Goal: Task Accomplishment & Management: Manage account settings

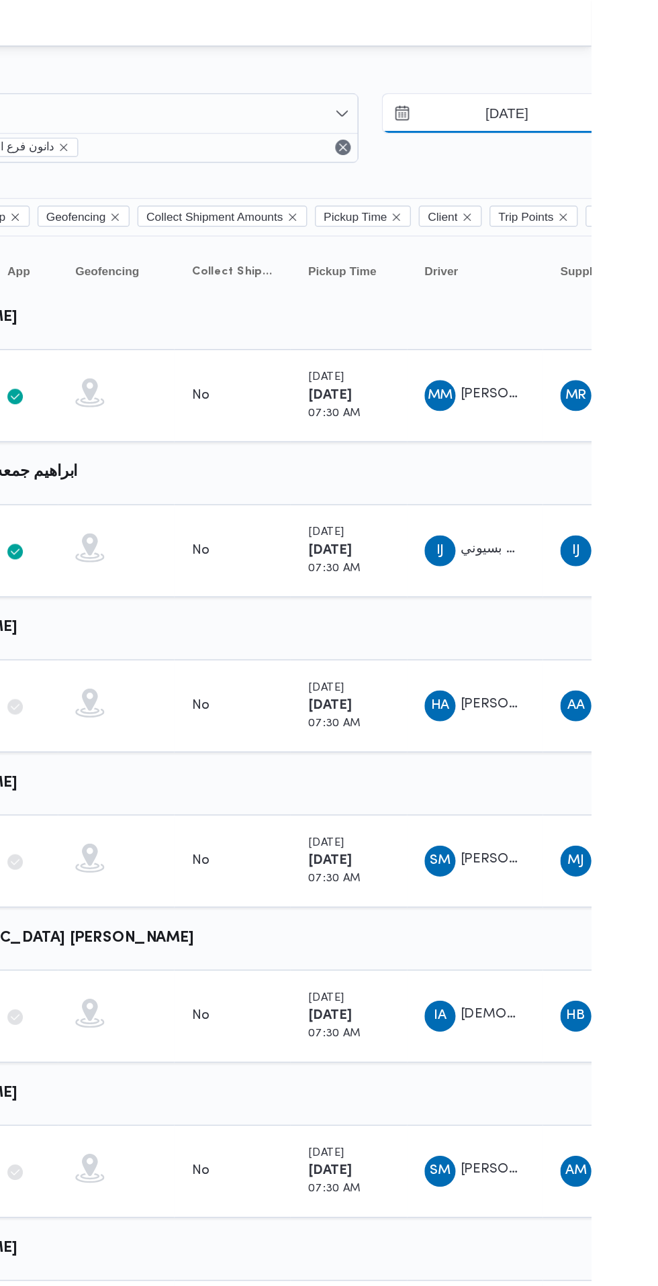
click at [593, 81] on input "[DATE]" at bounding box center [590, 78] width 152 height 27
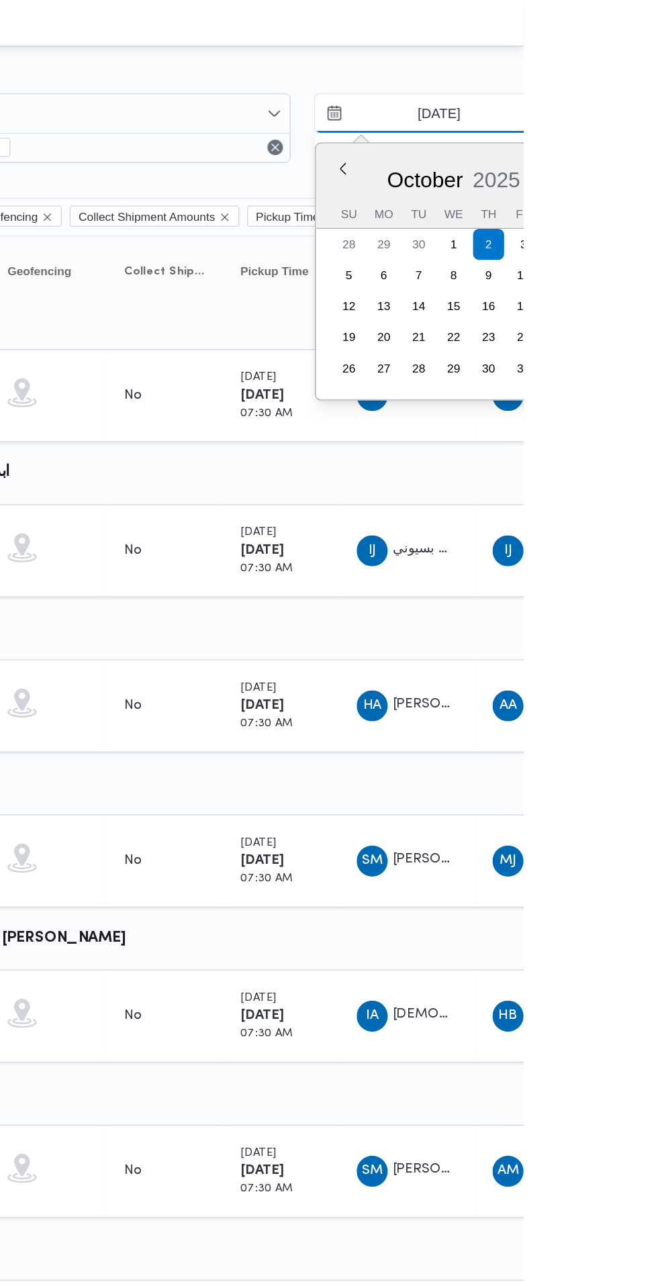
type input "[DATE]"
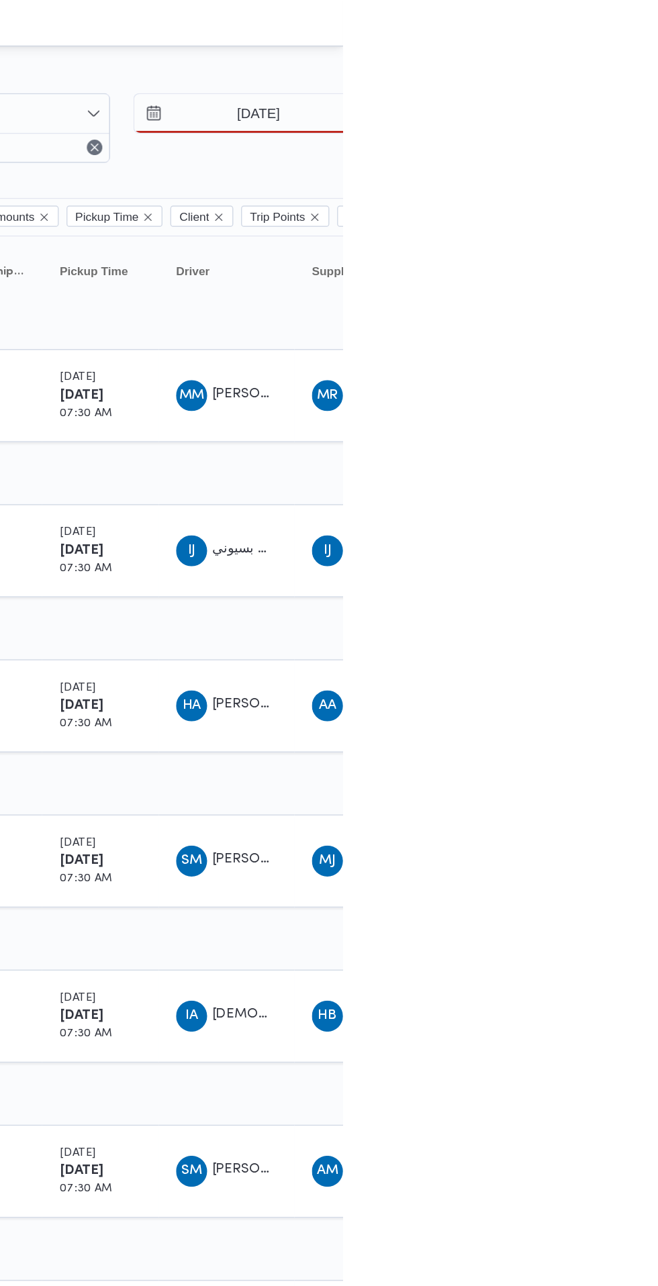
type input "[DATE]"
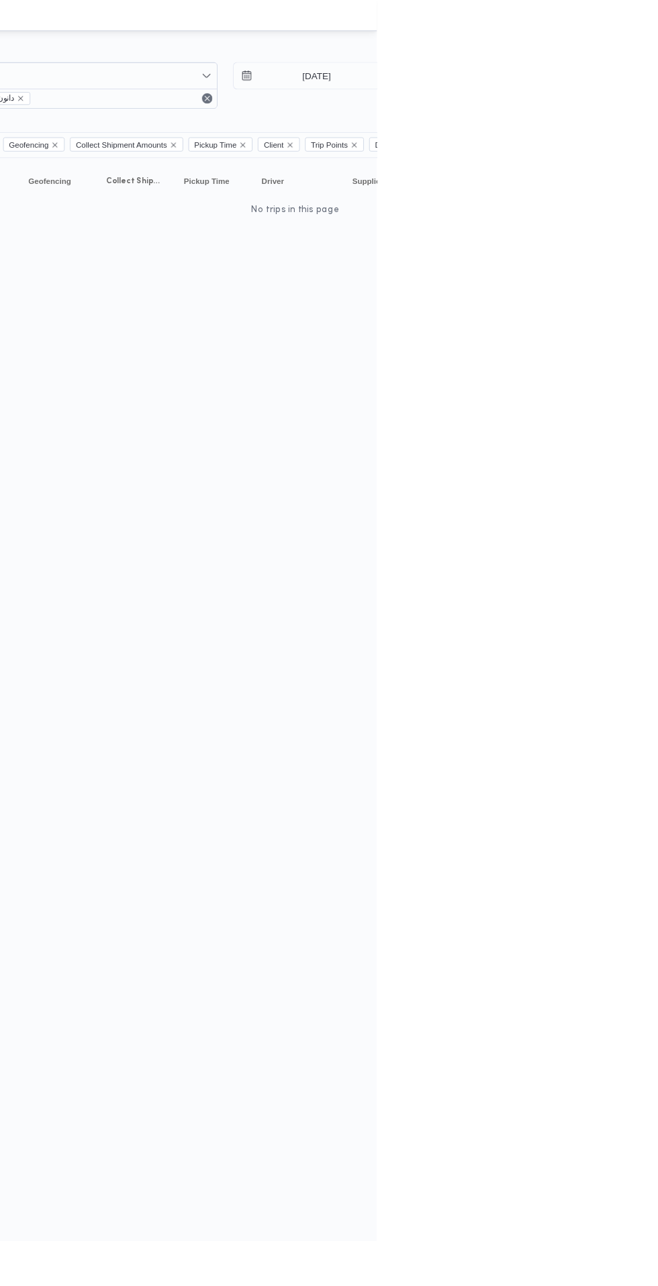
scroll to position [0, 4]
click at [614, 77] on input "[DATE]" at bounding box center [586, 78] width 152 height 27
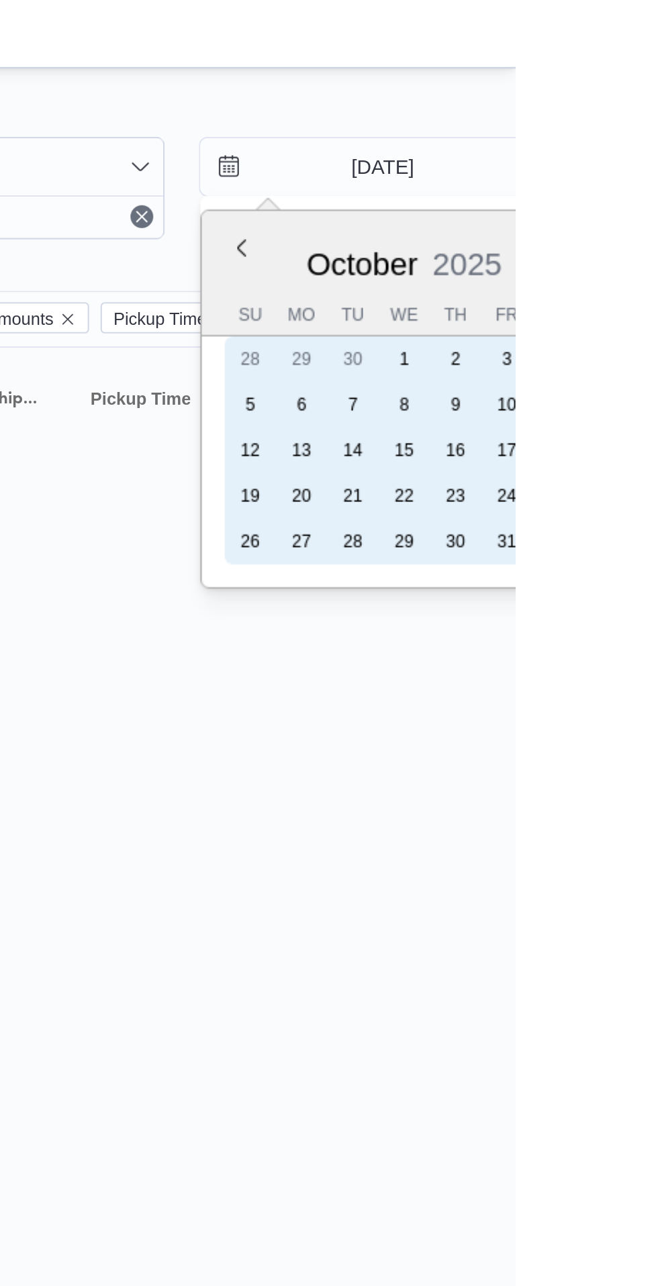
click at [628, 169] on div "2" at bounding box center [629, 168] width 21 height 21
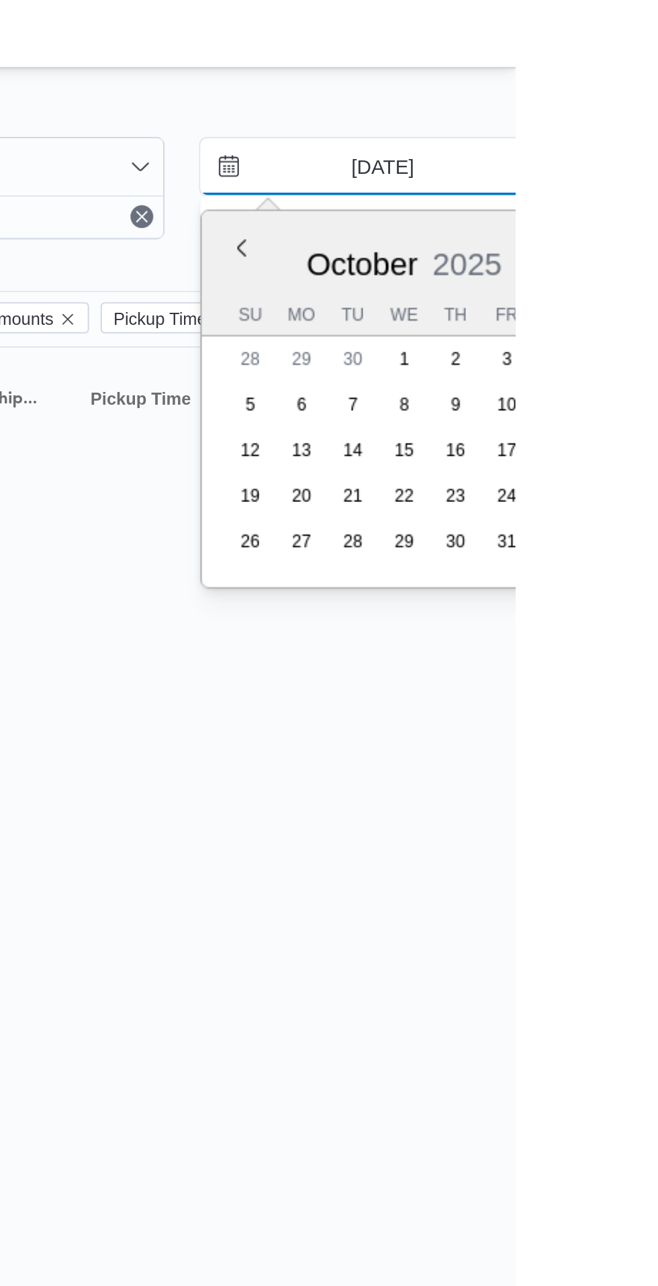
type input "[DATE]"
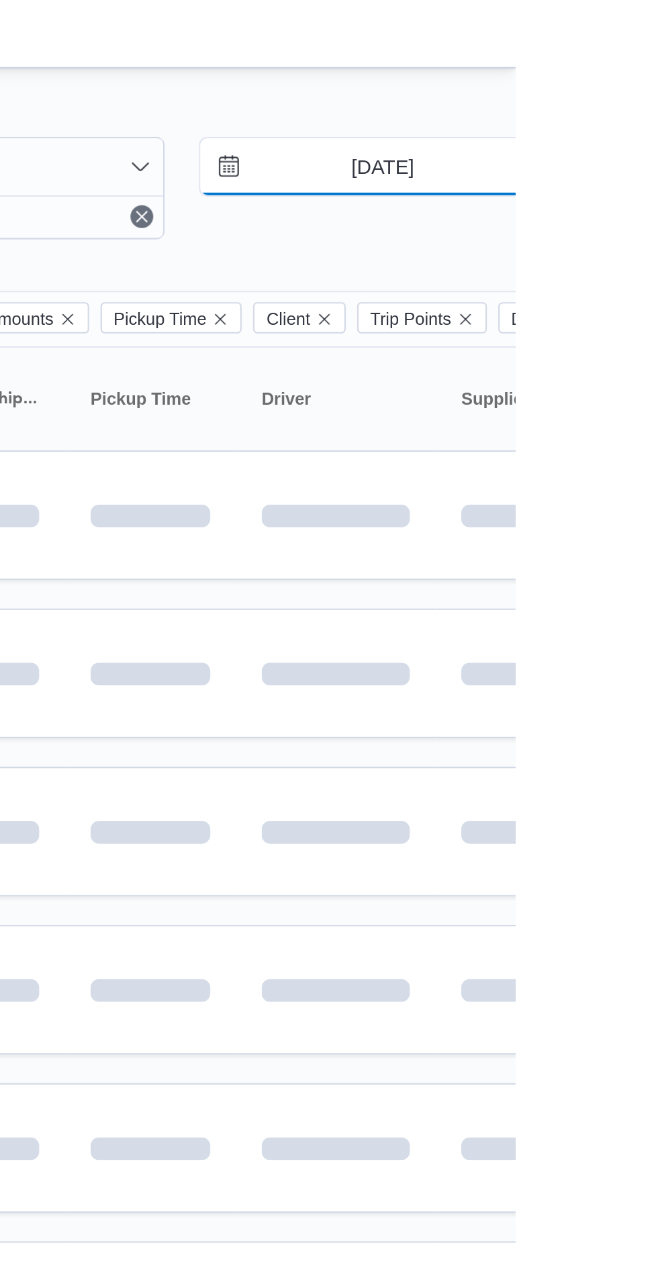
scroll to position [0, 4]
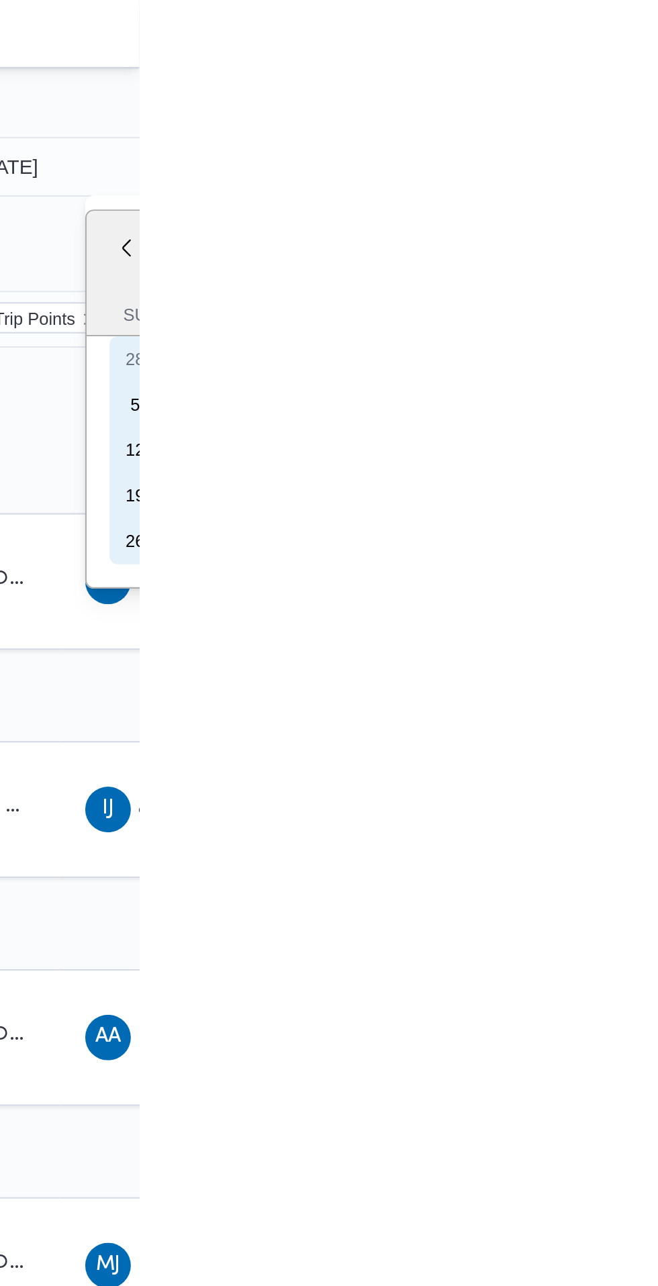
type input "[DATE]"
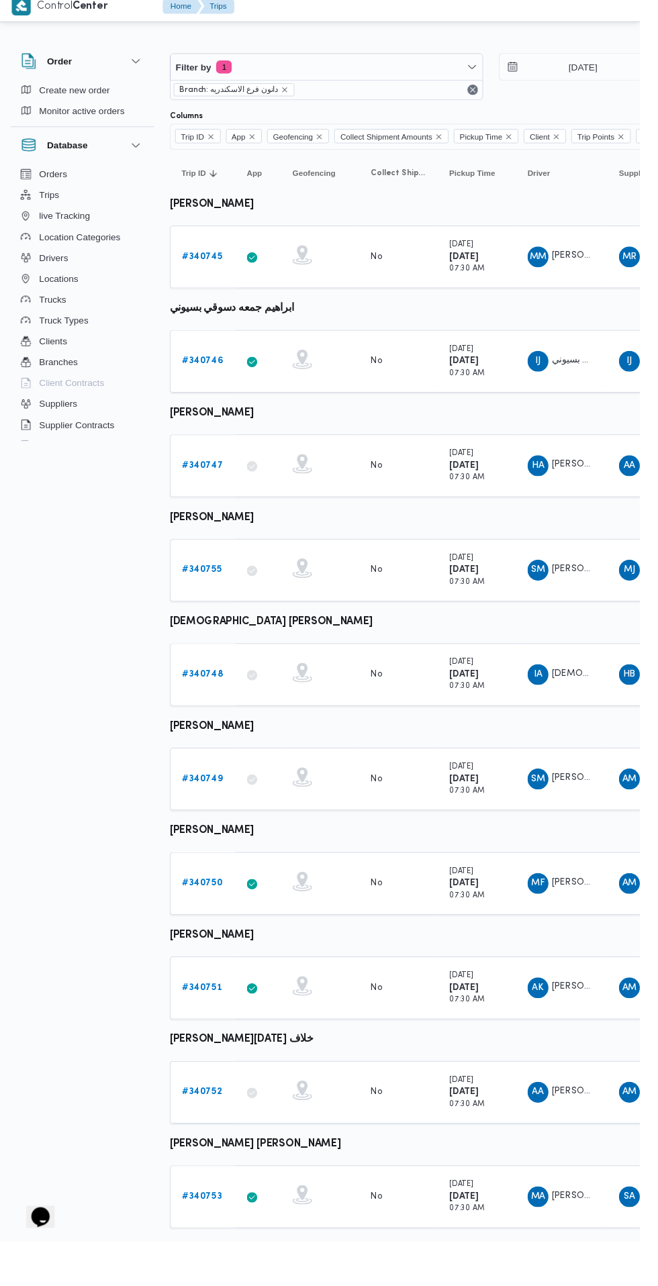
click at [206, 273] on b "# 340745" at bounding box center [208, 273] width 42 height 9
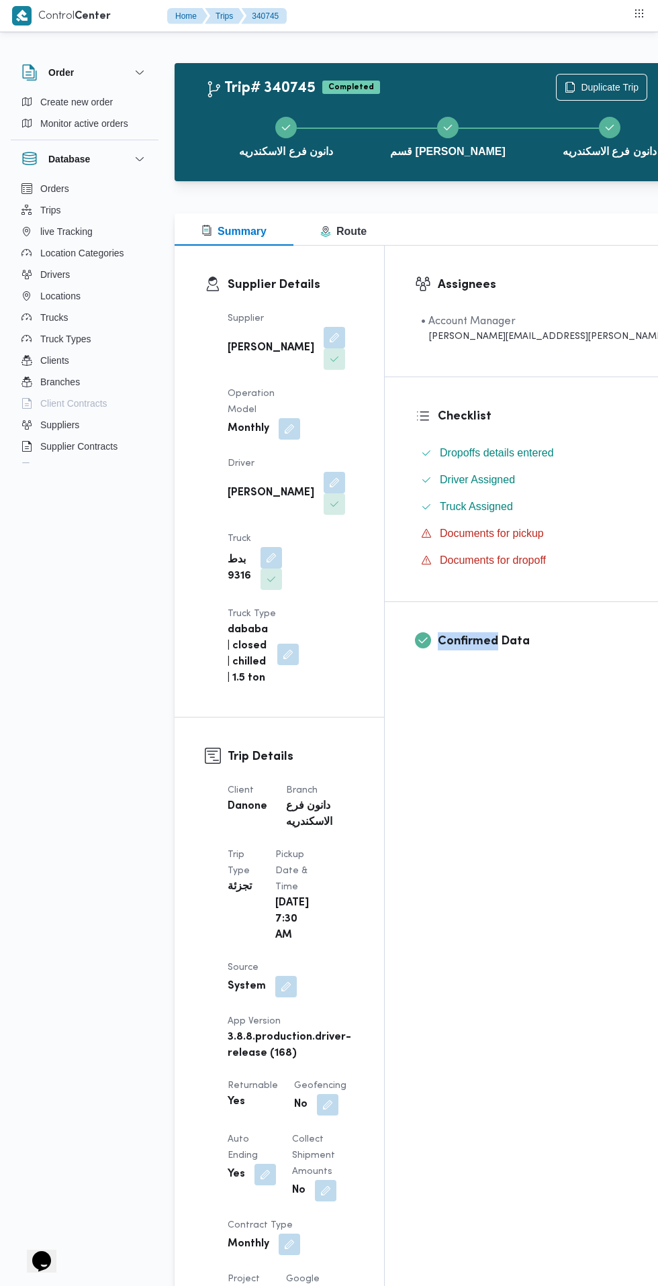
click at [455, 808] on div "Assignees • Account Manager [PERSON_NAME][EMAIL_ADDRESS][PERSON_NAME][DOMAIN_NA…" at bounding box center [550, 1251] width 330 height 2011
click at [581, 82] on span "Duplicate Trip" at bounding box center [610, 87] width 58 height 16
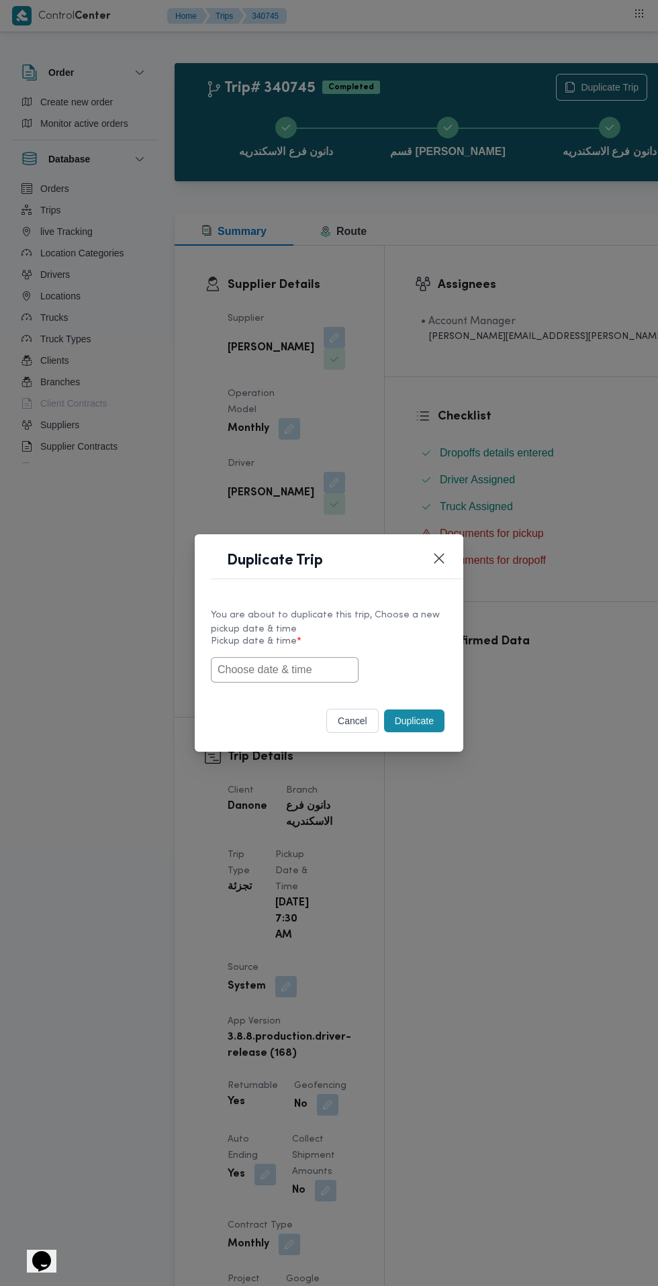
click at [324, 671] on input "text" at bounding box center [285, 670] width 148 height 26
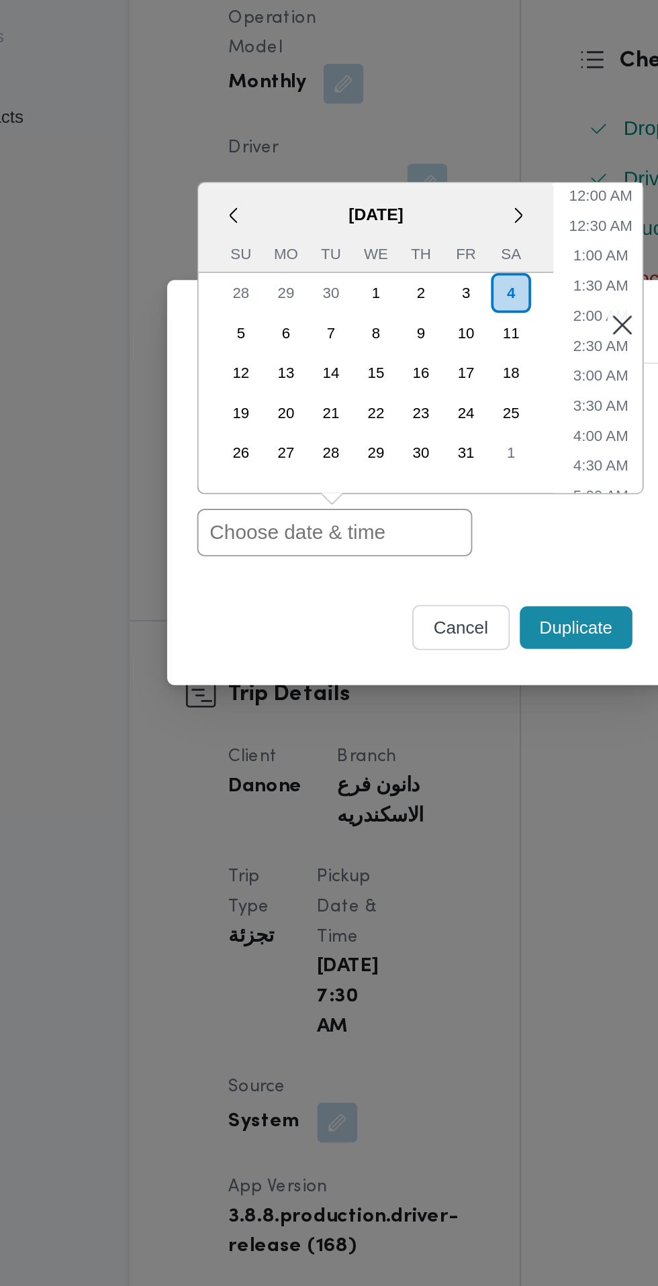
click at [379, 542] on div "4" at bounding box center [379, 541] width 21 height 21
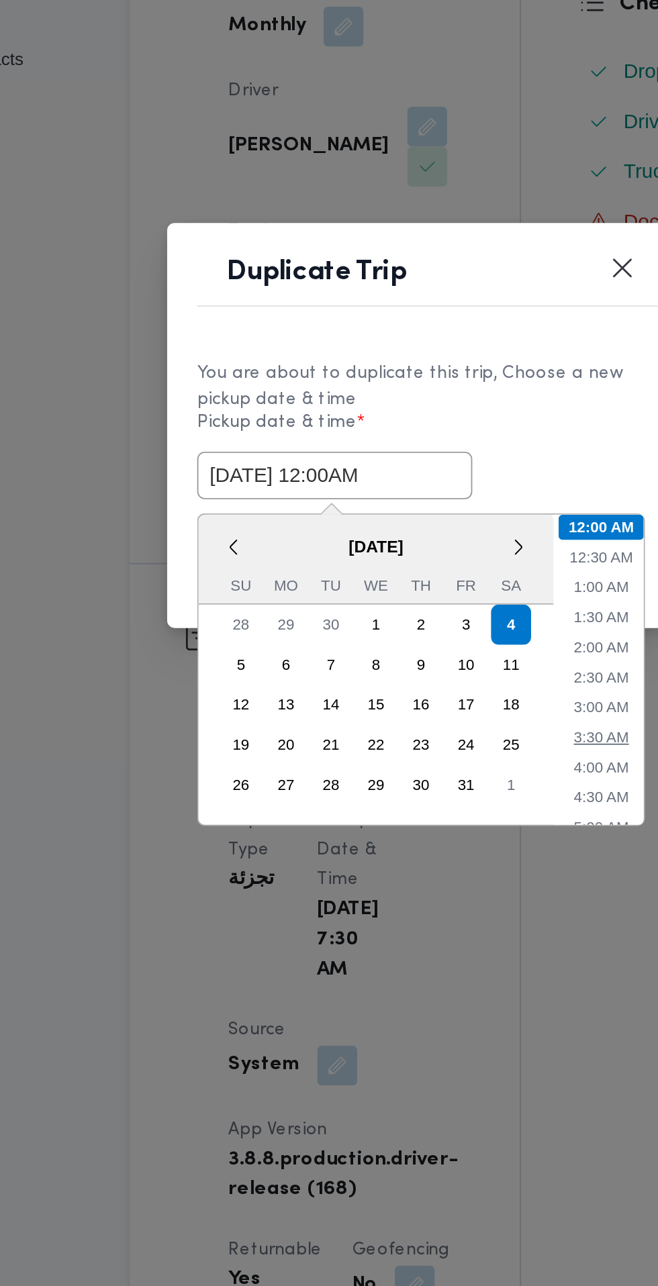
click at [428, 817] on li "3:30 AM" at bounding box center [428, 810] width 40 height 13
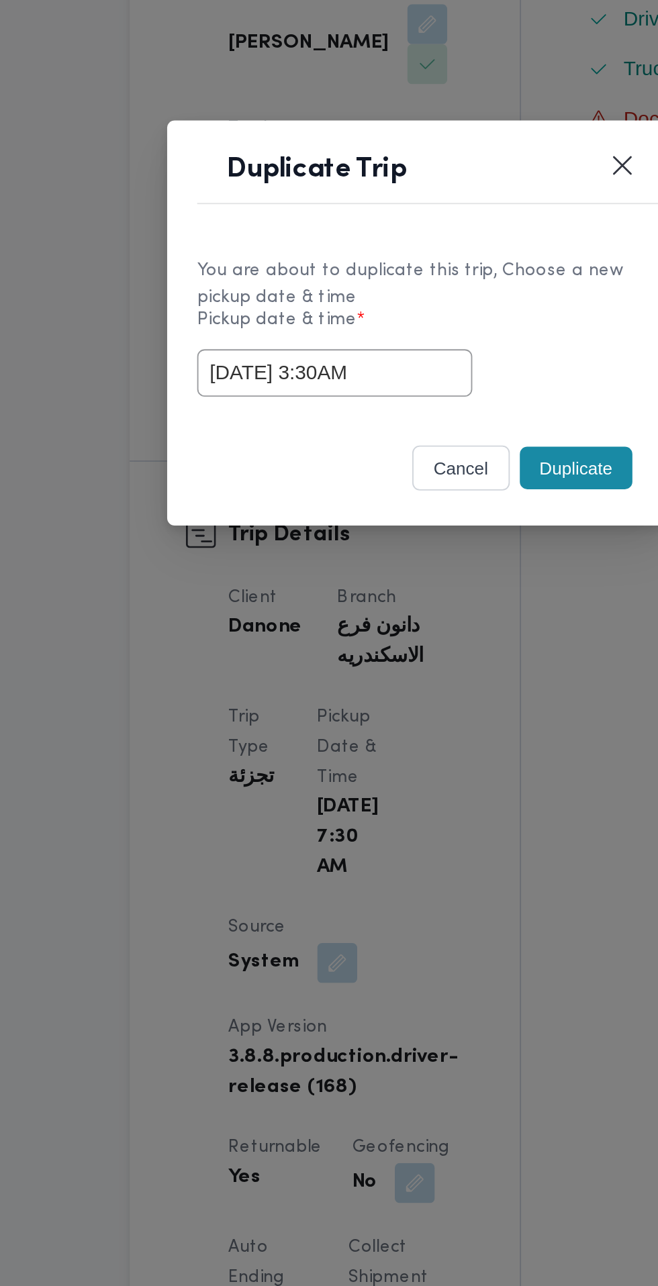
click at [325, 667] on input "[DATE] 3:30AM" at bounding box center [285, 670] width 148 height 26
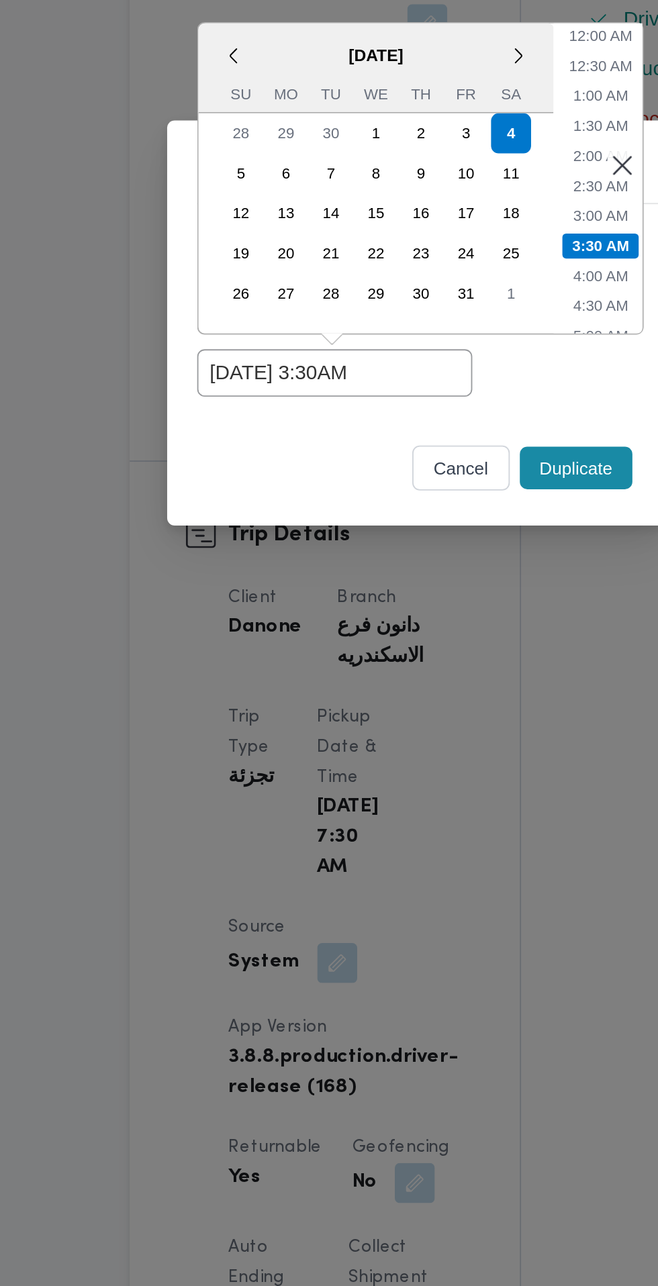
scroll to position [36, 0]
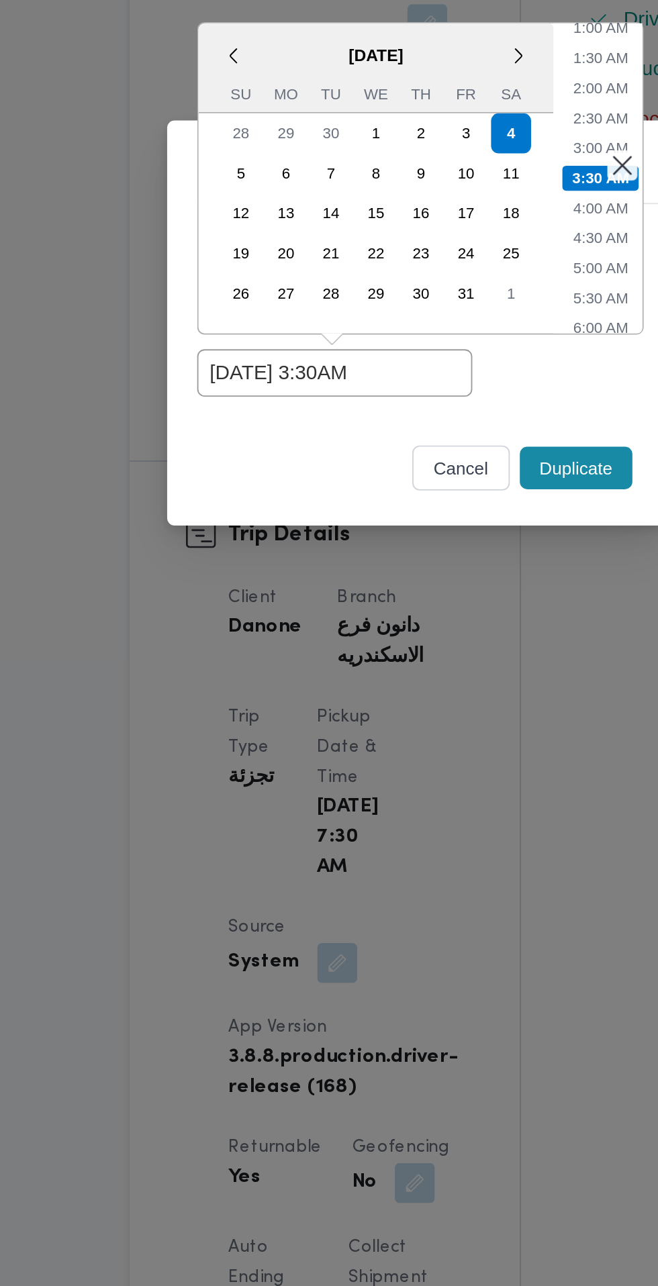
click at [426, 647] on li "6:00 AM" at bounding box center [428, 645] width 40 height 13
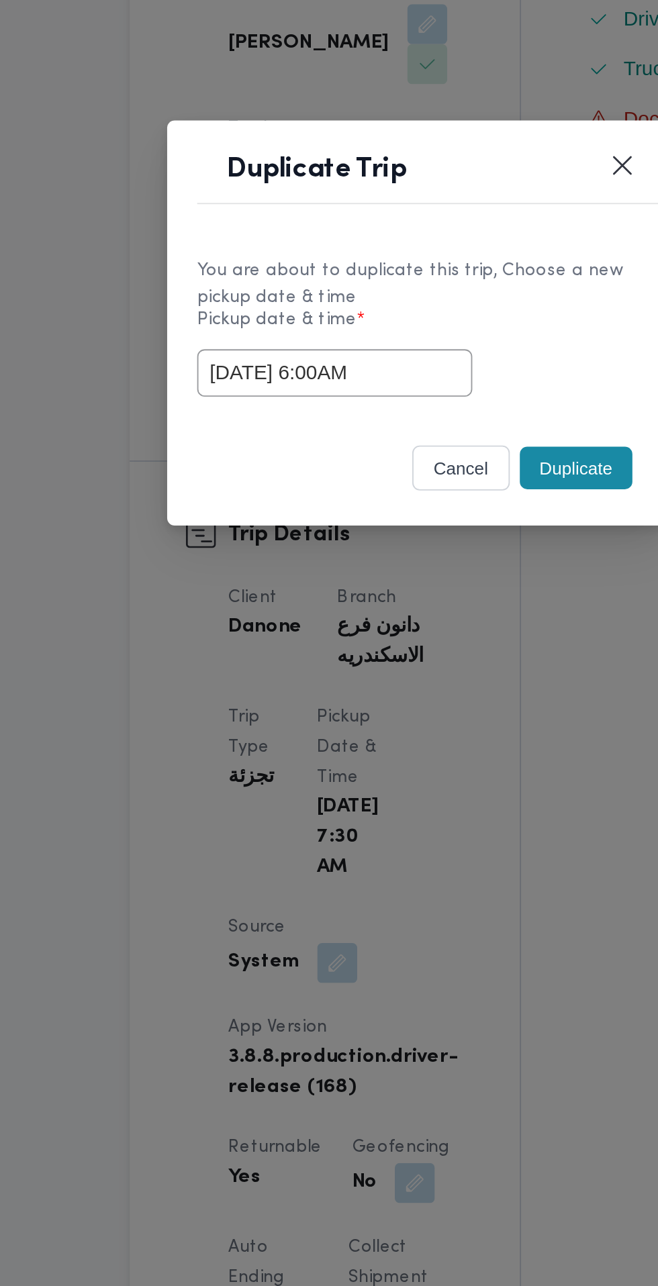
click at [323, 666] on input "[DATE] 6:00AM" at bounding box center [285, 670] width 148 height 26
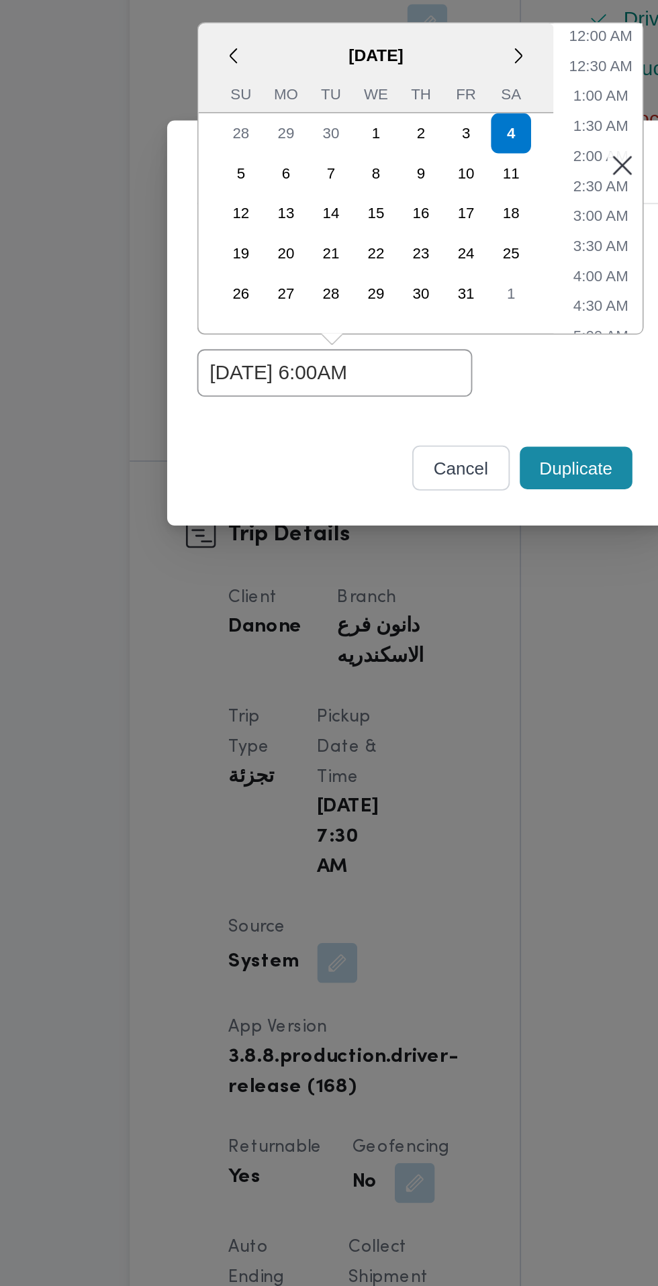
scroll to position [117, 0]
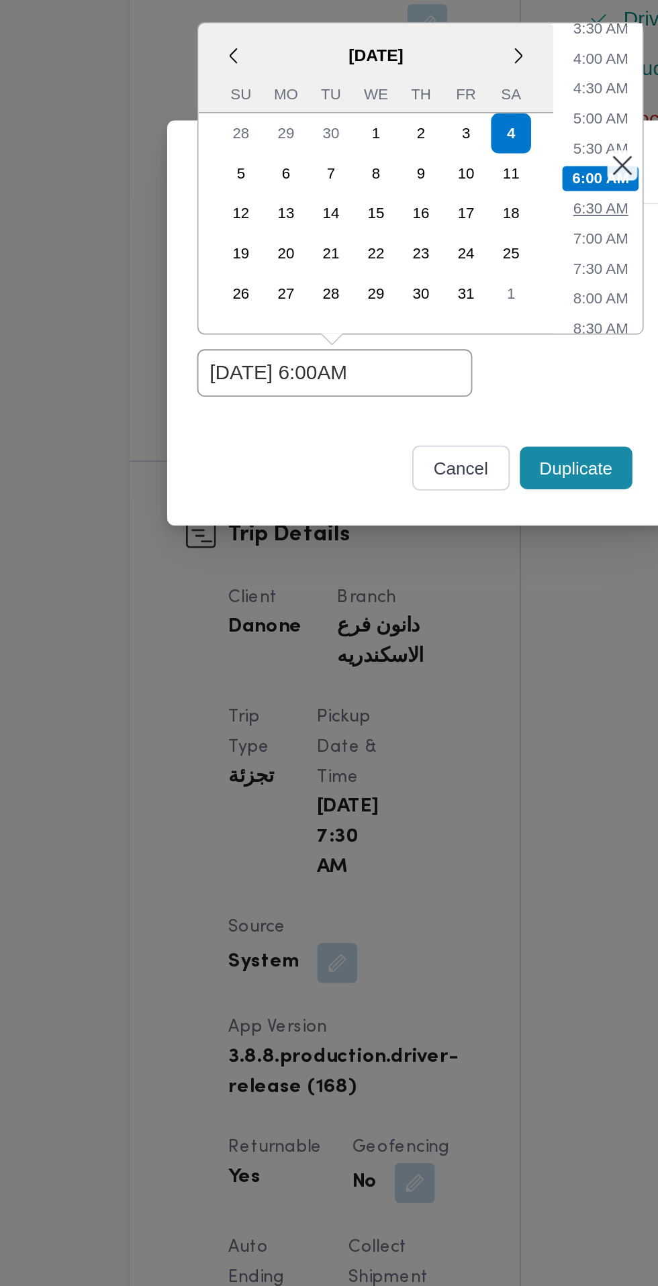
click at [435, 580] on li "6:30 AM" at bounding box center [428, 581] width 40 height 13
type input "[DATE] 6:30AM"
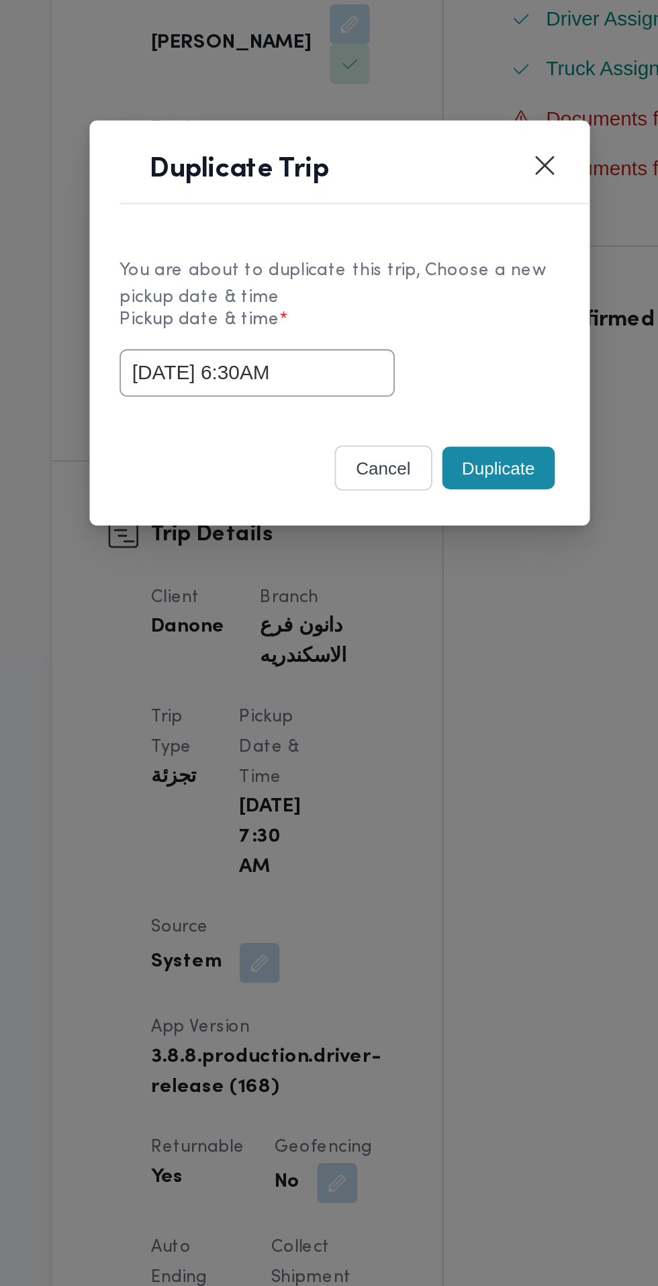
click at [414, 722] on button "Duplicate" at bounding box center [414, 721] width 60 height 23
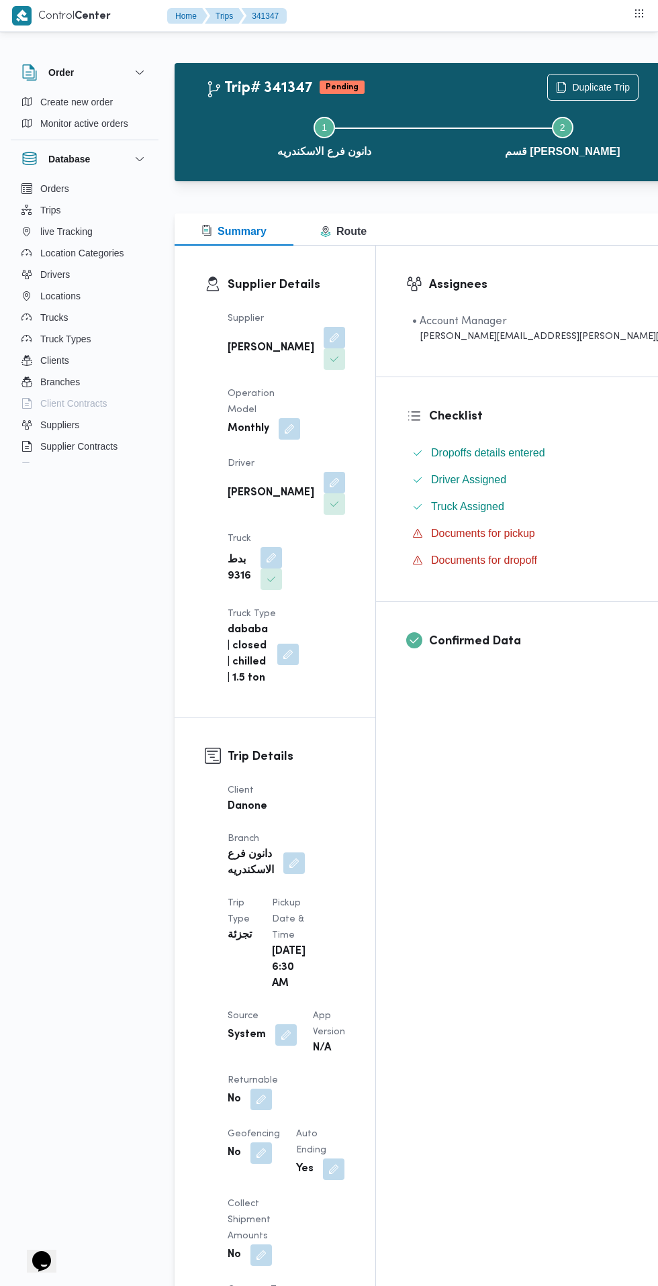
click at [260, 1089] on button "button" at bounding box center [260, 1099] width 21 height 21
click at [240, 1029] on label "Is the trip will return to pickup after finish?" at bounding box center [225, 1022] width 206 height 16
checkbox input "true"
click at [357, 1022] on span "Save" at bounding box center [367, 1022] width 21 height 16
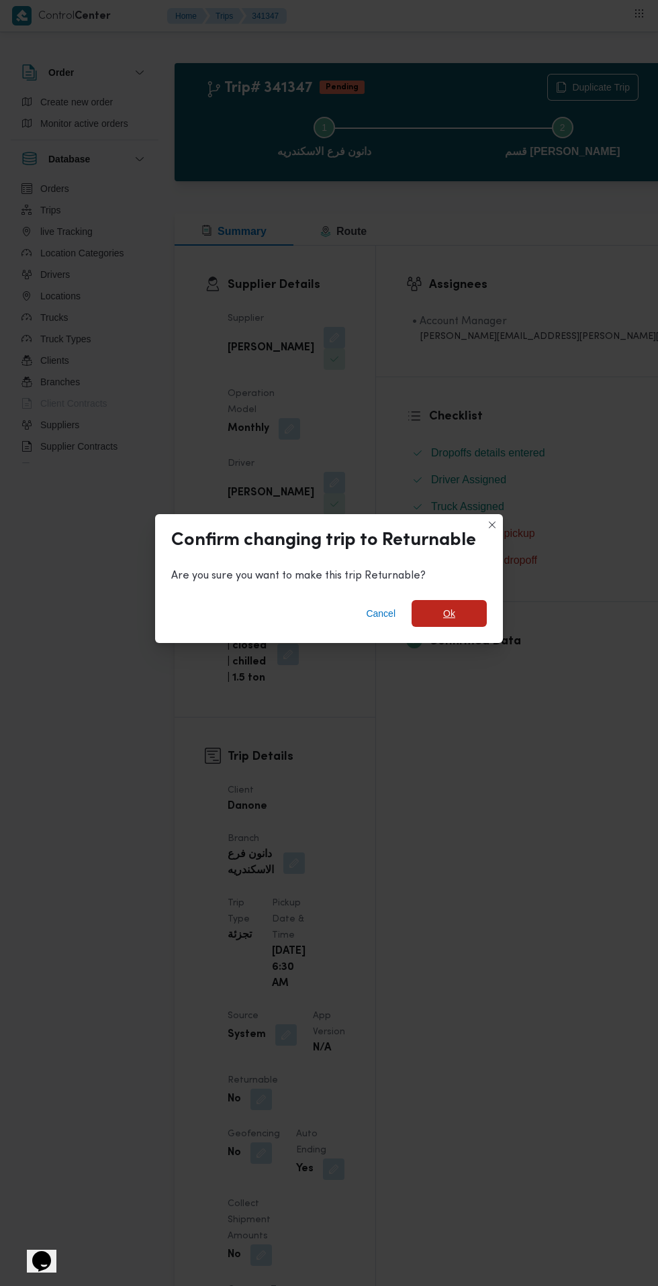
click at [478, 608] on span "Ok" at bounding box center [449, 613] width 75 height 27
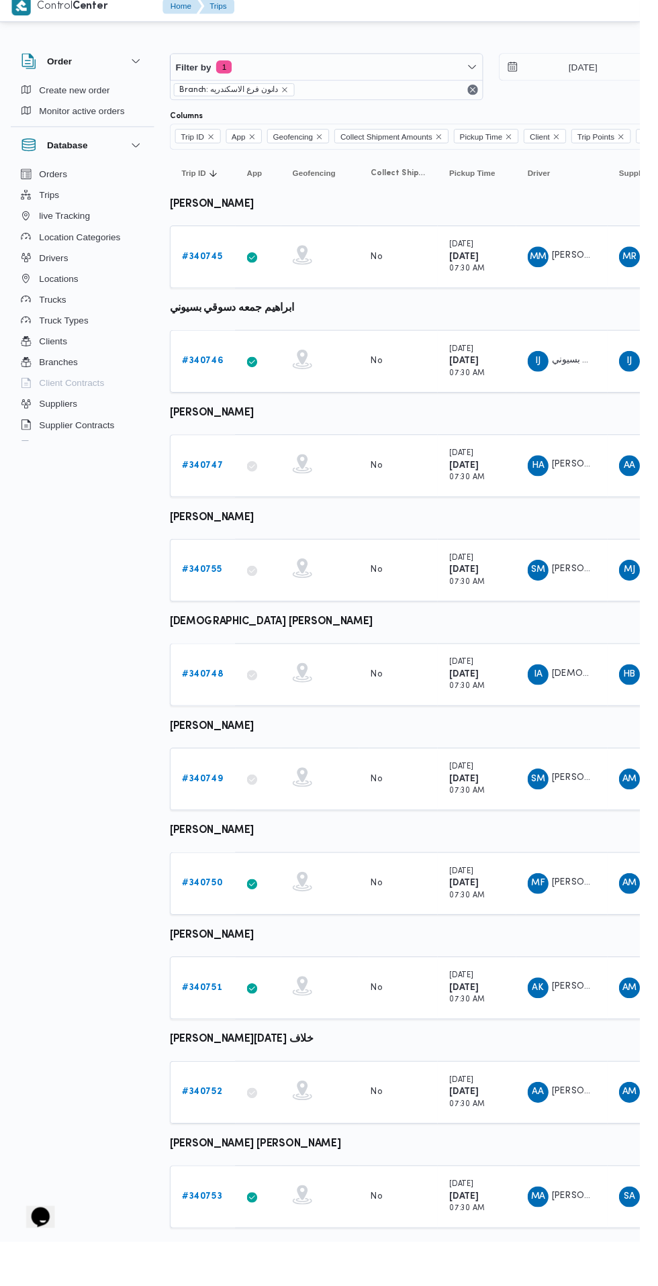
click at [207, 381] on b "# 340746" at bounding box center [208, 381] width 42 height 9
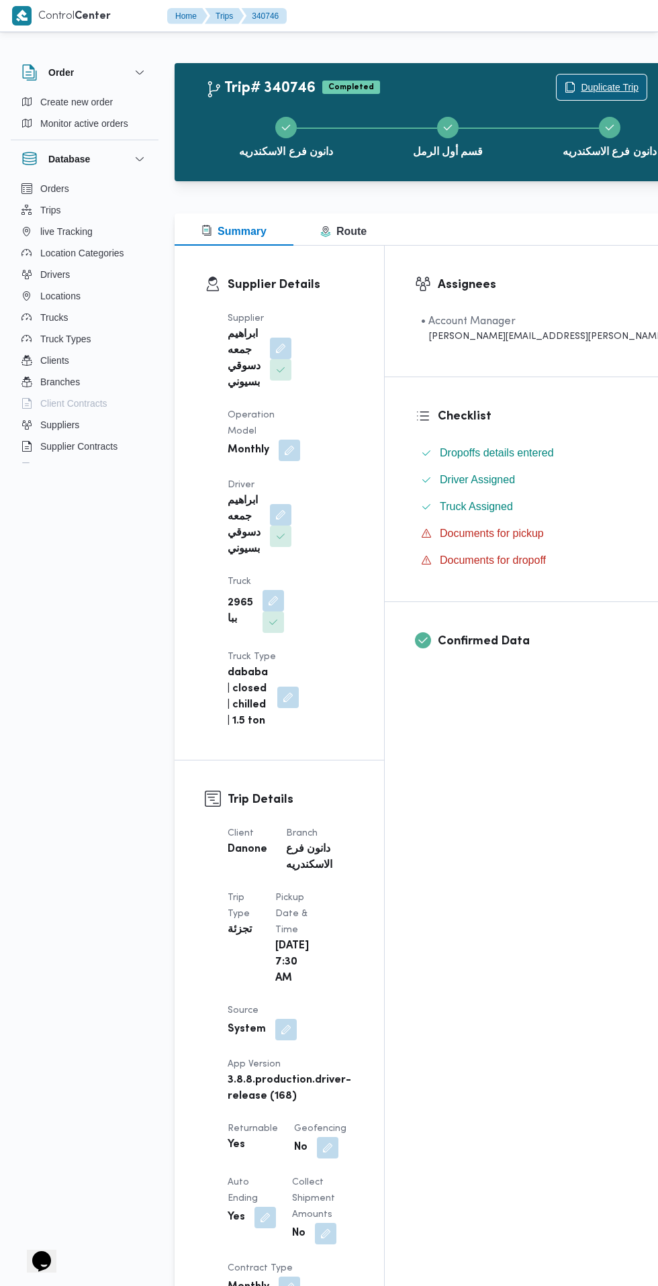
click at [581, 80] on span "Duplicate Trip" at bounding box center [610, 87] width 58 height 16
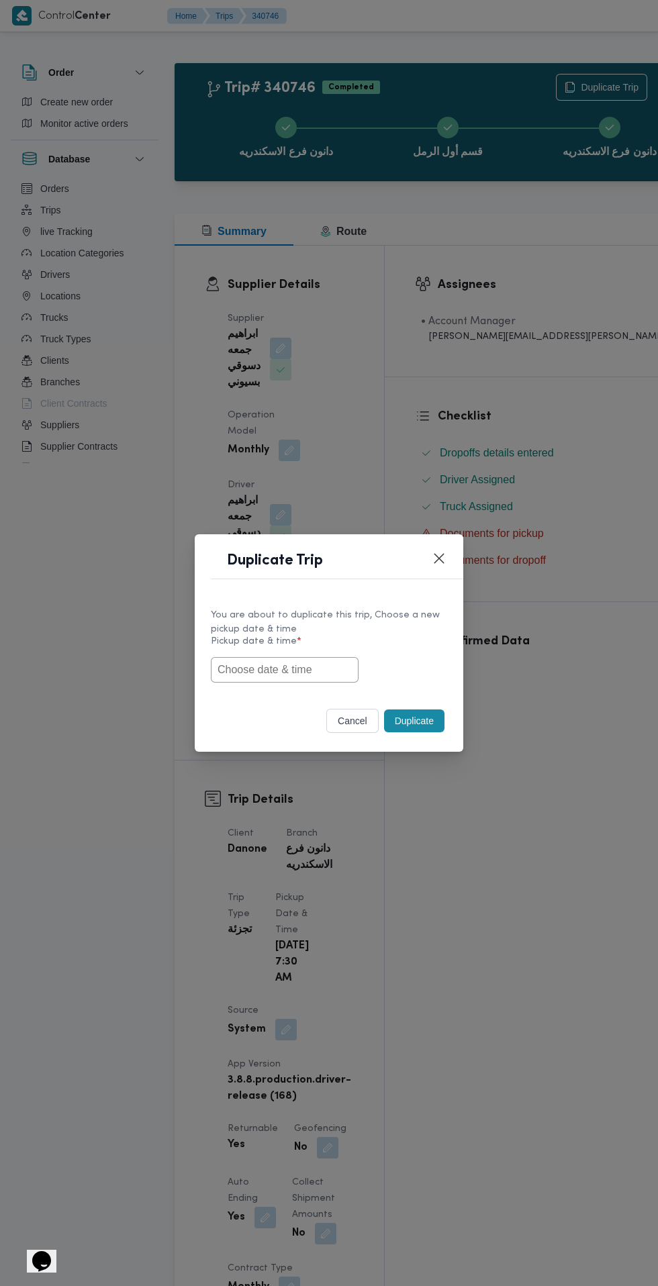
click at [312, 670] on input "text" at bounding box center [285, 670] width 148 height 26
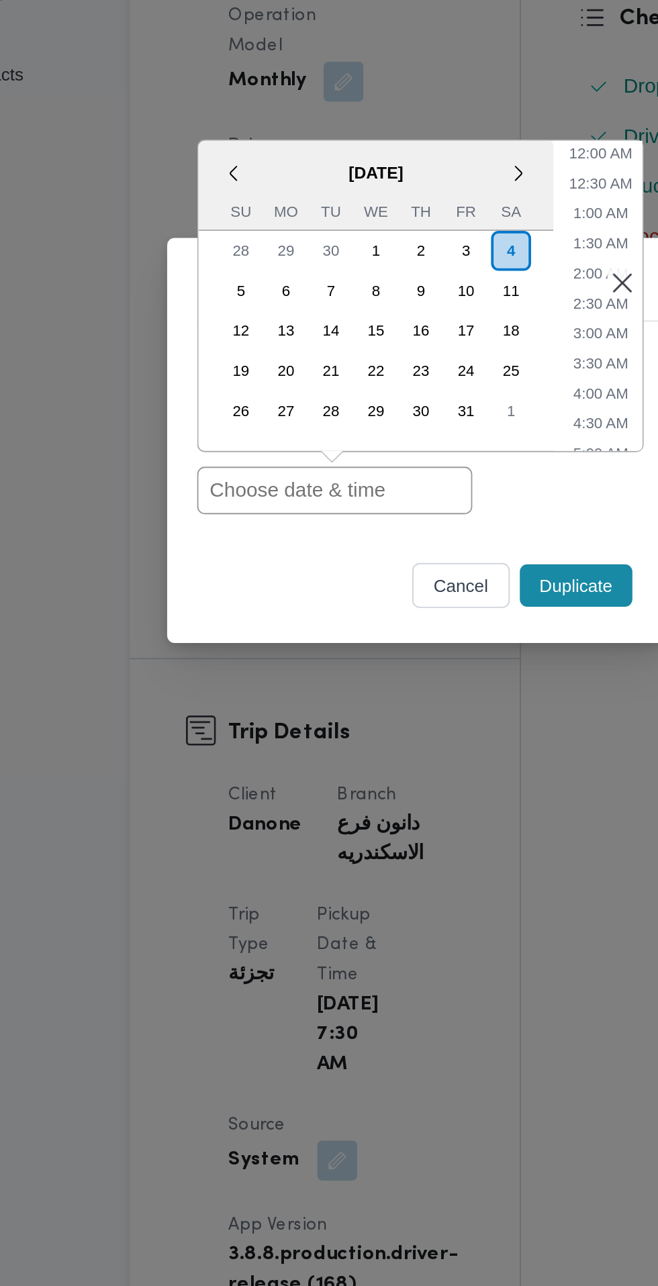
paste input "[DATE] 6:30AM"
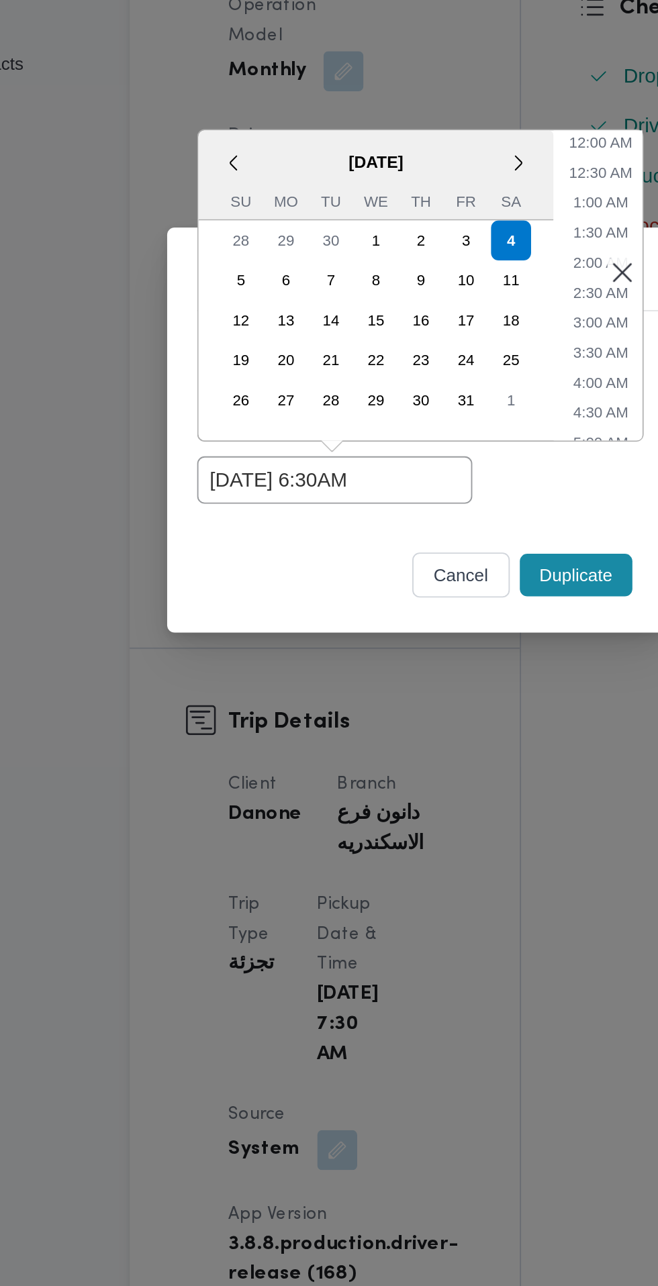
type input "[DATE] 6:30AM"
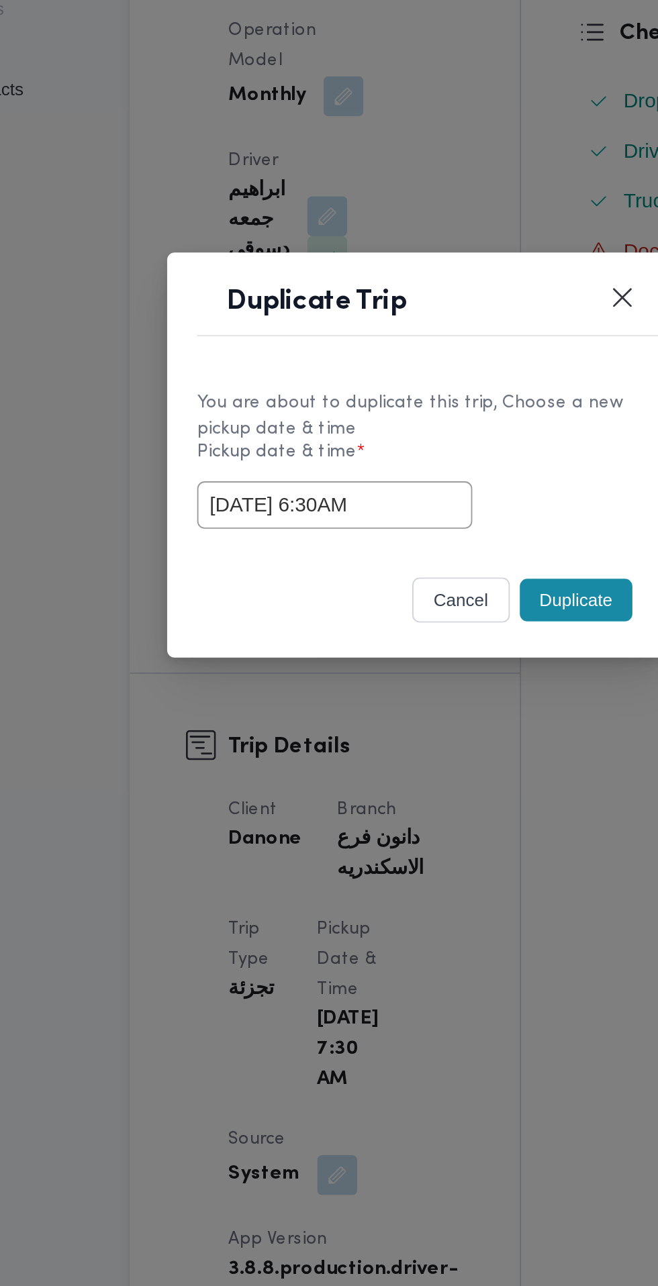
click at [417, 732] on button "Duplicate" at bounding box center [414, 721] width 60 height 23
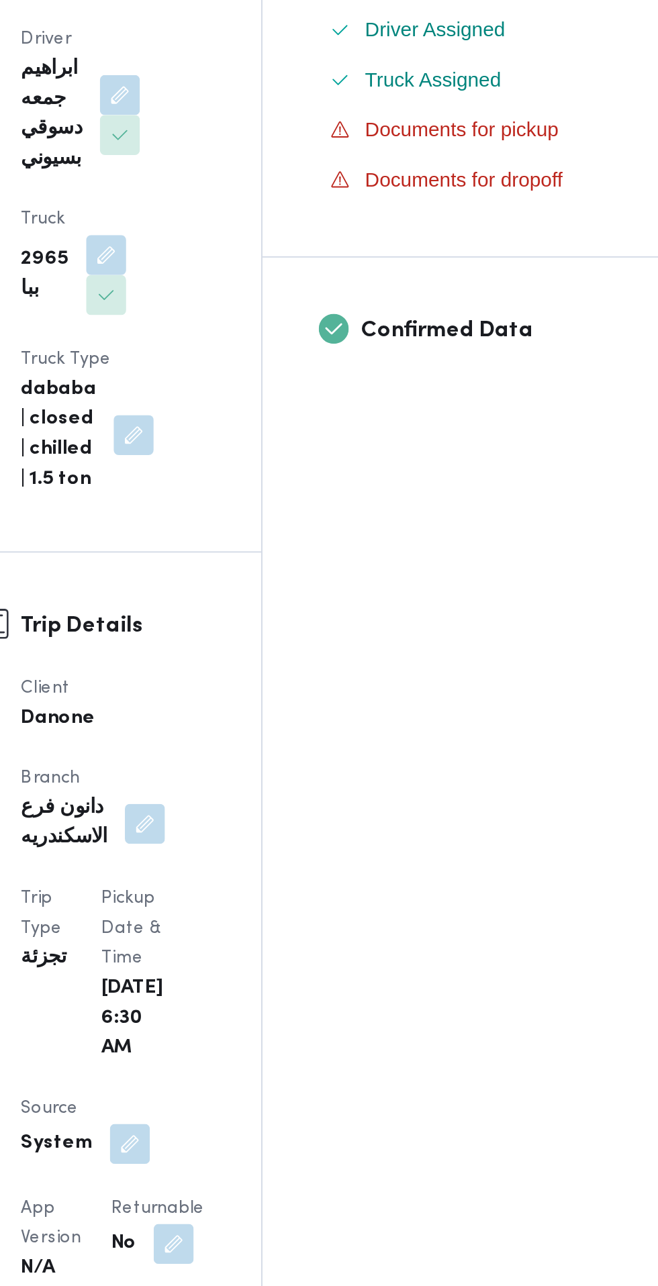
click at [299, 1121] on button "button" at bounding box center [309, 1131] width 21 height 21
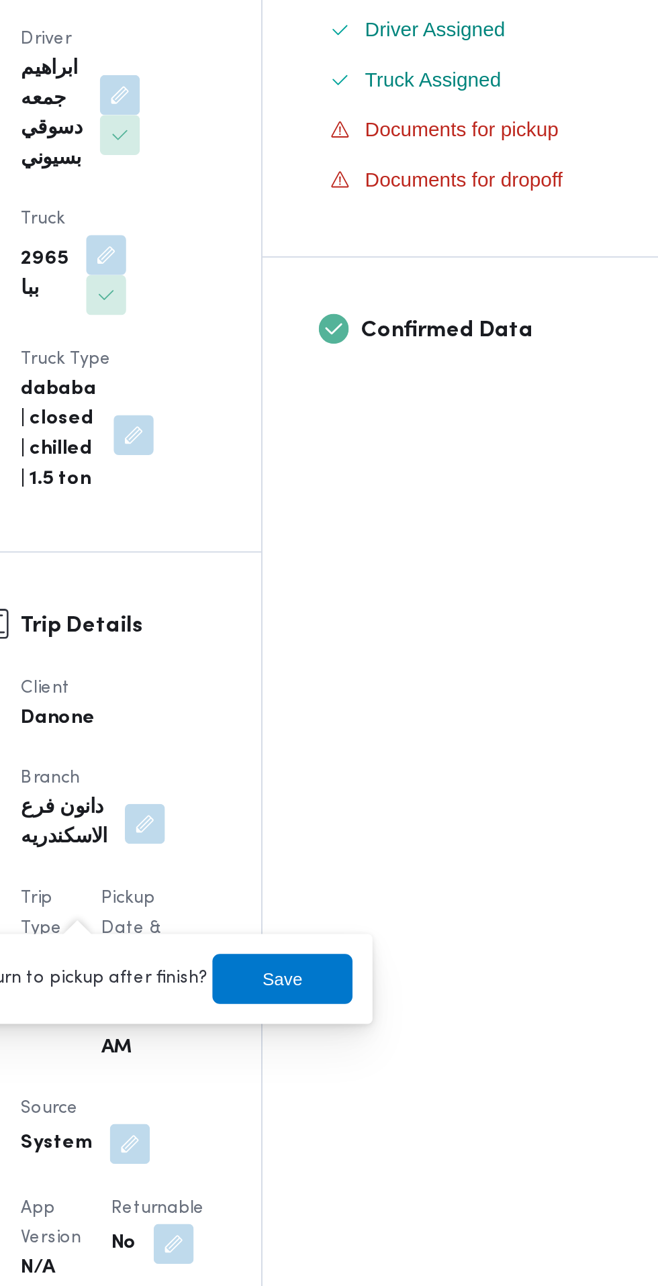
click at [301, 996] on label "Is the trip will return to pickup after finish?" at bounding box center [225, 990] width 206 height 16
checkbox input "true"
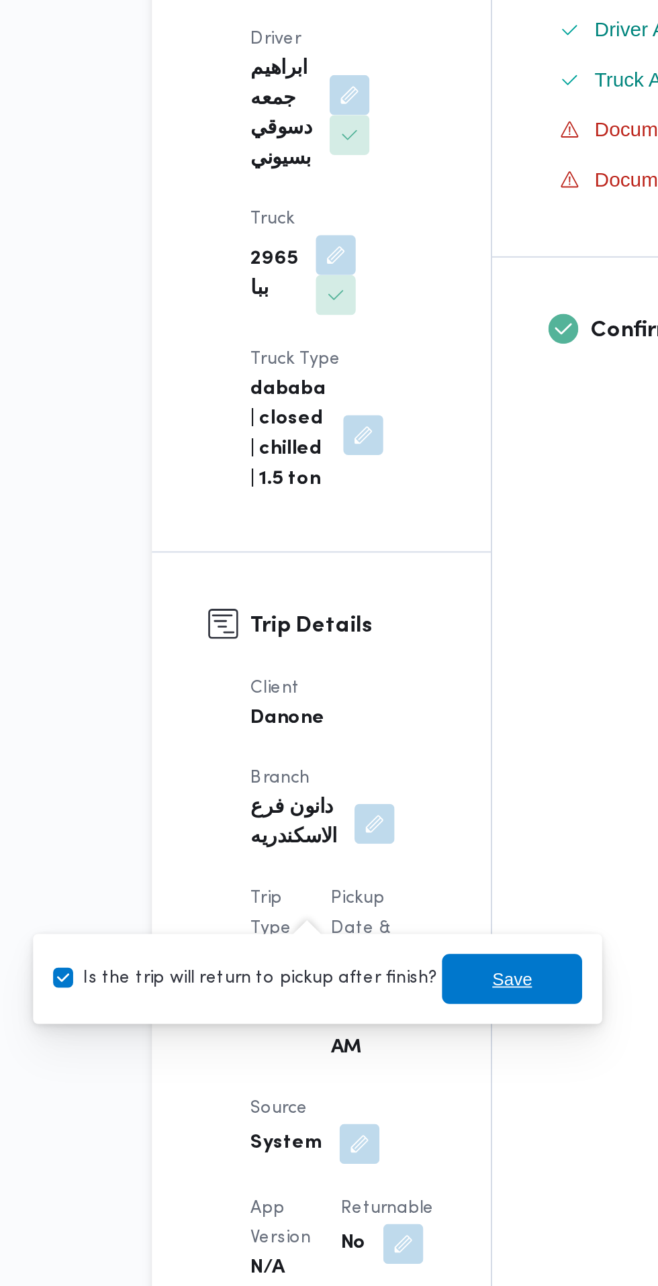
click at [357, 986] on span "Save" at bounding box center [367, 990] width 21 height 16
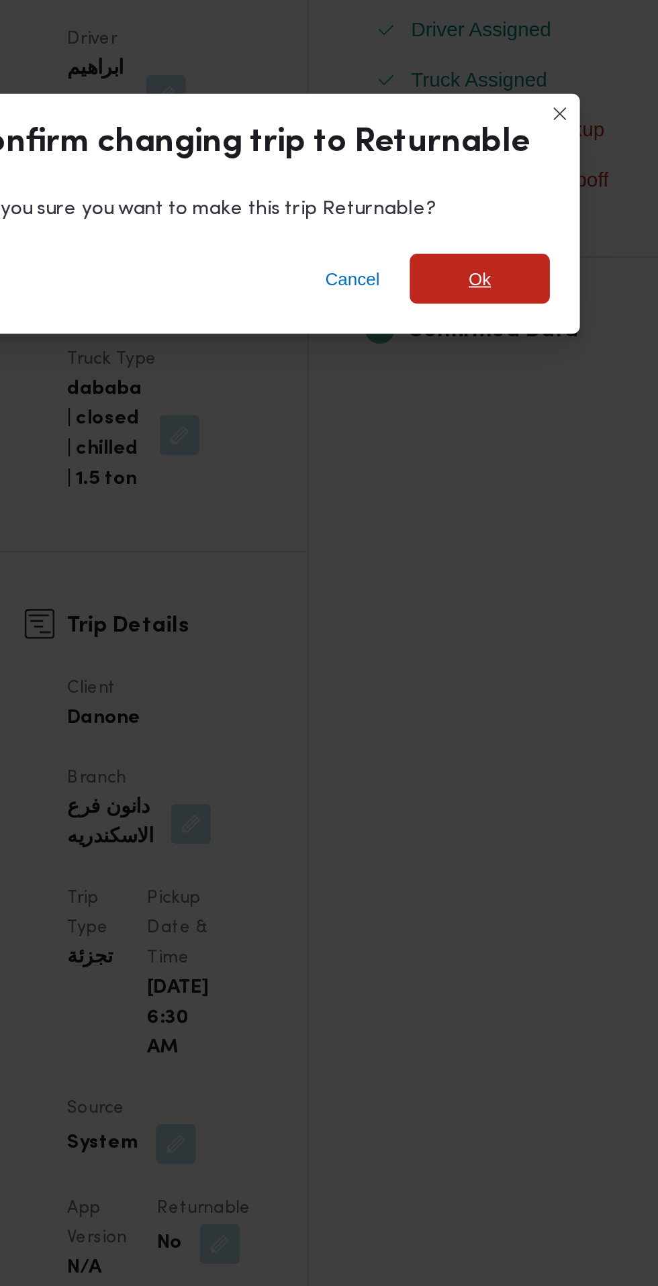
click at [448, 622] on span "Ok" at bounding box center [449, 614] width 12 height 16
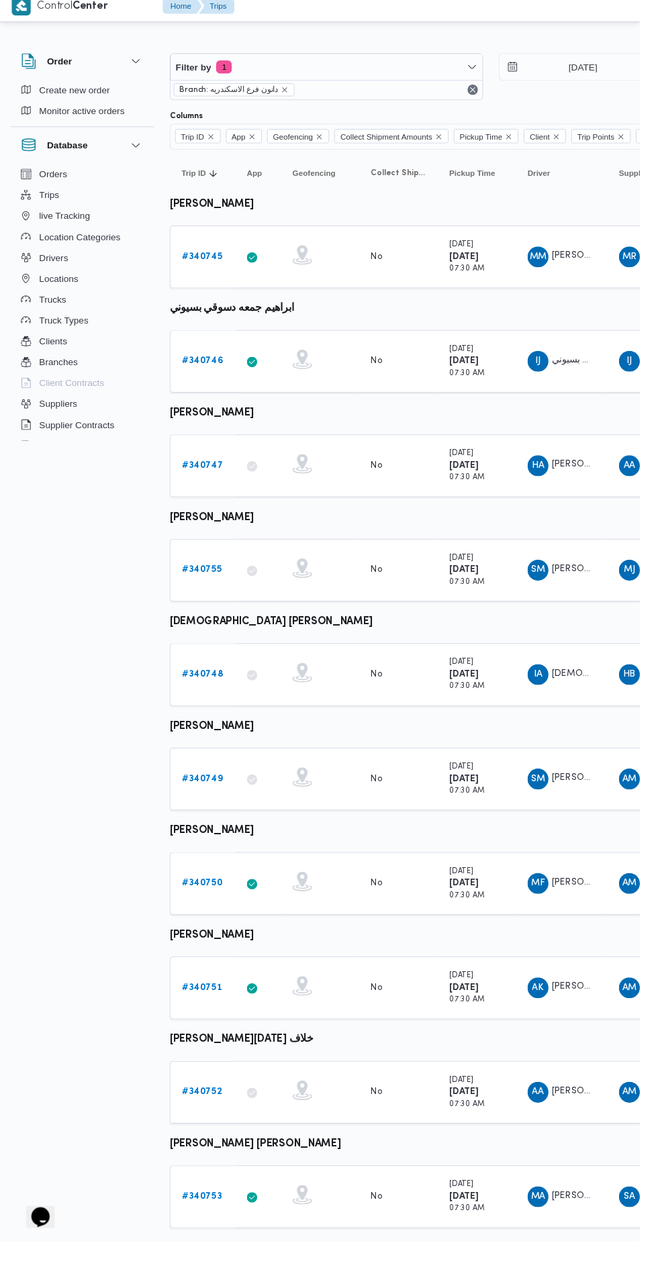
click at [213, 488] on b "# 340747" at bounding box center [208, 488] width 42 height 9
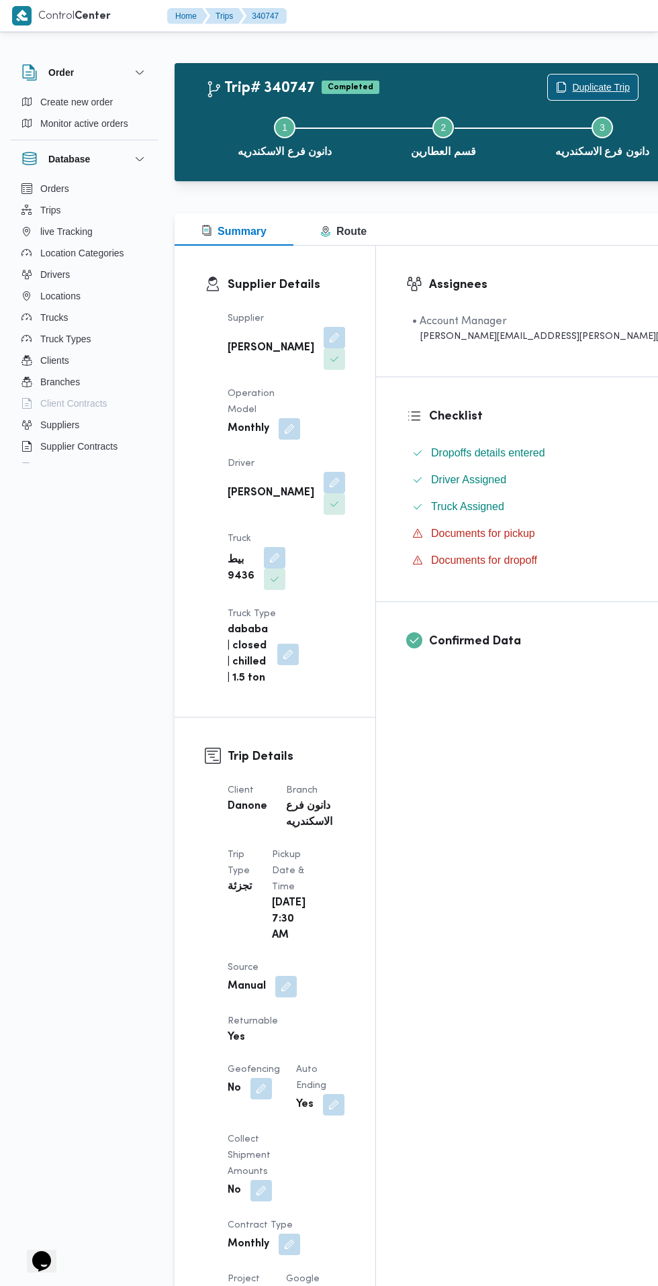
click at [572, 84] on span "Duplicate Trip" at bounding box center [601, 87] width 58 height 16
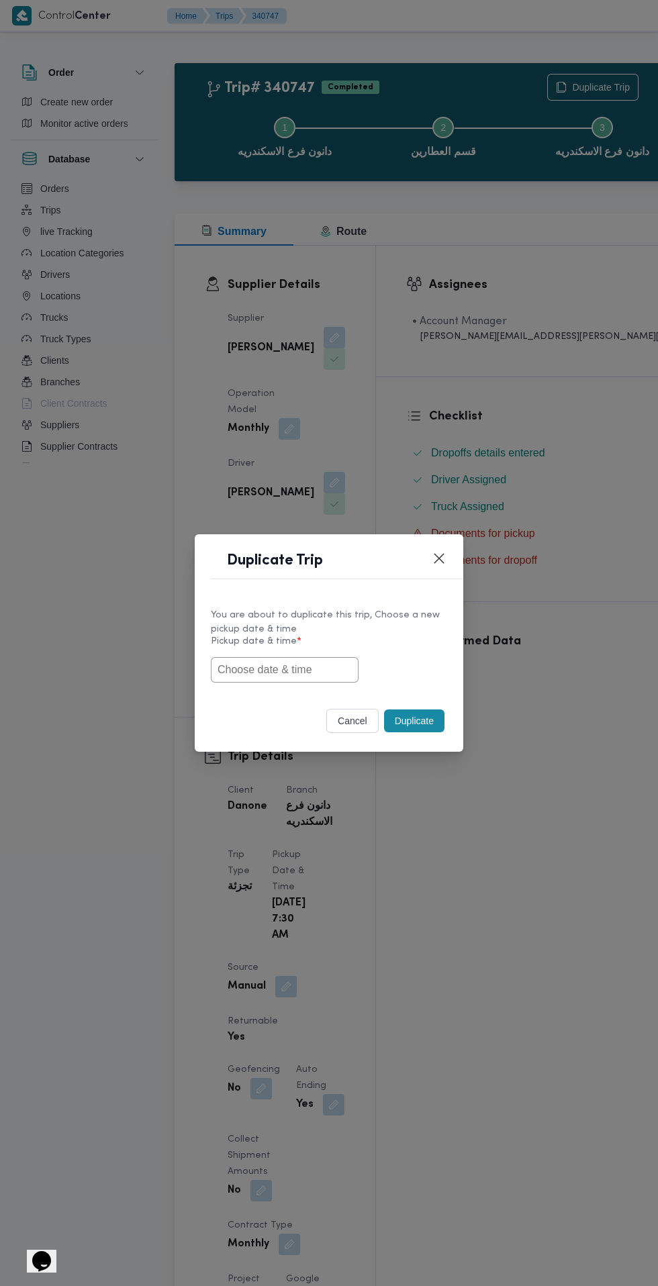
click at [326, 670] on input "text" at bounding box center [285, 670] width 148 height 26
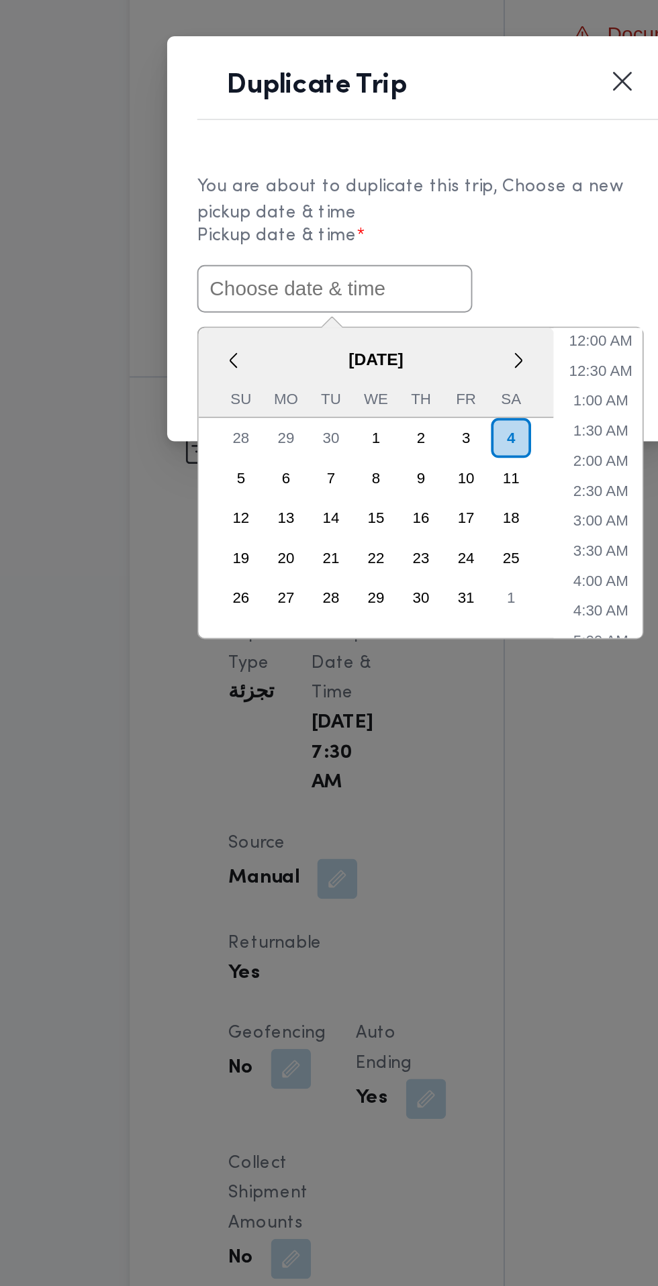
paste input "[DATE] 6:30AM"
type input "[DATE] 6:30AM"
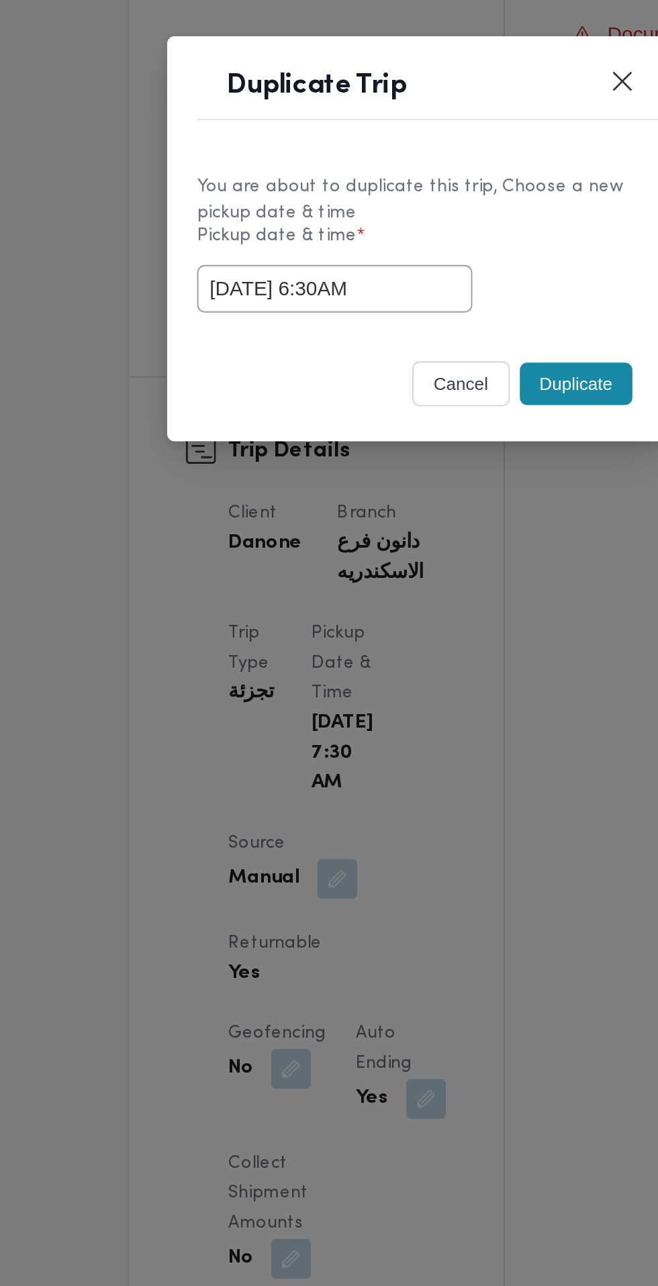
click at [418, 657] on div "[DATE] 6:30AM" at bounding box center [329, 670] width 236 height 26
click at [415, 723] on button "Duplicate" at bounding box center [414, 721] width 60 height 23
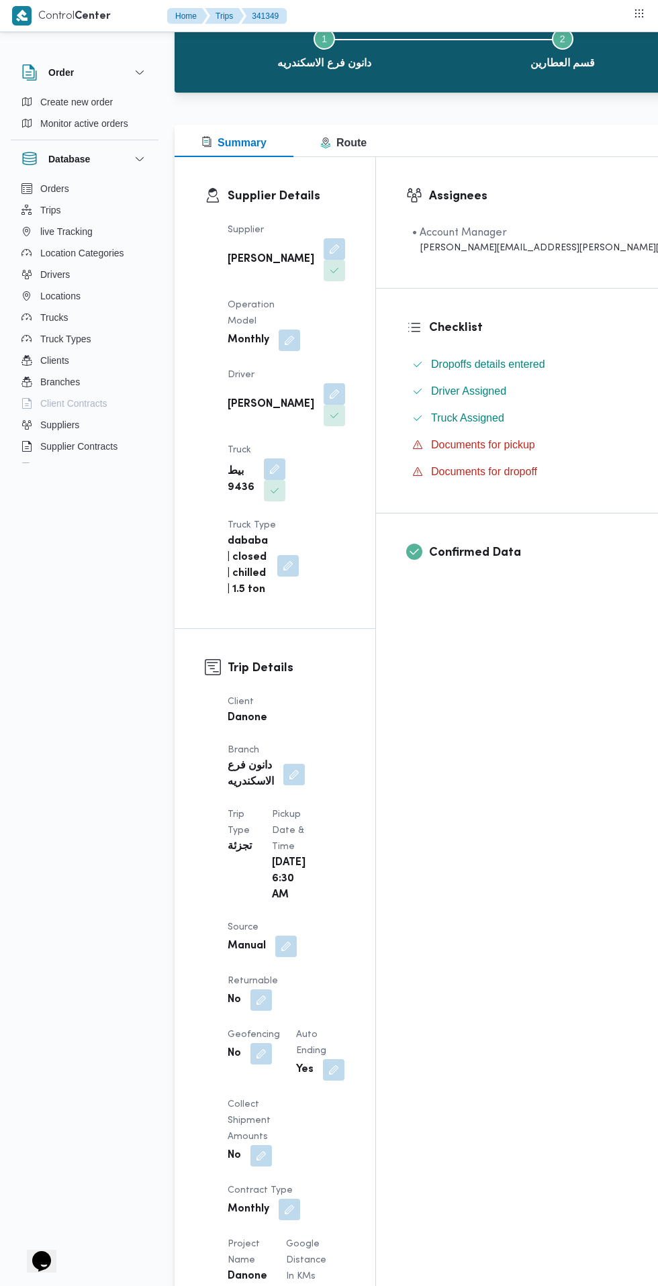
scroll to position [89, 0]
click at [272, 989] on button "button" at bounding box center [260, 999] width 21 height 21
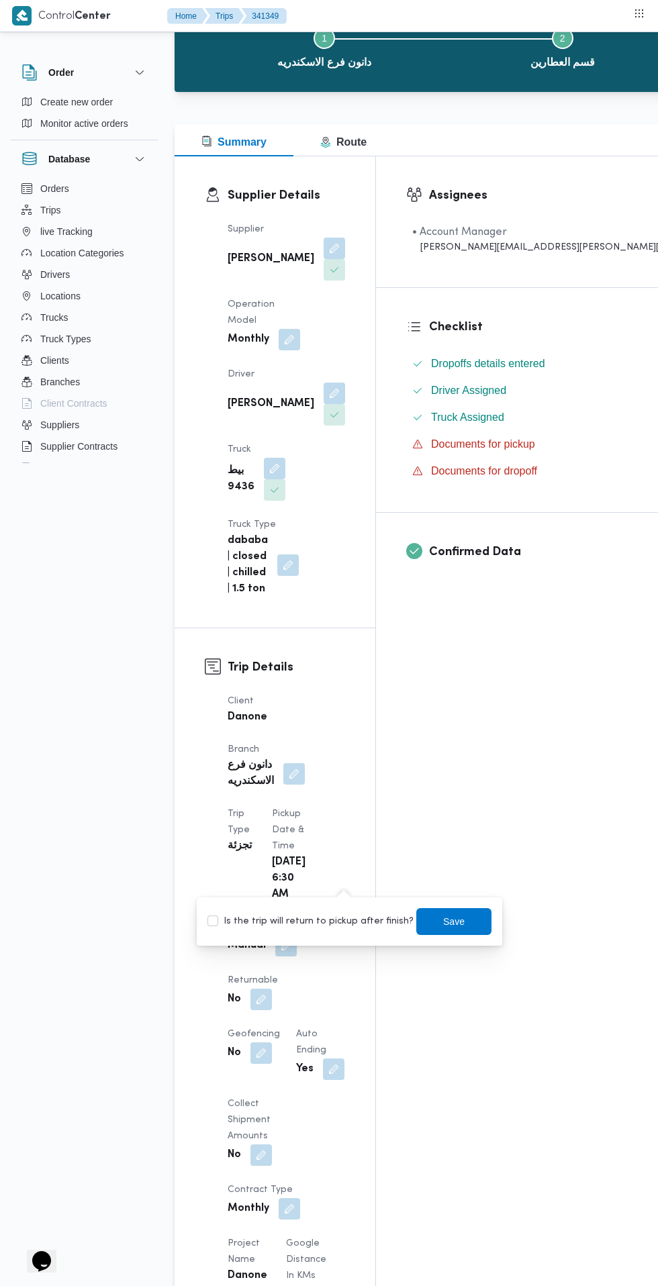
click at [331, 921] on label "Is the trip will return to pickup after finish?" at bounding box center [310, 922] width 206 height 16
checkbox input "true"
click at [450, 922] on span "Save" at bounding box center [453, 922] width 21 height 16
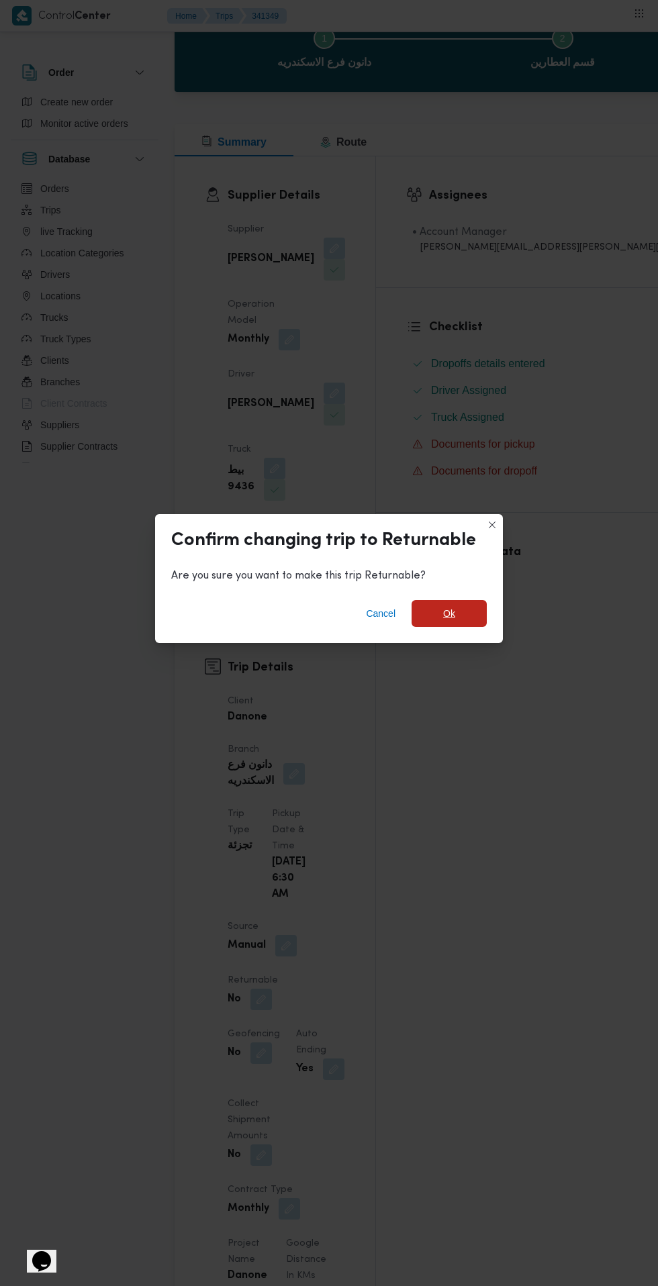
click at [448, 622] on span "Ok" at bounding box center [449, 614] width 12 height 16
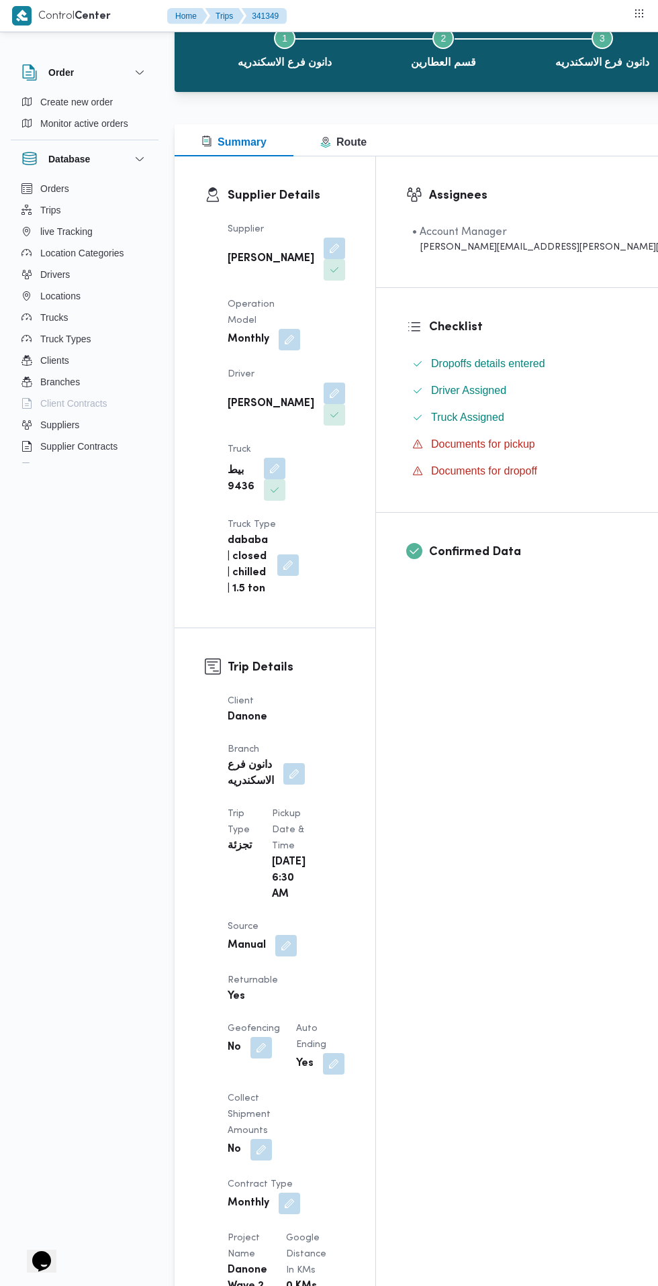
scroll to position [0, 0]
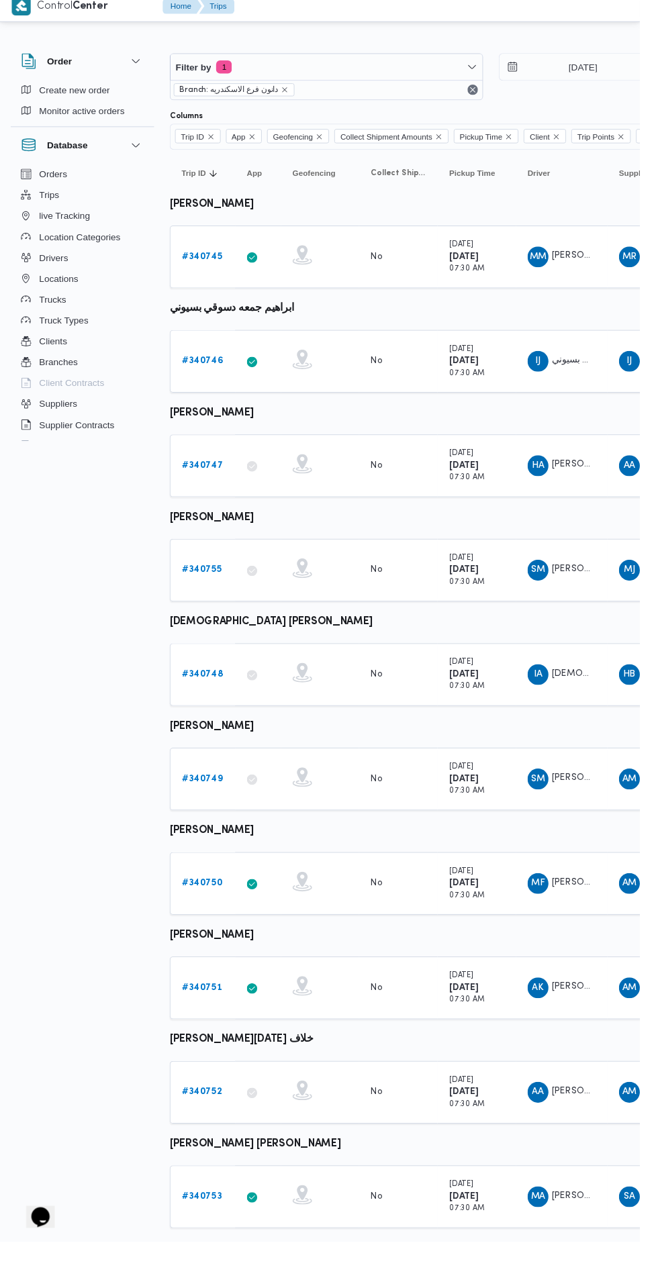
click at [210, 596] on b "# 340755" at bounding box center [207, 595] width 41 height 9
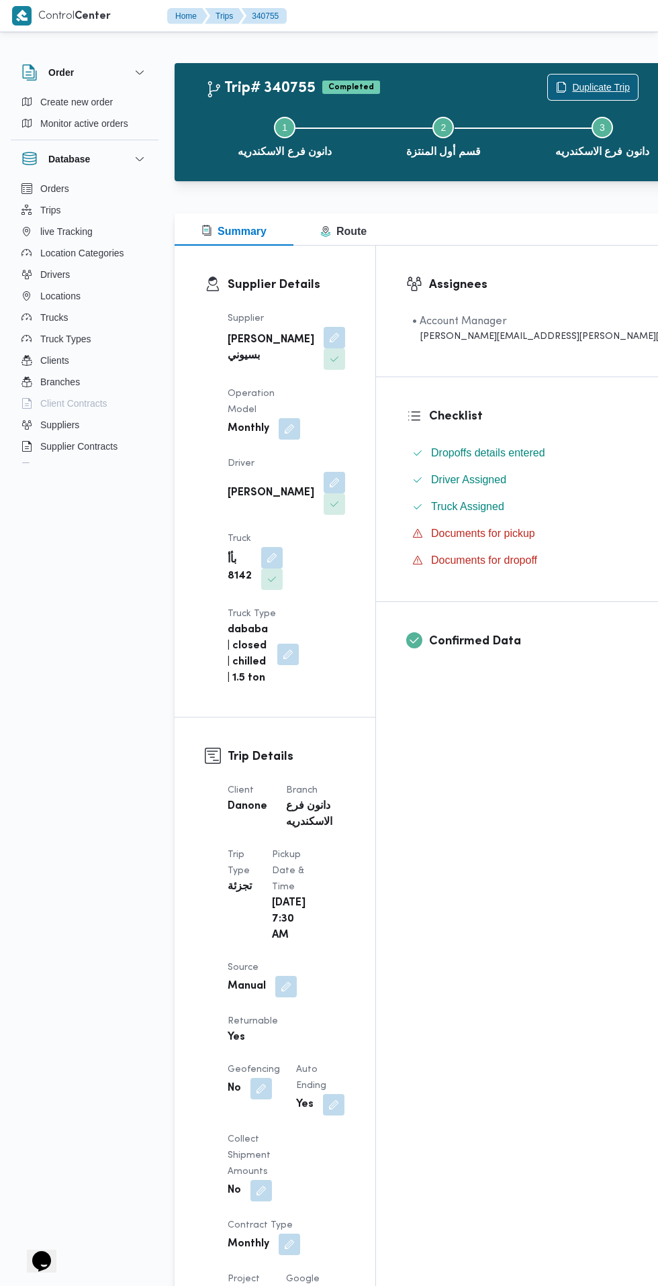
click at [572, 87] on span "Duplicate Trip" at bounding box center [601, 87] width 58 height 16
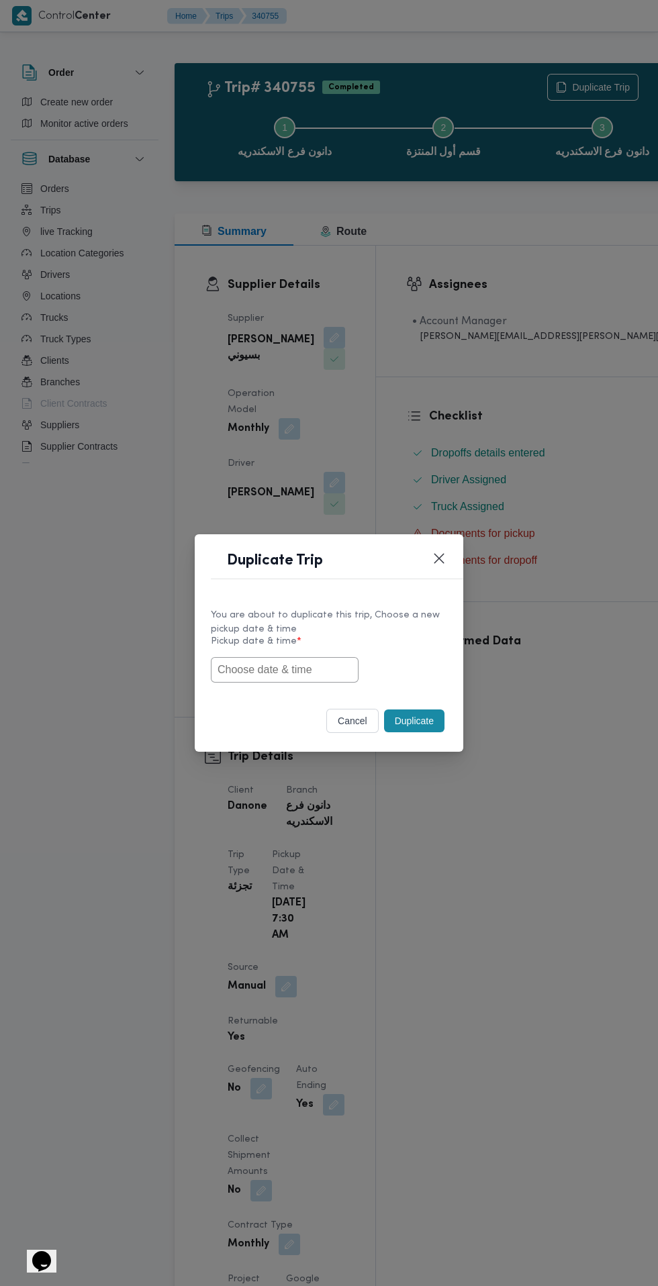
click at [325, 670] on input "text" at bounding box center [285, 670] width 148 height 26
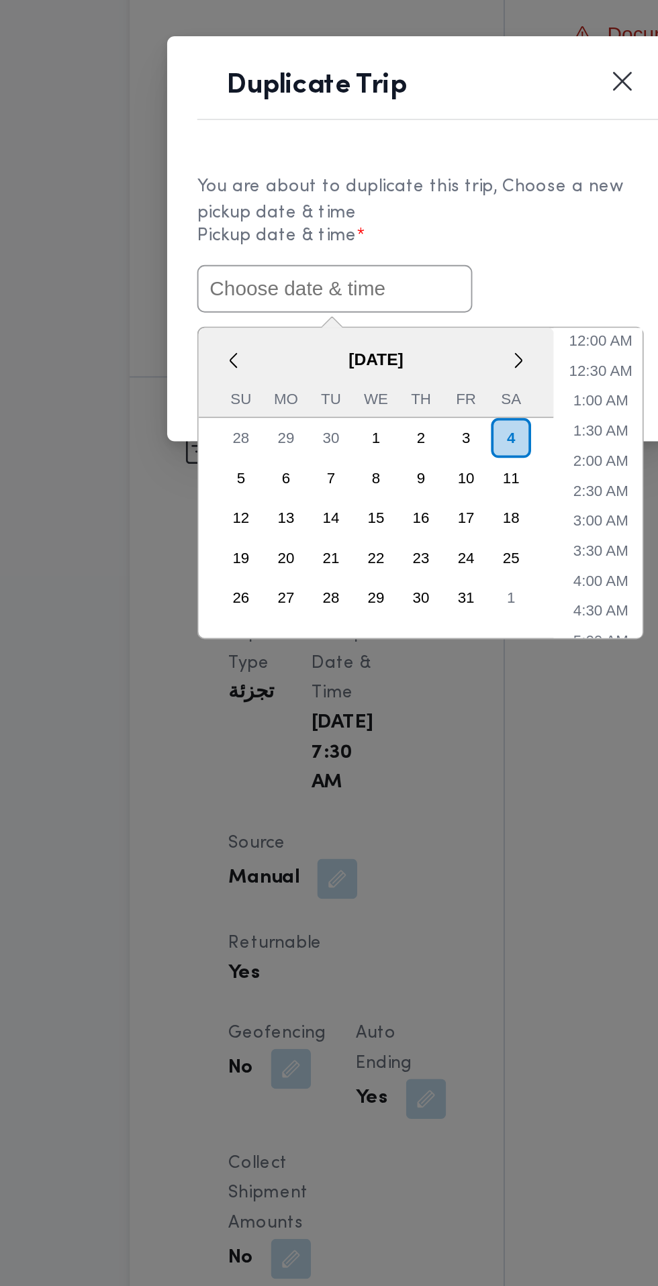
paste input "[DATE] 6:30AM"
type input "[DATE] 6:30AM"
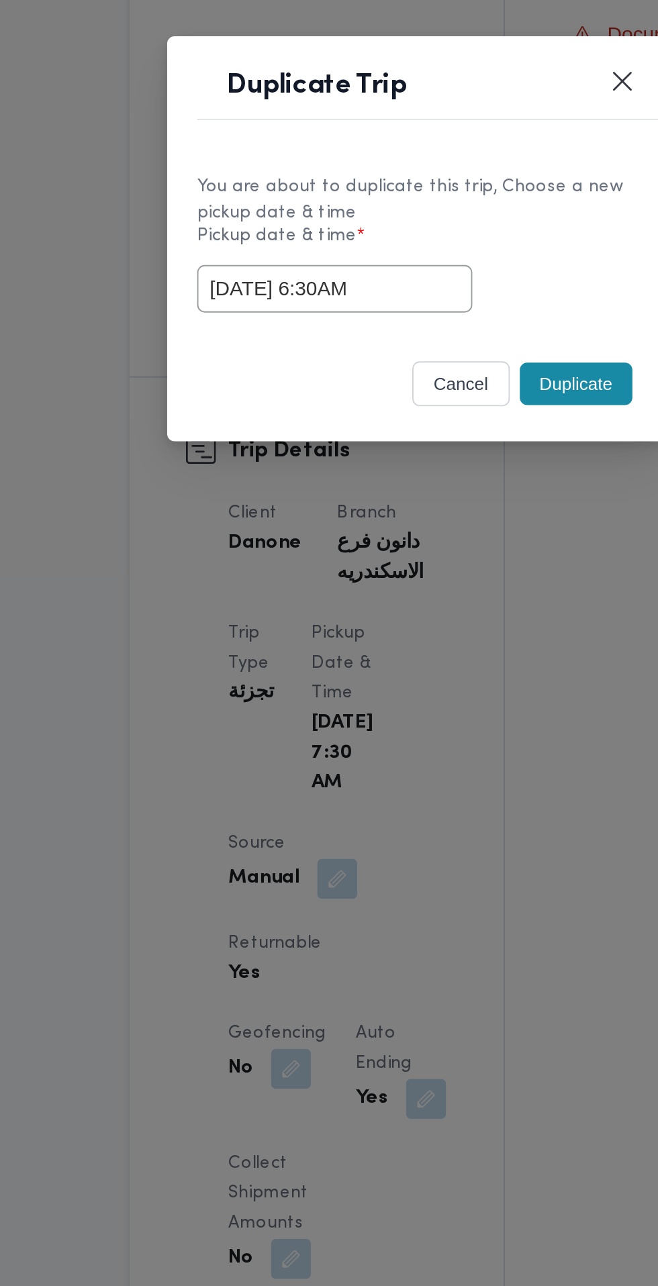
click at [410, 661] on div "[DATE] 6:30AM" at bounding box center [329, 670] width 236 height 26
click at [412, 718] on button "Duplicate" at bounding box center [414, 721] width 60 height 23
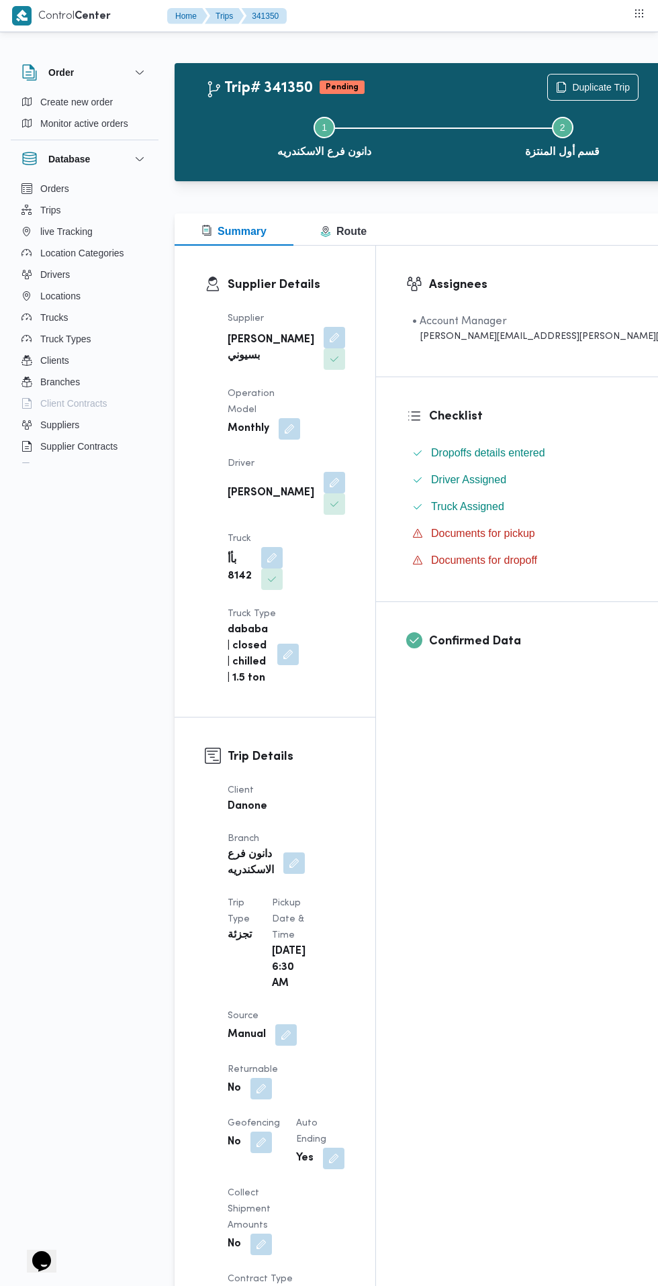
click at [272, 1078] on button "button" at bounding box center [260, 1088] width 21 height 21
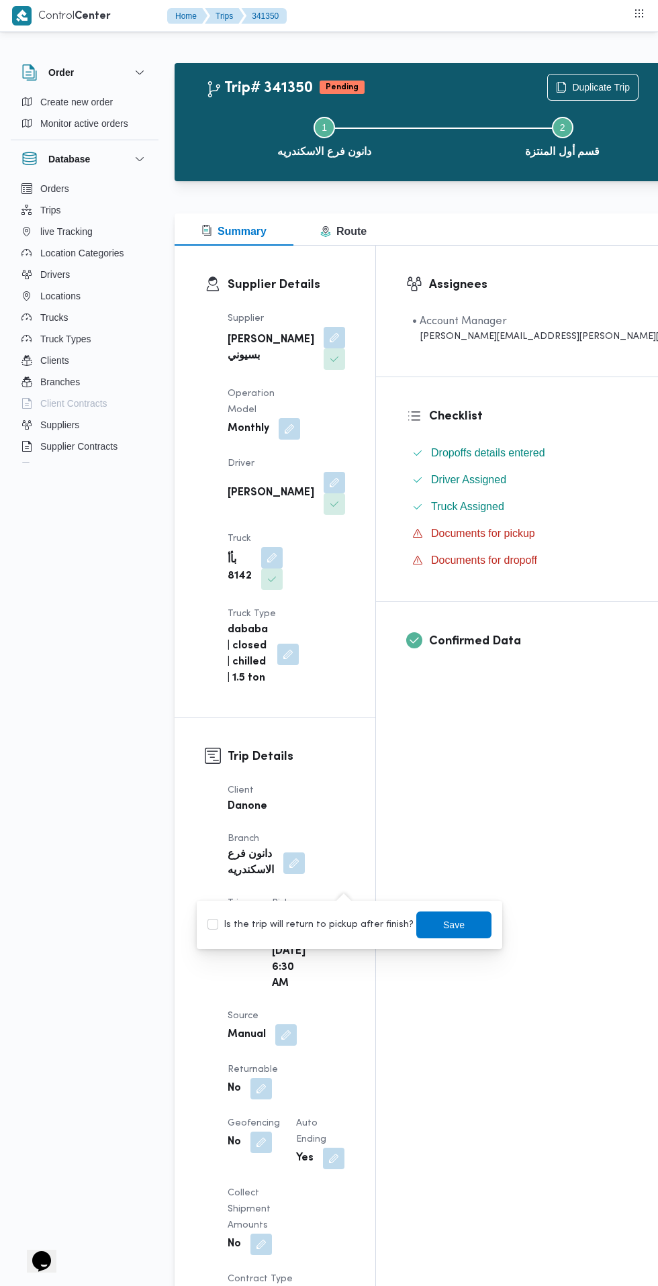
click at [331, 918] on label "Is the trip will return to pickup after finish?" at bounding box center [310, 925] width 206 height 16
checkbox input "true"
click at [443, 924] on span "Save" at bounding box center [453, 925] width 21 height 16
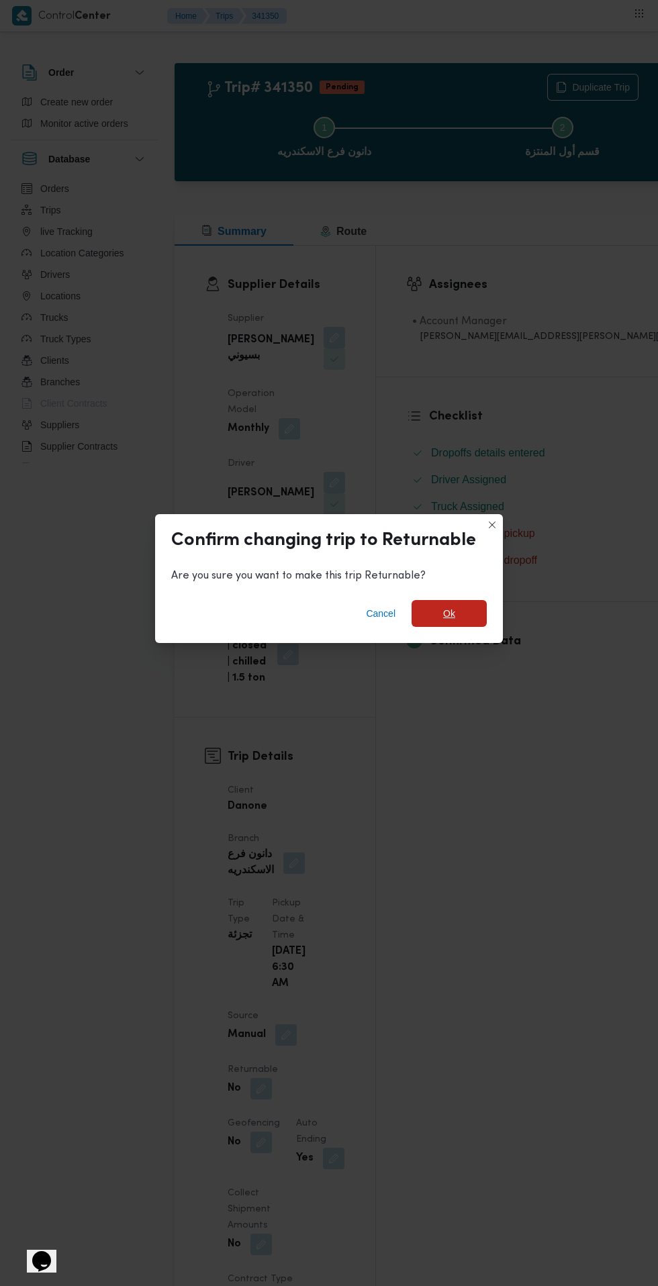
click at [448, 622] on span "Ok" at bounding box center [449, 614] width 12 height 16
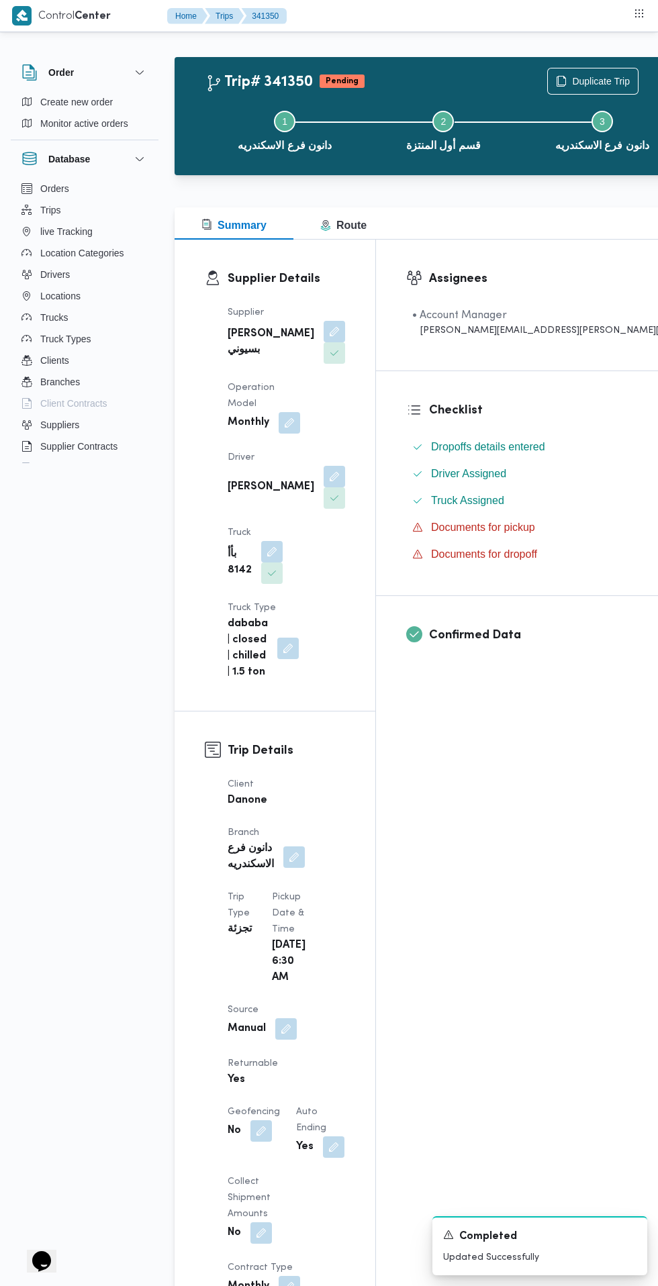
scroll to position [7, 0]
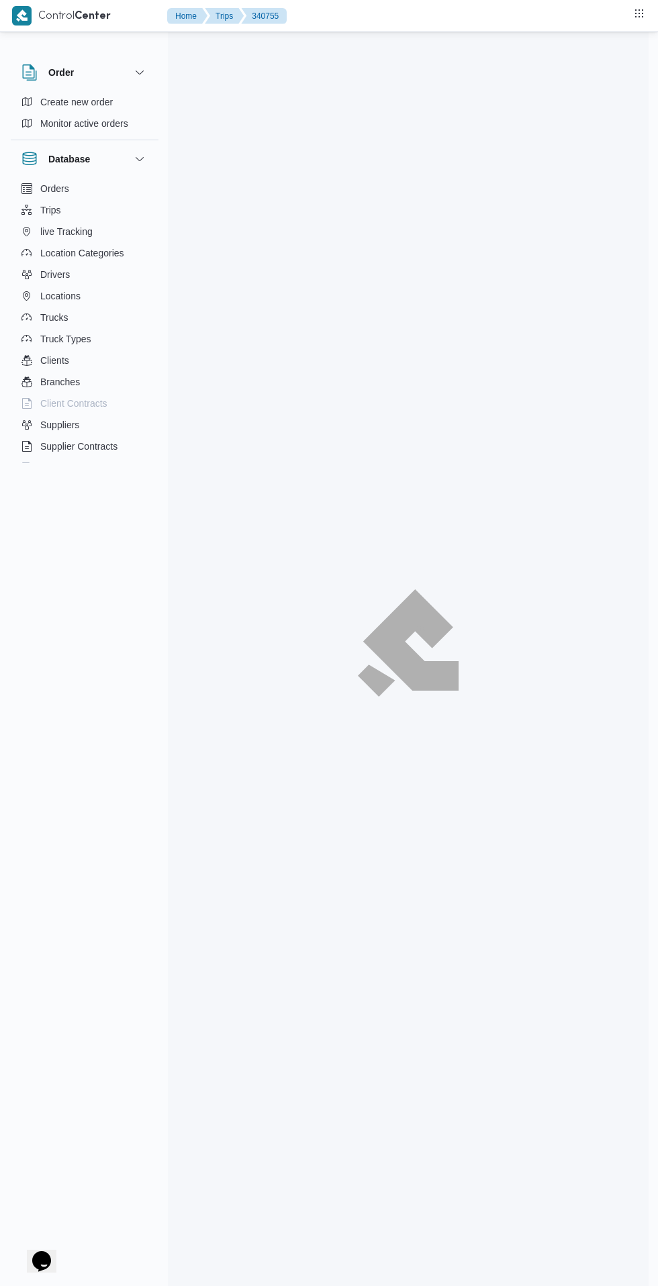
scroll to position [109, 0]
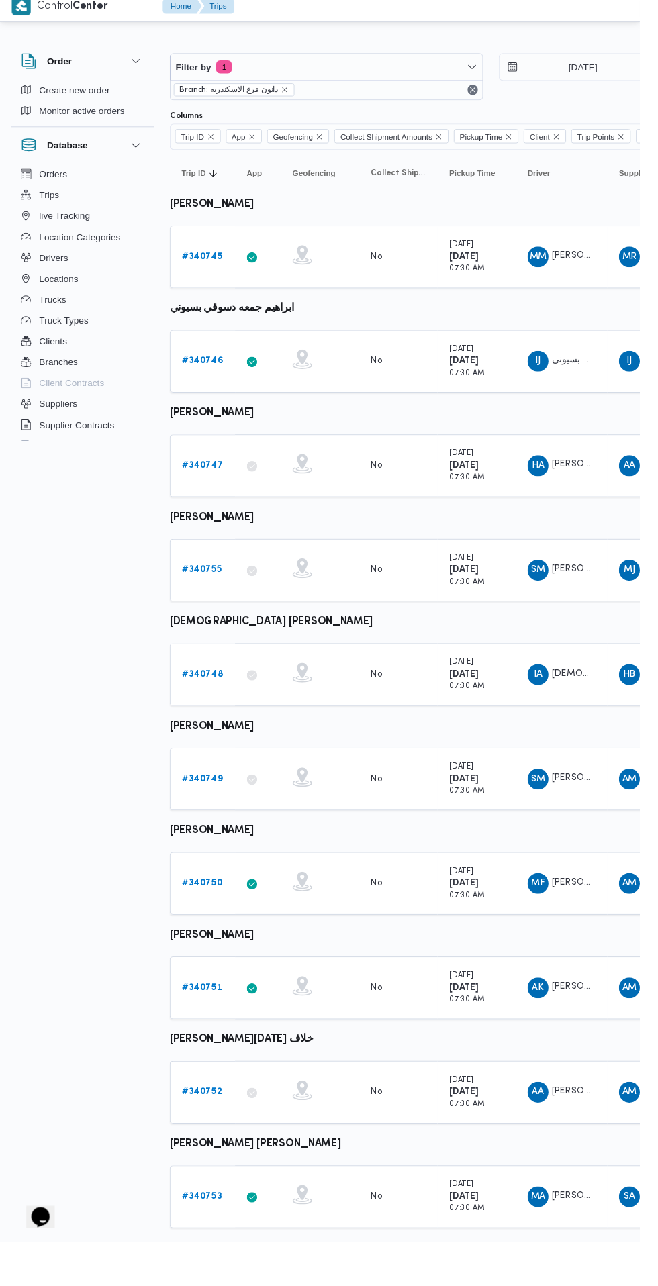
click at [213, 706] on b "# 340748" at bounding box center [208, 703] width 42 height 9
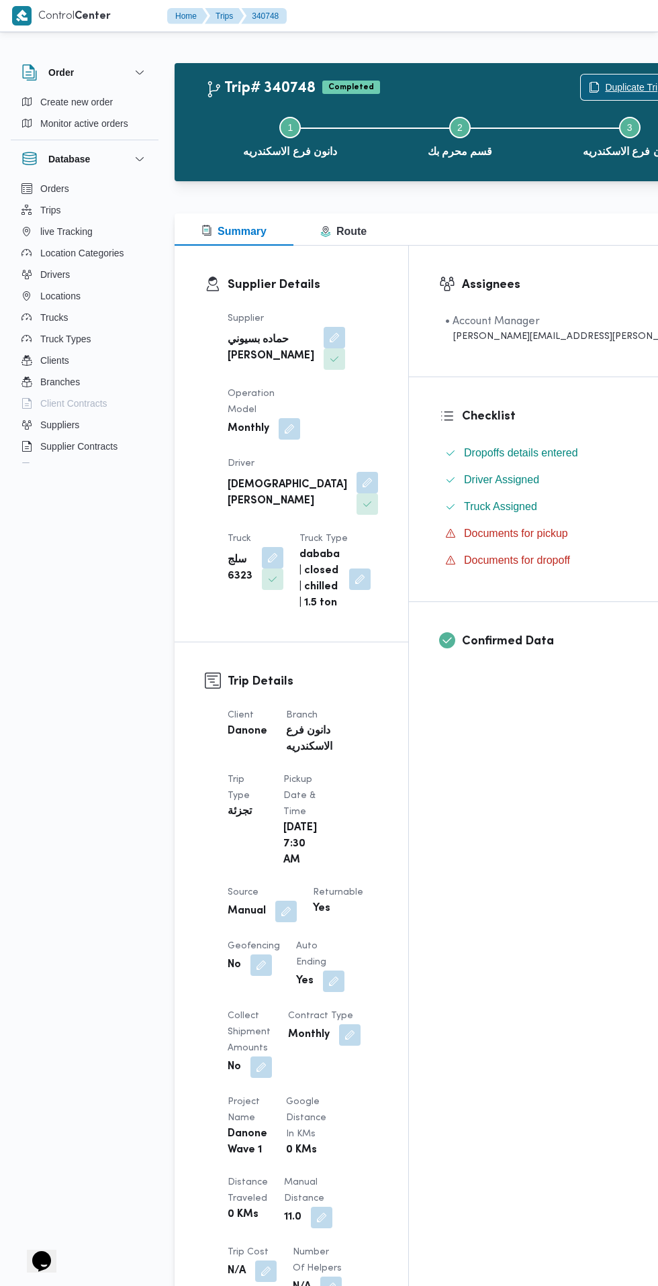
click at [581, 77] on span "Duplicate Trip" at bounding box center [626, 88] width 90 height 26
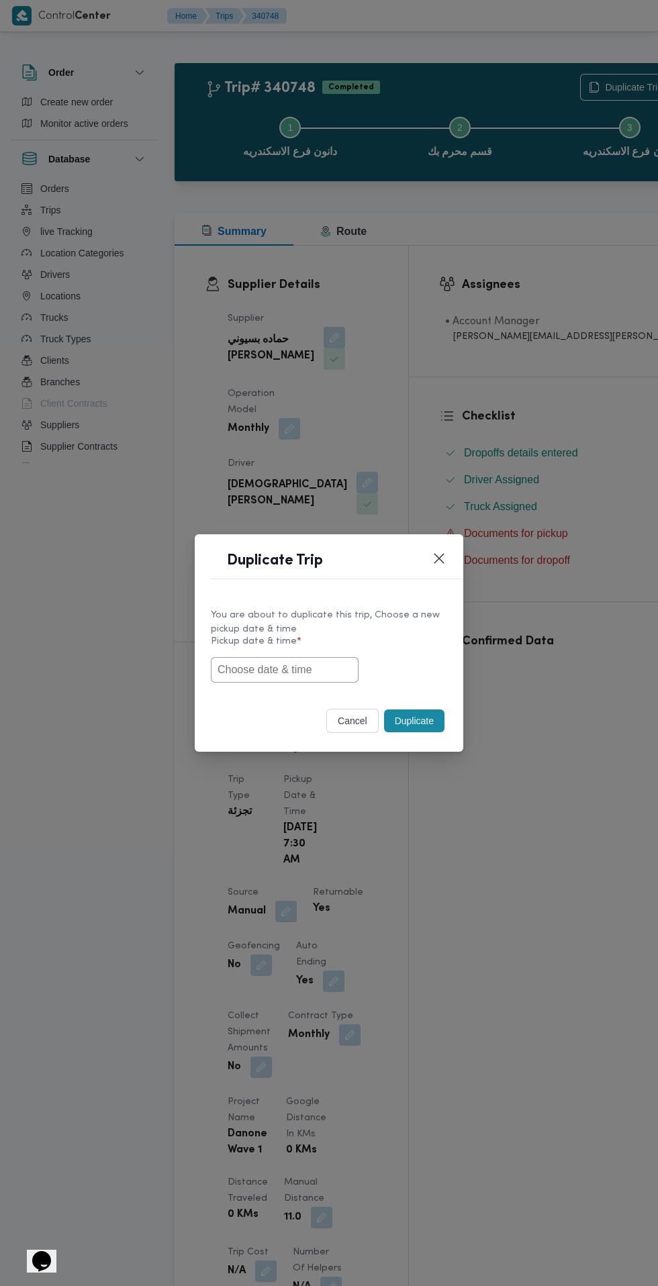
click at [326, 675] on input "text" at bounding box center [285, 670] width 148 height 26
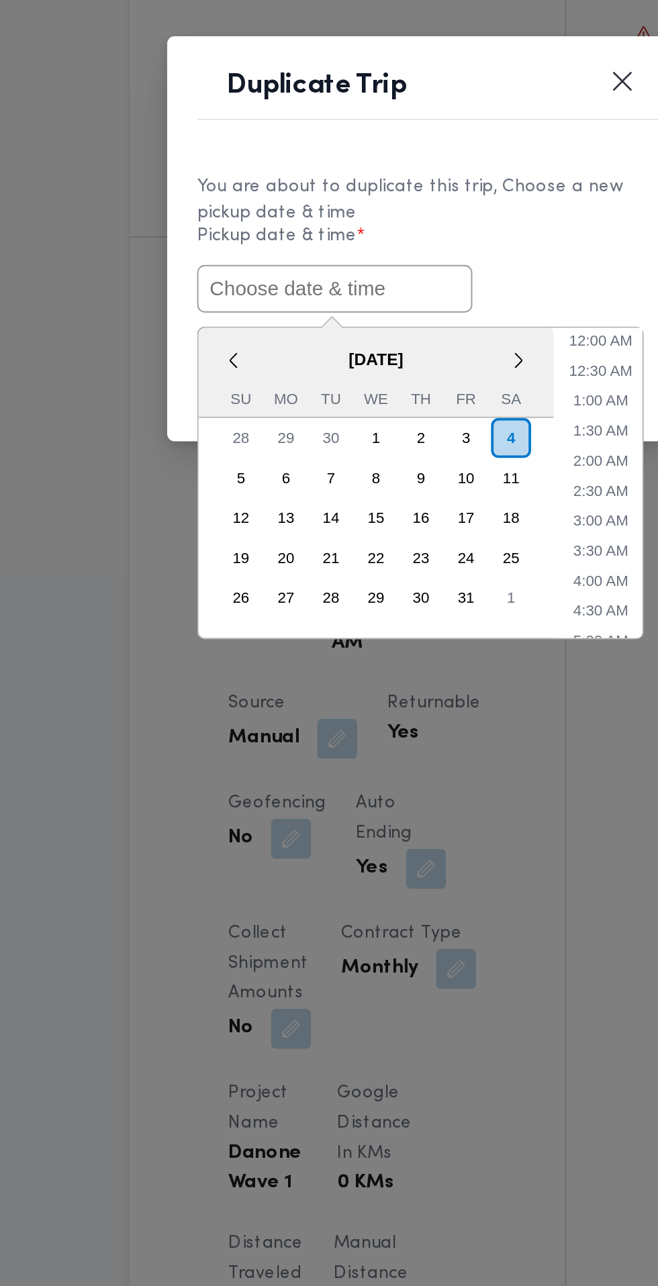
paste input "[DATE] 6:30AM"
type input "[DATE] 6:30AM"
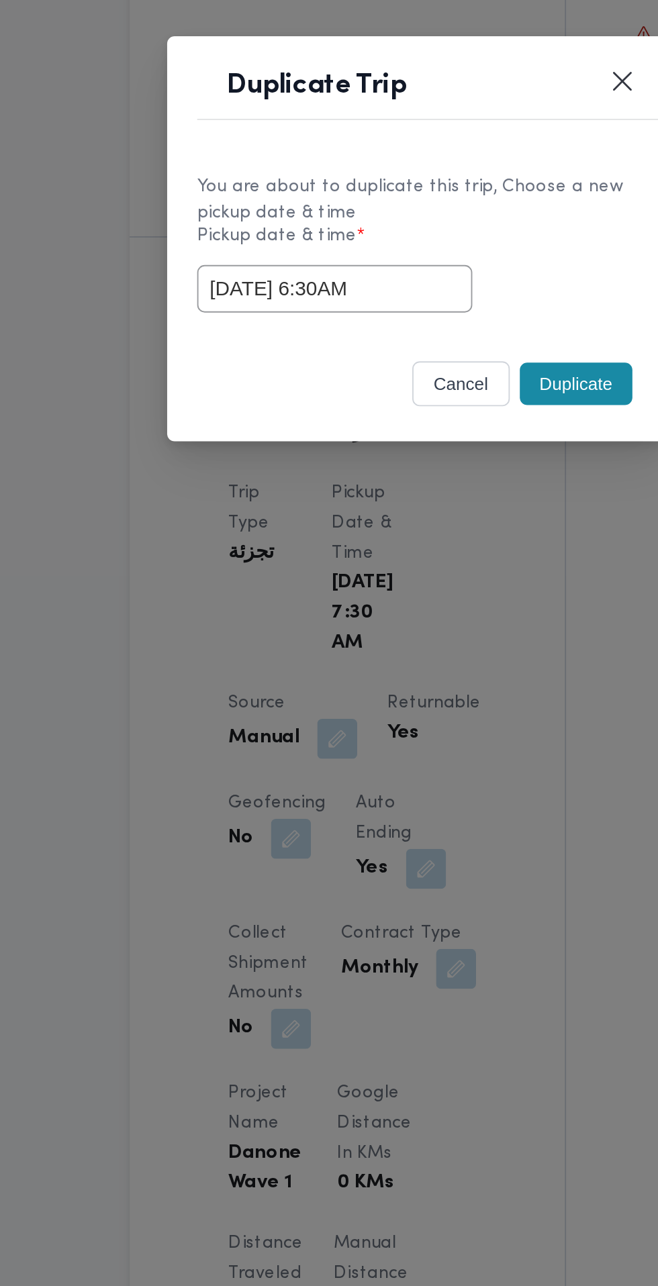
click at [417, 663] on div "[DATE] 6:30AM" at bounding box center [329, 670] width 236 height 26
click at [418, 722] on button "Duplicate" at bounding box center [414, 721] width 60 height 23
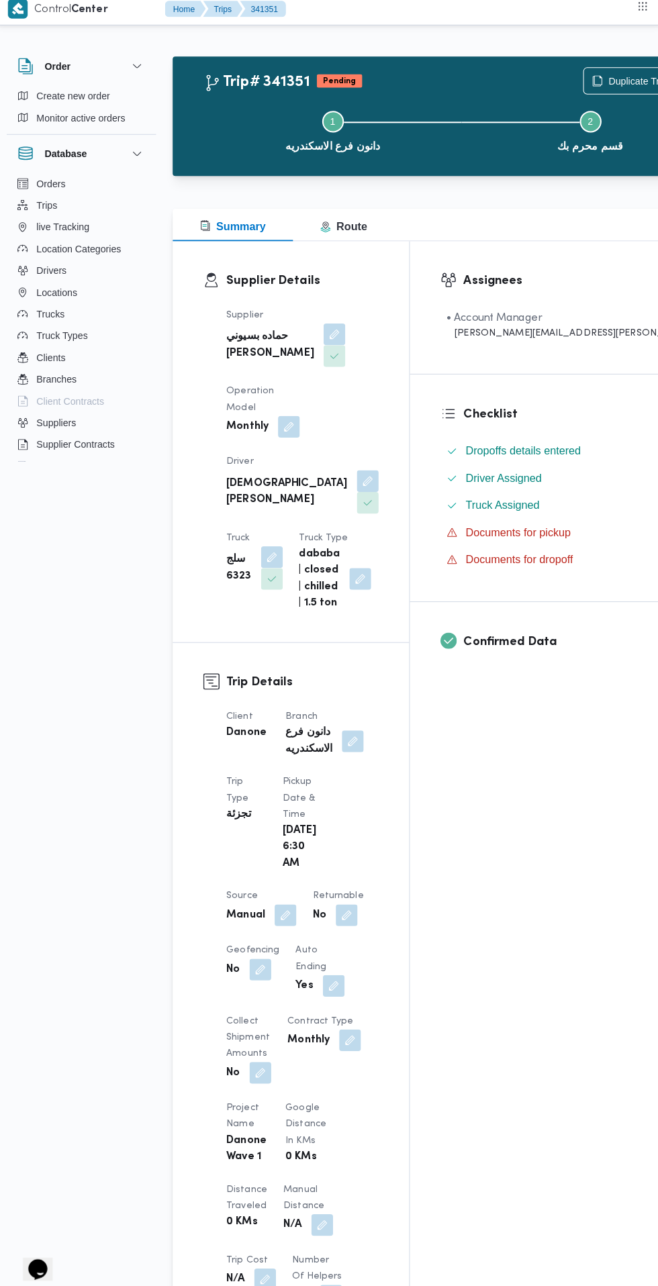
click at [350, 901] on button "button" at bounding box center [346, 911] width 21 height 21
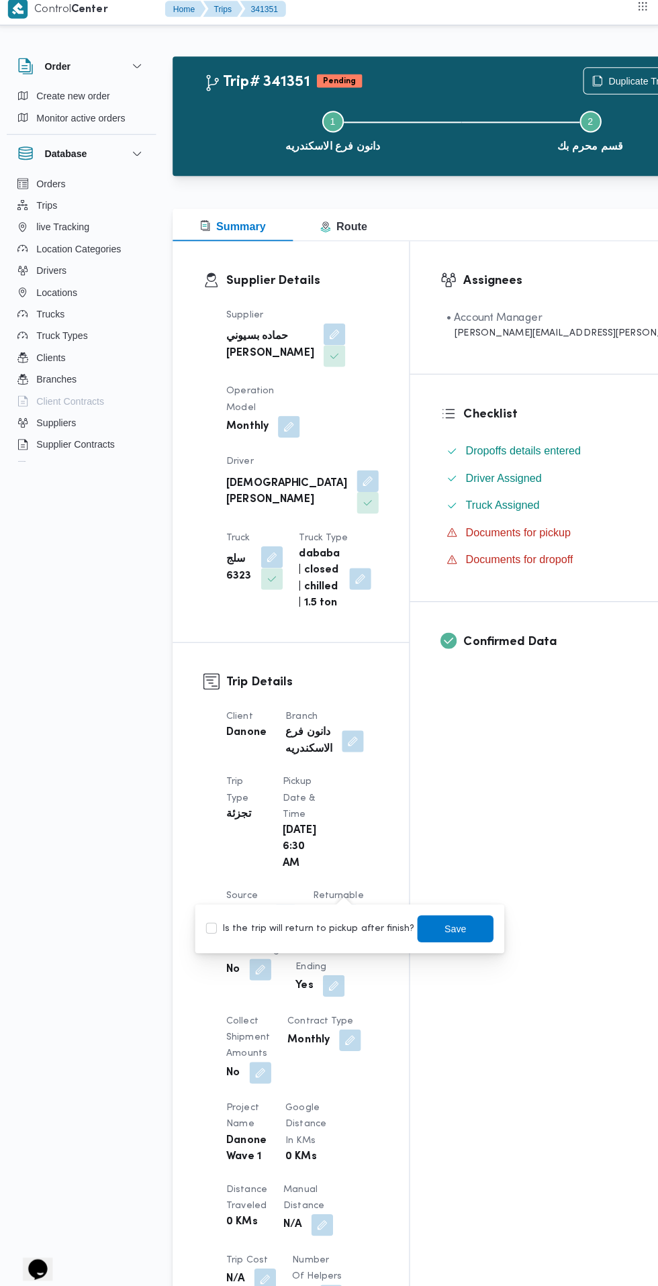
click at [331, 920] on label "Is the trip will return to pickup after finish?" at bounding box center [310, 925] width 206 height 16
checkbox input "true"
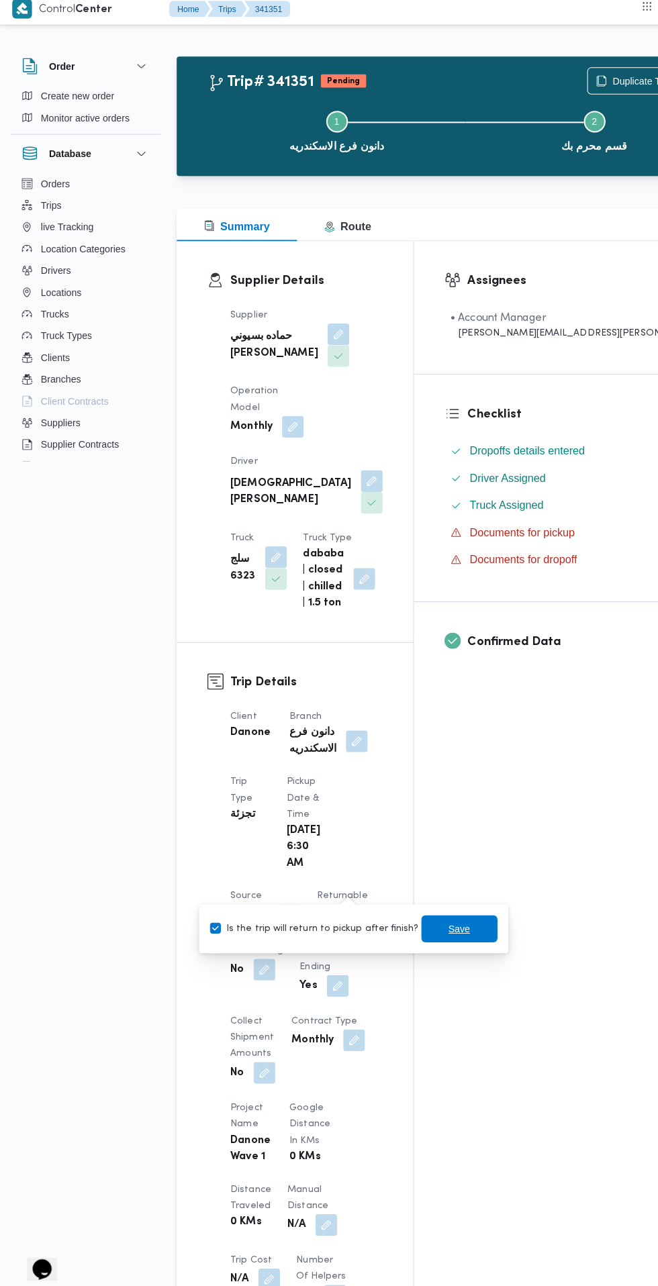
click at [443, 925] on span "Save" at bounding box center [453, 925] width 21 height 16
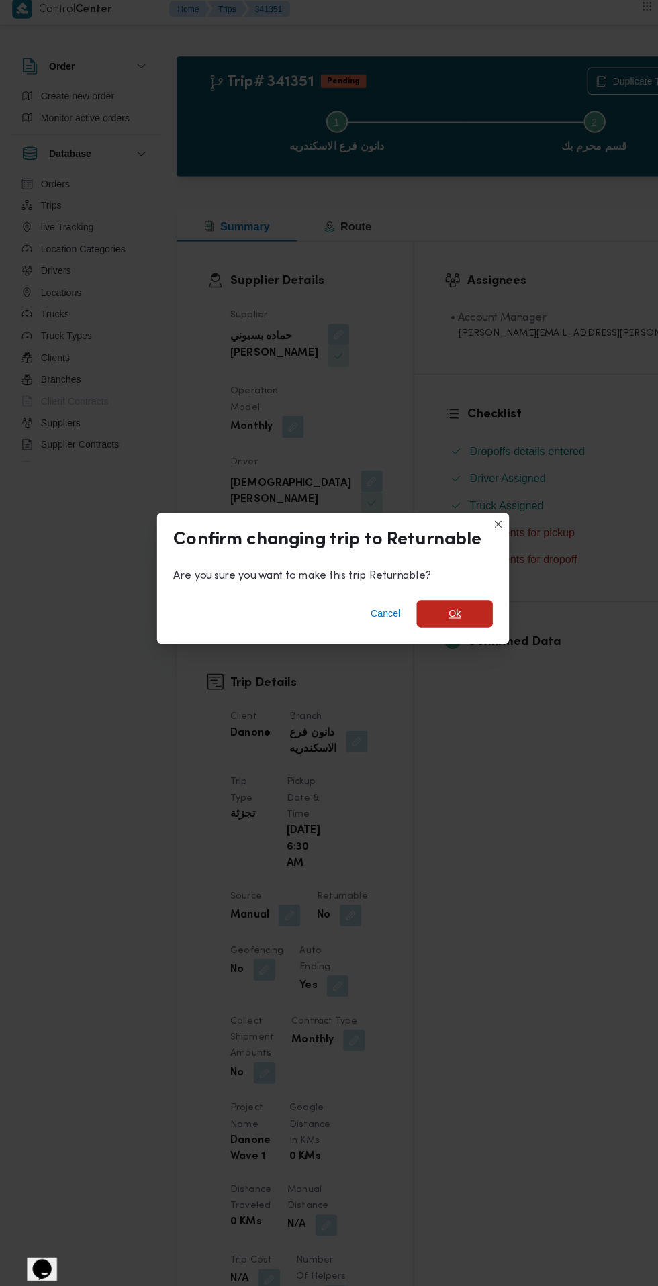
click at [448, 608] on span "Ok" at bounding box center [449, 614] width 12 height 16
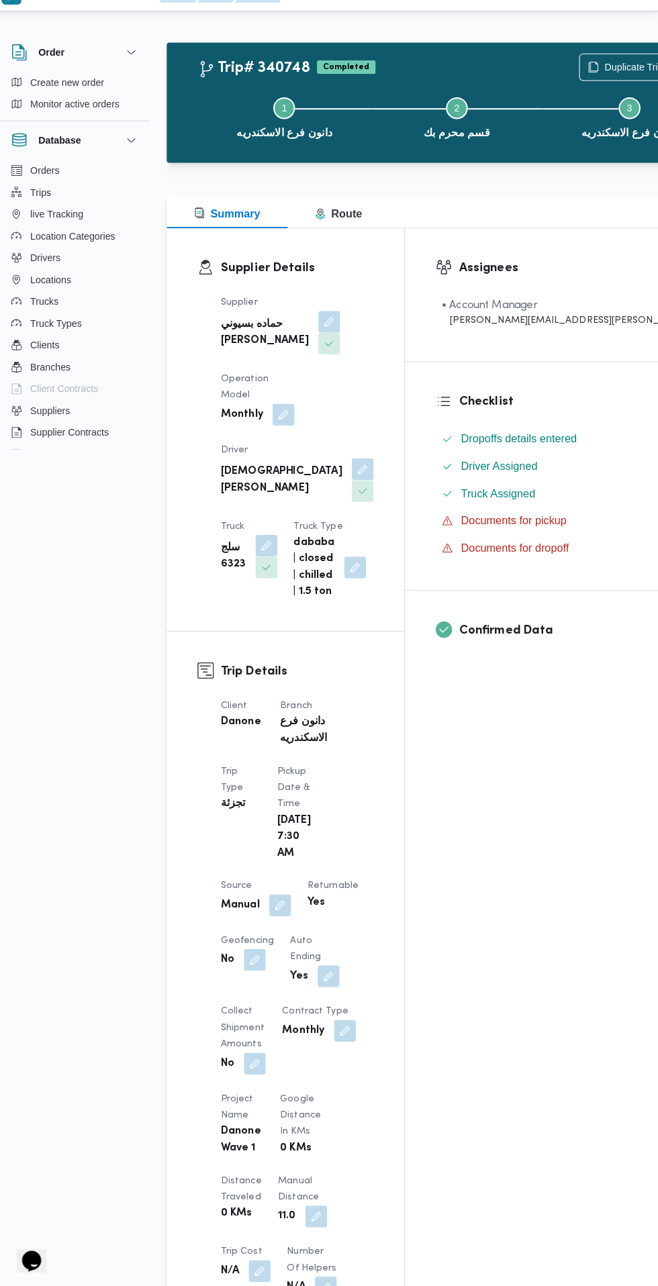
scroll to position [1, 0]
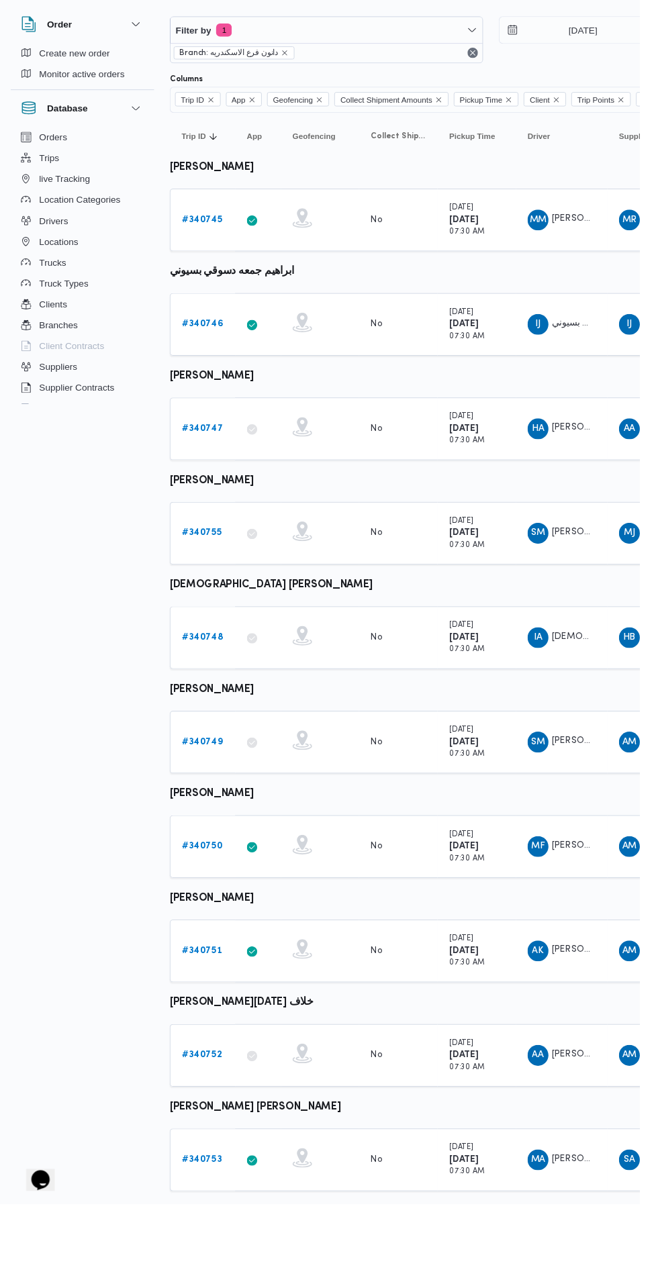
click at [213, 814] on b "# 340749" at bounding box center [208, 810] width 42 height 9
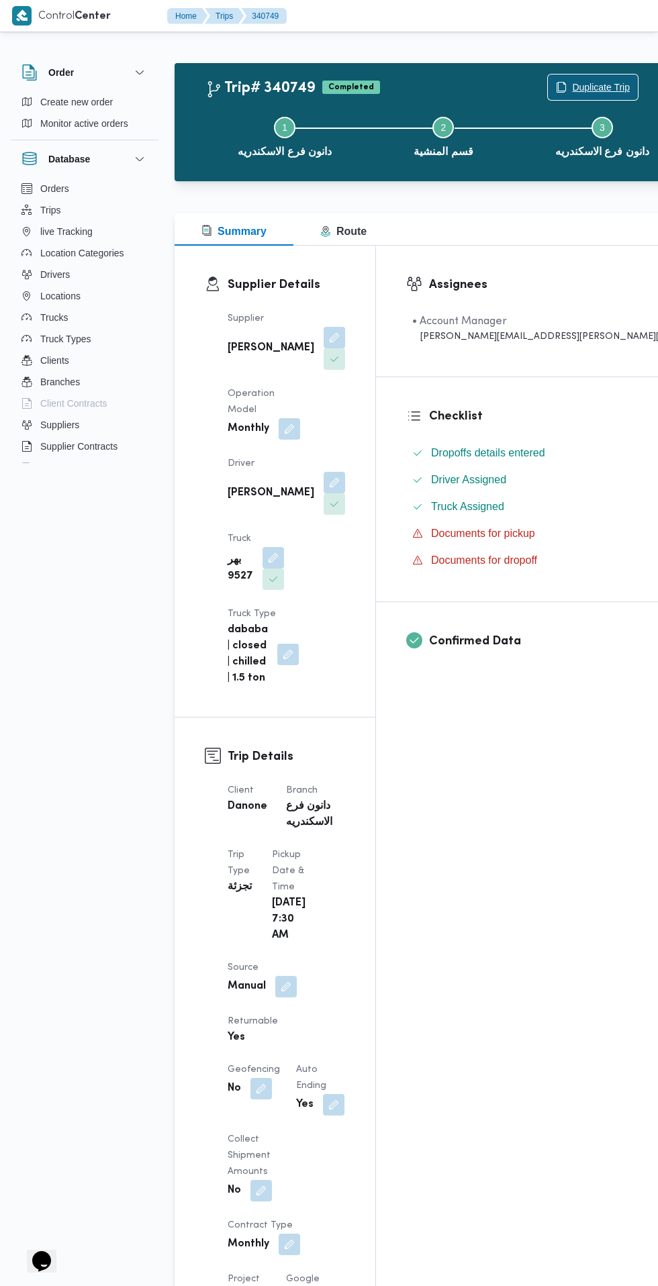
click at [572, 85] on span "Duplicate Trip" at bounding box center [601, 87] width 58 height 16
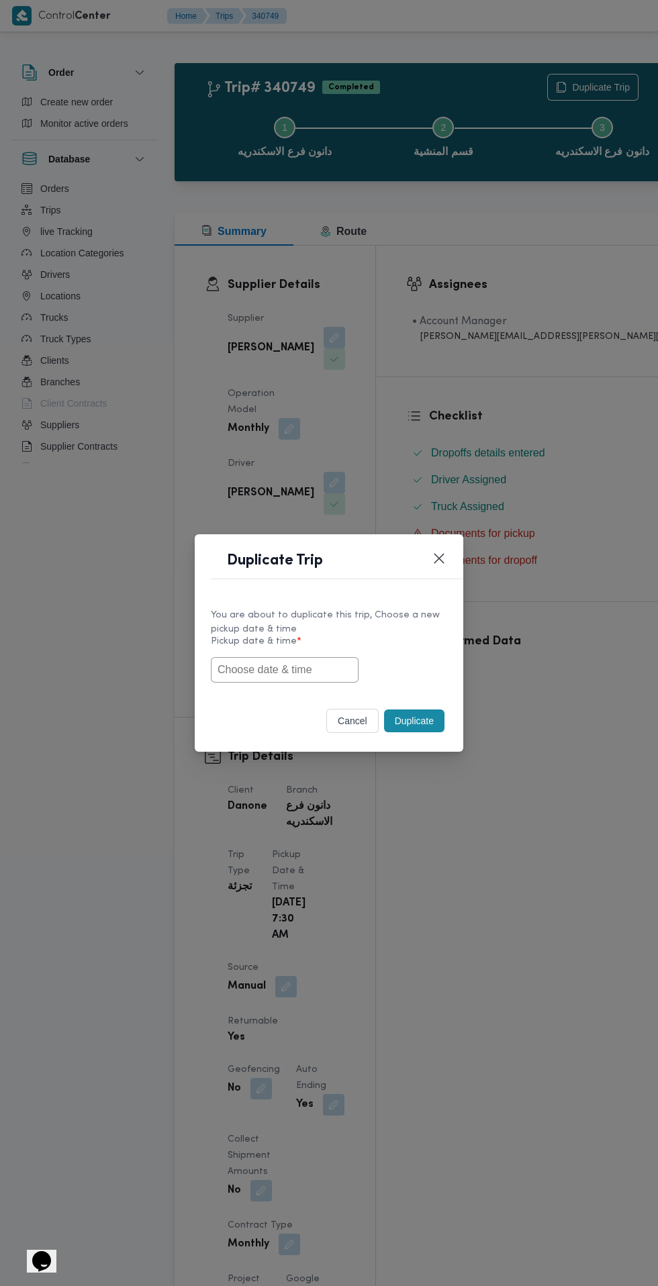
click at [232, 683] on input "text" at bounding box center [285, 670] width 148 height 26
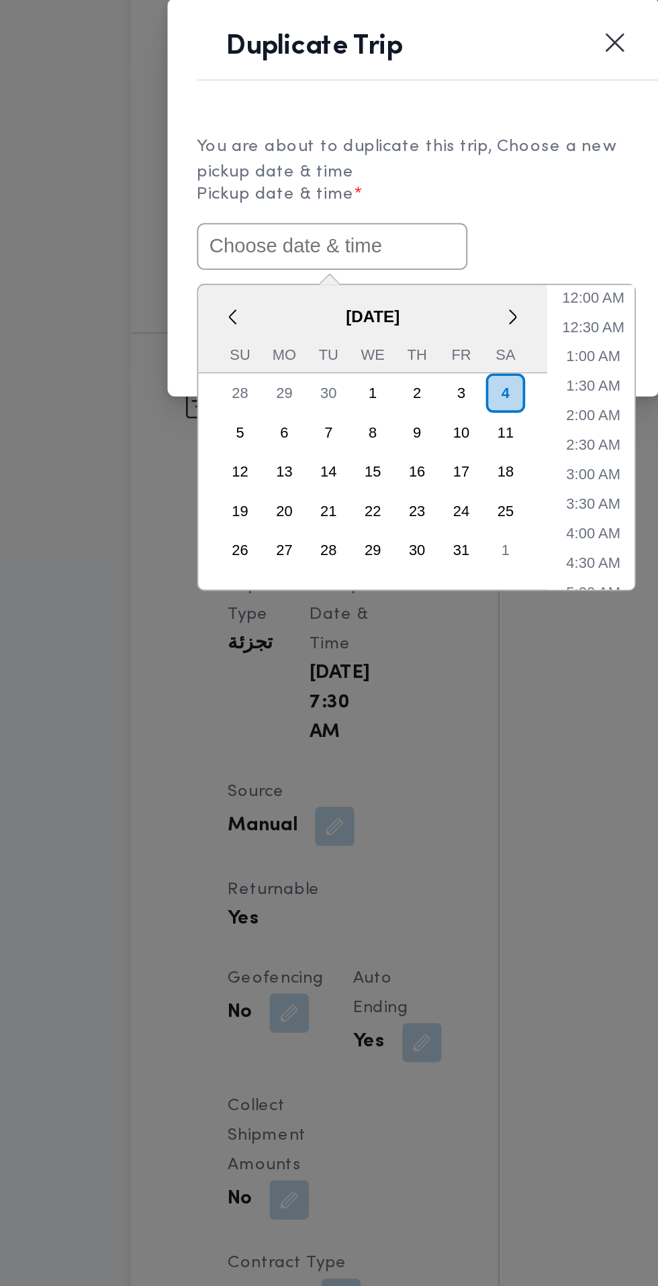
paste input "[DATE] 6:30AM"
type input "[DATE] 6:30AM"
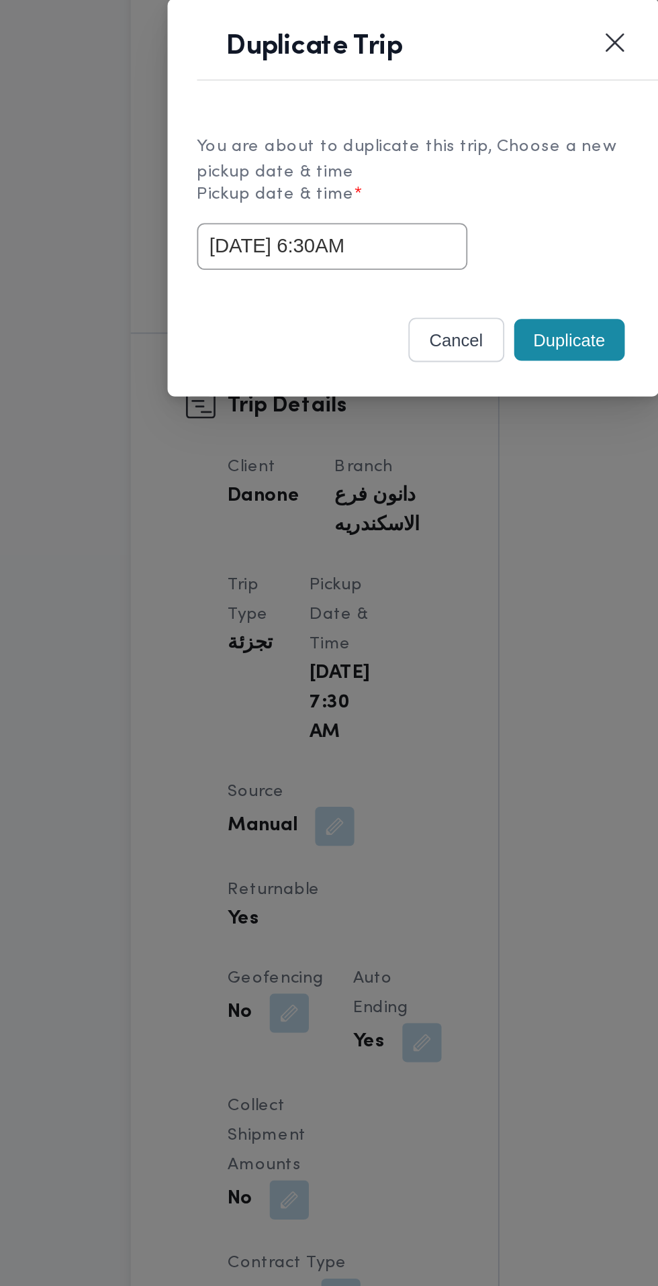
click at [414, 661] on div "[DATE] 6:30AM" at bounding box center [329, 670] width 236 height 26
click at [412, 720] on button "Duplicate" at bounding box center [414, 721] width 60 height 23
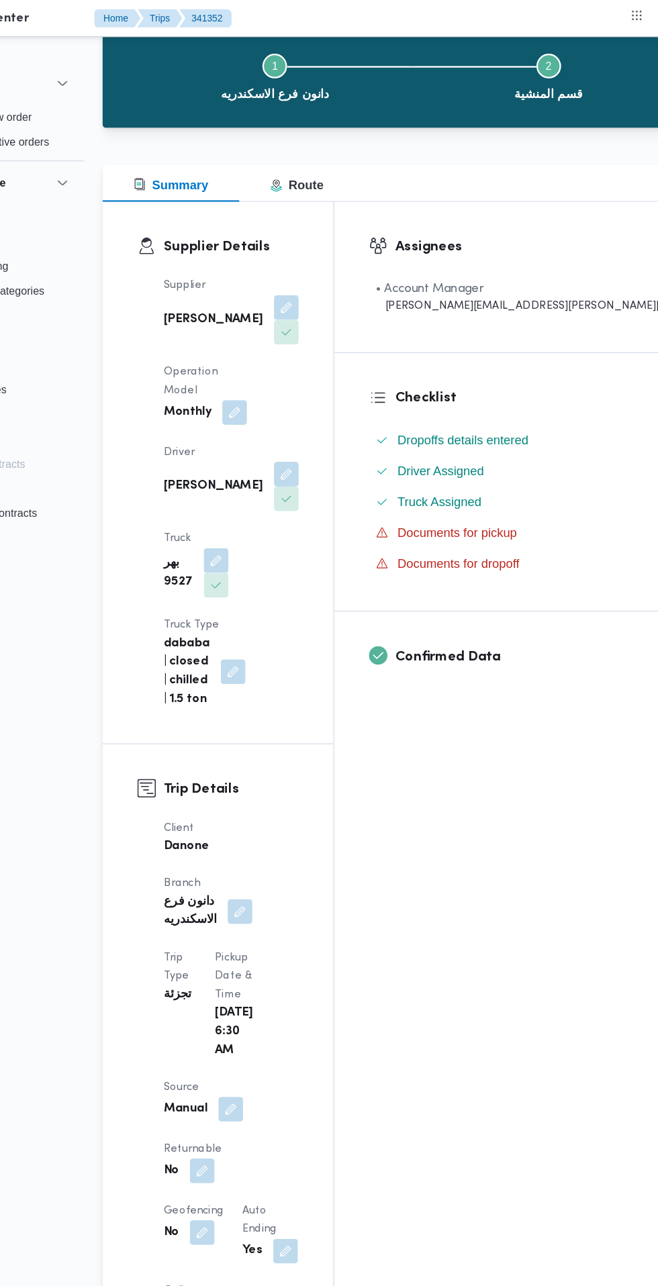
scroll to position [67, 0]
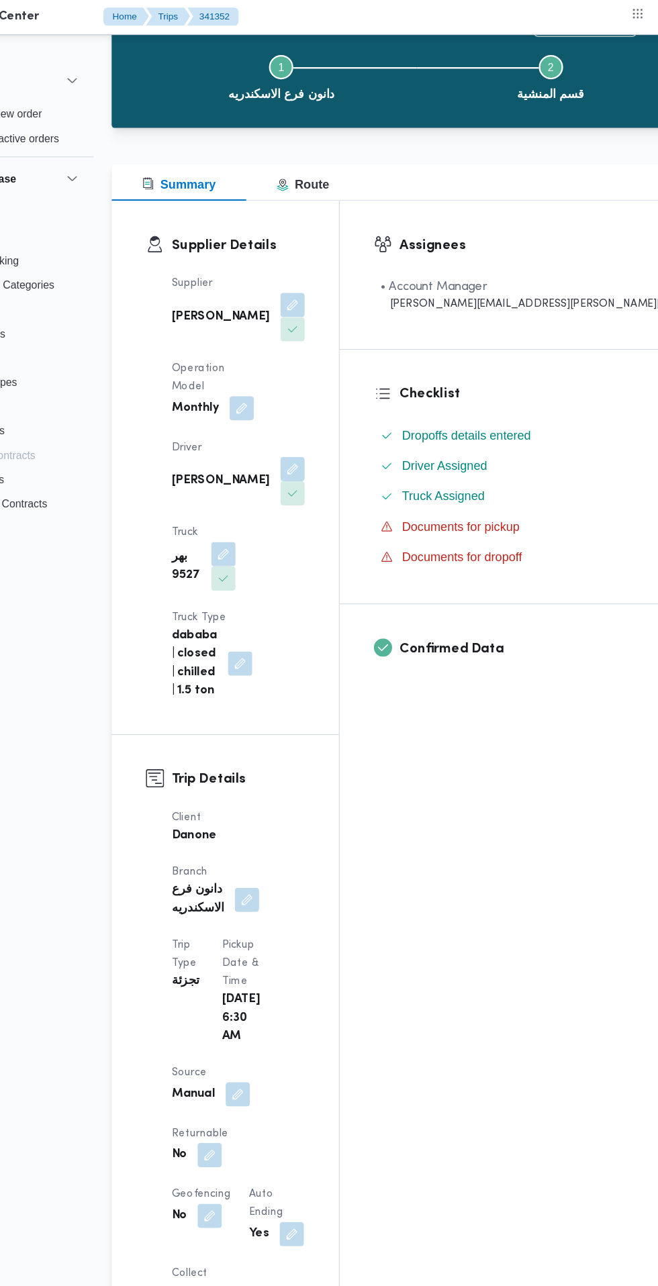
click at [272, 1011] on button "button" at bounding box center [260, 1021] width 21 height 21
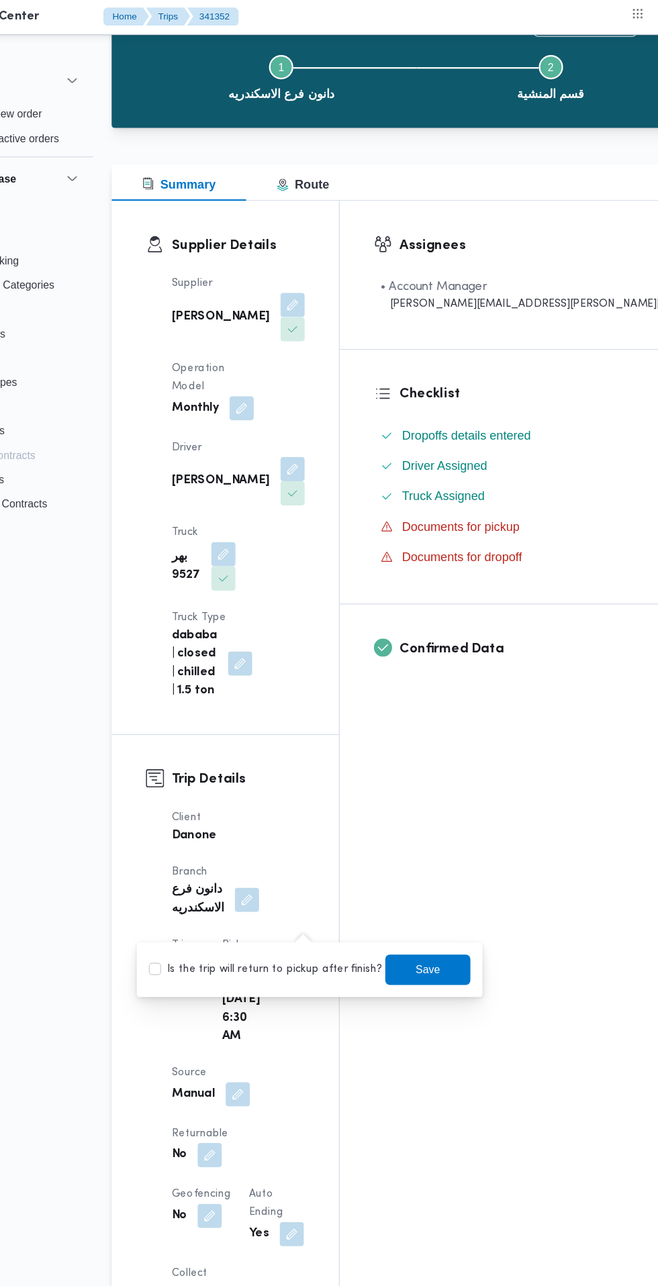
click at [312, 859] on label "Is the trip will return to pickup after finish?" at bounding box center [310, 858] width 206 height 16
checkbox input "true"
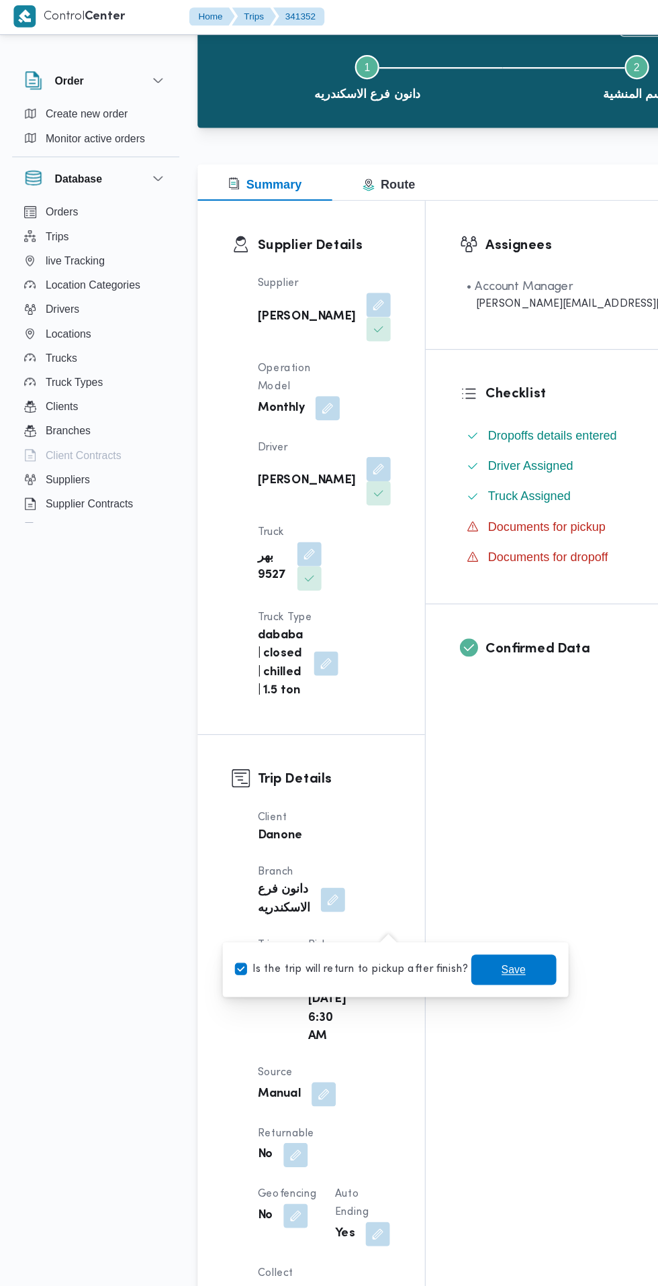
click at [448, 867] on span "Save" at bounding box center [453, 858] width 75 height 27
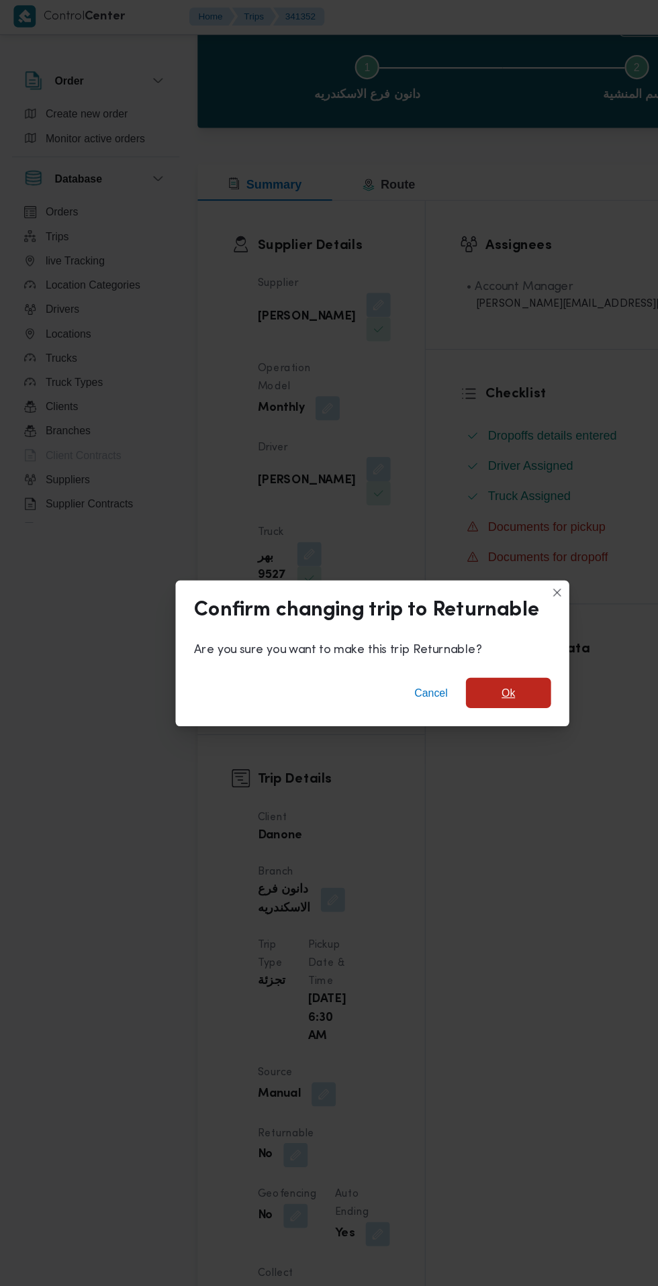
click at [461, 611] on span "Ok" at bounding box center [449, 613] width 75 height 27
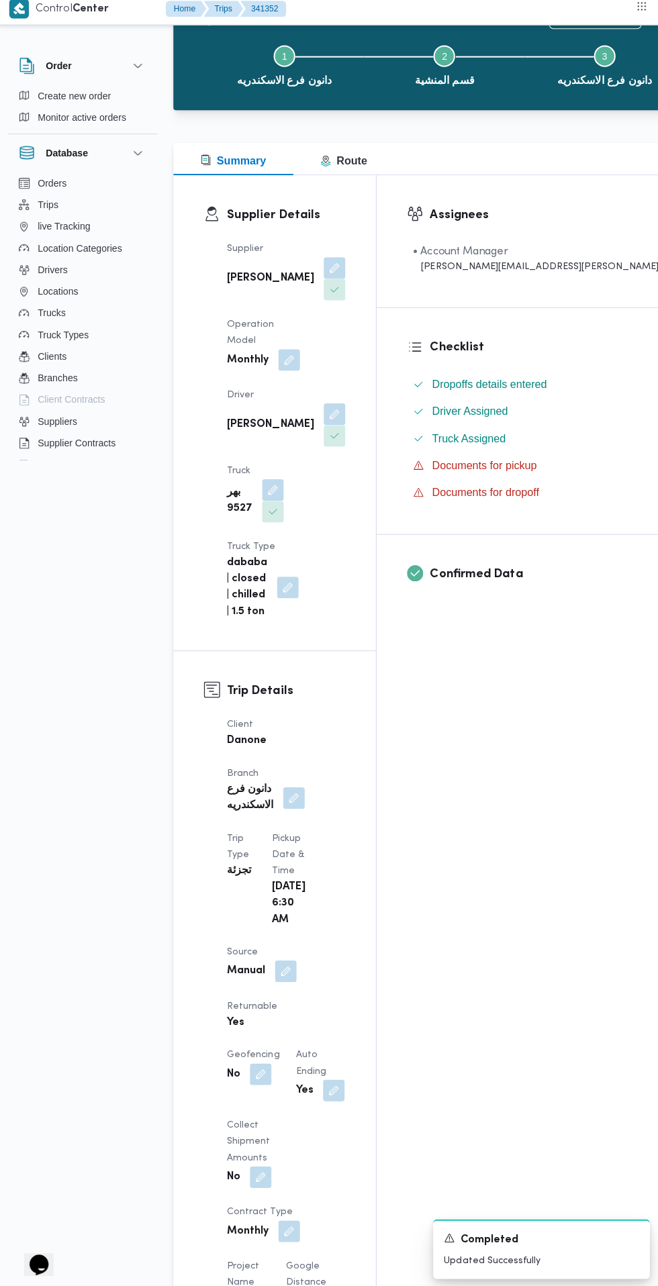
scroll to position [0, 0]
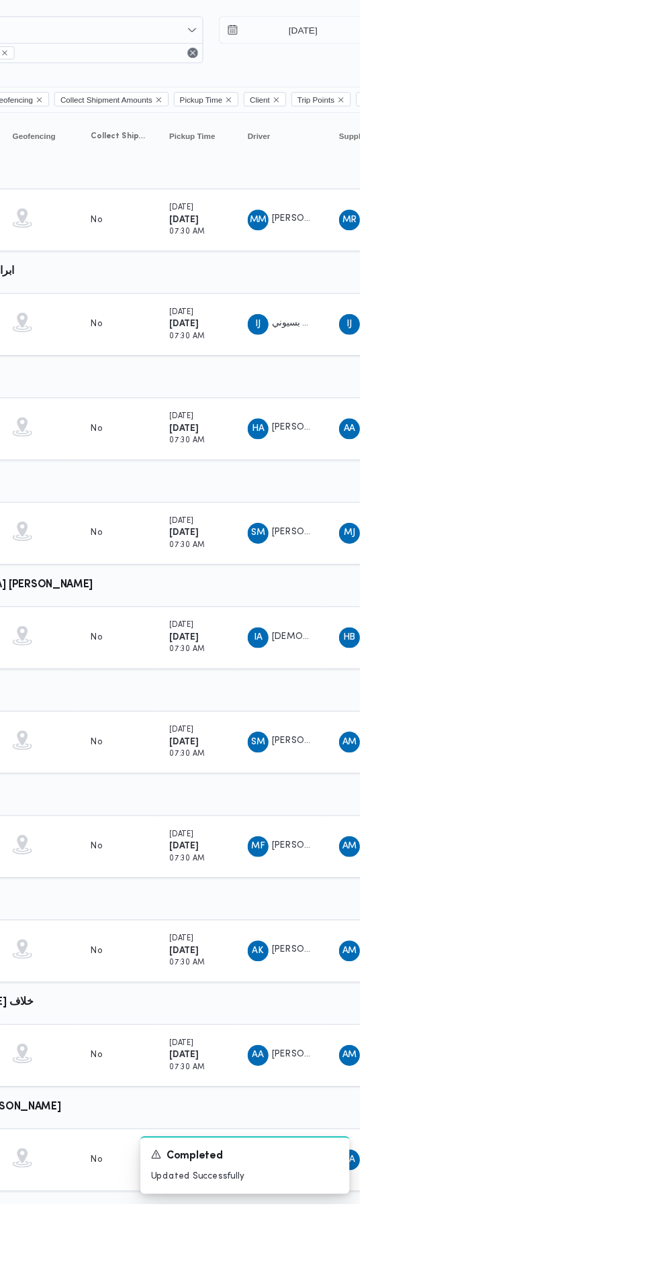
scroll to position [0, 21]
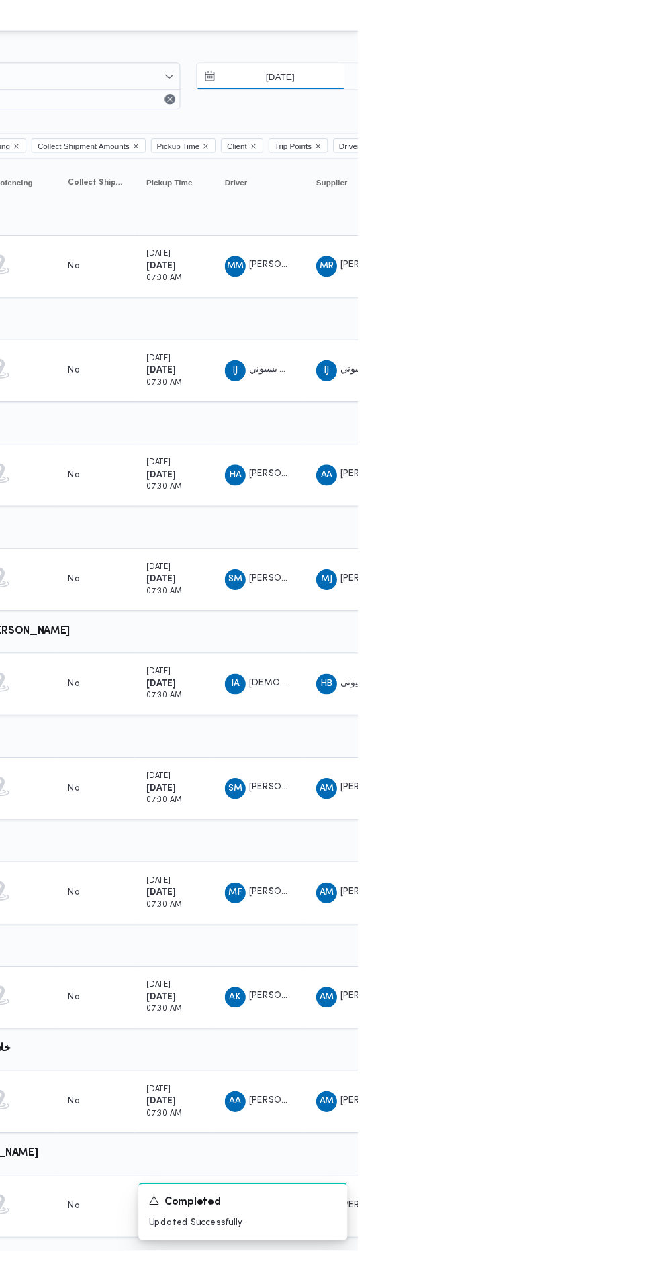
click at [589, 74] on input "[DATE]" at bounding box center [568, 78] width 152 height 27
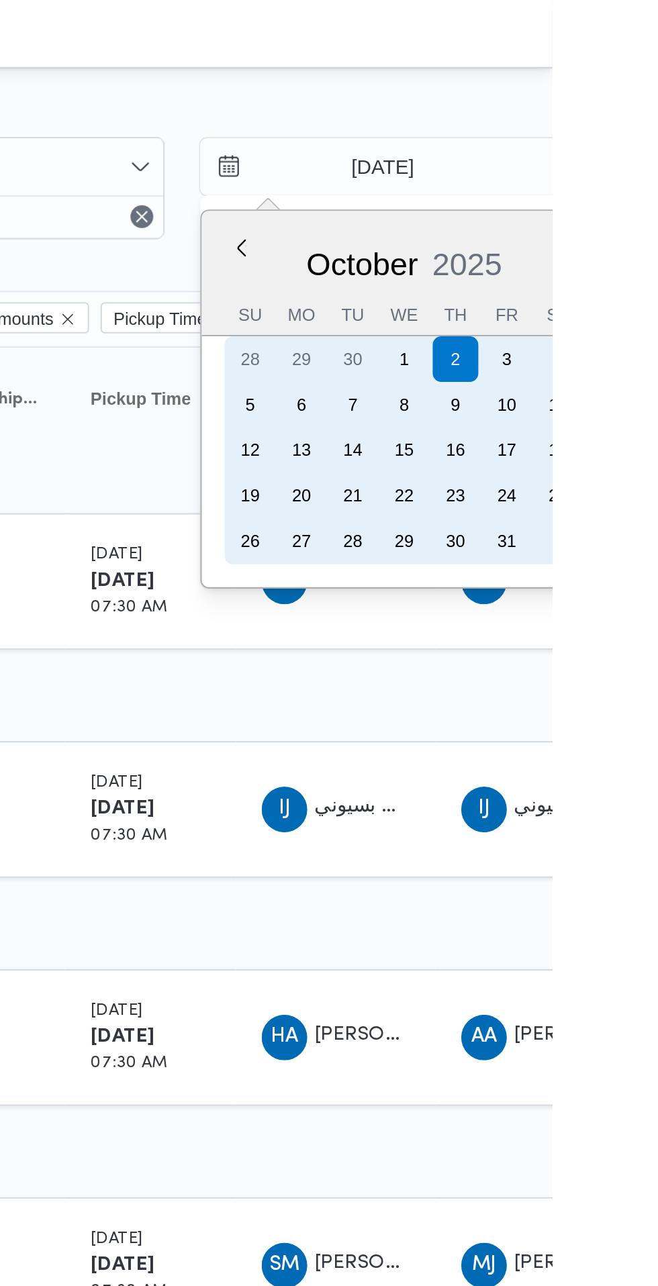
click at [657, 169] on div "4" at bounding box center [660, 168] width 21 height 21
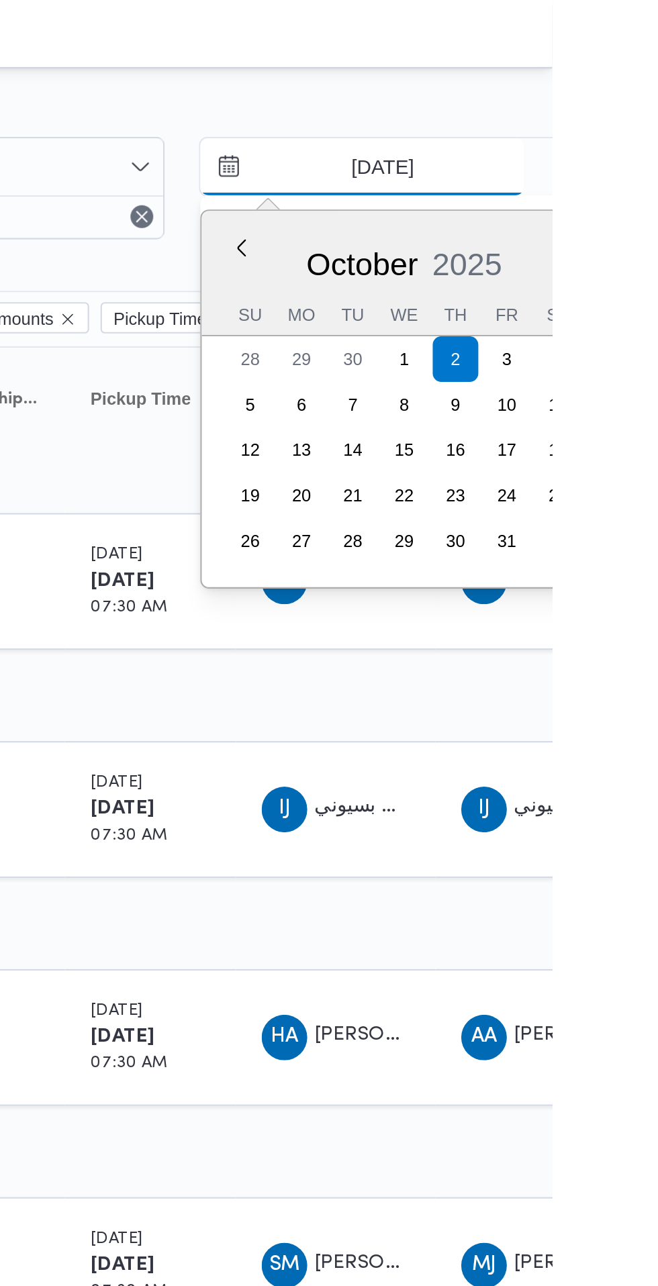
type input "[DATE]"
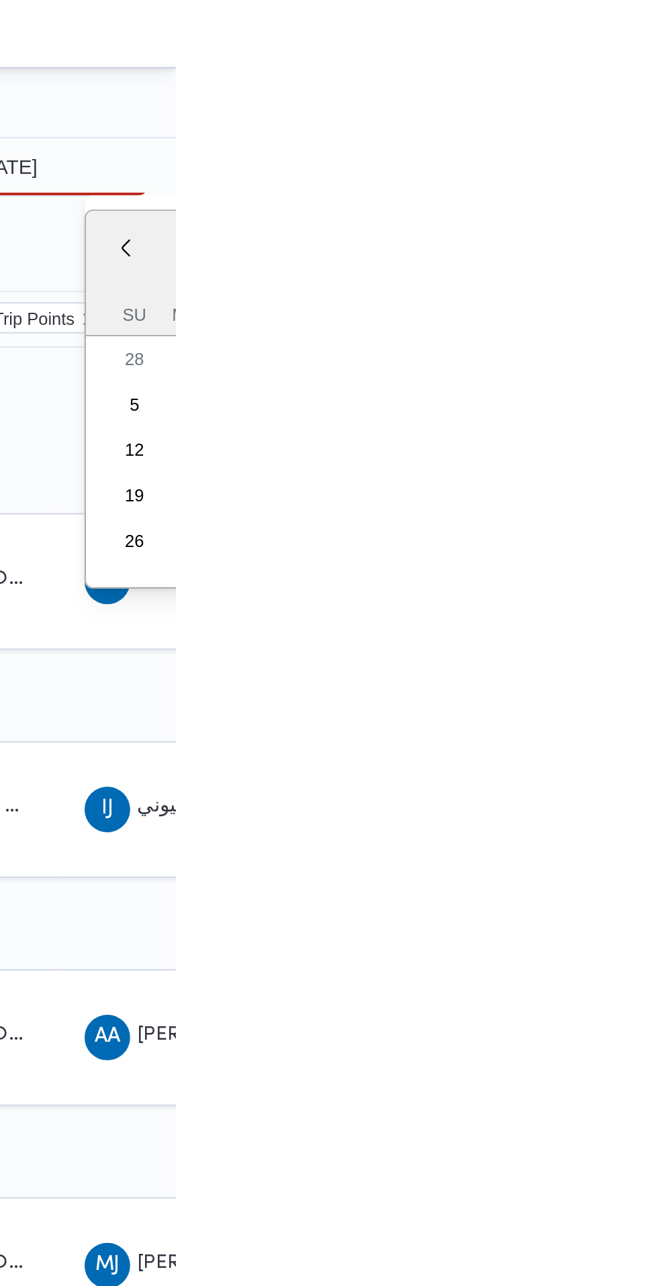
type input "[DATE]"
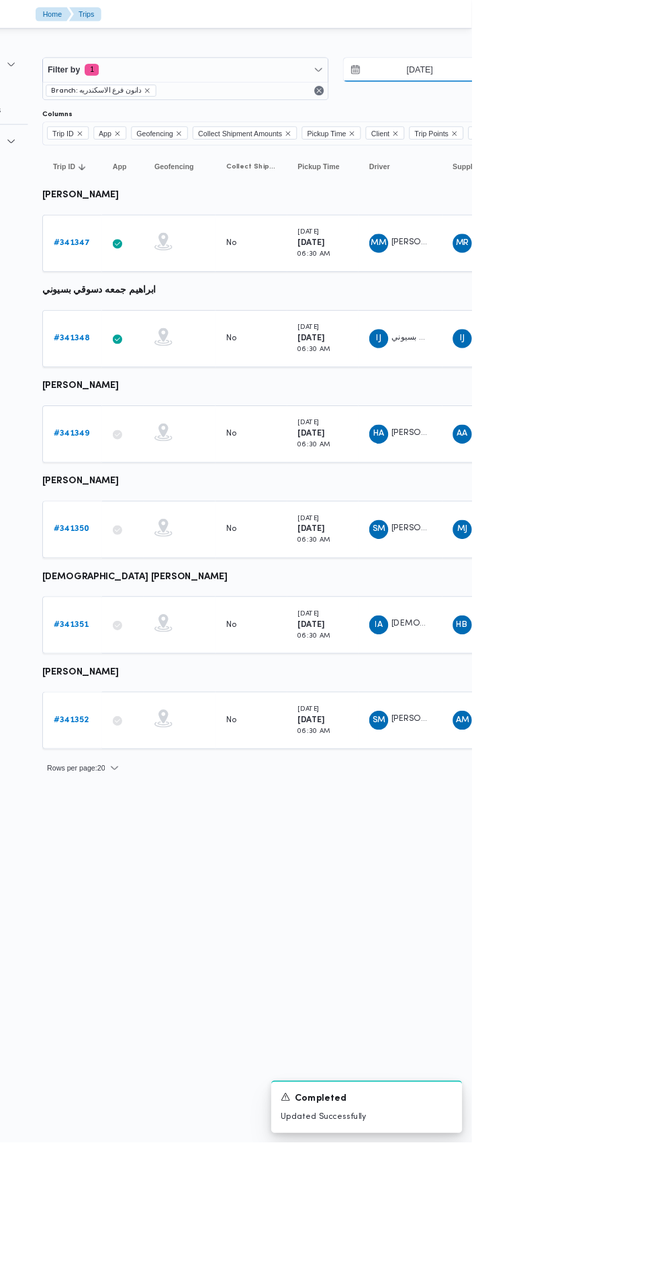
click at [604, 77] on input "[DATE]" at bounding box center [590, 78] width 152 height 27
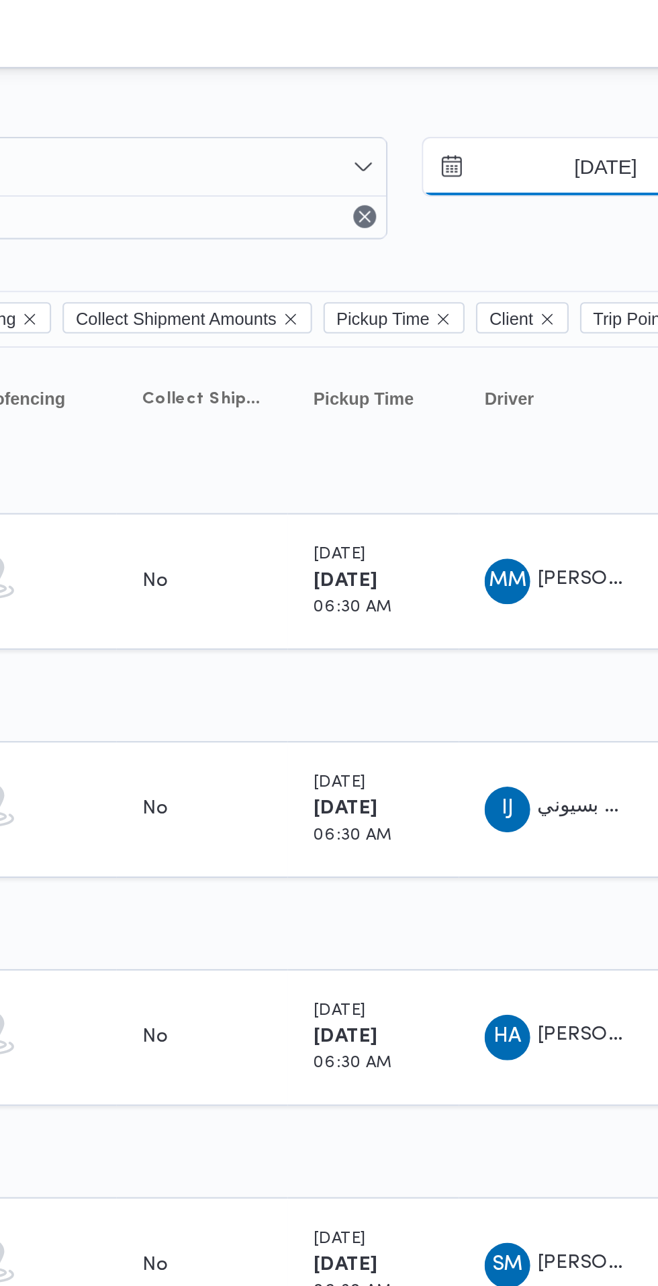
click at [589, 83] on input "[DATE]" at bounding box center [590, 78] width 152 height 27
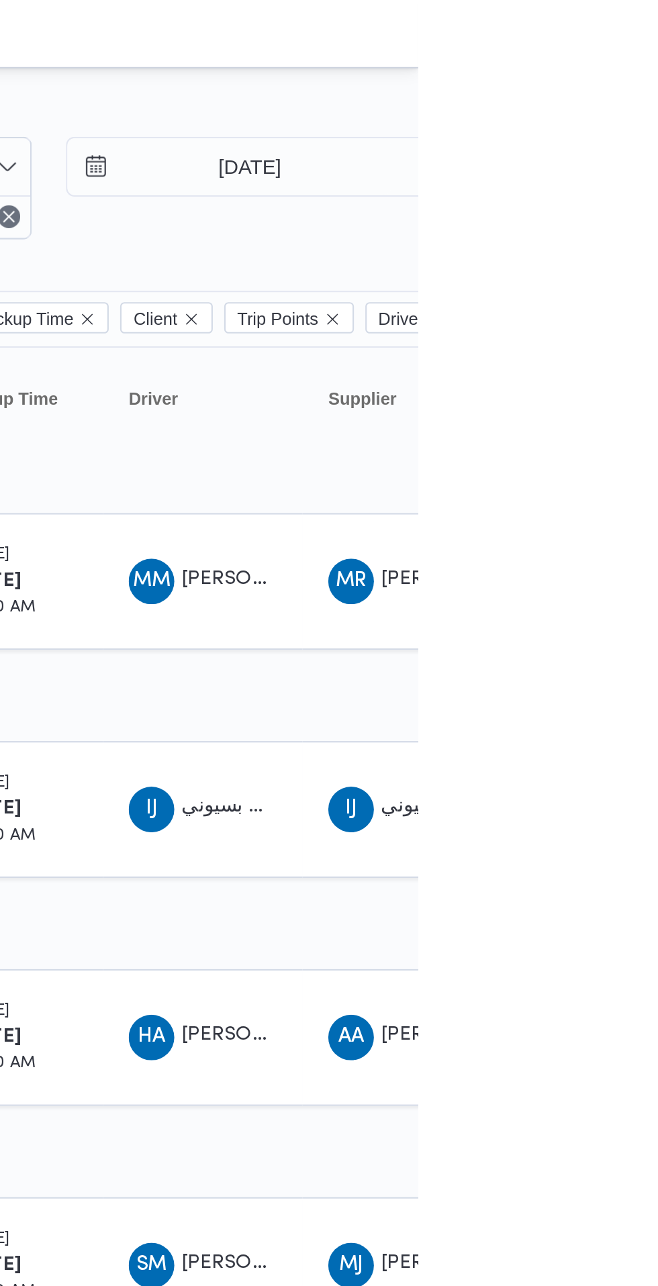
scroll to position [0, 21]
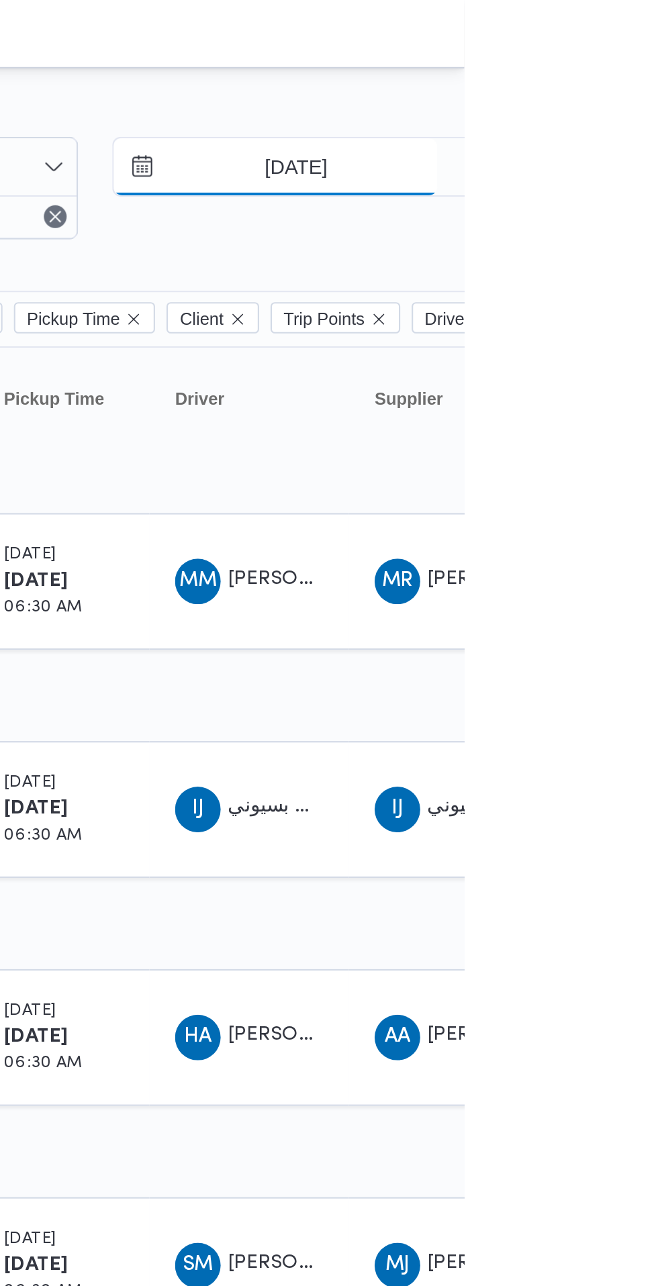
click at [592, 81] on input "[DATE]" at bounding box center [569, 78] width 152 height 27
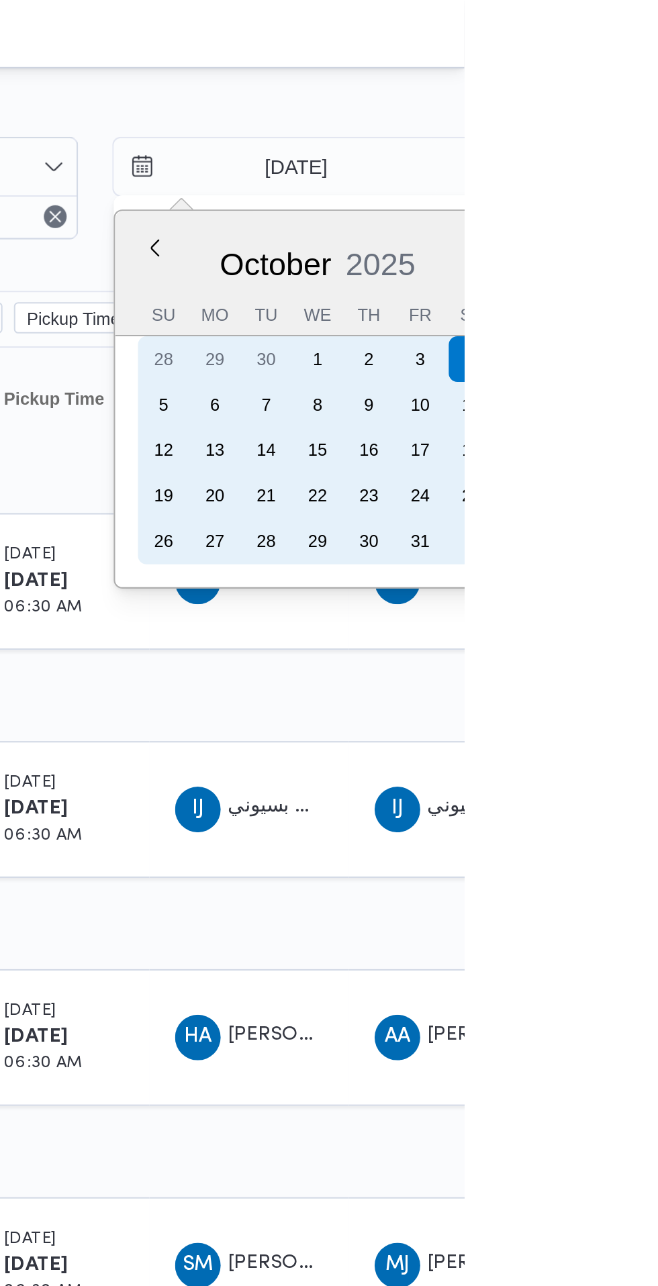
click at [611, 169] on div "2" at bounding box center [612, 168] width 21 height 21
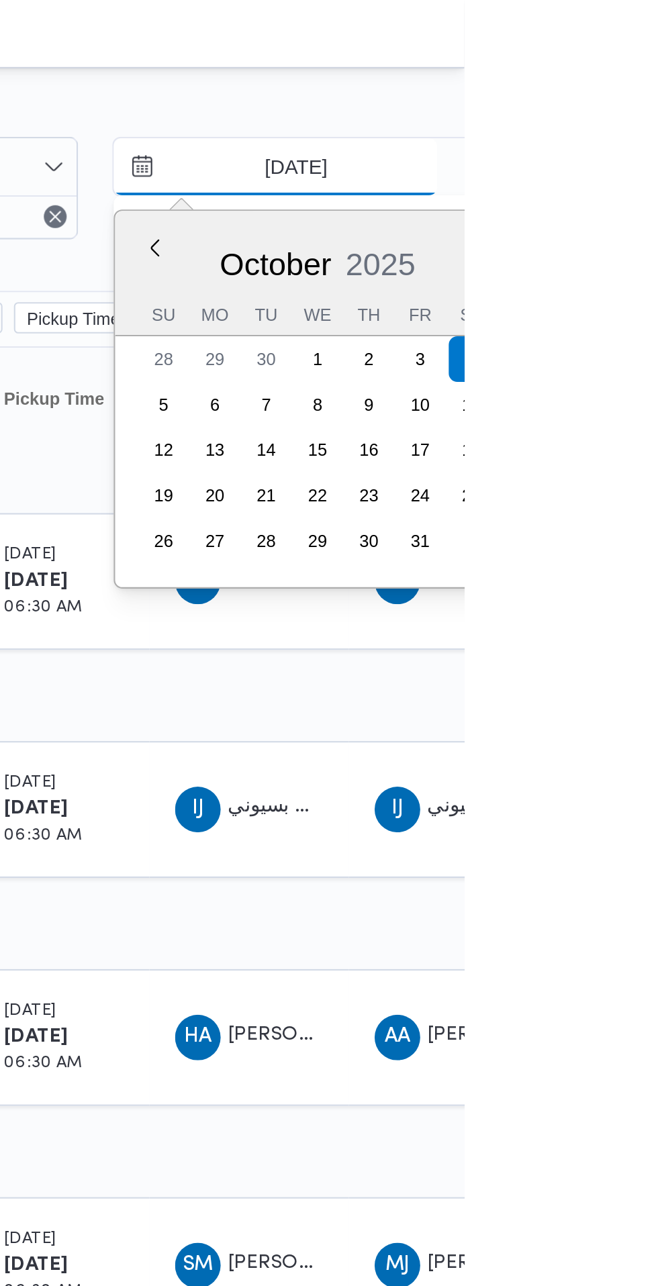
type input "[DATE]"
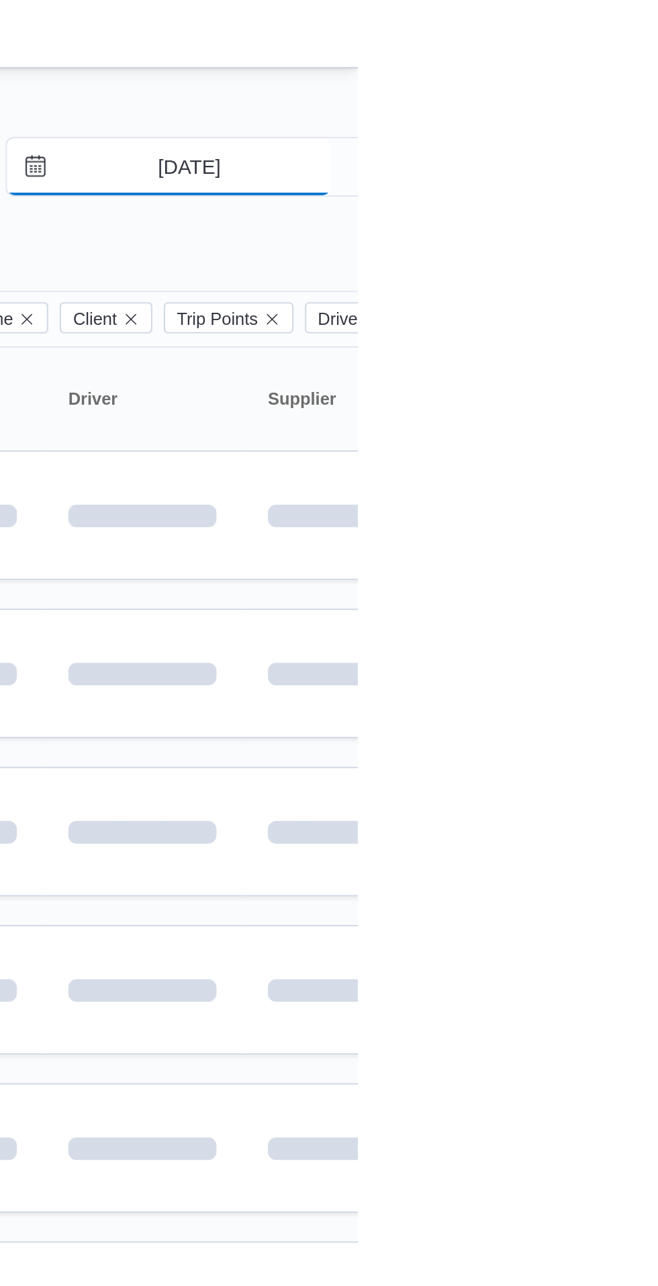
scroll to position [0, 21]
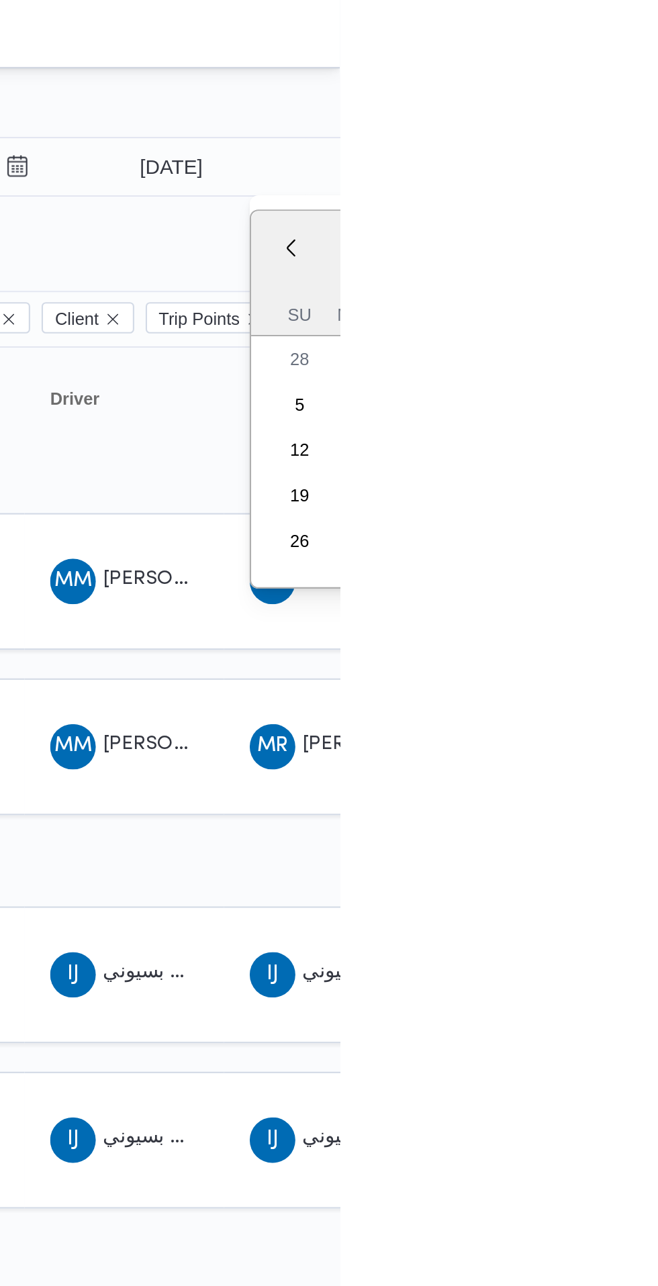
type input "[DATE]"
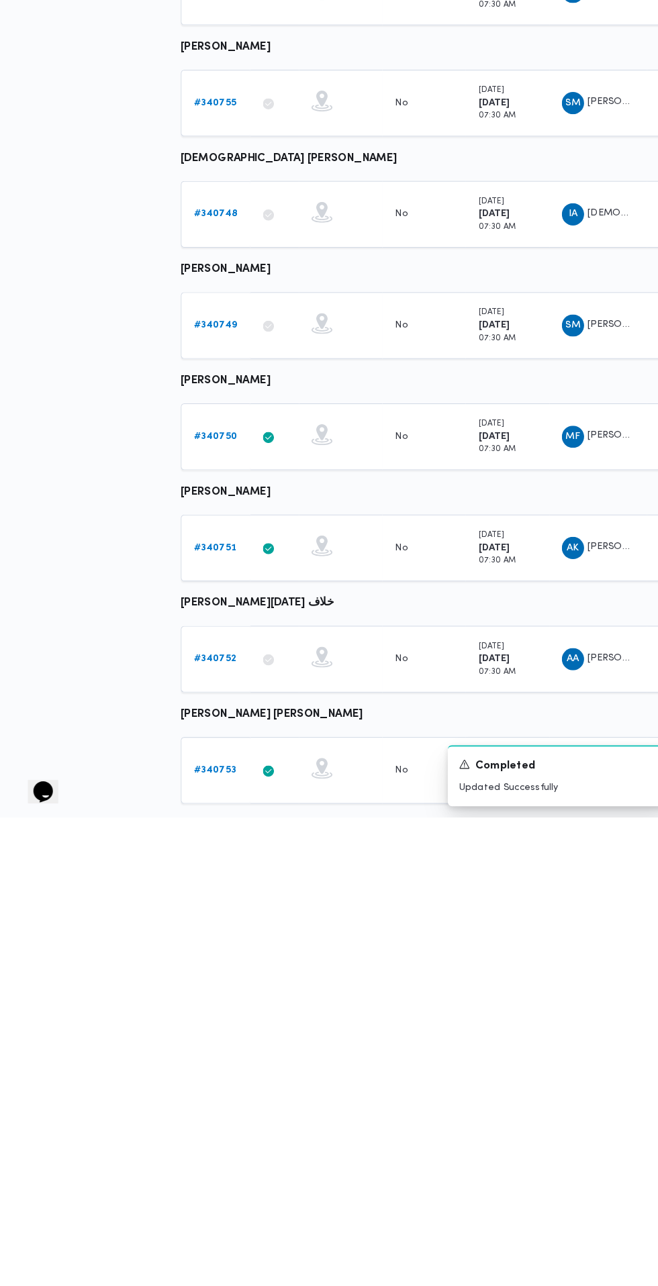
click at [207, 917] on b "# 340750" at bounding box center [208, 918] width 42 height 9
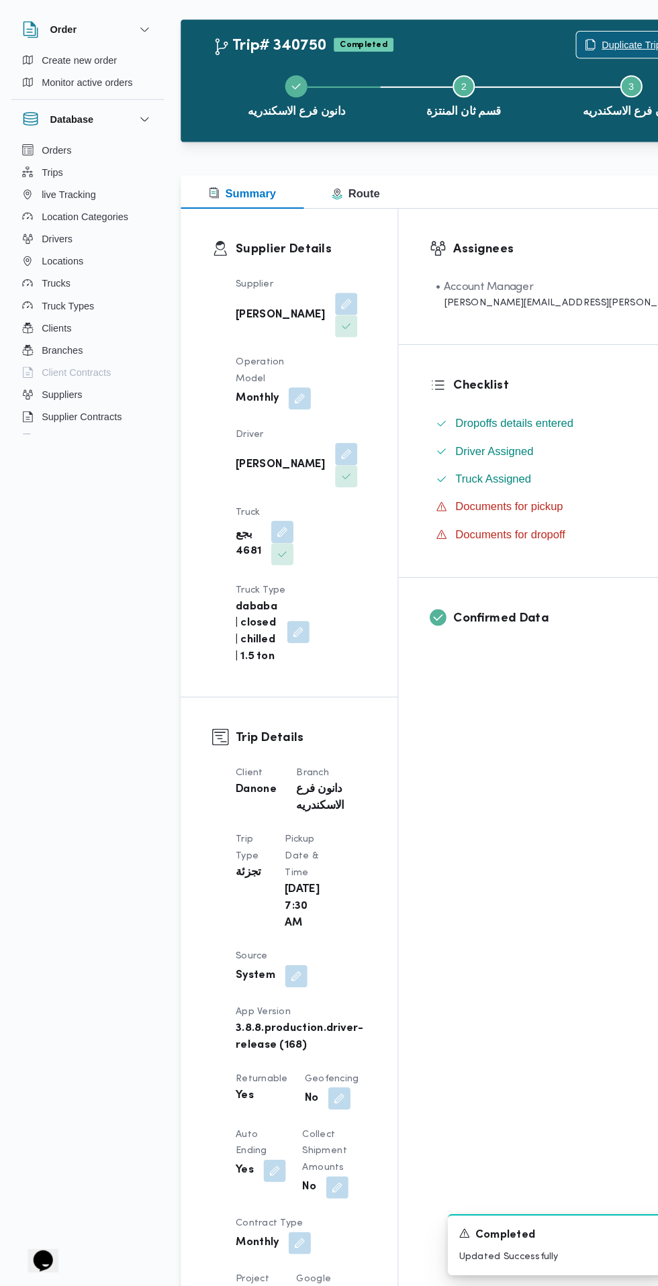
click at [581, 84] on span "Duplicate Trip" at bounding box center [610, 87] width 58 height 16
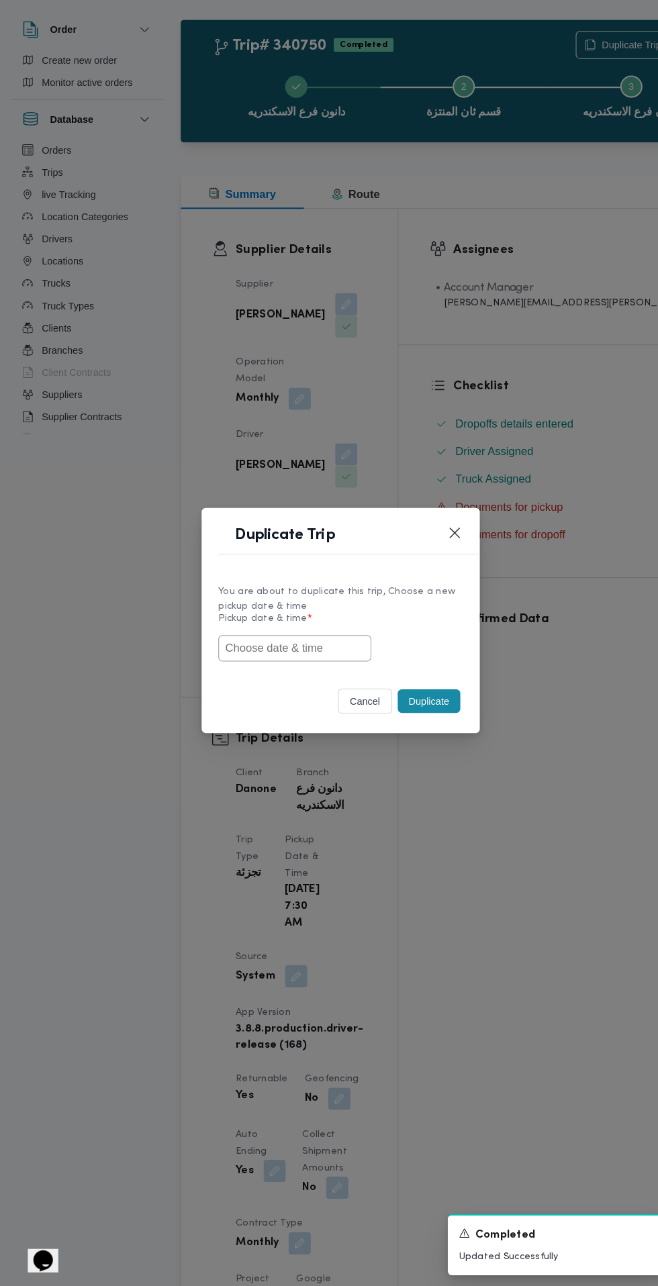
click at [315, 668] on input "text" at bounding box center [285, 670] width 148 height 26
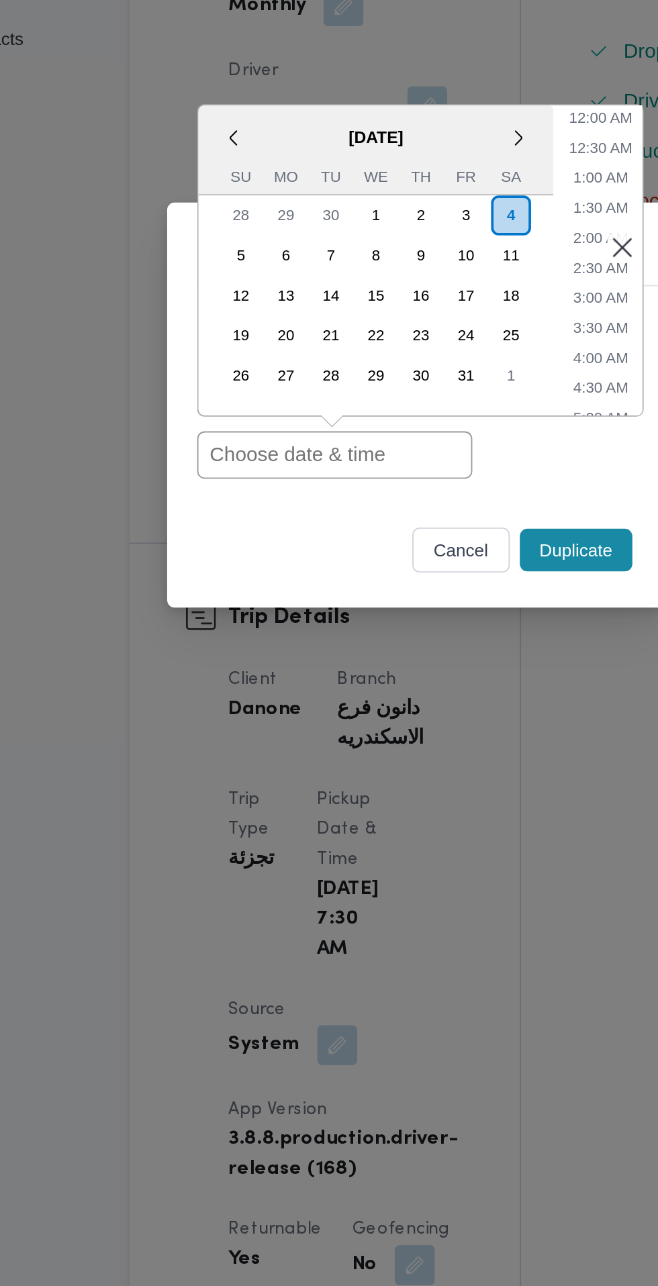
paste input "[DATE] 6:30AM"
type input "[DATE] 6:30AM"
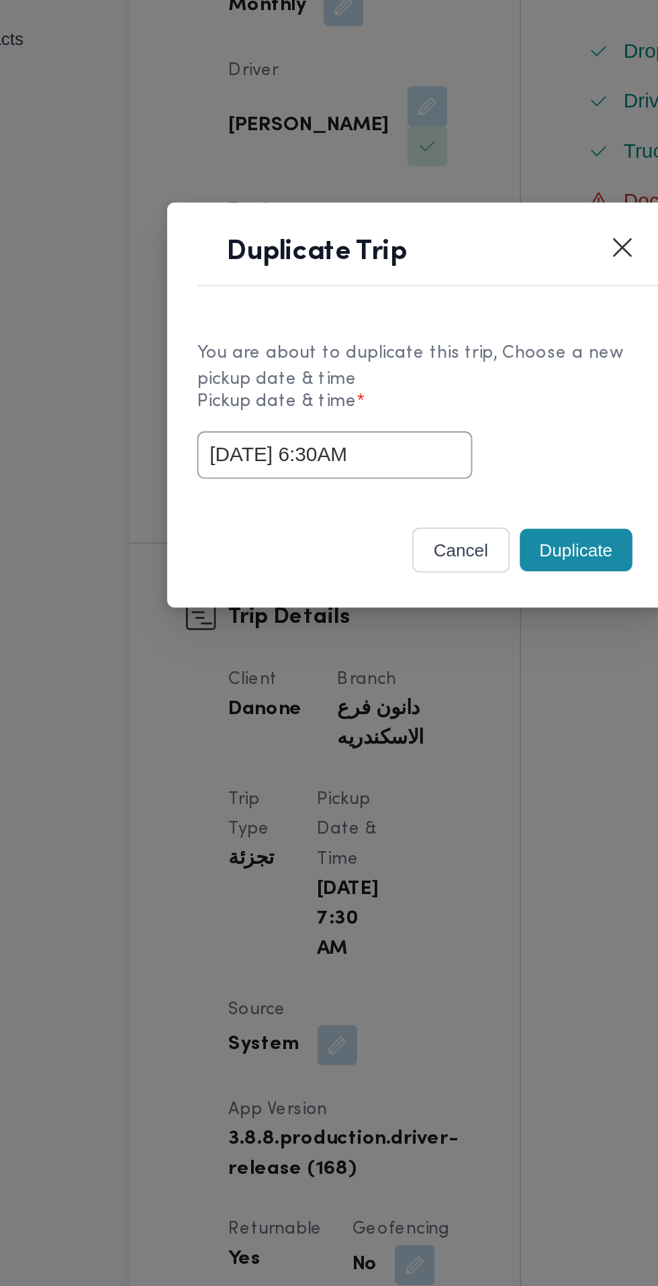
click at [409, 682] on div "[DATE] 6:30AM" at bounding box center [329, 670] width 236 height 26
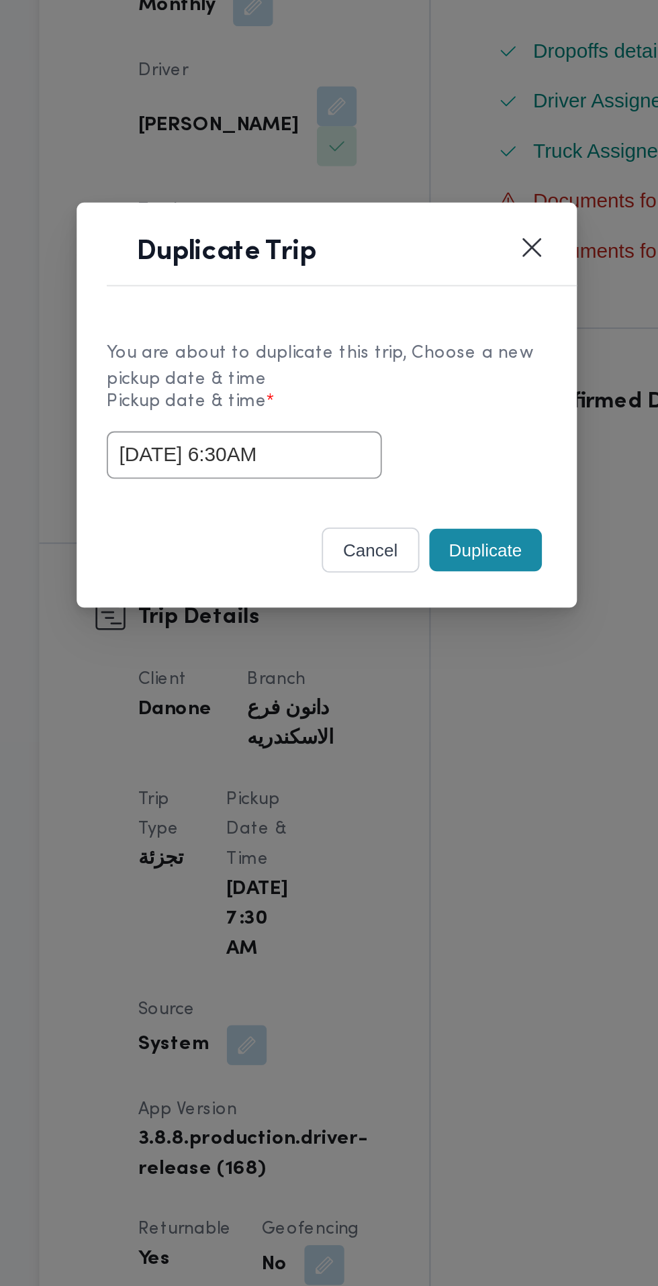
click at [418, 722] on button "Duplicate" at bounding box center [414, 721] width 60 height 23
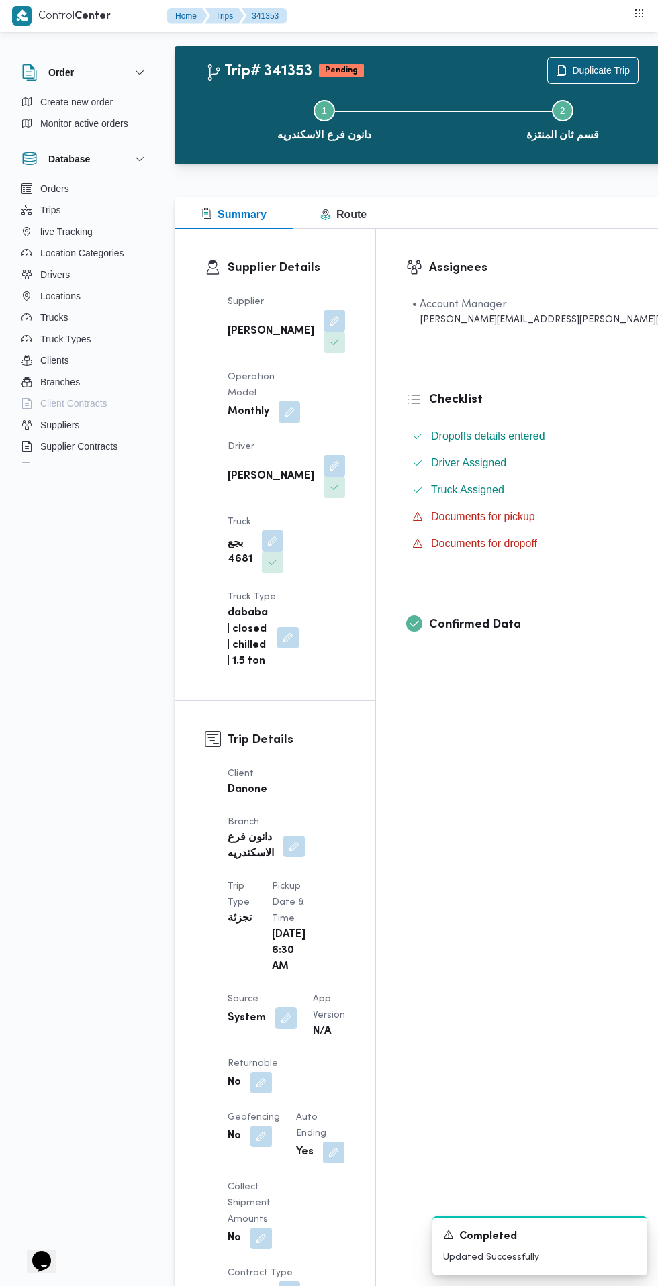
scroll to position [32, 0]
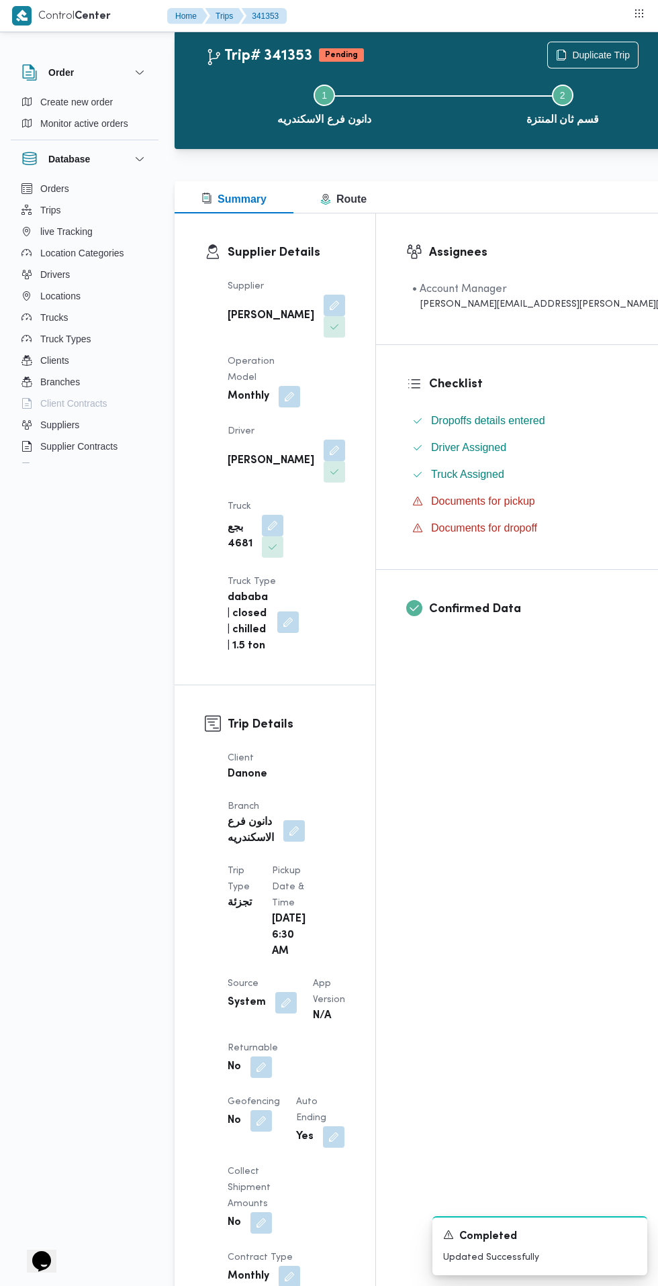
click at [260, 1057] on button "button" at bounding box center [260, 1067] width 21 height 21
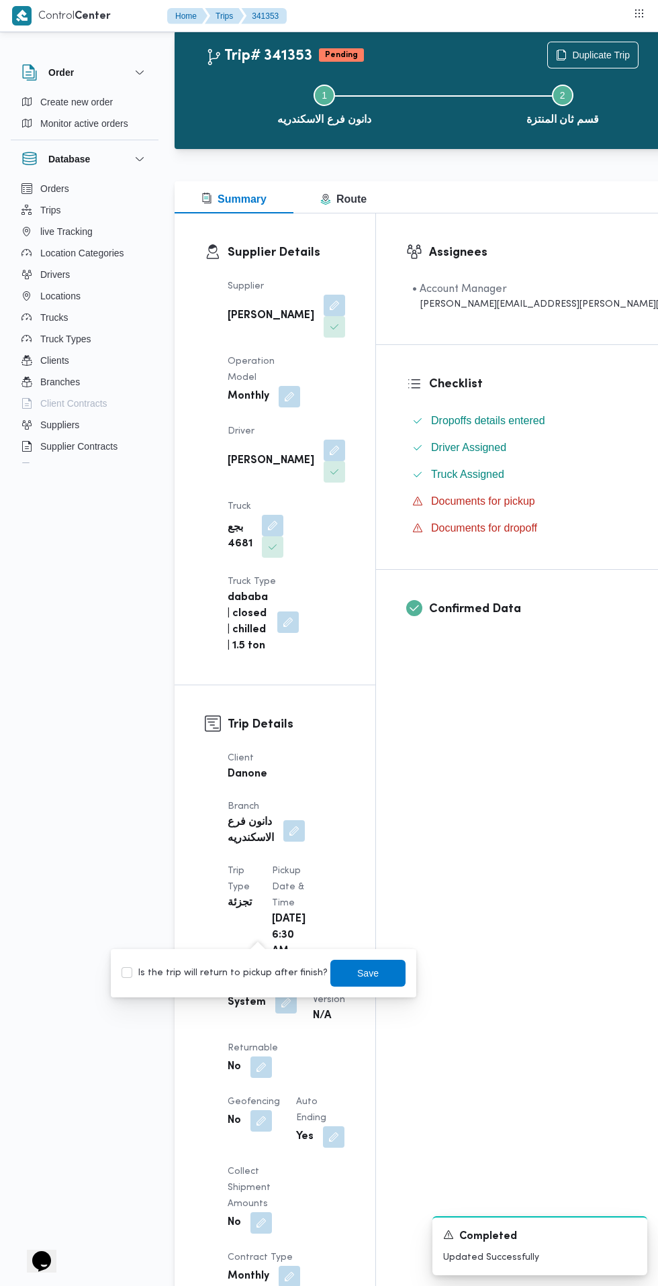
click at [243, 973] on label "Is the trip will return to pickup after finish?" at bounding box center [225, 973] width 206 height 16
checkbox input "true"
click at [357, 973] on span "Save" at bounding box center [367, 973] width 21 height 16
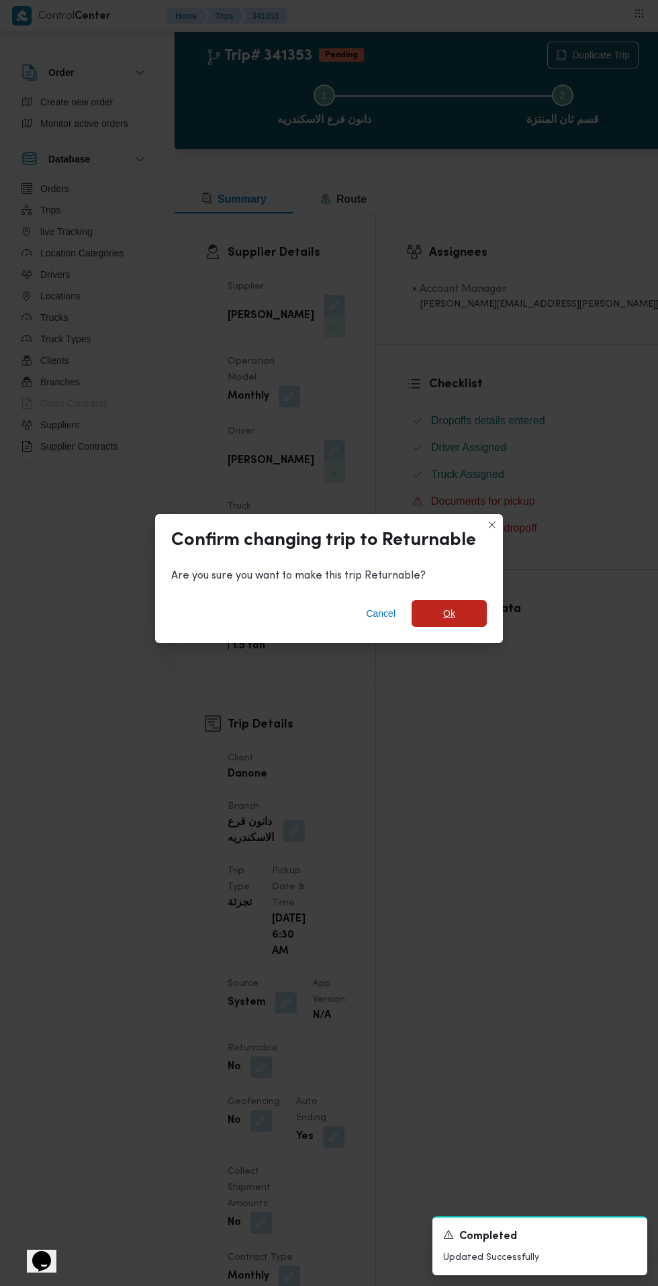
click at [448, 608] on span "Ok" at bounding box center [449, 614] width 12 height 16
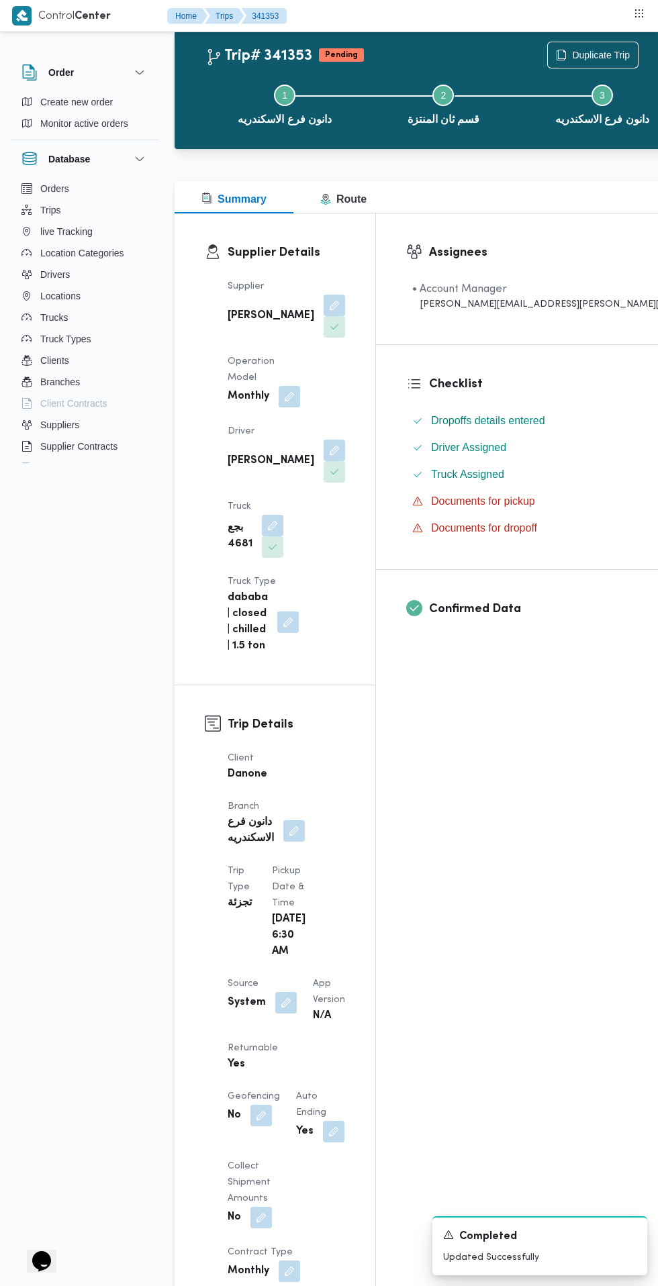
scroll to position [0, 0]
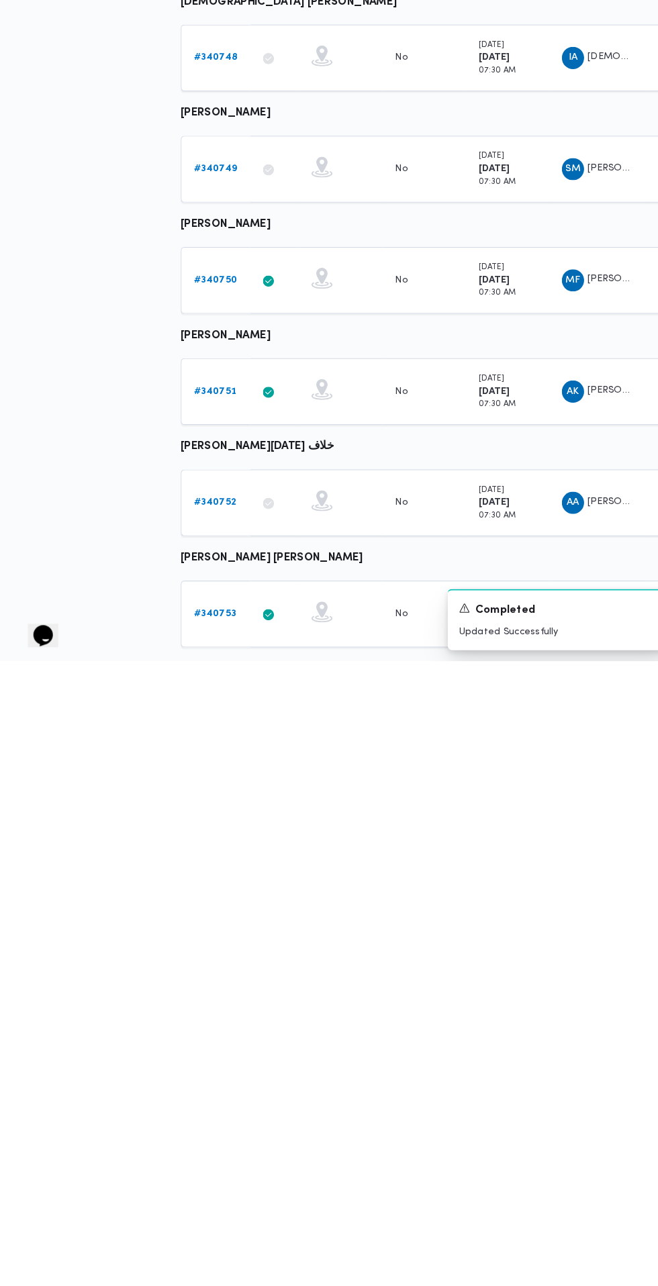
click at [225, 1021] on b "# 340751" at bounding box center [207, 1025] width 41 height 9
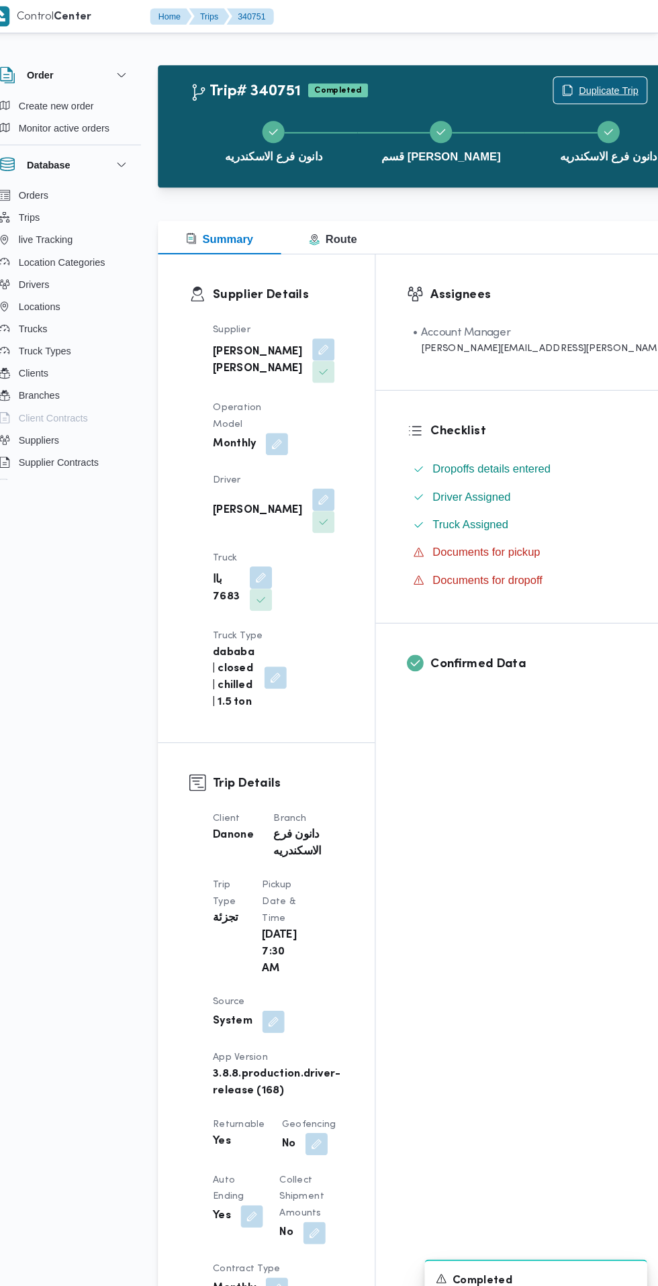
click at [557, 78] on span "Duplicate Trip" at bounding box center [602, 88] width 90 height 26
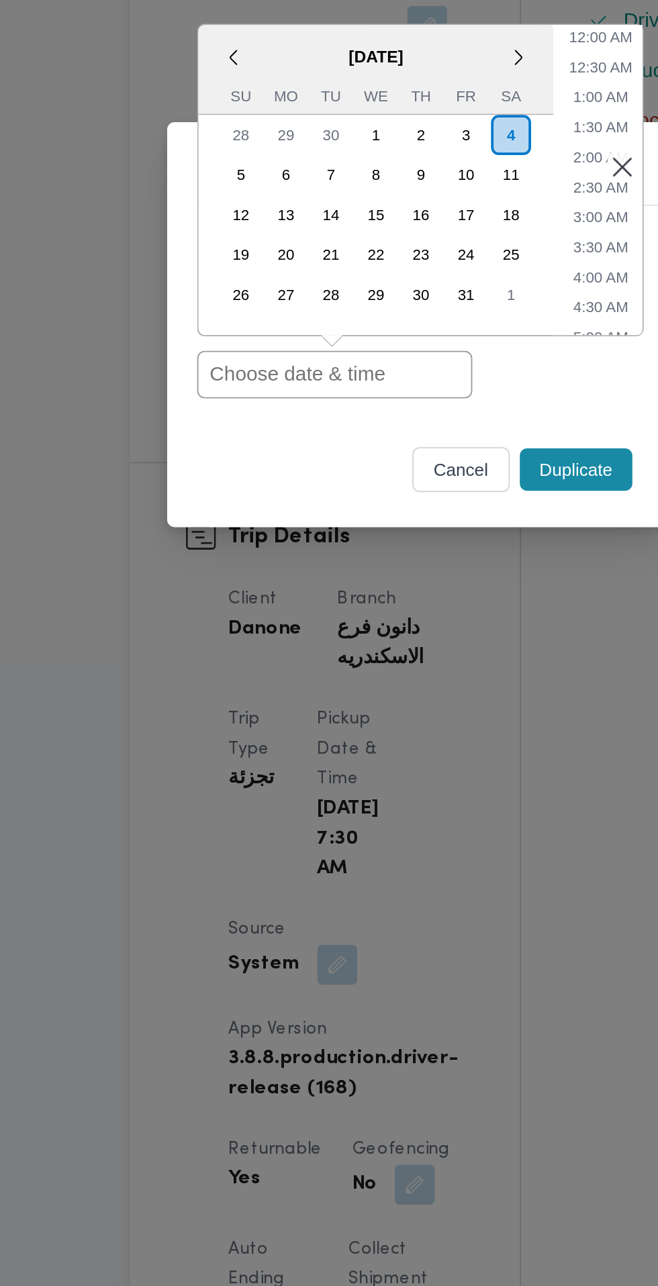
paste input "[DATE] 6:30AM"
type input "[DATE] 6:30AM"
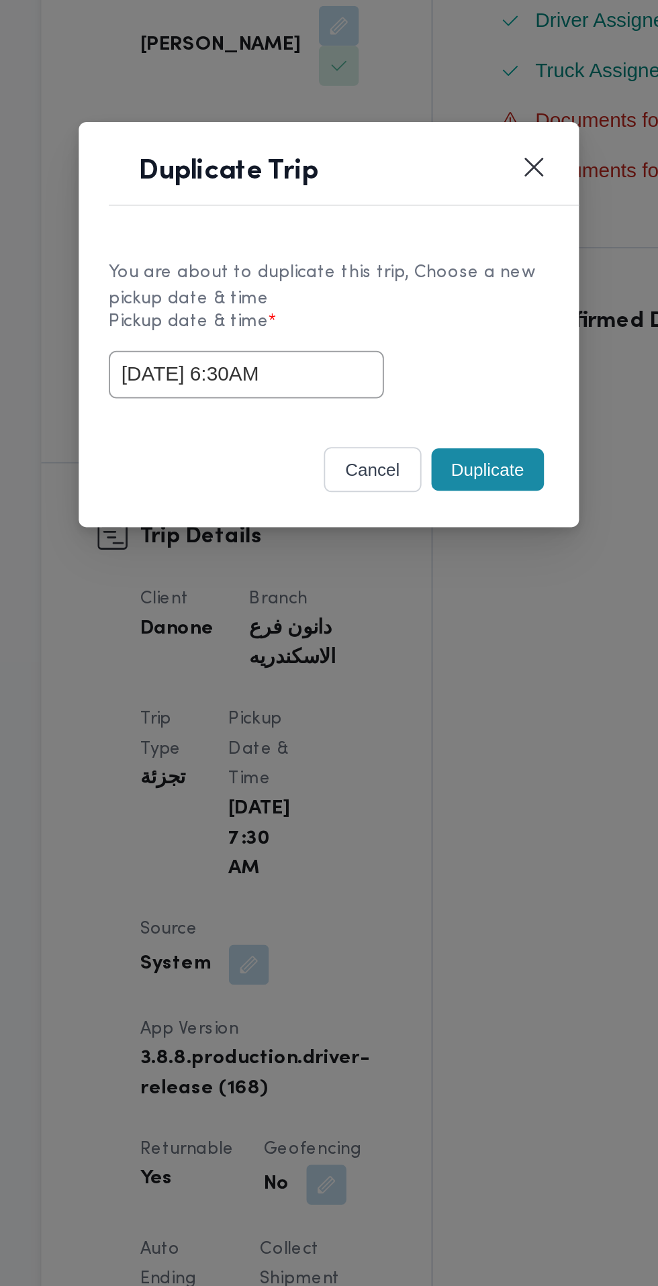
click at [418, 724] on button "Duplicate" at bounding box center [414, 721] width 60 height 23
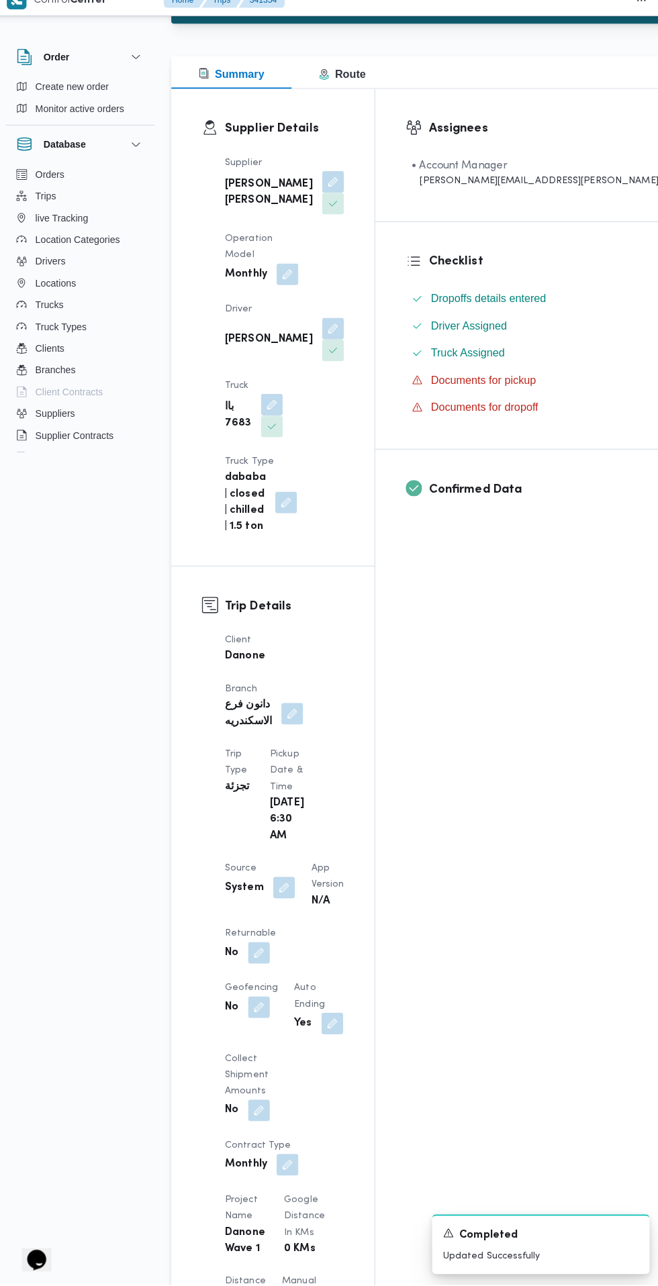
scroll to position [148, 0]
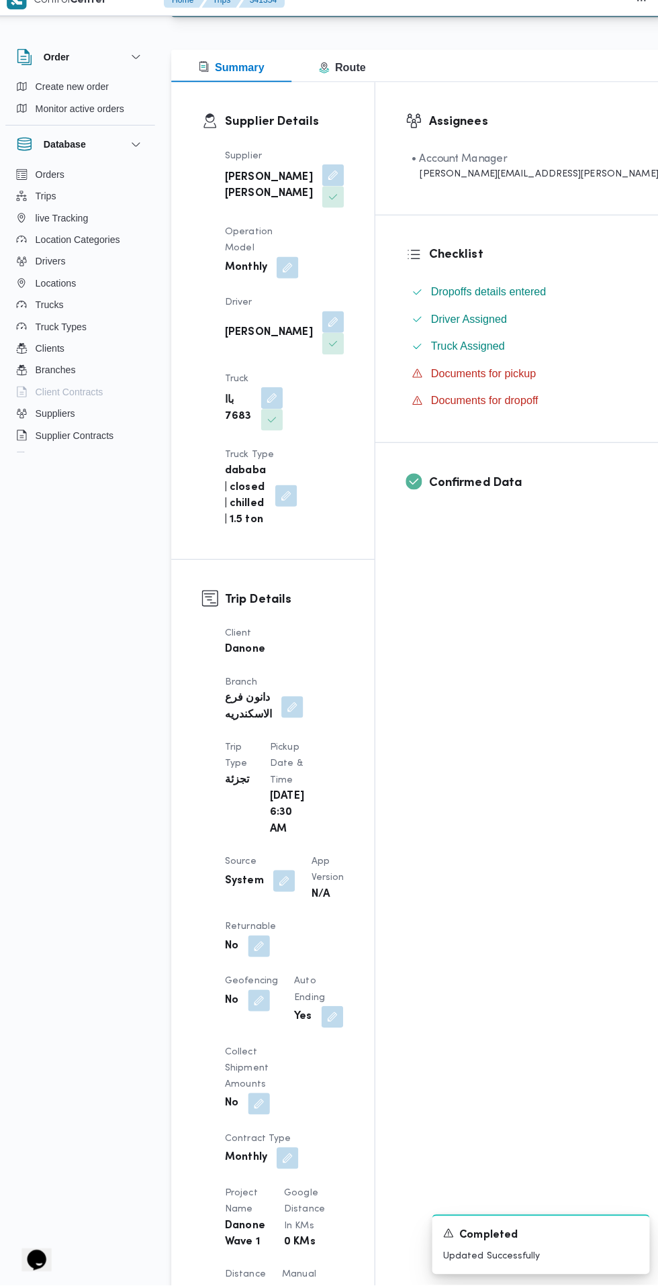
click at [260, 941] on button "button" at bounding box center [260, 951] width 21 height 21
click at [323, 1010] on button "button" at bounding box center [333, 1020] width 21 height 21
click at [256, 941] on button "button" at bounding box center [260, 951] width 21 height 21
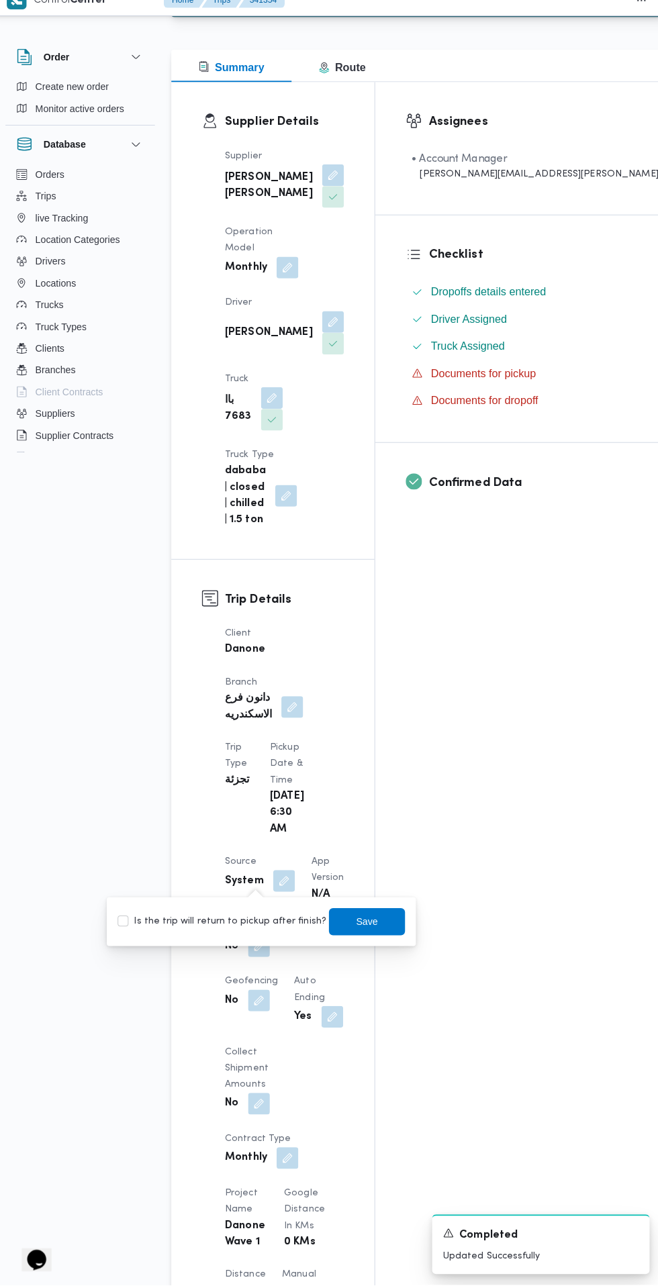
click at [251, 923] on label "Is the trip will return to pickup after finish?" at bounding box center [225, 927] width 206 height 16
checkbox input "true"
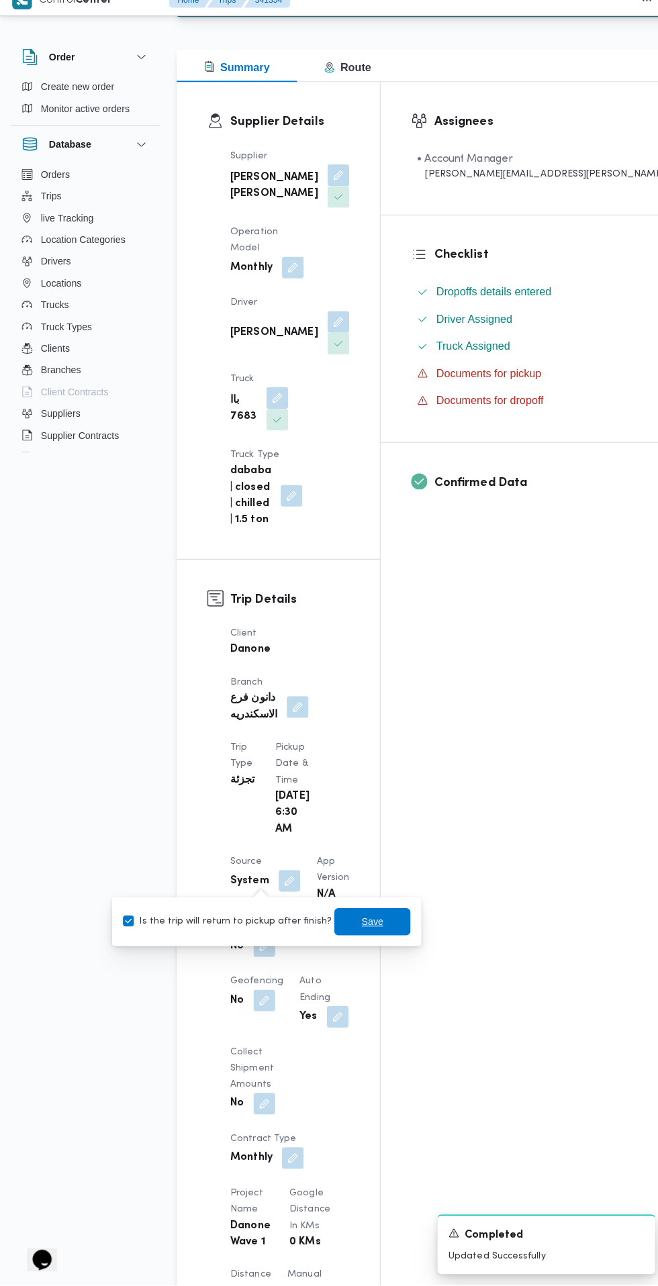
click at [357, 926] on span "Save" at bounding box center [367, 927] width 21 height 16
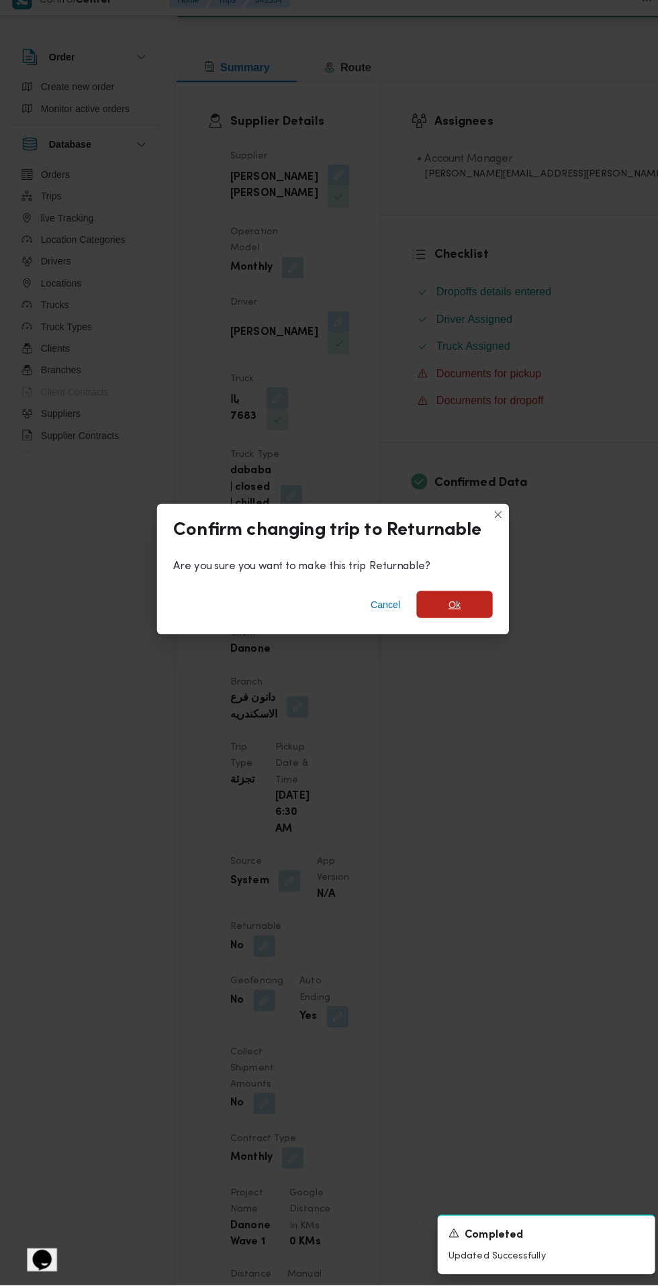
click at [477, 627] on span "Ok" at bounding box center [449, 613] width 75 height 27
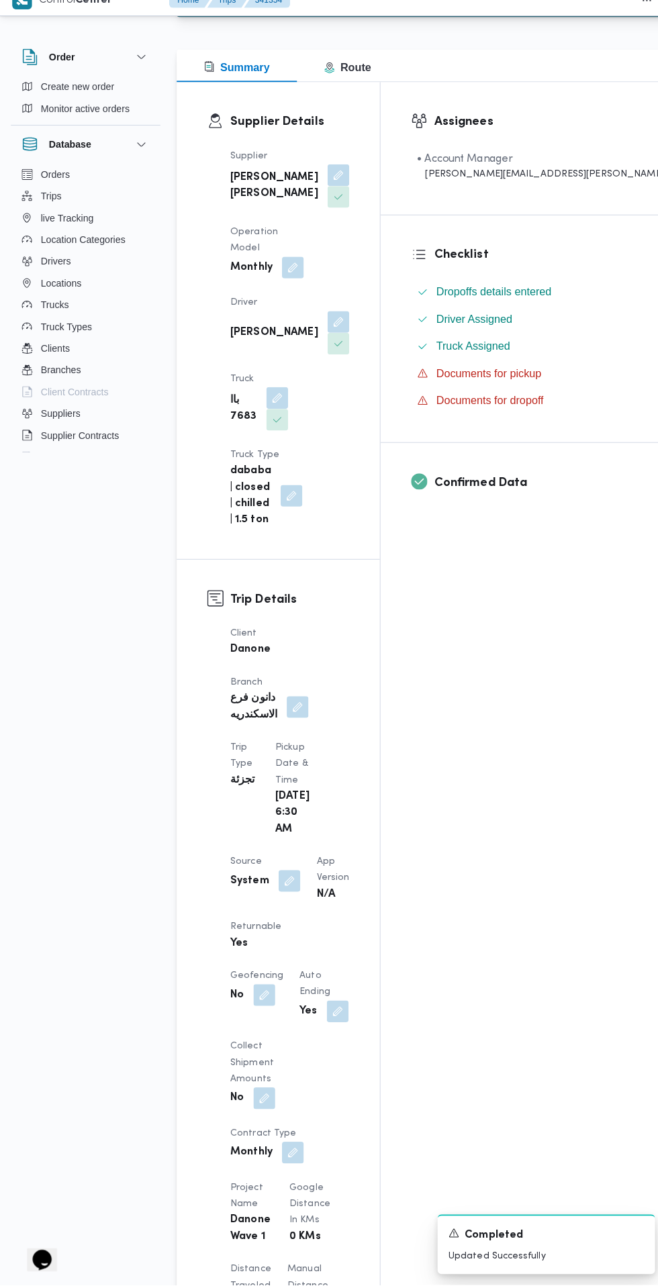
scroll to position [0, 0]
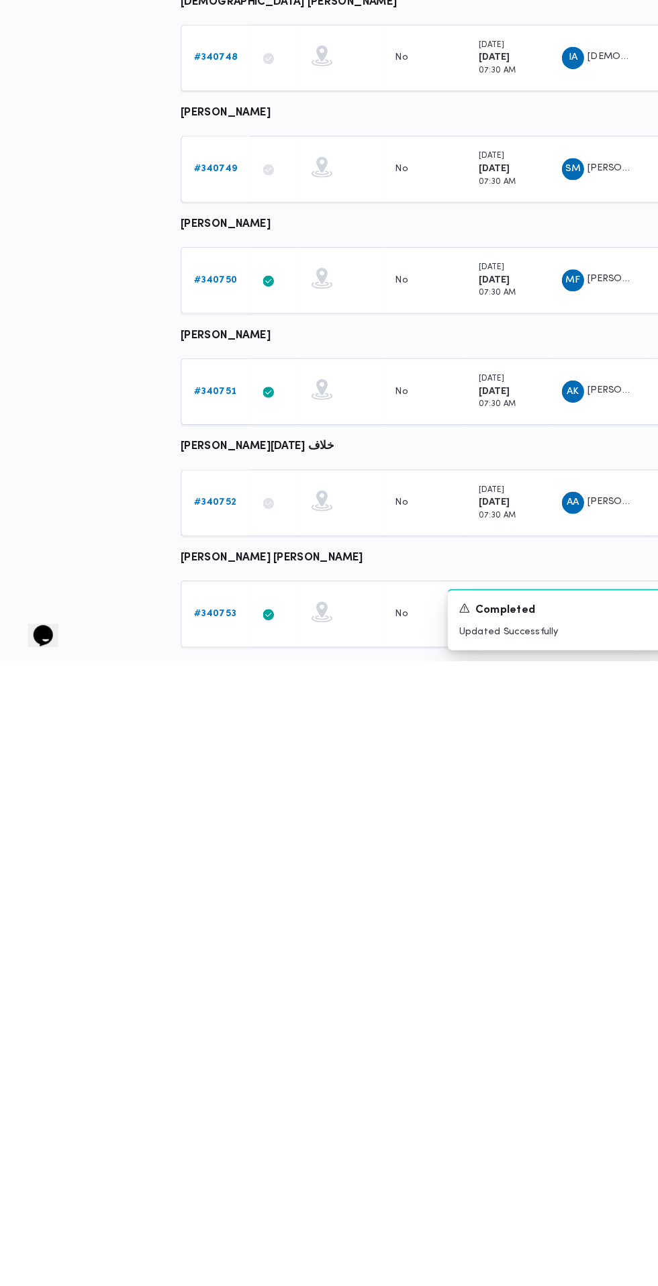
click at [209, 1129] on b "# 340752" at bounding box center [207, 1133] width 41 height 9
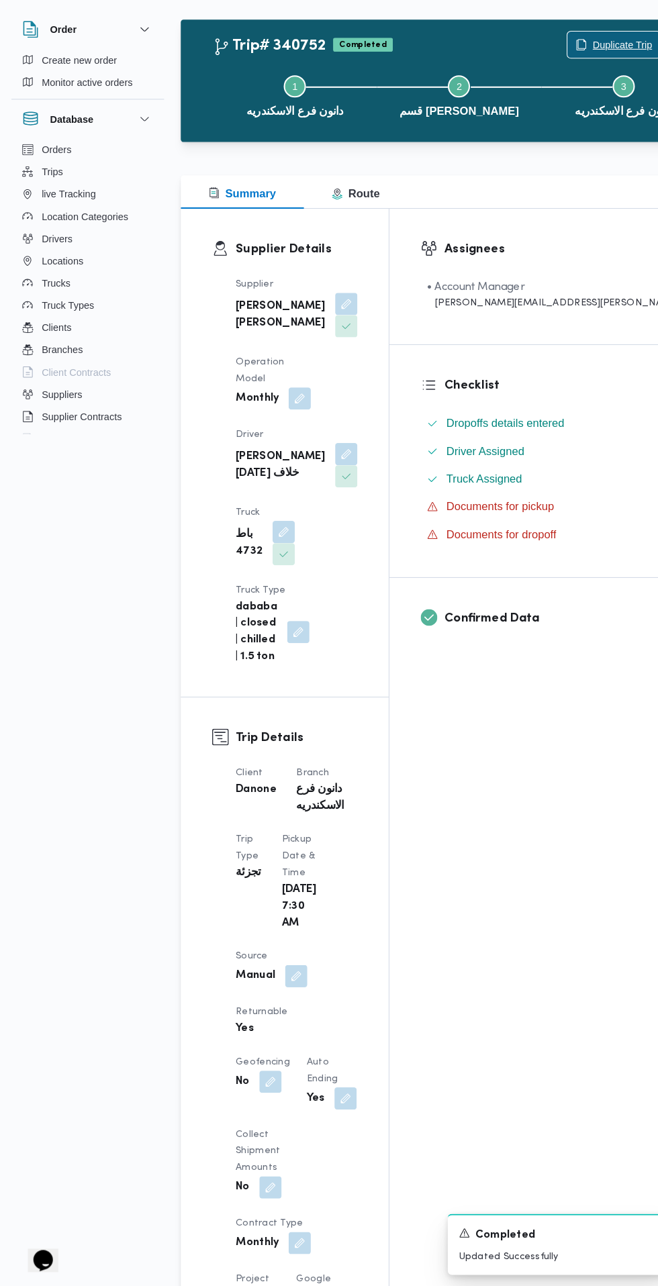
click at [572, 89] on span "Duplicate Trip" at bounding box center [601, 87] width 58 height 16
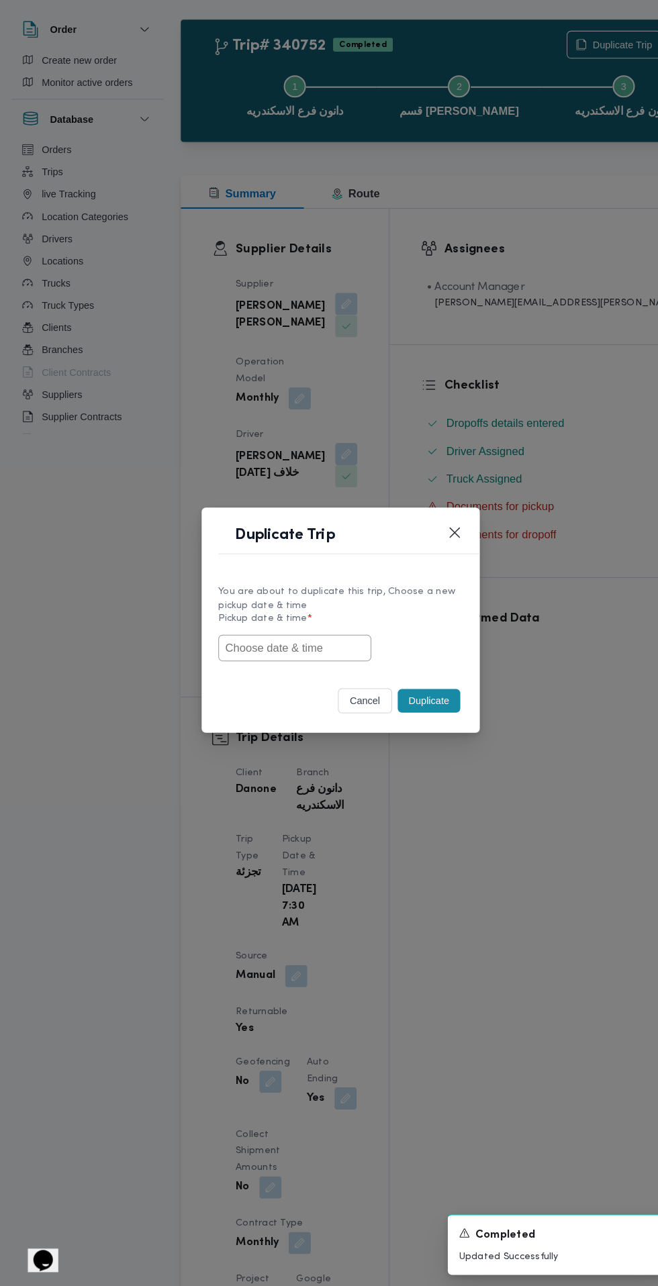
click at [321, 669] on input "text" at bounding box center [285, 670] width 148 height 26
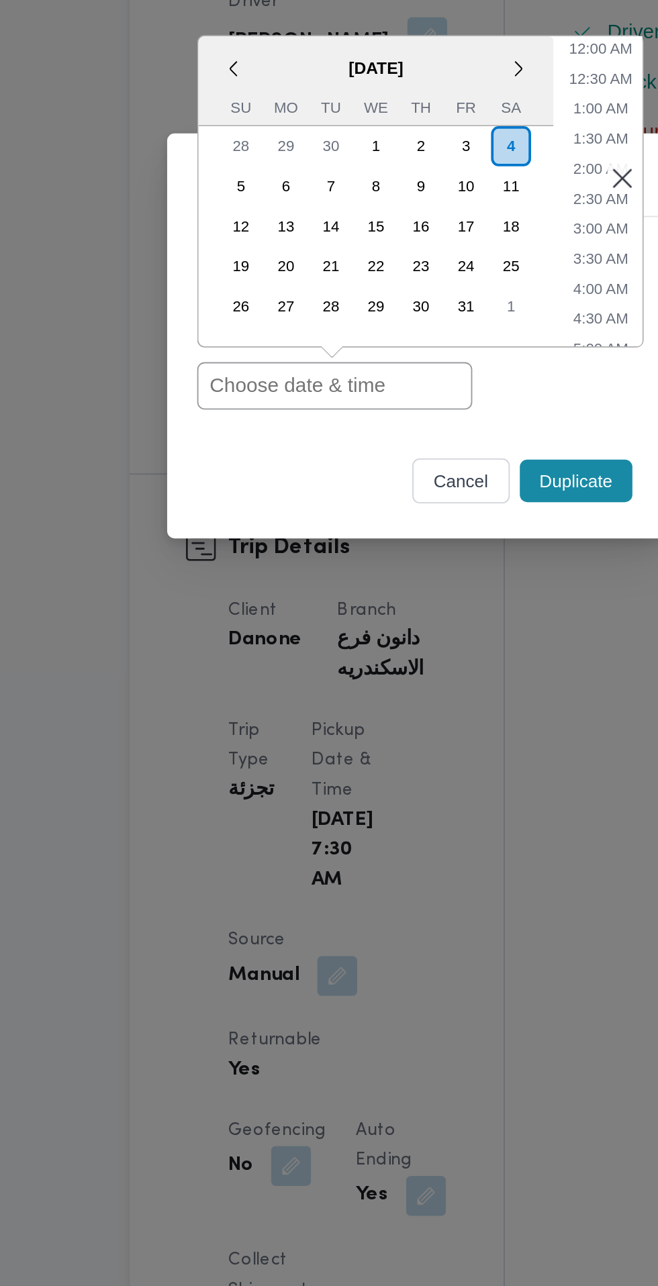
paste input "[DATE] 6:30AM"
type input "[DATE] 6:30AM"
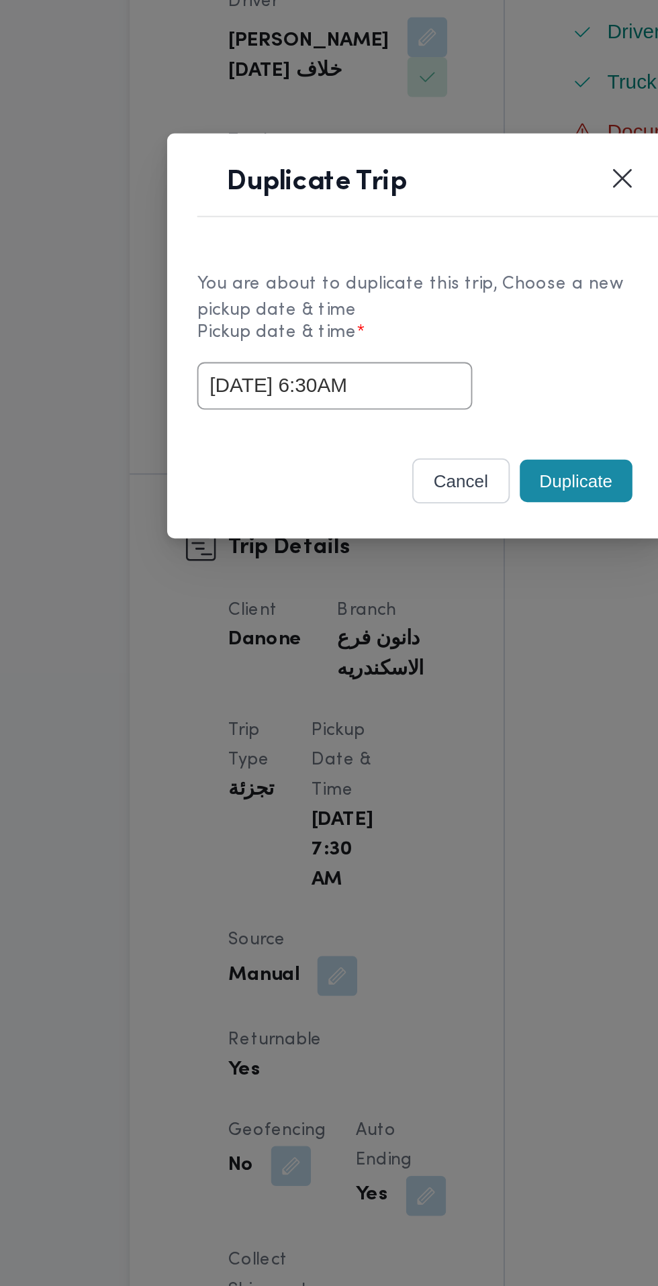
click at [409, 676] on div "[DATE] 6:30AM" at bounding box center [329, 670] width 236 height 26
click at [420, 722] on button "Duplicate" at bounding box center [414, 721] width 60 height 23
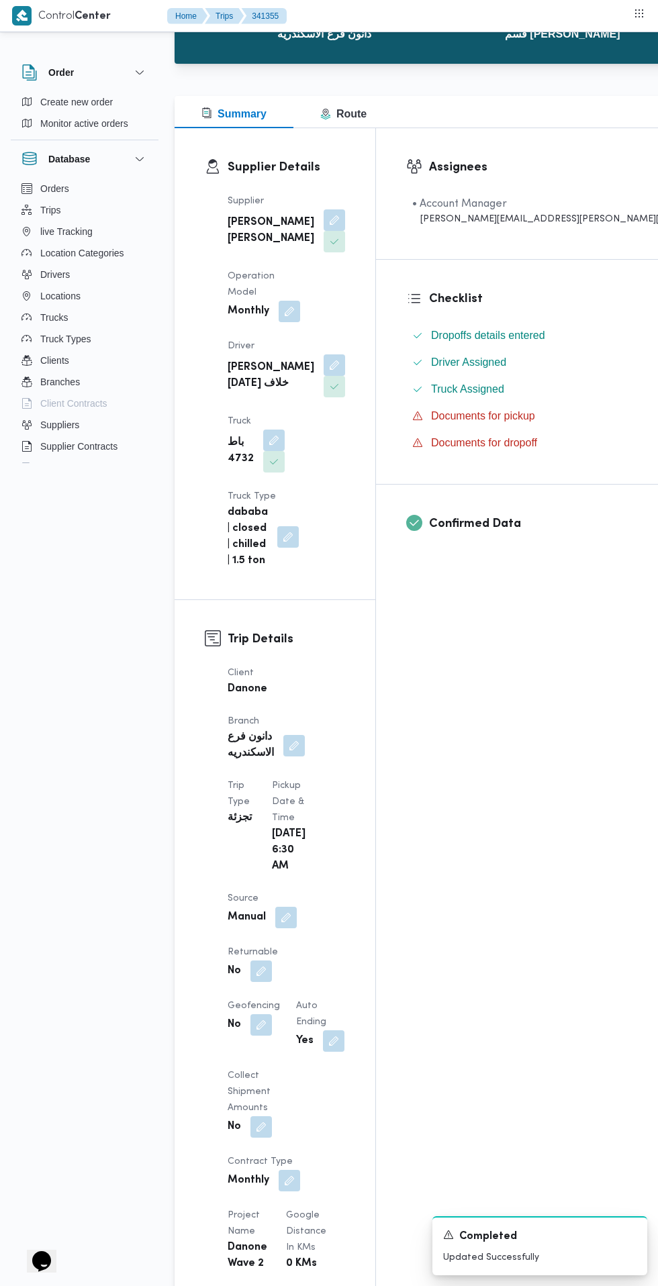
scroll to position [132, 0]
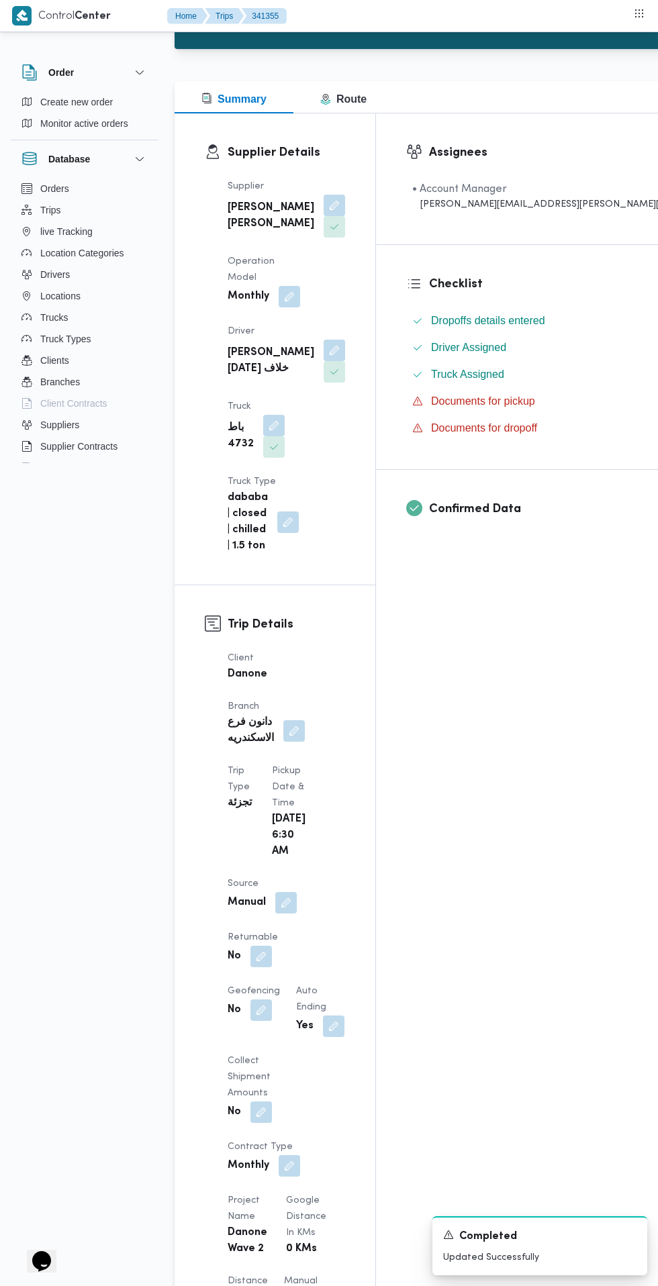
click at [272, 946] on button "button" at bounding box center [260, 956] width 21 height 21
click at [326, 825] on label "Is the trip will return to pickup after finish?" at bounding box center [310, 825] width 206 height 16
checkbox input "true"
click at [443, 825] on span "Save" at bounding box center [453, 825] width 21 height 16
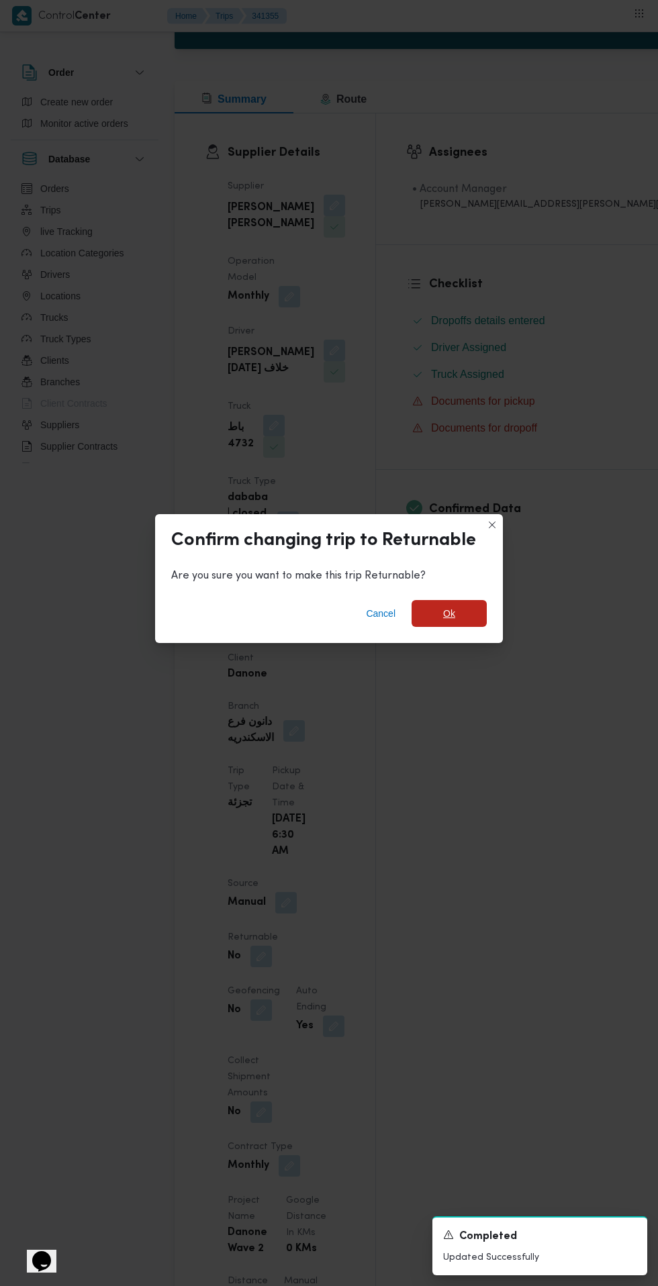
click at [455, 622] on span "Ok" at bounding box center [449, 614] width 12 height 16
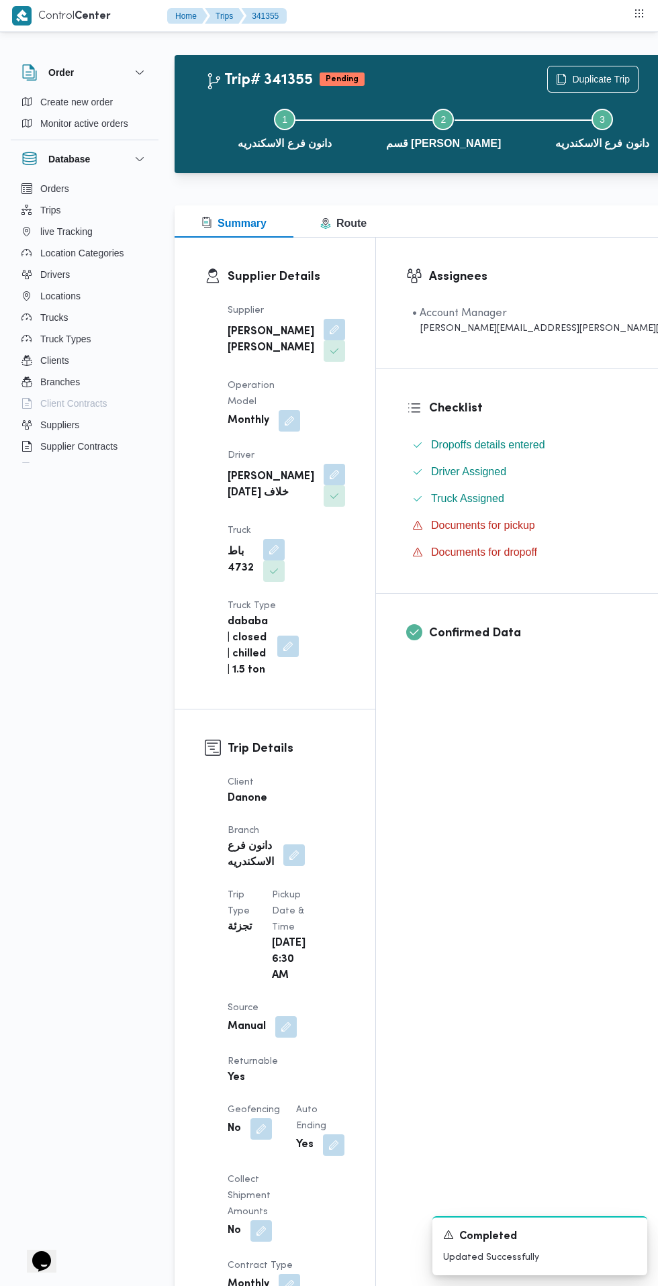
scroll to position [0, 0]
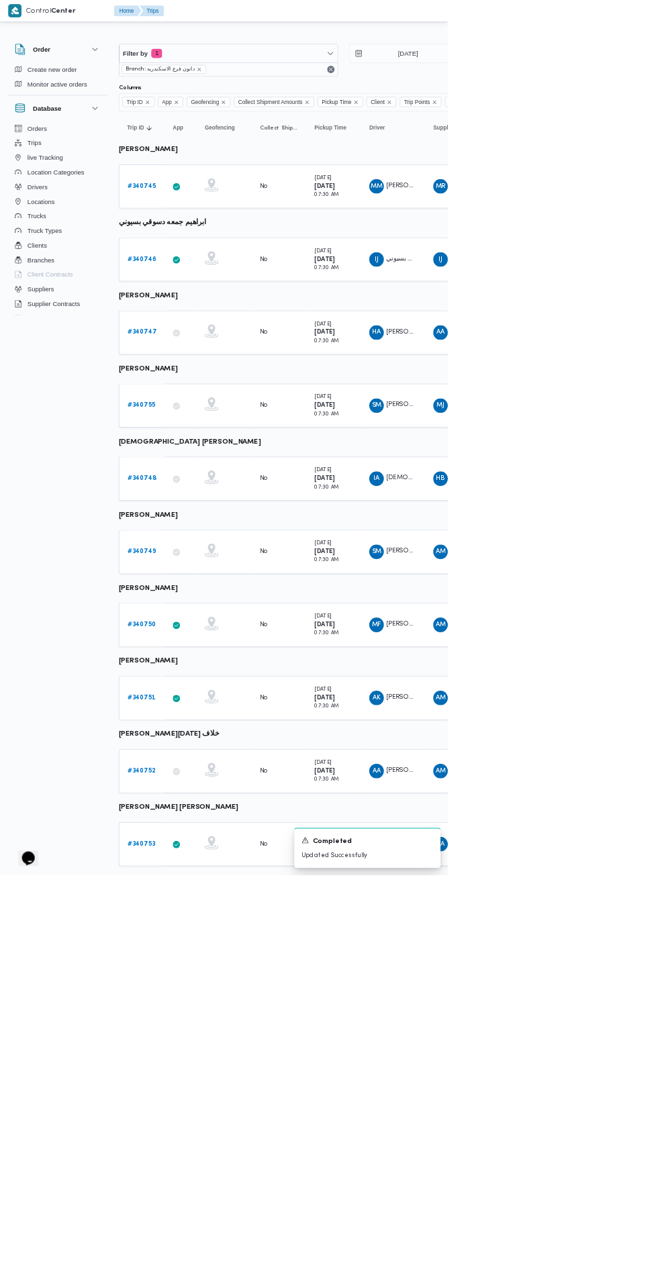
click at [207, 1239] on b "# 340753" at bounding box center [207, 1240] width 41 height 9
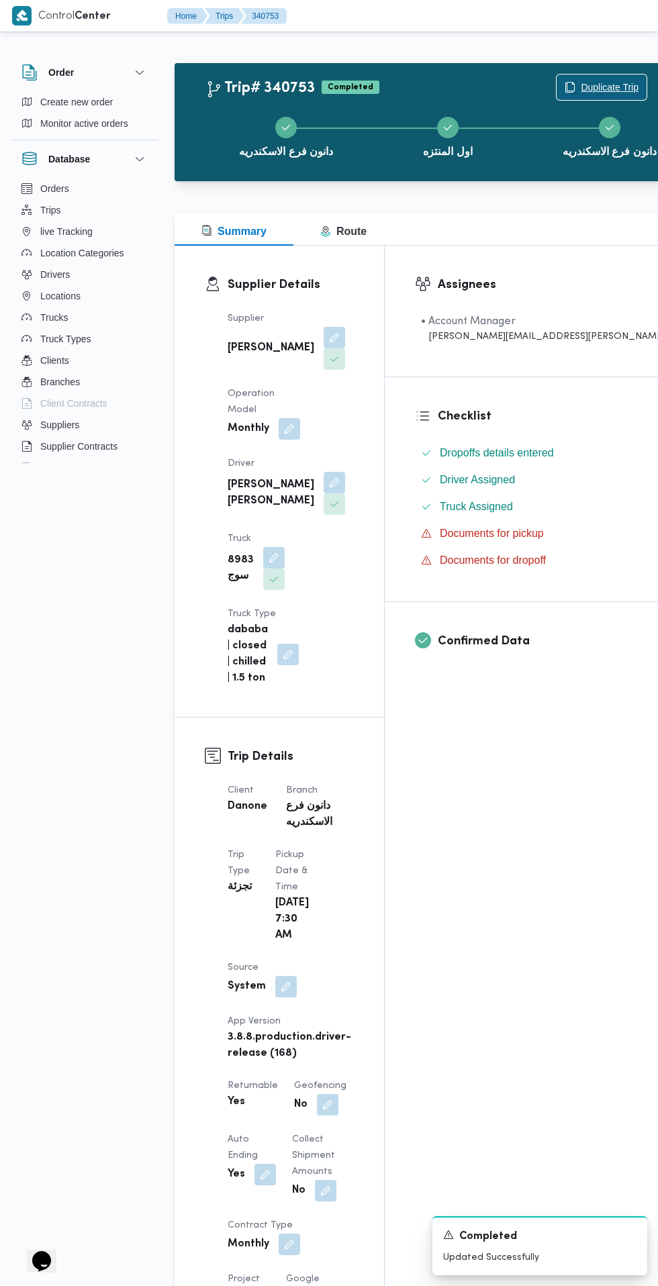
click at [557, 79] on span "Duplicate Trip" at bounding box center [602, 88] width 90 height 26
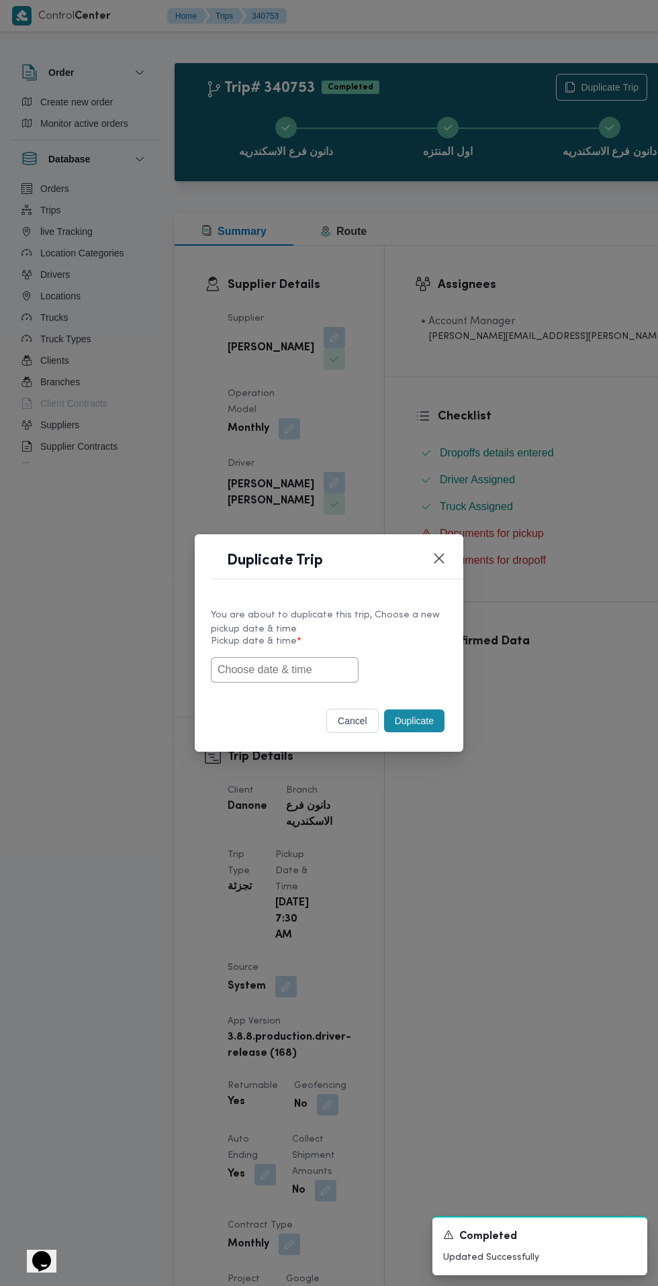
click at [316, 673] on input "text" at bounding box center [285, 670] width 148 height 26
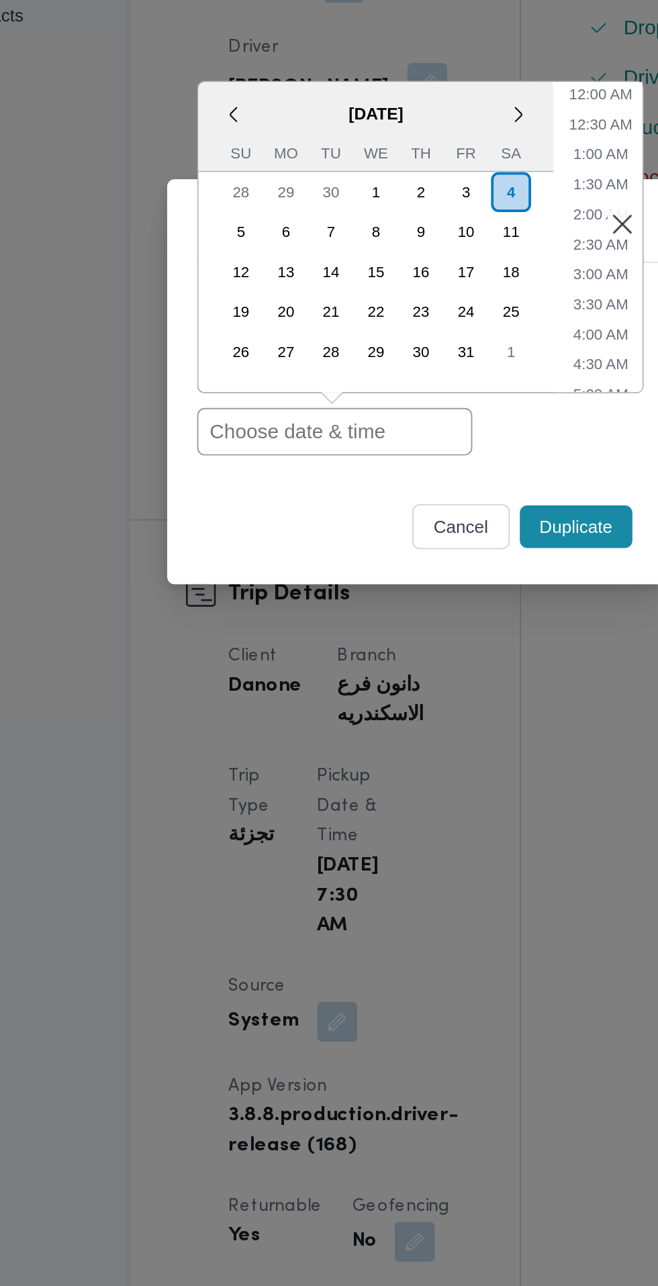
paste input "[DATE] 6:30AM"
type input "[DATE] 6:30AM"
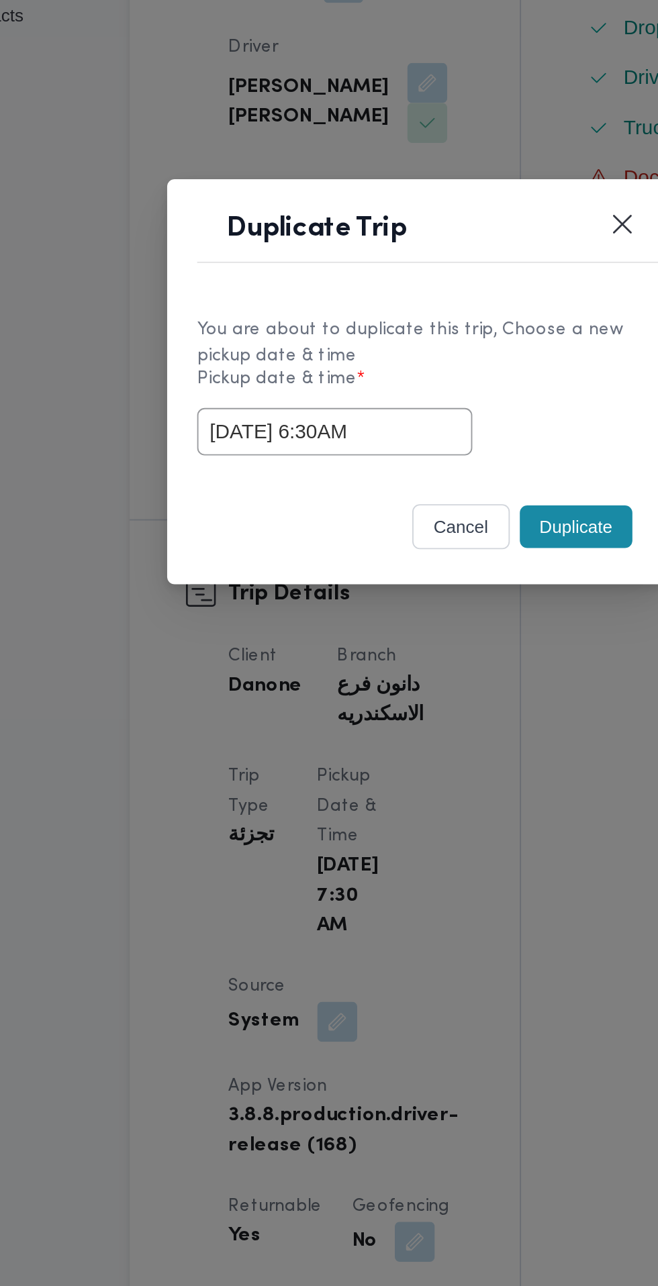
click at [408, 676] on div "[DATE] 6:30AM" at bounding box center [329, 670] width 236 height 26
click at [422, 723] on button "Duplicate" at bounding box center [414, 721] width 60 height 23
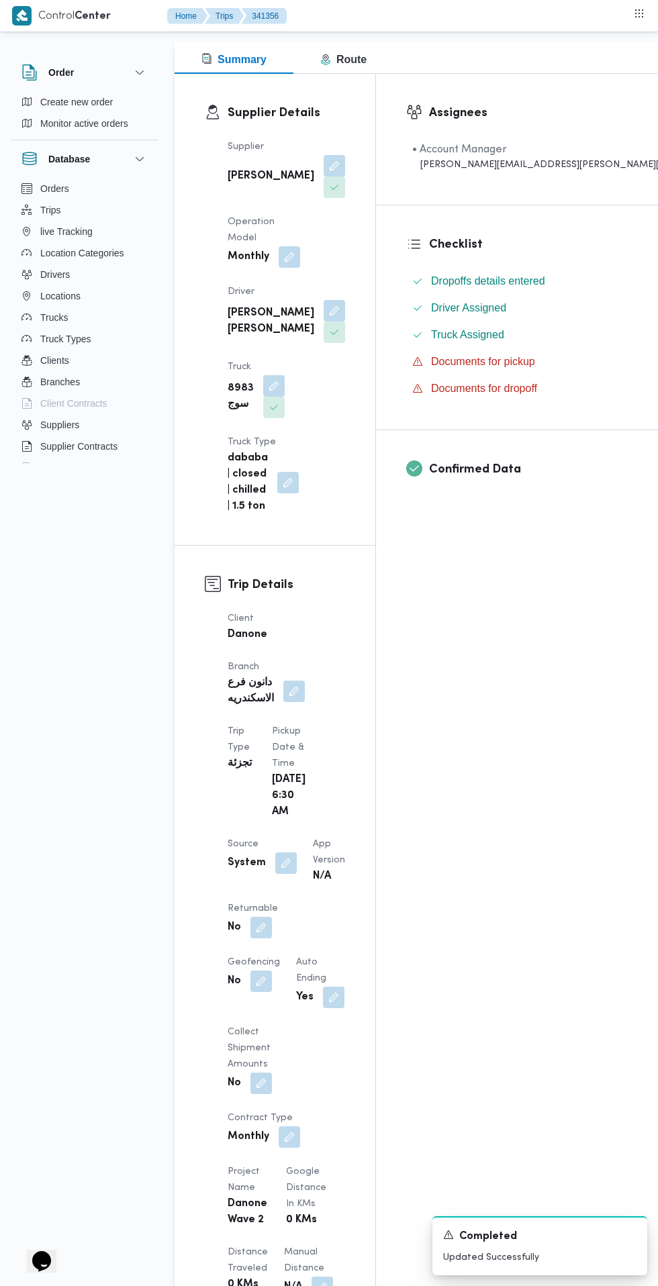
scroll to position [175, 0]
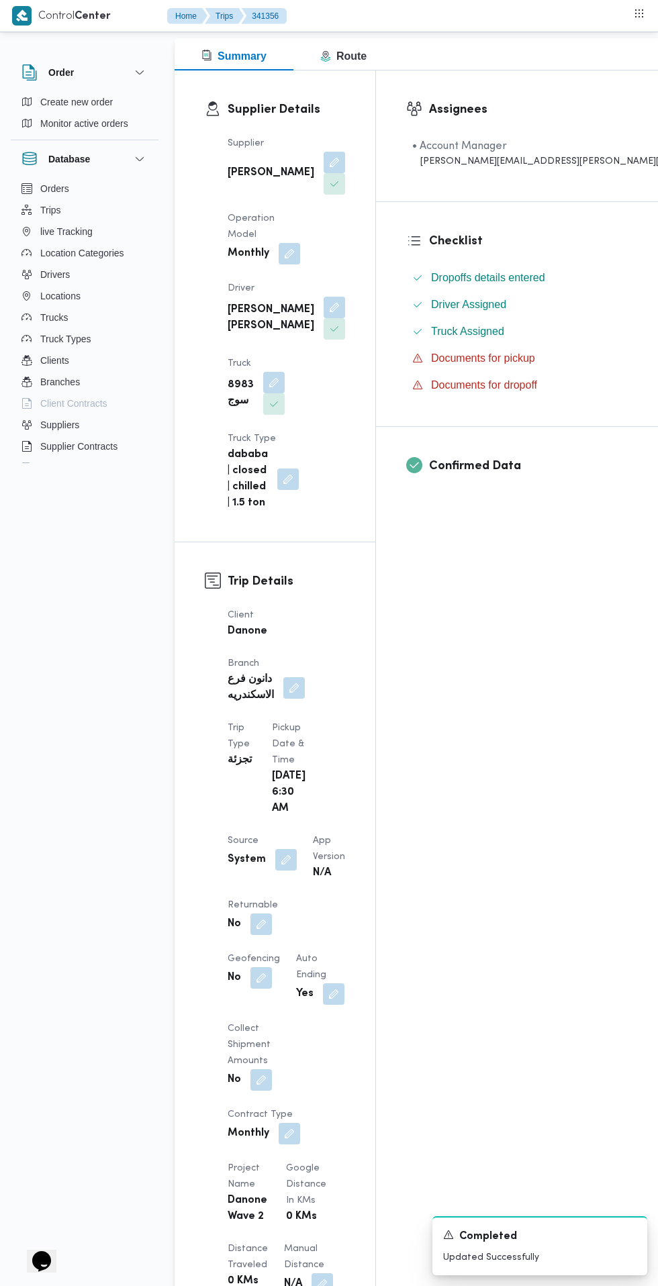
click at [271, 914] on button "button" at bounding box center [260, 924] width 21 height 21
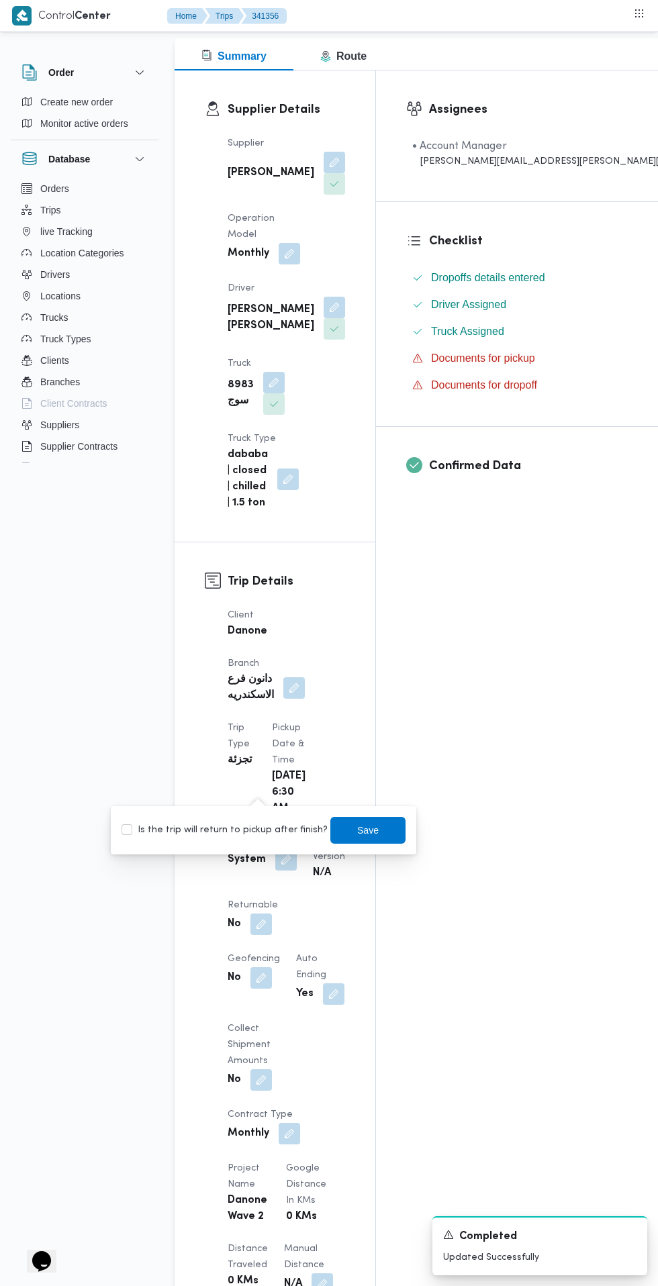
click at [256, 827] on label "Is the trip will return to pickup after finish?" at bounding box center [225, 830] width 206 height 16
checkbox input "true"
click at [358, 830] on span "Save" at bounding box center [367, 830] width 21 height 16
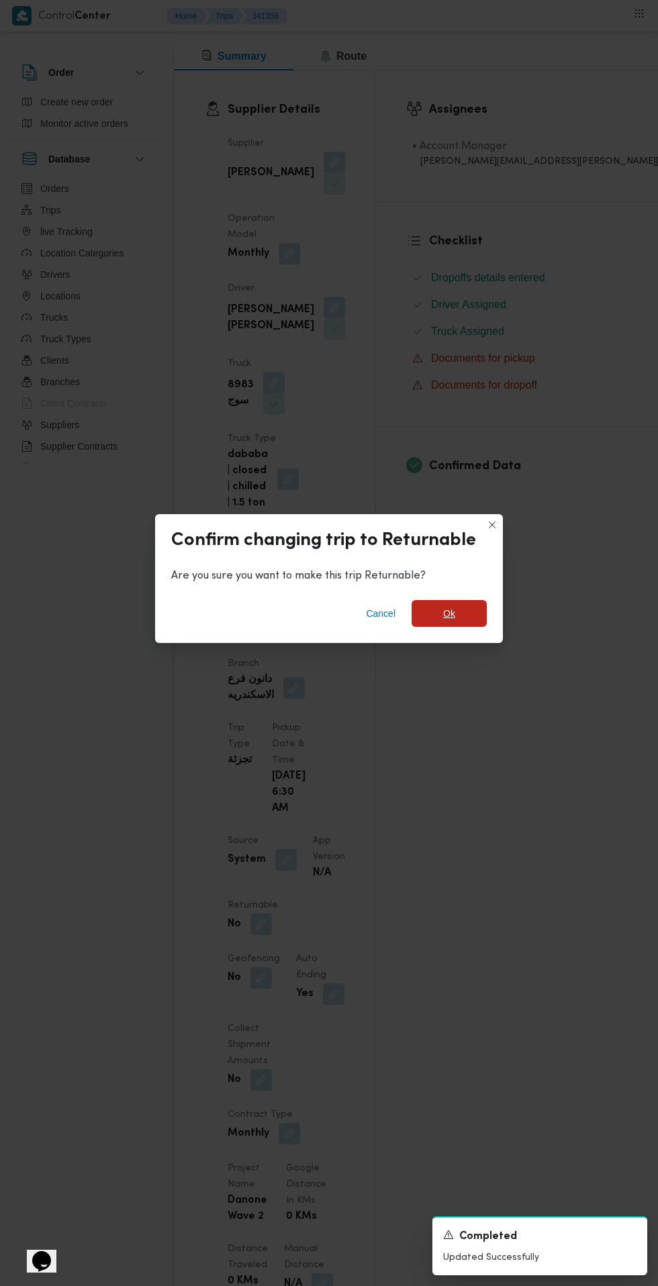
click at [448, 622] on span "Ok" at bounding box center [449, 614] width 12 height 16
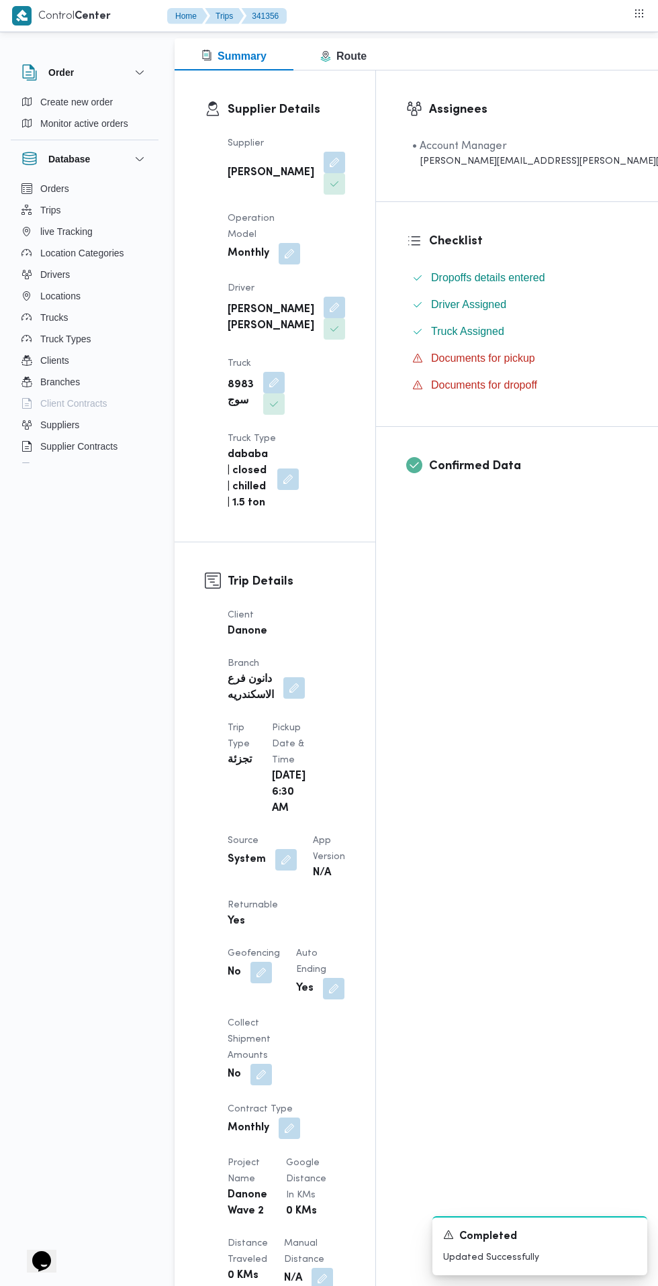
scroll to position [0, 0]
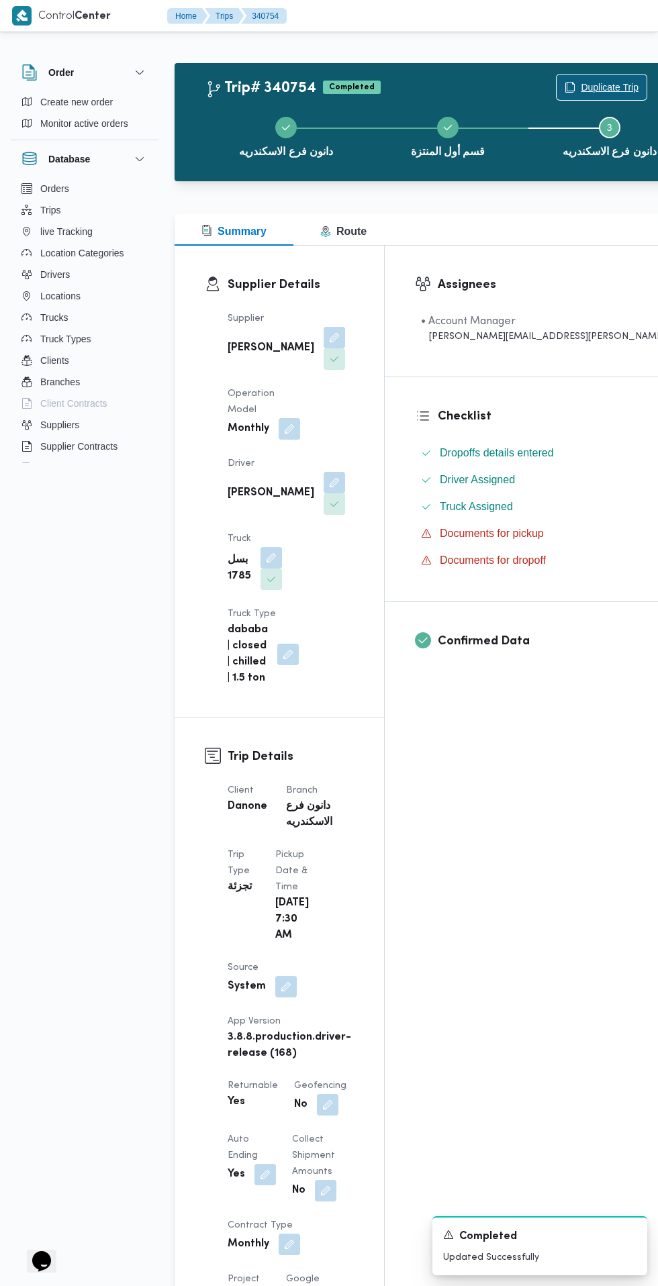
click at [581, 83] on span "Duplicate Trip" at bounding box center [610, 87] width 58 height 16
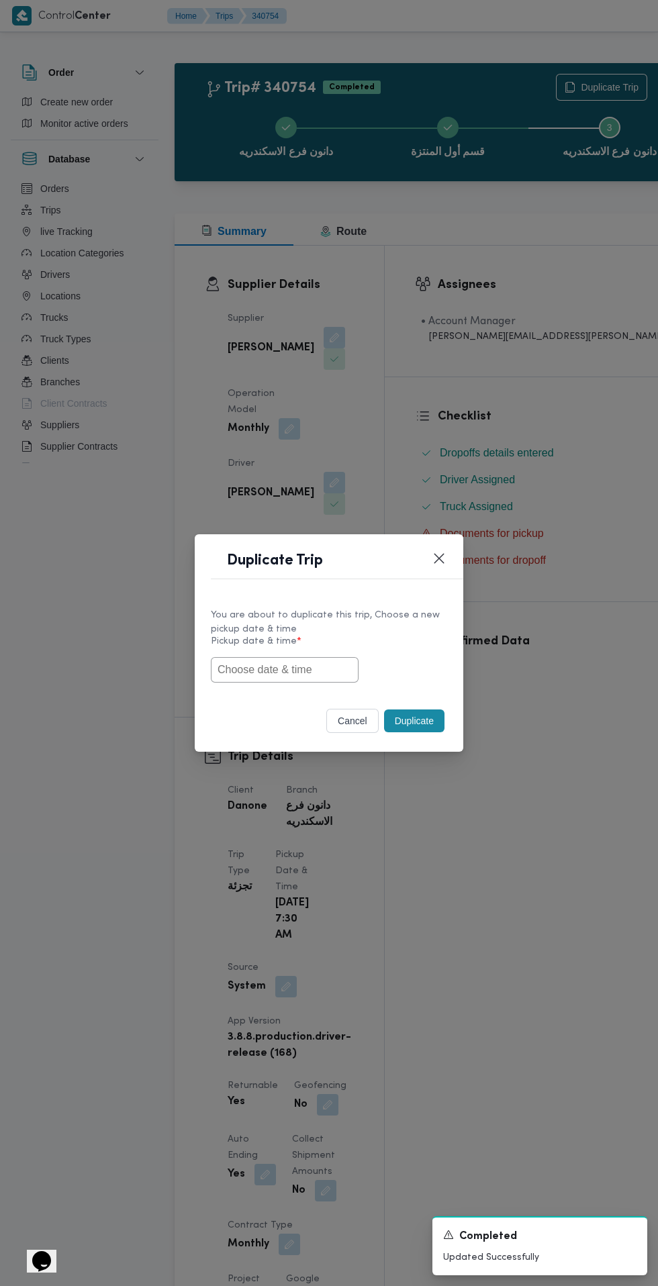
click at [336, 671] on input "text" at bounding box center [285, 670] width 148 height 26
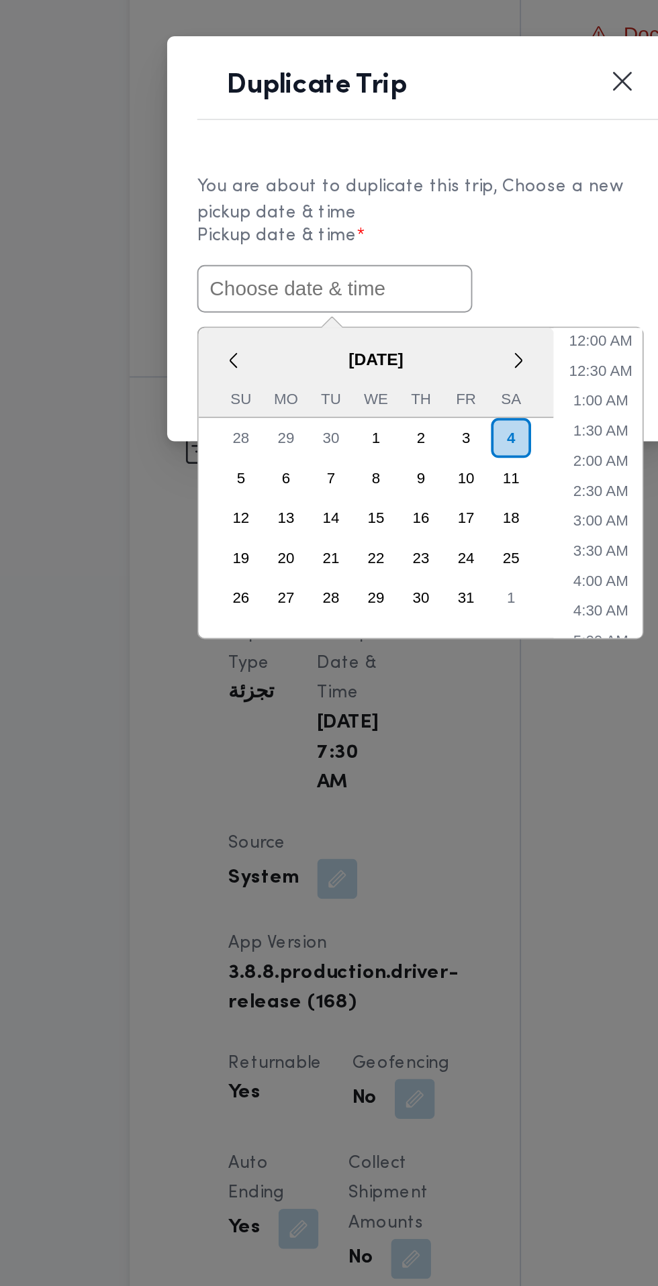
paste input "[DATE] 6:30AM"
type input "[DATE] 6:30AM"
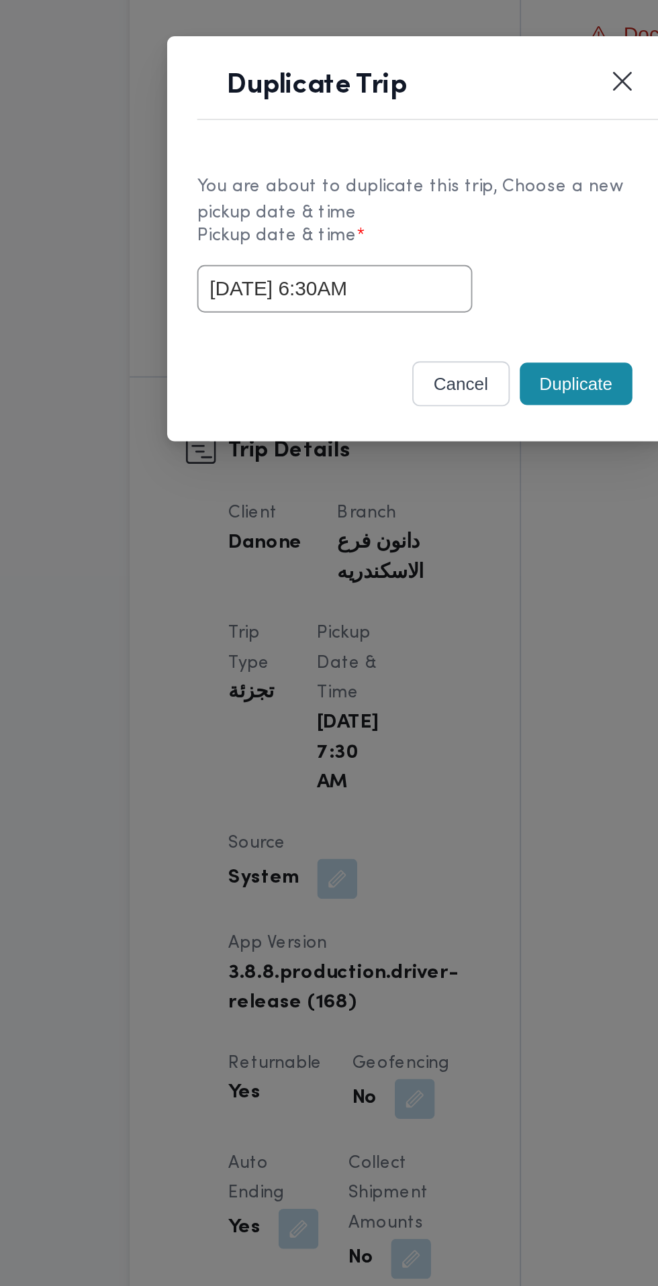
click at [427, 660] on div "[DATE] 6:30AM" at bounding box center [329, 670] width 236 height 26
click at [422, 722] on button "Duplicate" at bounding box center [414, 721] width 60 height 23
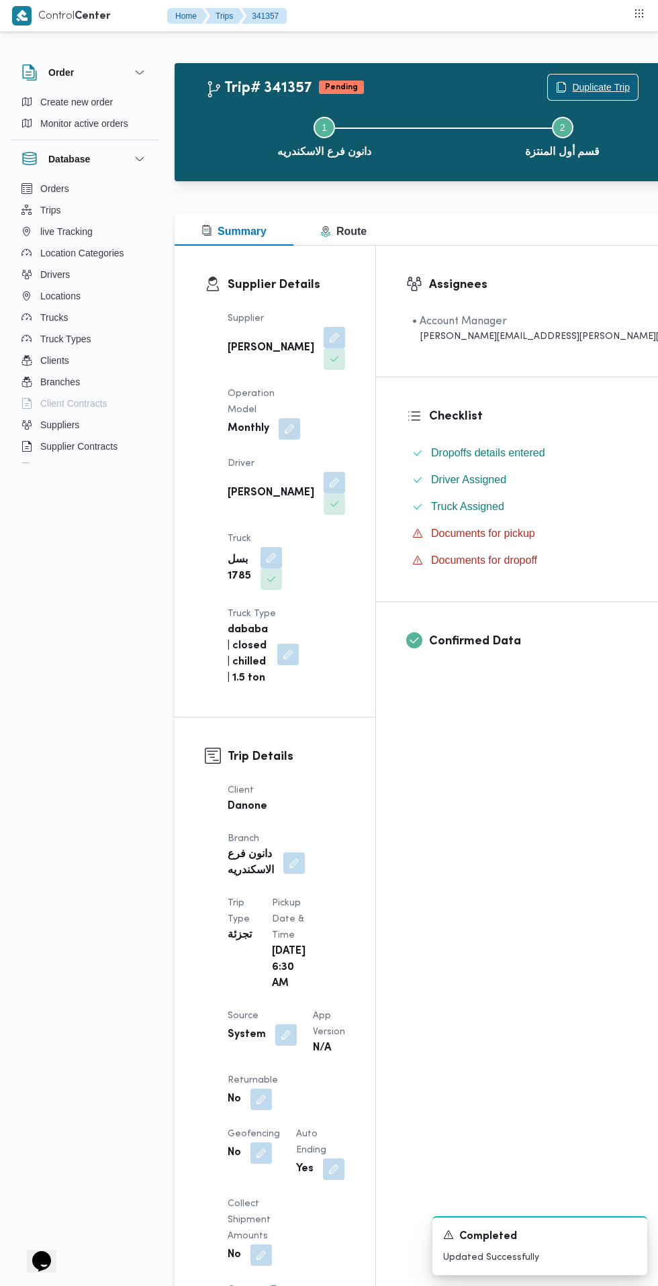
scroll to position [12, 0]
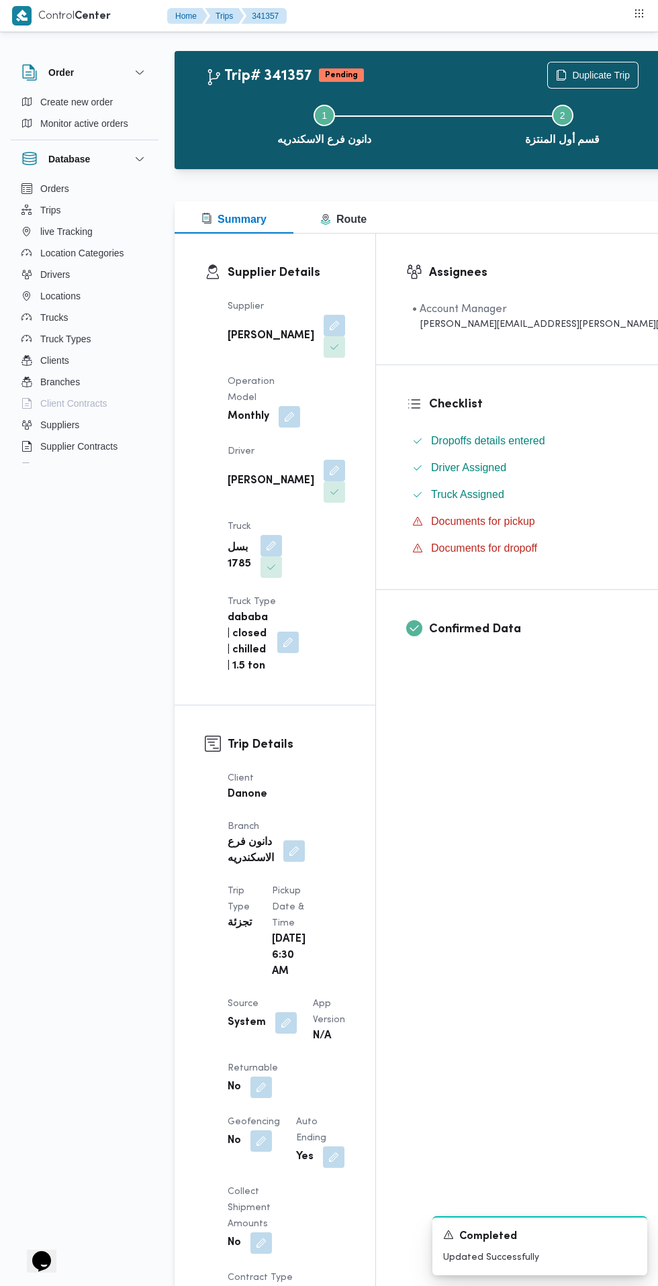
click at [256, 1077] on button "button" at bounding box center [260, 1087] width 21 height 21
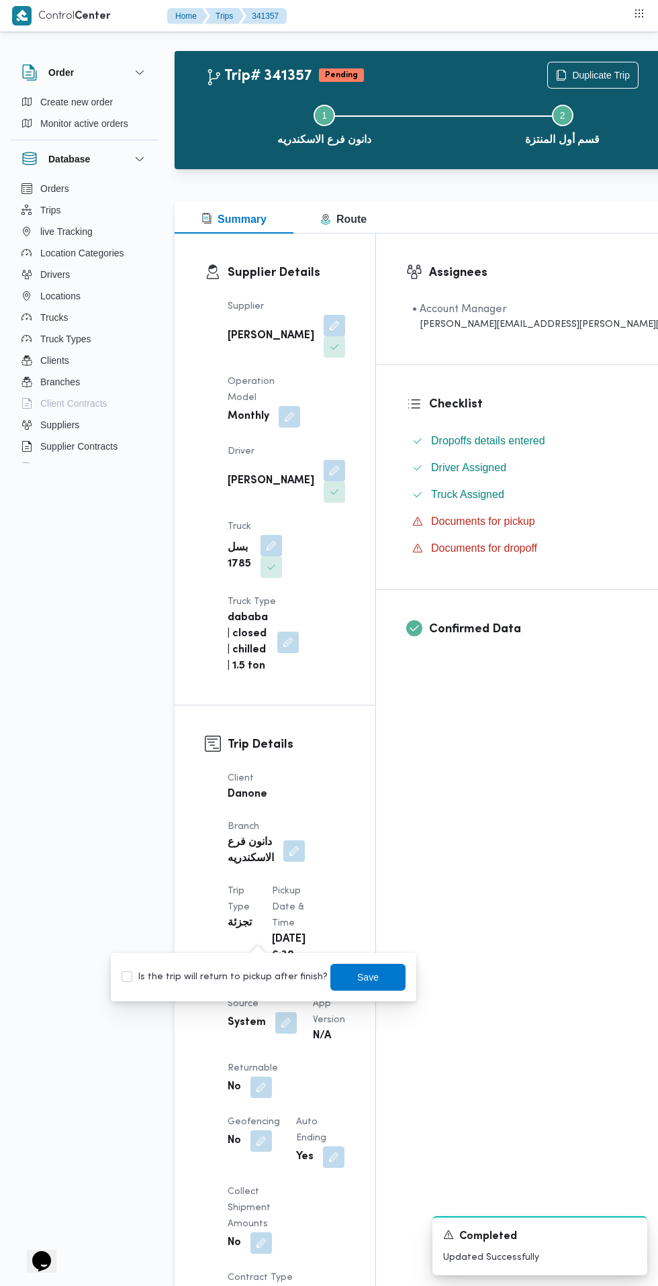
click at [250, 977] on label "Is the trip will return to pickup after finish?" at bounding box center [225, 977] width 206 height 16
checkbox input "true"
click at [357, 977] on span "Save" at bounding box center [367, 977] width 21 height 16
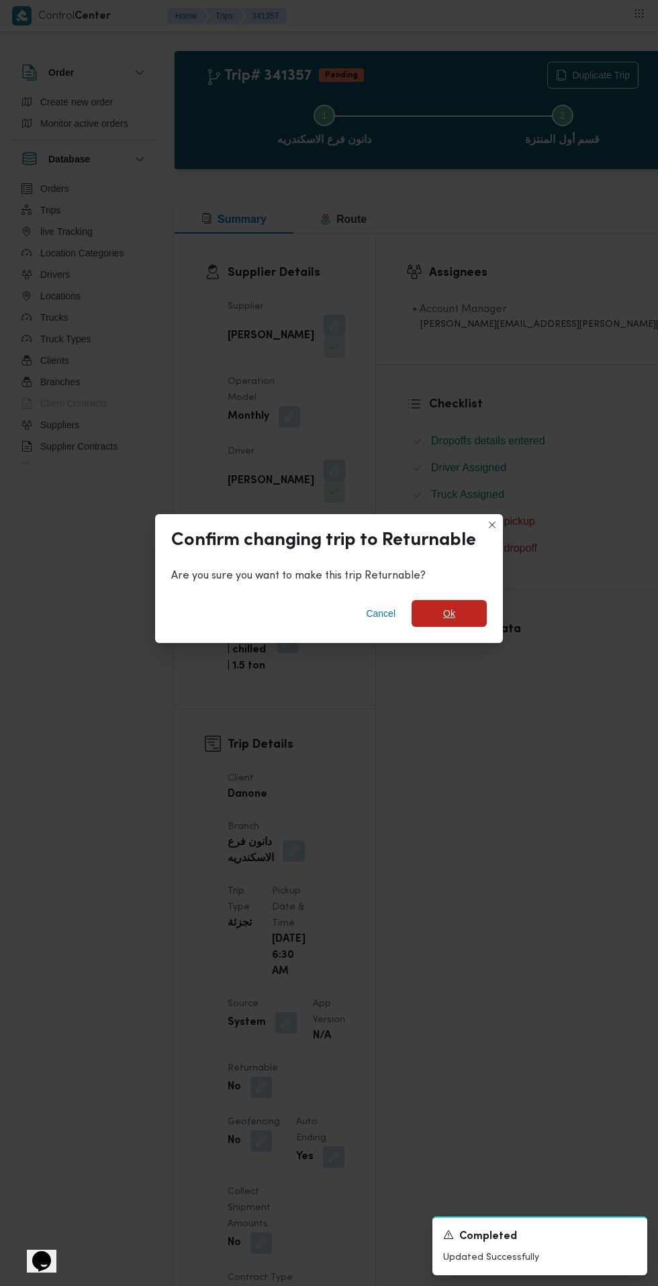
click at [448, 608] on span "Ok" at bounding box center [449, 614] width 12 height 16
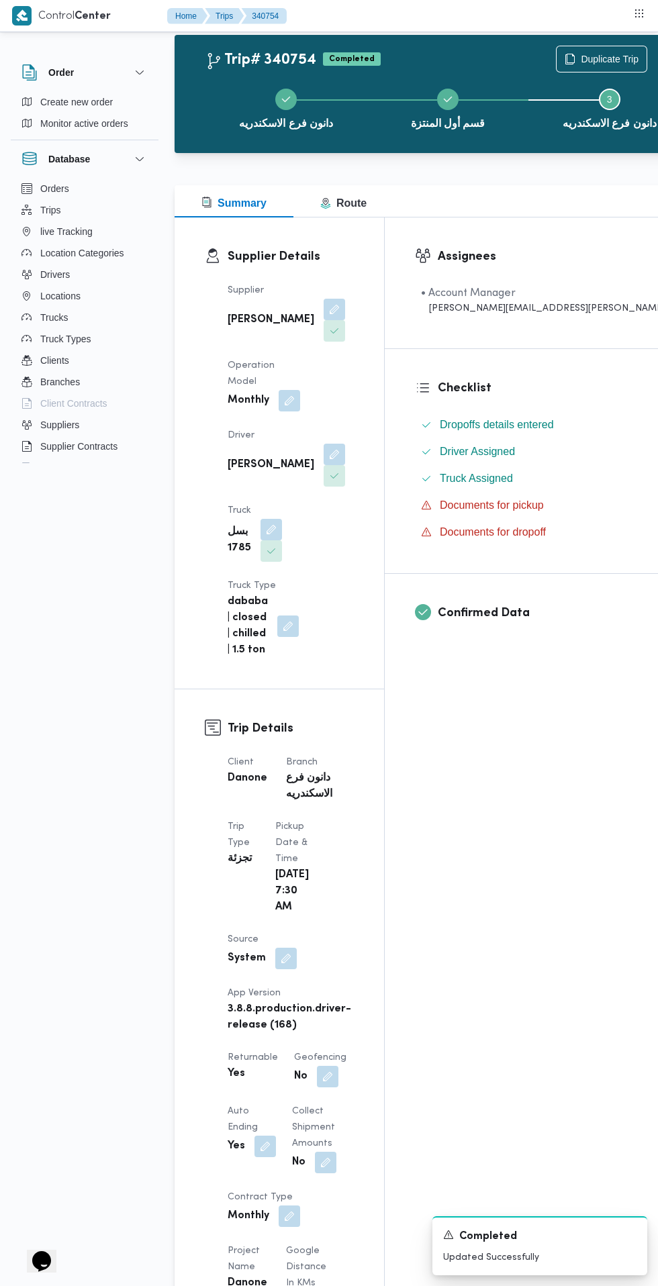
scroll to position [32, 0]
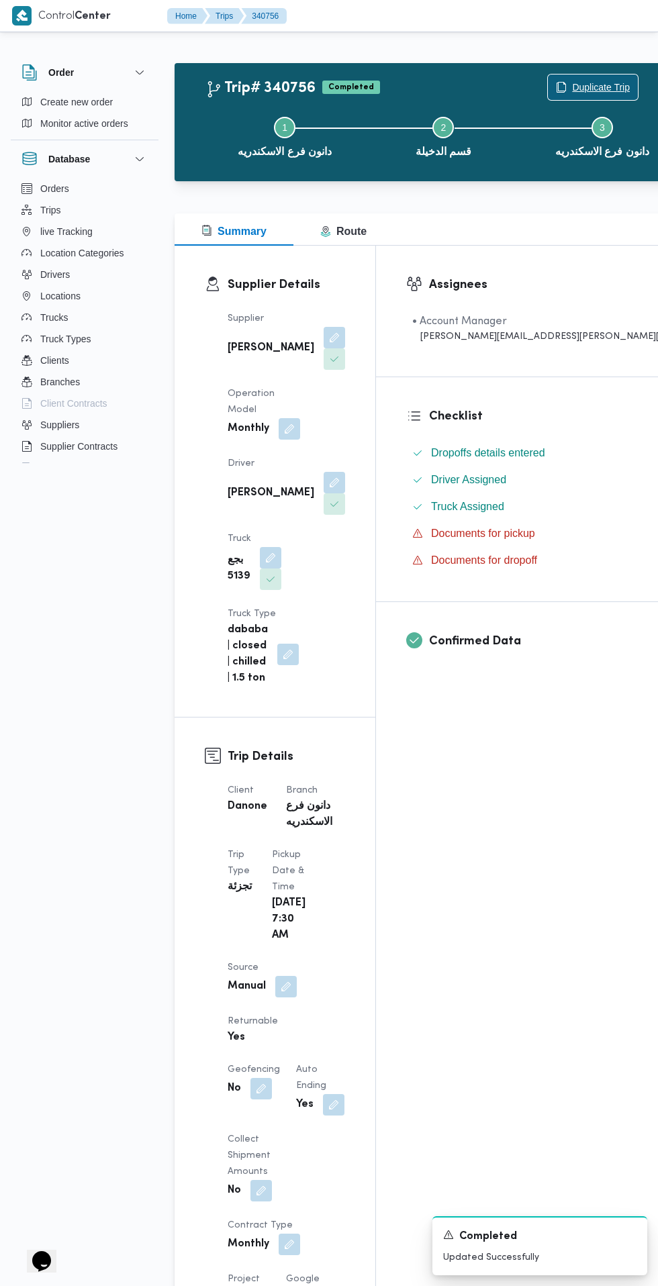
click at [572, 81] on span "Duplicate Trip" at bounding box center [601, 87] width 58 height 16
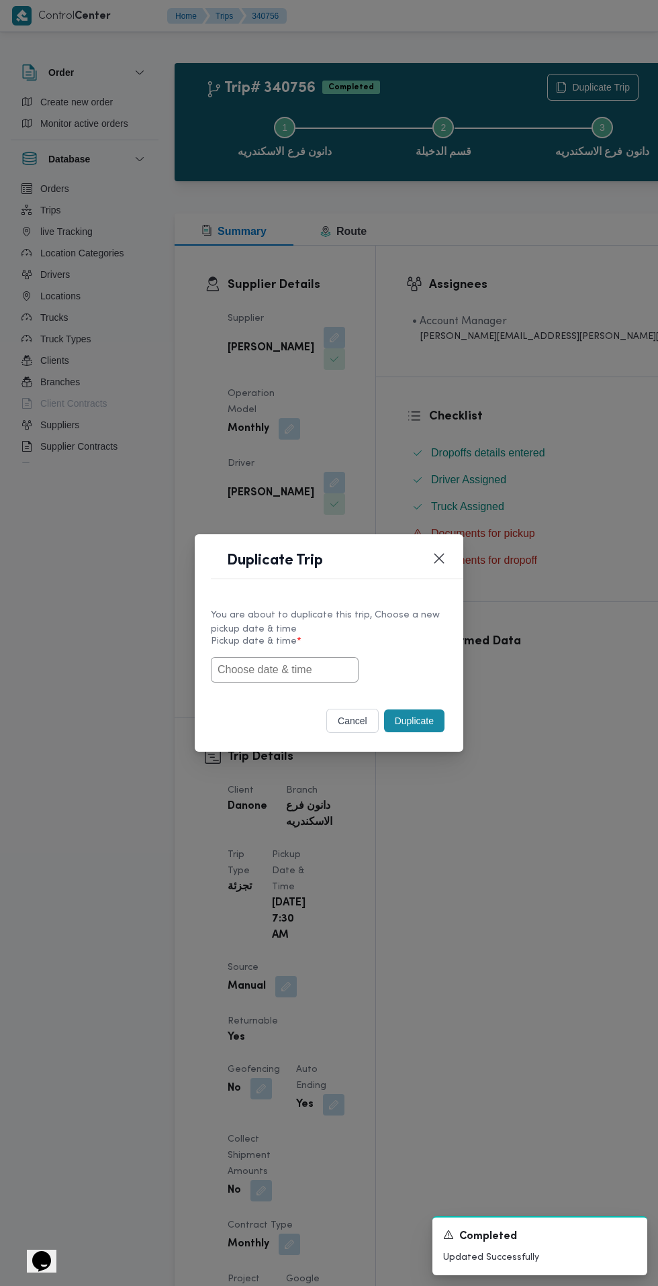
click at [325, 670] on input "text" at bounding box center [285, 670] width 148 height 26
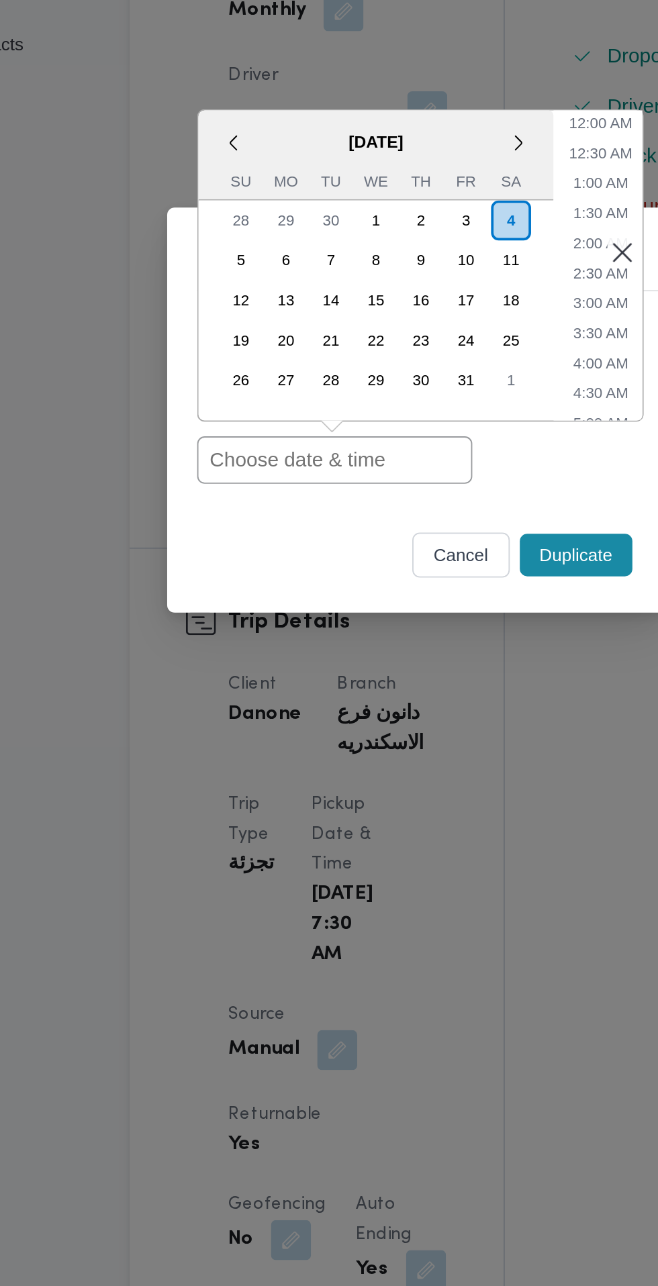
paste input "[DATE] 6:30AM"
type input "[DATE] 6:30AM"
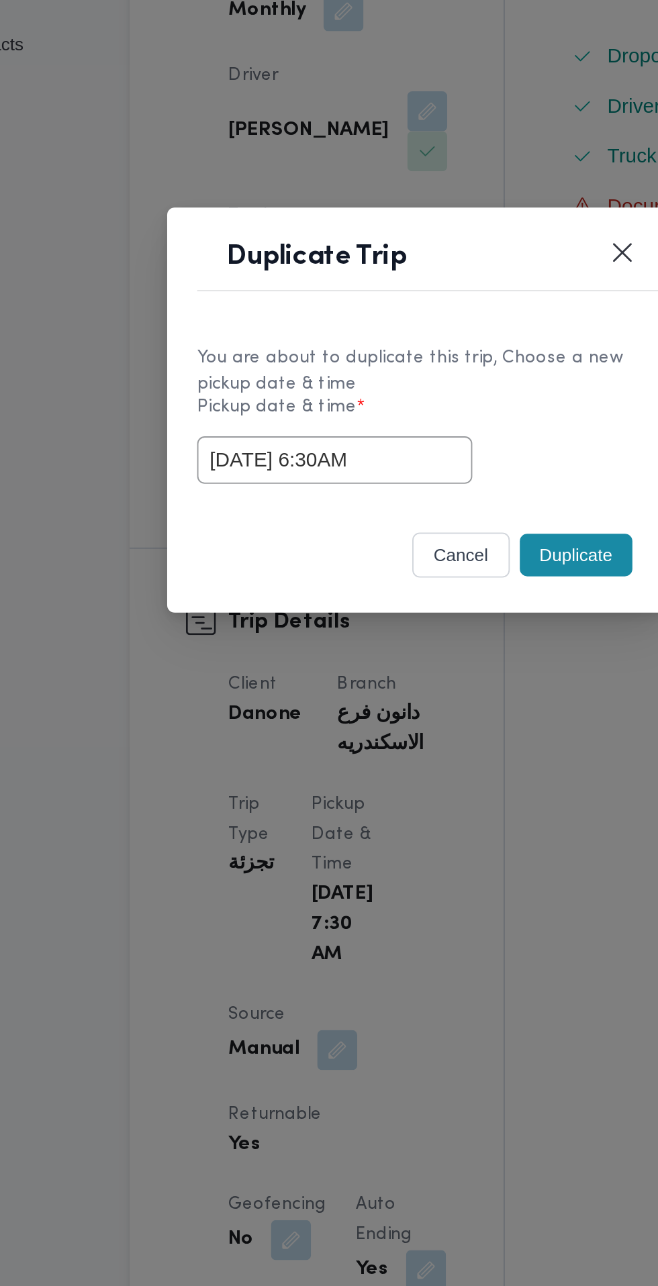
click at [412, 679] on div "[DATE] 6:30AM" at bounding box center [329, 670] width 236 height 26
click at [419, 720] on button "Duplicate" at bounding box center [414, 721] width 60 height 23
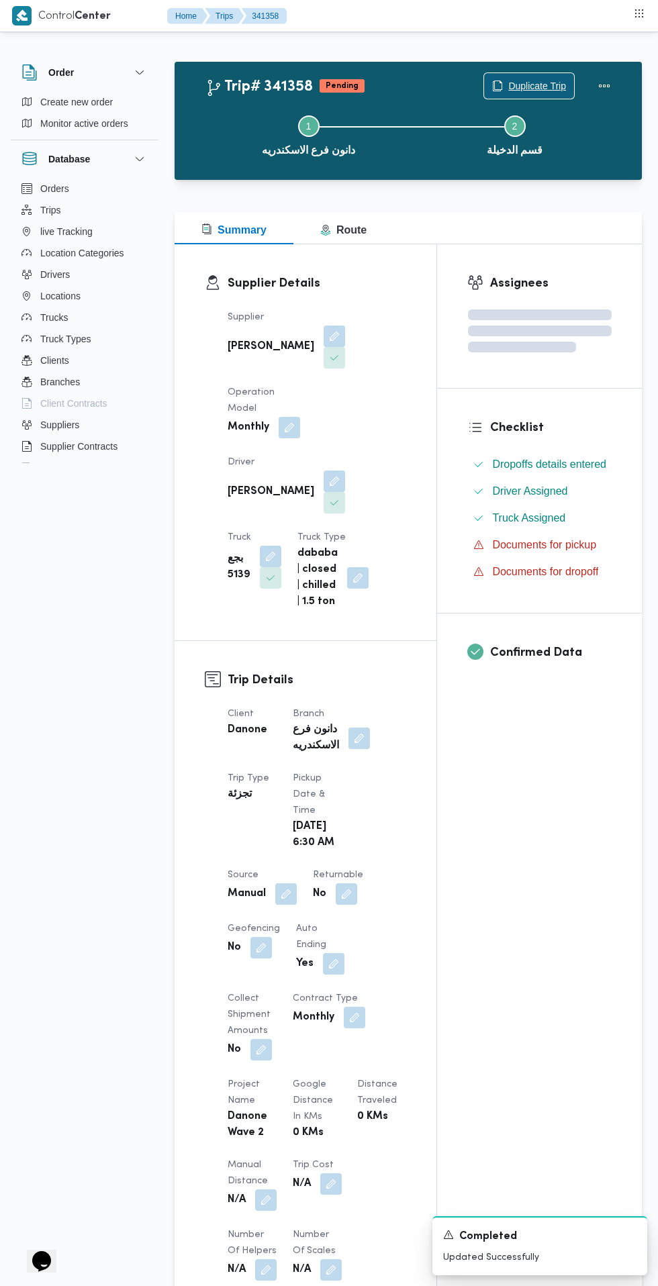
scroll to position [2, 0]
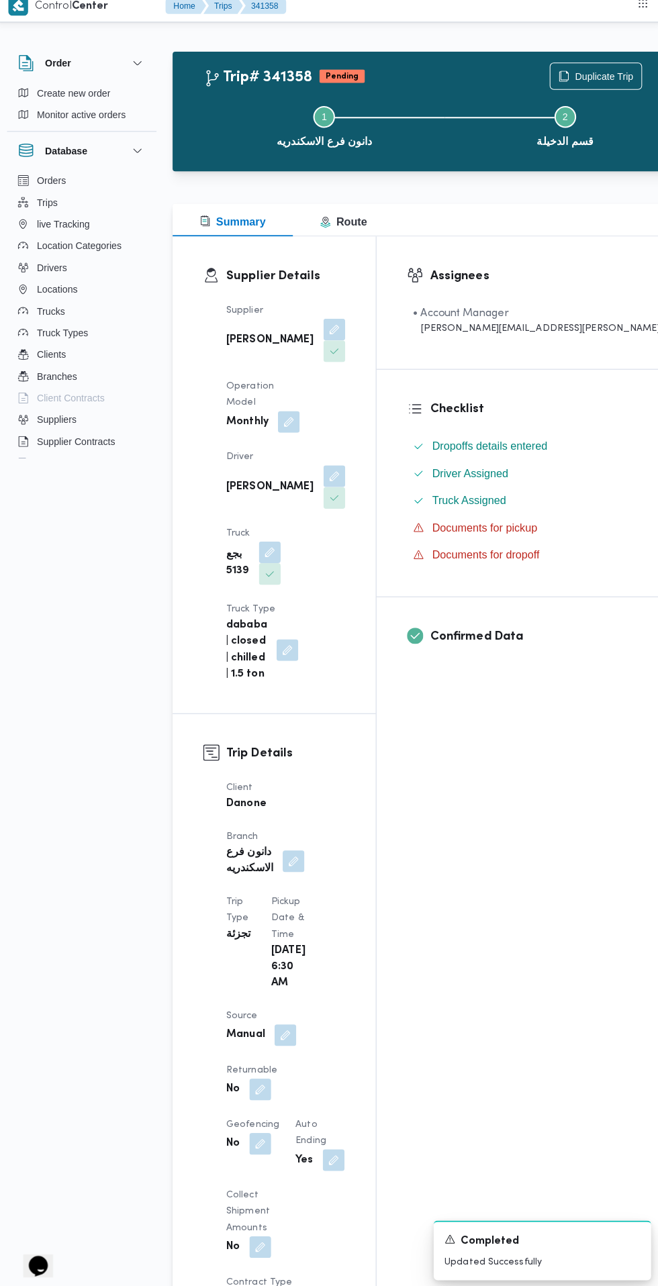
click at [272, 1076] on button "button" at bounding box center [260, 1086] width 21 height 21
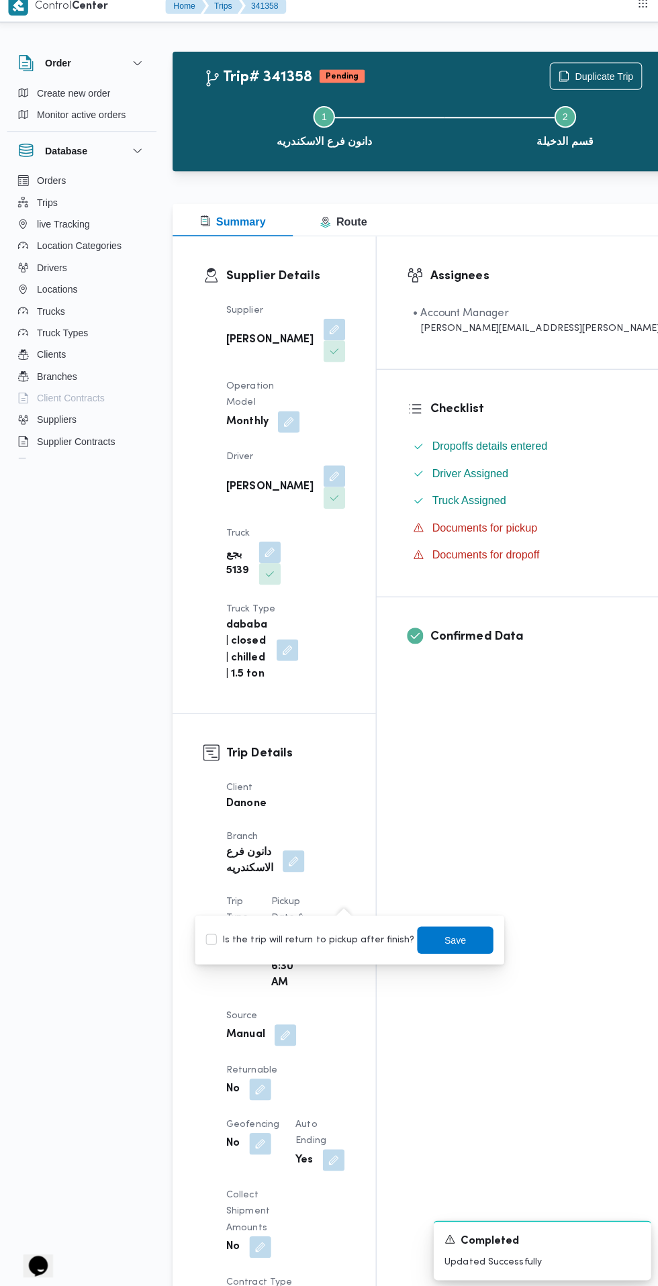
click at [331, 932] on label "Is the trip will return to pickup after finish?" at bounding box center [310, 939] width 206 height 16
checkbox input "true"
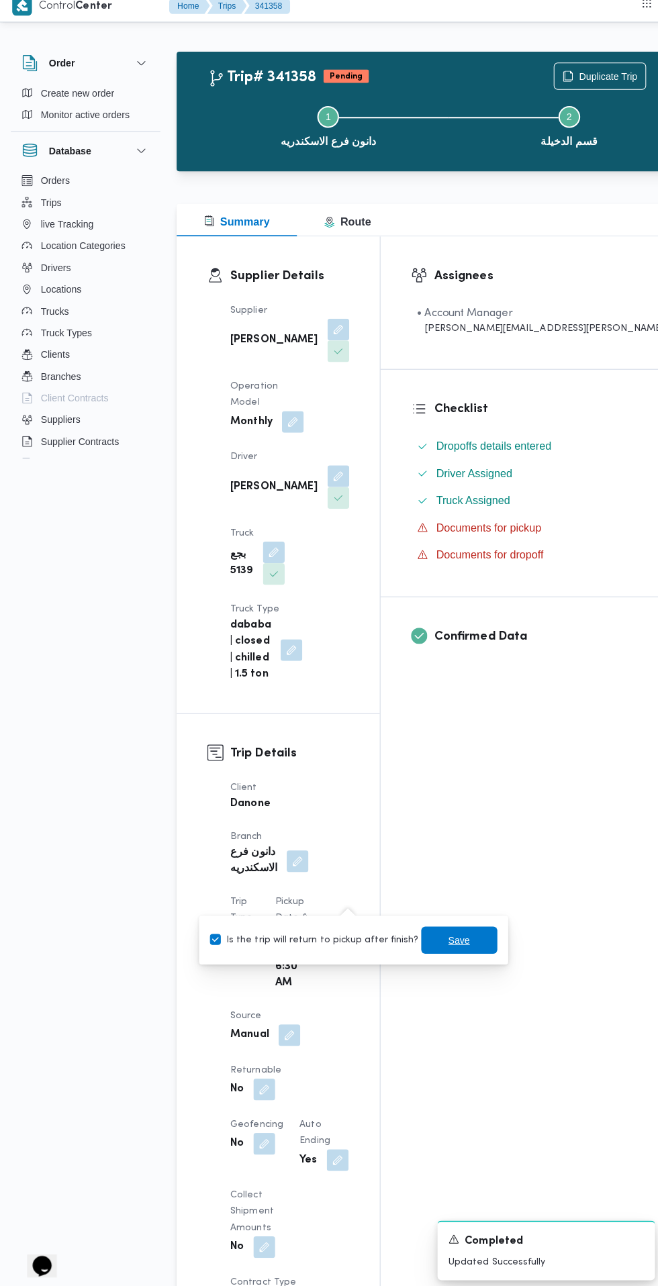
click at [443, 939] on span "Save" at bounding box center [453, 939] width 21 height 16
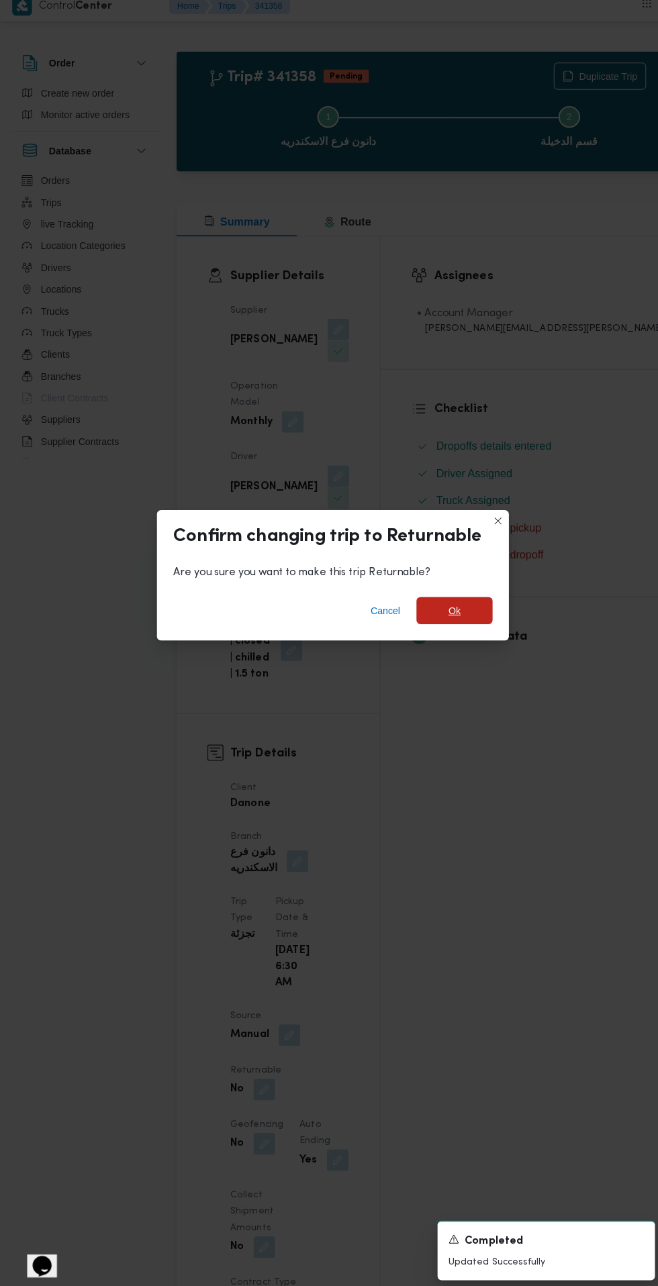
click at [456, 610] on span "Ok" at bounding box center [449, 613] width 75 height 27
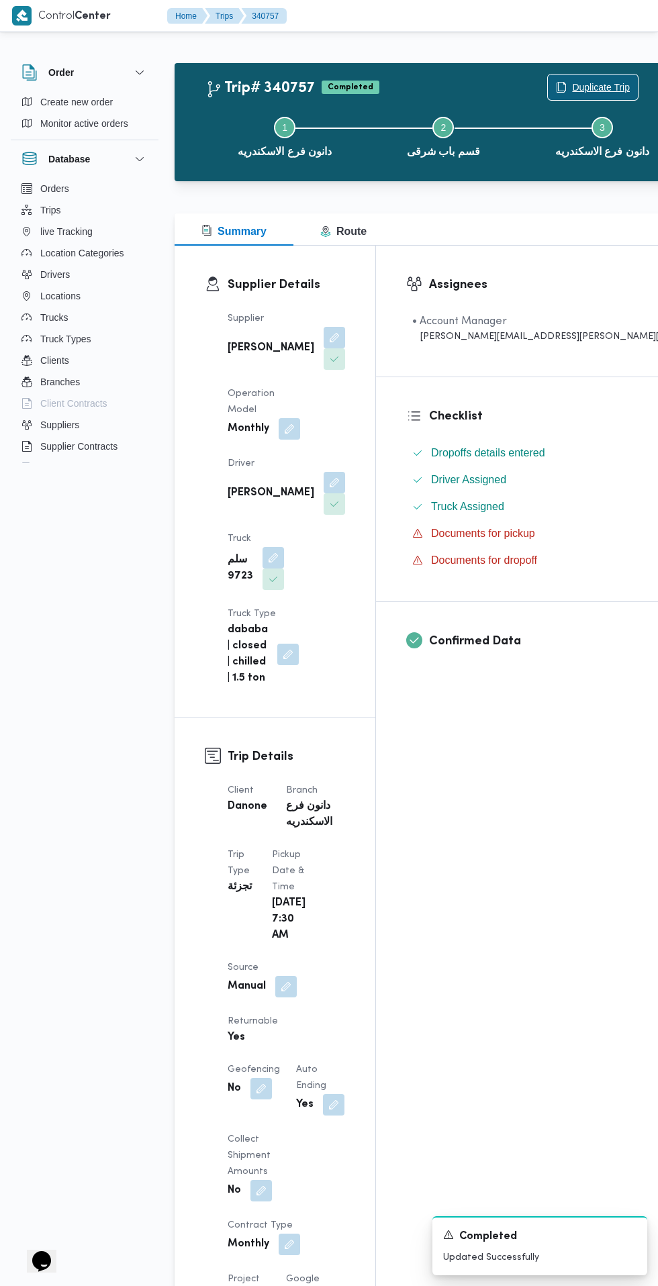
click at [572, 91] on span "Duplicate Trip" at bounding box center [601, 87] width 58 height 16
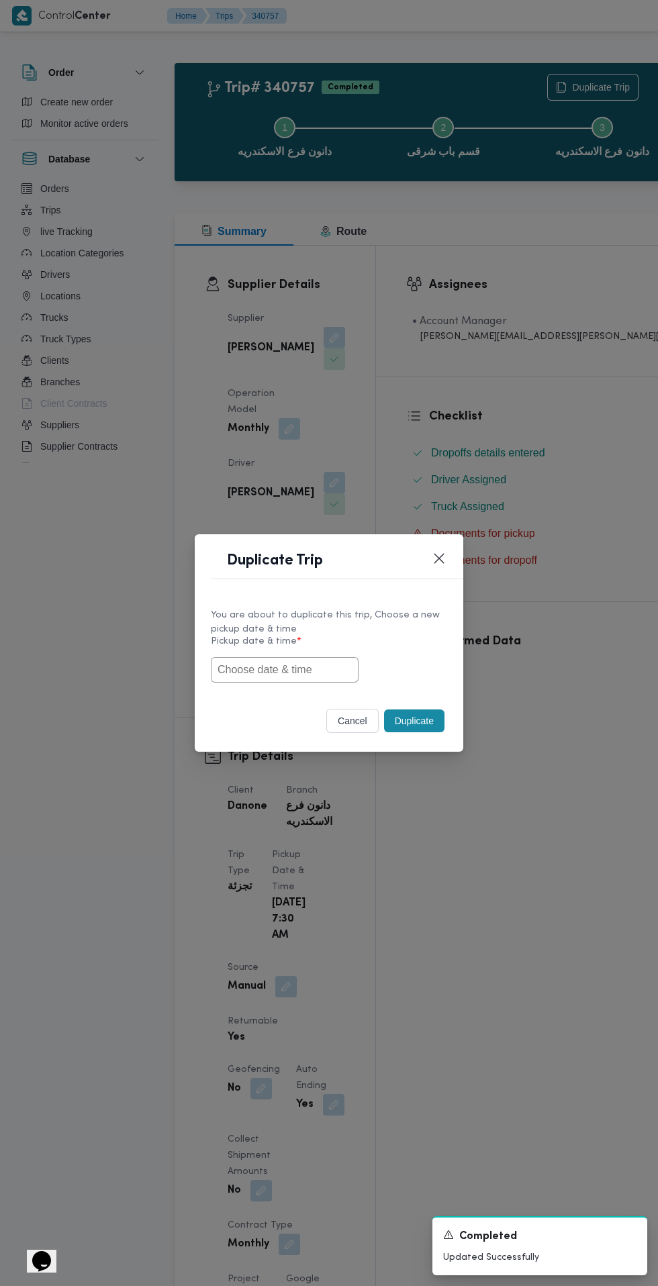
click at [324, 670] on input "text" at bounding box center [285, 670] width 148 height 26
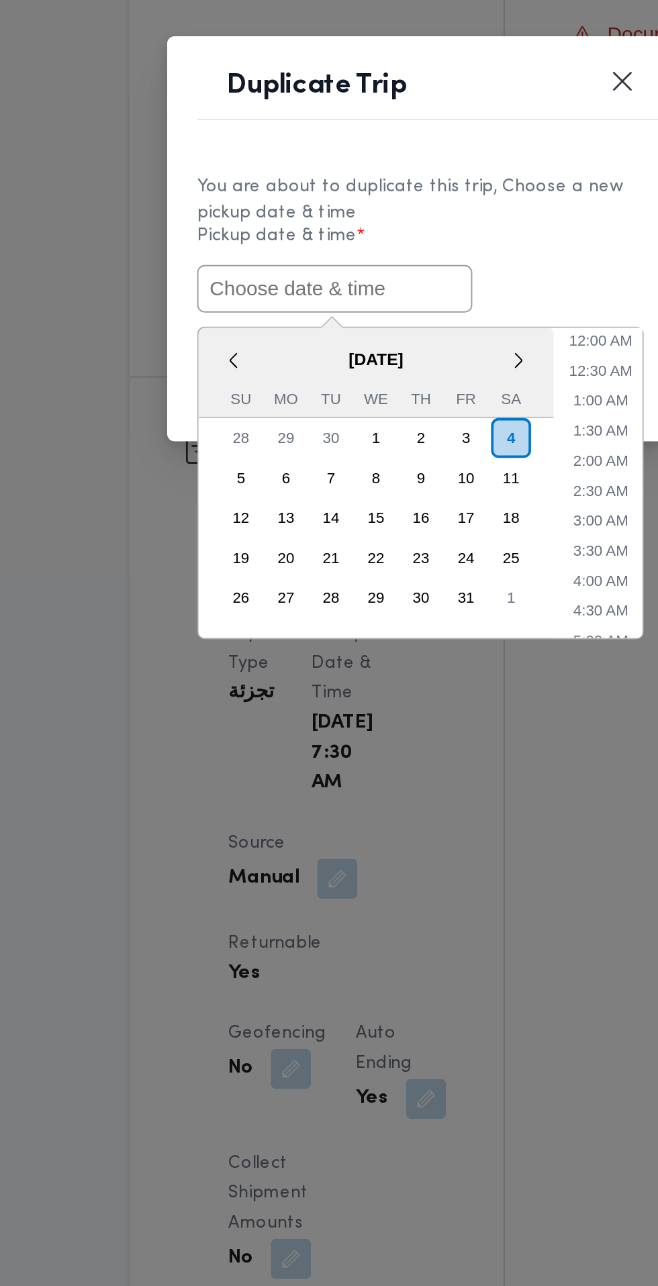
paste input "[DATE] 6:30AM"
type input "[DATE] 6:30AM"
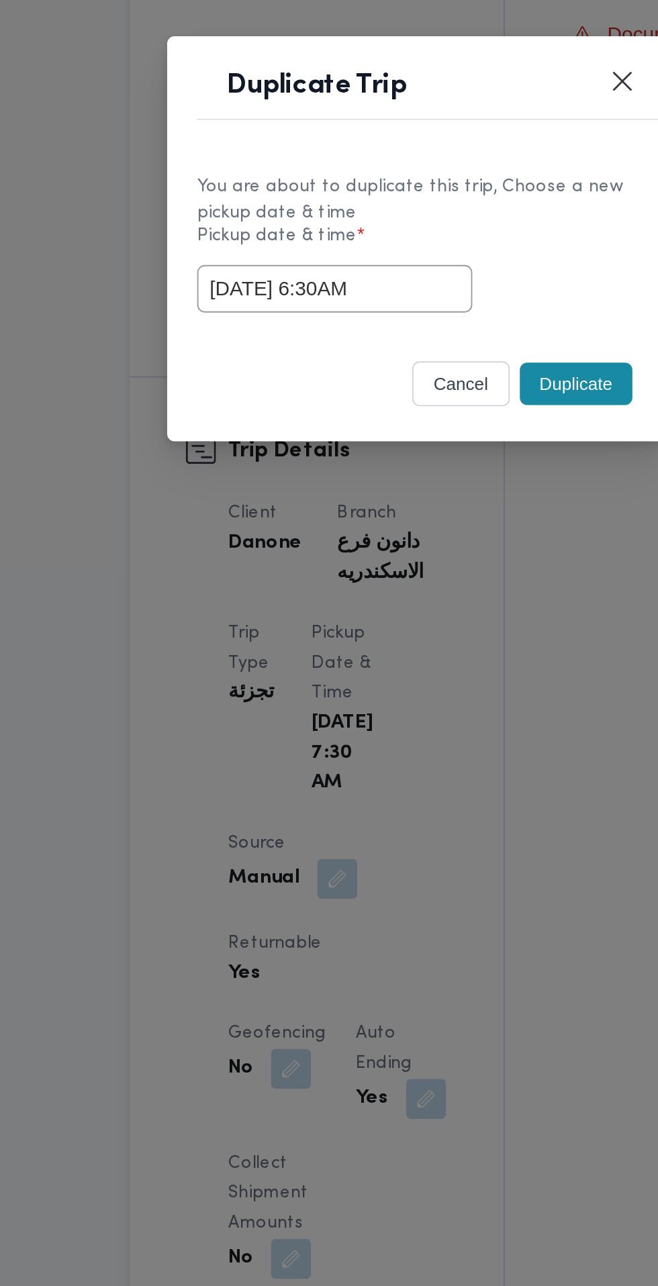
click at [412, 661] on div "[DATE] 6:30AM" at bounding box center [329, 670] width 236 height 26
click at [418, 724] on button "Duplicate" at bounding box center [414, 721] width 60 height 23
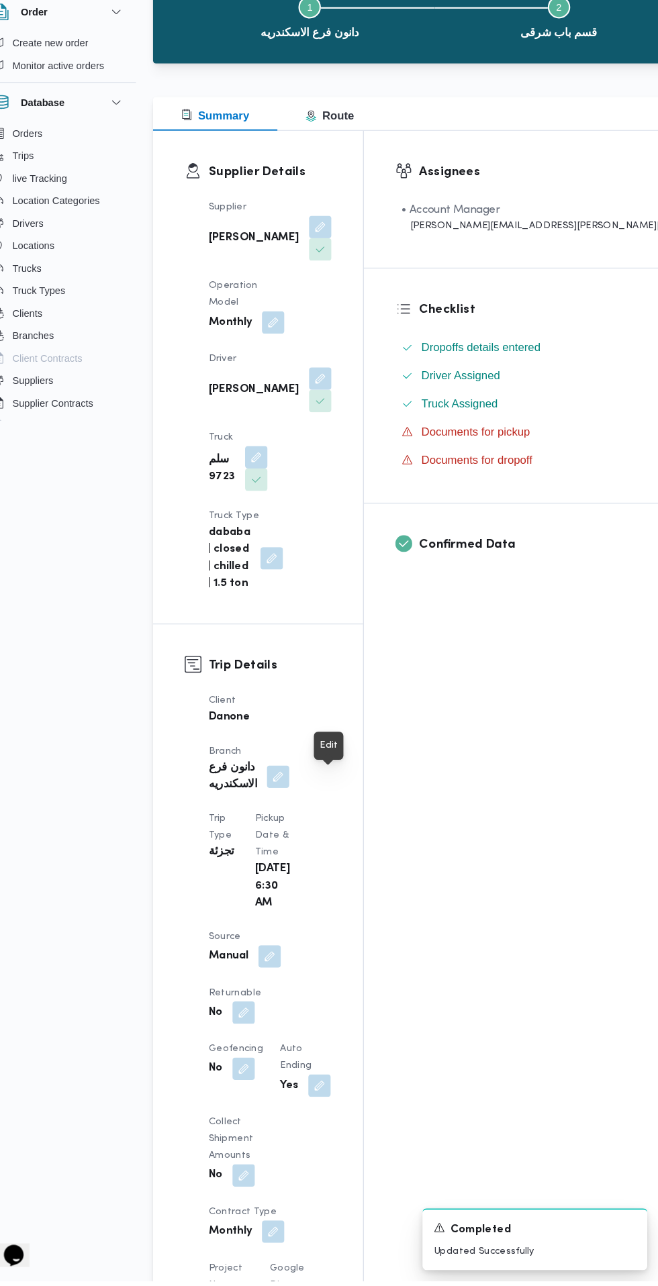
click at [272, 1018] on button "button" at bounding box center [260, 1028] width 21 height 21
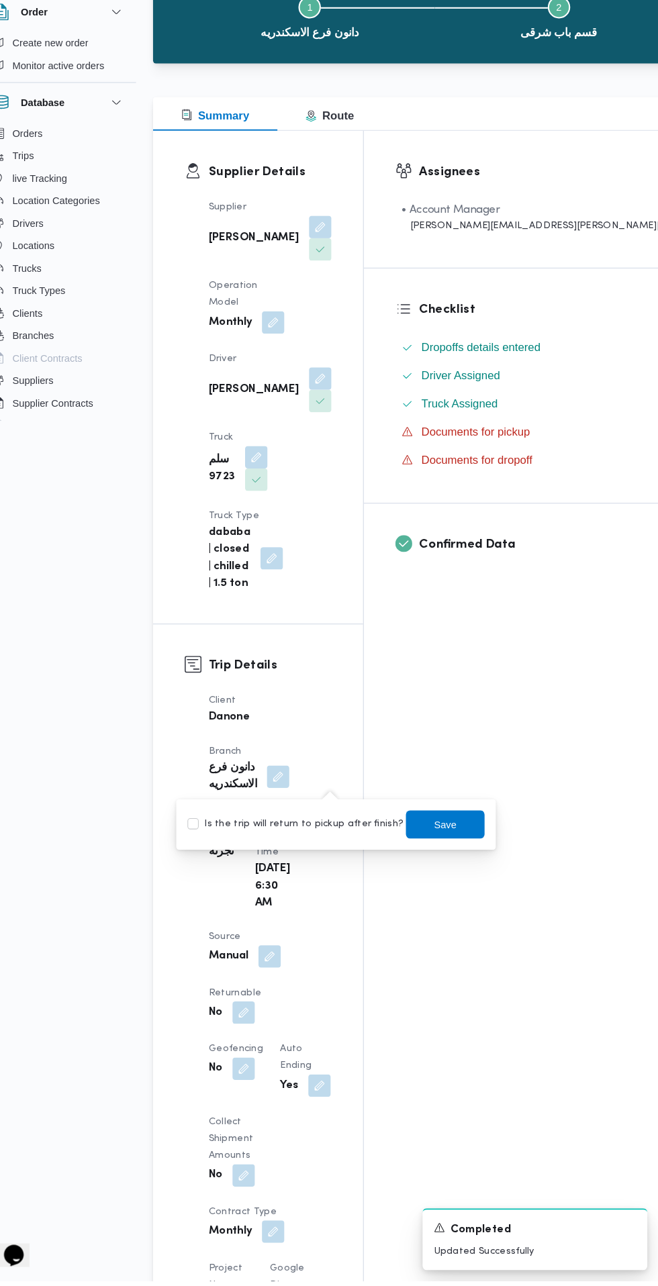
scroll to position [60, 0]
click at [334, 848] on label "Is the trip will return to pickup after finish?" at bounding box center [310, 849] width 206 height 16
checkbox input "true"
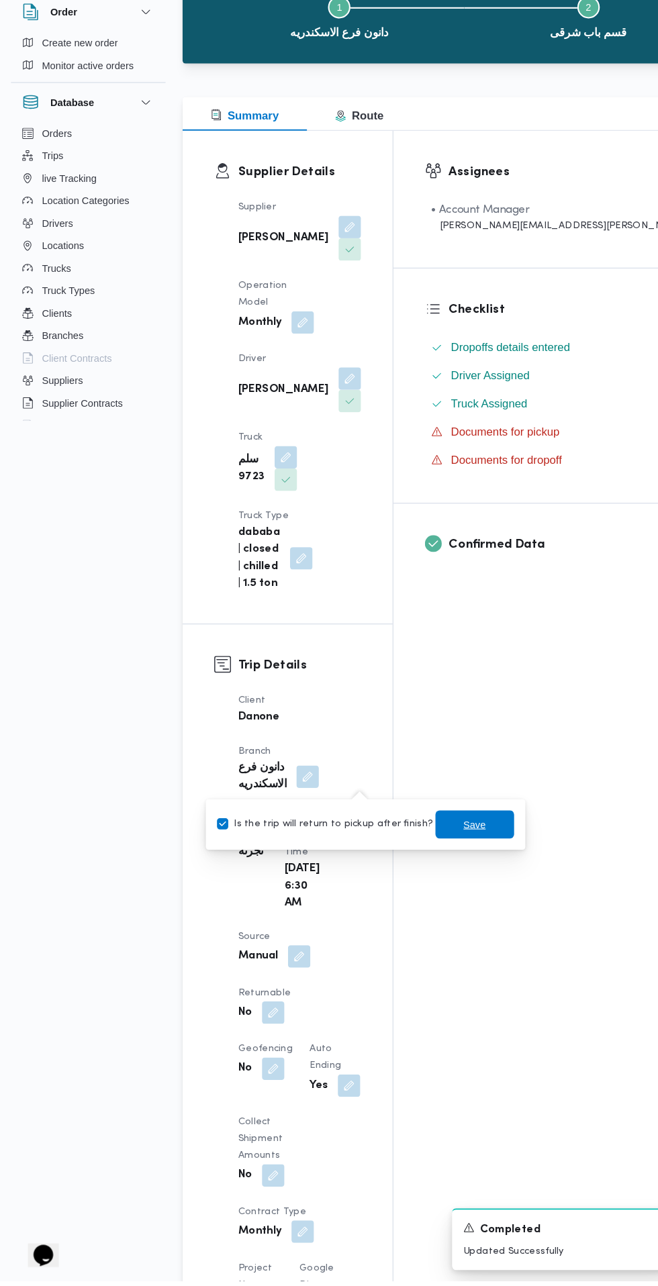
click at [448, 851] on span "Save" at bounding box center [453, 849] width 21 height 16
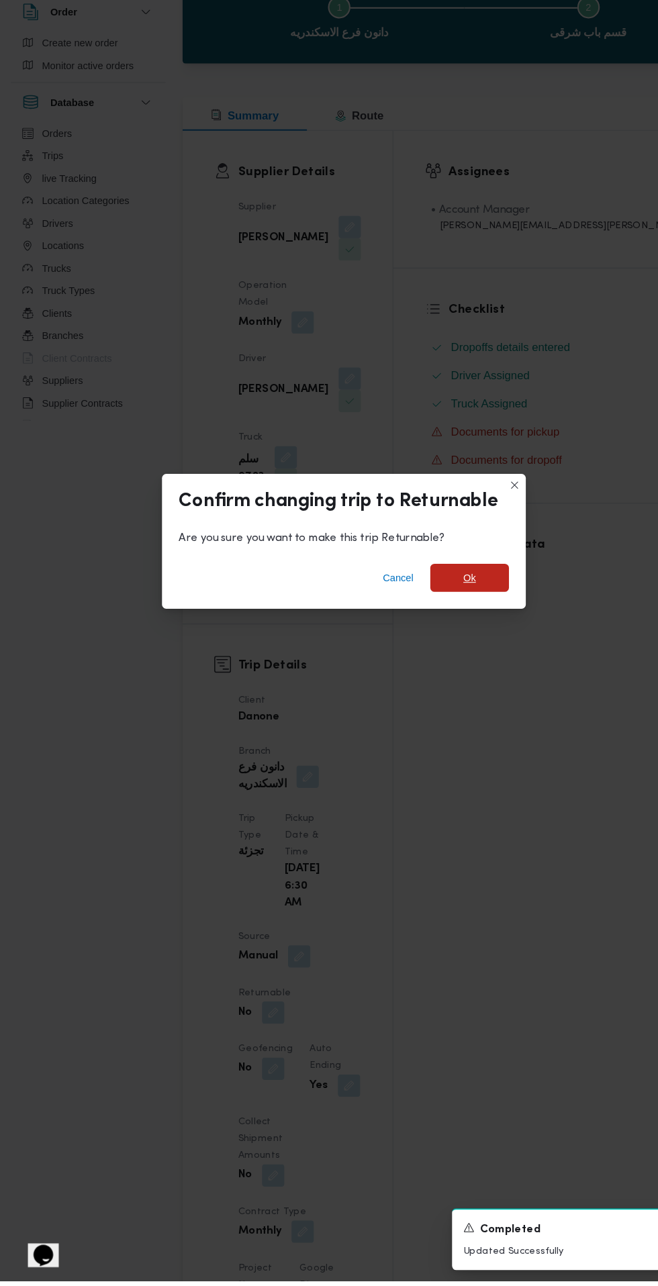
click at [448, 622] on span "Ok" at bounding box center [449, 614] width 12 height 16
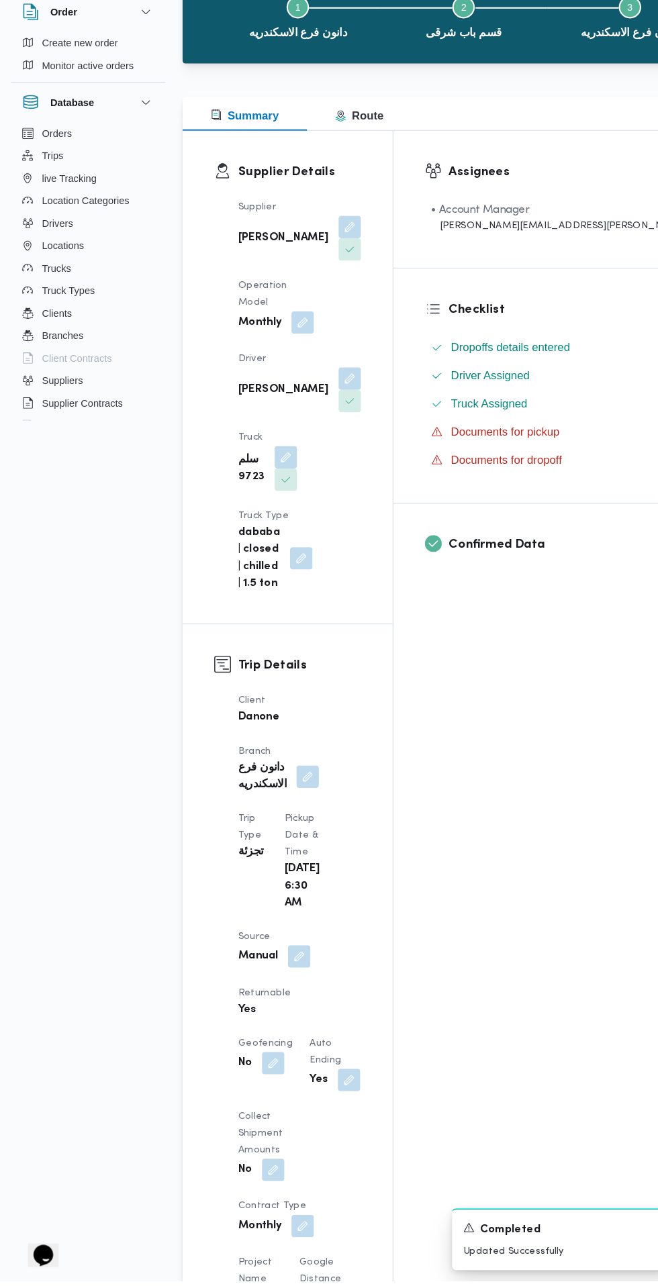
scroll to position [0, 0]
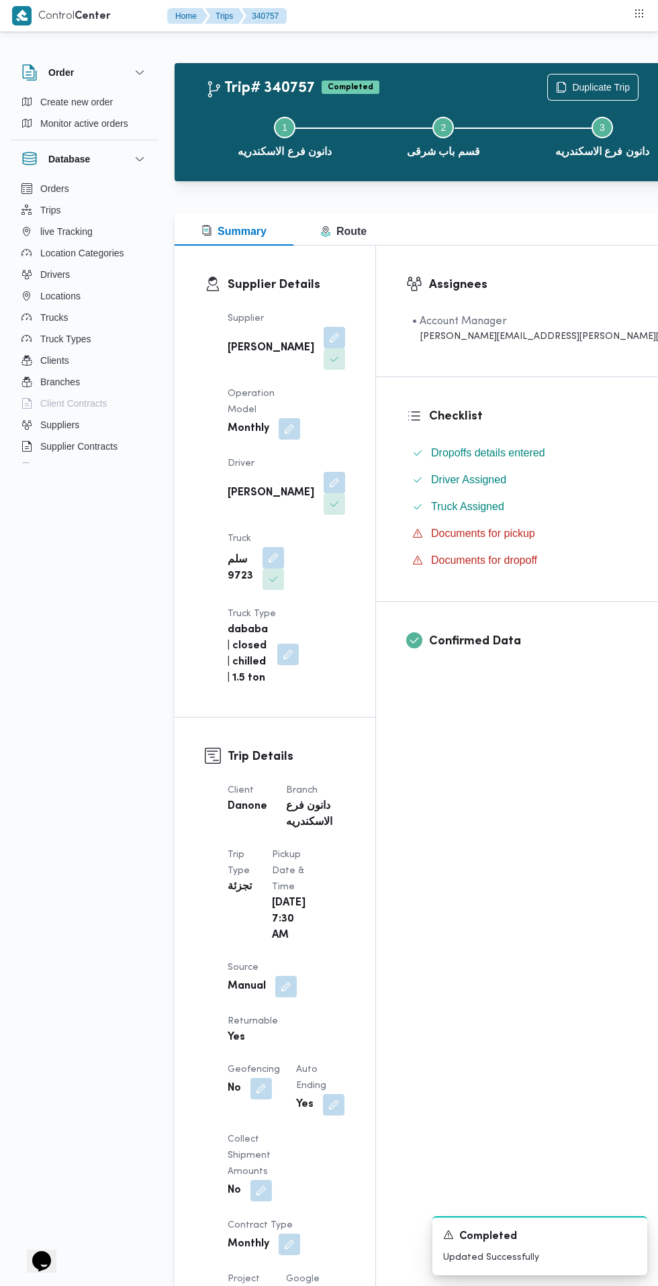
scroll to position [7, 0]
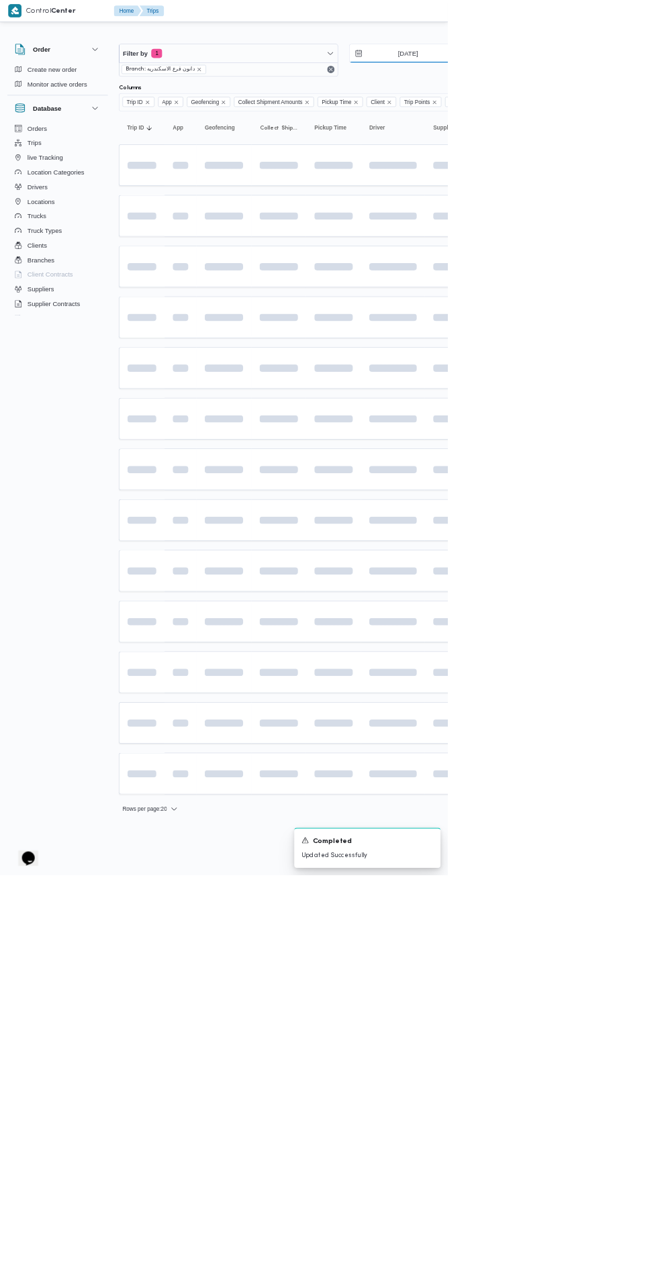
click at [577, 79] on input "[DATE]" at bounding box center [590, 78] width 152 height 27
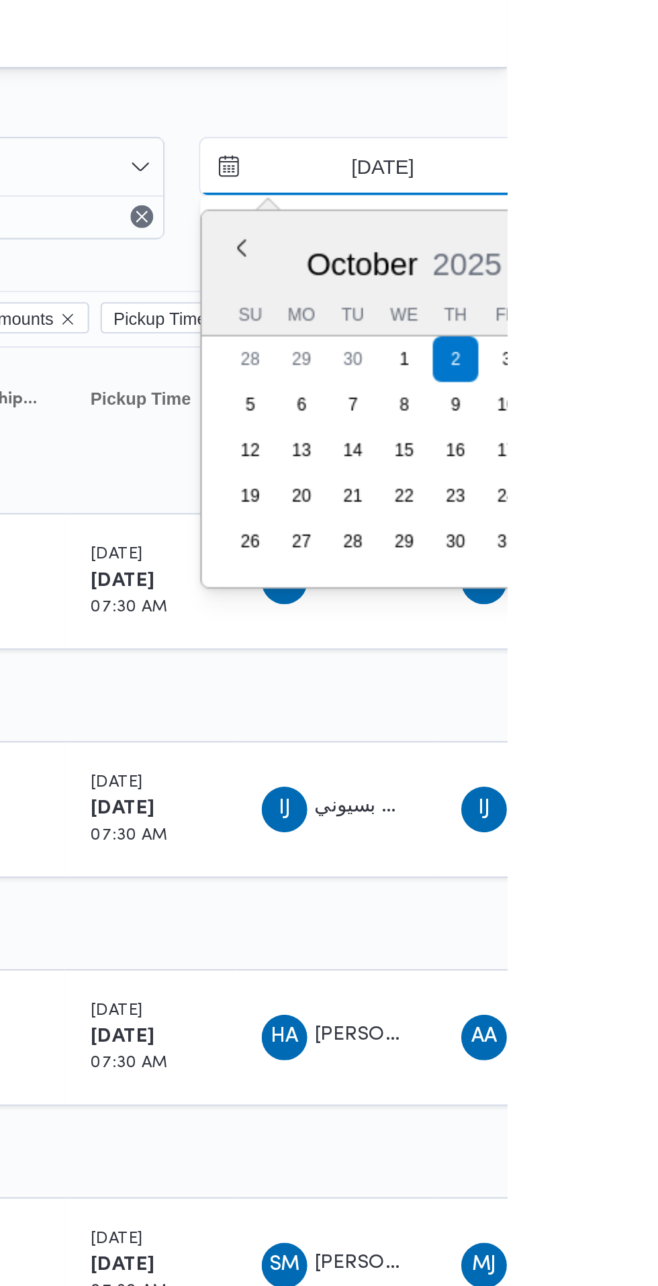
type input "[DATE]"
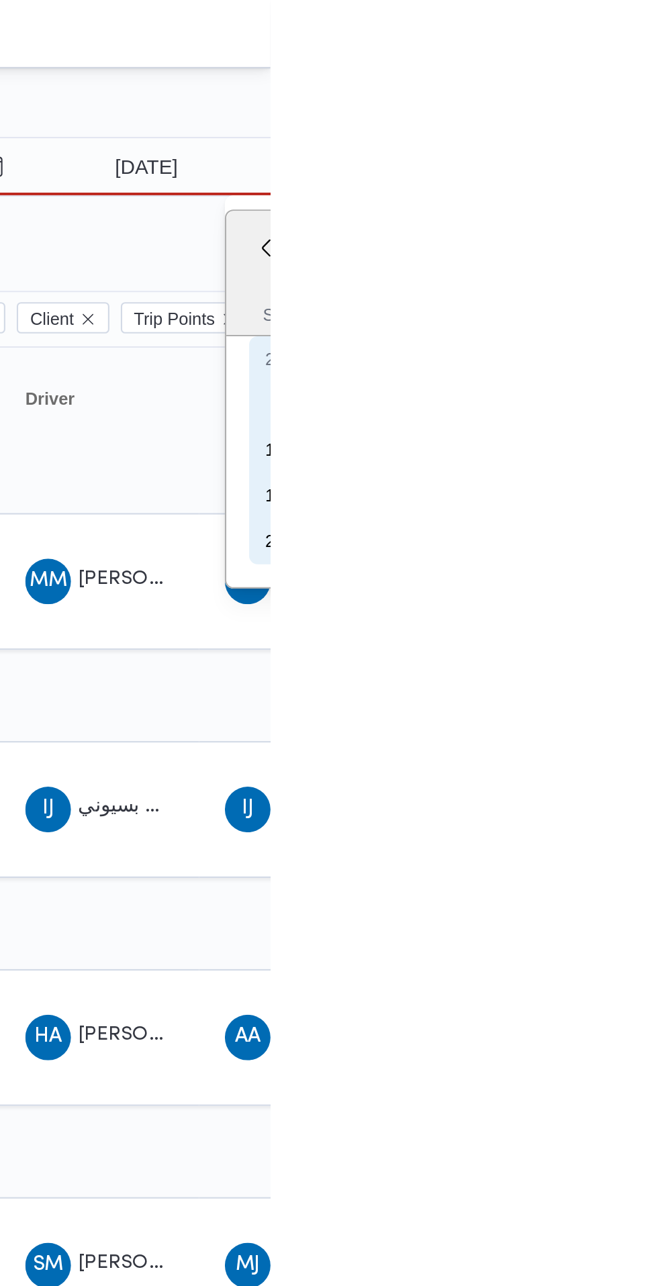
type input "[DATE]"
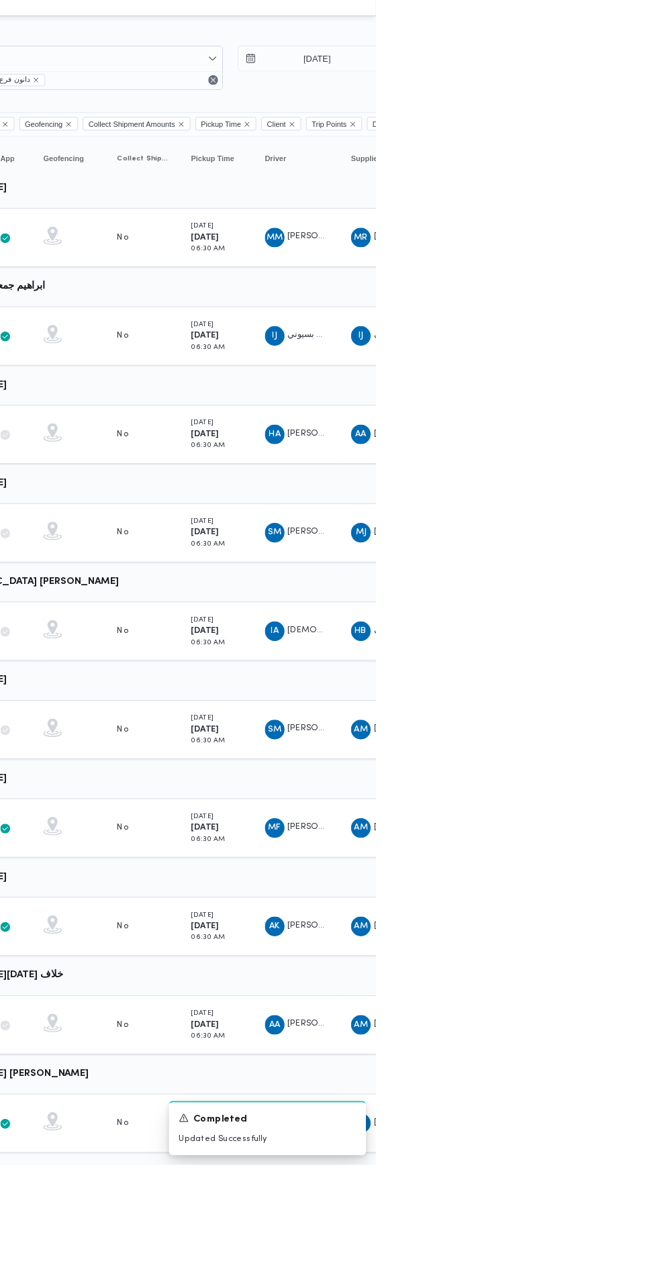
scroll to position [0, 5]
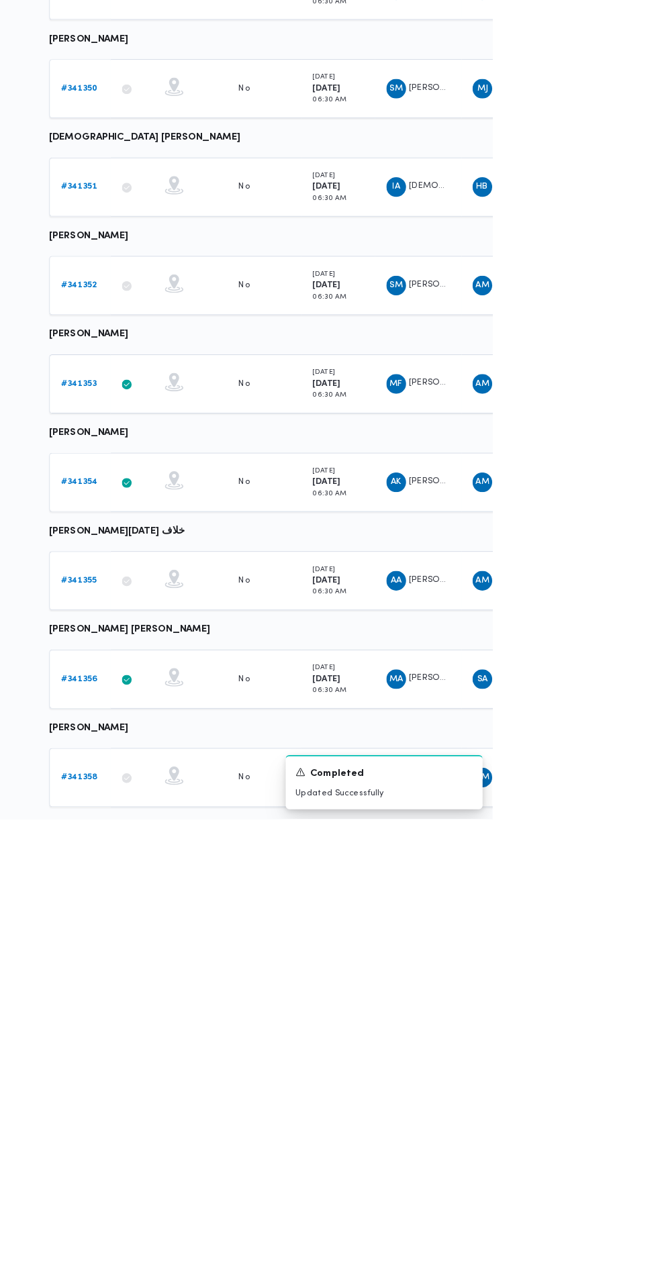
scroll to position [0, 21]
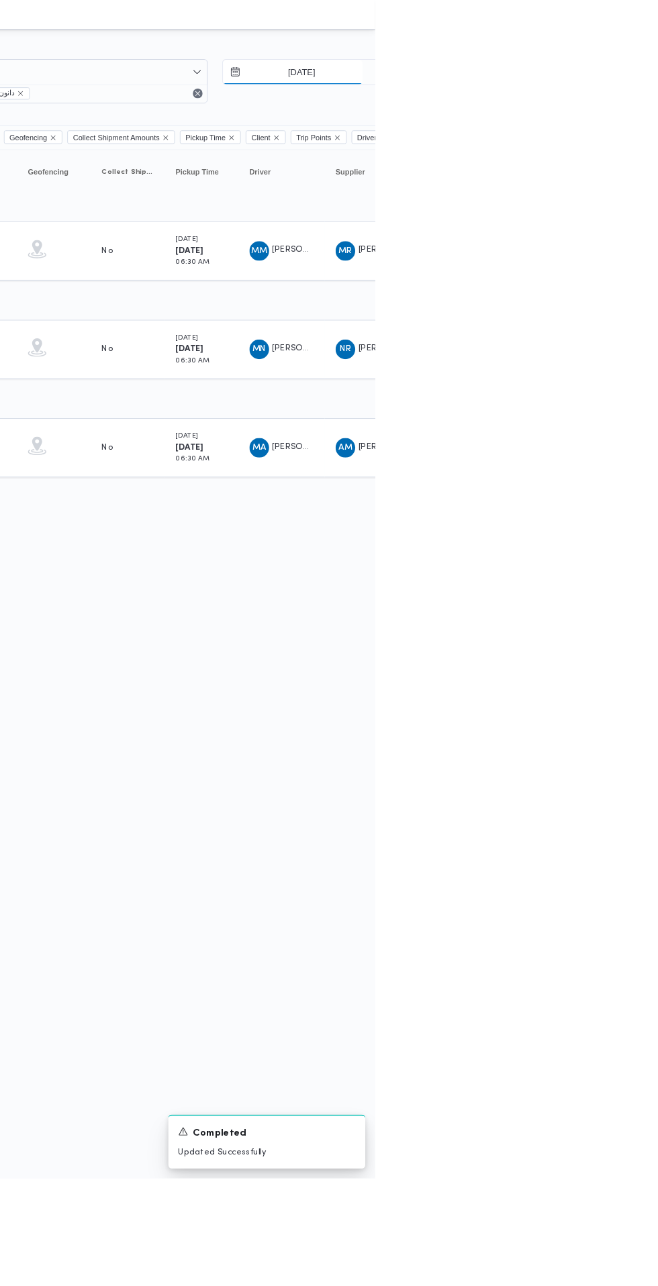
click at [571, 79] on input "[DATE]" at bounding box center [568, 78] width 152 height 27
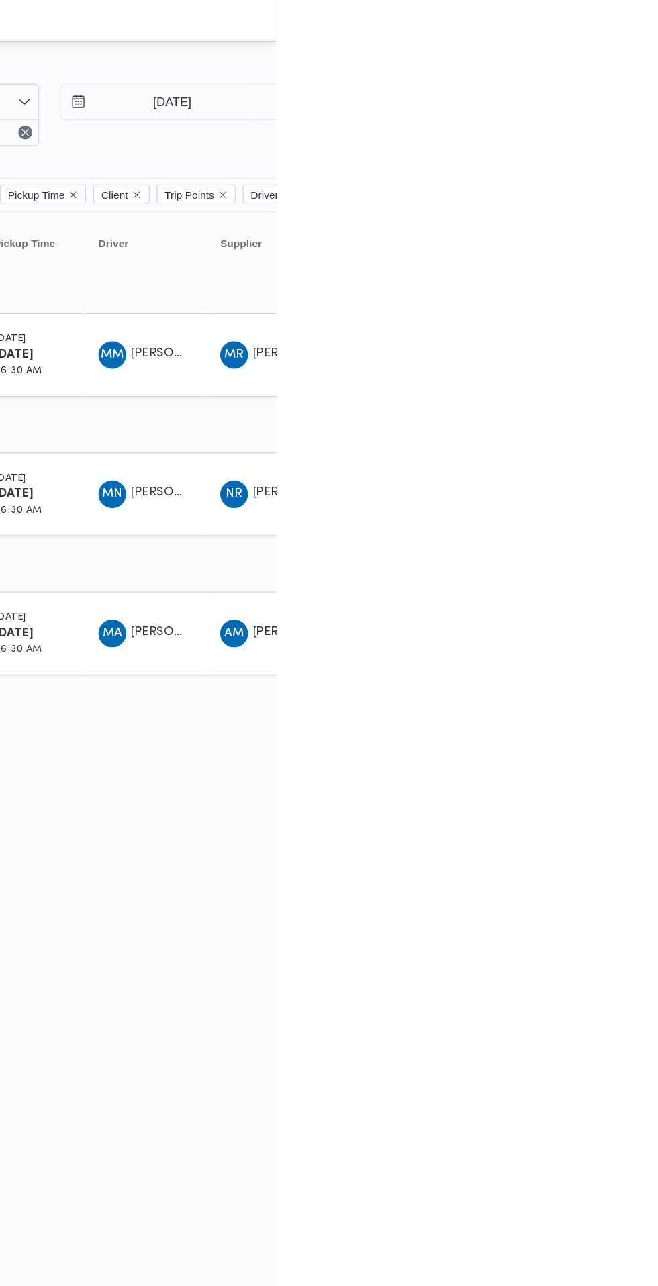
scroll to position [0, 21]
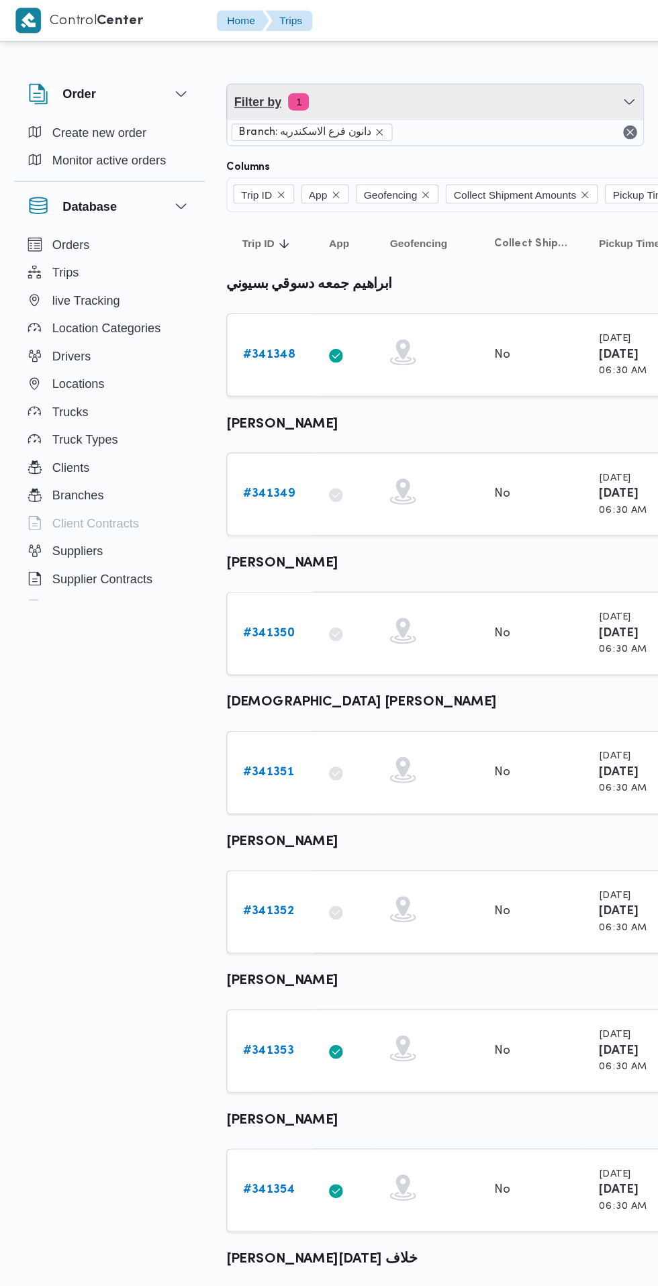
click at [250, 80] on span "Filter by 1" at bounding box center [335, 78] width 321 height 27
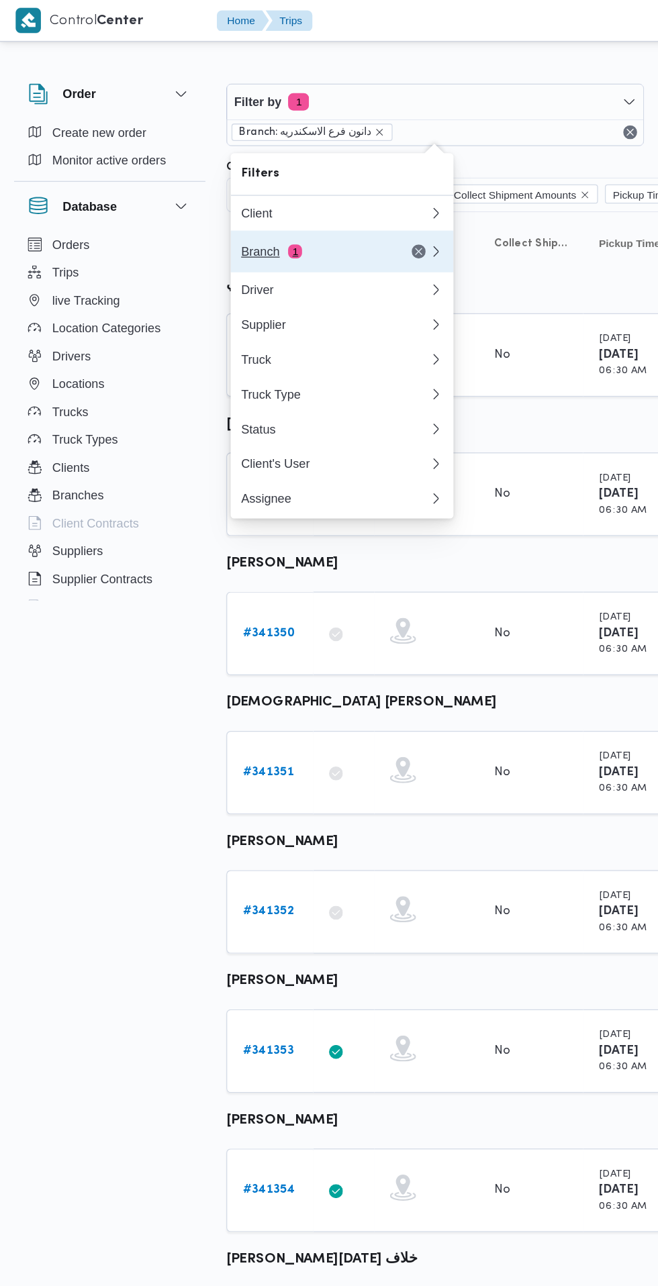
click at [232, 190] on span "1" at bounding box center [227, 194] width 11 height 11
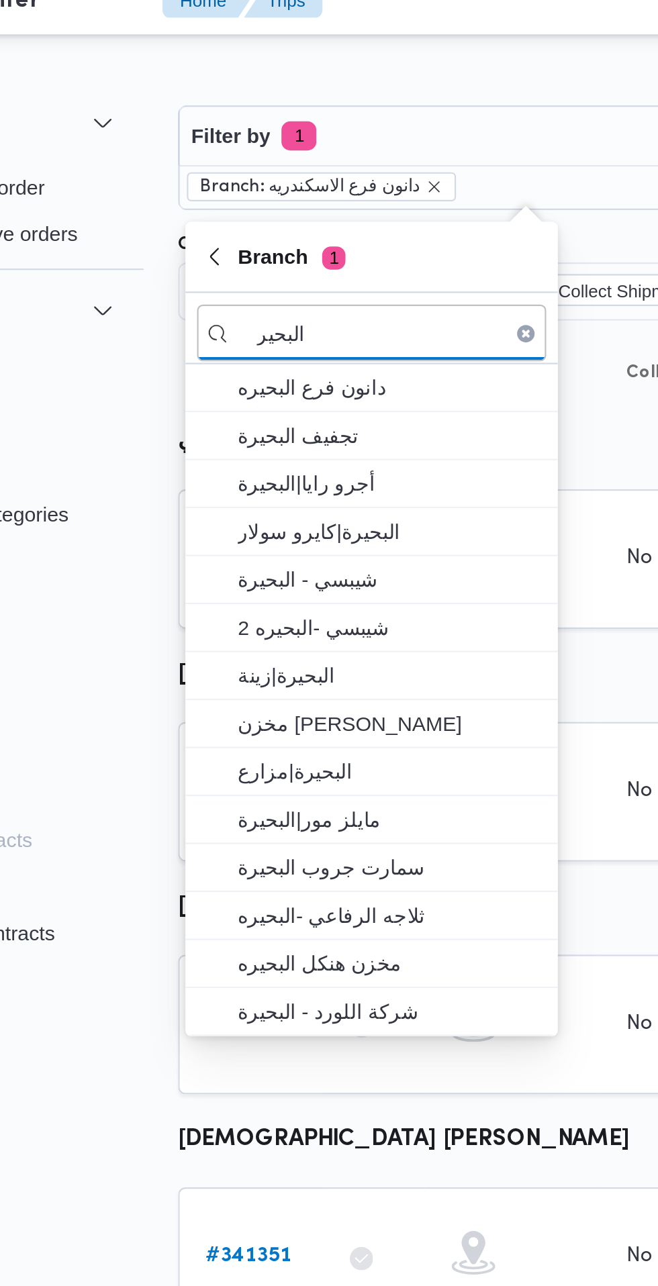
type input "البحير"
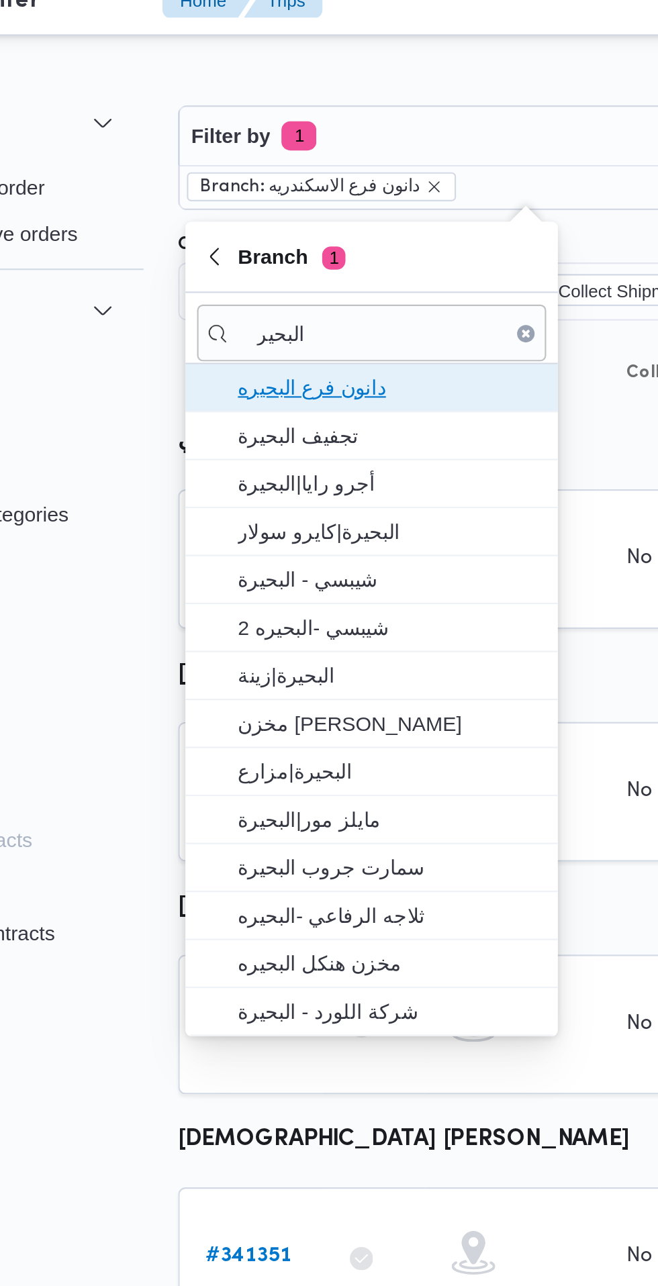
click at [218, 199] on span "دانون فرع البحيره" at bounding box center [272, 195] width 140 height 16
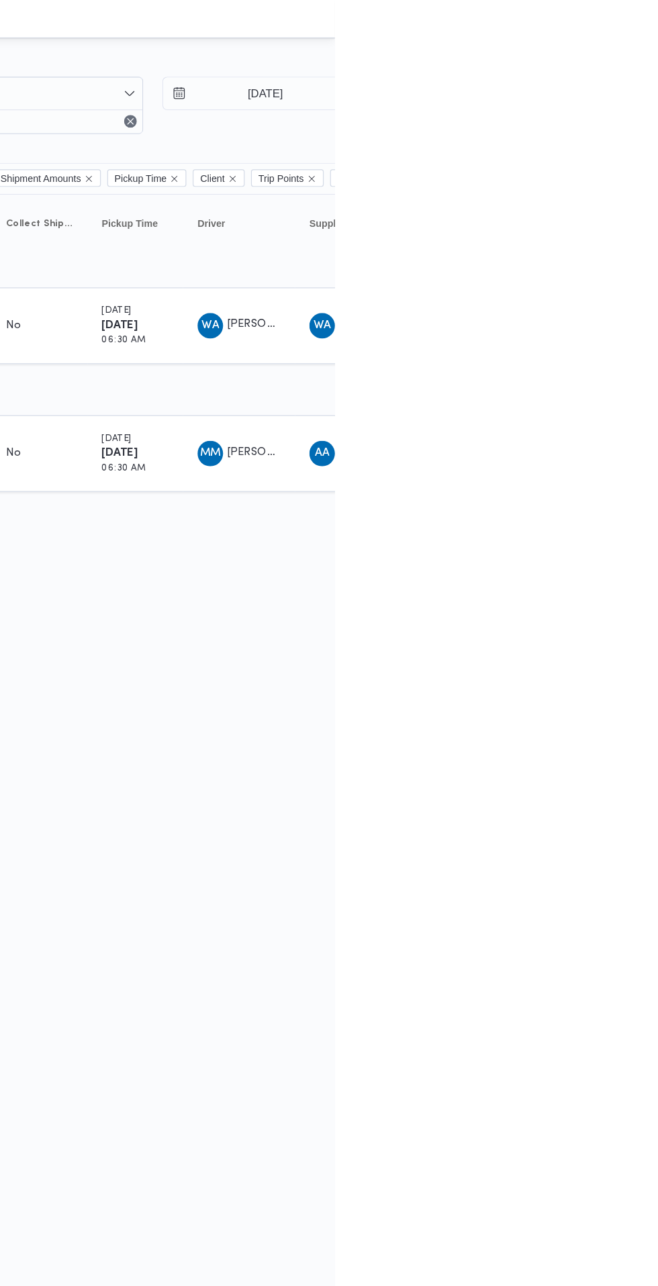
scroll to position [0, 21]
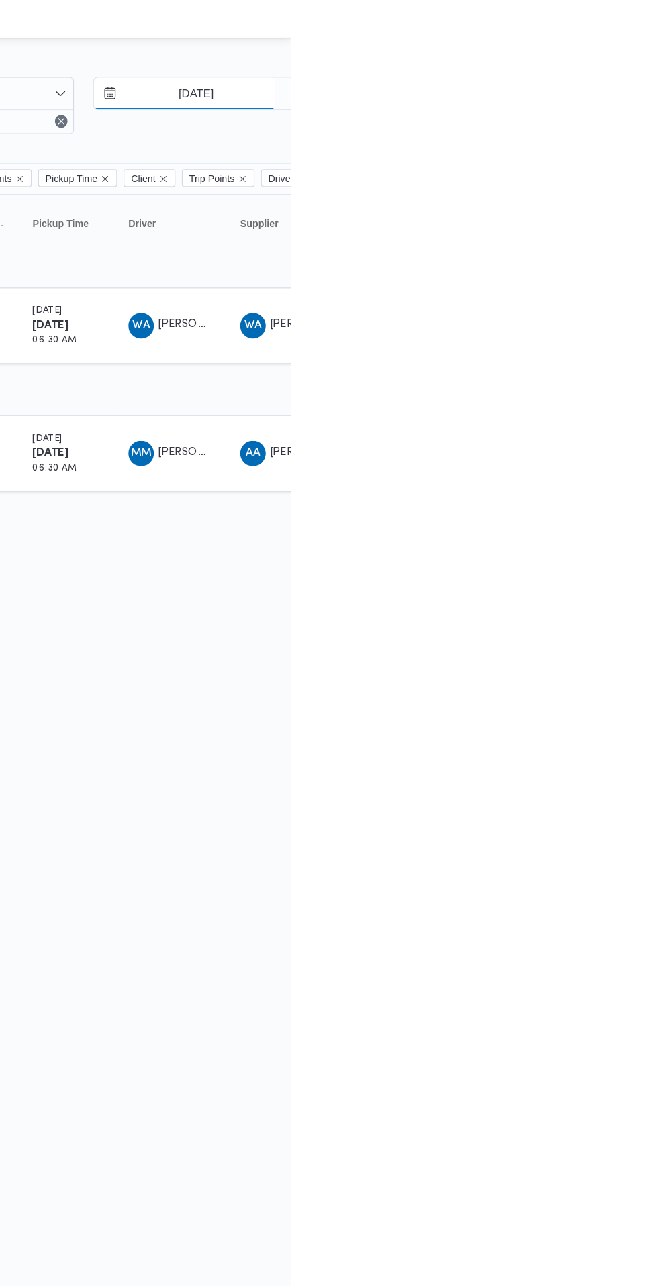
click at [593, 79] on input "[DATE]" at bounding box center [568, 78] width 152 height 27
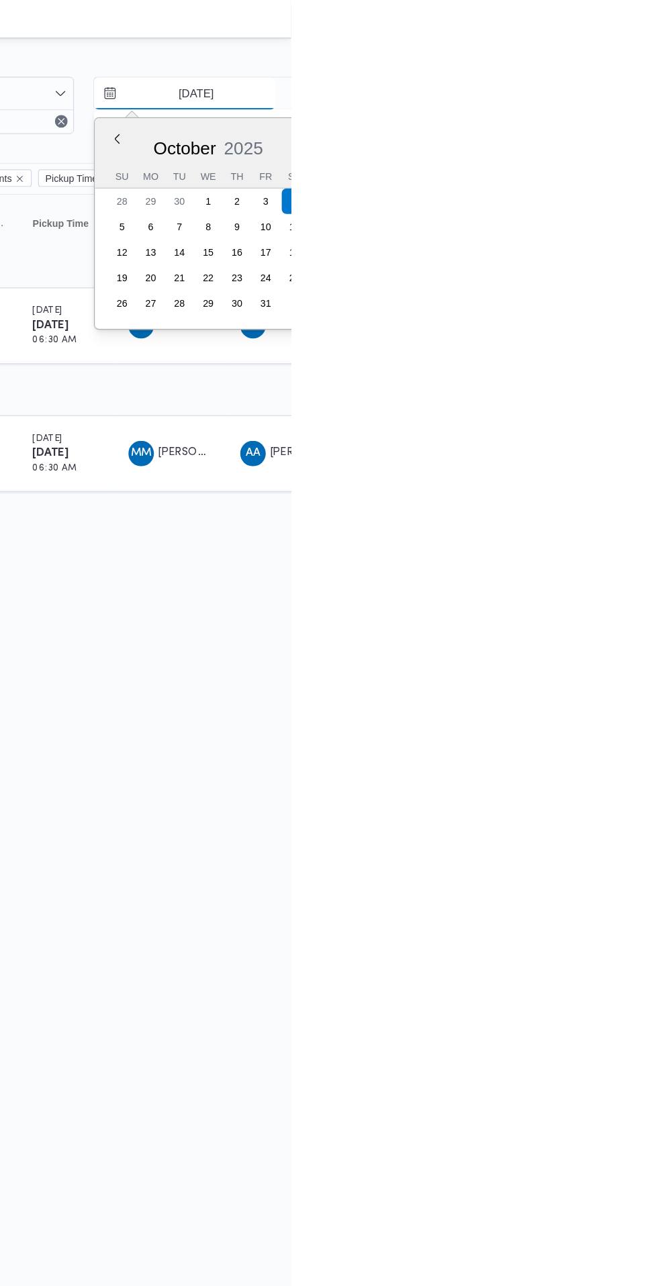
scroll to position [0, 21]
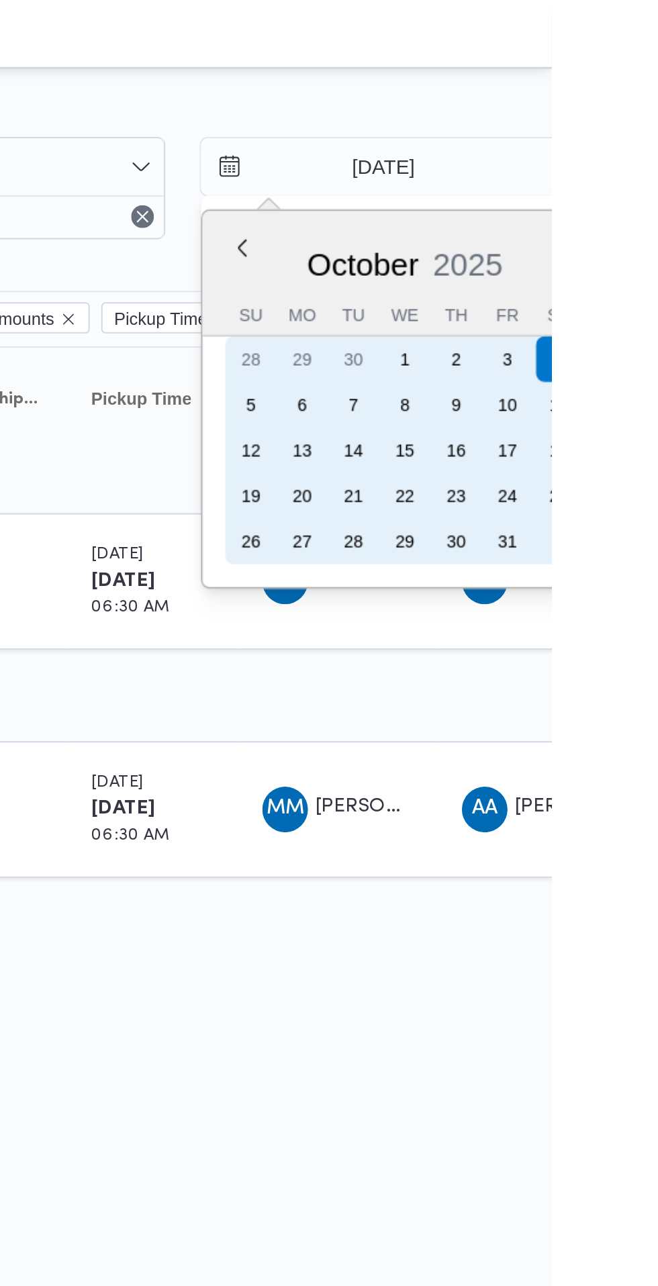
click at [612, 172] on div "2" at bounding box center [612, 168] width 21 height 21
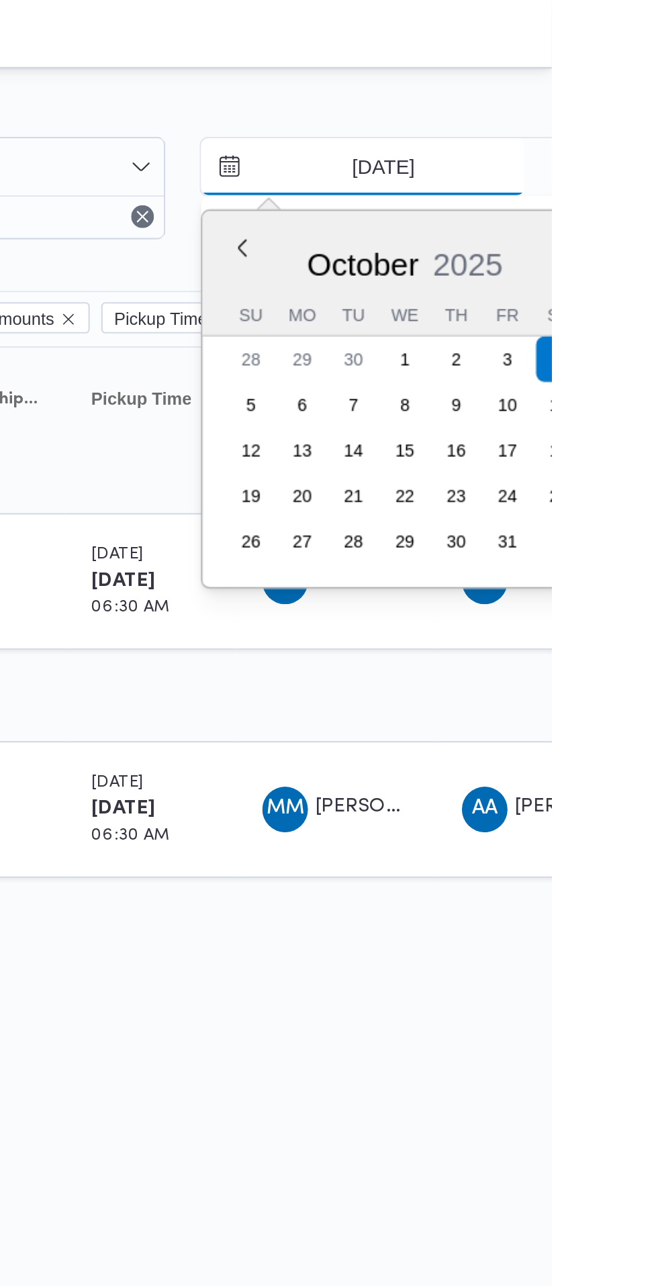
type input "[DATE]"
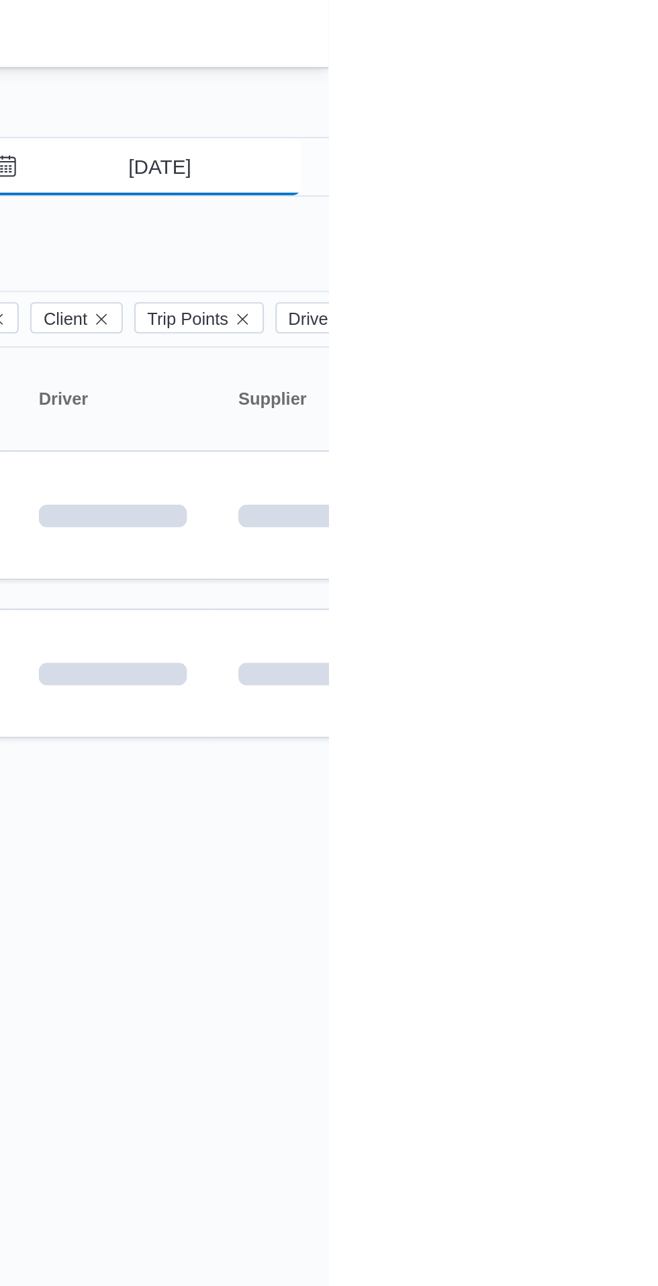
scroll to position [0, 21]
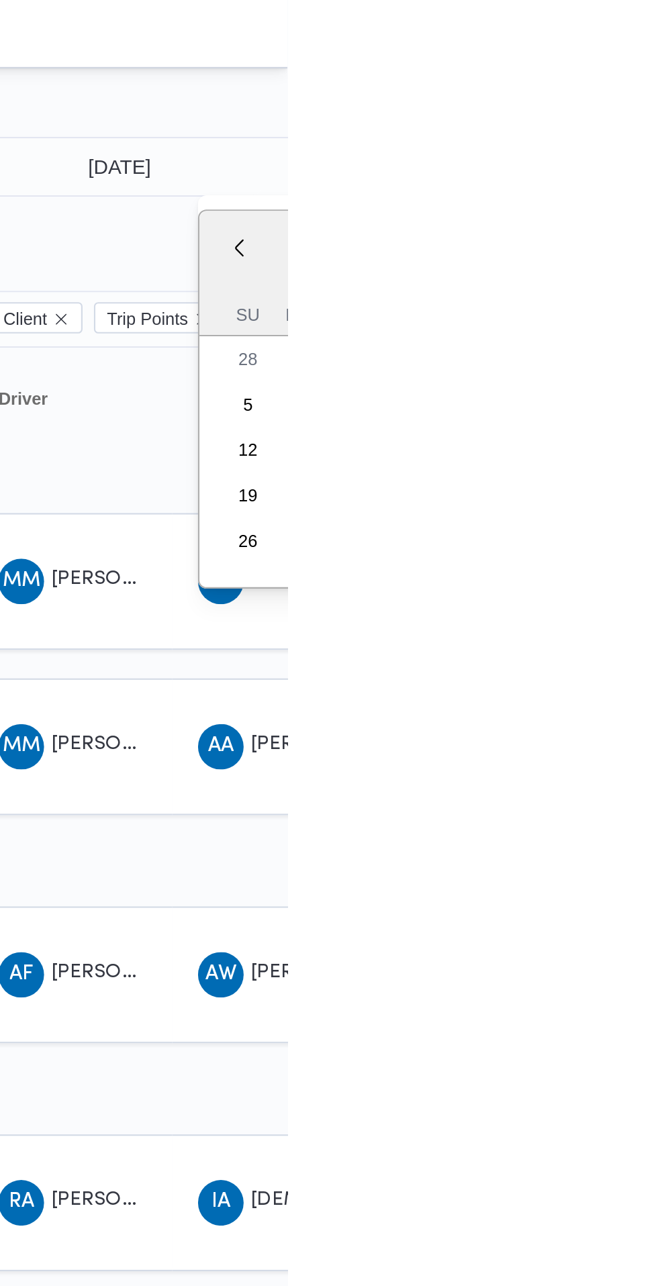
type input "[DATE]"
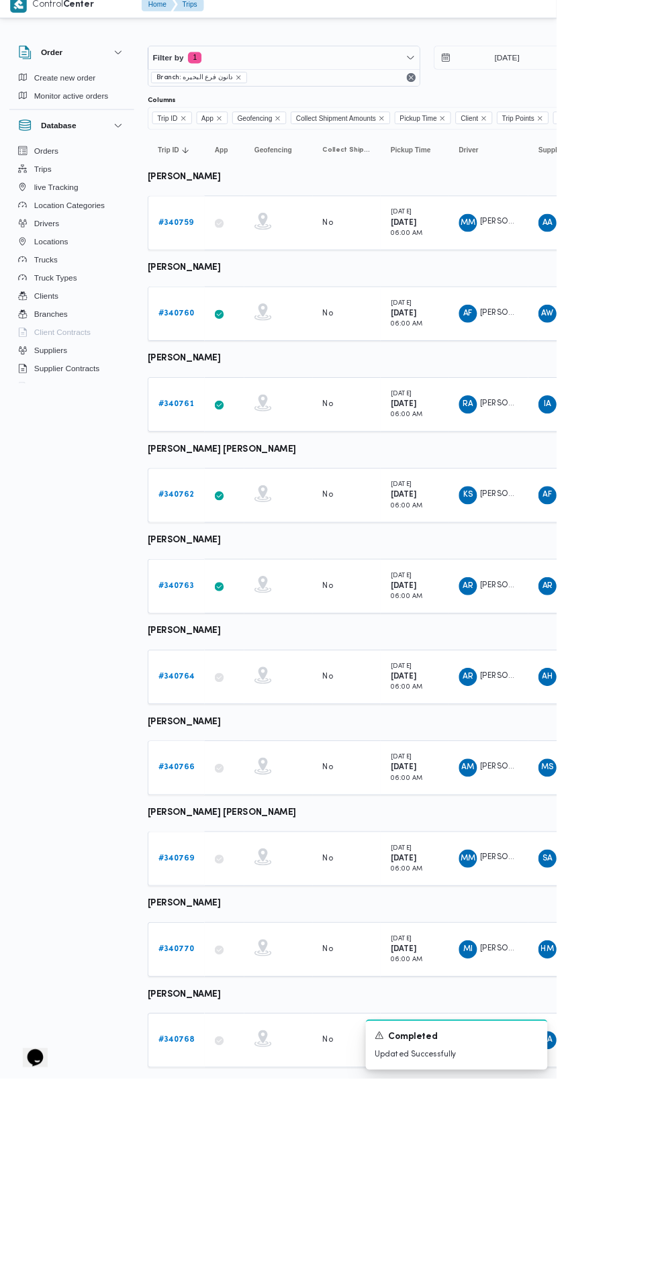
click at [219, 481] on link "# 340761" at bounding box center [208, 489] width 42 height 16
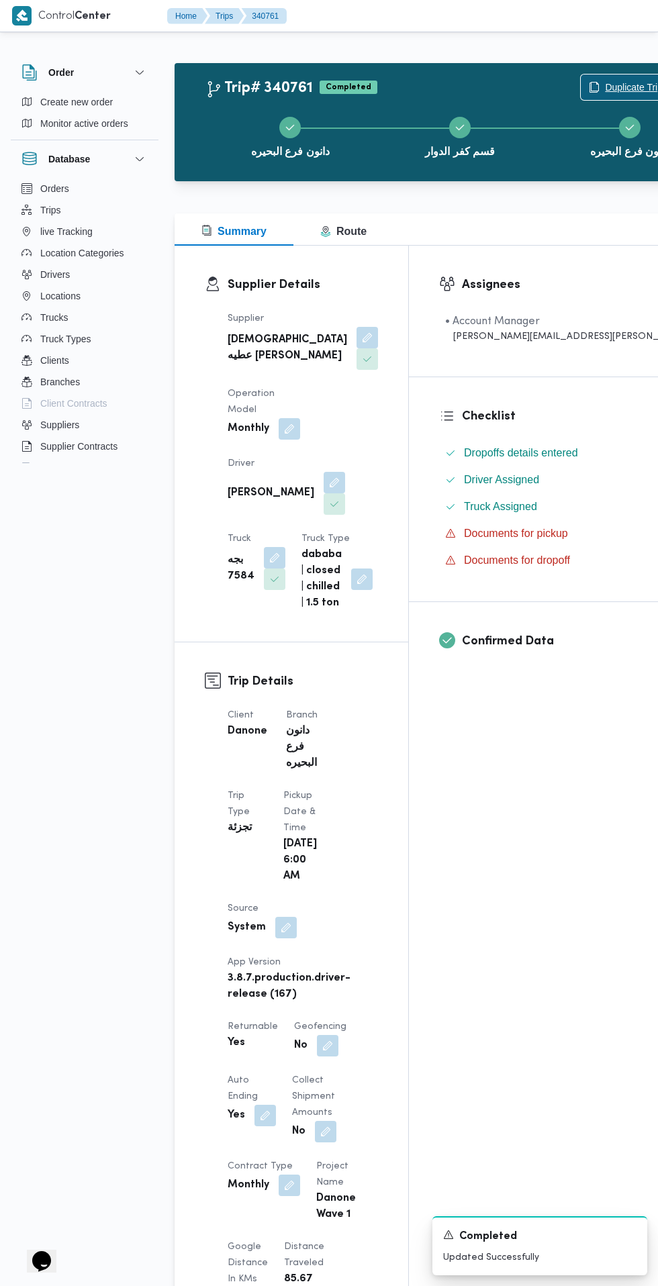
click at [605, 87] on span "Duplicate Trip" at bounding box center [634, 87] width 58 height 16
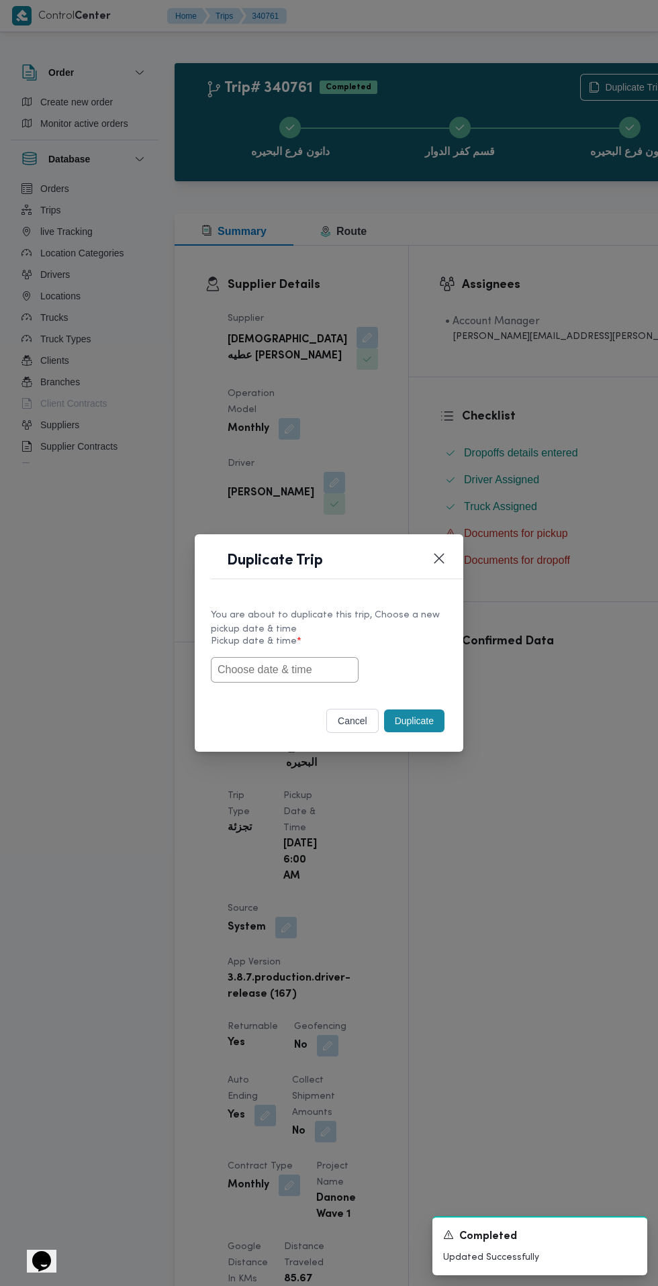
click at [316, 674] on input "text" at bounding box center [285, 670] width 148 height 26
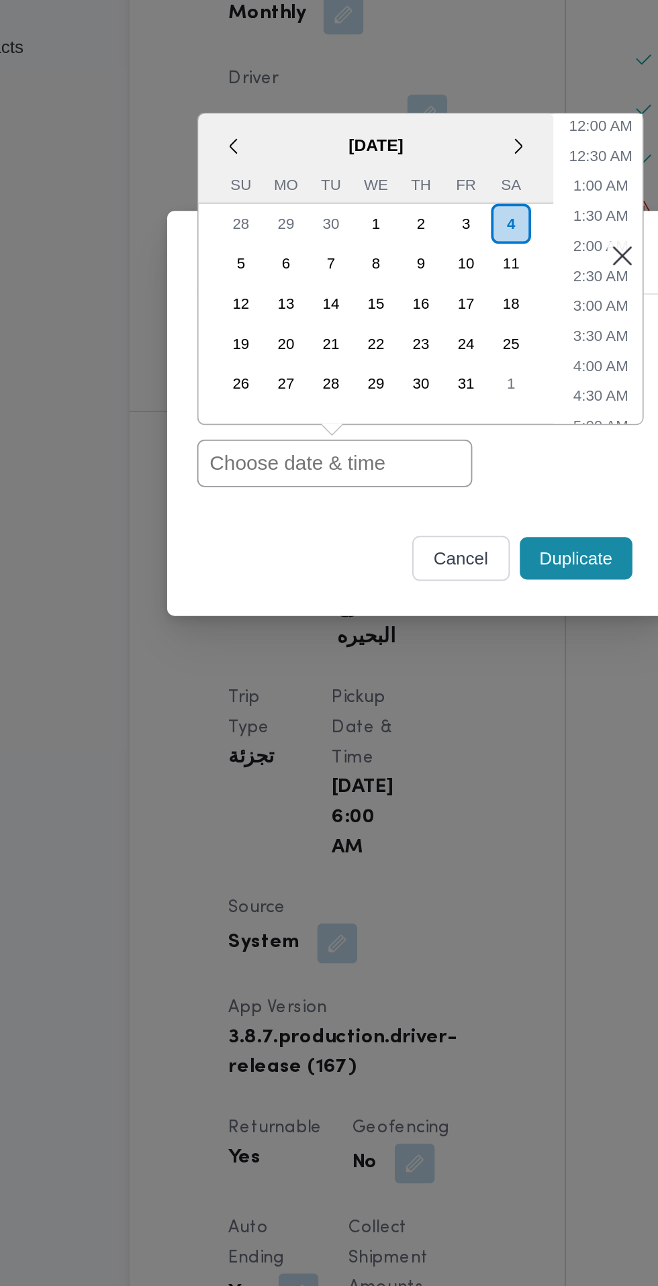
click at [314, 675] on input "text" at bounding box center [285, 670] width 148 height 26
paste input "[DATE] 6:30AM"
type input "[DATE] 6:30AM"
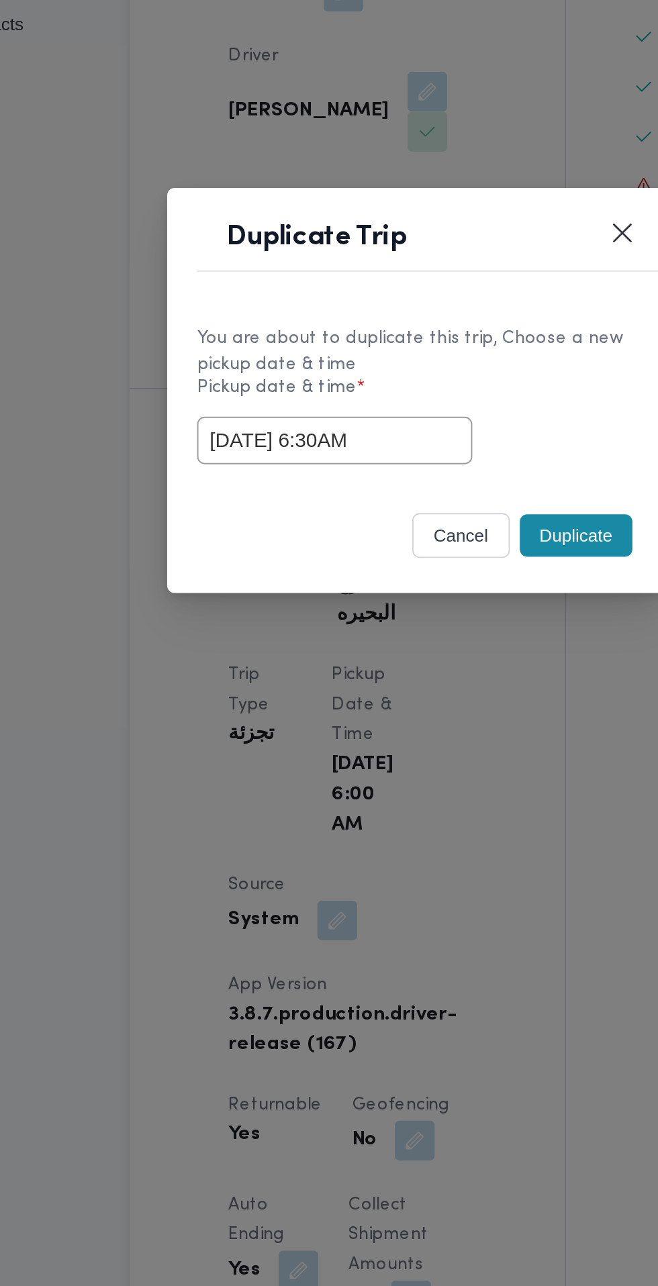
click at [415, 722] on button "Duplicate" at bounding box center [414, 721] width 60 height 23
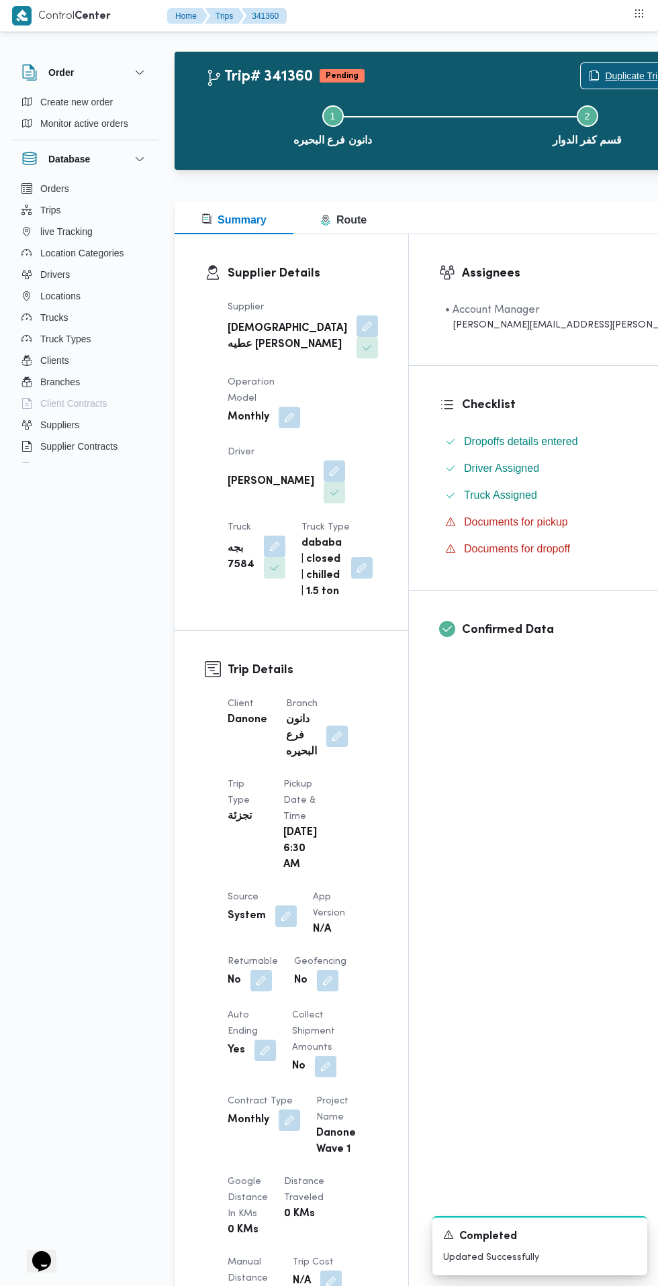
scroll to position [13, 0]
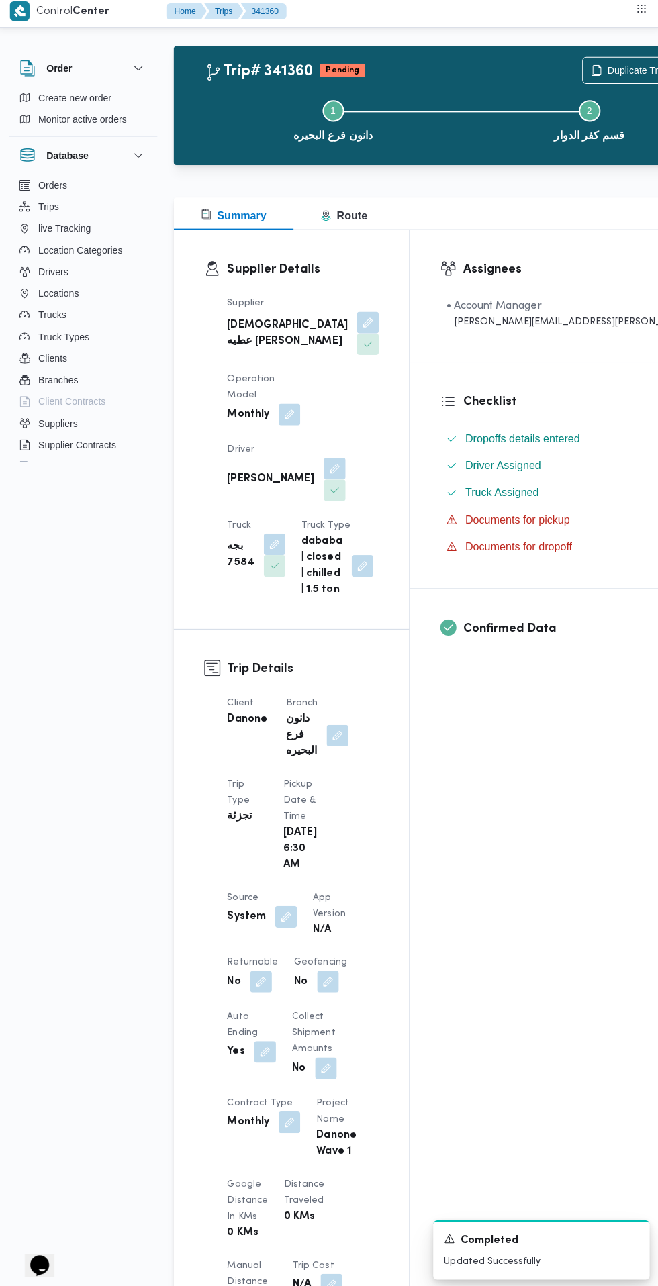
click at [257, 971] on button "button" at bounding box center [260, 979] width 21 height 21
click at [228, 1012] on label "Is the trip will return to pickup after finish?" at bounding box center [225, 1009] width 206 height 16
checkbox input "true"
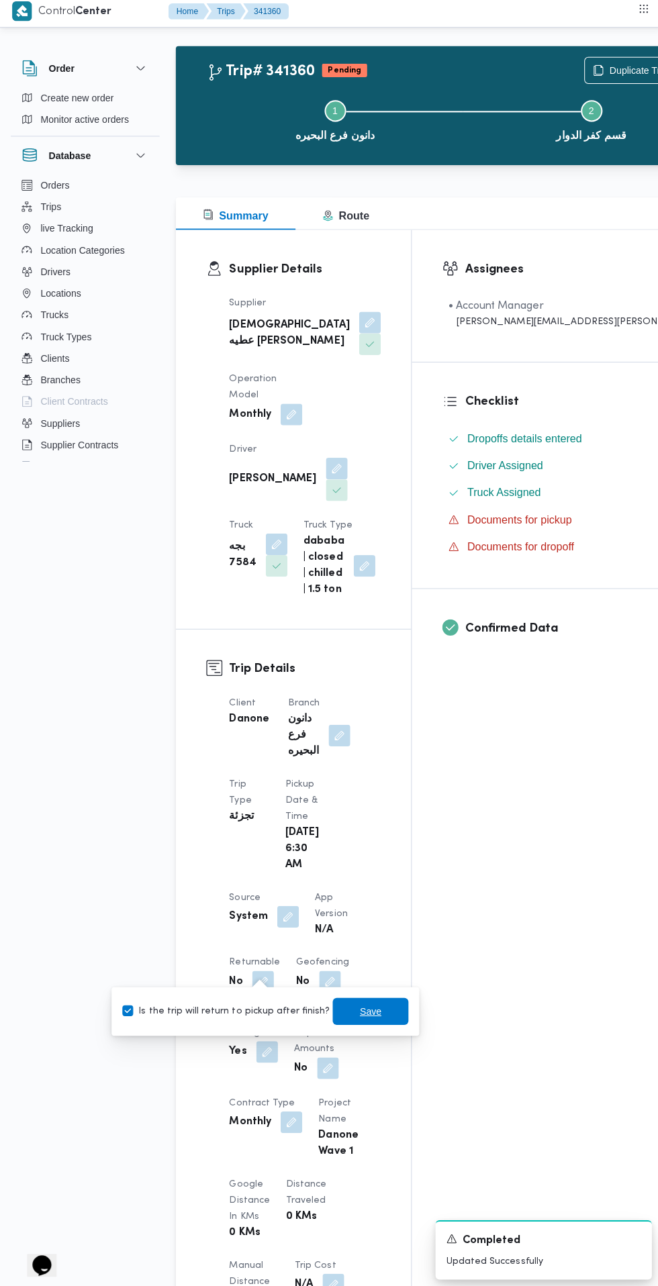
click at [365, 1010] on span "Save" at bounding box center [367, 1009] width 21 height 16
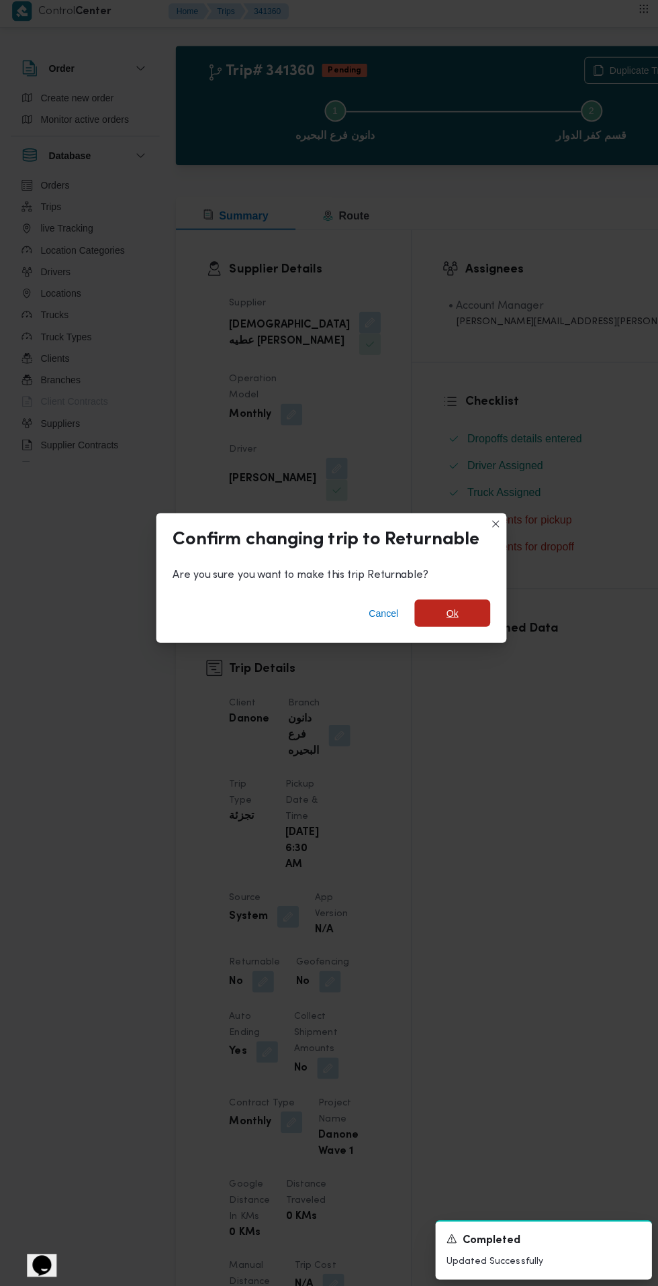
click at [448, 608] on span "Ok" at bounding box center [449, 614] width 12 height 16
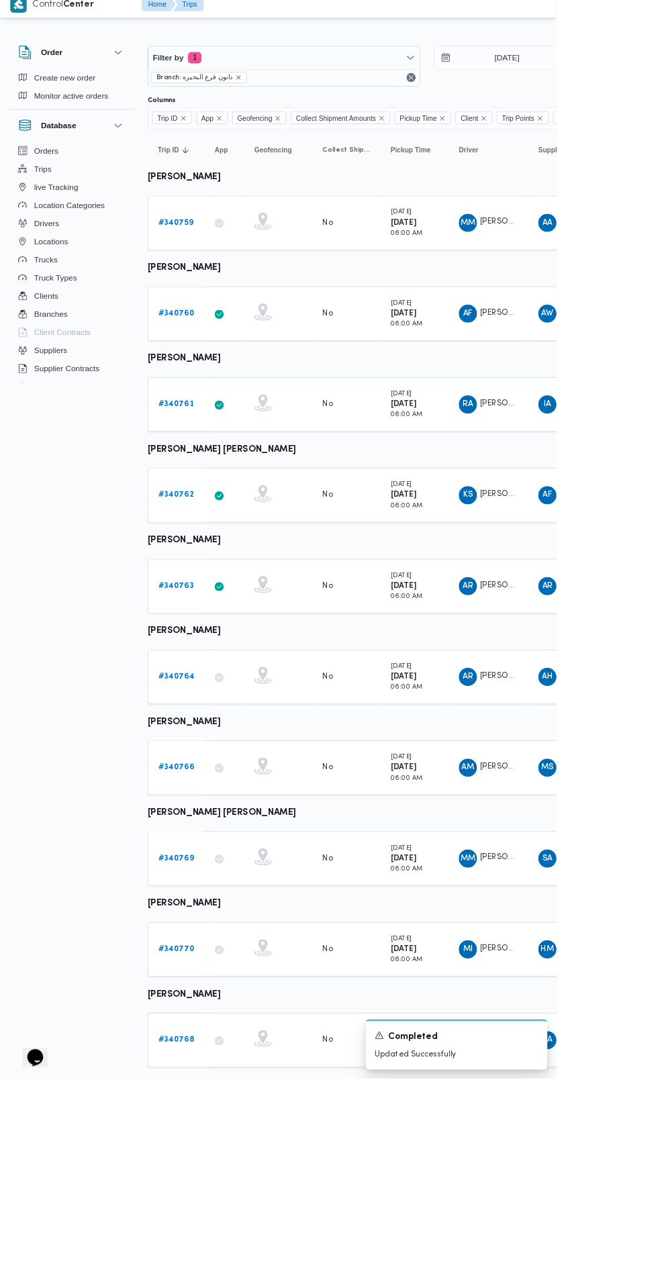
click at [210, 596] on b "# 340762" at bounding box center [208, 595] width 42 height 9
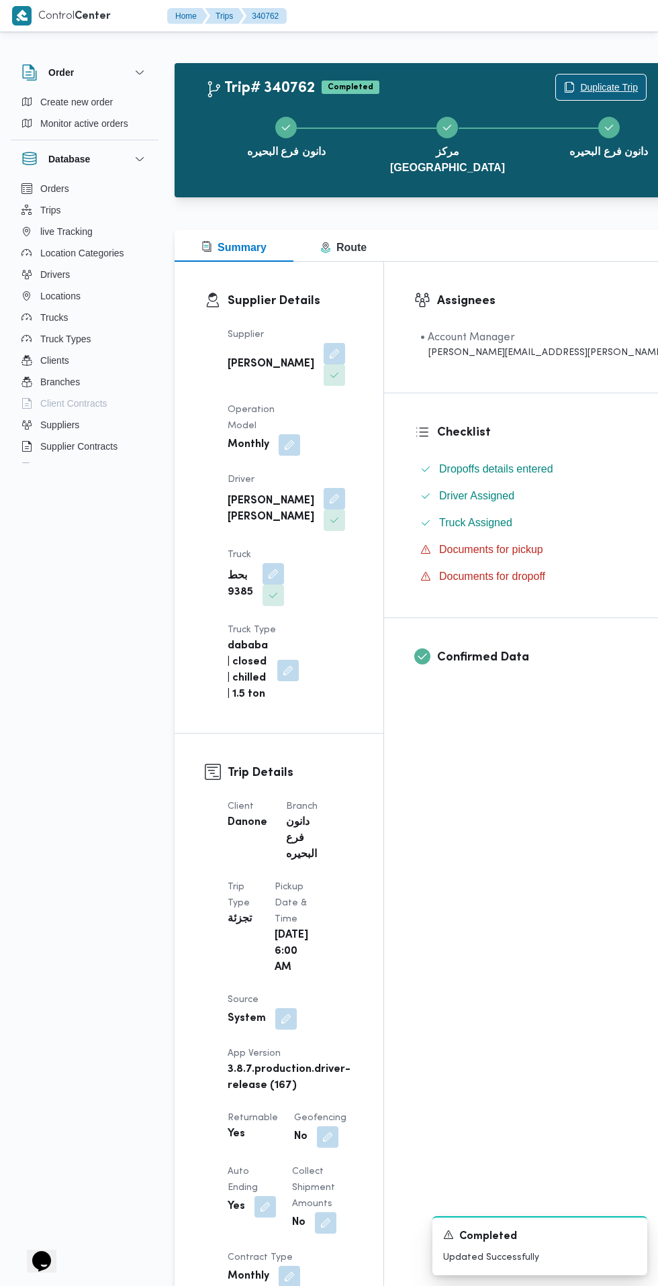
click at [556, 79] on span "Duplicate Trip" at bounding box center [601, 88] width 90 height 26
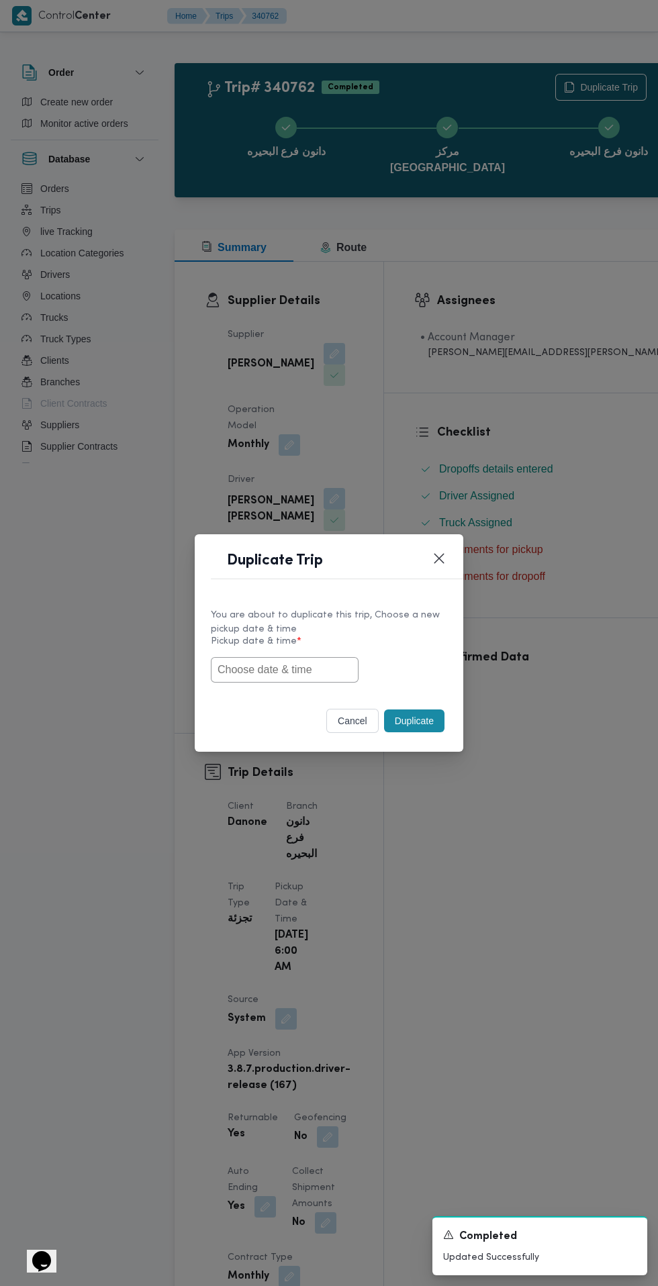
click at [273, 670] on input "text" at bounding box center [285, 670] width 148 height 26
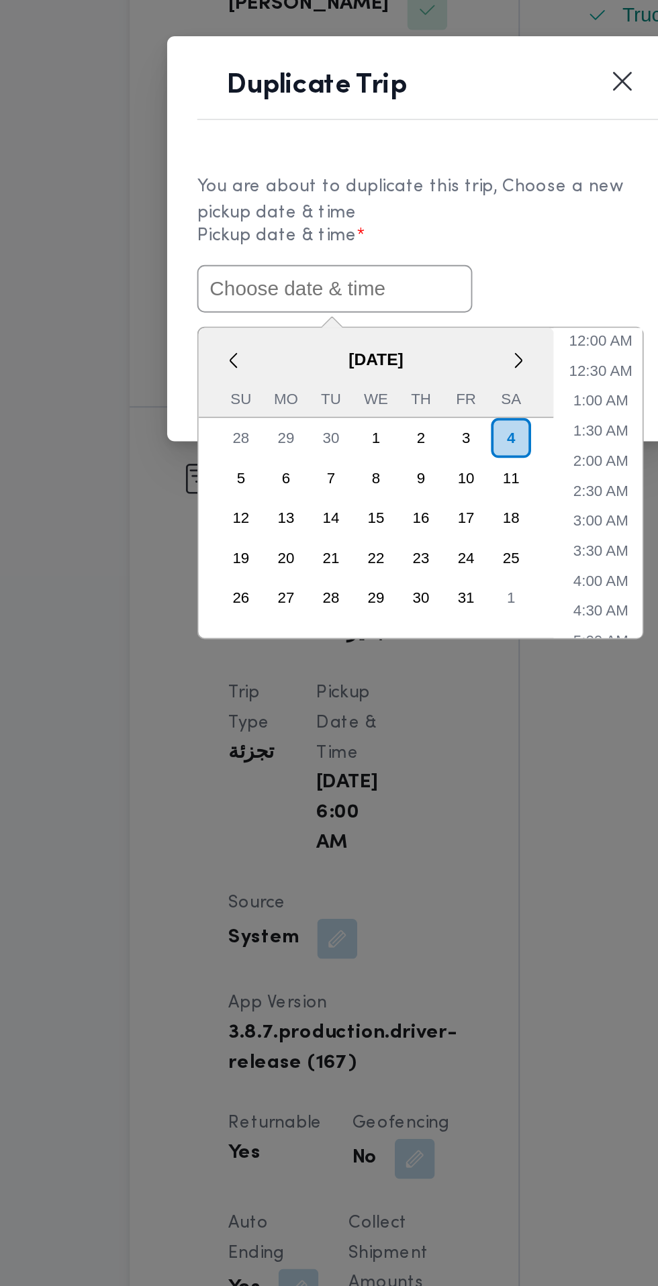
paste input "[DATE] 6:30AM"
type input "[DATE] 6:30AM"
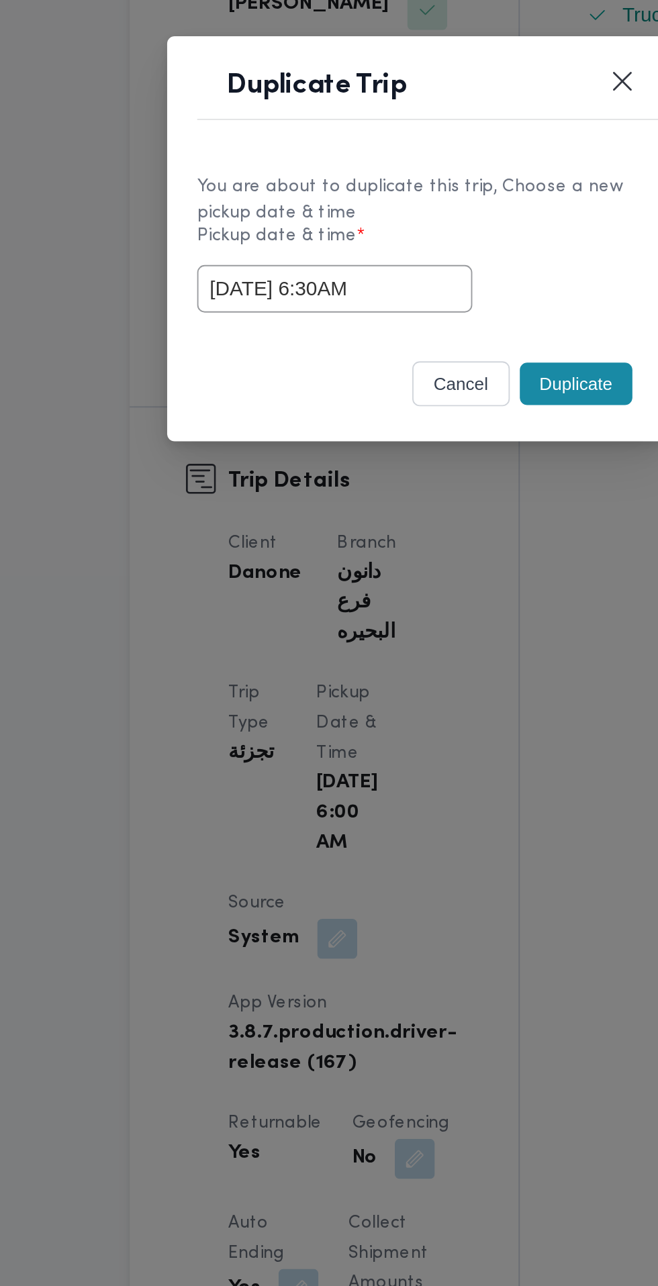
click at [412, 658] on div "[DATE] 6:30AM" at bounding box center [329, 670] width 236 height 26
click at [417, 724] on button "Duplicate" at bounding box center [414, 721] width 60 height 23
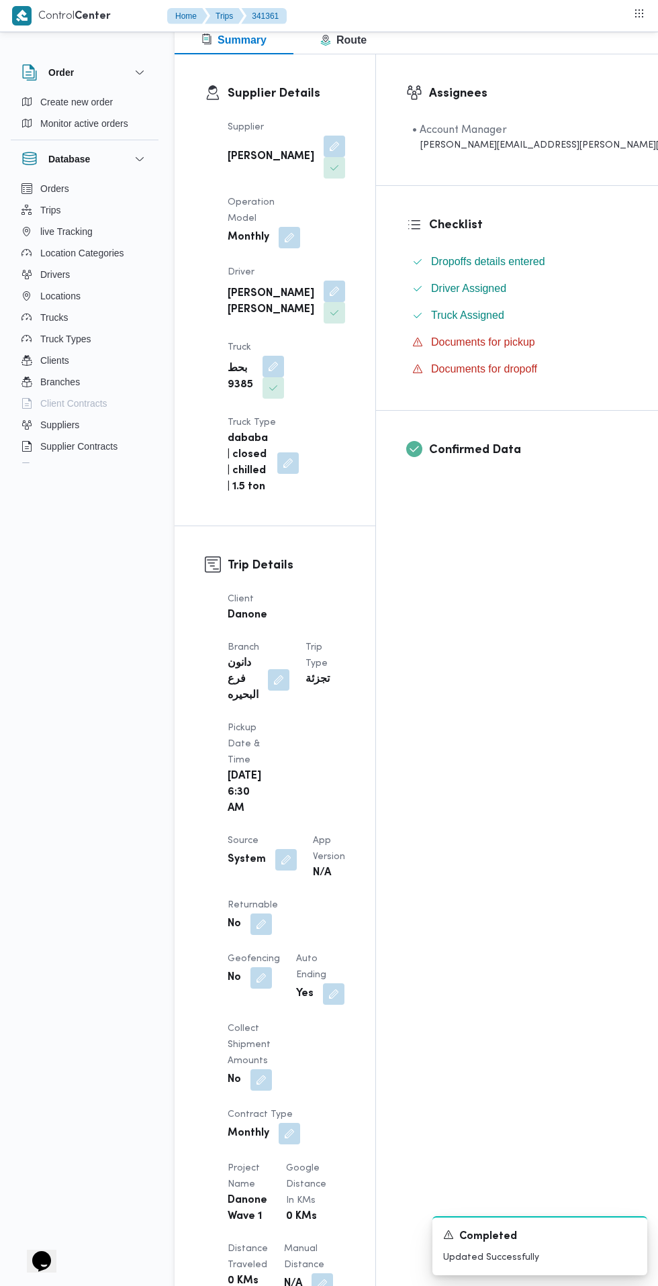
scroll to position [193, 0]
click at [260, 912] on button "button" at bounding box center [260, 922] width 21 height 21
click at [232, 845] on label "Is the trip will return to pickup after finish?" at bounding box center [225, 845] width 206 height 16
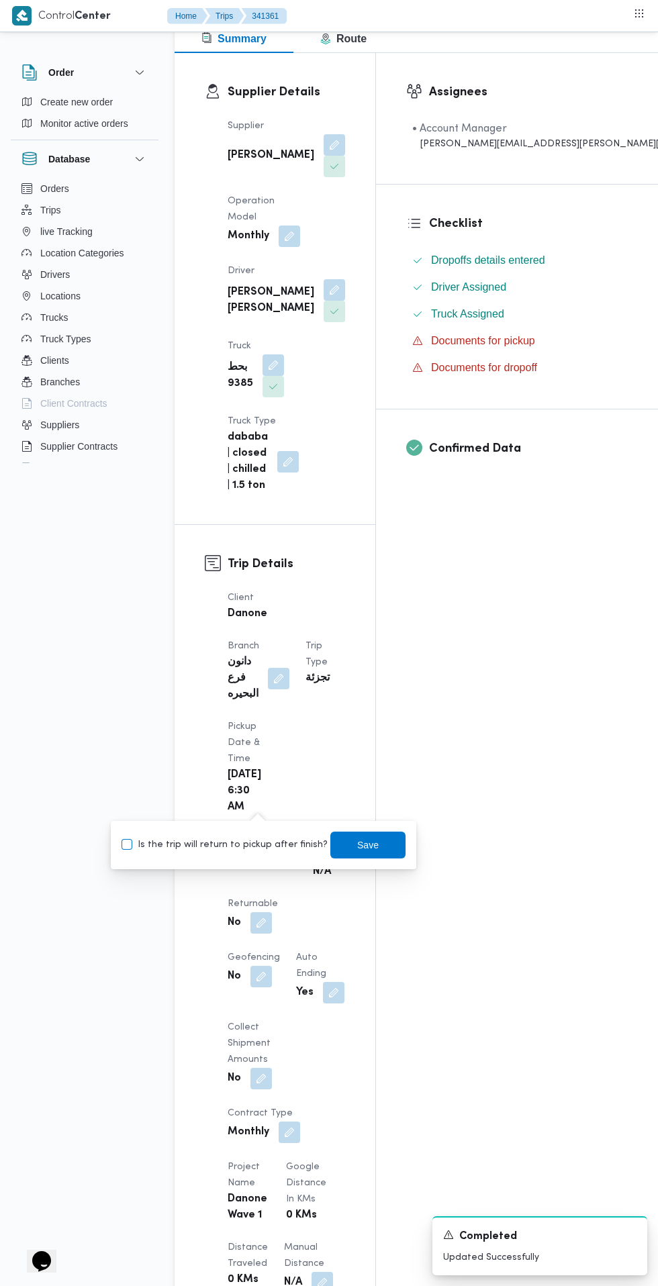
checkbox input "true"
click at [357, 850] on span "Save" at bounding box center [367, 845] width 21 height 16
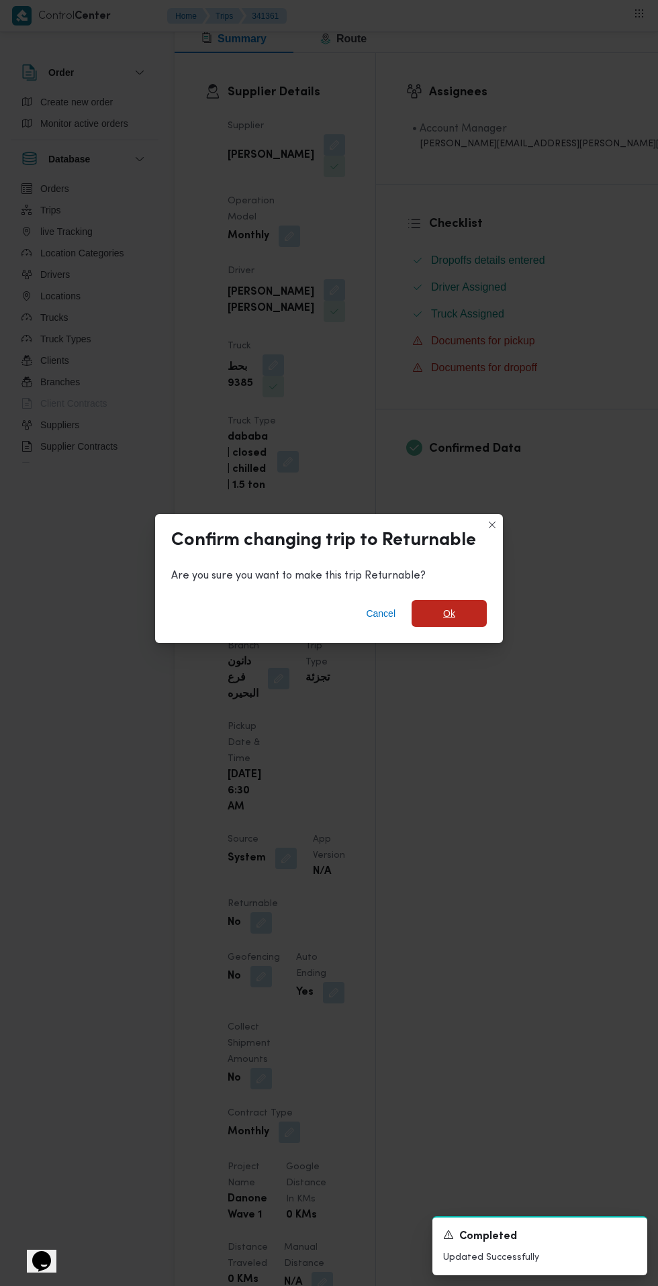
click at [448, 608] on span "Ok" at bounding box center [449, 614] width 12 height 16
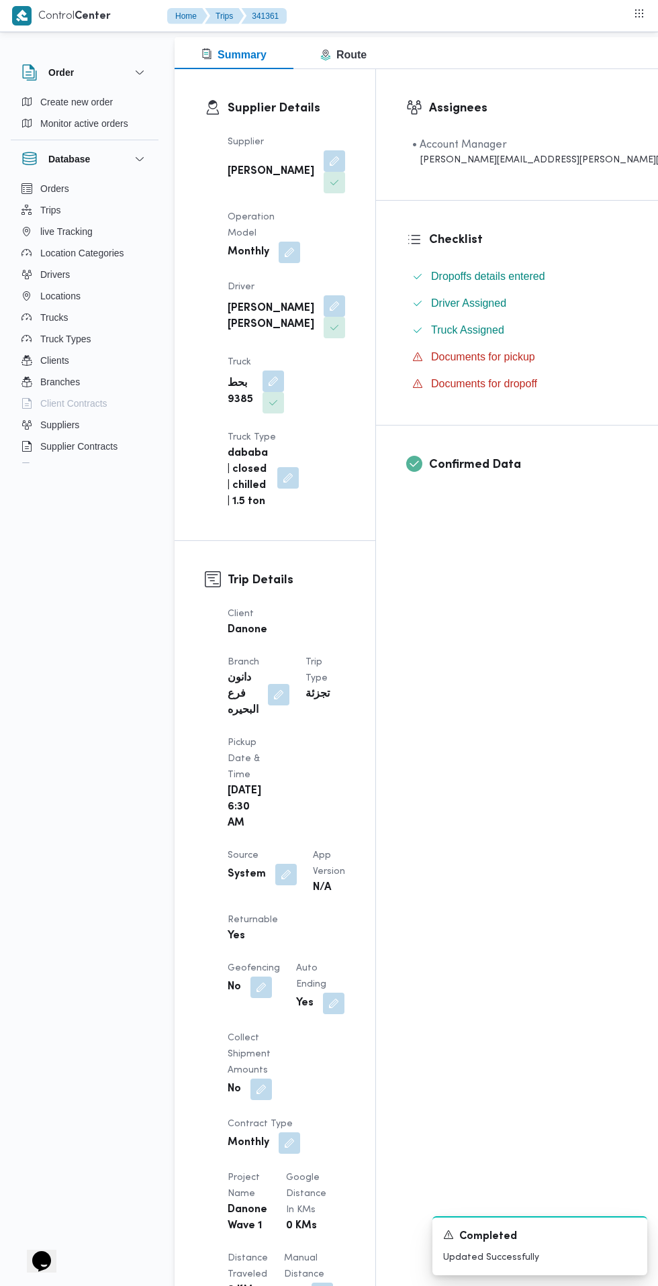
scroll to position [0, 0]
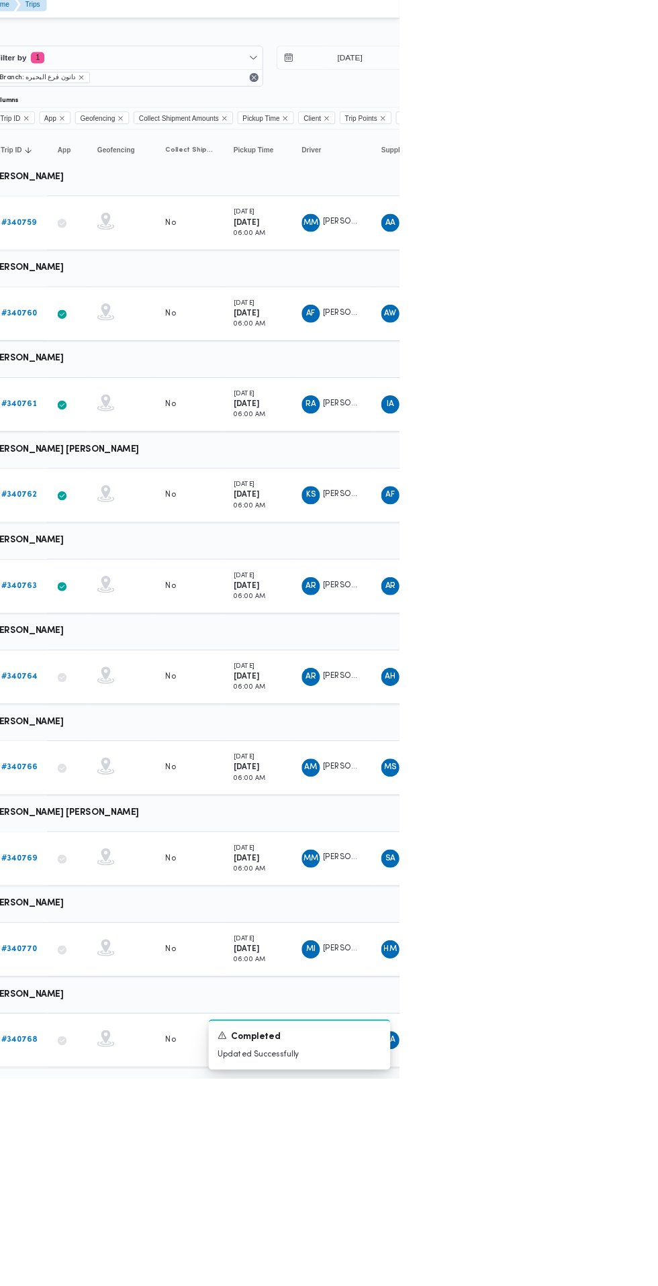
scroll to position [0, 21]
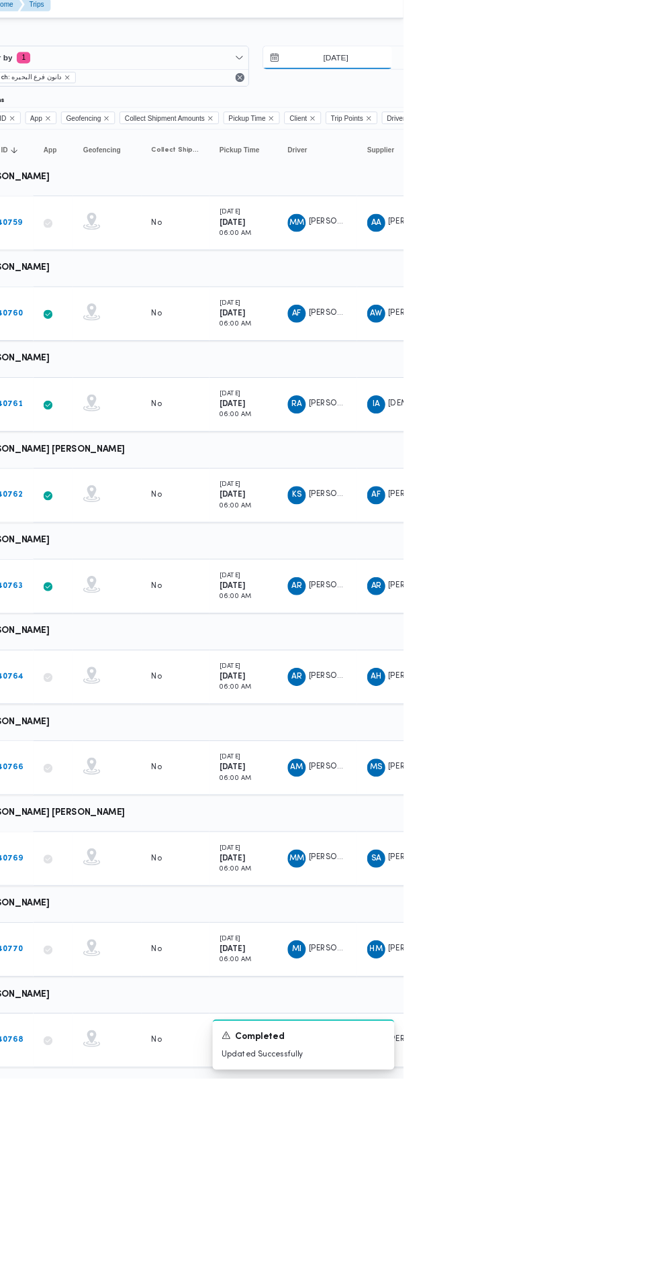
click at [588, 79] on input "[DATE]" at bounding box center [568, 78] width 152 height 27
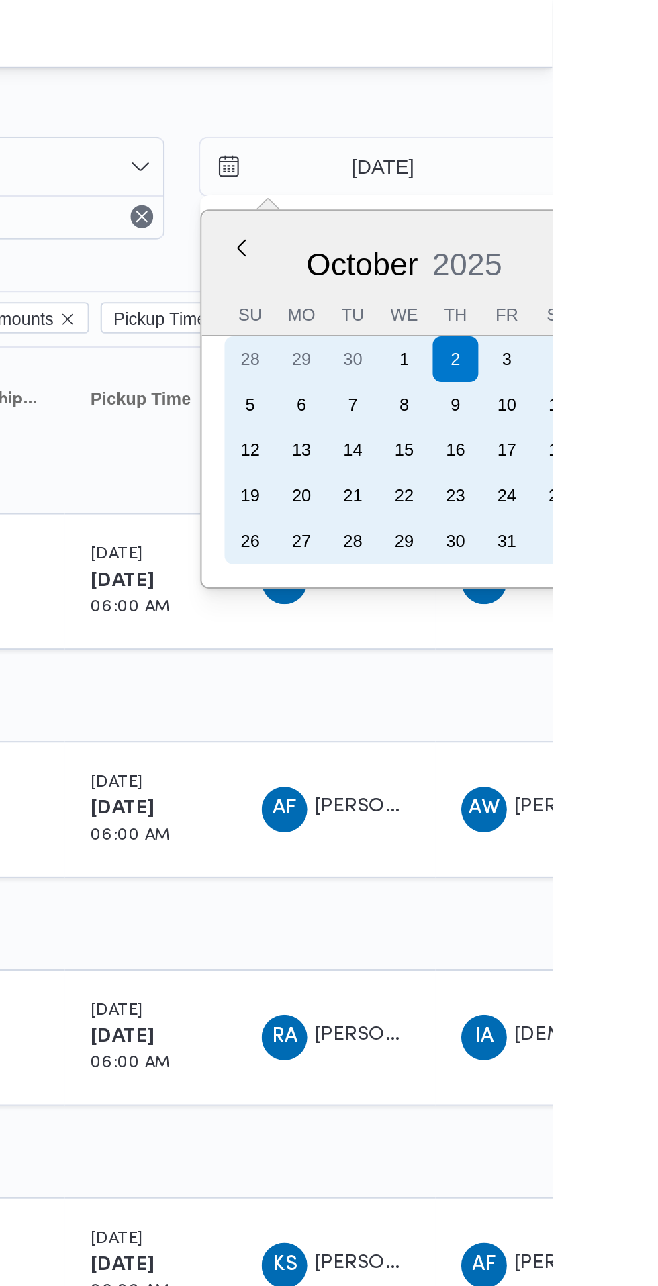
click at [657, 169] on div "4" at bounding box center [660, 168] width 21 height 21
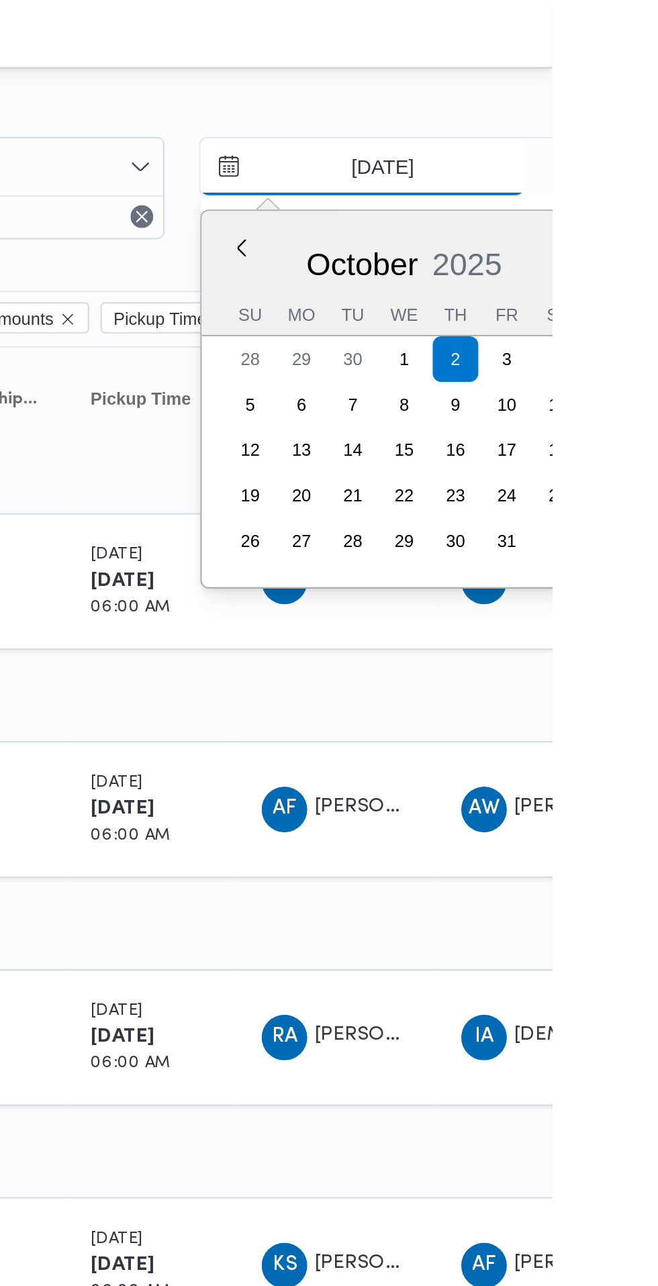
type input "[DATE]"
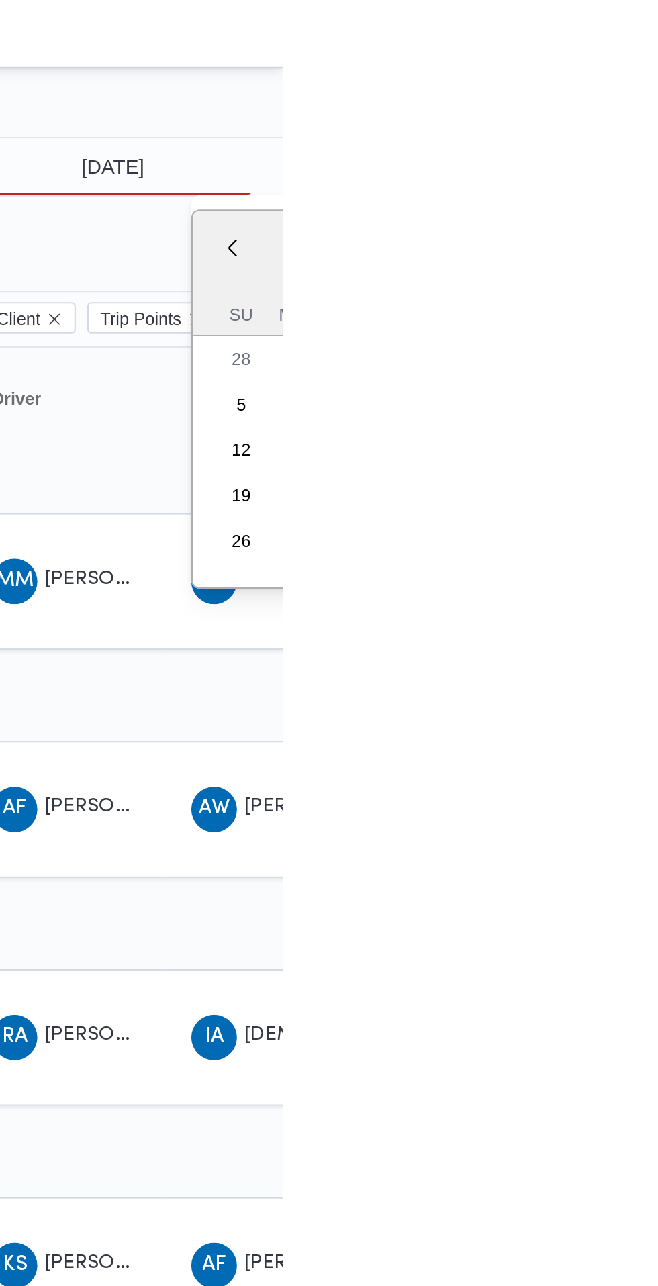
type input "[DATE]"
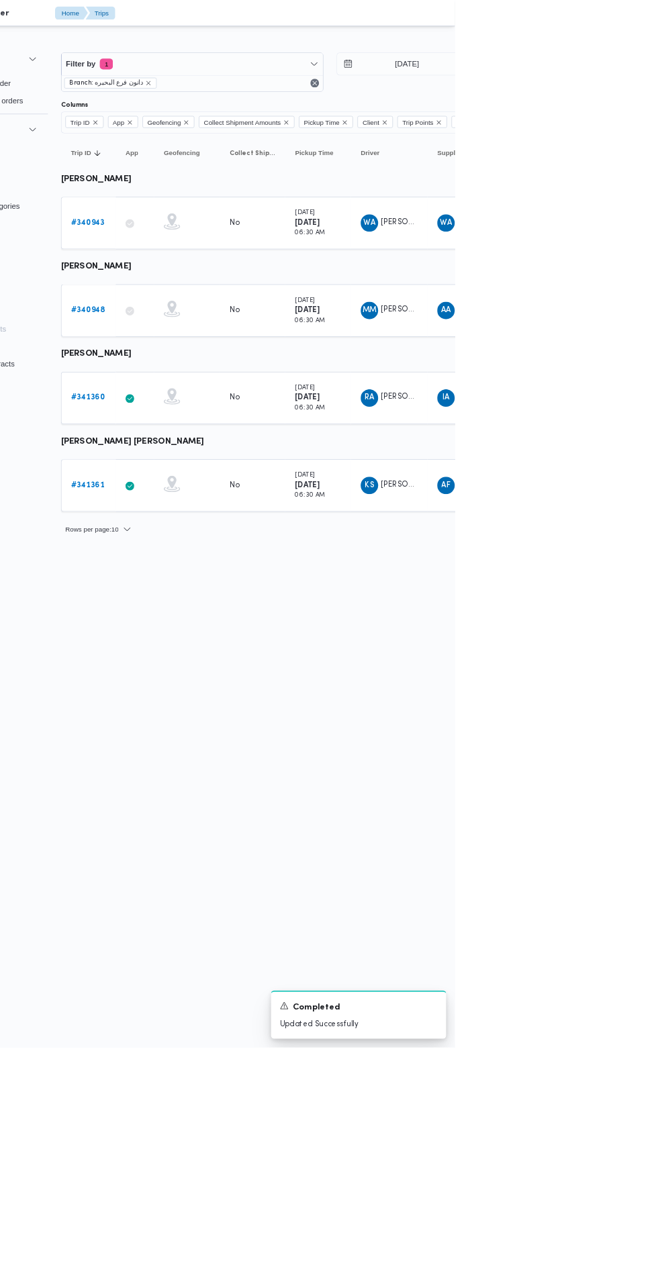
scroll to position [0, 21]
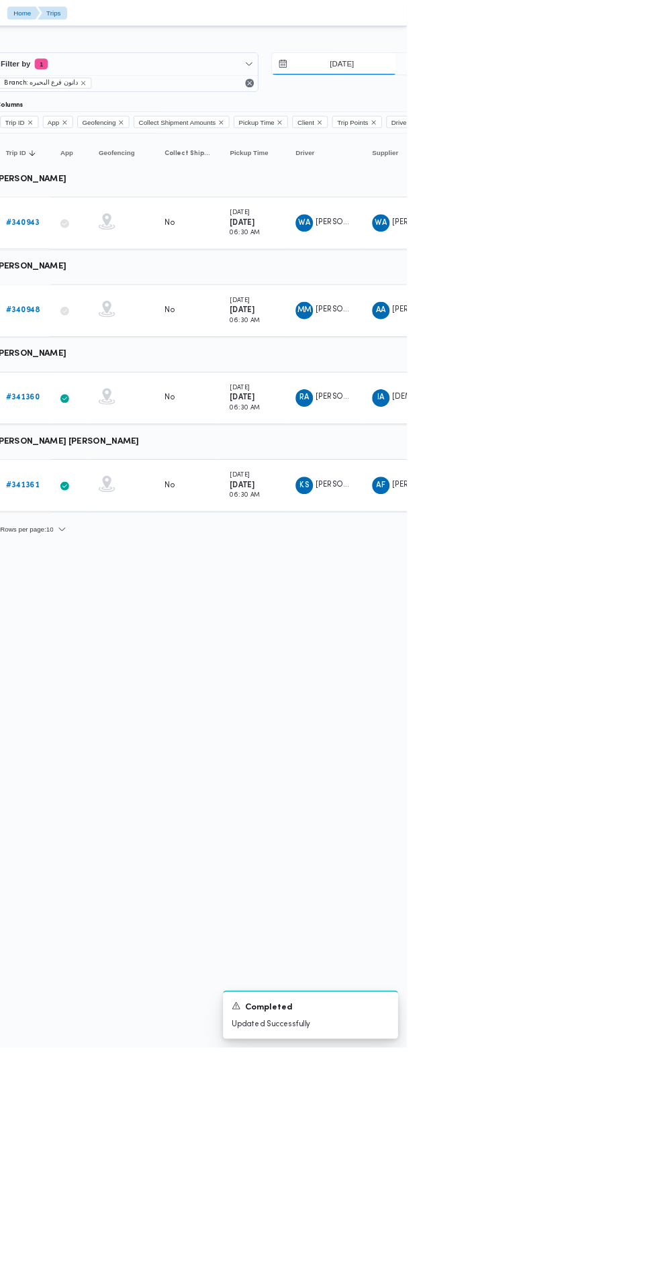
click at [592, 79] on input "[DATE]" at bounding box center [568, 78] width 152 height 27
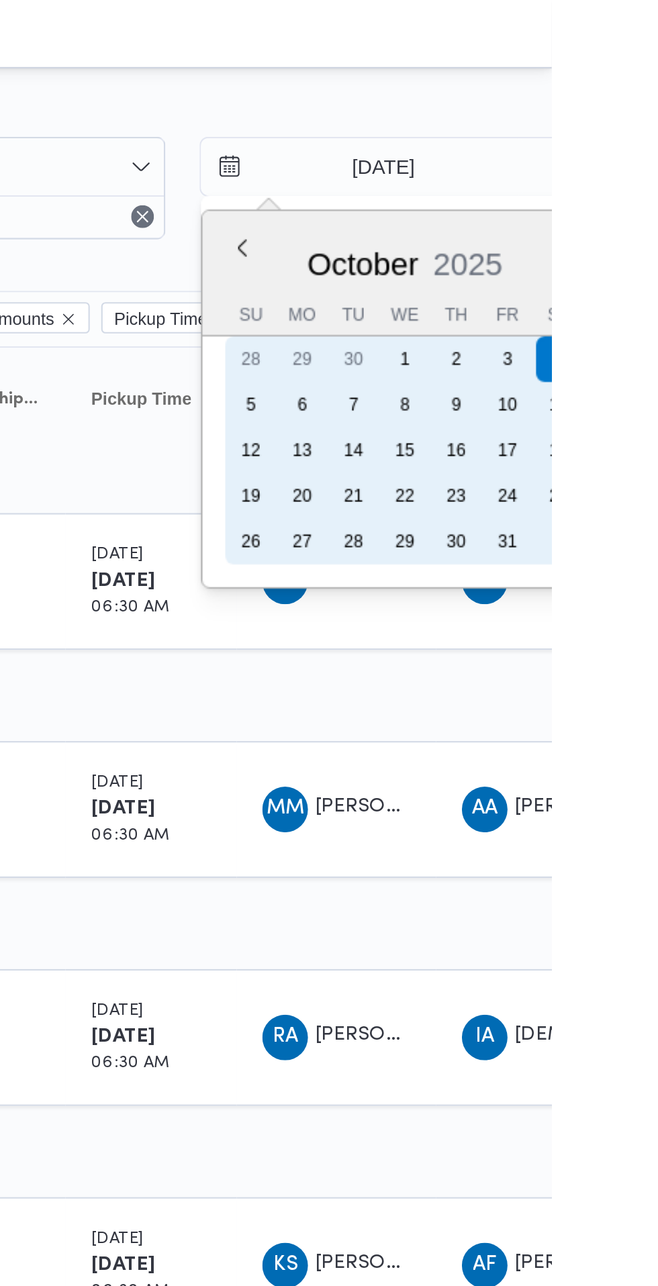
click at [612, 169] on div "2" at bounding box center [612, 168] width 21 height 21
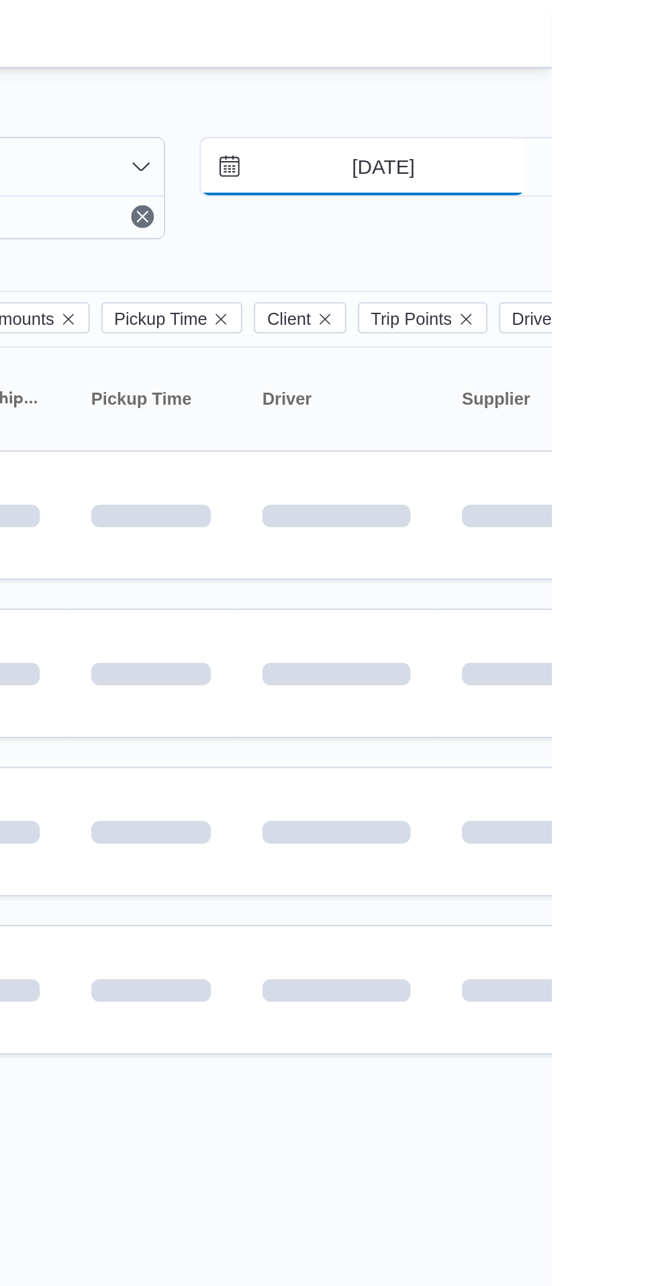
type input "[DATE]"
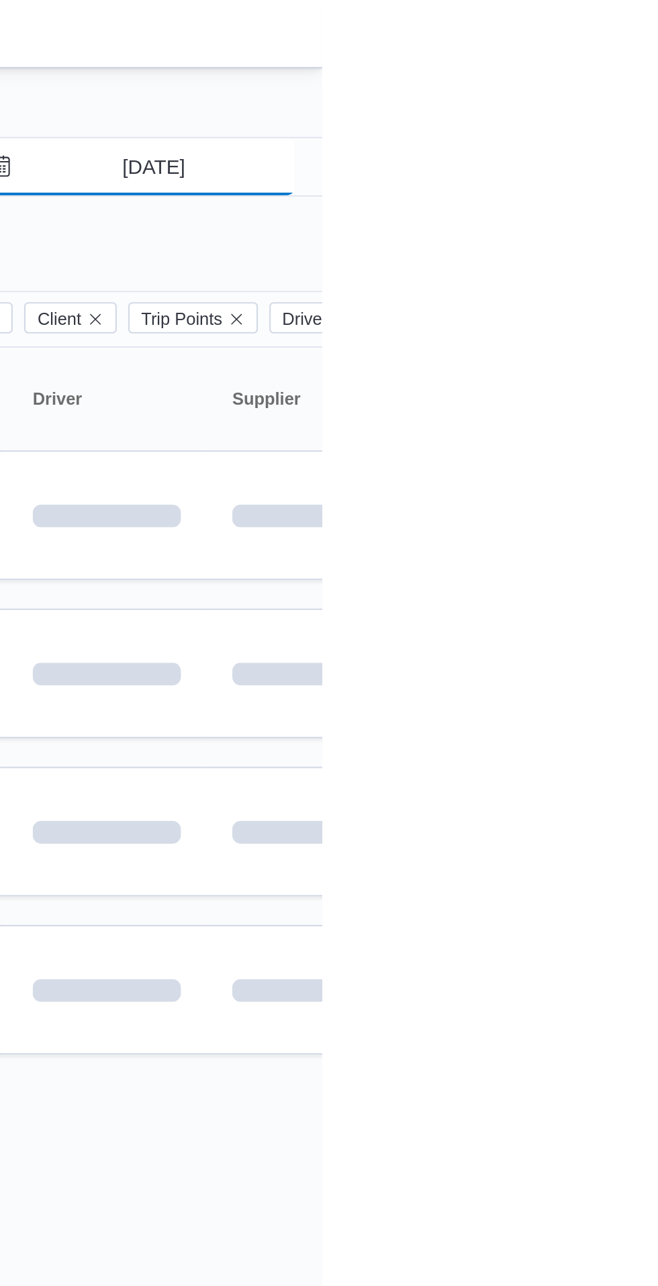
scroll to position [0, 21]
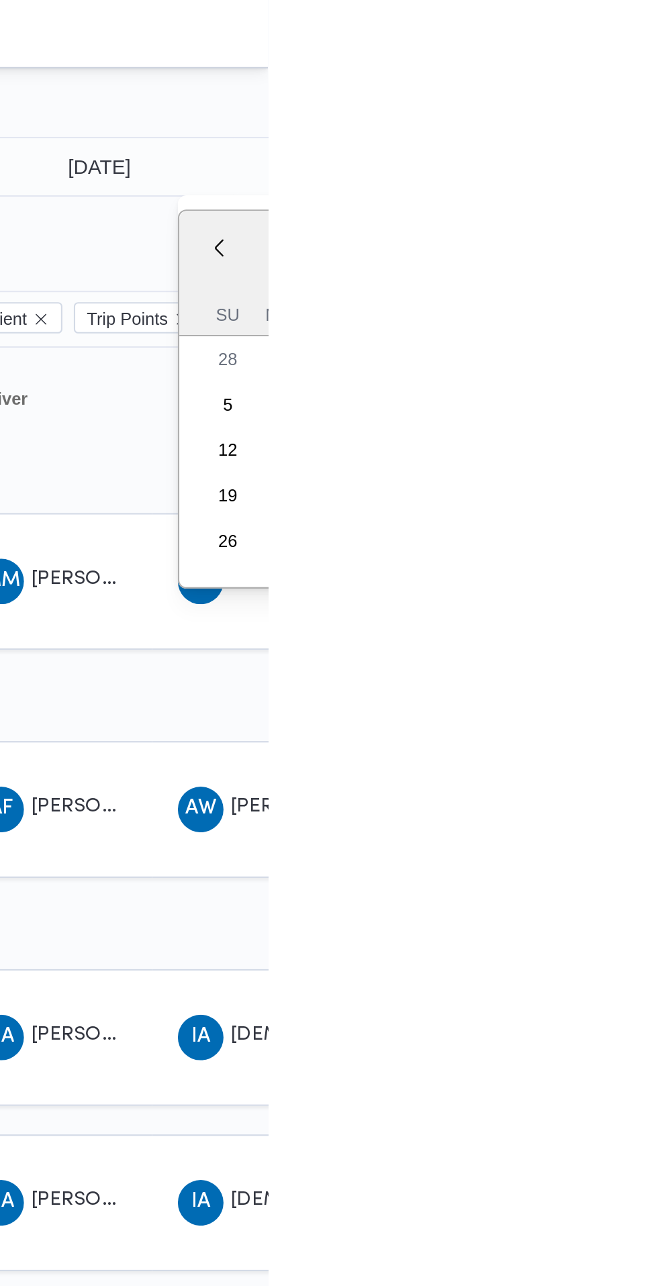
type input "[DATE]"
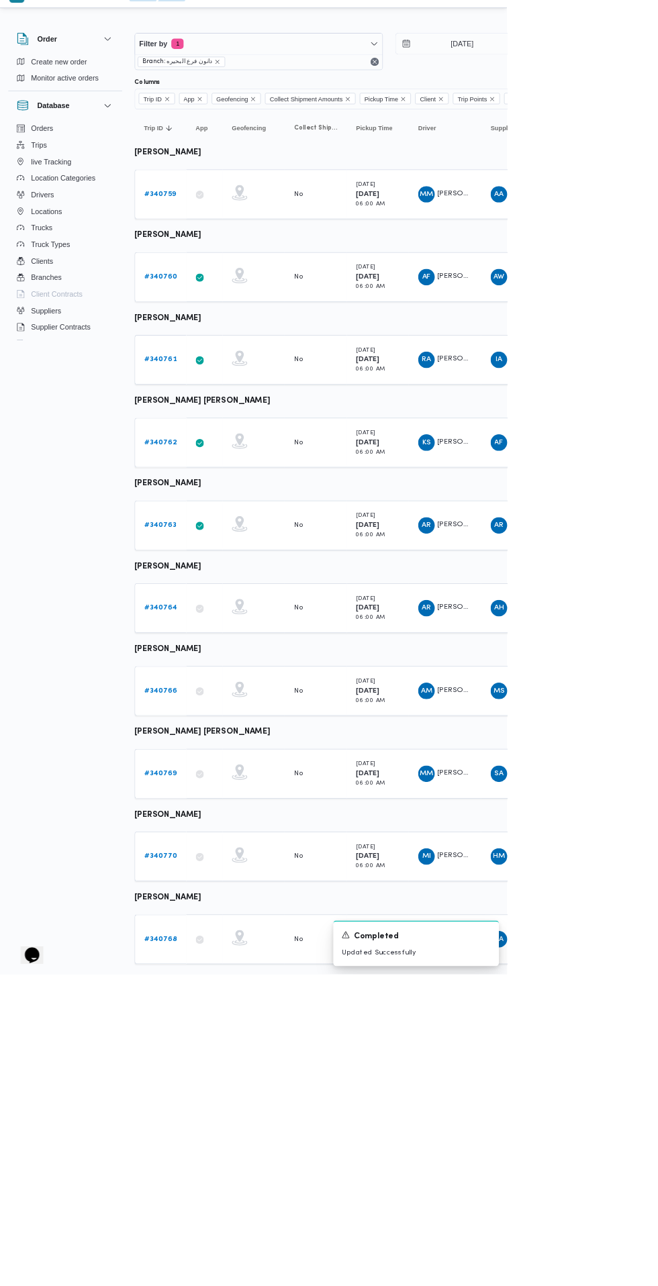
click at [221, 705] on b "# 340763" at bounding box center [208, 703] width 42 height 9
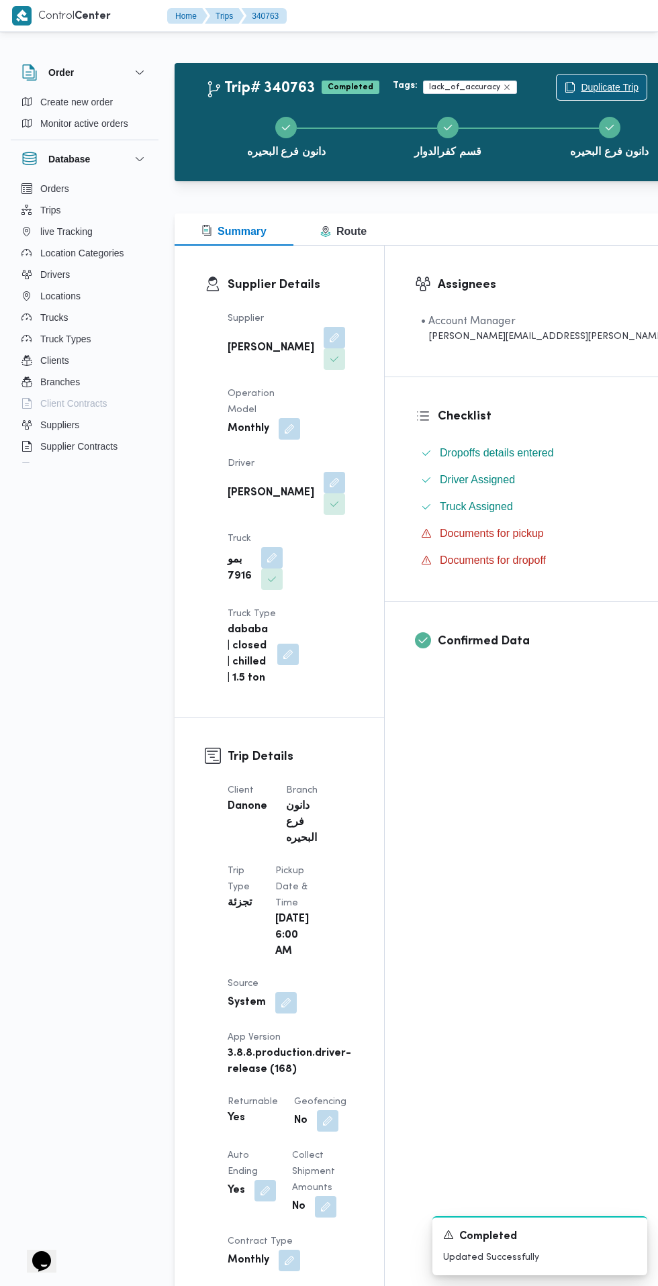
click at [557, 98] on span "Duplicate Trip" at bounding box center [602, 88] width 90 height 26
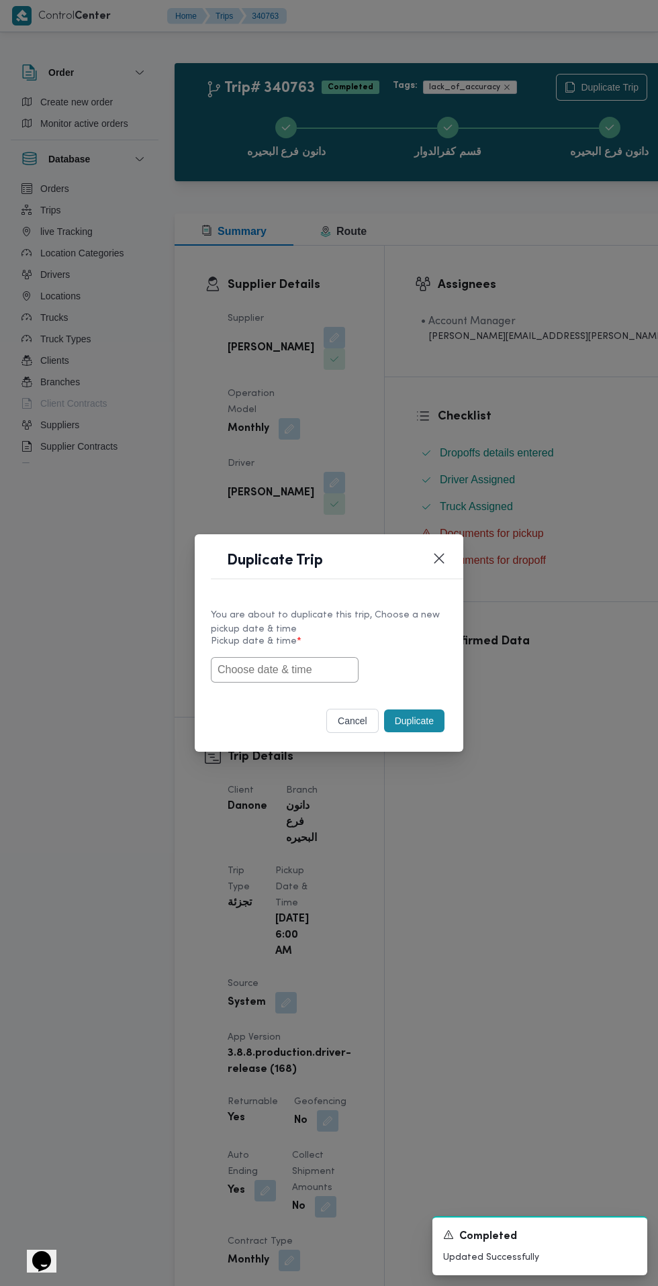
click at [266, 675] on input "text" at bounding box center [285, 670] width 148 height 26
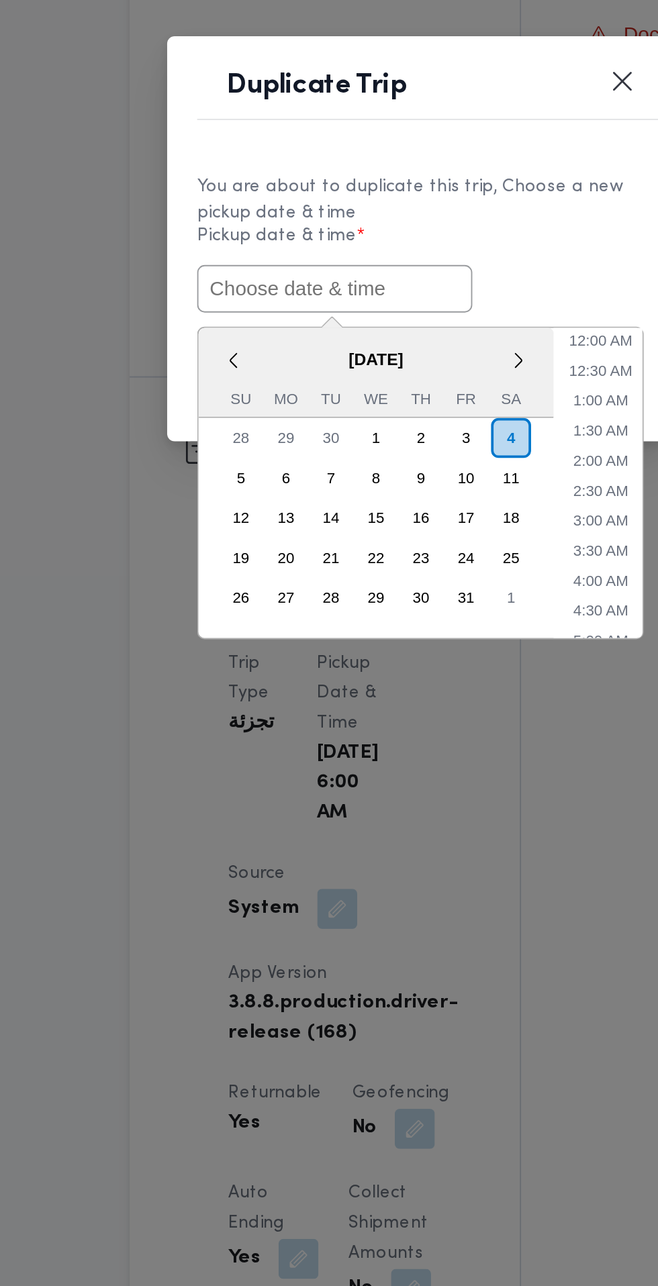
paste input "[DATE] 6:30AM"
type input "[DATE] 6:30AM"
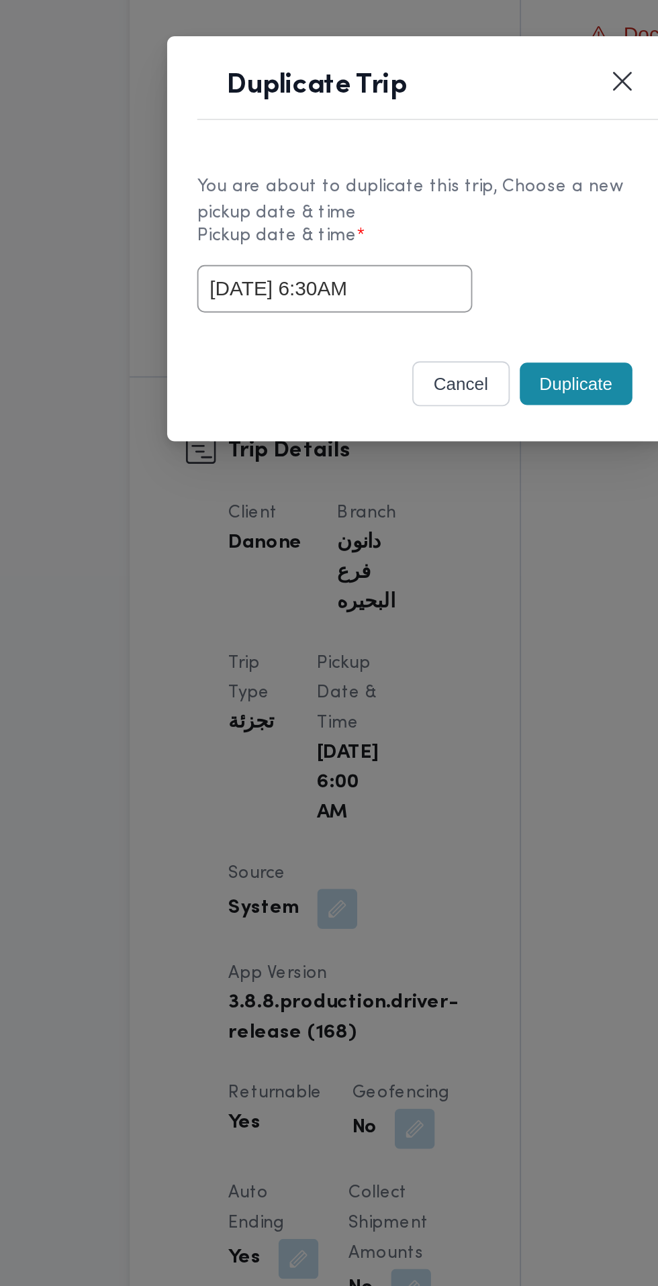
click at [415, 659] on div "[DATE] 6:30AM" at bounding box center [329, 670] width 236 height 26
click at [417, 723] on button "Duplicate" at bounding box center [414, 721] width 60 height 23
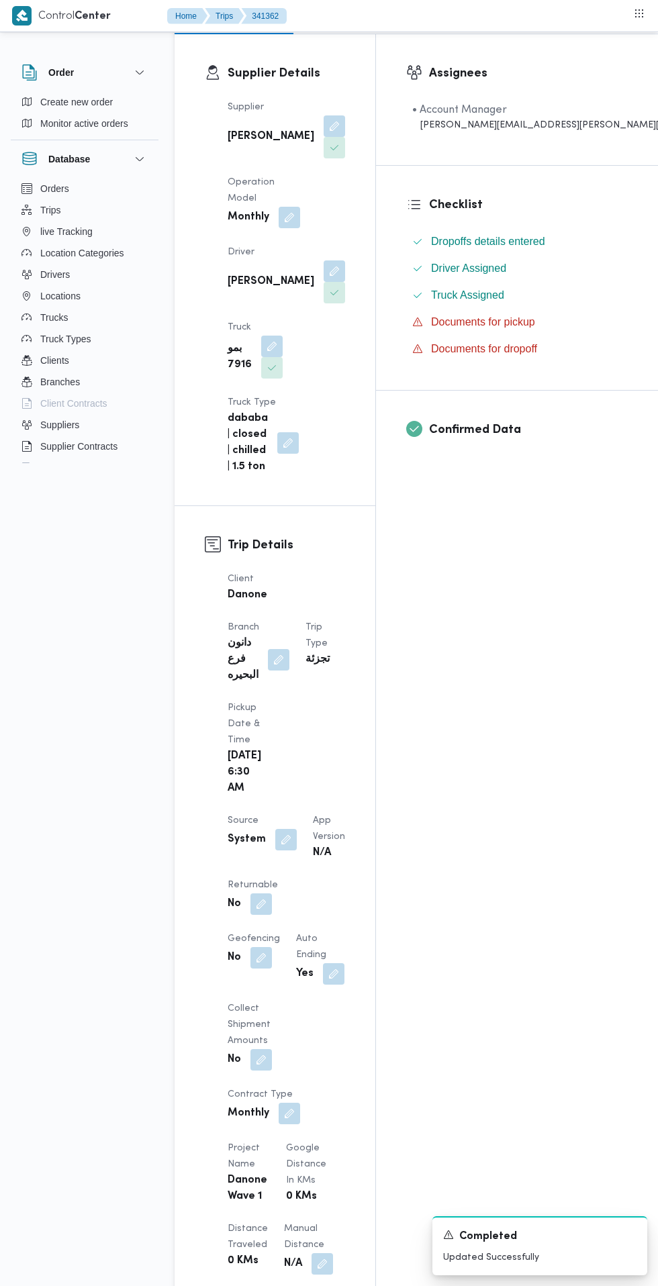
scroll to position [214, 0]
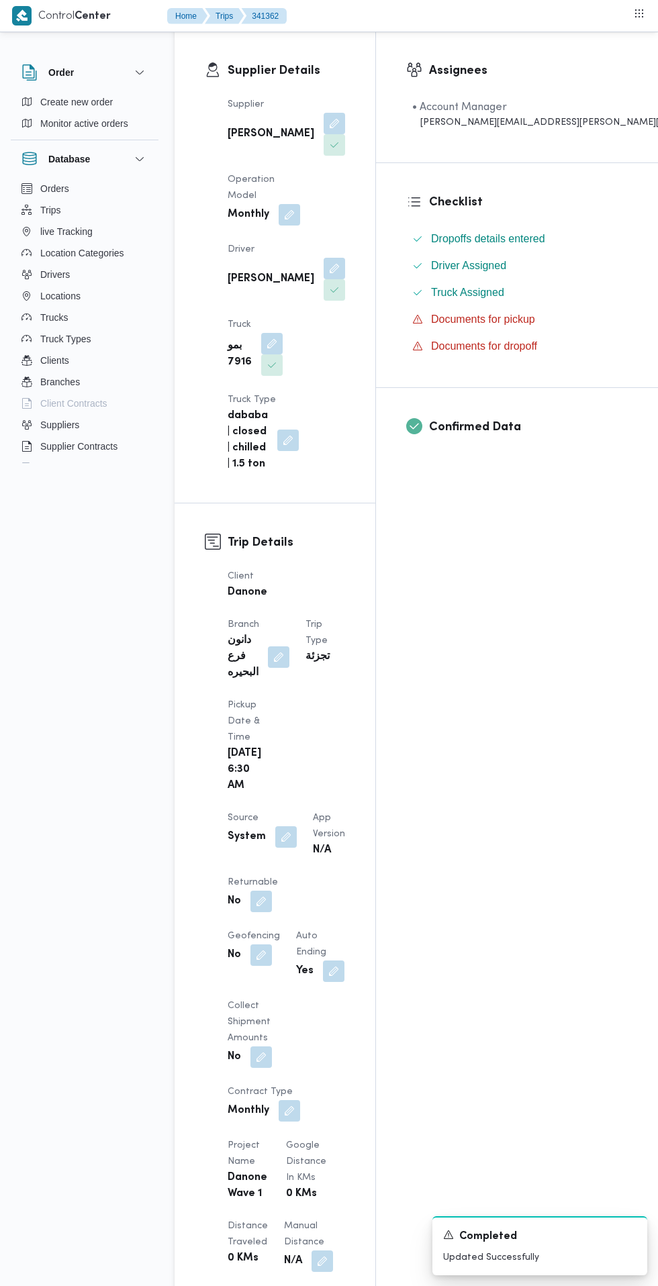
click at [260, 891] on button "button" at bounding box center [260, 901] width 21 height 21
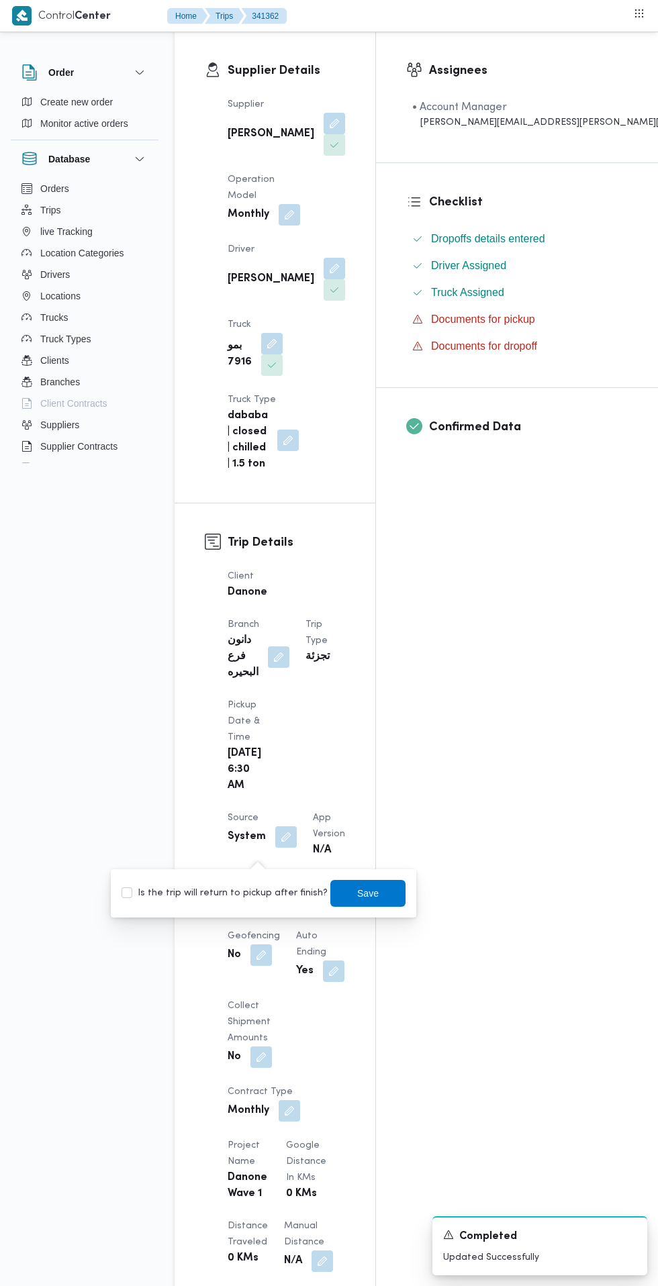
click at [234, 896] on label "Is the trip will return to pickup after finish?" at bounding box center [225, 894] width 206 height 16
checkbox input "true"
click at [357, 893] on span "Save" at bounding box center [367, 894] width 21 height 16
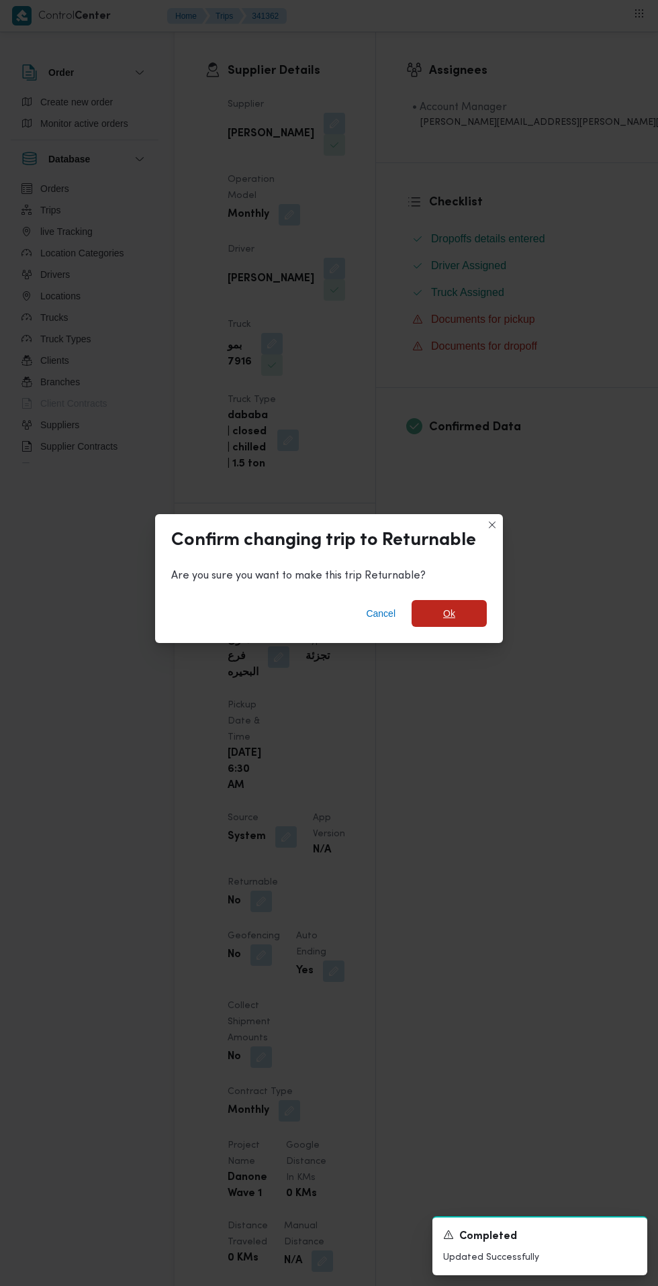
click at [457, 620] on span "Ok" at bounding box center [449, 613] width 75 height 27
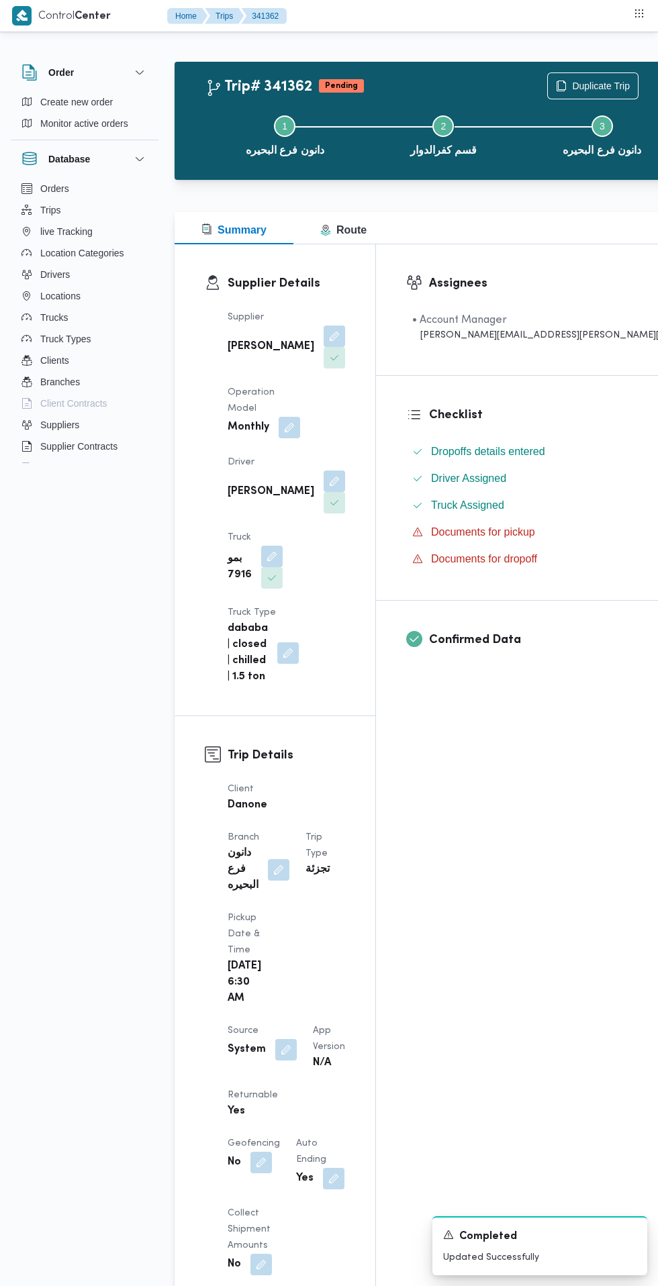
scroll to position [0, 0]
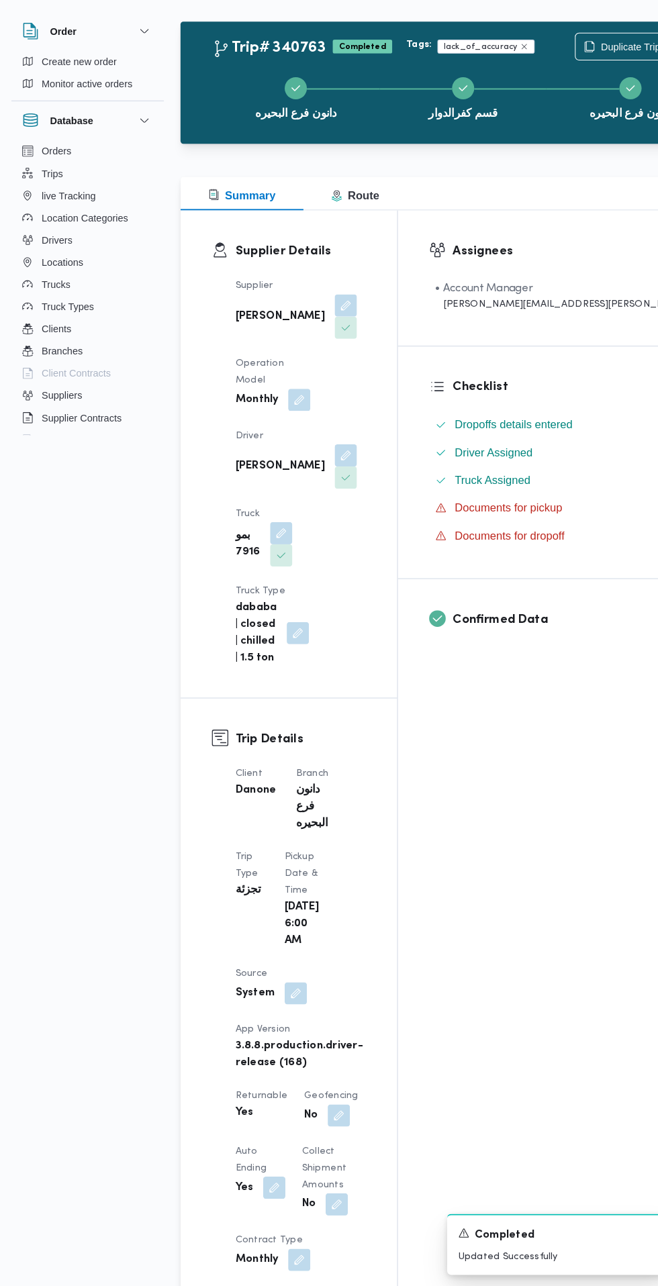
scroll to position [2, 0]
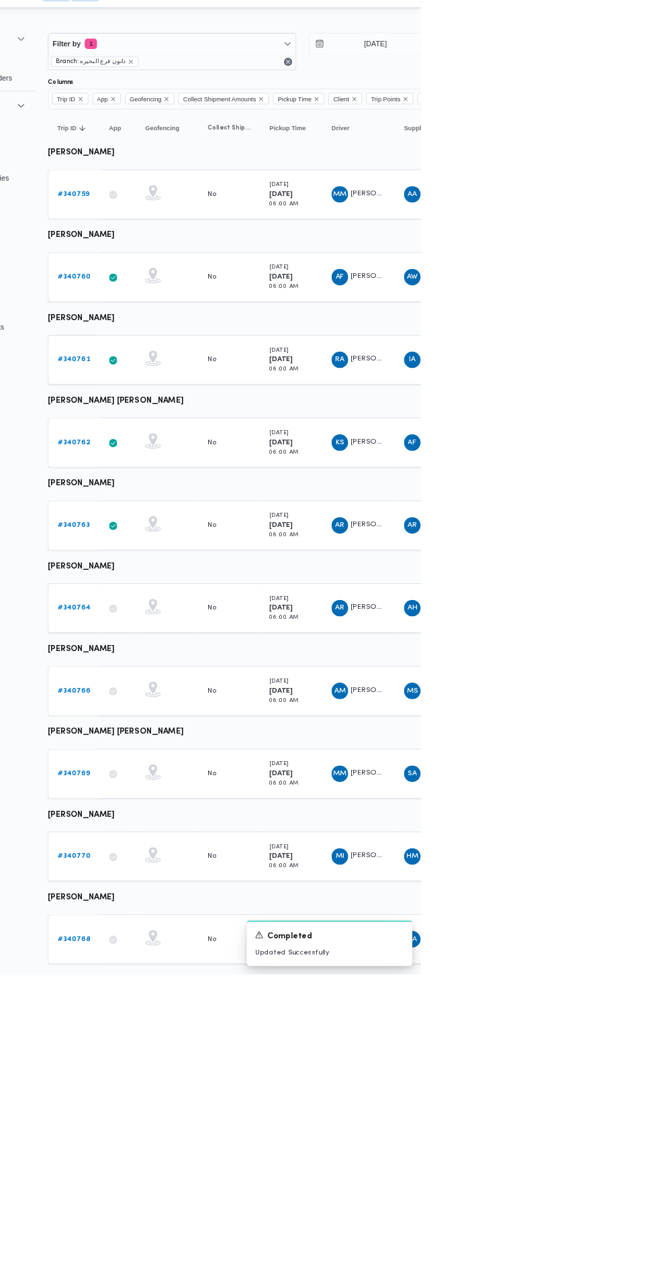
scroll to position [0, 21]
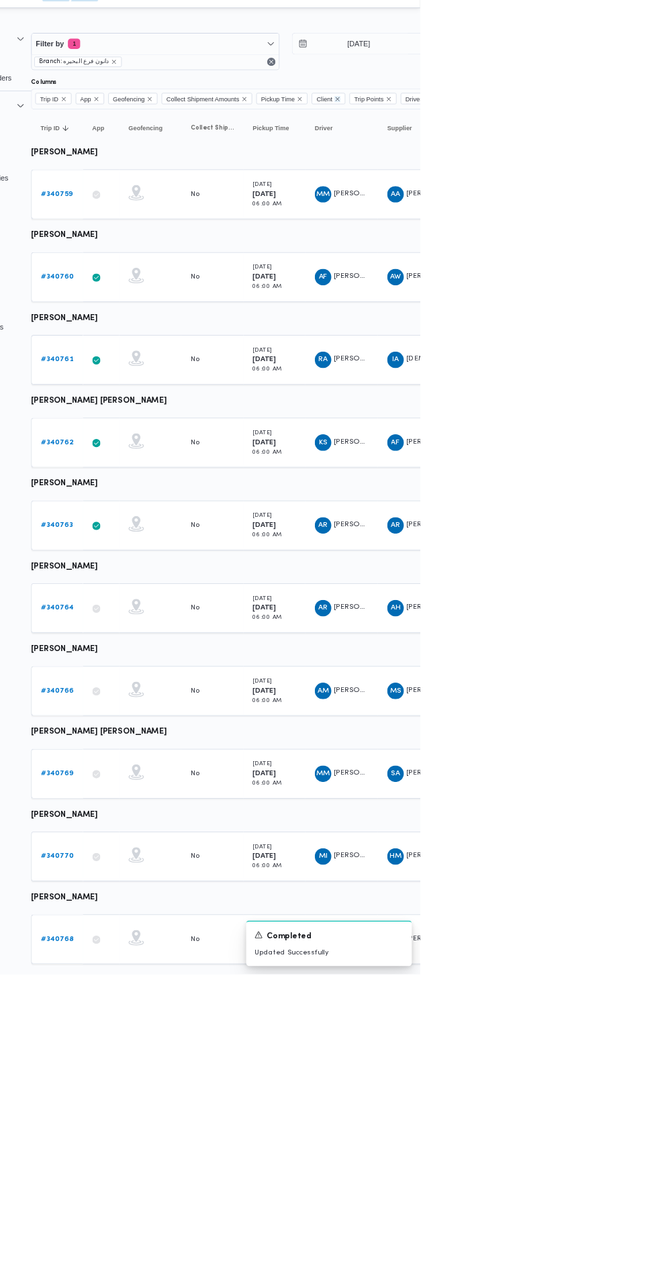
click at [553, 150] on icon "Remove Client from selection in this group" at bounding box center [550, 150] width 5 height 5
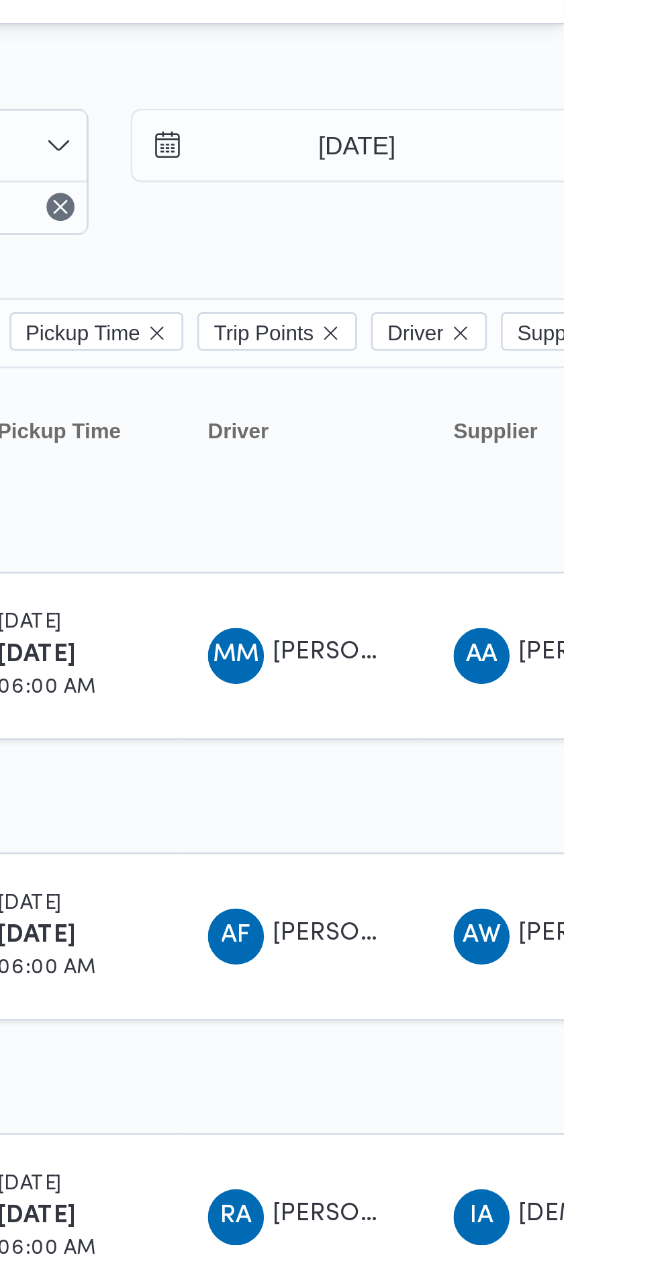
scroll to position [0, 21]
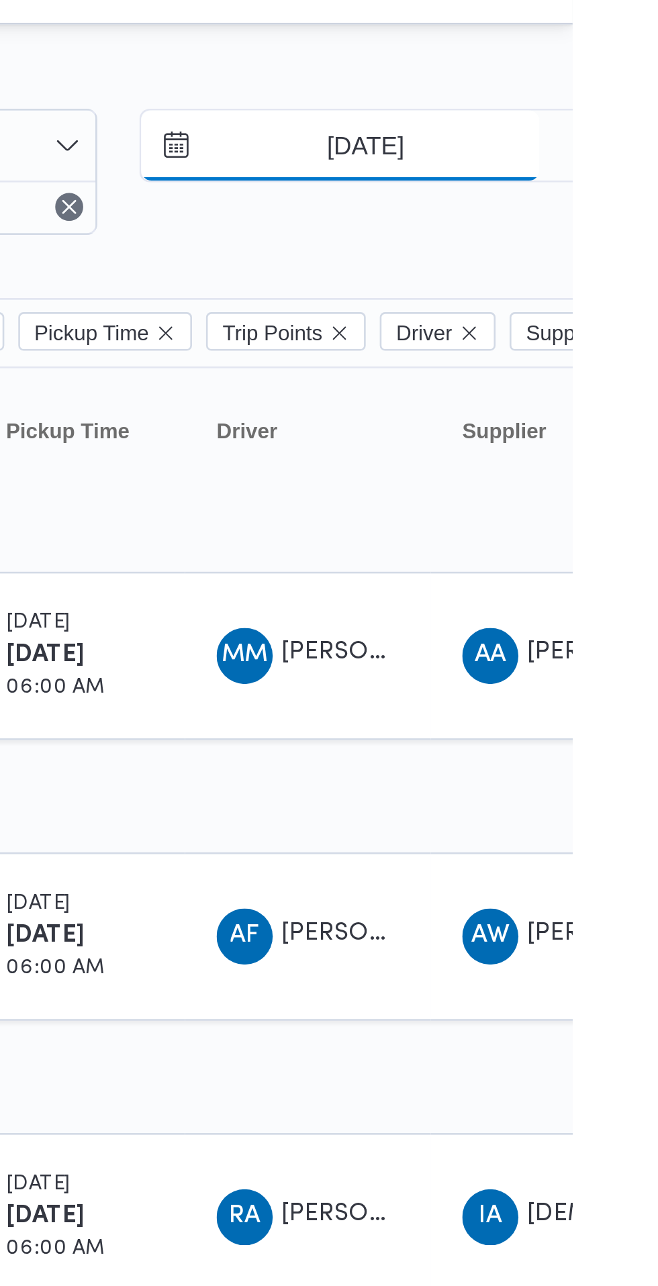
click at [549, 78] on input "[DATE]" at bounding box center [569, 78] width 152 height 27
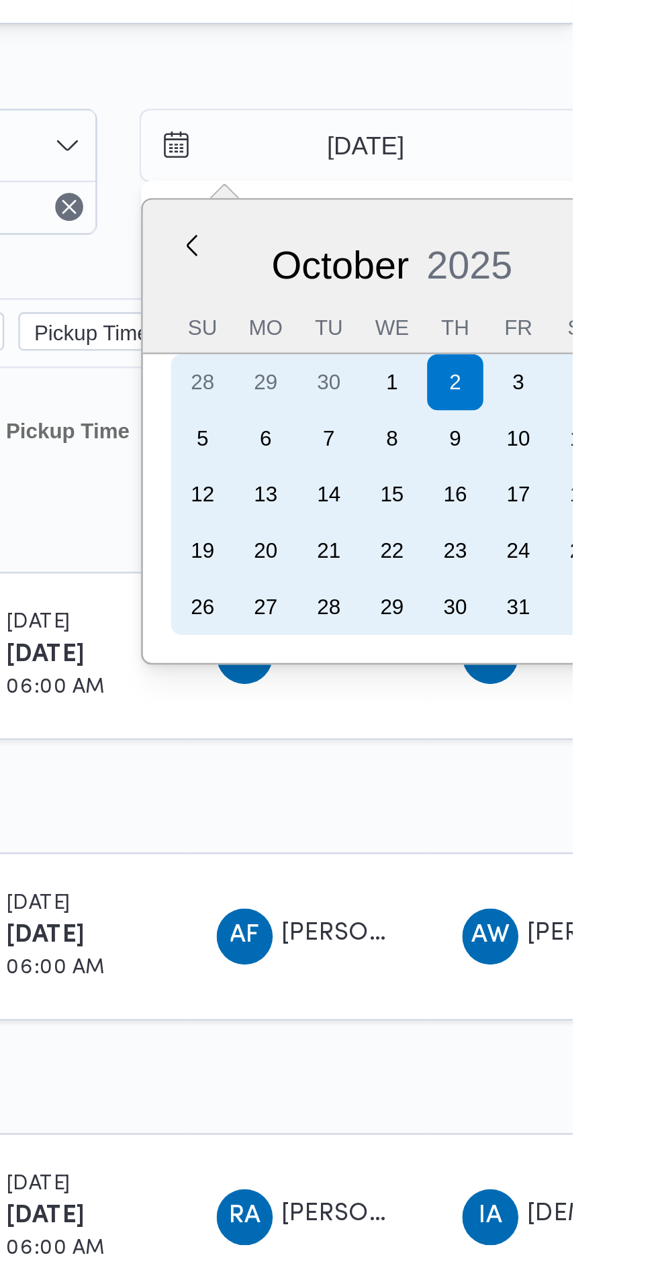
click at [657, 169] on div "4" at bounding box center [661, 168] width 21 height 21
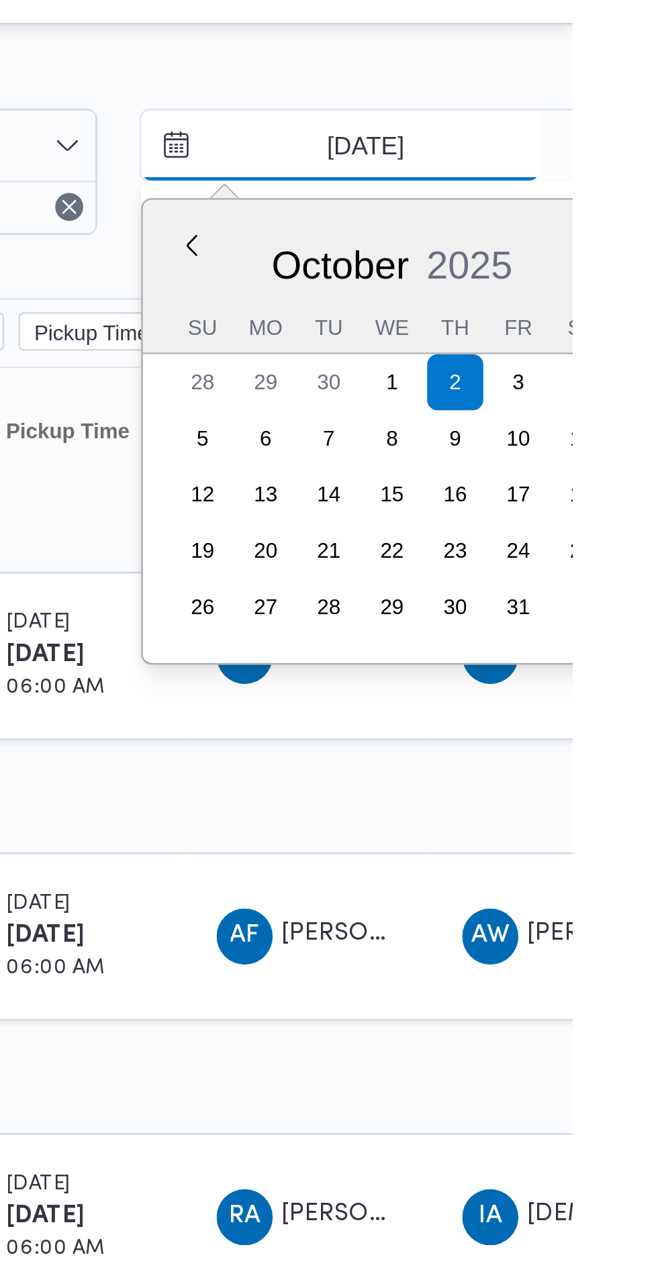
type input "[DATE]"
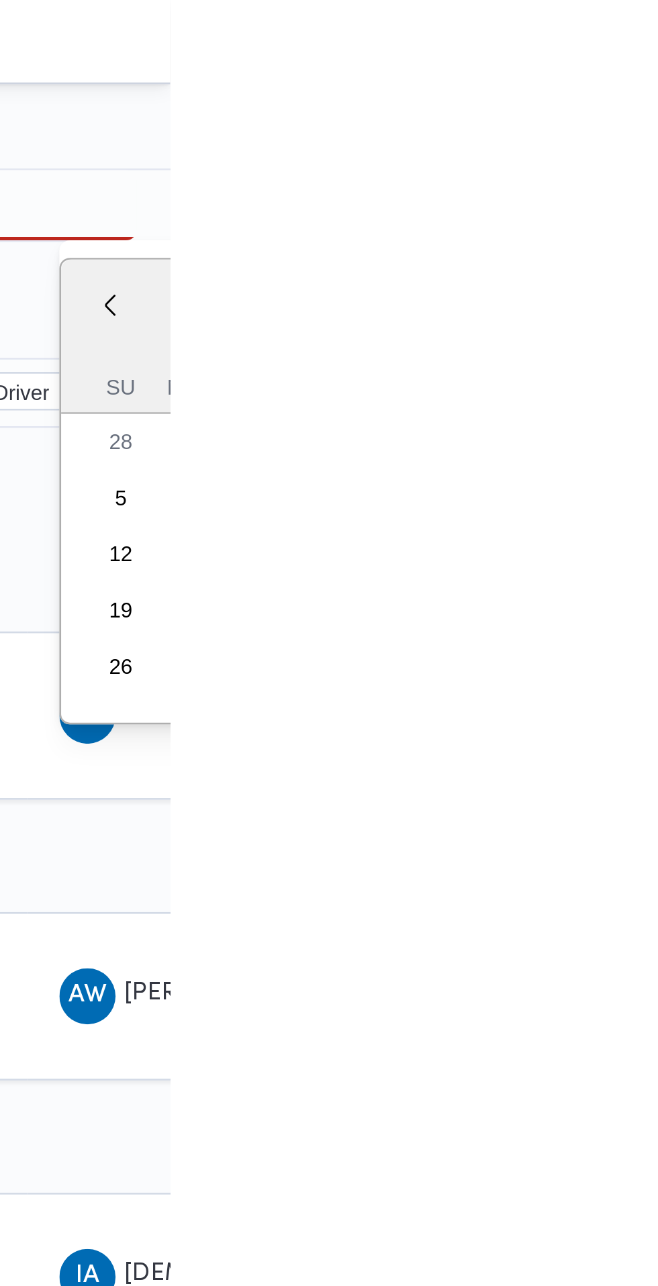
type input "[DATE]"
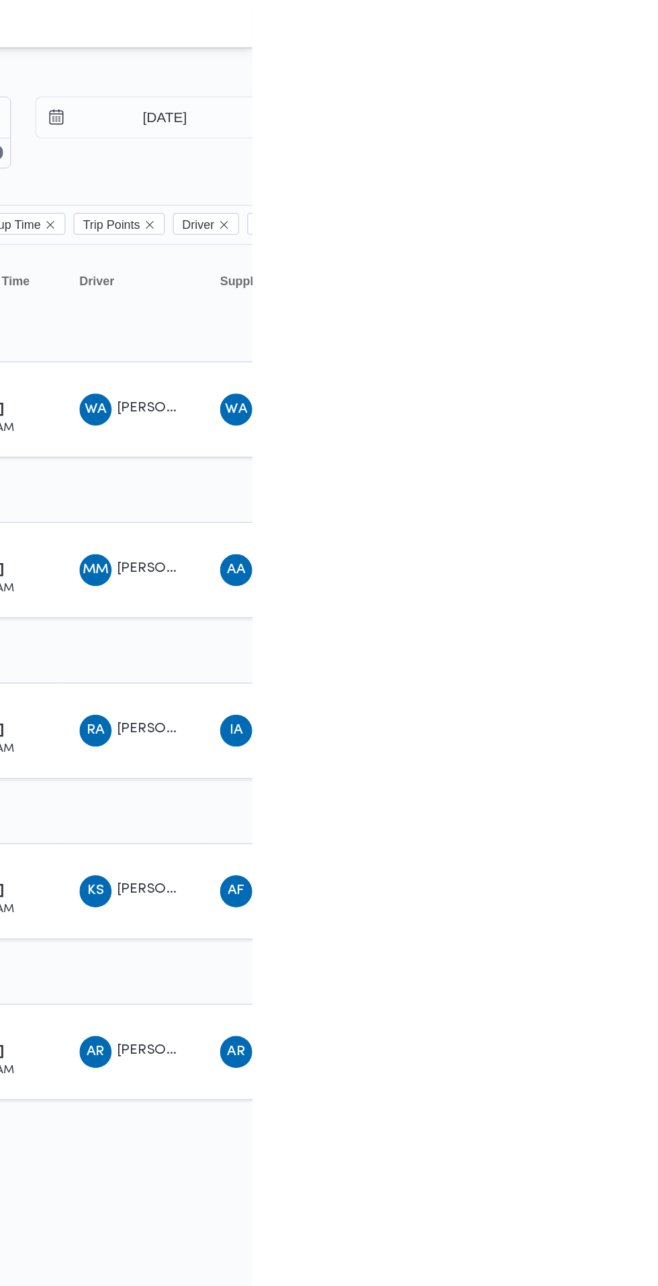
scroll to position [0, 21]
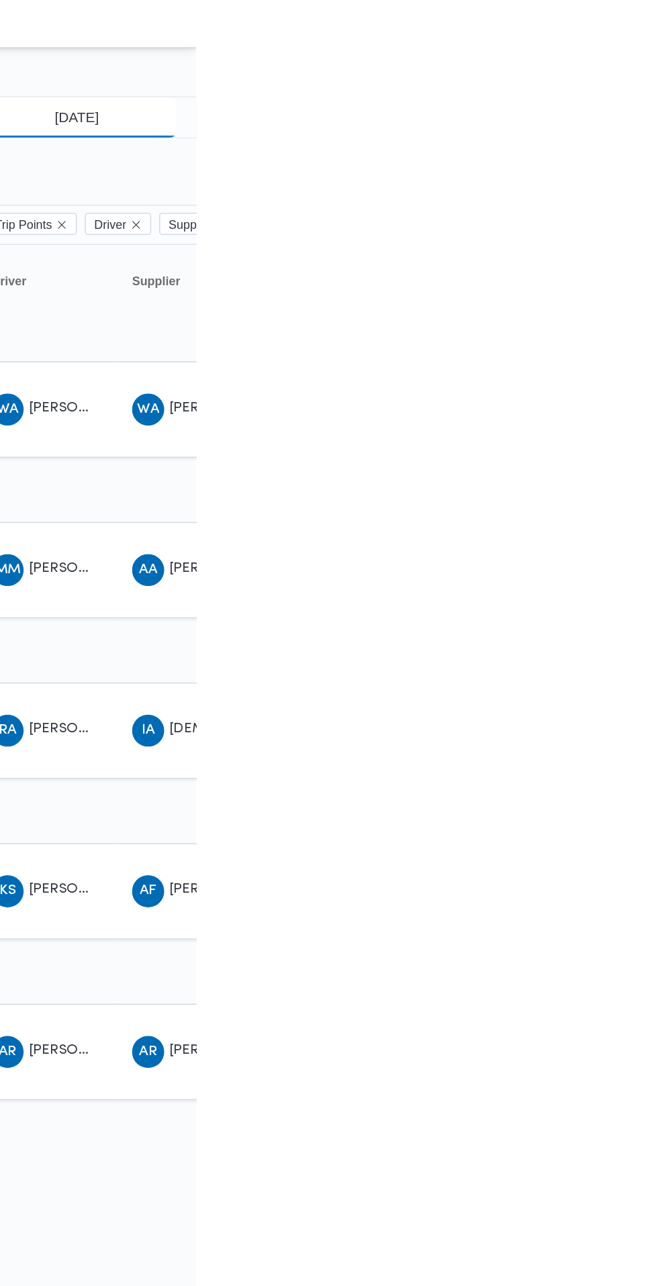
click at [579, 79] on input "[DATE]" at bounding box center [568, 78] width 152 height 27
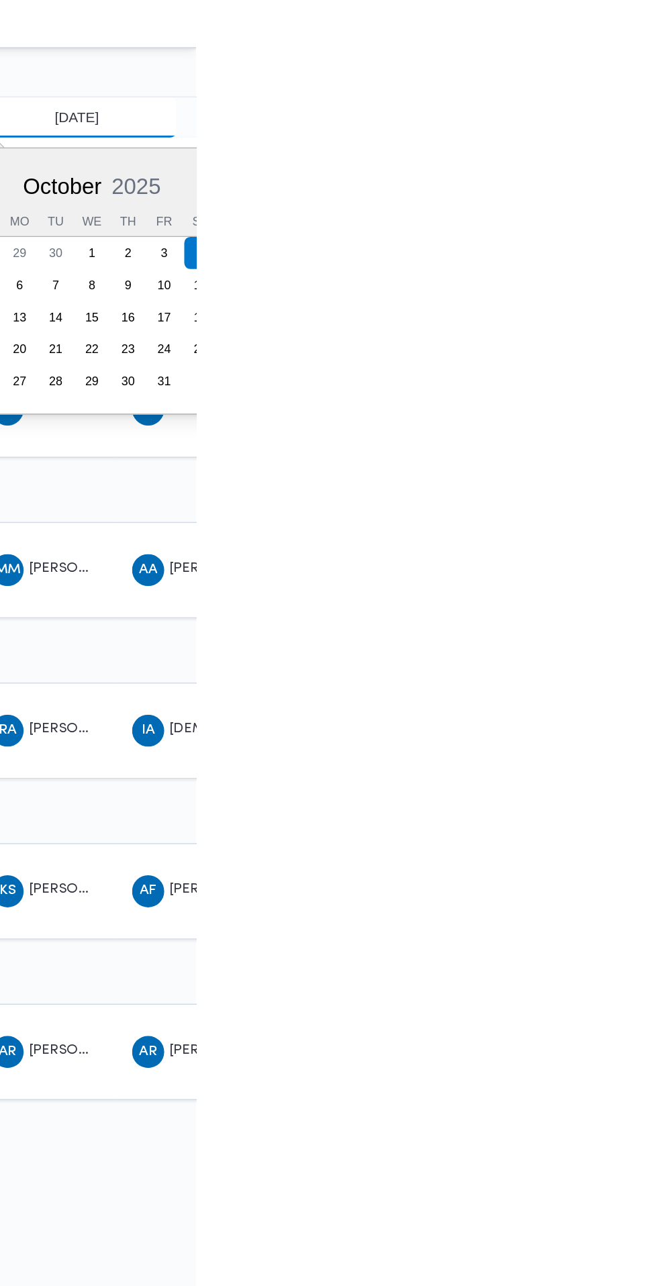
scroll to position [0, 21]
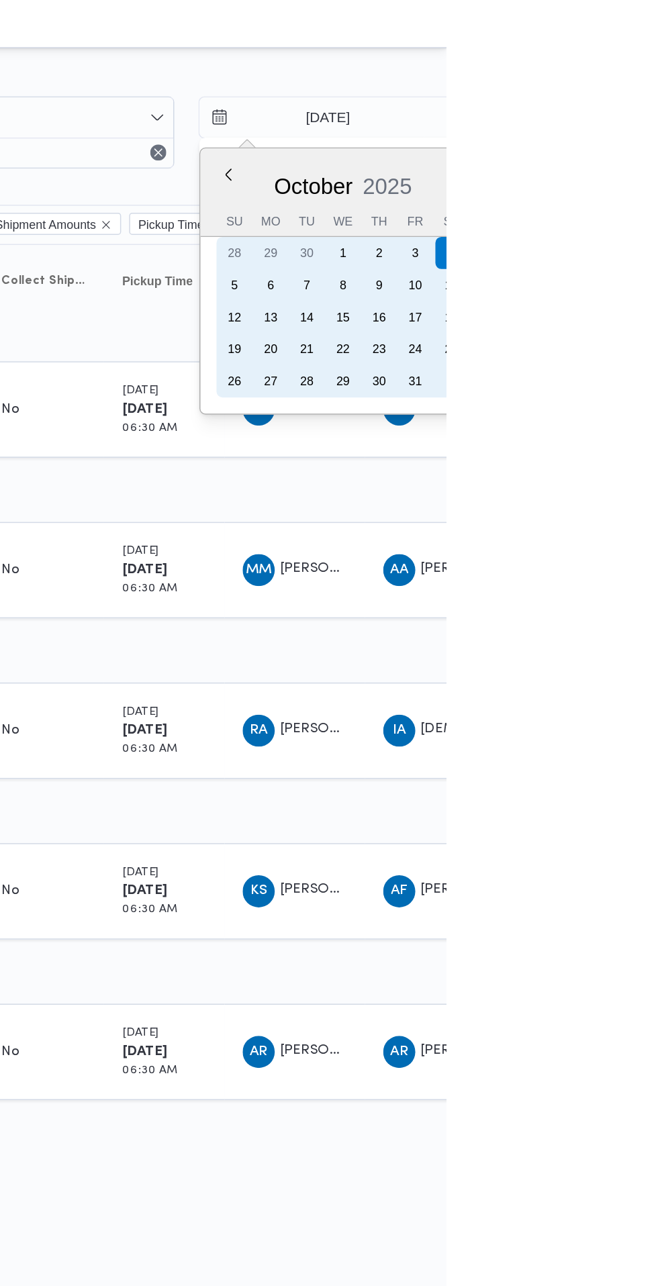
click at [612, 175] on div "2" at bounding box center [612, 168] width 21 height 21
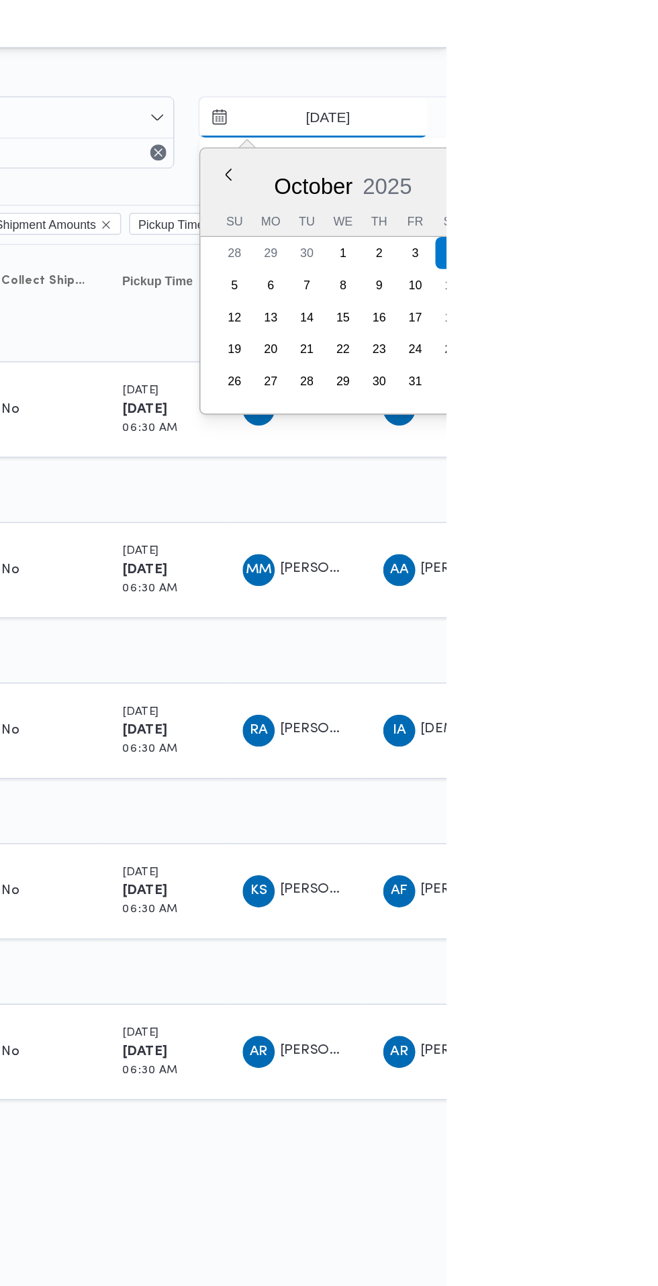
type input "[DATE]"
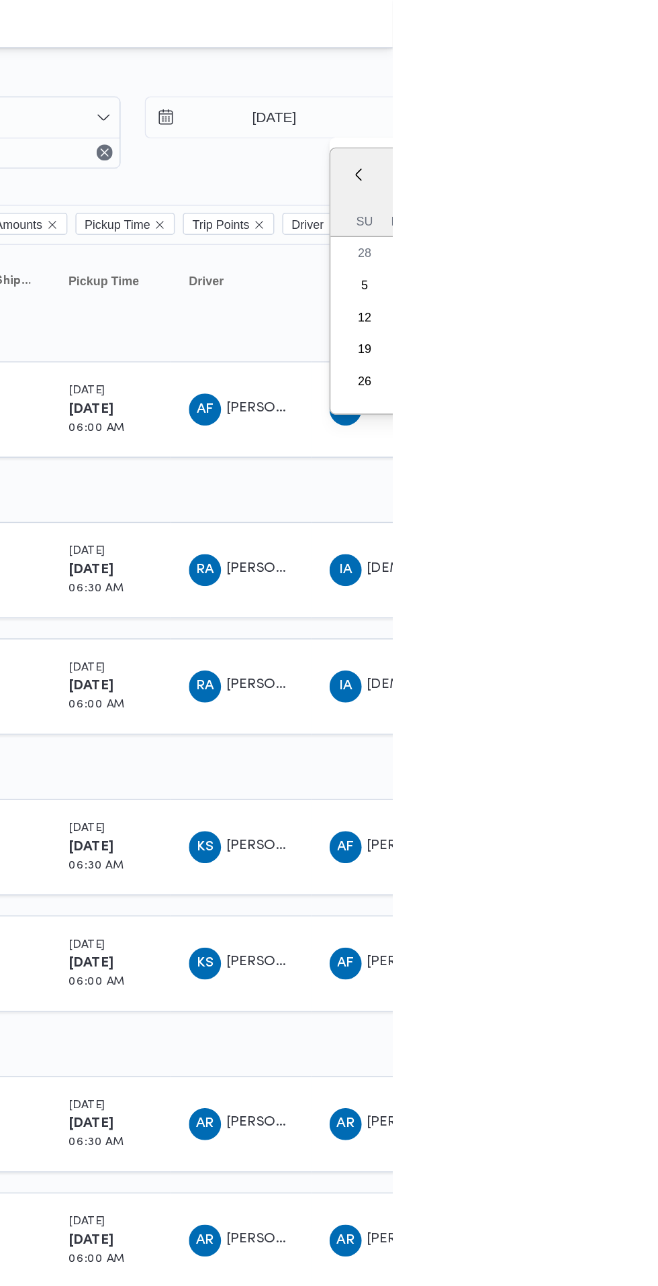
scroll to position [0, 21]
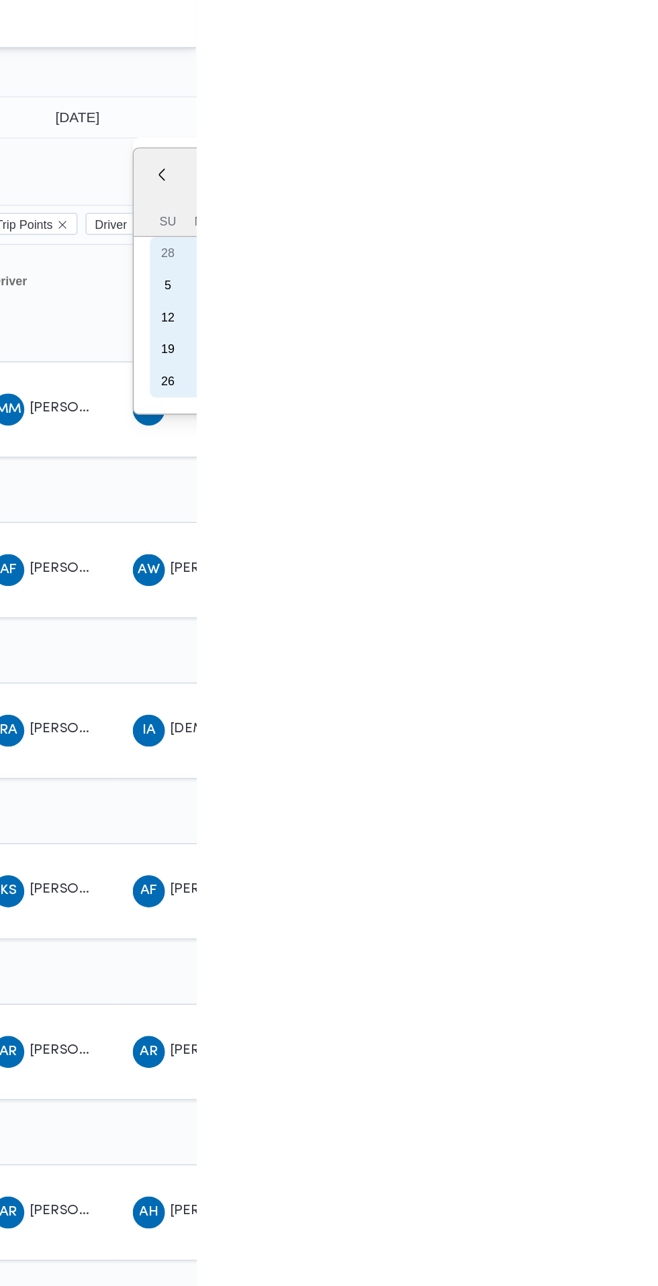
type input "[DATE]"
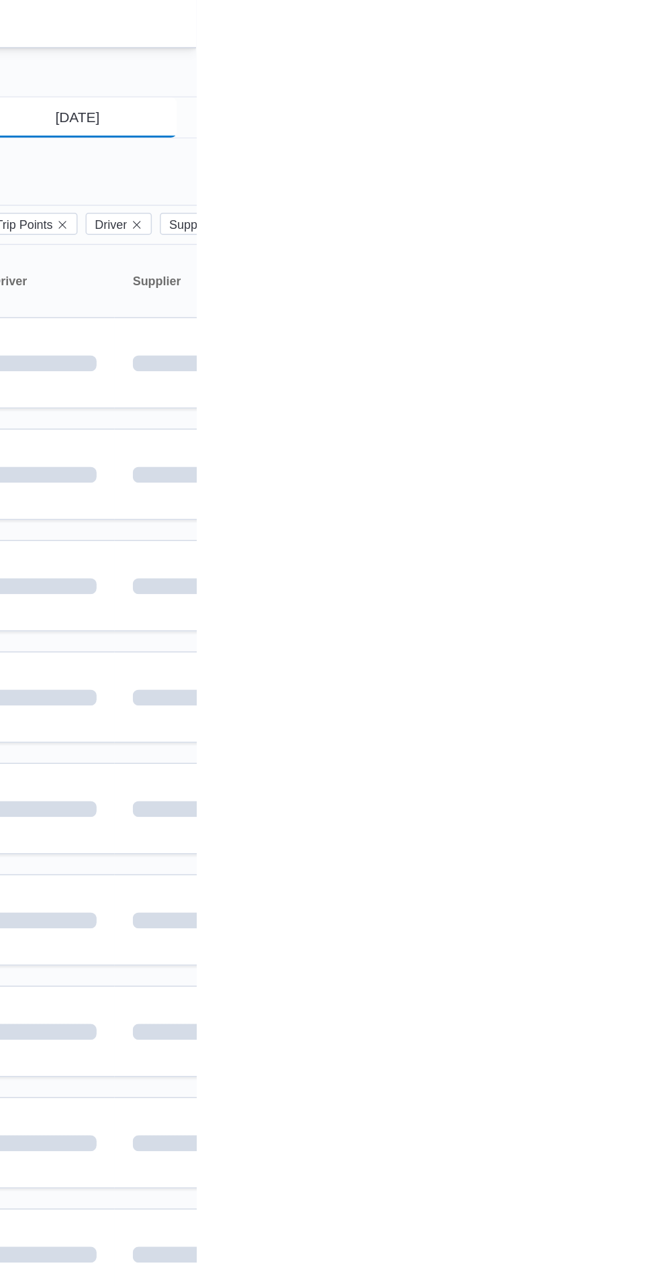
click at [626, 76] on input "[DATE]" at bounding box center [569, 78] width 152 height 27
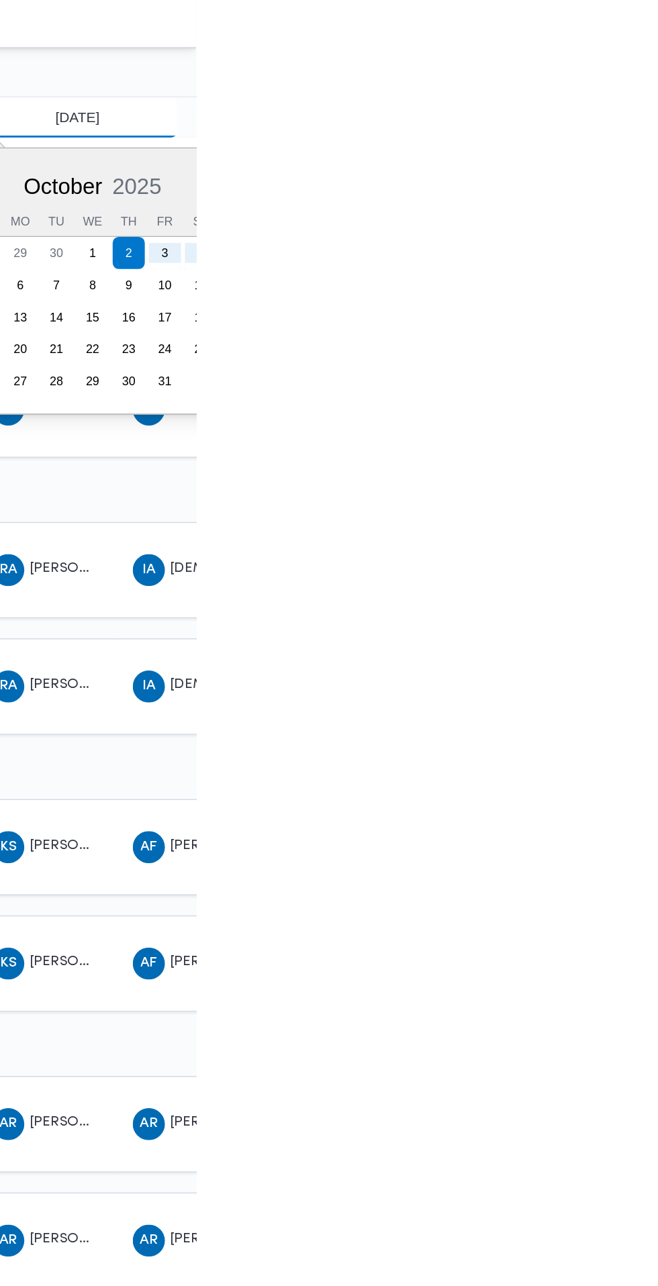
scroll to position [0, 21]
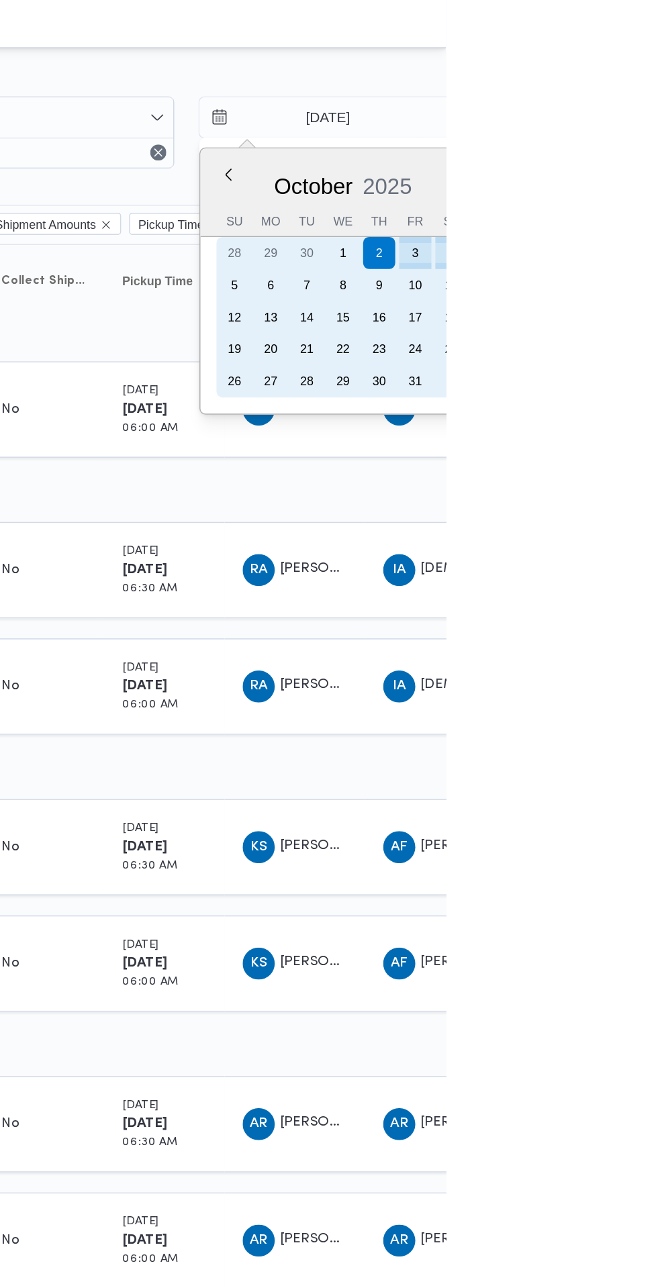
click at [657, 165] on div "4" at bounding box center [661, 168] width 21 height 21
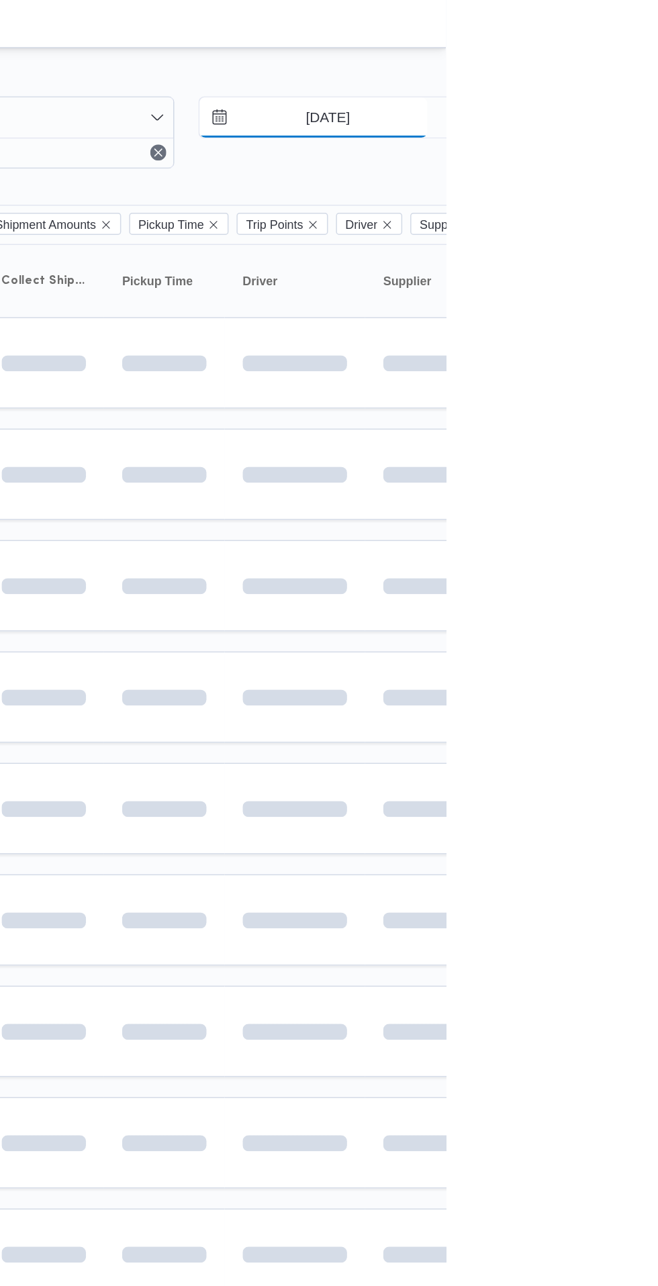
type input "[DATE]"
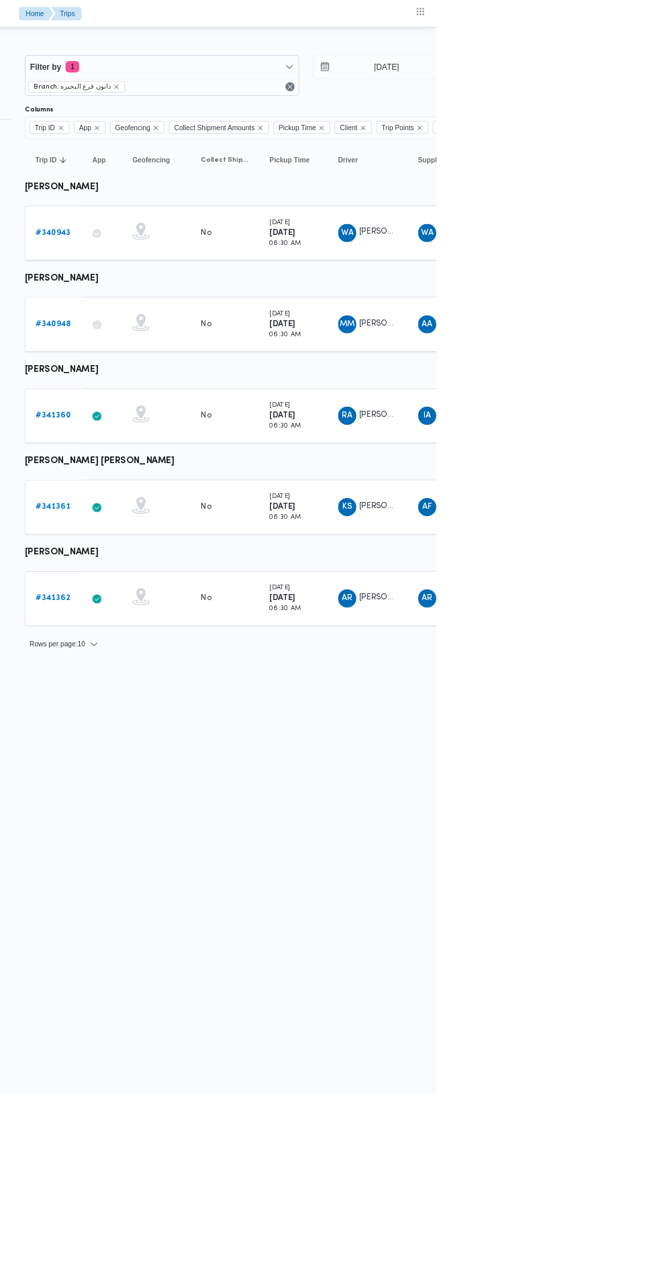
scroll to position [0, 21]
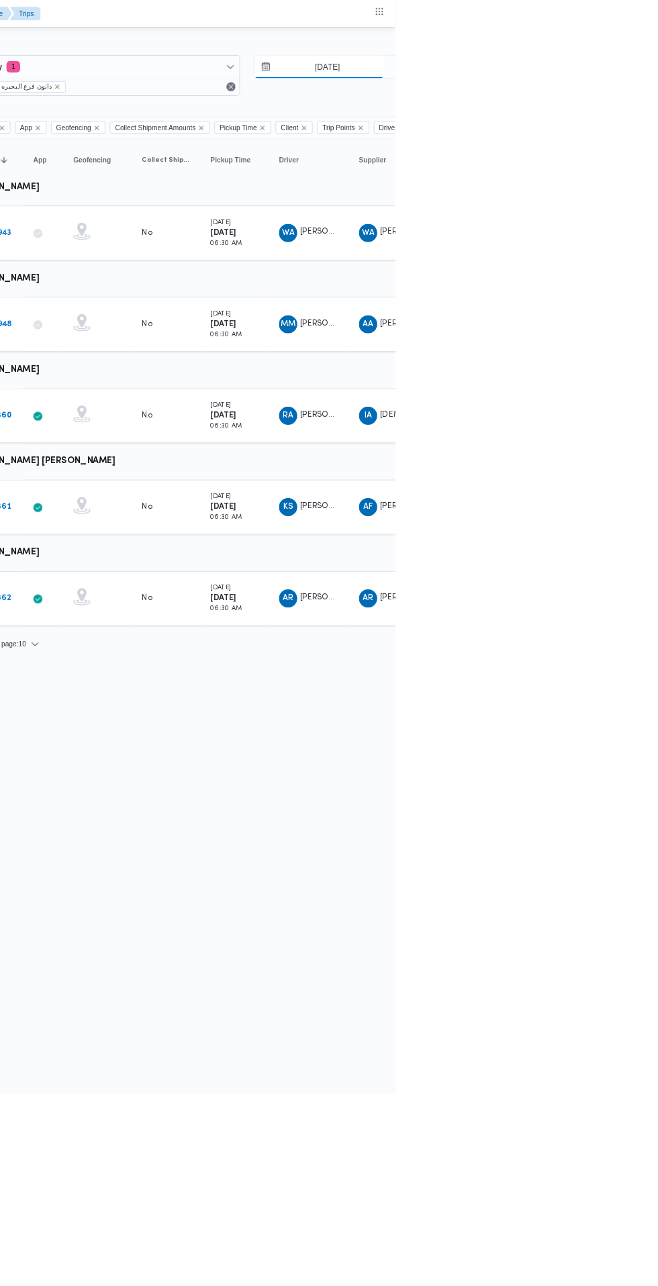
click at [574, 79] on input "[DATE]" at bounding box center [568, 78] width 152 height 27
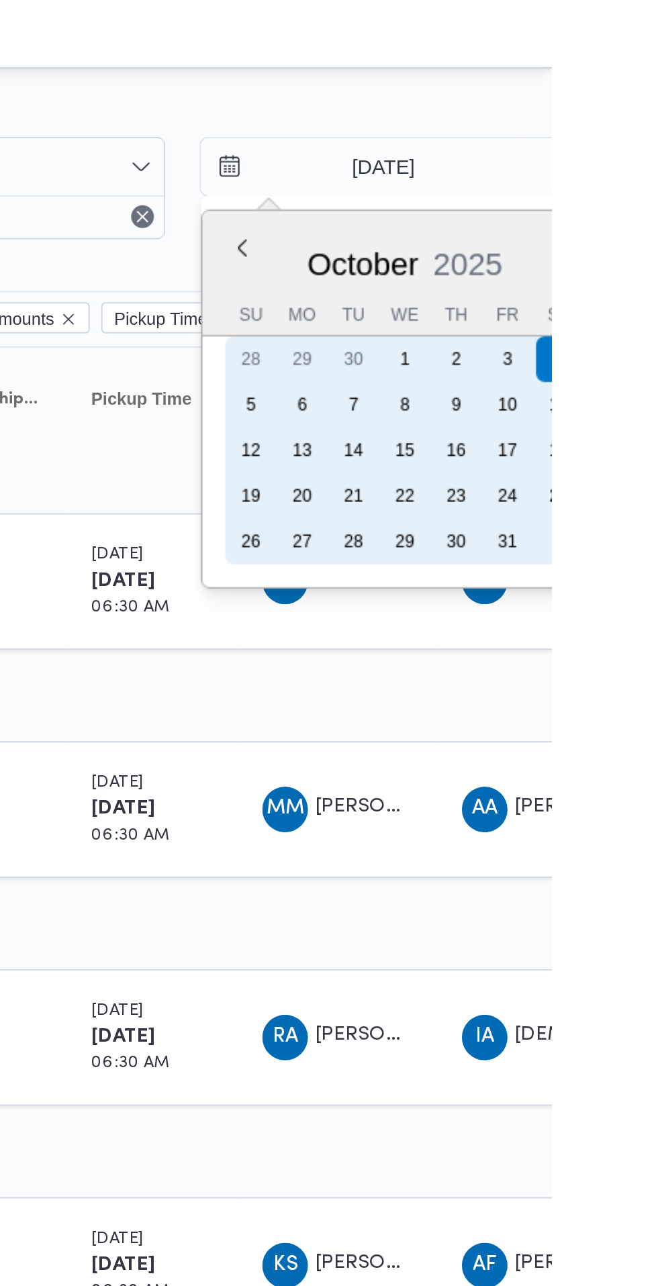
click at [611, 169] on div "2" at bounding box center [612, 168] width 21 height 21
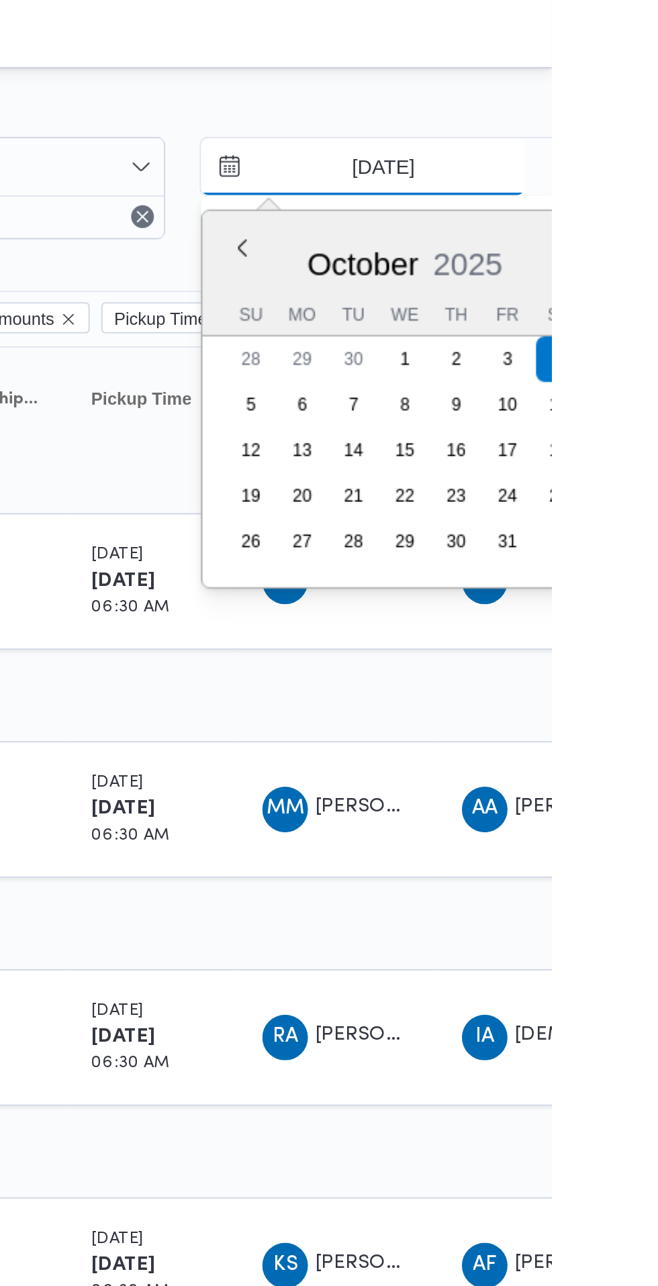
type input "[DATE]"
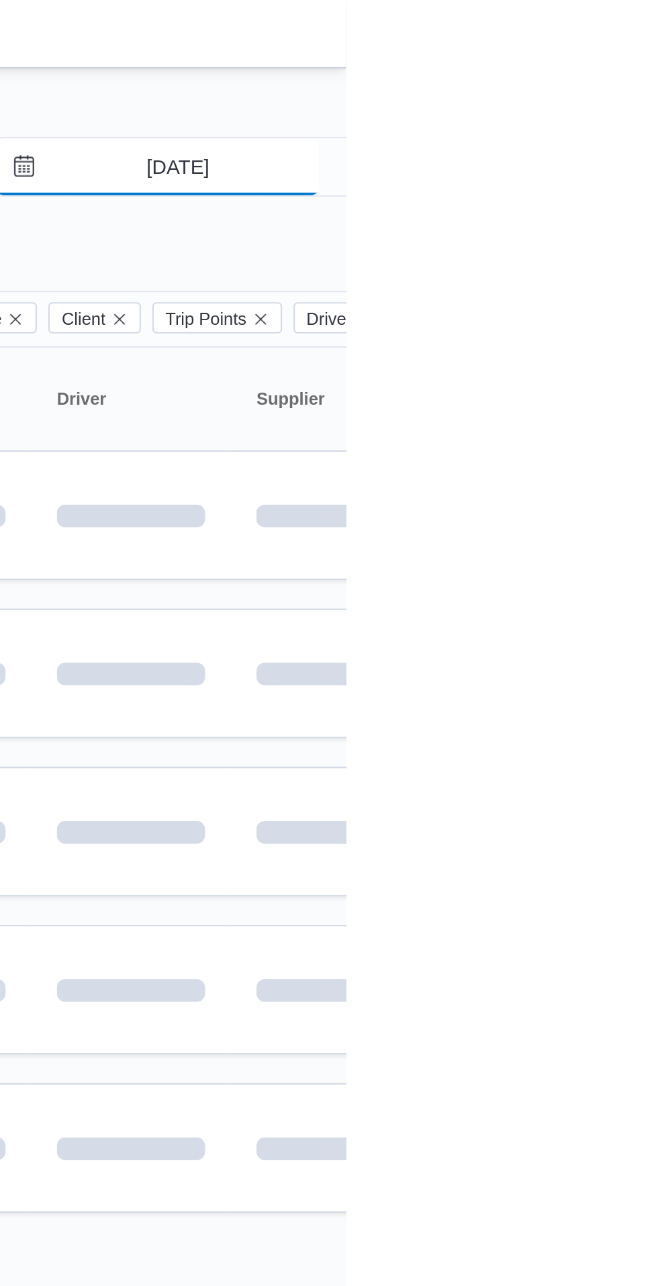
scroll to position [0, 21]
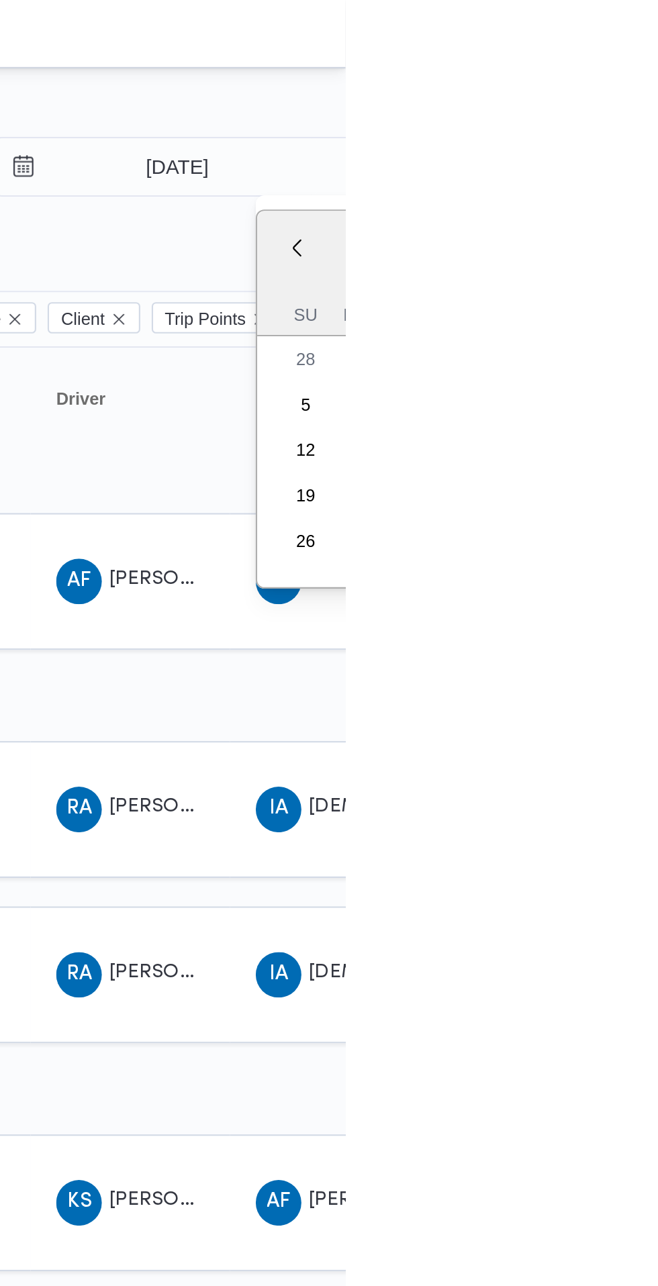
type input "[DATE]"
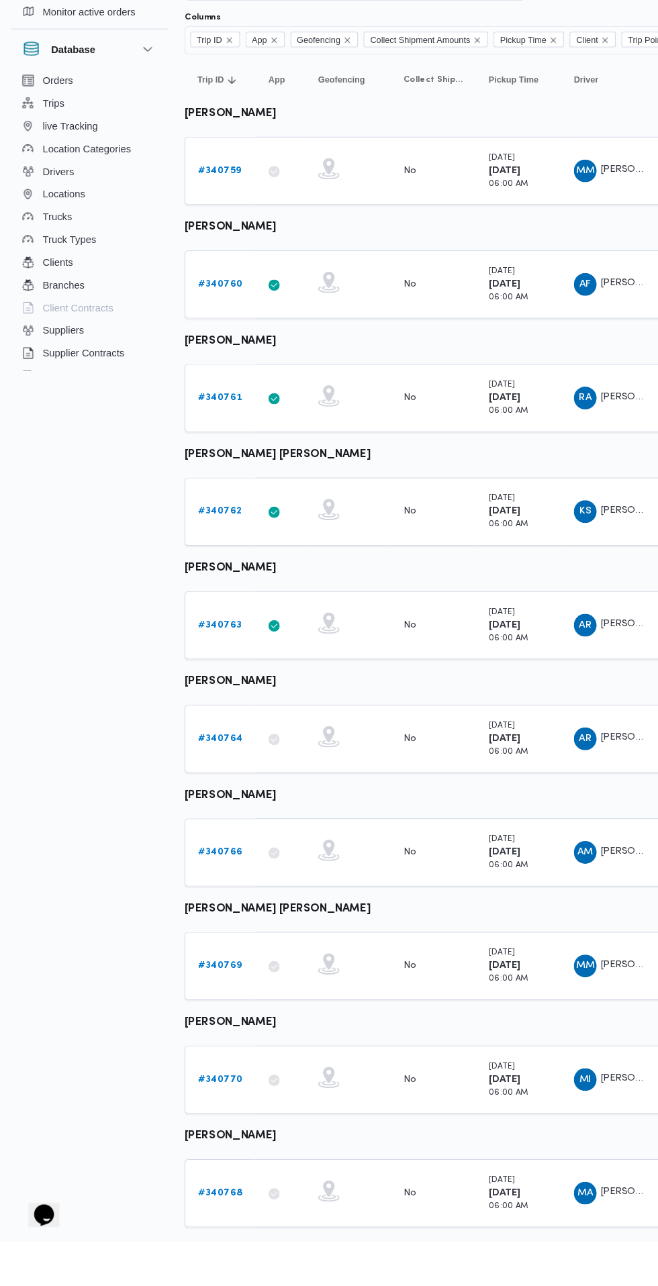
click at [199, 813] on b "# 340764" at bounding box center [208, 810] width 42 height 9
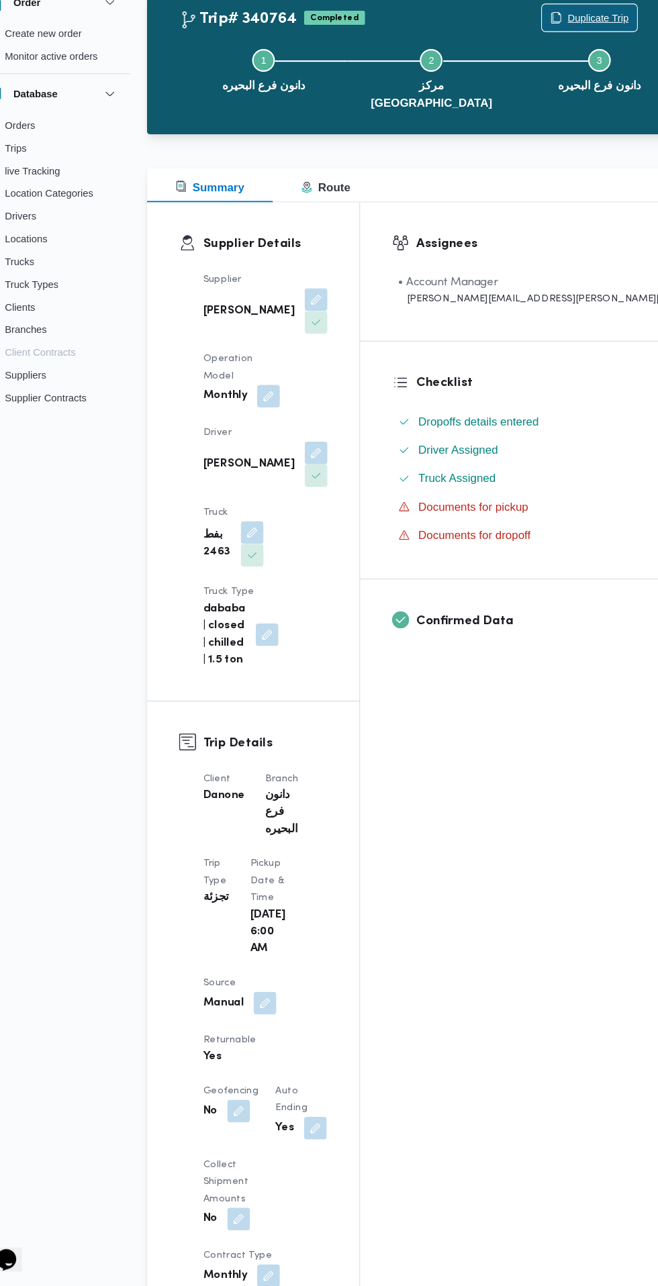
click at [572, 87] on span "Duplicate Trip" at bounding box center [601, 87] width 58 height 16
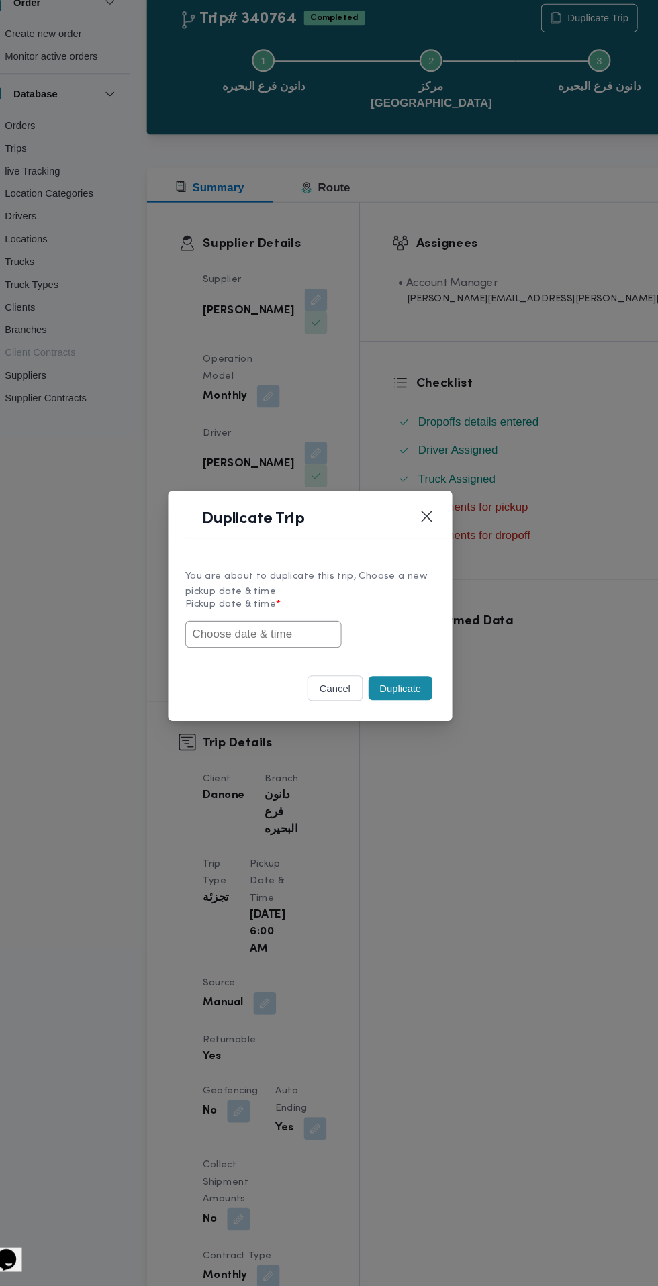
click at [289, 667] on input "text" at bounding box center [285, 670] width 148 height 26
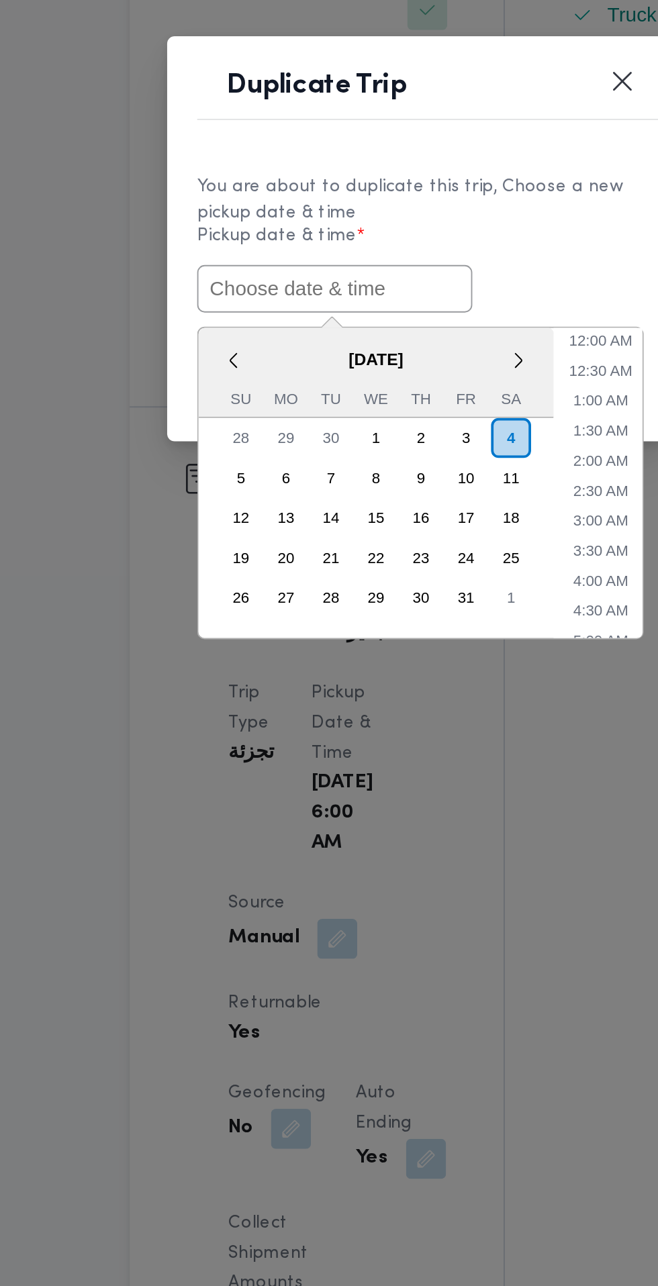
paste input "[DATE] 6:30AM"
type input "[DATE] 6:30AM"
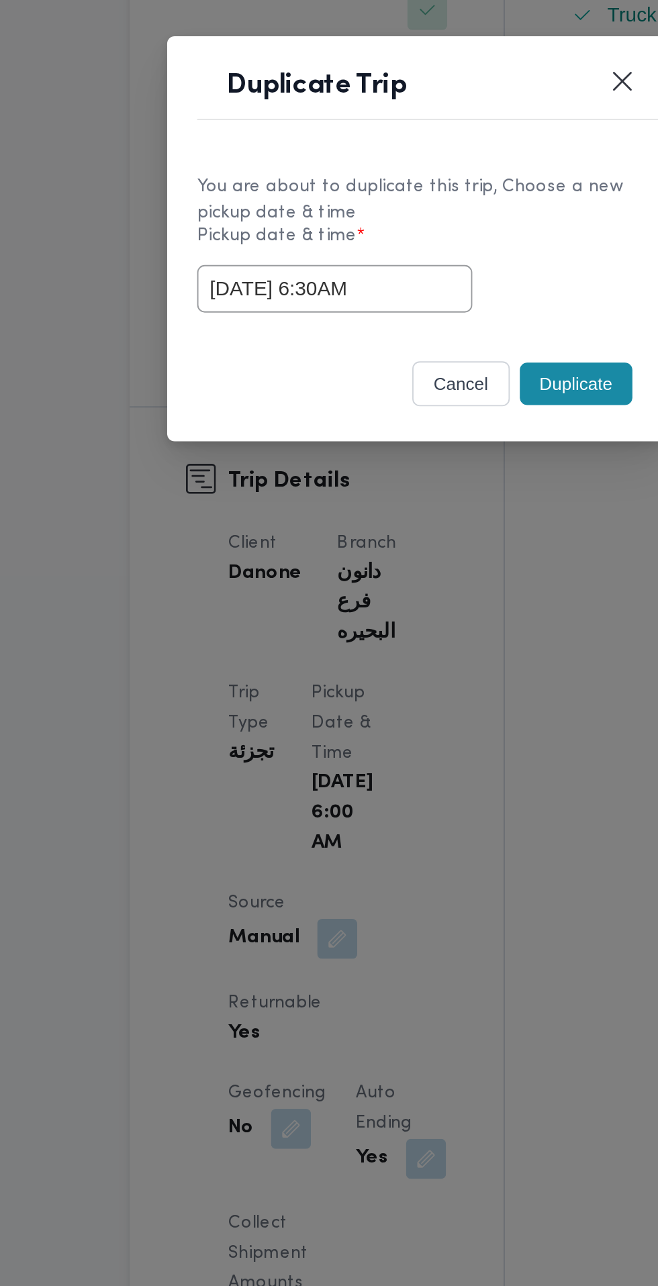
click at [425, 649] on label "Pickup date & time *" at bounding box center [329, 646] width 236 height 21
click at [420, 725] on button "Duplicate" at bounding box center [414, 721] width 60 height 23
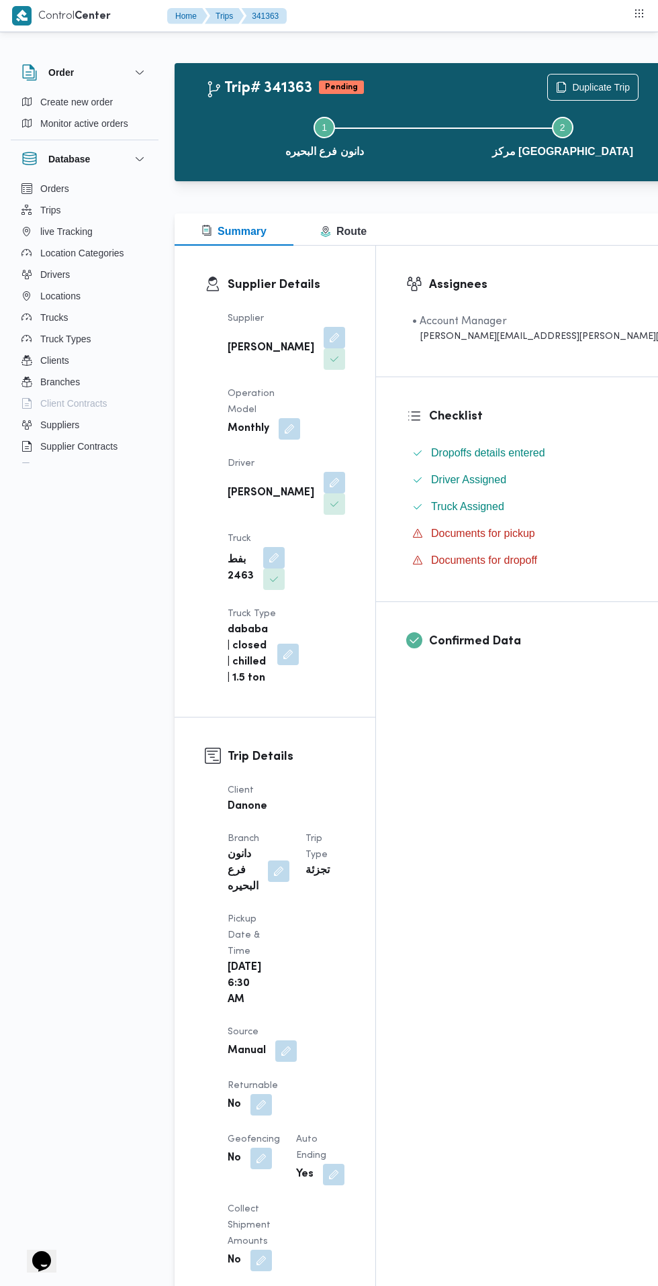
click at [272, 1094] on button "button" at bounding box center [260, 1104] width 21 height 21
click at [312, 934] on label "Is the trip will return to pickup after finish?" at bounding box center [310, 941] width 206 height 16
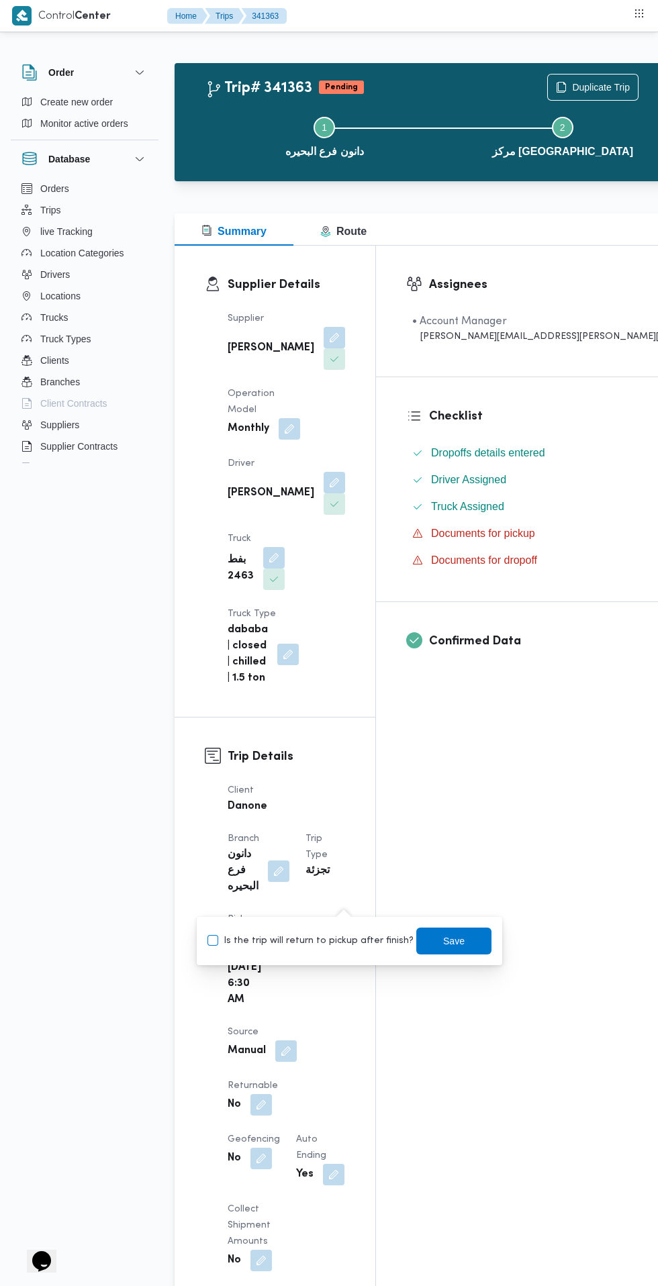
checkbox input "true"
click at [445, 947] on span "Save" at bounding box center [453, 941] width 21 height 16
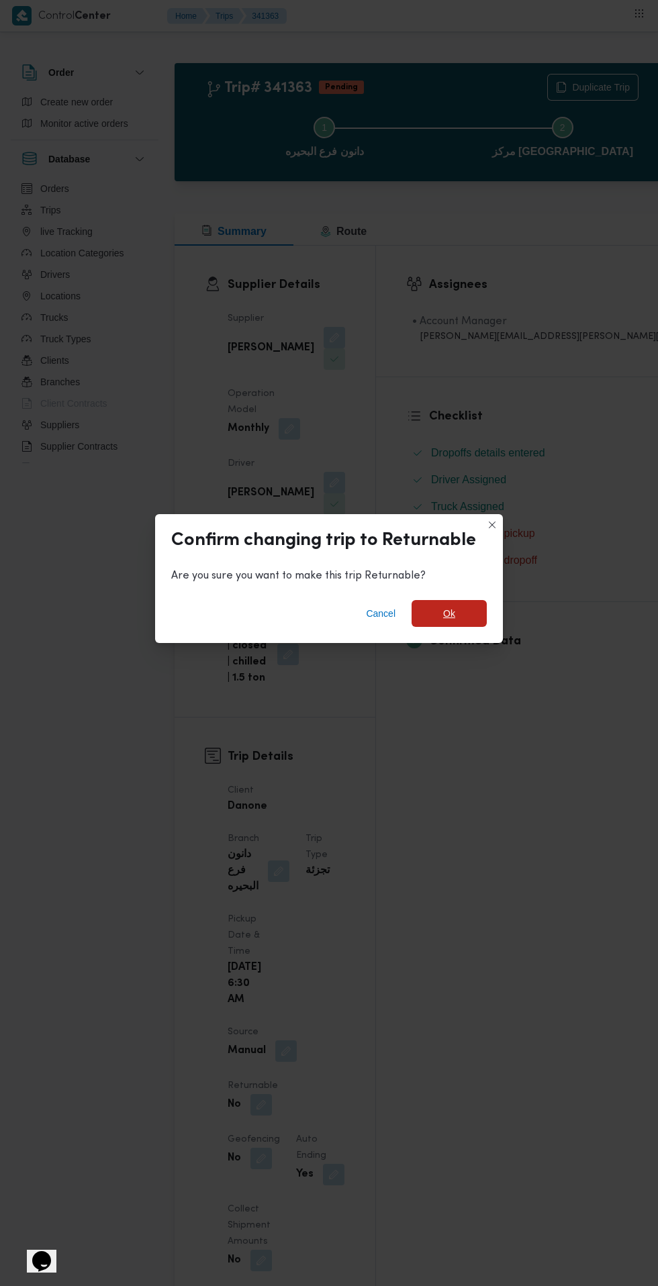
click at [450, 621] on span "Ok" at bounding box center [449, 613] width 75 height 27
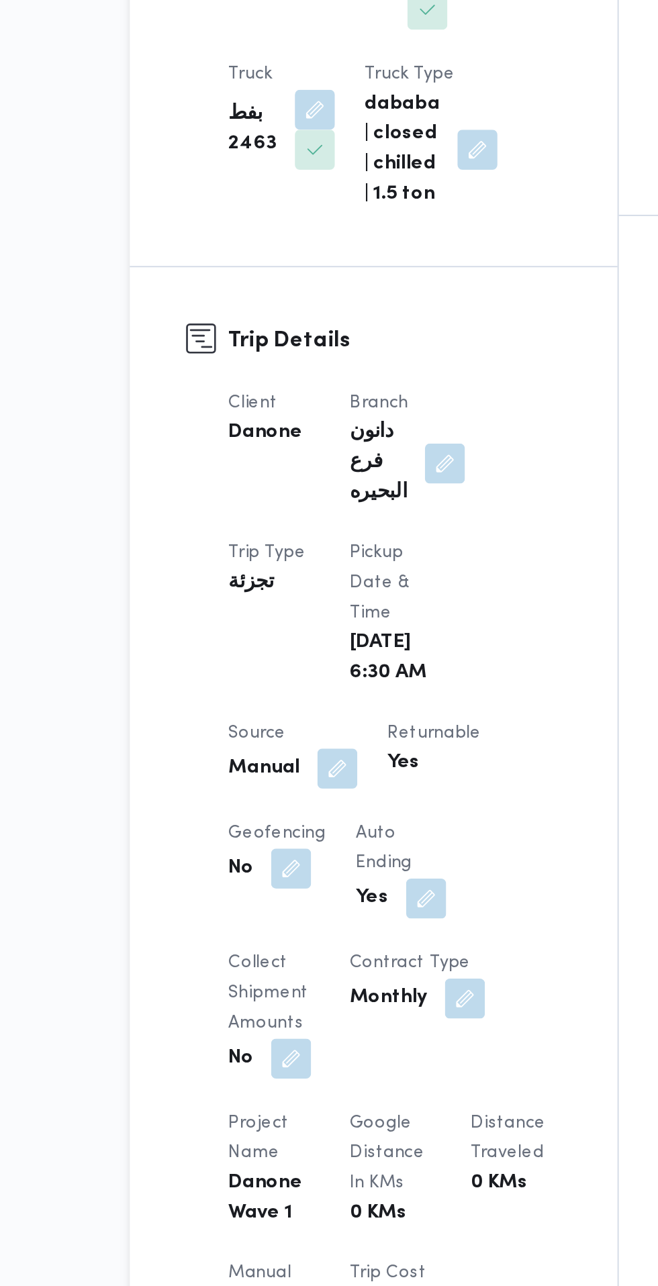
scroll to position [19, 0]
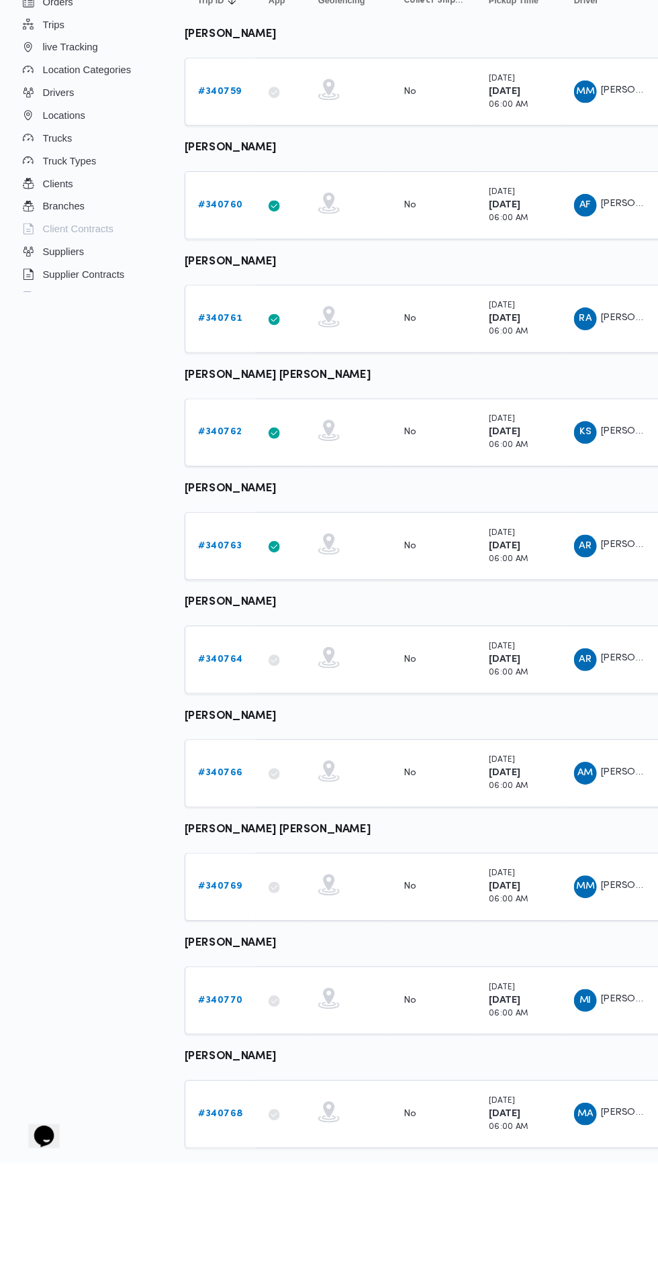
click at [210, 917] on b "# 340766" at bounding box center [208, 918] width 42 height 9
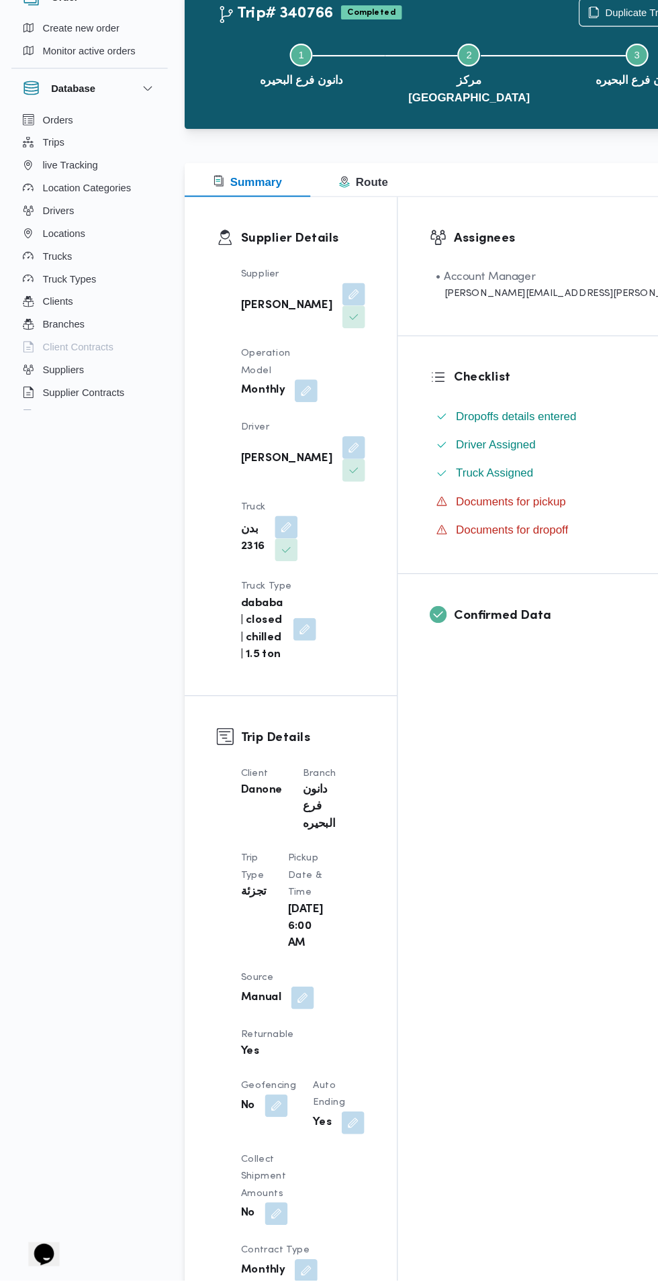
scroll to position [10, 0]
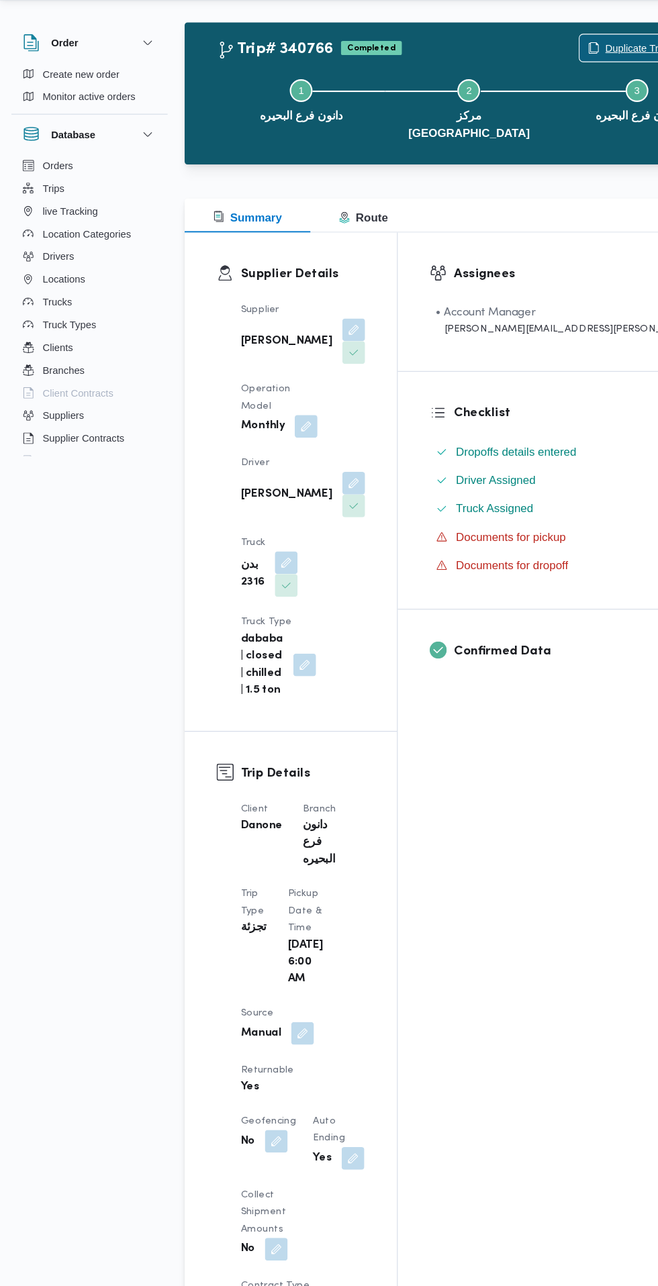
click at [548, 66] on span "Duplicate Trip" at bounding box center [593, 77] width 90 height 26
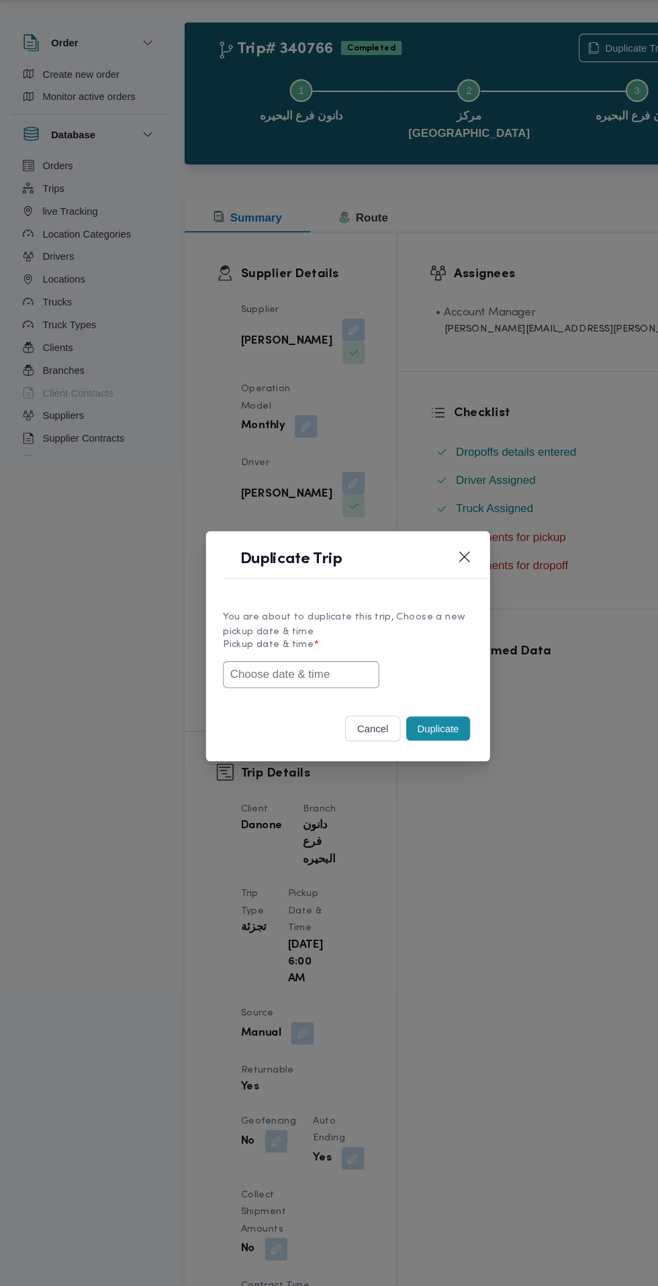
click at [315, 675] on input "text" at bounding box center [285, 670] width 148 height 26
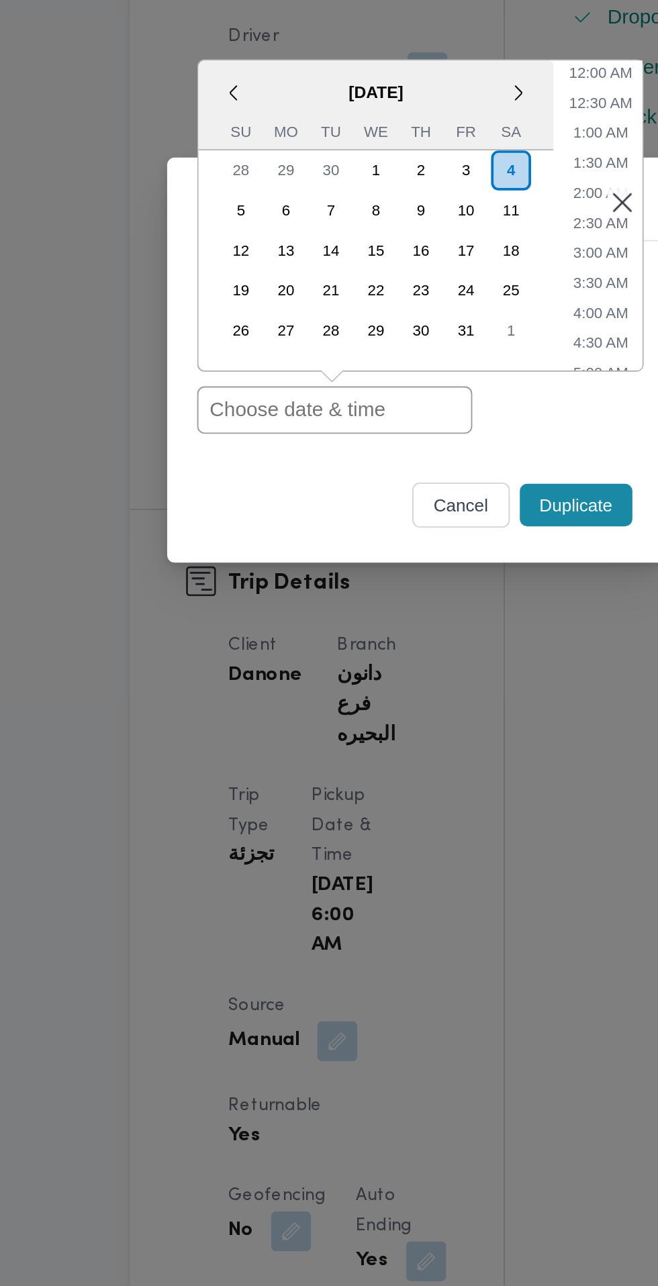
paste input "[DATE] 6:30AM"
type input "[DATE] 6:30AM"
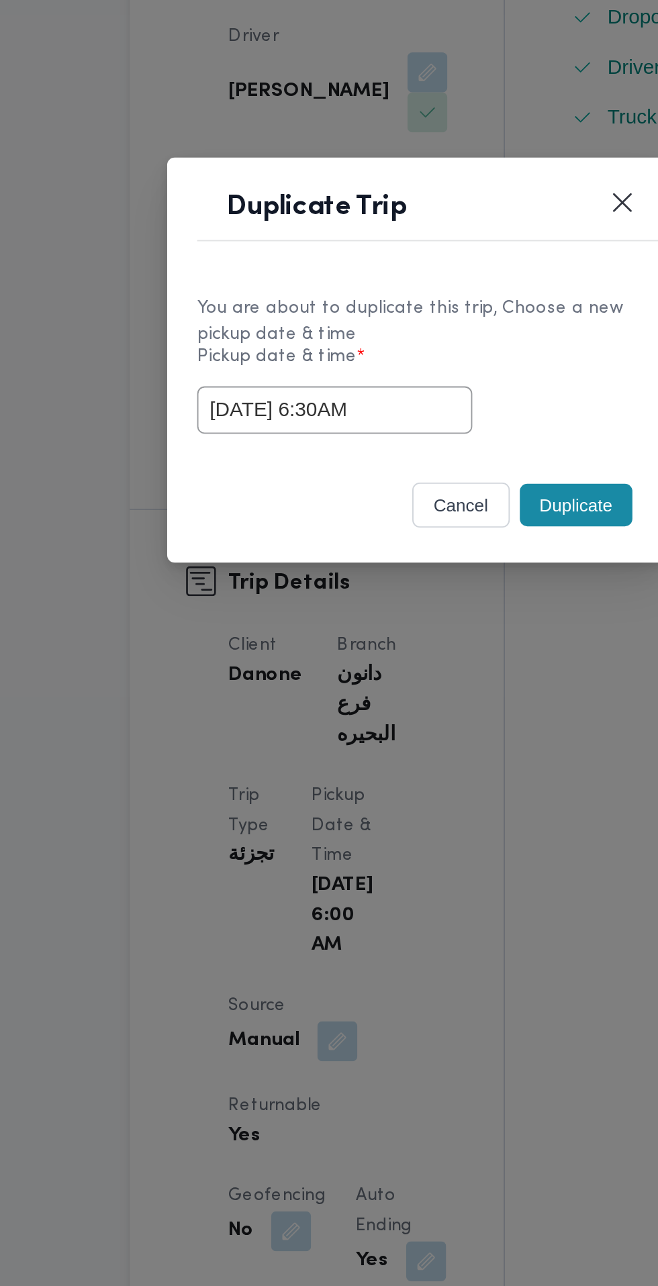
click at [416, 683] on div "You are about to duplicate this trip, Choose a new pickup date & time Pickup da…" at bounding box center [329, 646] width 269 height 100
click at [420, 724] on button "Duplicate" at bounding box center [414, 721] width 60 height 23
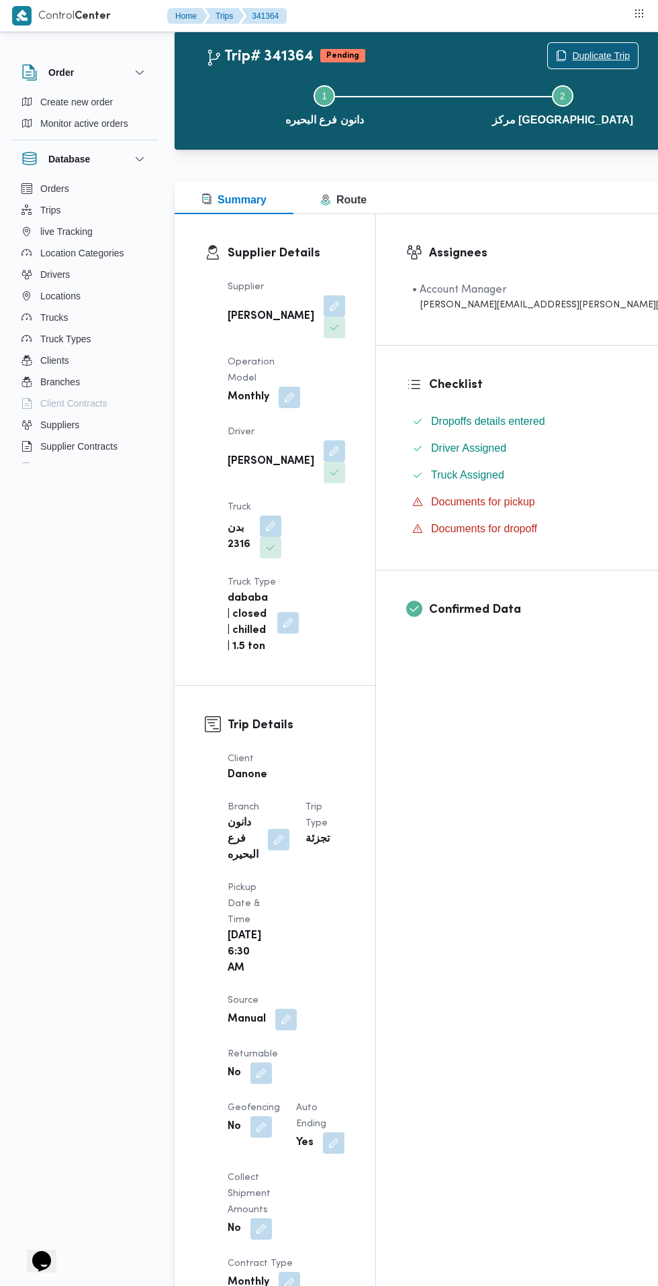
scroll to position [105, 0]
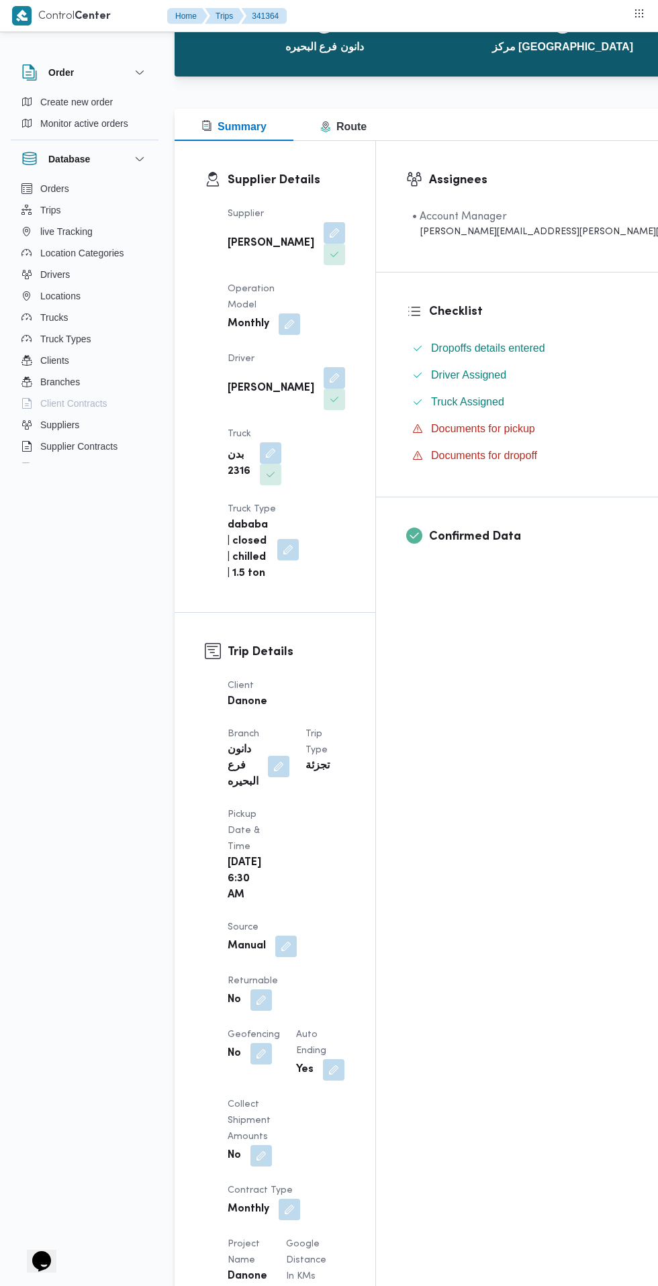
click at [272, 990] on button "button" at bounding box center [260, 1000] width 21 height 21
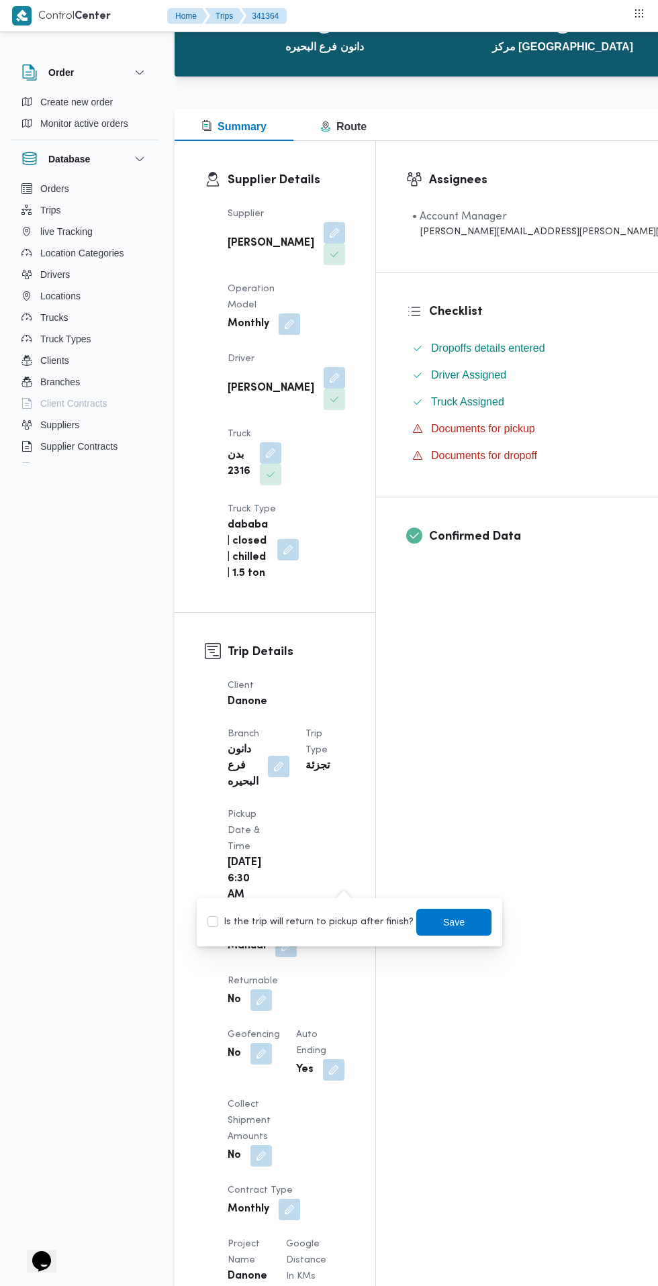
click at [322, 929] on label "Is the trip will return to pickup after finish?" at bounding box center [310, 922] width 206 height 16
checkbox input "true"
click at [443, 922] on span "Save" at bounding box center [453, 922] width 21 height 16
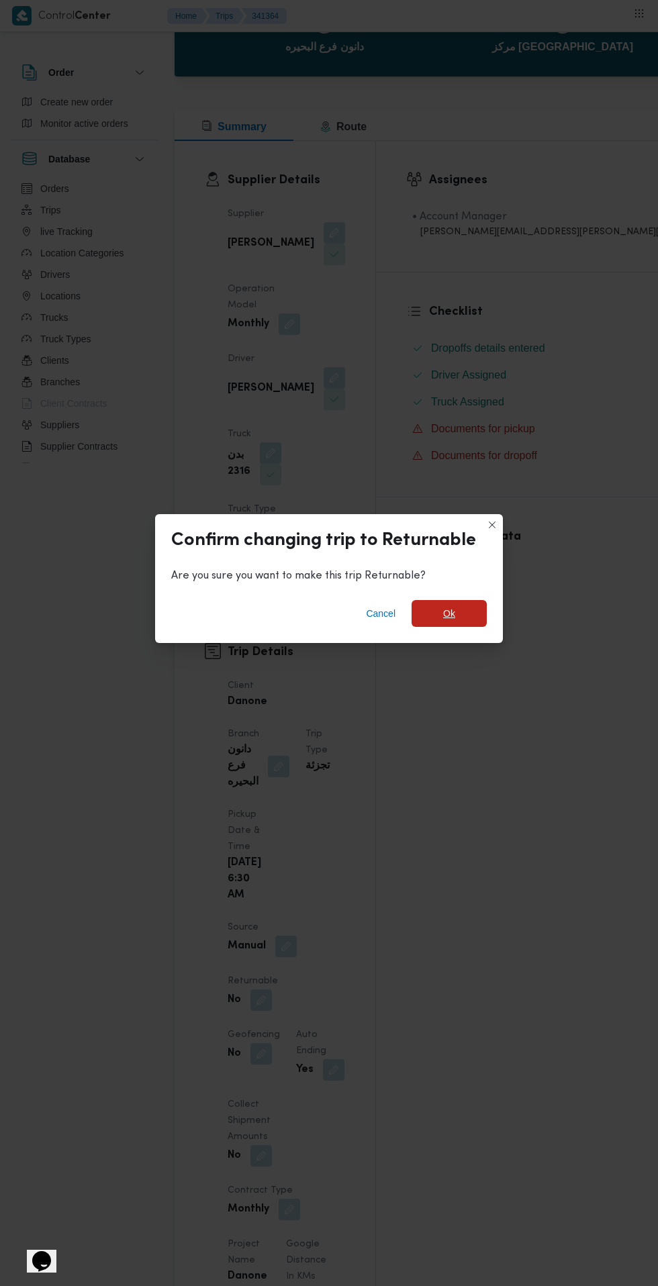
click at [461, 627] on span "Ok" at bounding box center [449, 613] width 75 height 27
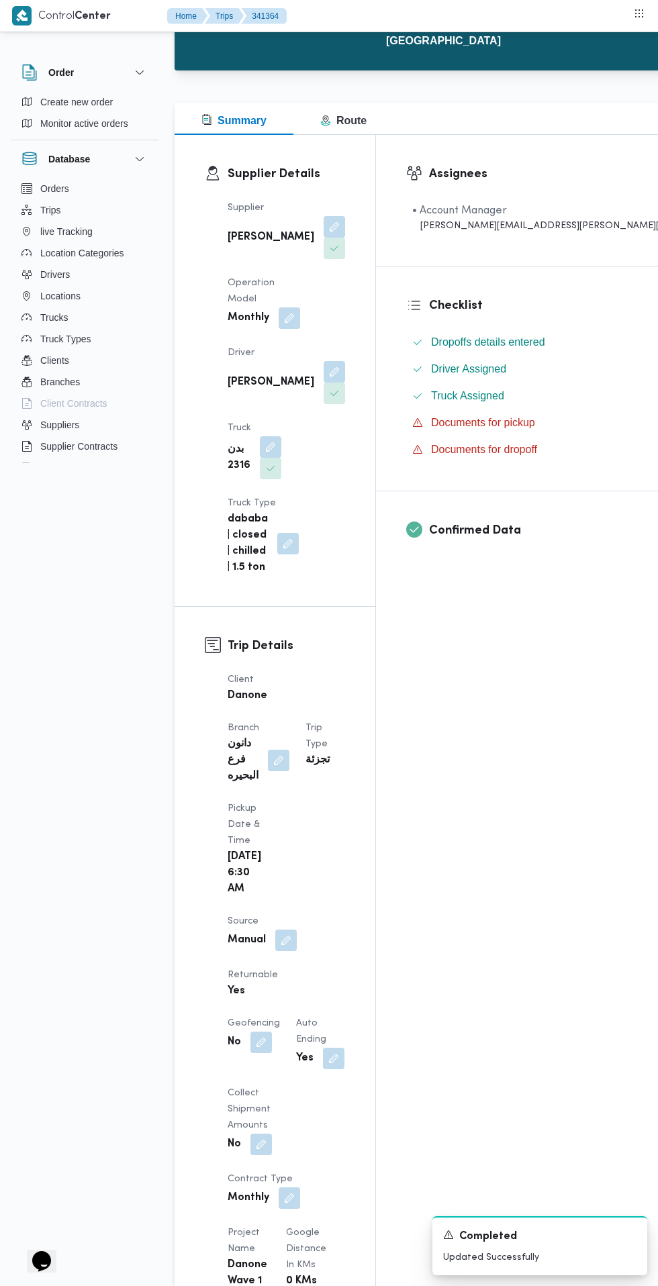
scroll to position [0, 0]
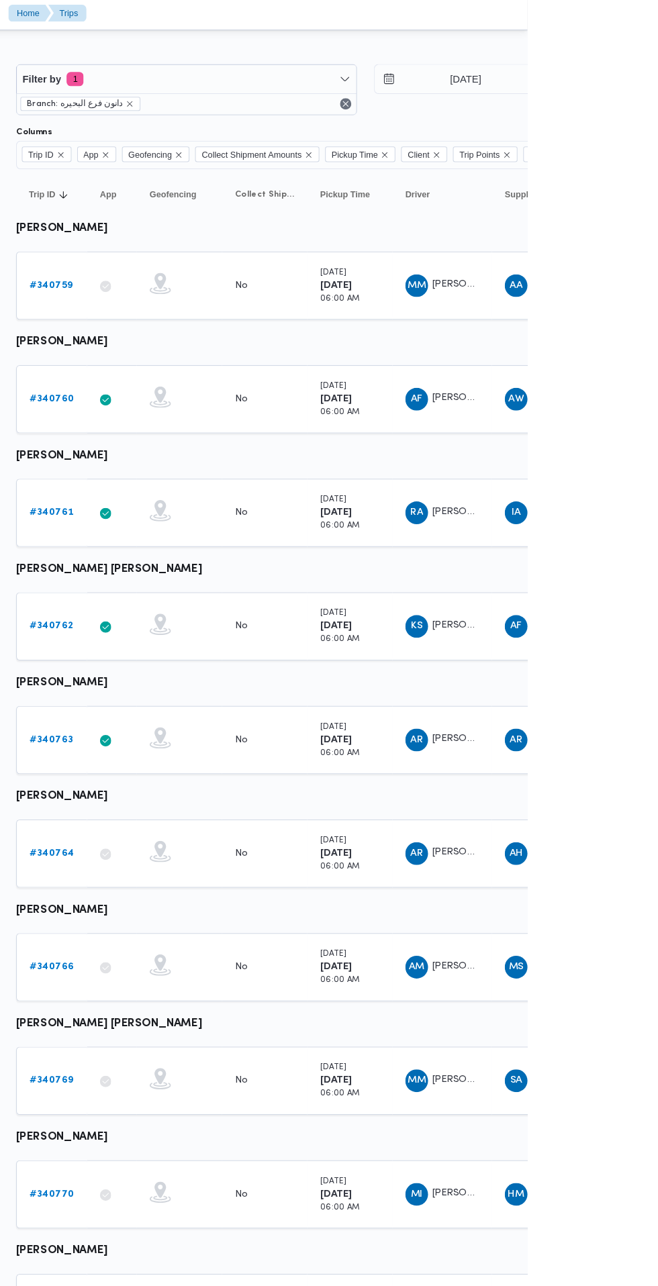
scroll to position [0, 21]
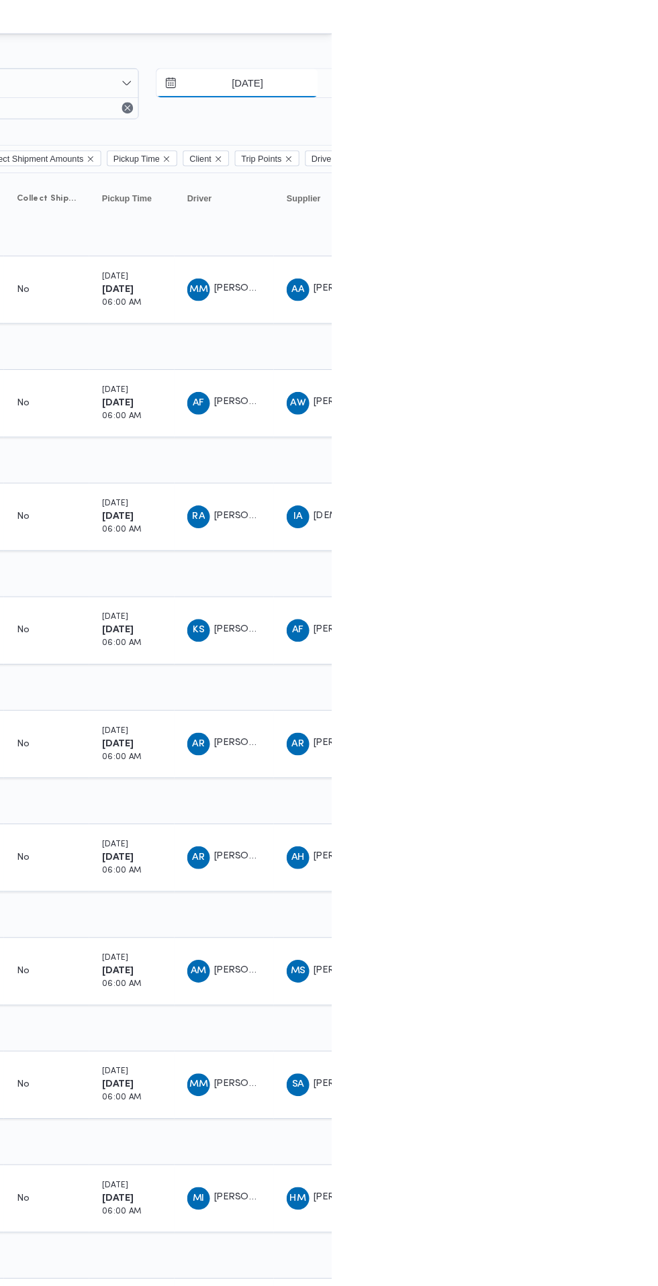
click at [592, 77] on input "[DATE]" at bounding box center [568, 78] width 152 height 27
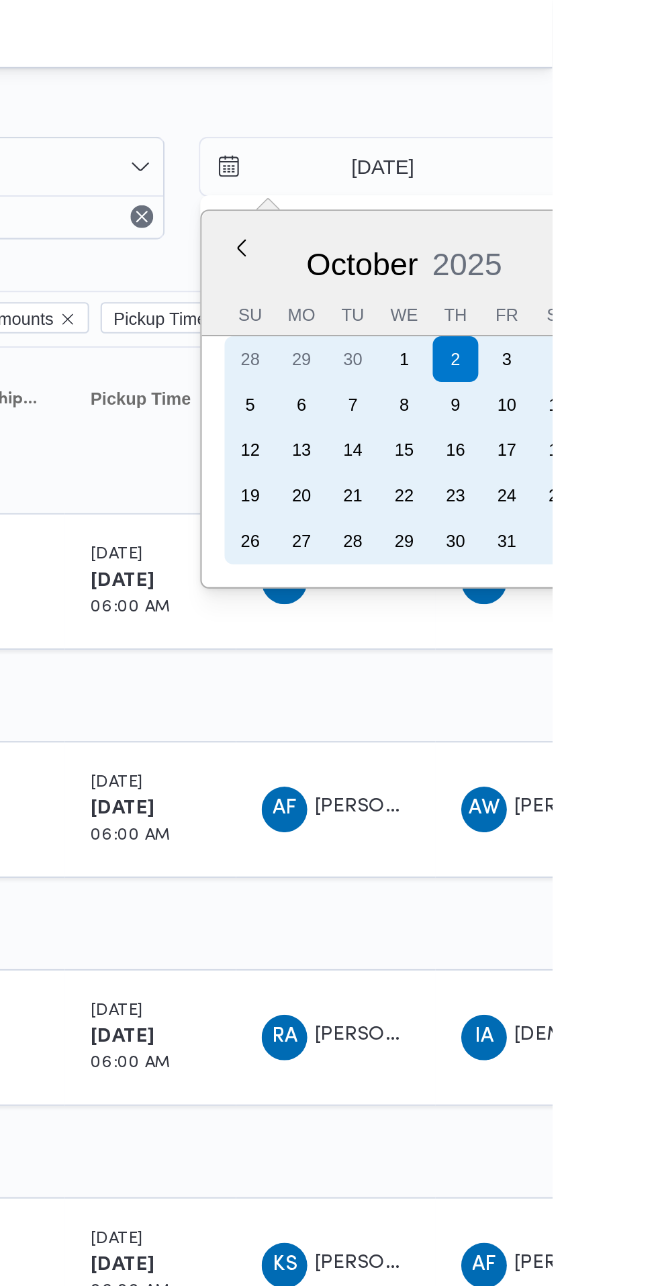
click at [657, 169] on div "4" at bounding box center [660, 168] width 21 height 21
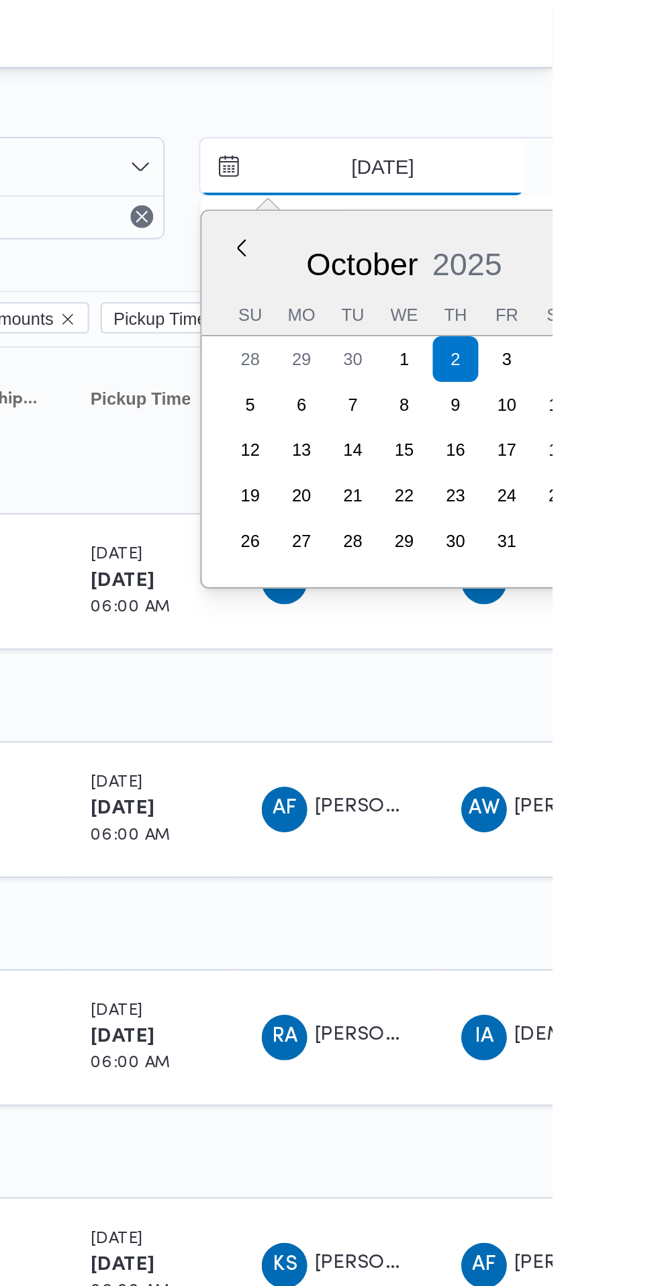
type input "[DATE]"
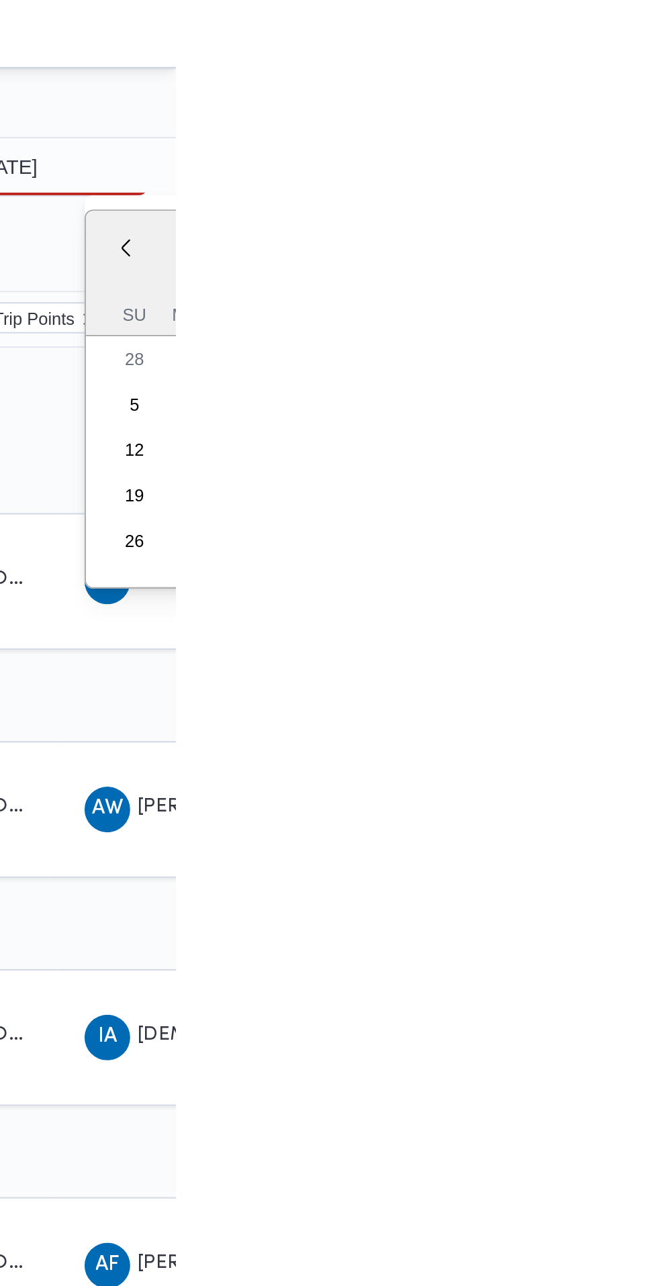
type input "[DATE]"
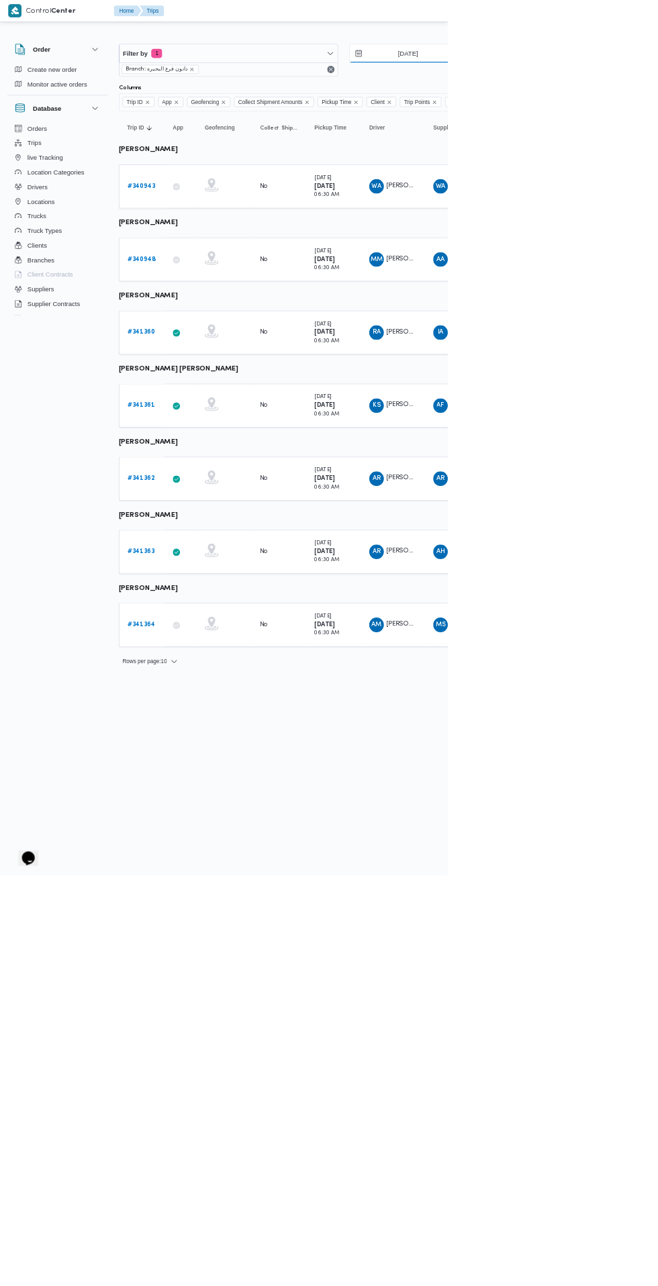
click at [610, 79] on input "[DATE]" at bounding box center [590, 78] width 152 height 27
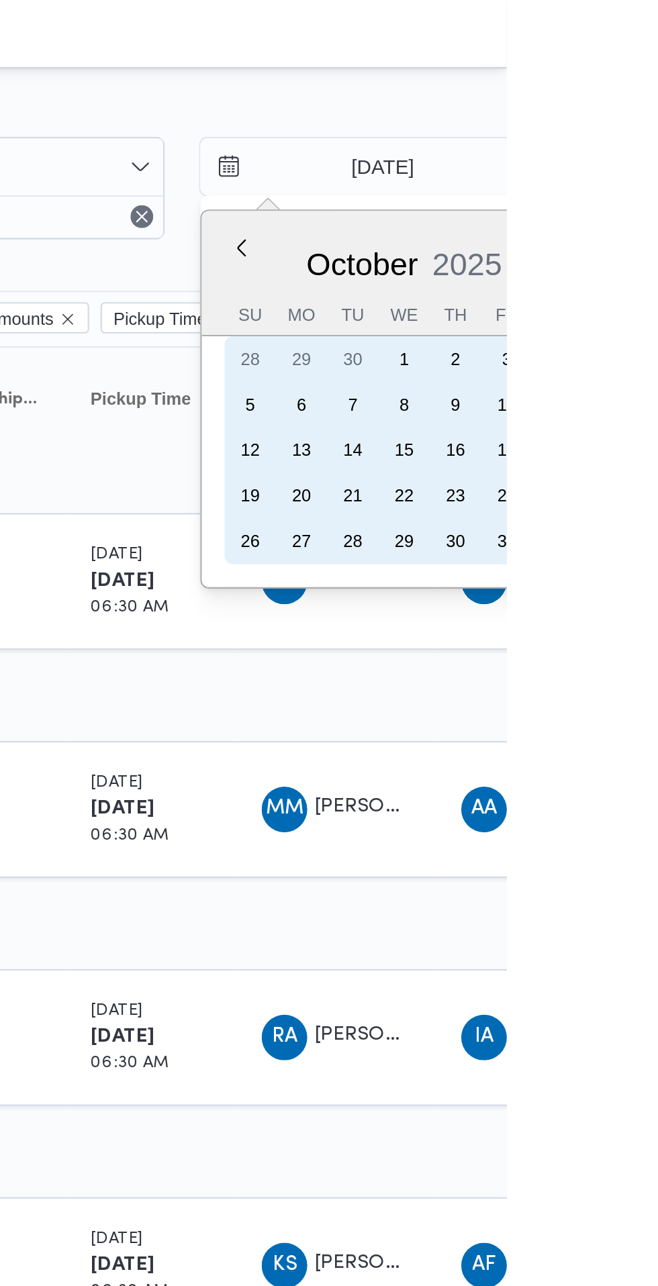
click at [632, 169] on div "2" at bounding box center [633, 168] width 21 height 21
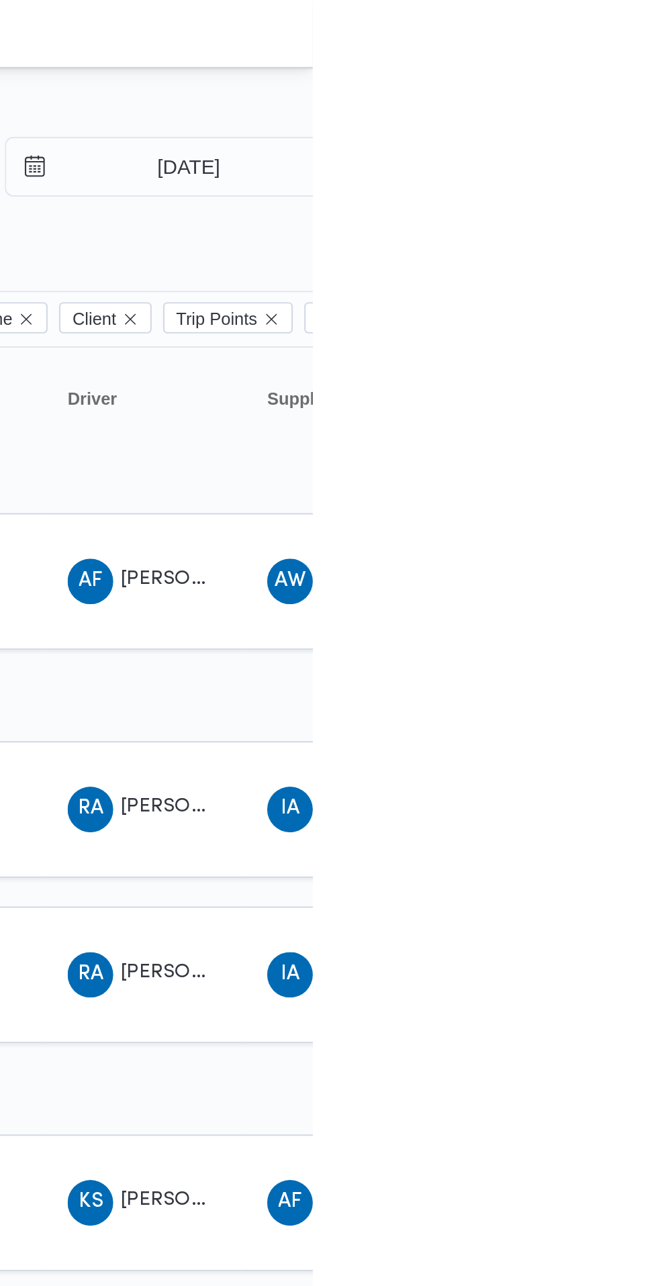
click at [608, 79] on input "[DATE]" at bounding box center [590, 78] width 152 height 27
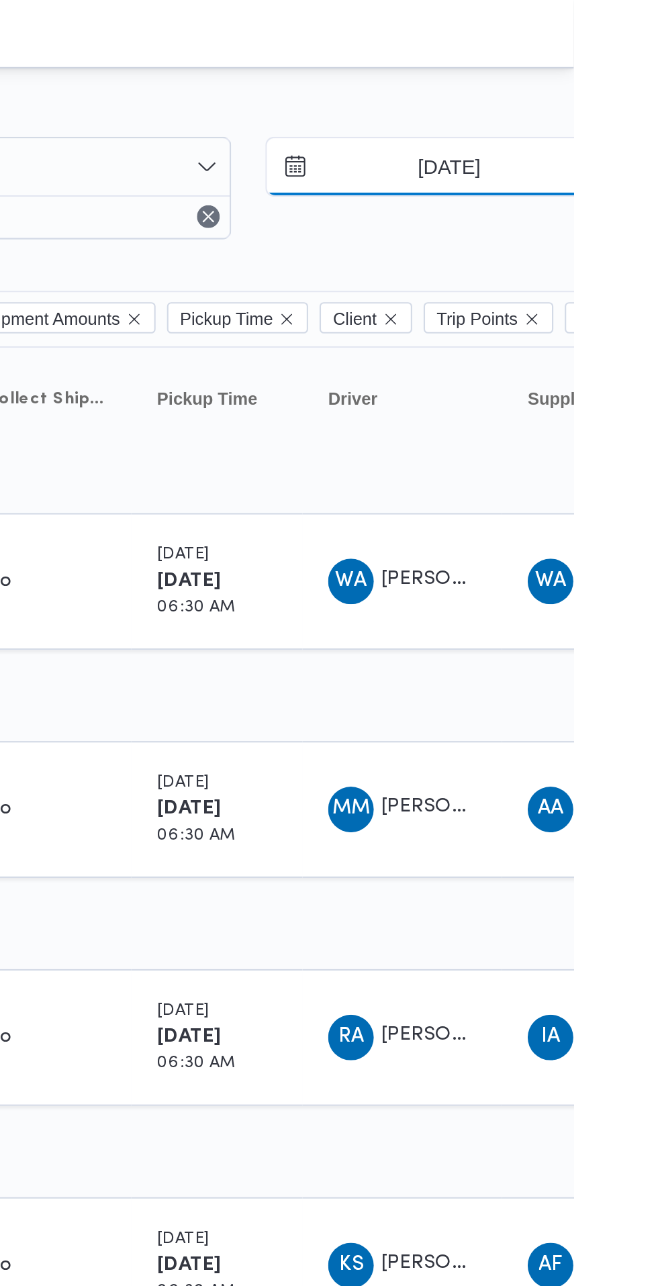
click at [622, 79] on input "[DATE]" at bounding box center [590, 78] width 152 height 27
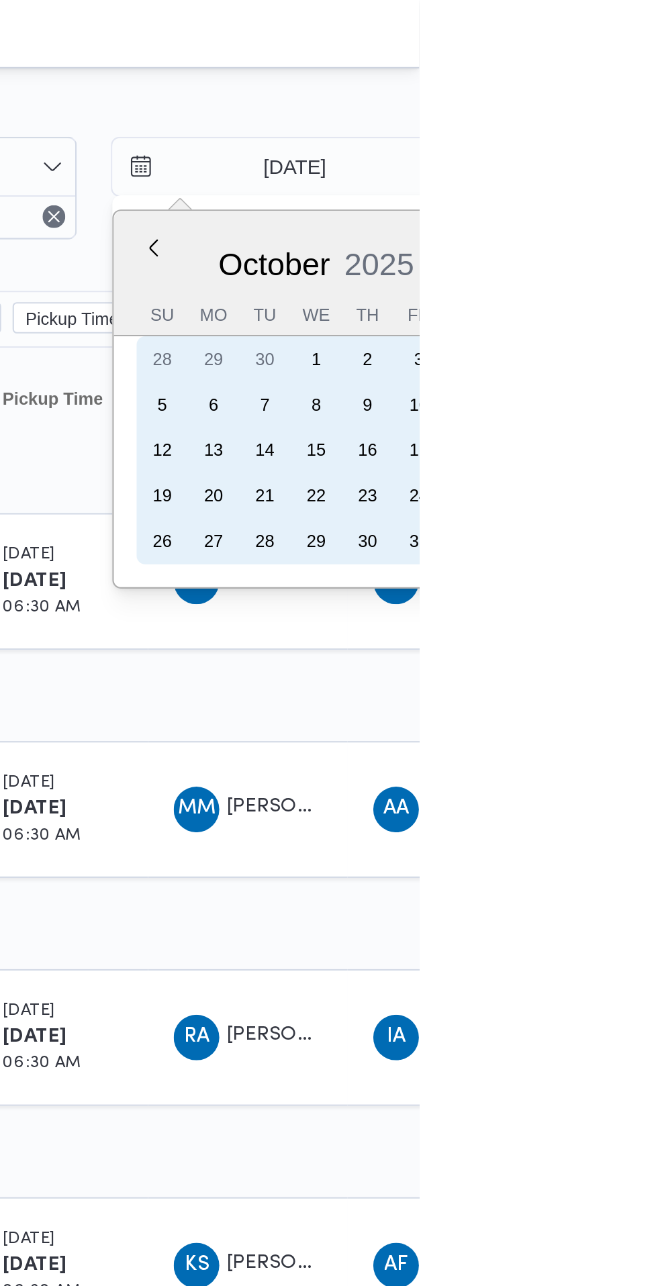
click at [634, 171] on div "2" at bounding box center [633, 168] width 21 height 21
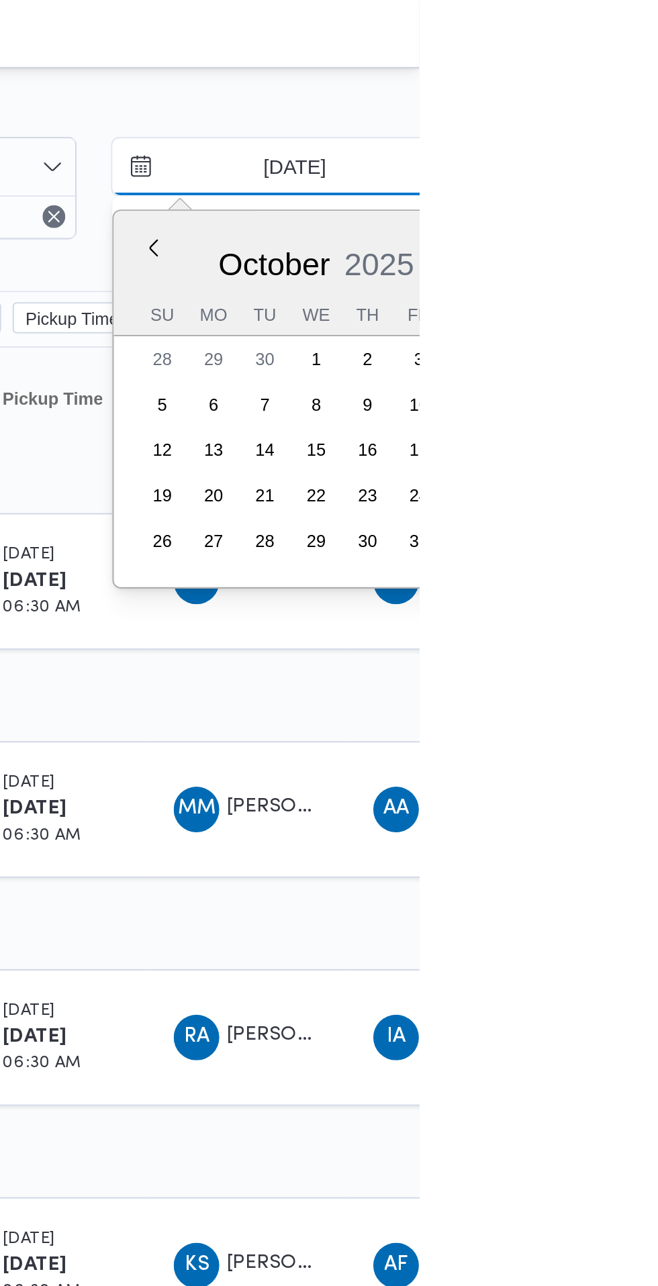
type input "[DATE]"
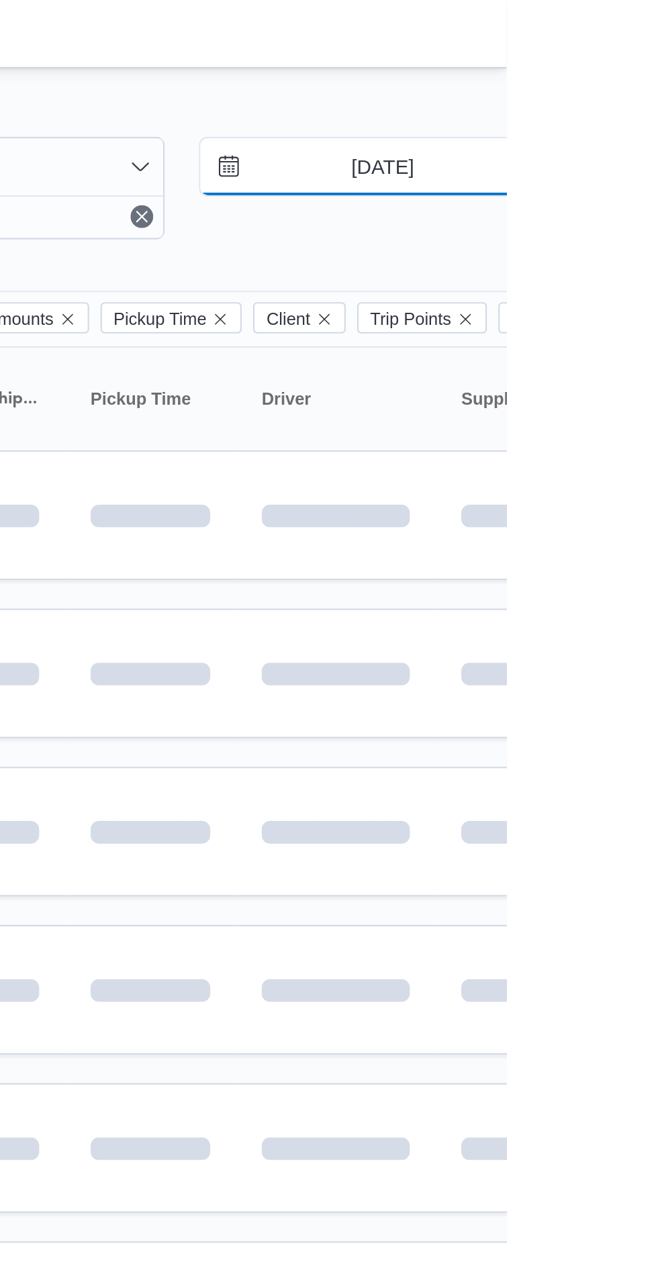
click at [657, 79] on input "[DATE]" at bounding box center [590, 78] width 152 height 27
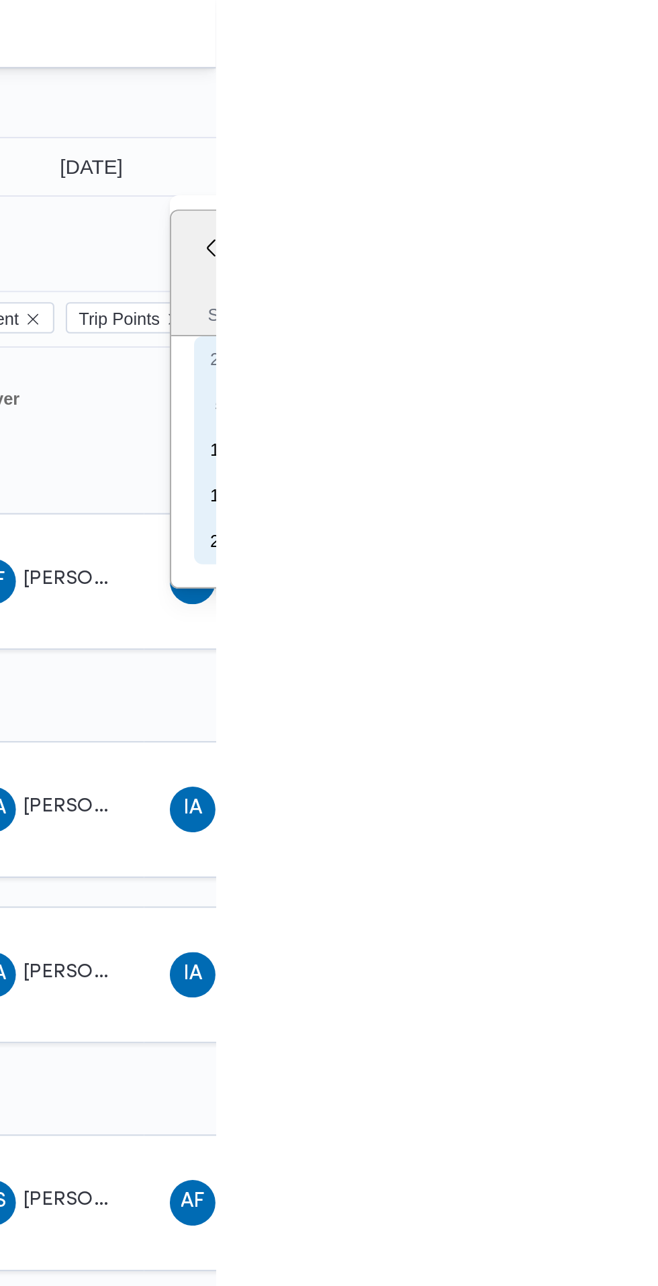
type input "[DATE]"
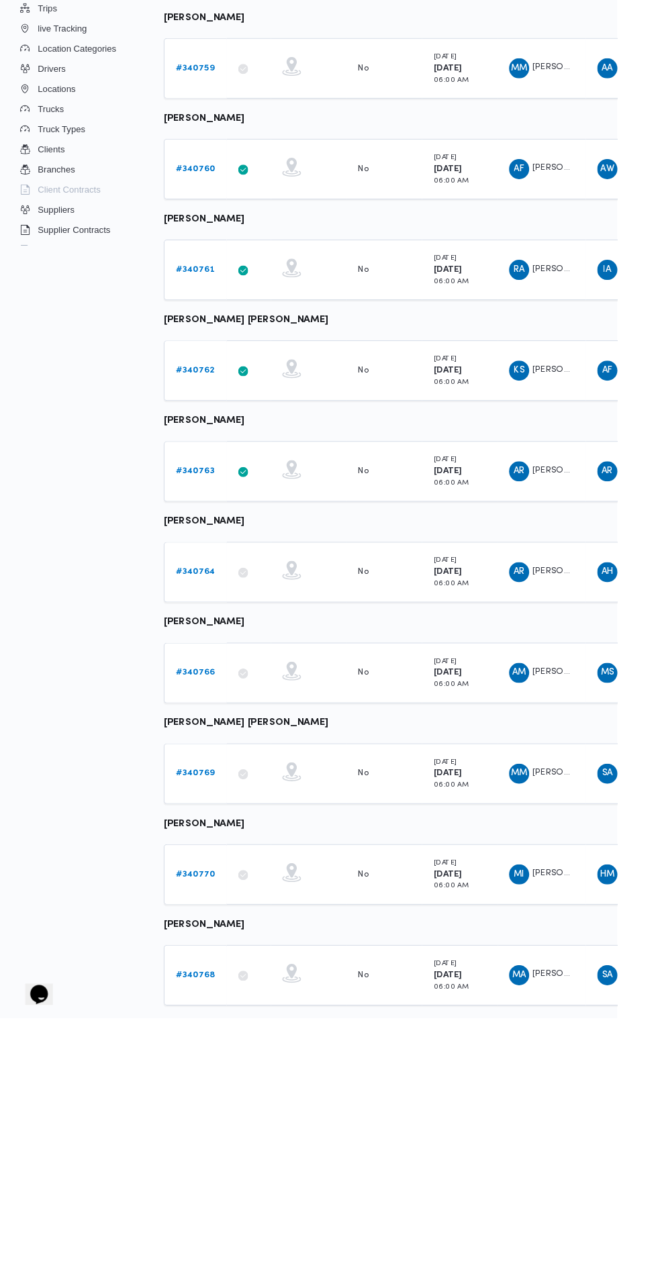
click at [207, 1027] on b "# 340769" at bounding box center [208, 1025] width 42 height 9
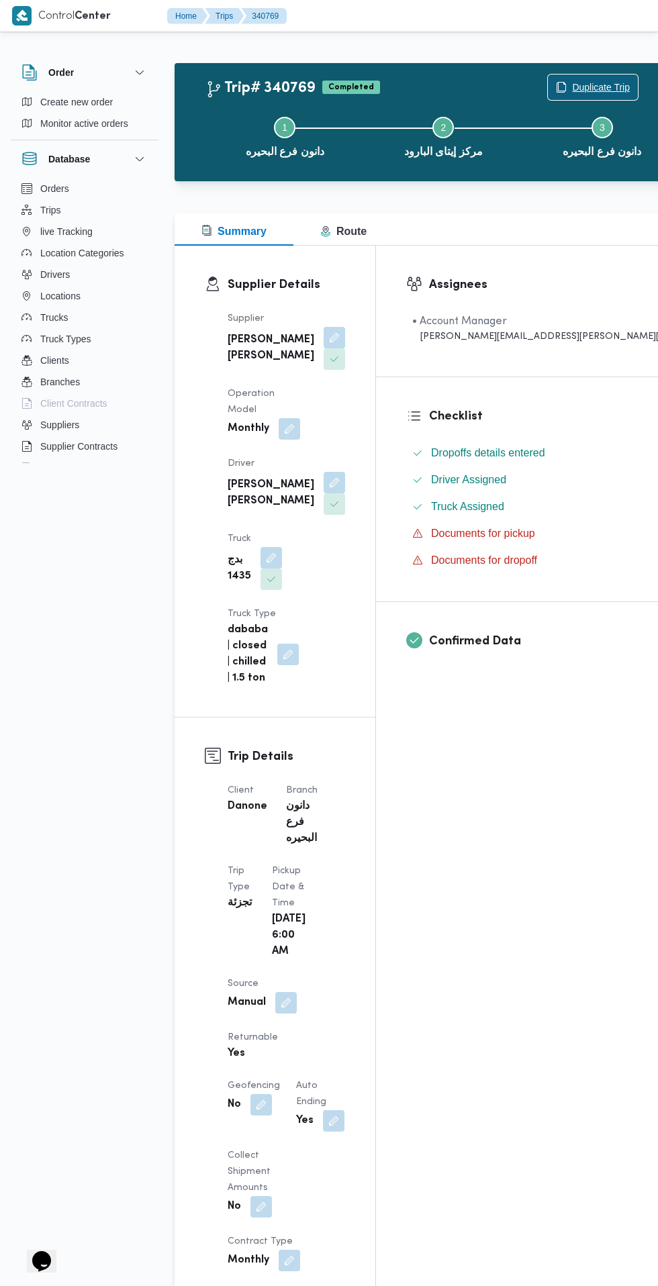
click at [572, 83] on span "Duplicate Trip" at bounding box center [601, 87] width 58 height 16
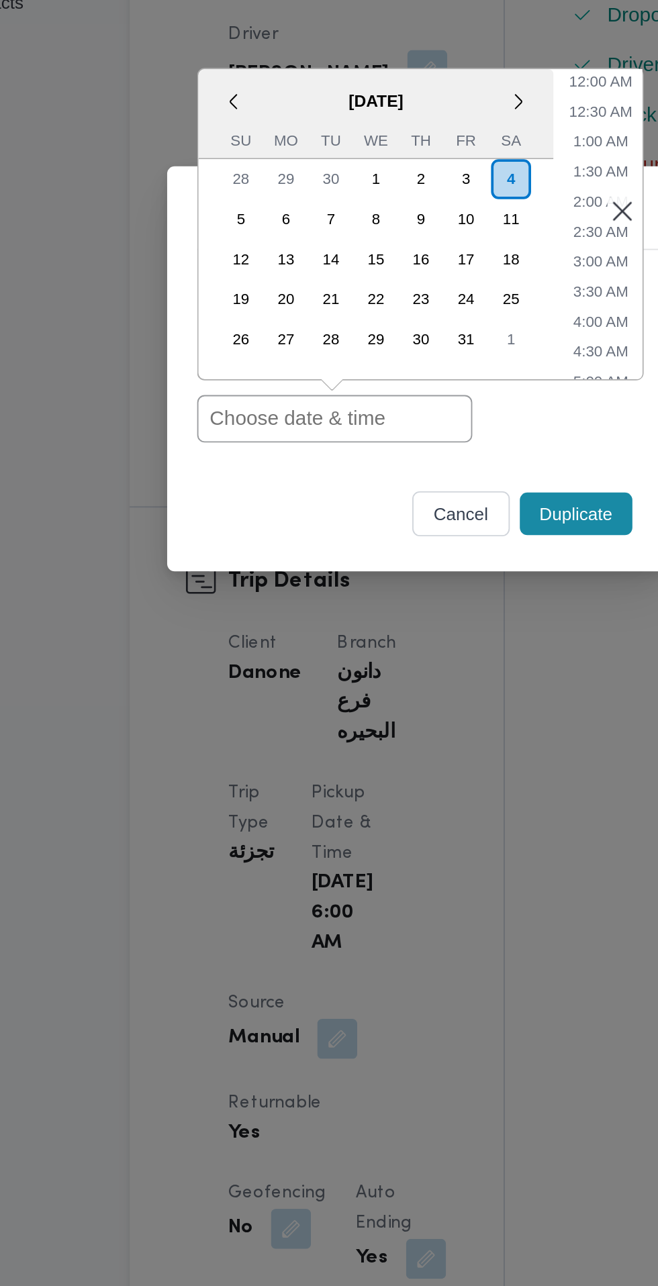
paste input "[DATE] 6:30AM"
type input "[DATE] 6:30AM"
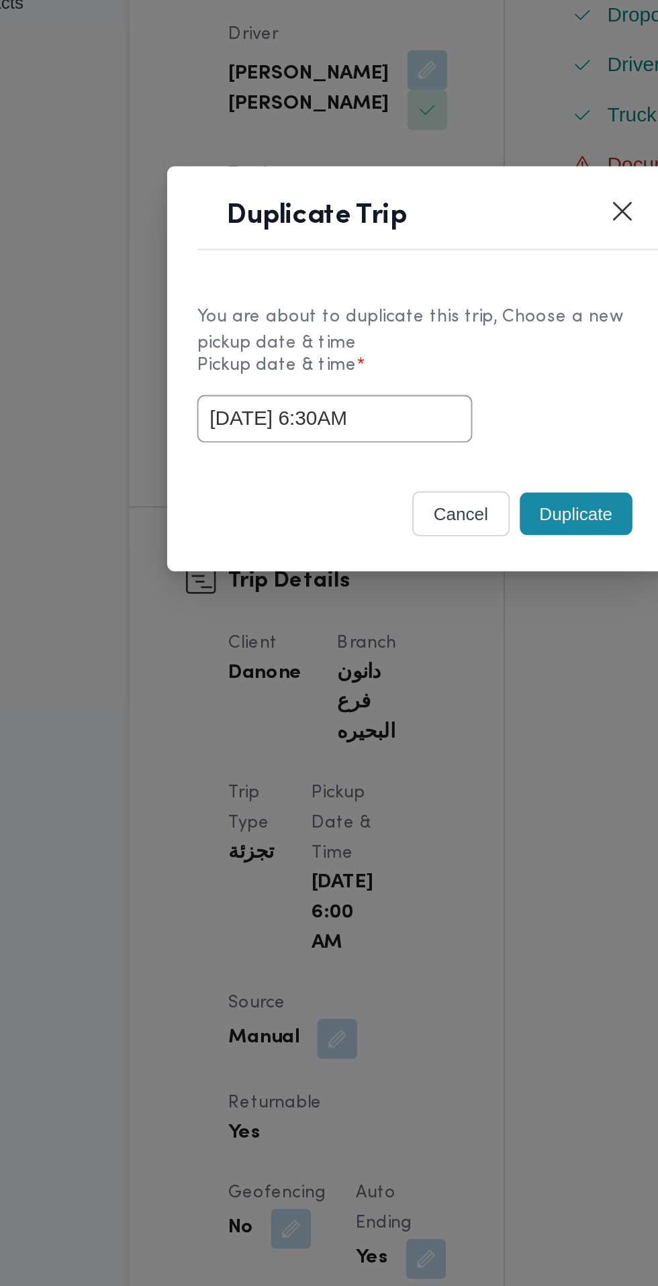
click at [414, 679] on div "[DATE] 6:30AM" at bounding box center [329, 670] width 236 height 26
click at [420, 722] on button "Duplicate" at bounding box center [414, 721] width 60 height 23
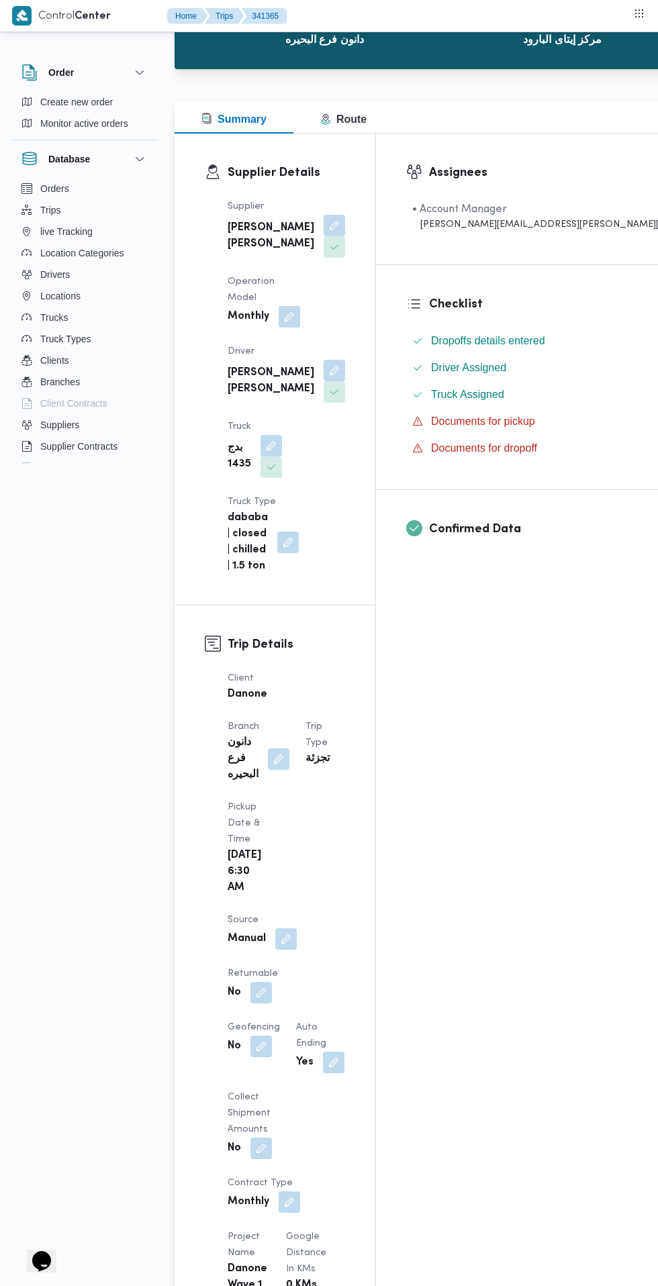
scroll to position [116, 0]
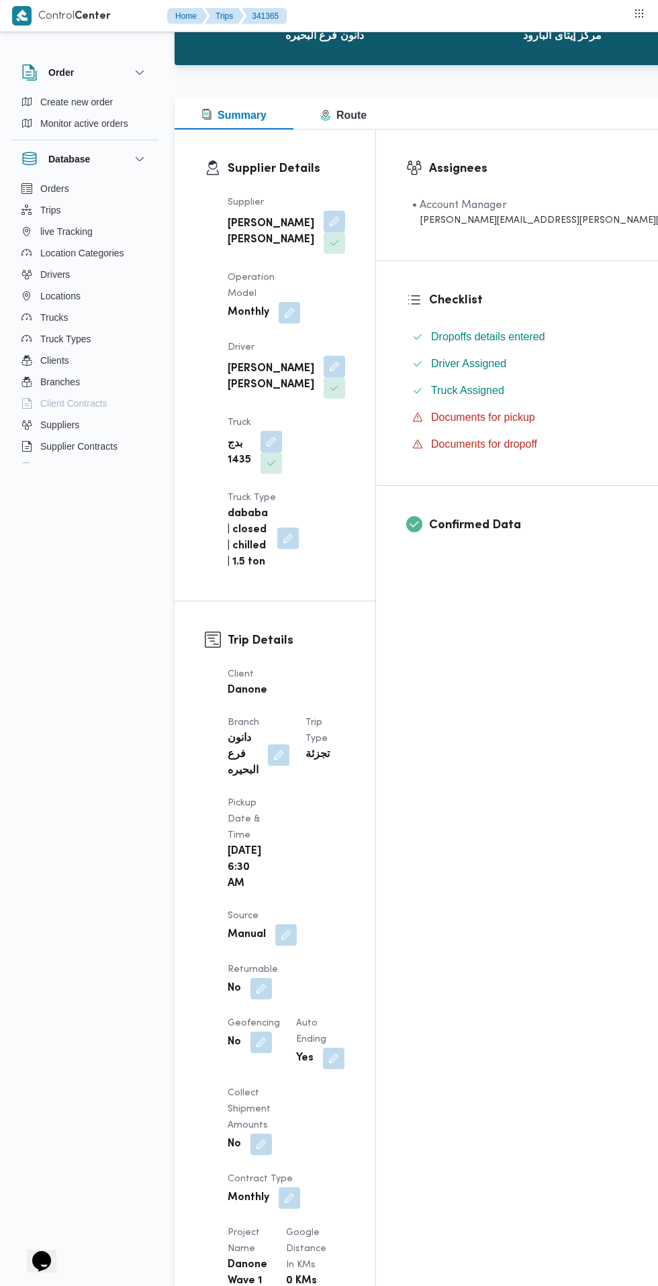
click at [272, 978] on button "button" at bounding box center [260, 988] width 21 height 21
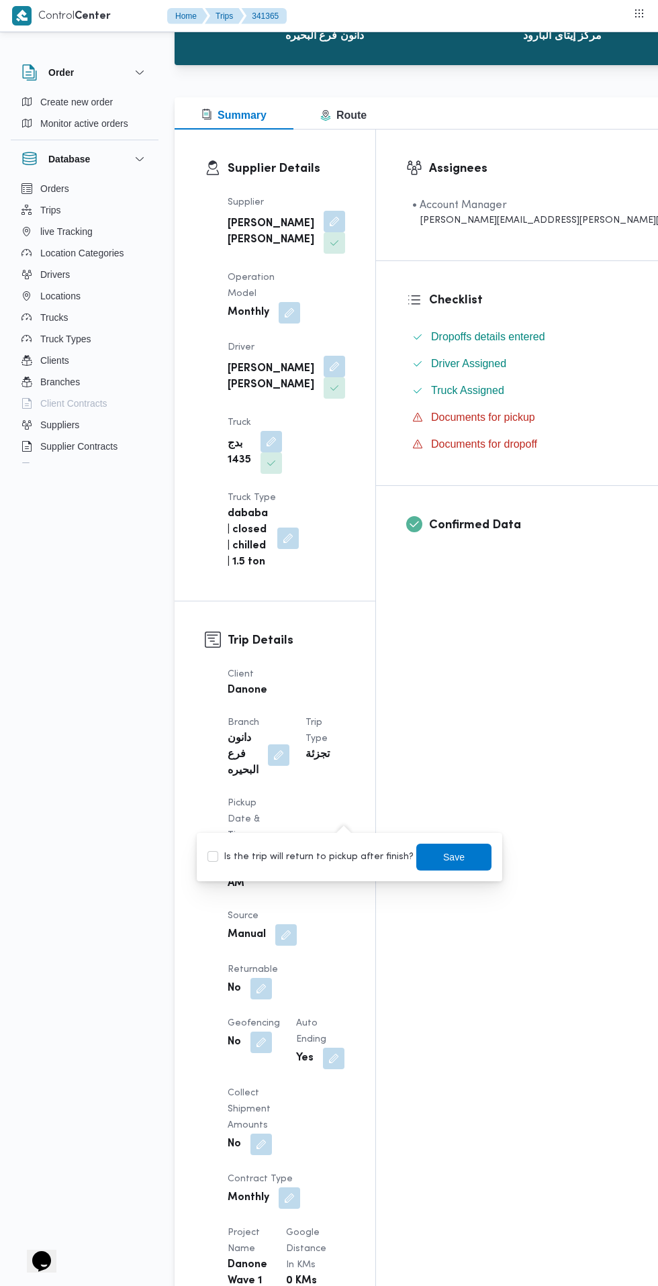
click at [332, 856] on label "Is the trip will return to pickup after finish?" at bounding box center [310, 857] width 206 height 16
checkbox input "true"
click at [443, 857] on span "Save" at bounding box center [453, 857] width 21 height 16
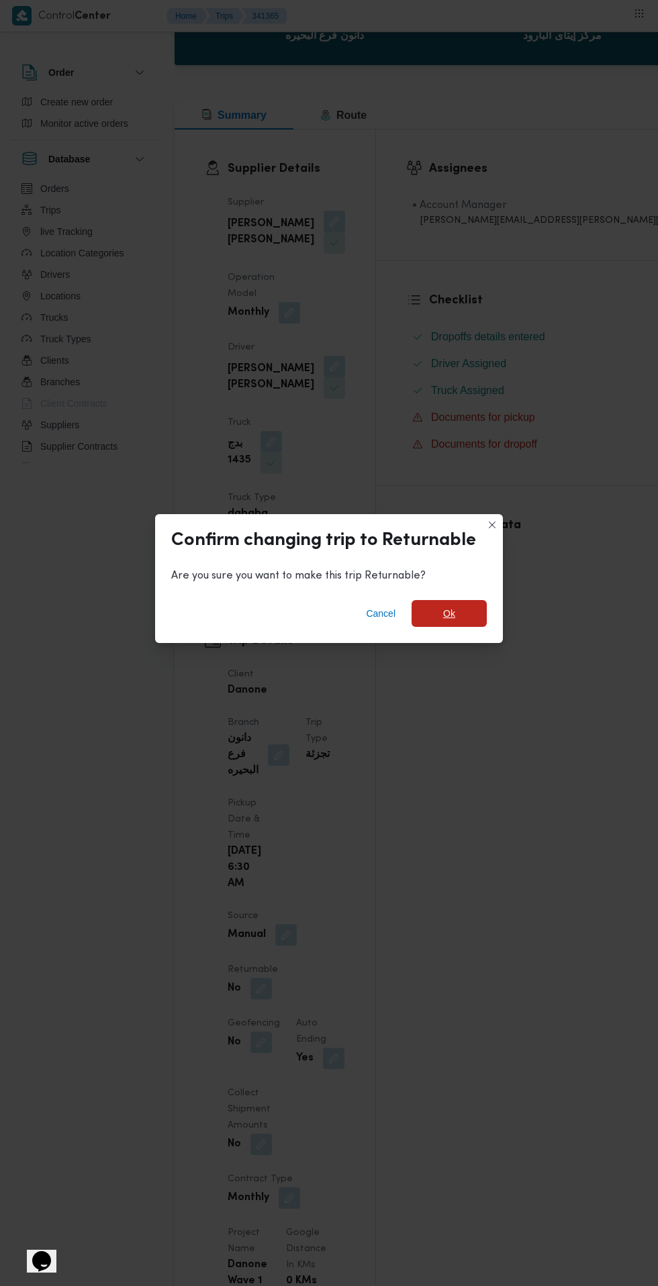
click at [448, 622] on span "Ok" at bounding box center [449, 614] width 12 height 16
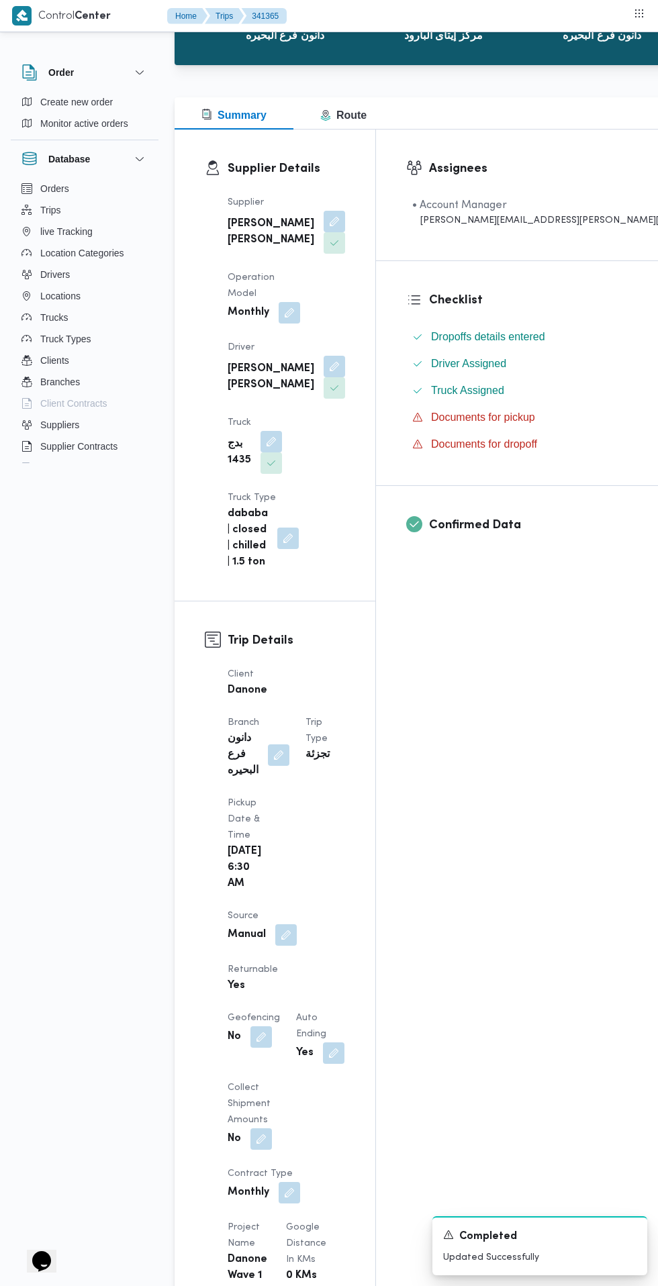
scroll to position [0, 0]
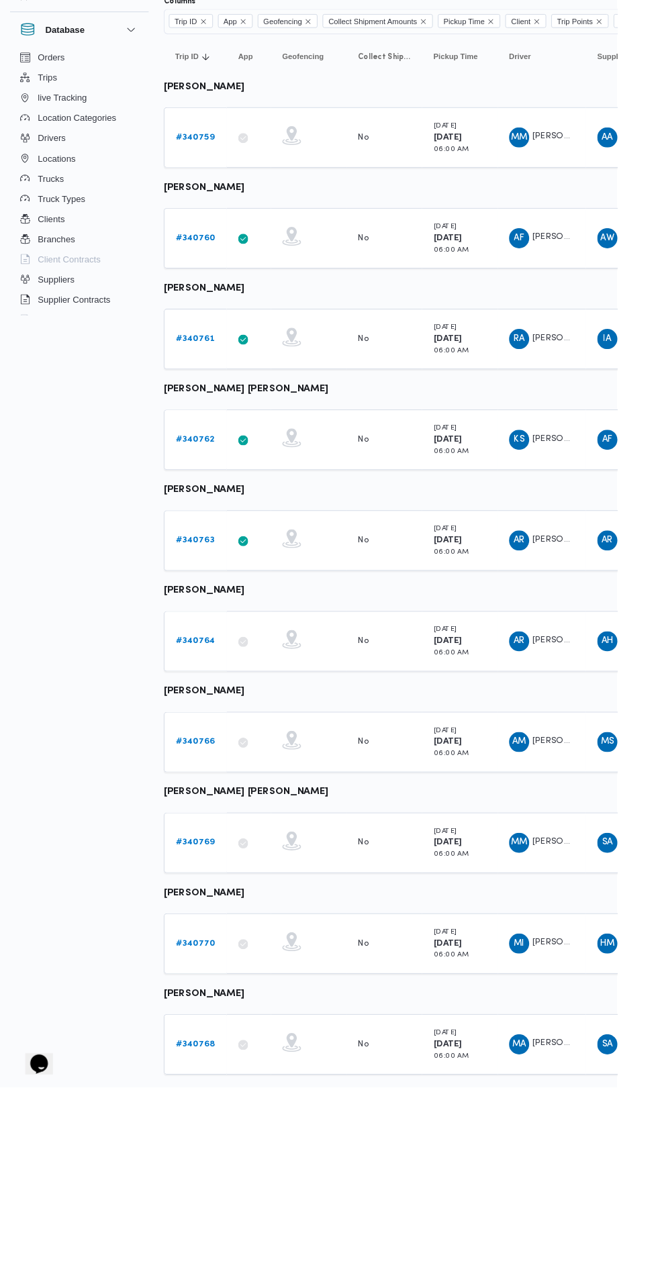
click at [207, 1131] on b "# 340770" at bounding box center [208, 1133] width 42 height 9
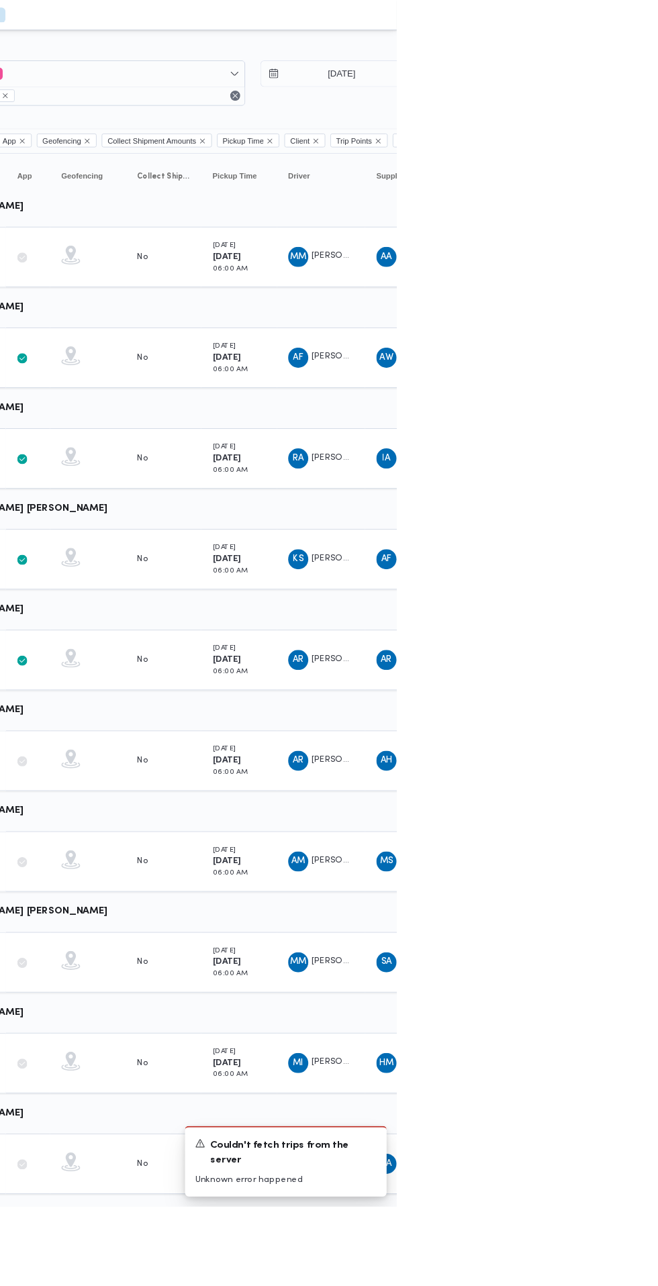
scroll to position [0, 21]
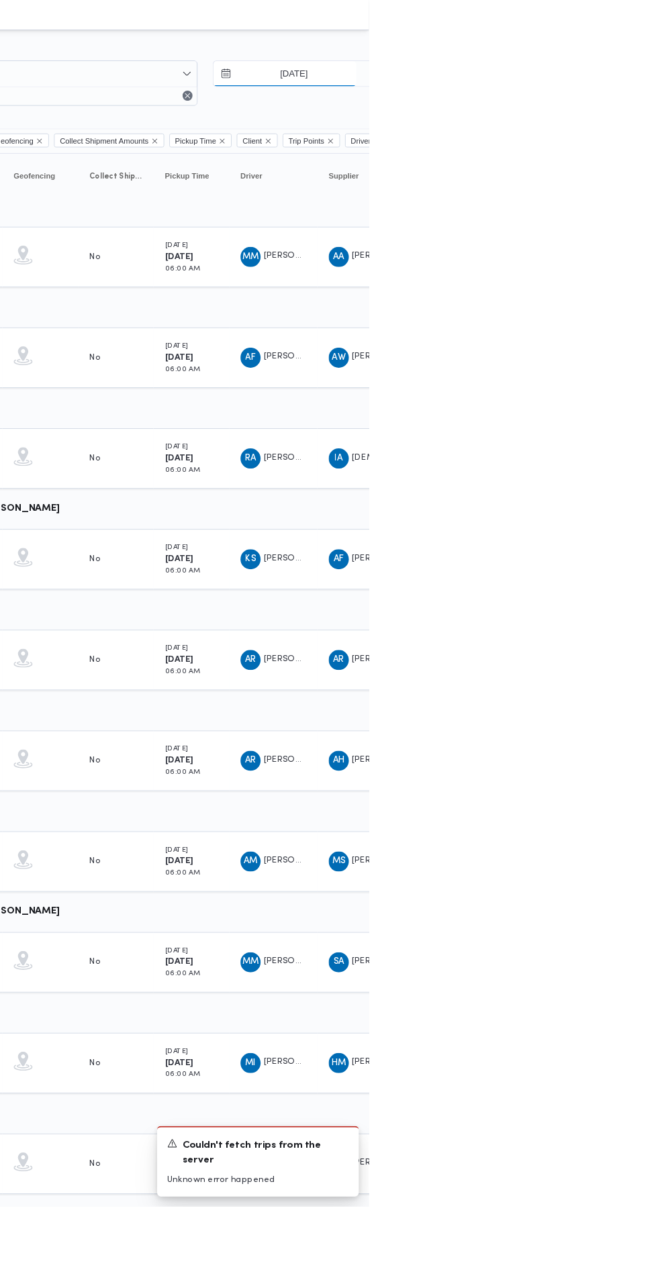
click at [563, 75] on input "[DATE]" at bounding box center [568, 78] width 152 height 27
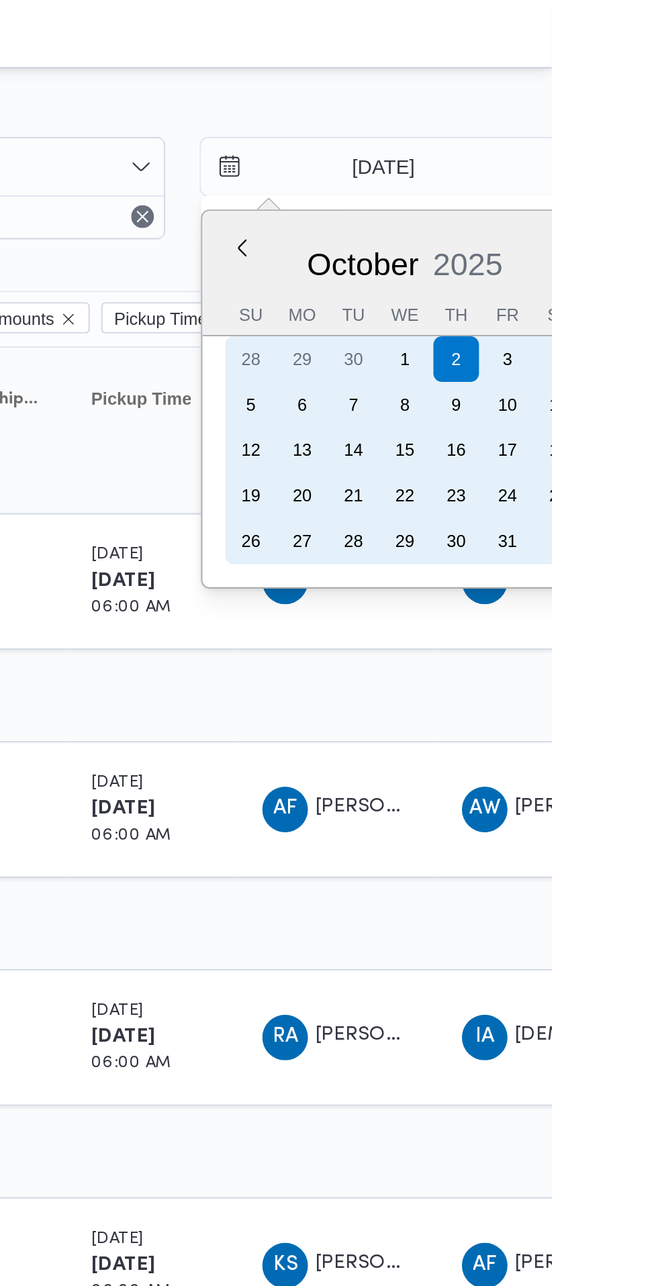
click at [657, 169] on div "4" at bounding box center [661, 168] width 21 height 21
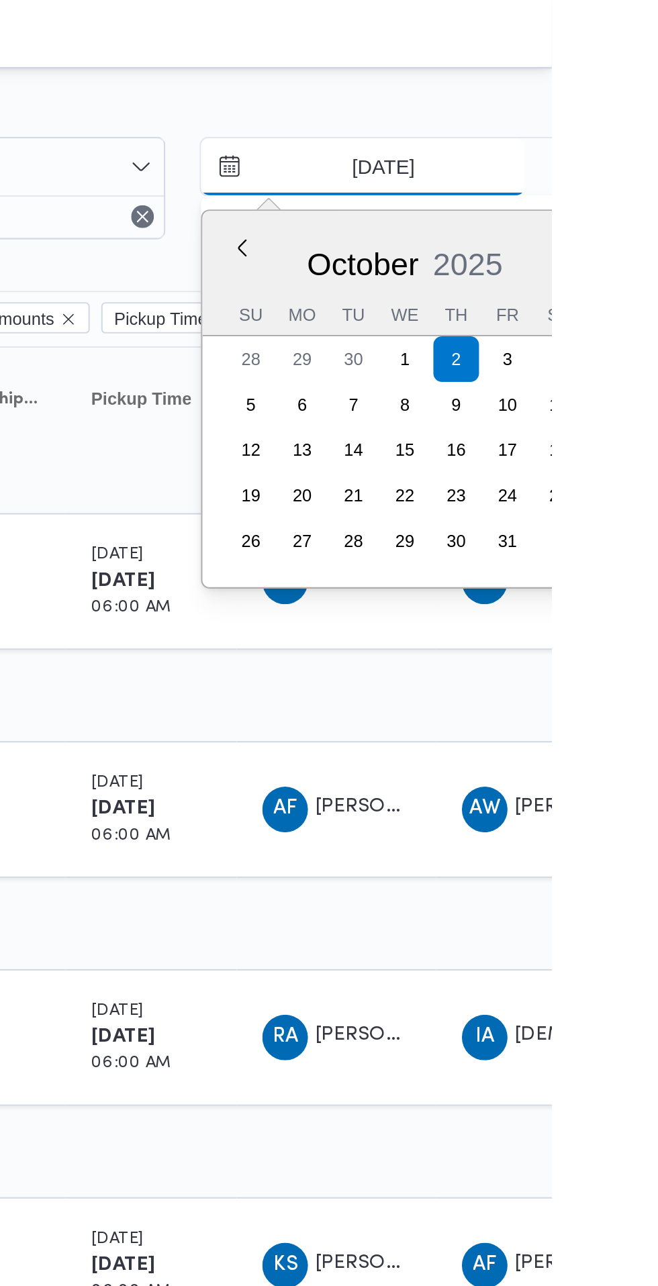
type input "[DATE]"
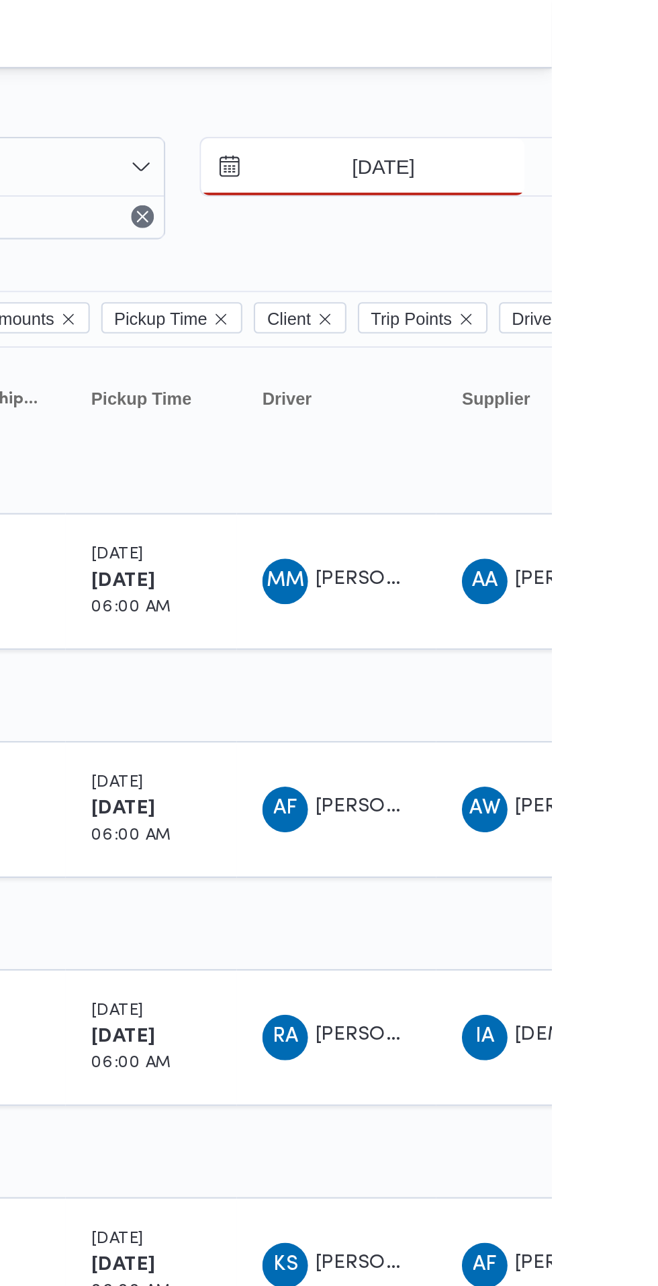
scroll to position [0, 21]
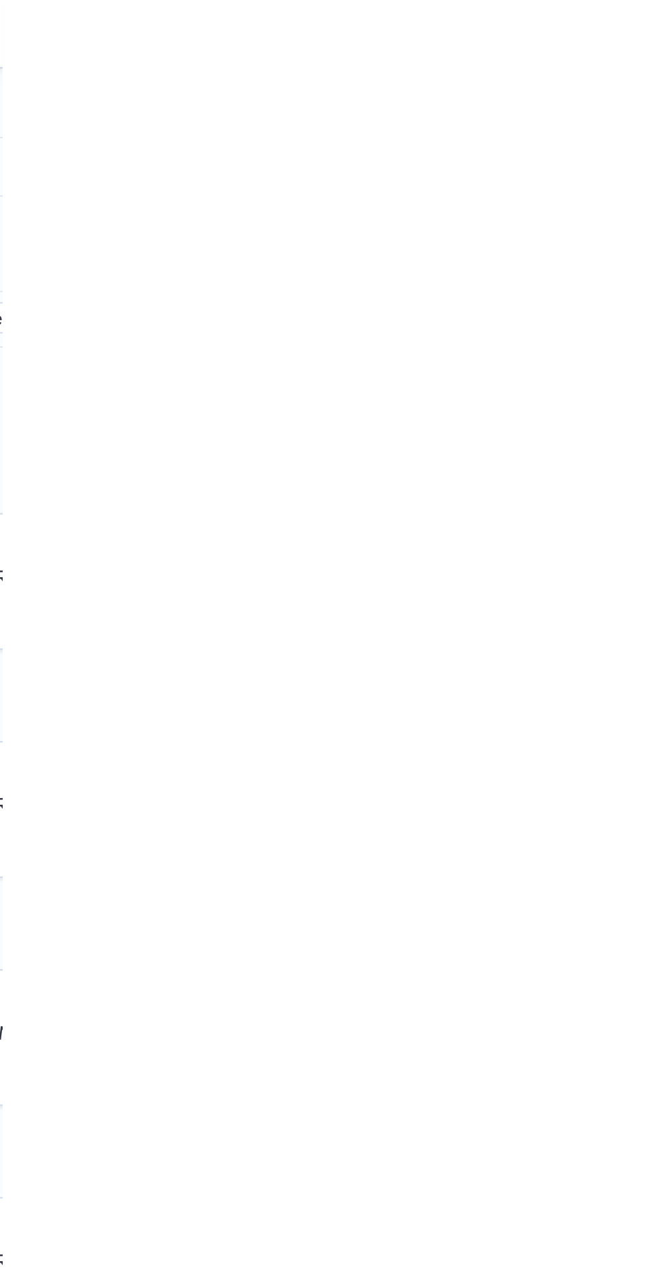
scroll to position [0, 21]
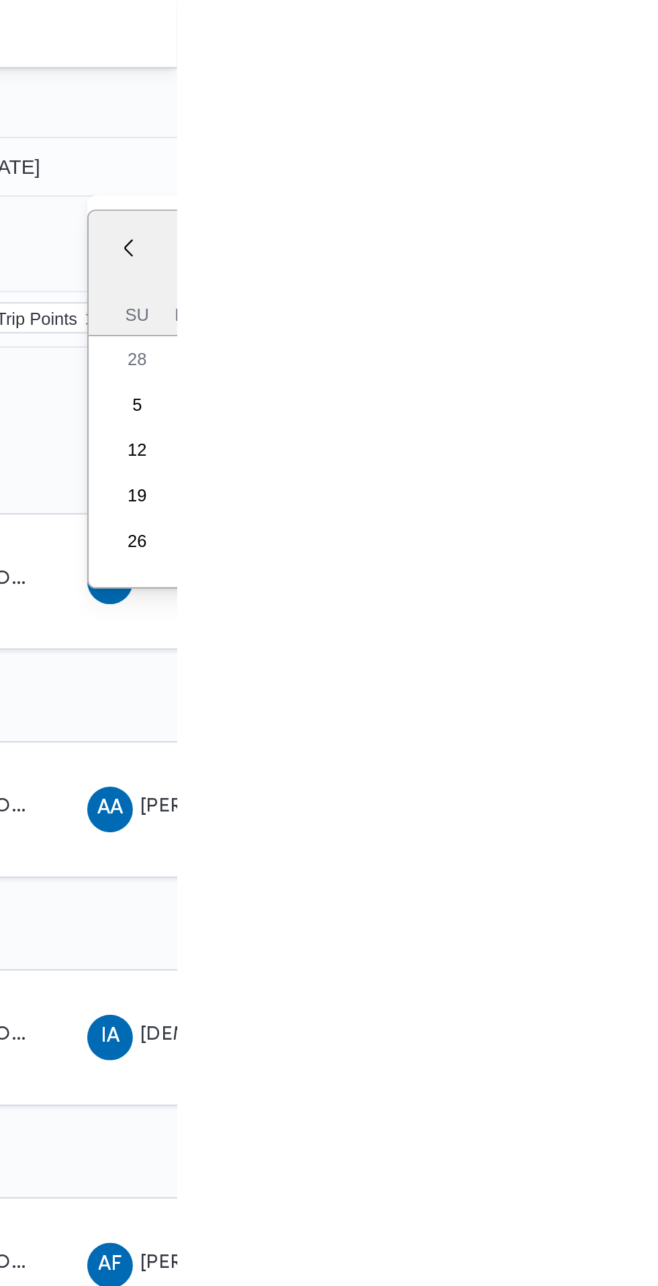
type input "[DATE]"
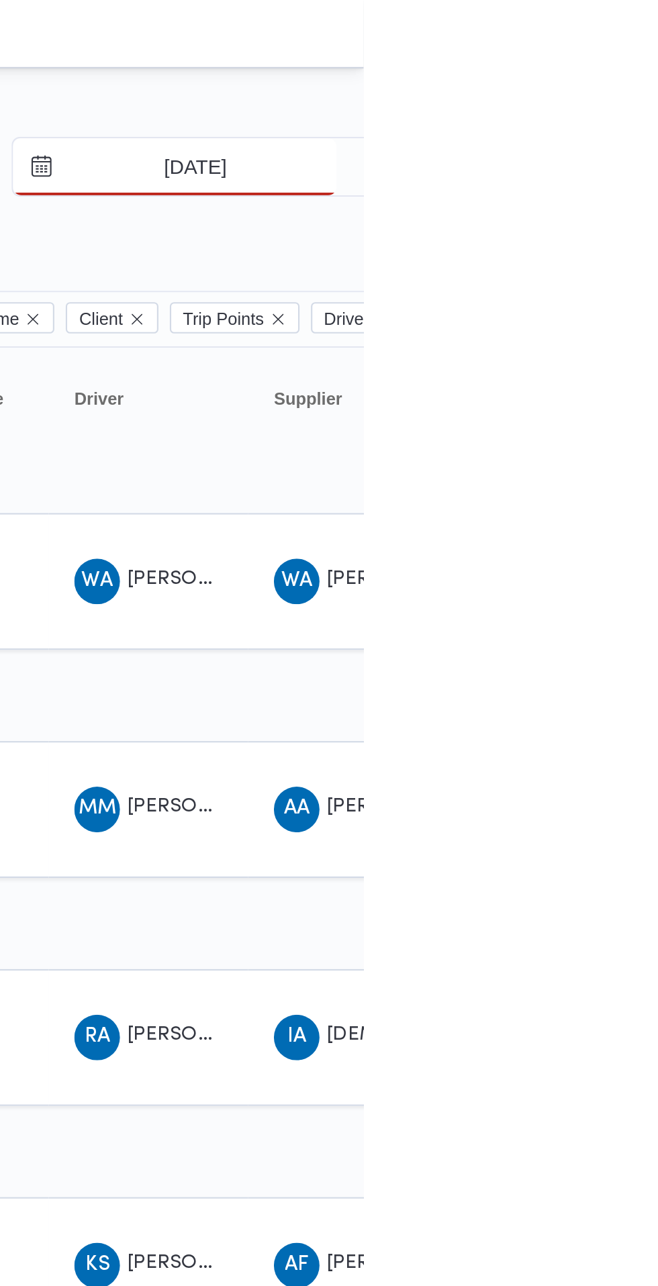
click at [604, 74] on input "[DATE]" at bounding box center [569, 78] width 152 height 27
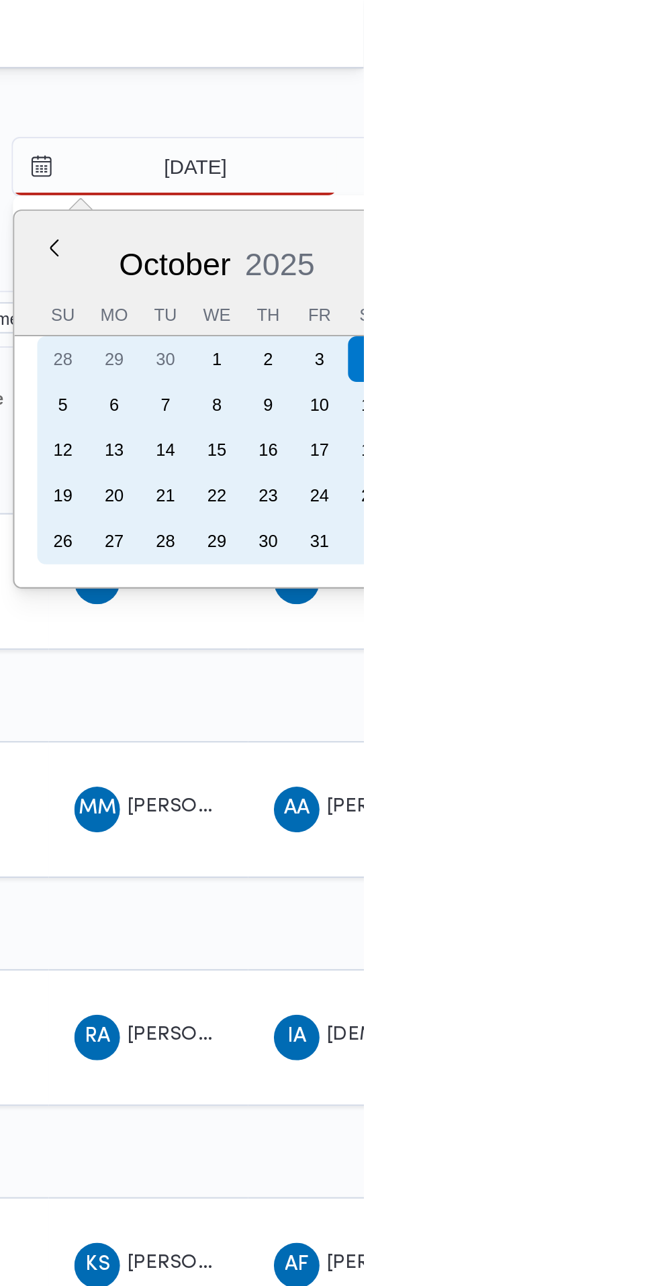
click at [612, 170] on div "2" at bounding box center [612, 168] width 21 height 21
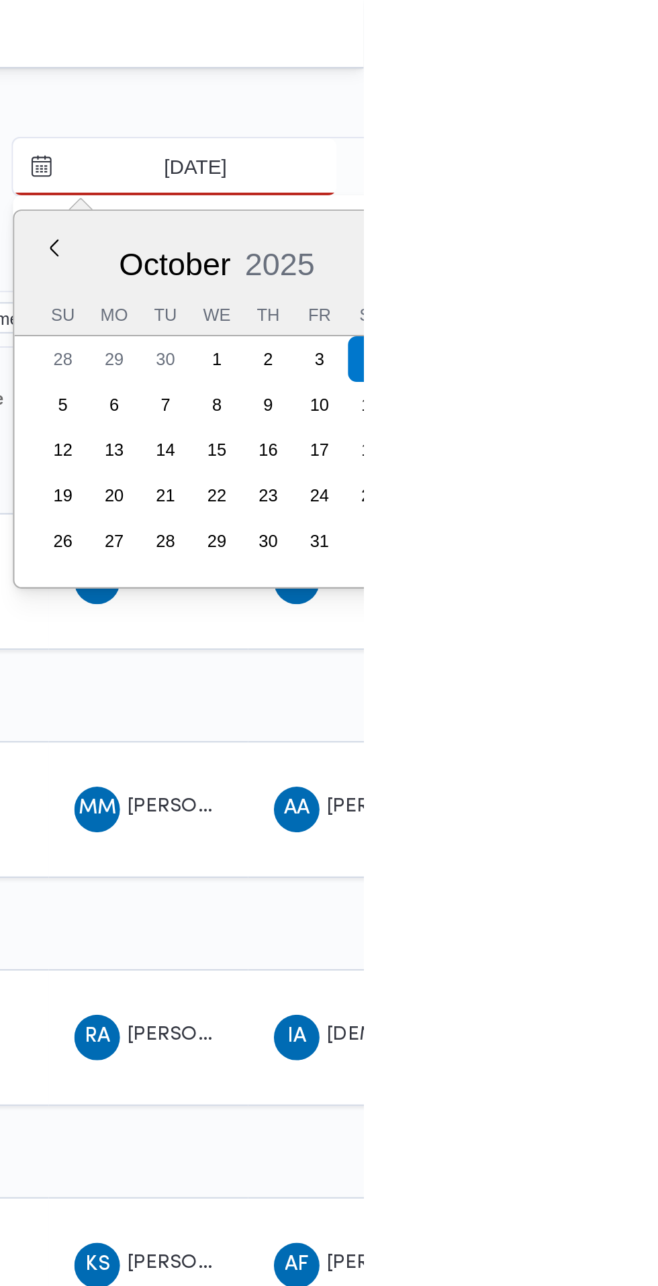
type input "[DATE]"
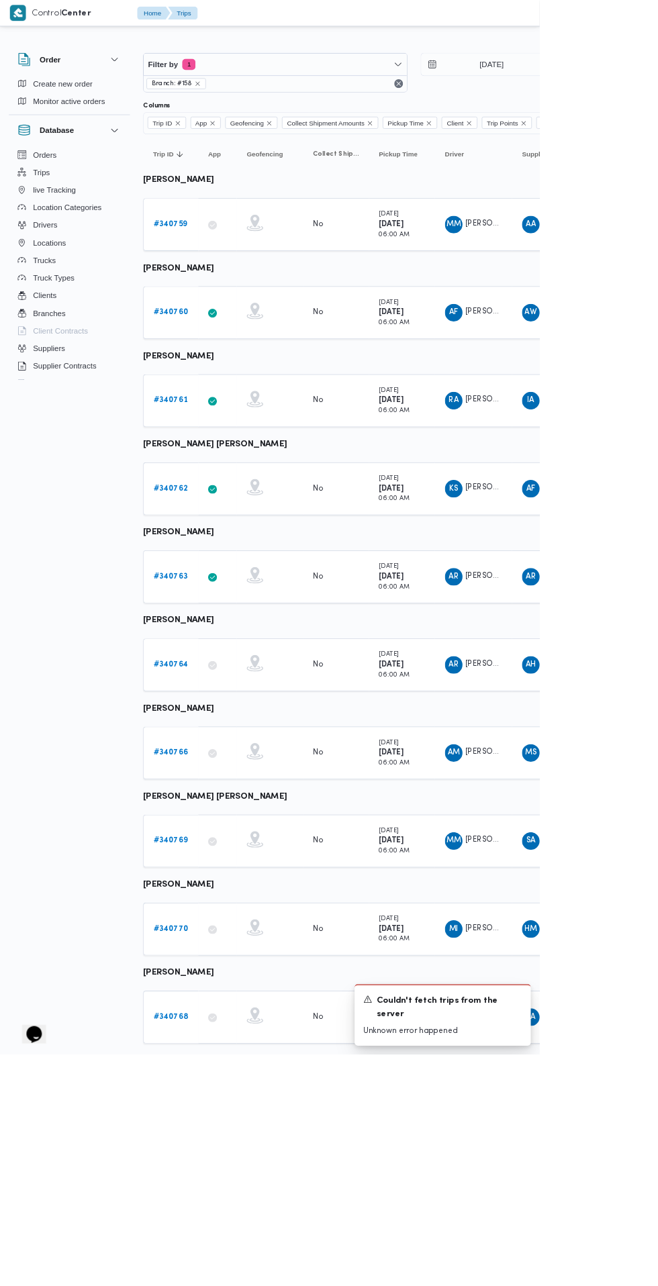
click at [207, 1131] on b "# 340770" at bounding box center [208, 1133] width 42 height 9
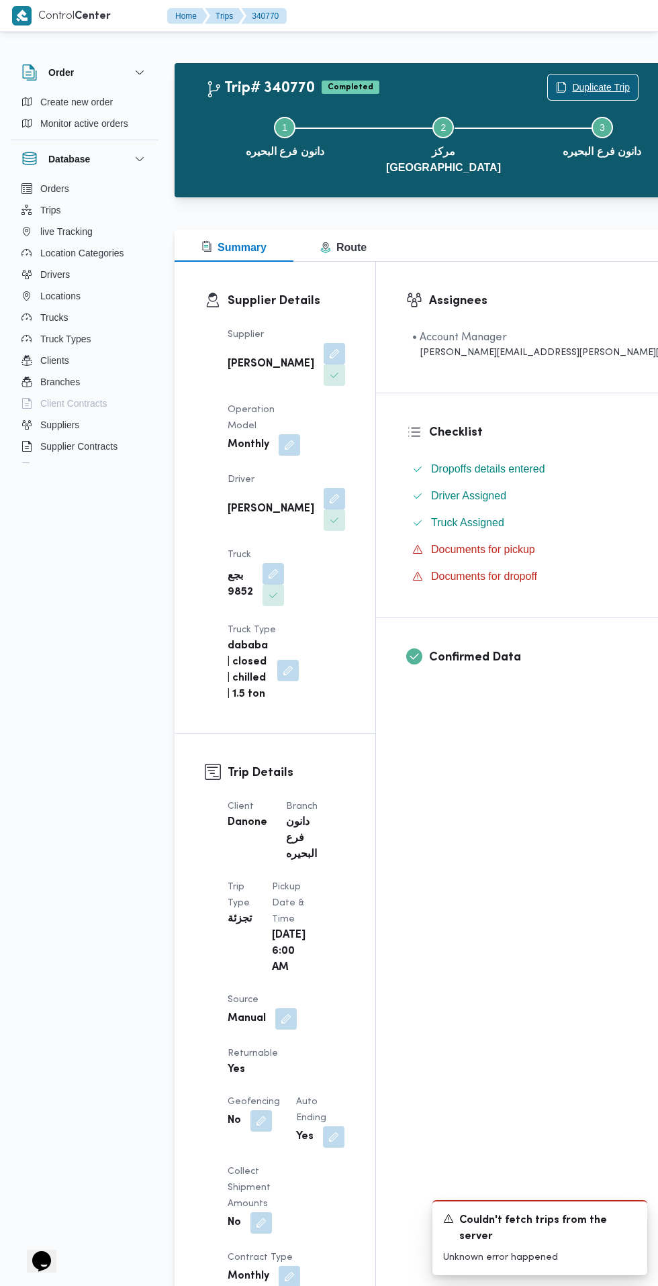
click at [572, 88] on span "Duplicate Trip" at bounding box center [601, 87] width 58 height 16
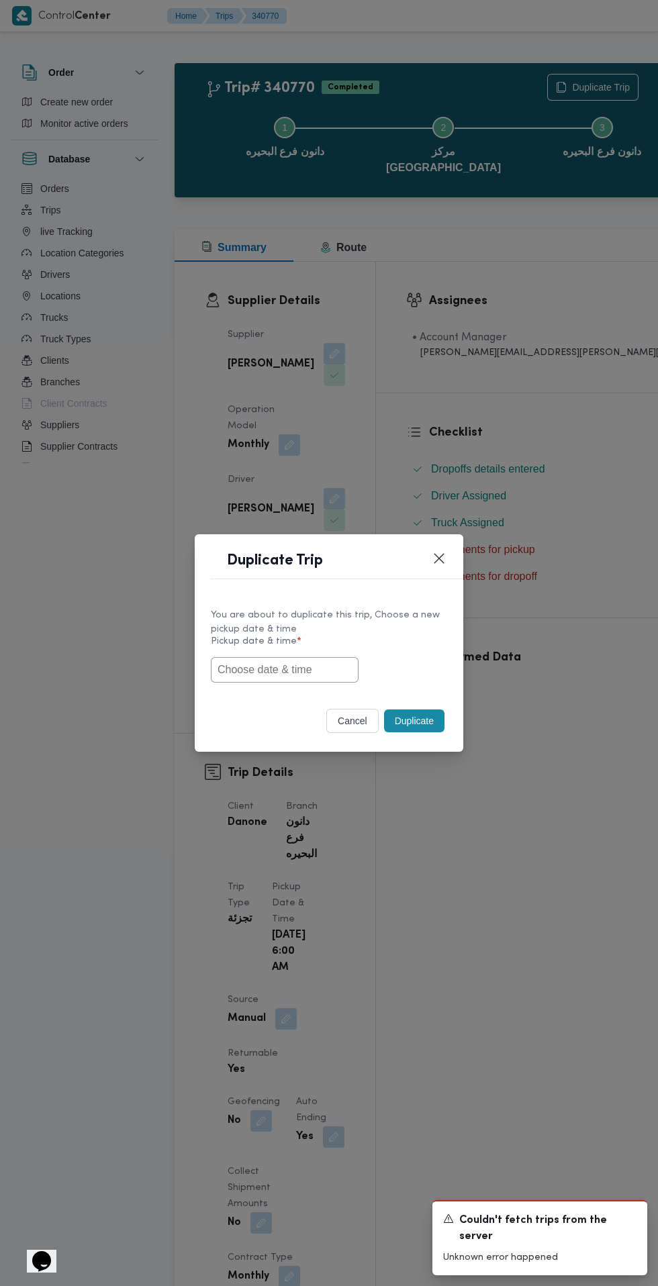
click at [322, 670] on input "text" at bounding box center [285, 670] width 148 height 26
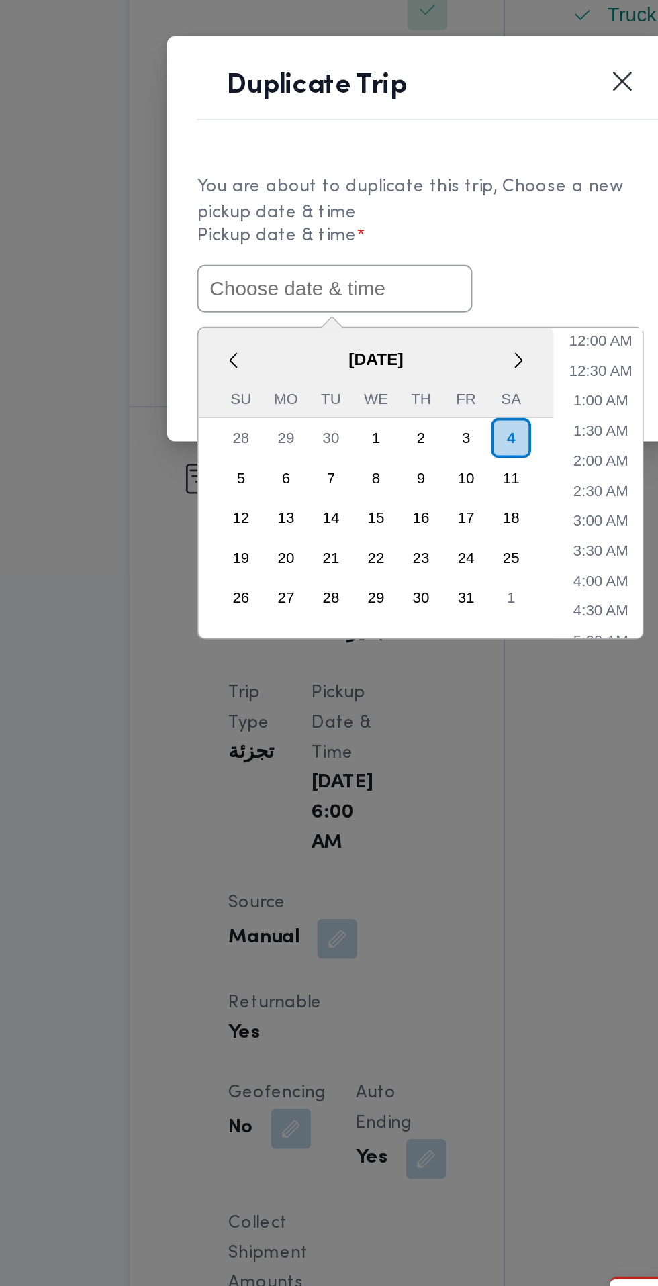
paste input "[DATE] 6:30AM"
type input "[DATE] 6:30AM"
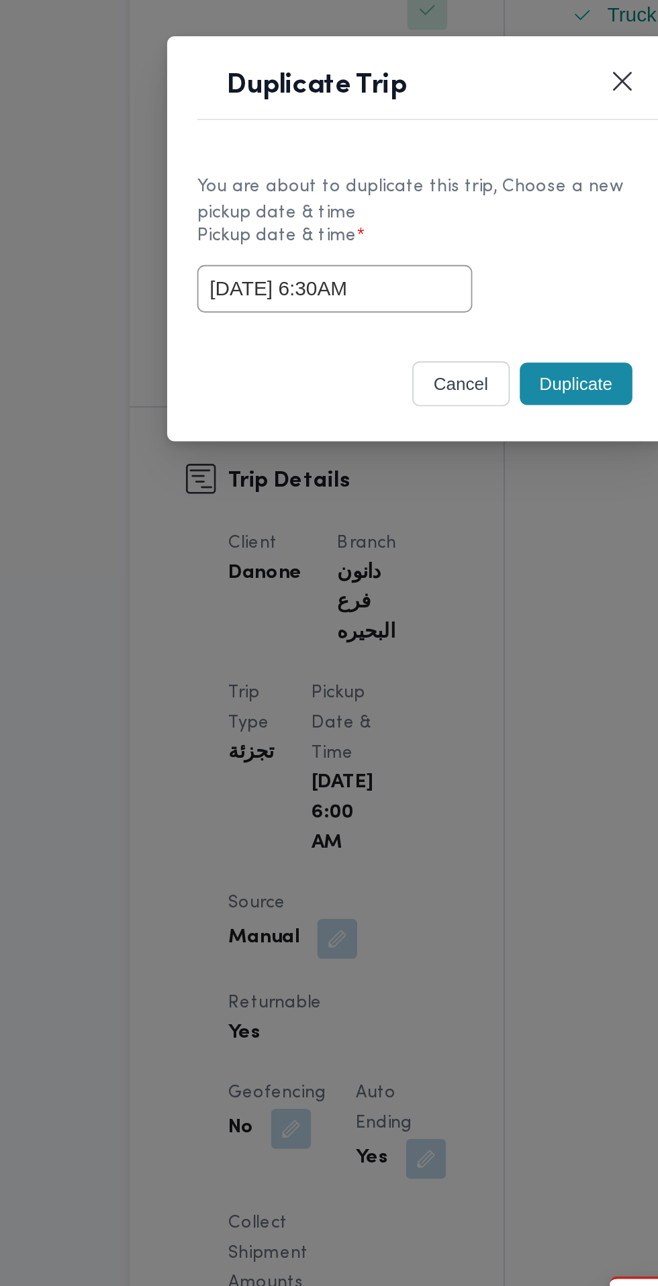
click at [415, 661] on div "[DATE] 6:30AM" at bounding box center [329, 670] width 236 height 26
click at [417, 725] on button "Duplicate" at bounding box center [414, 721] width 60 height 23
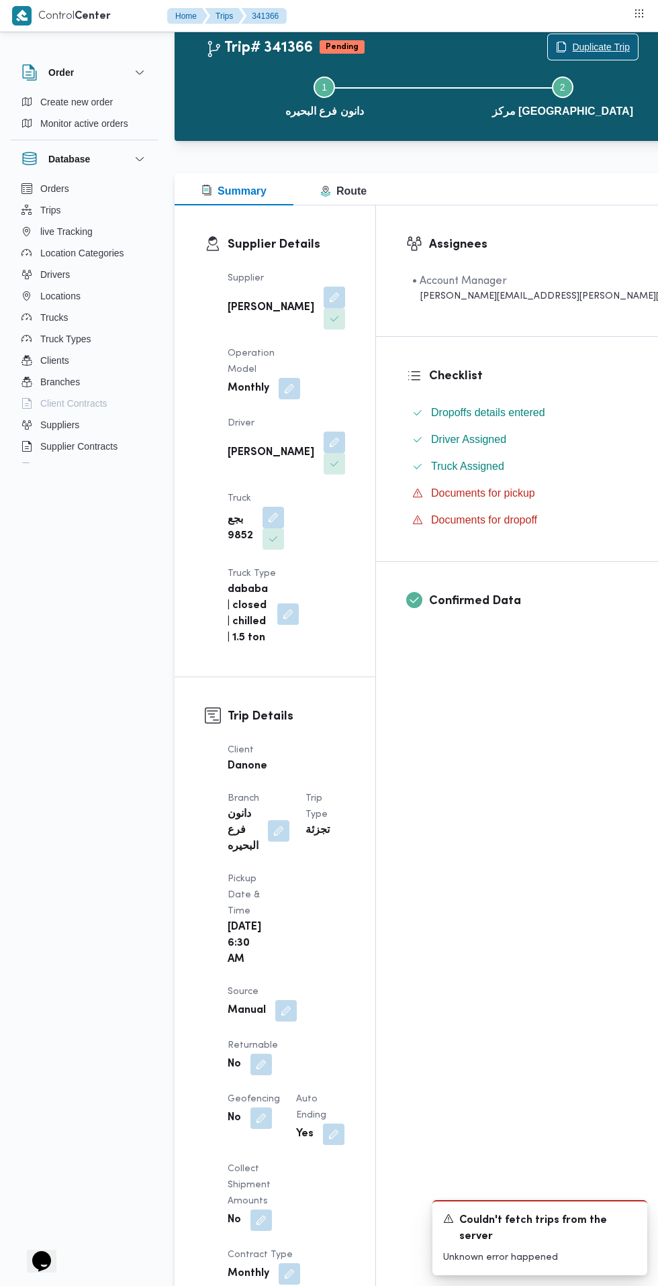
scroll to position [41, 0]
click at [272, 1053] on button "button" at bounding box center [260, 1063] width 21 height 21
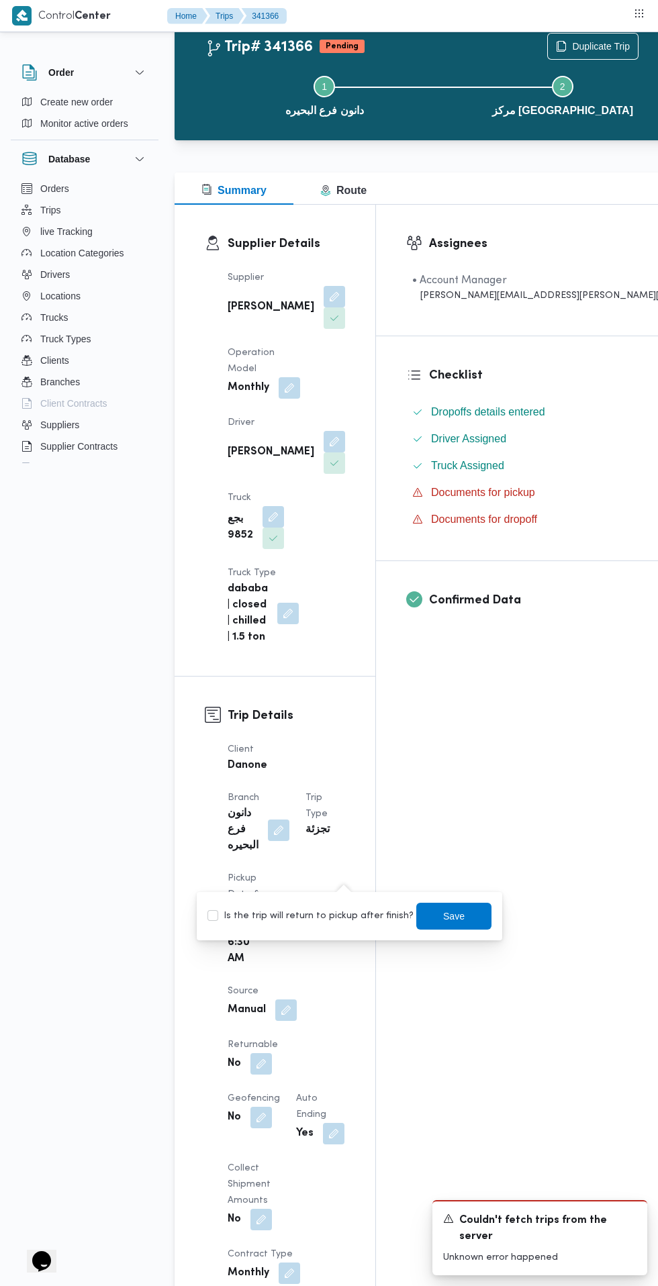
click at [330, 908] on label "Is the trip will return to pickup after finish?" at bounding box center [310, 916] width 206 height 16
checkbox input "true"
click at [443, 916] on span "Save" at bounding box center [453, 916] width 21 height 16
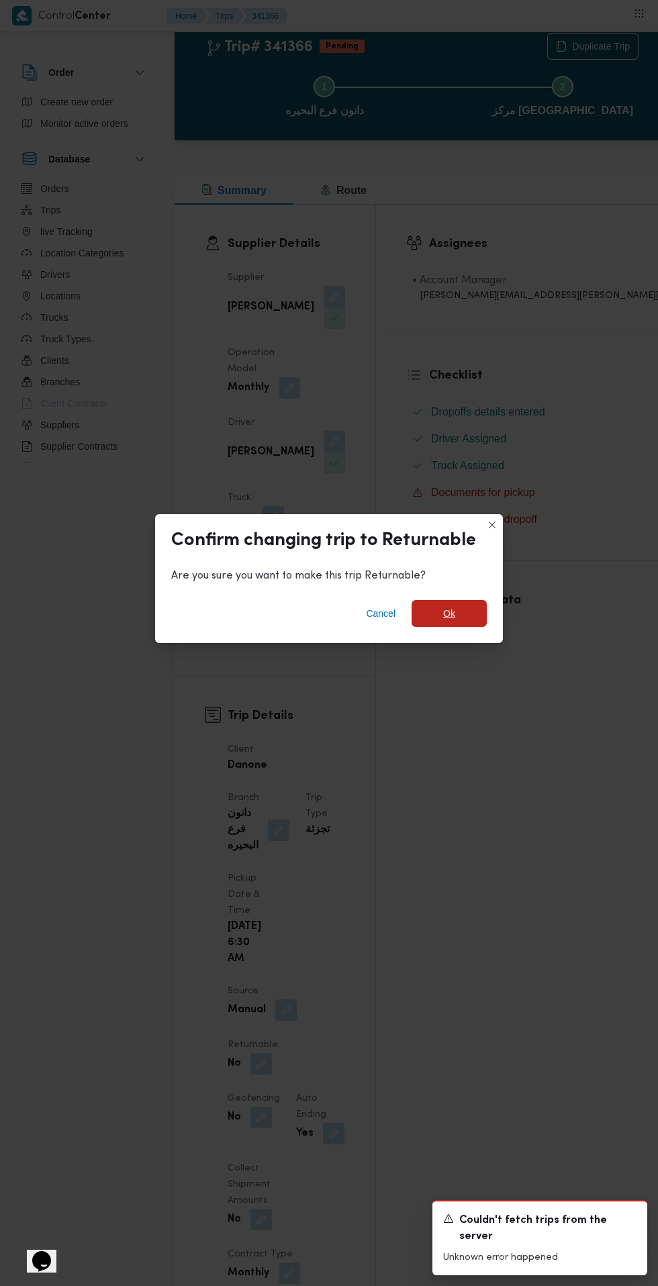
click at [482, 627] on span "Ok" at bounding box center [449, 613] width 75 height 27
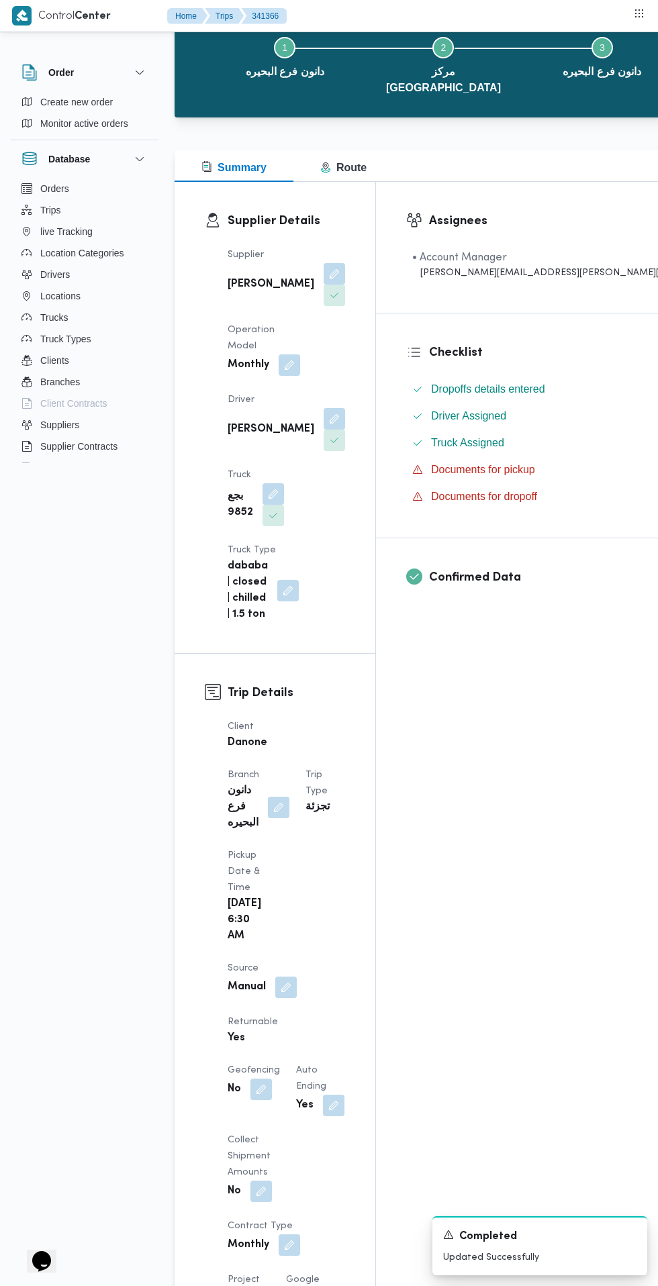
scroll to position [0, 0]
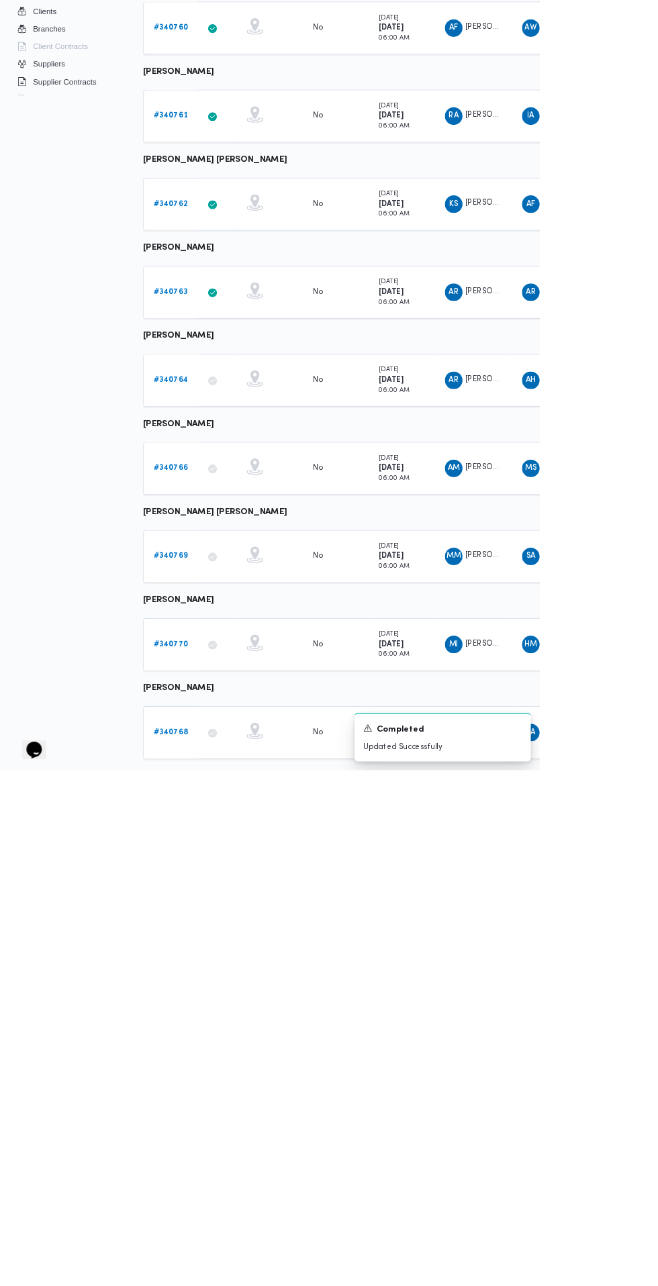
click at [207, 1239] on b "# 340768" at bounding box center [208, 1240] width 42 height 9
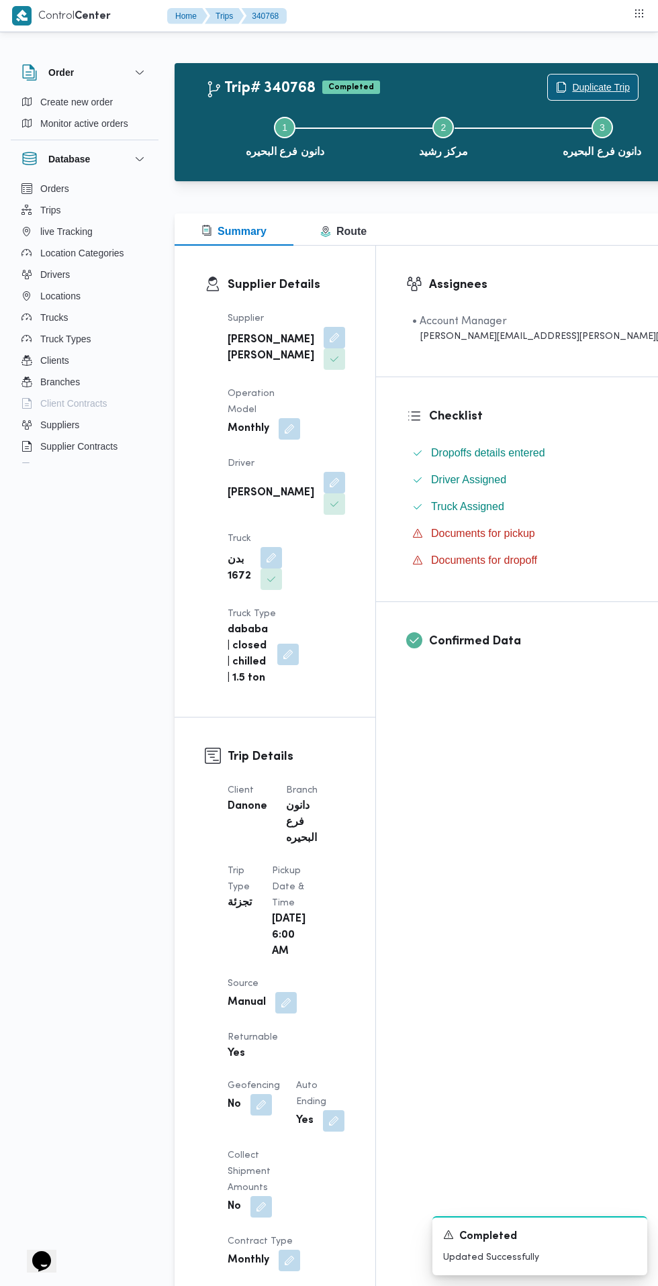
click at [556, 87] on icon "button" at bounding box center [561, 87] width 11 height 11
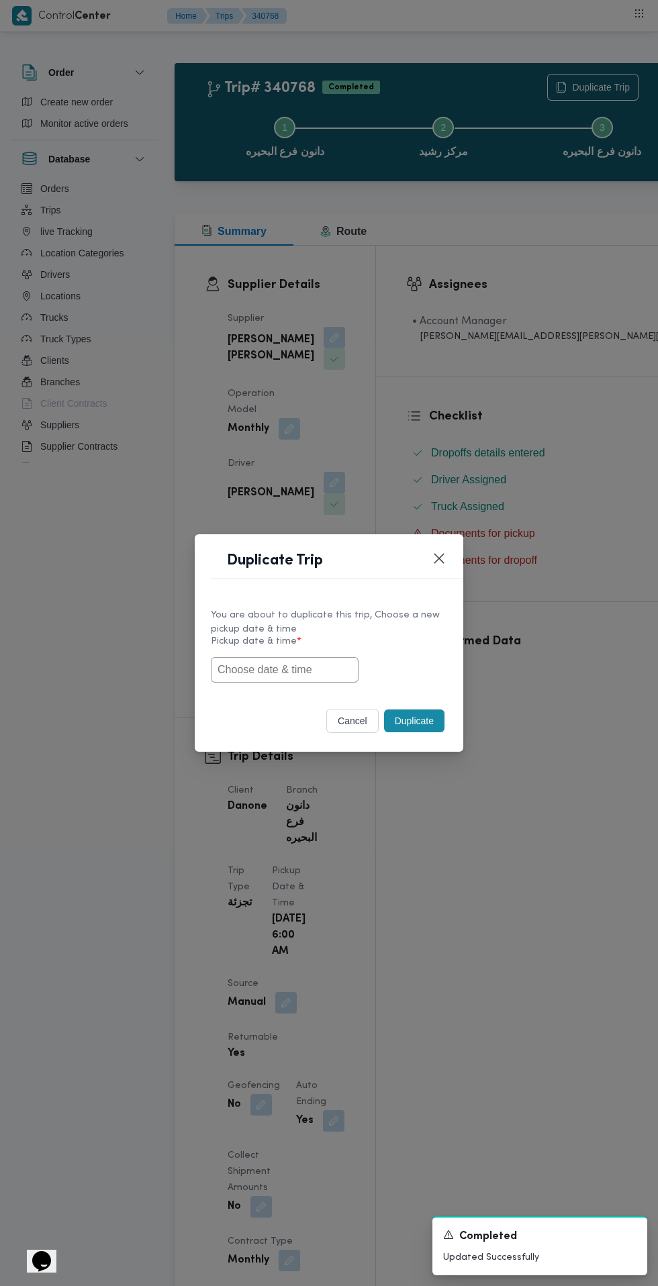
click at [298, 670] on input "text" at bounding box center [285, 670] width 148 height 26
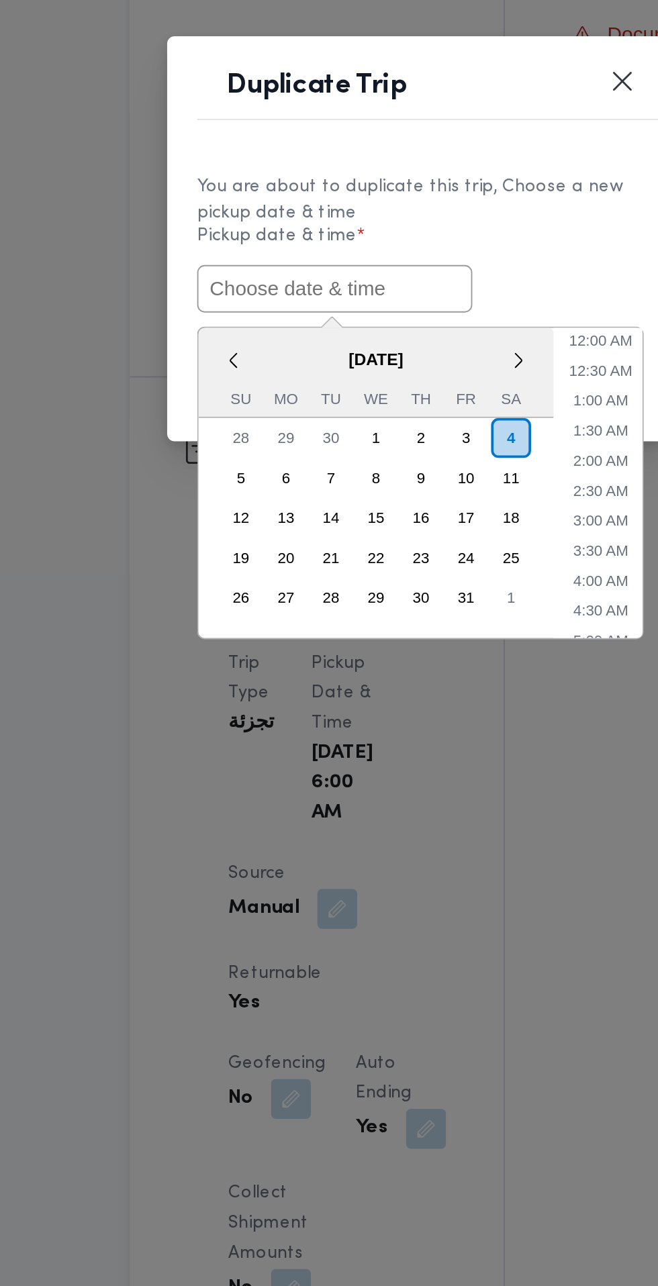
paste input "[DATE] 6:30AM"
type input "[DATE] 6:30AM"
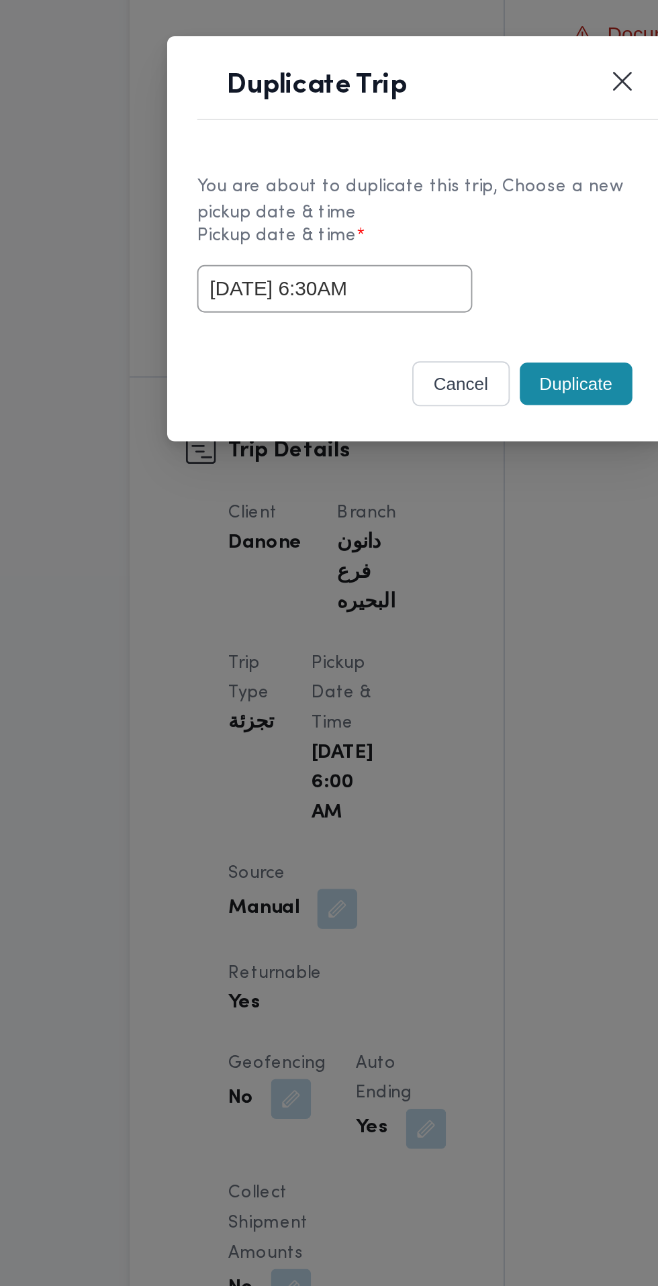
click at [426, 661] on div "[DATE] 6:30AM" at bounding box center [329, 670] width 236 height 26
click at [419, 722] on button "Duplicate" at bounding box center [414, 721] width 60 height 23
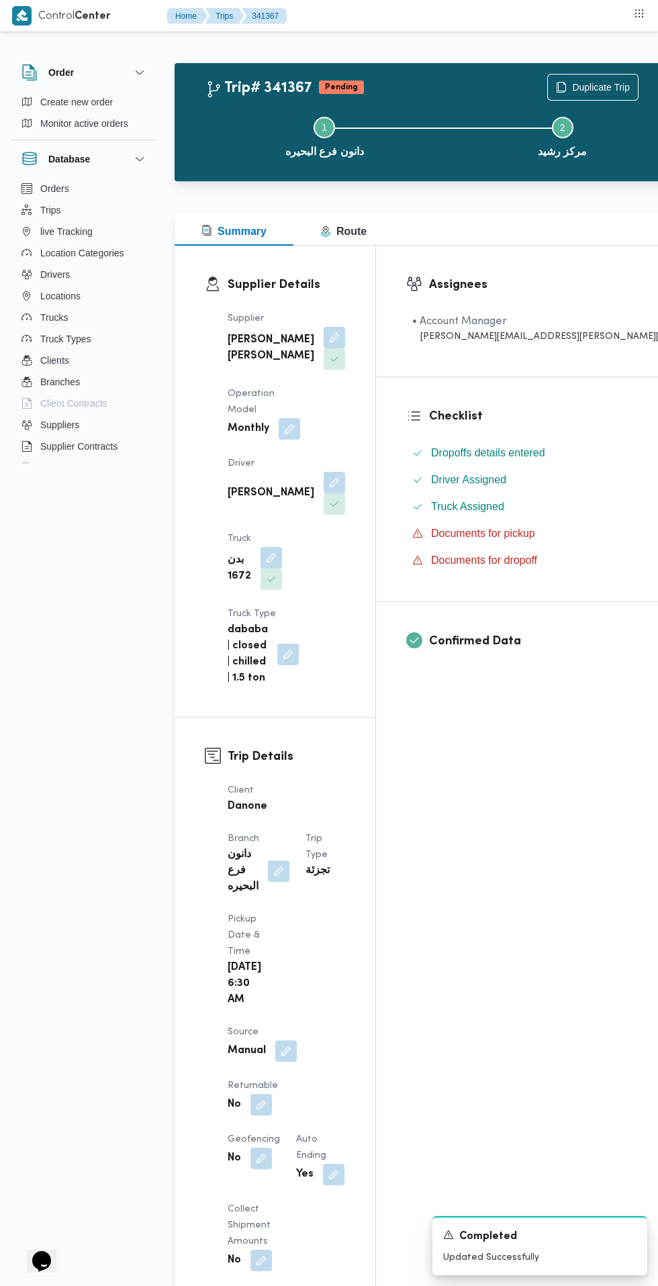
click at [272, 1094] on button "button" at bounding box center [260, 1104] width 21 height 21
click at [334, 957] on label "Is the trip will return to pickup after finish?" at bounding box center [310, 957] width 206 height 16
checkbox input "true"
click at [443, 957] on span "Save" at bounding box center [453, 957] width 21 height 16
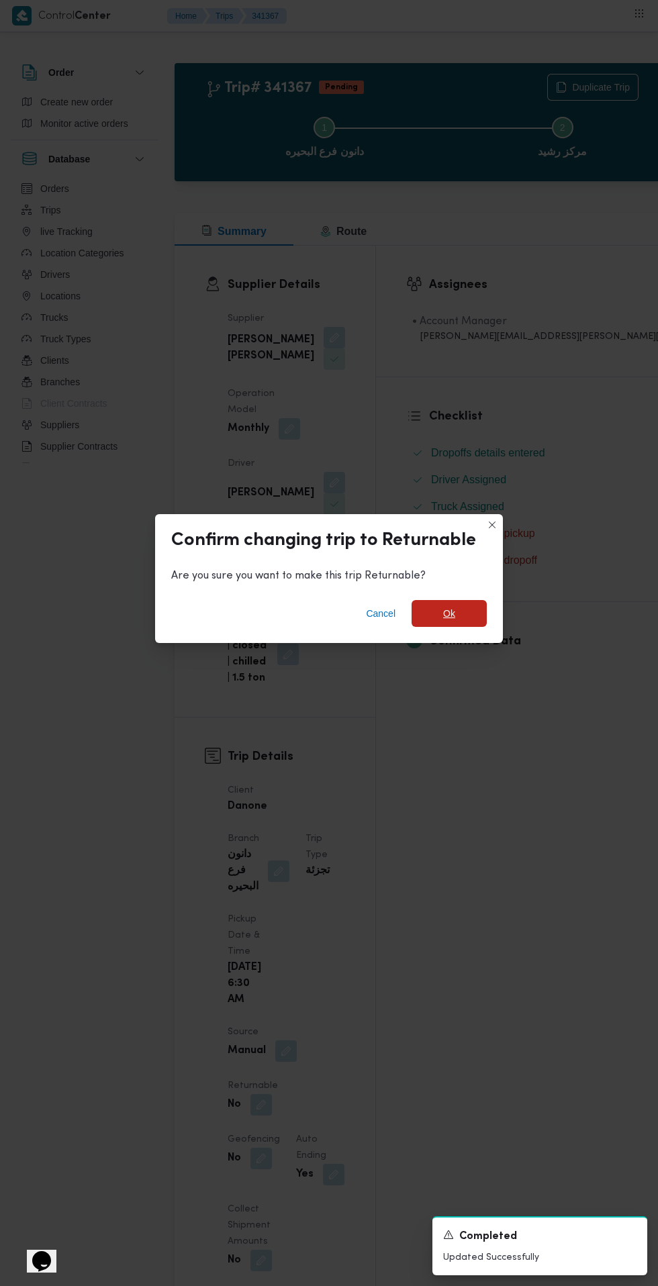
click at [448, 622] on span "Ok" at bounding box center [449, 614] width 12 height 16
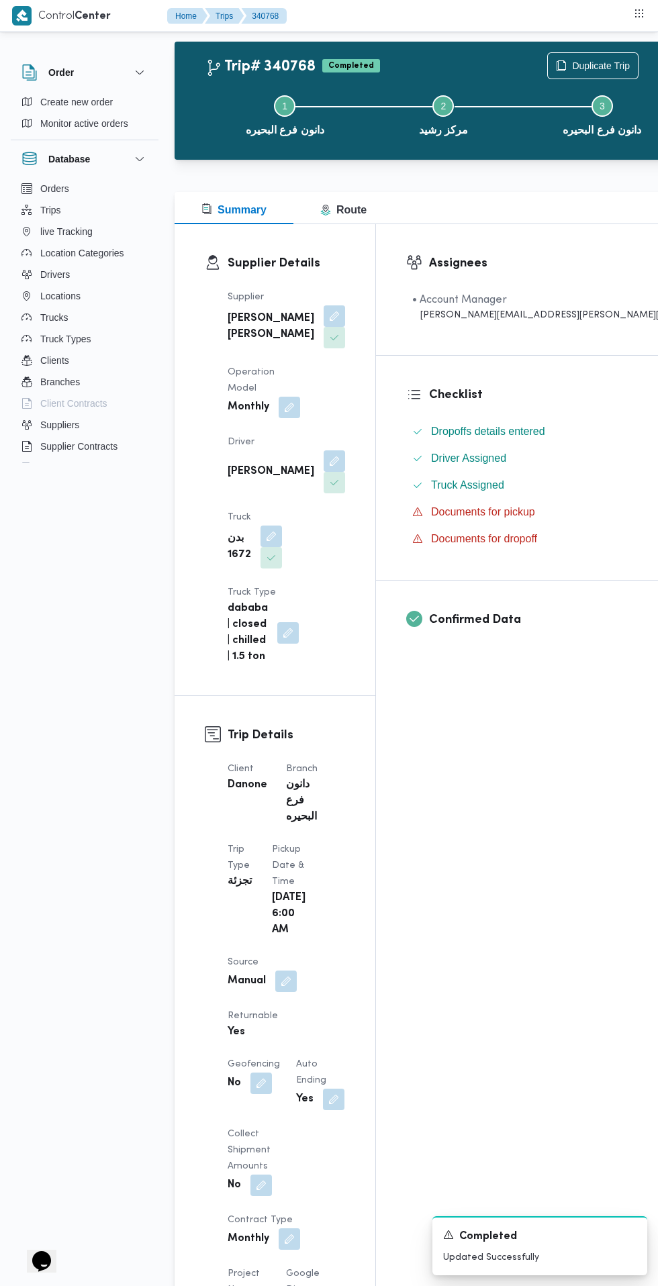
scroll to position [19, 0]
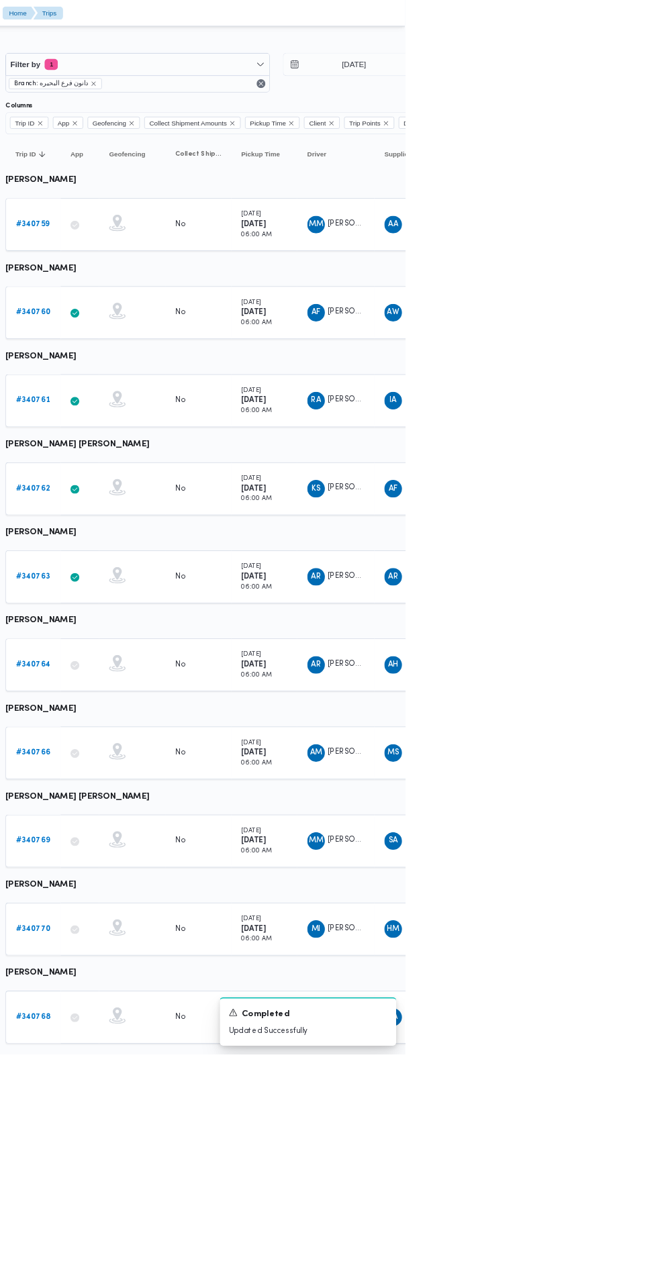
scroll to position [0, 21]
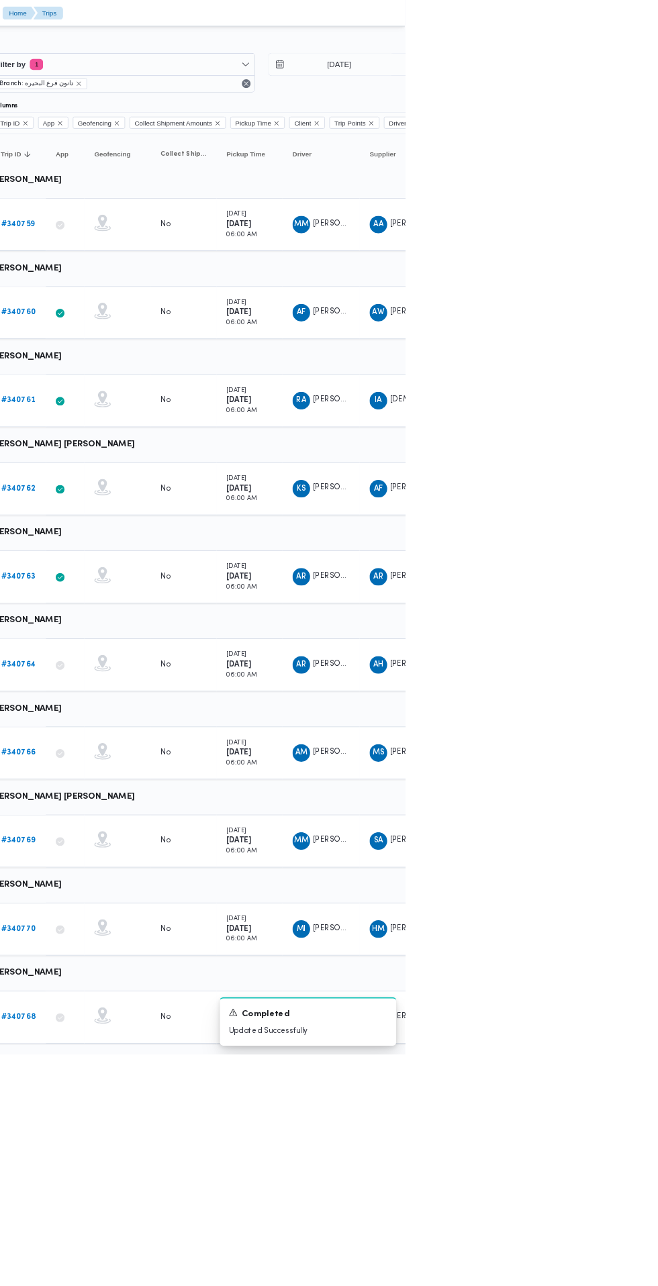
click at [657, 1286] on div "Rows per page : 10 1 2" at bounding box center [556, 1294] width 822 height 32
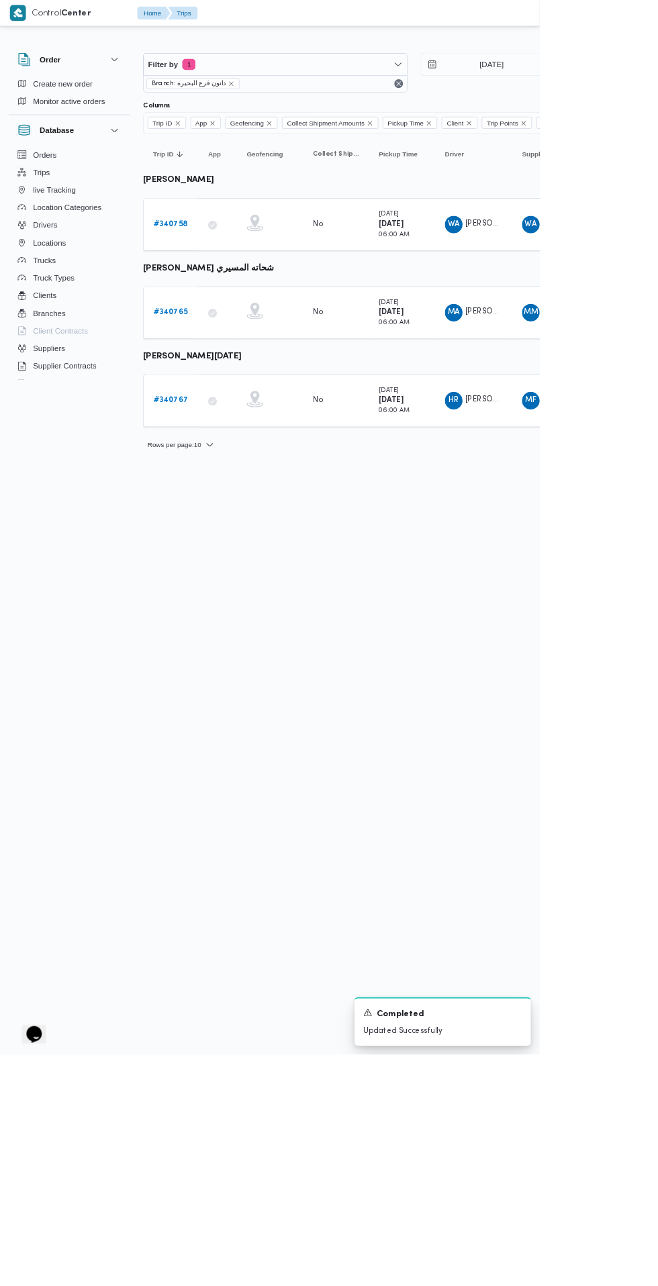
click at [207, 274] on b "# 340758" at bounding box center [208, 273] width 42 height 9
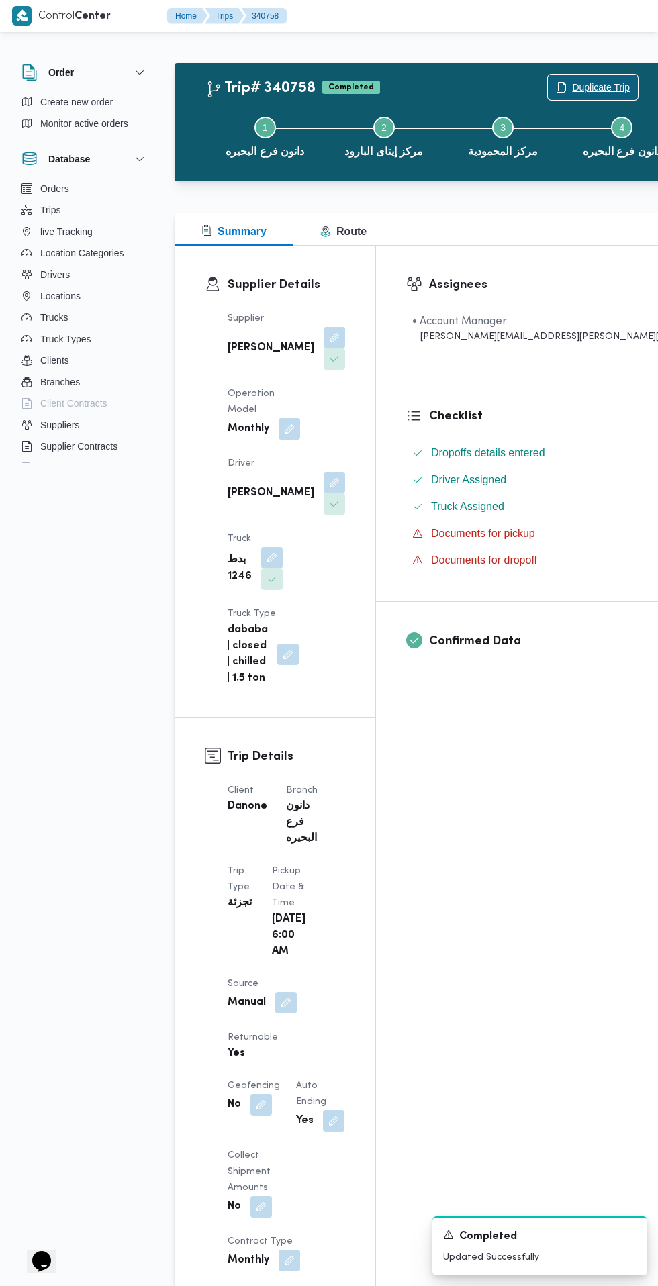
click at [572, 87] on span "Duplicate Trip" at bounding box center [601, 87] width 58 height 16
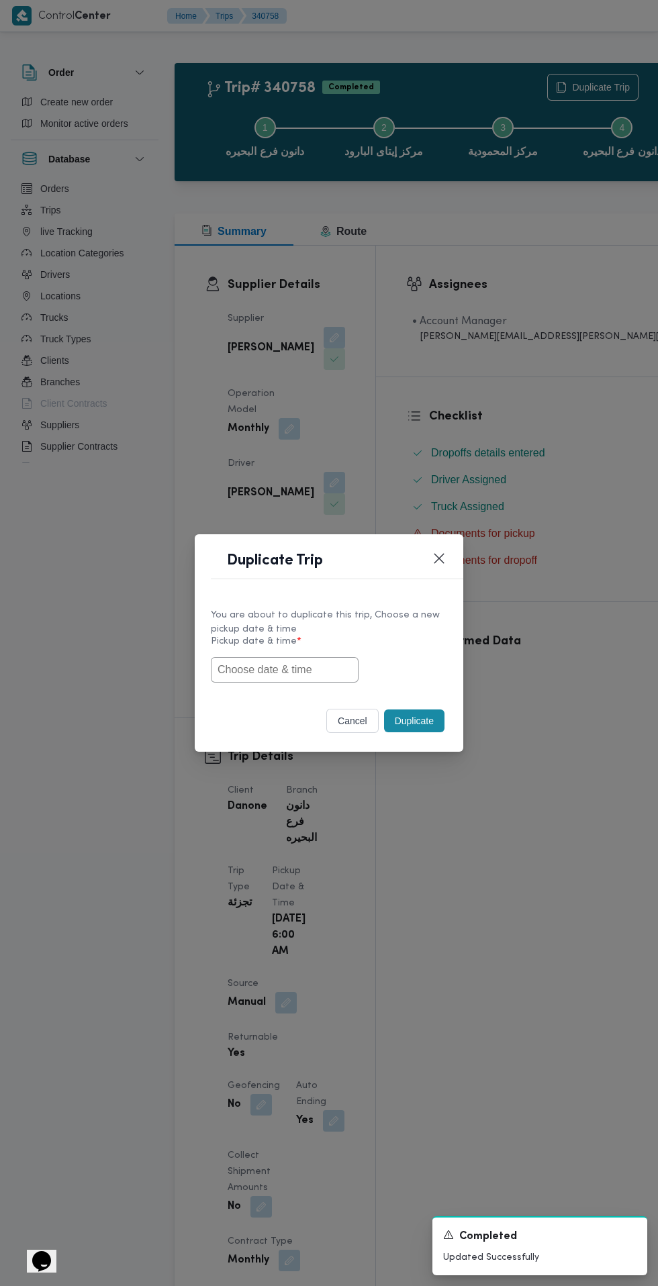
click at [321, 669] on input "text" at bounding box center [285, 670] width 148 height 26
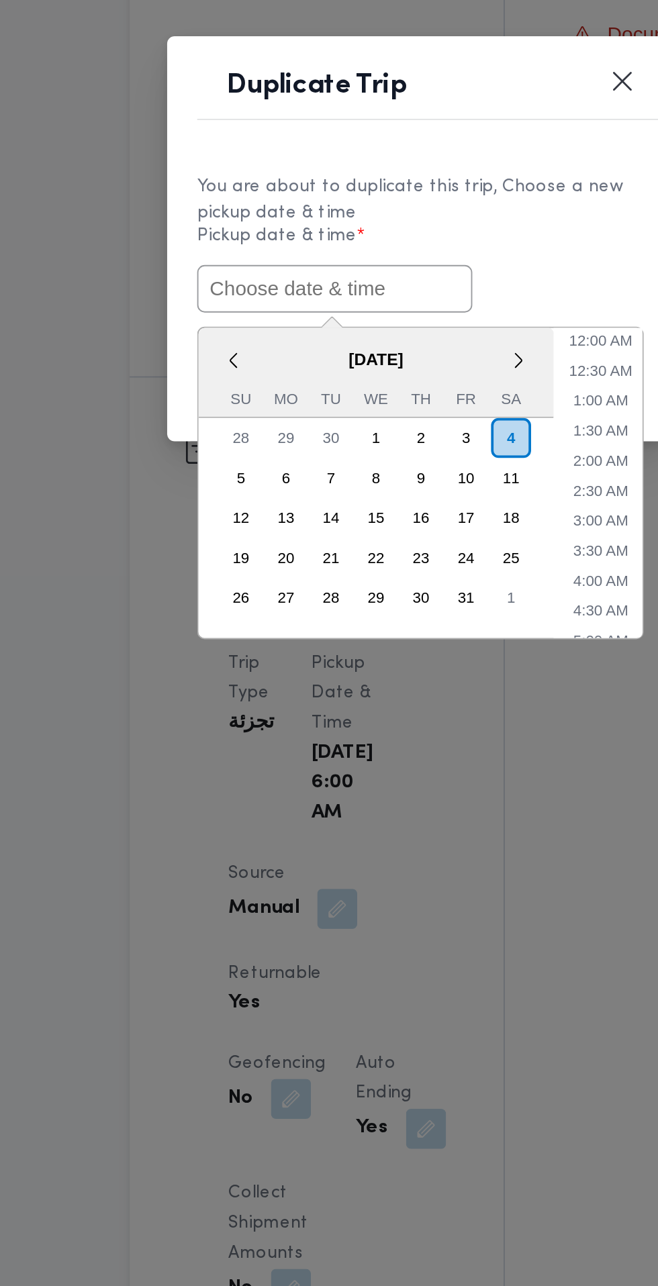
paste input "[DATE] 6:30AM"
type input "[DATE] 6:30AM"
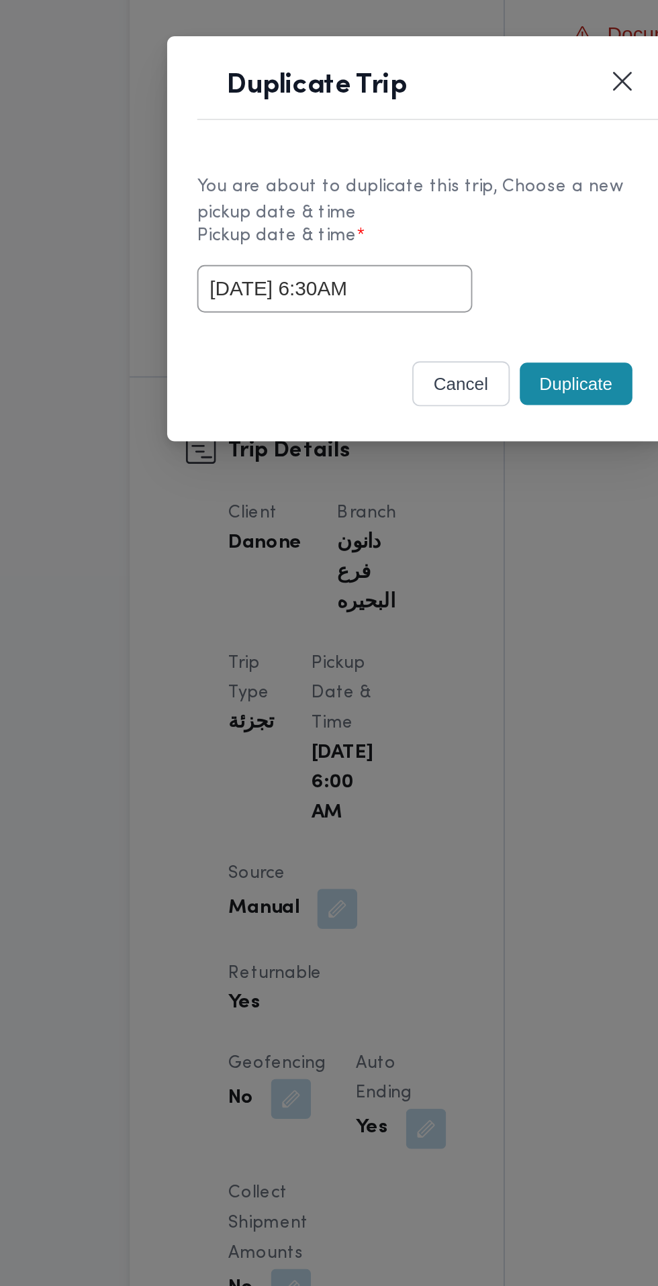
click at [416, 661] on div "[DATE] 6:30AM" at bounding box center [329, 670] width 236 height 26
click at [415, 722] on button "Duplicate" at bounding box center [414, 721] width 60 height 23
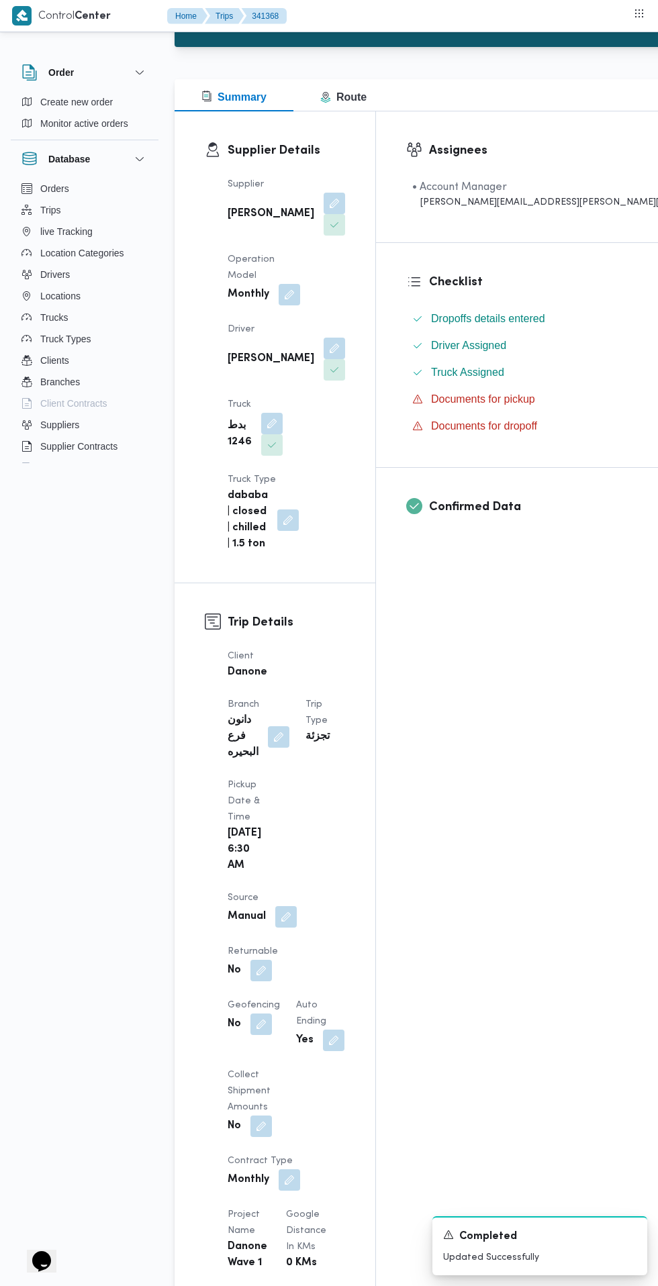
scroll to position [141, 0]
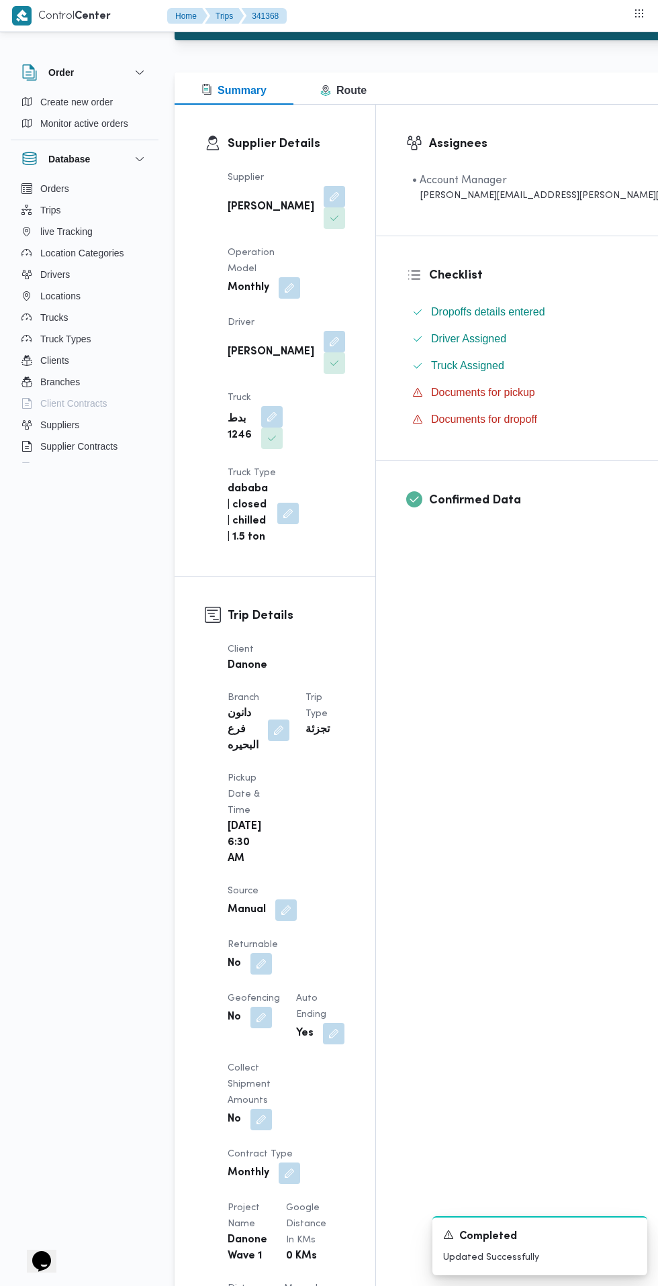
click at [272, 953] on button "button" at bounding box center [260, 963] width 21 height 21
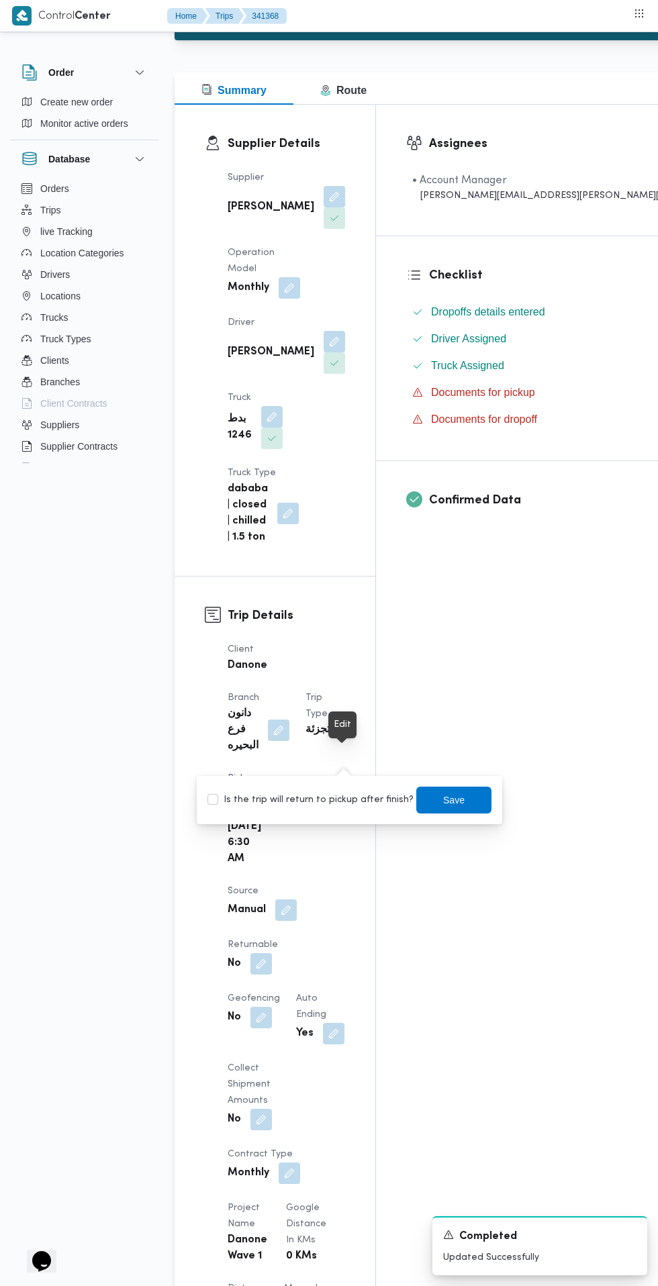
click at [320, 793] on label "Is the trip will return to pickup after finish?" at bounding box center [310, 800] width 206 height 16
checkbox input "true"
click at [443, 806] on span "Save" at bounding box center [453, 800] width 21 height 16
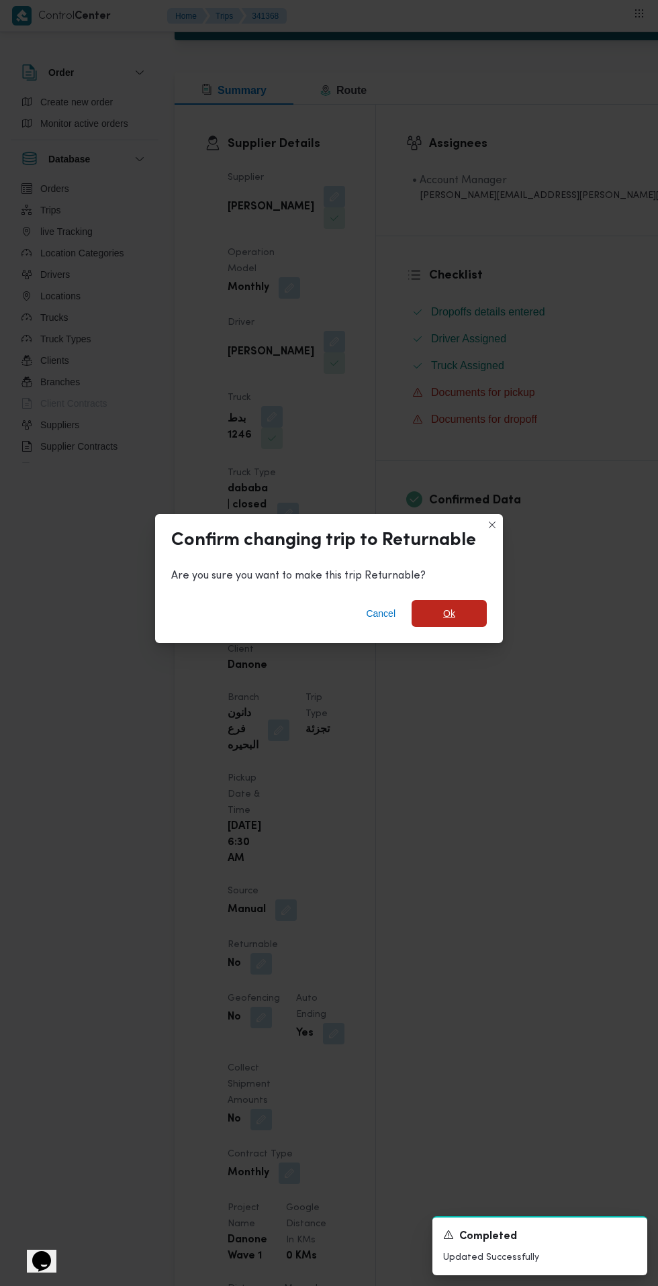
click at [448, 622] on span "Ok" at bounding box center [449, 614] width 12 height 16
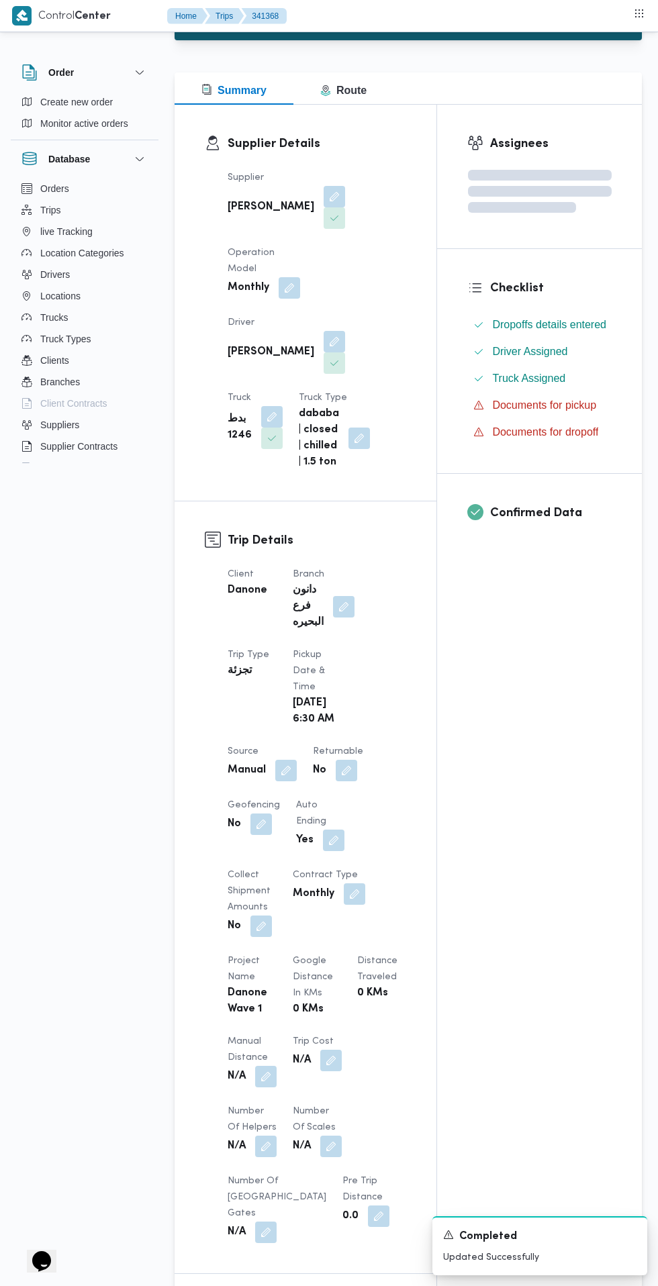
scroll to position [187, 0]
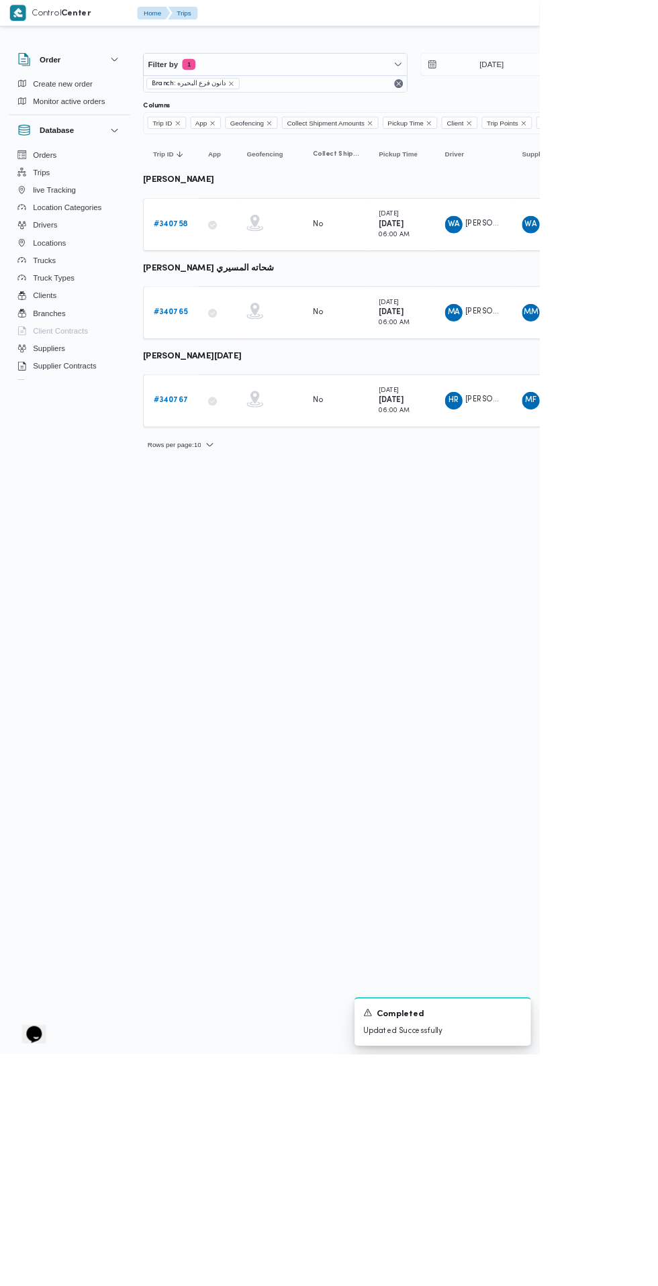
click at [207, 381] on b "# 340765" at bounding box center [208, 381] width 42 height 9
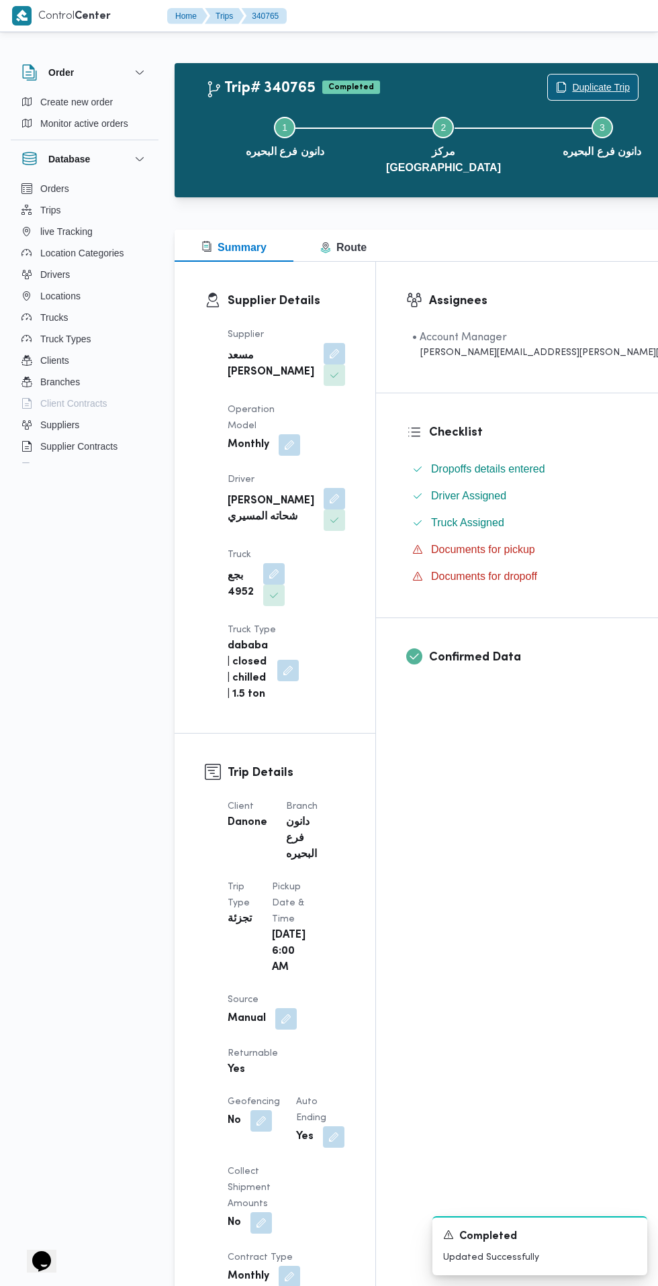
click at [572, 80] on span "Duplicate Trip" at bounding box center [601, 87] width 58 height 16
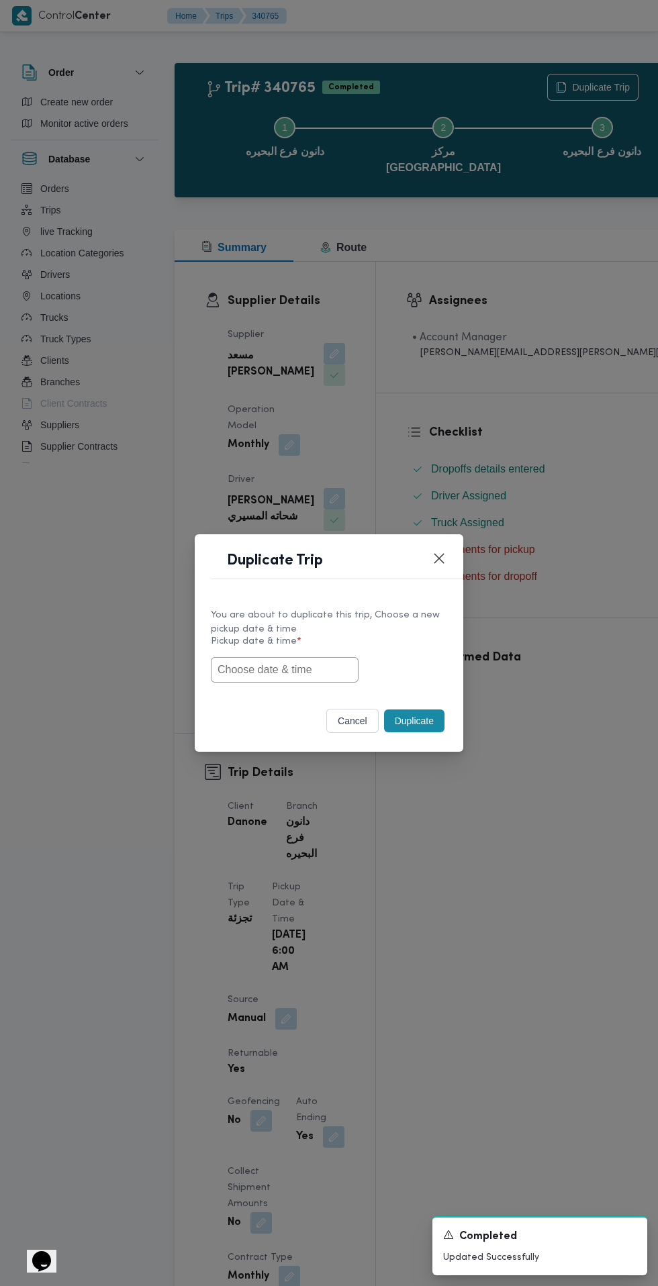
click at [307, 676] on input "text" at bounding box center [285, 670] width 148 height 26
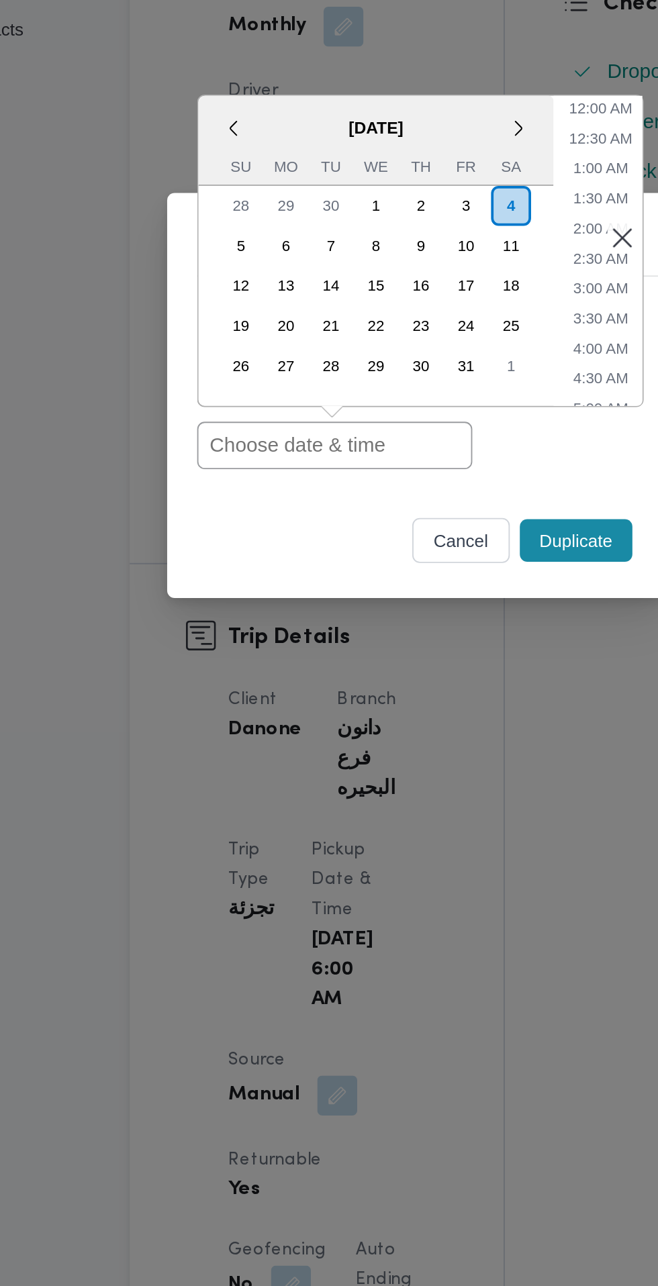
paste input "[DATE] 6:30AM"
type input "[DATE] 6:30AM"
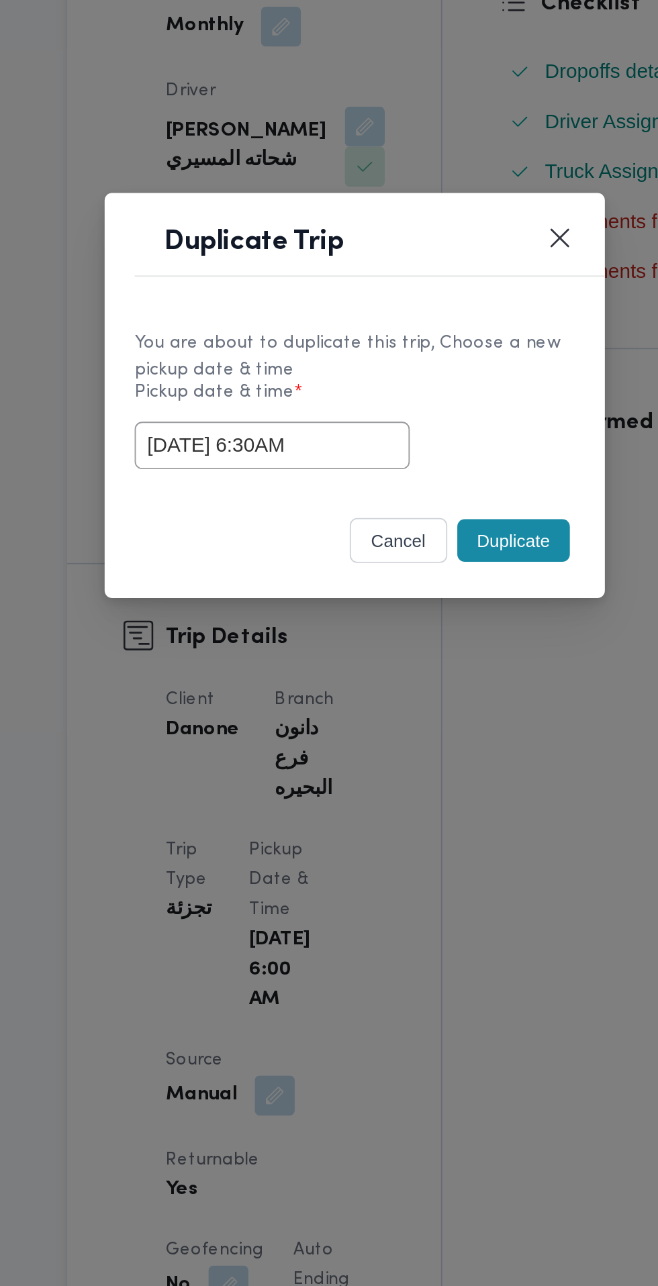
click at [419, 722] on button "Duplicate" at bounding box center [414, 721] width 60 height 23
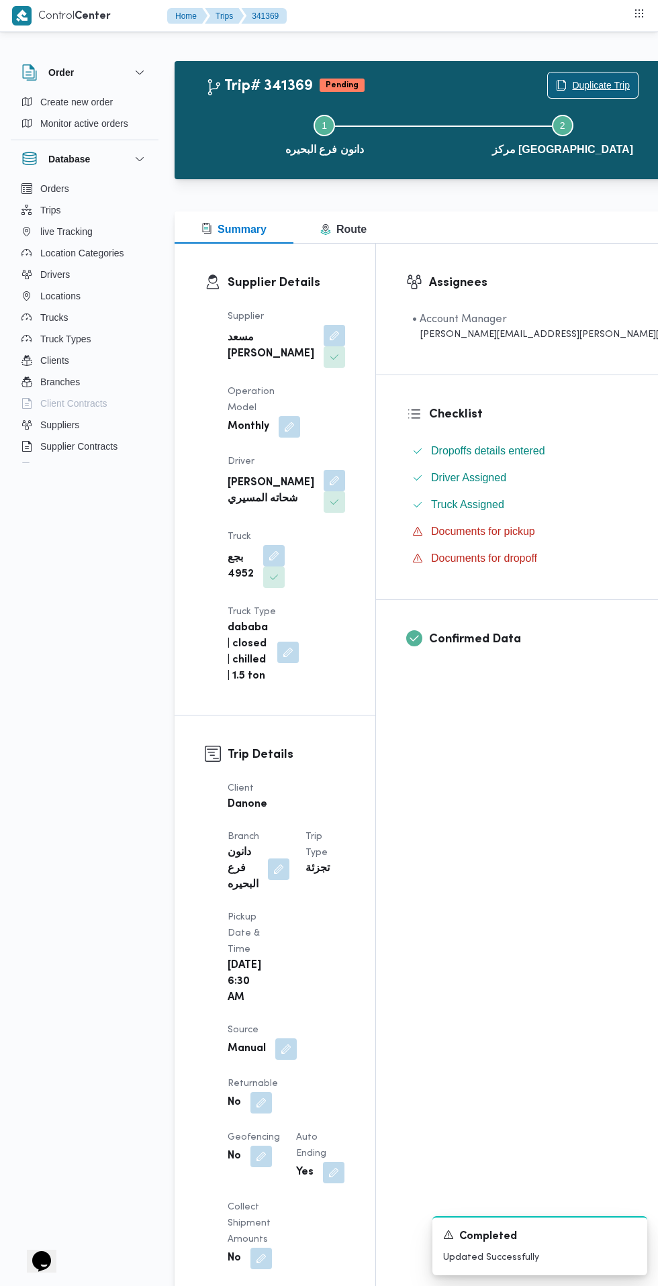
scroll to position [23, 0]
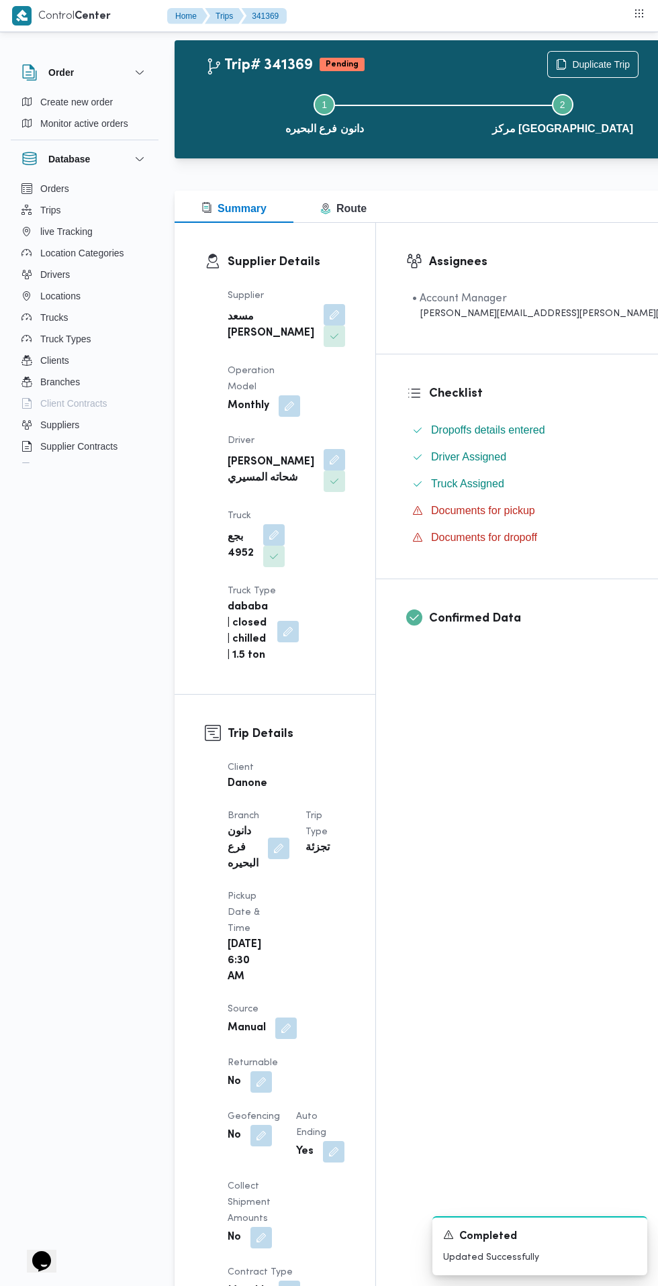
click at [272, 1072] on button "button" at bounding box center [260, 1082] width 21 height 21
click at [330, 919] on label "Is the trip will return to pickup after finish?" at bounding box center [310, 918] width 206 height 16
checkbox input "true"
click at [443, 918] on span "Save" at bounding box center [453, 918] width 21 height 16
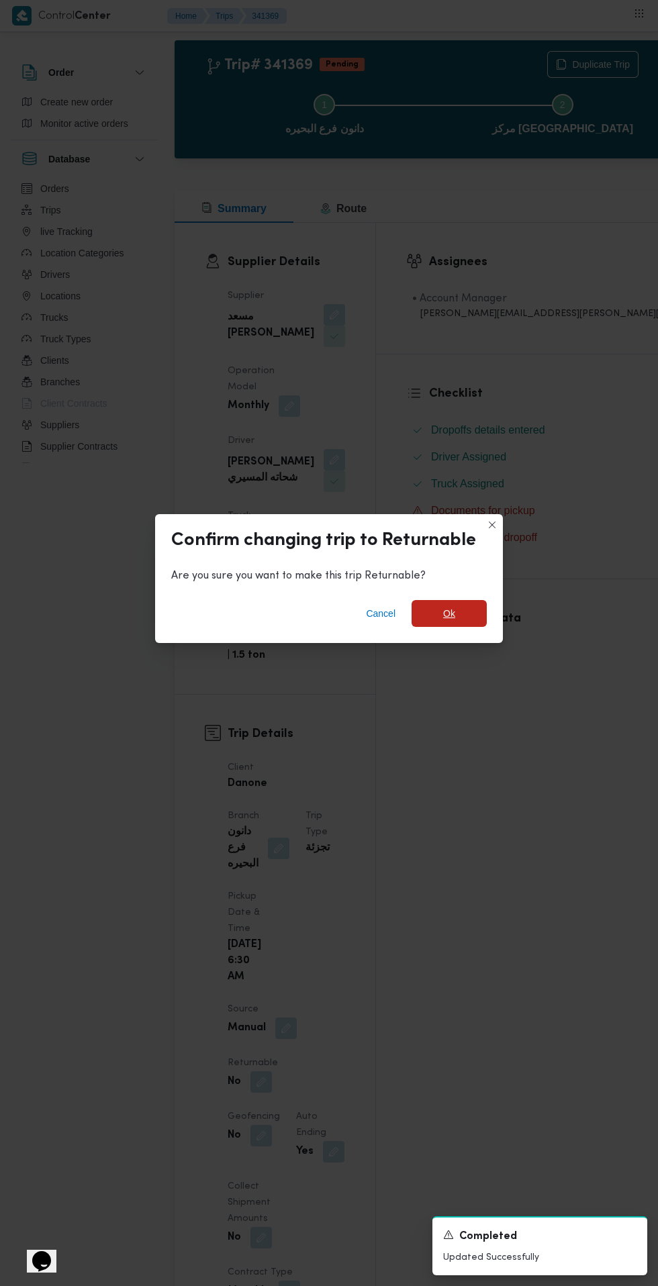
click at [448, 622] on span "Ok" at bounding box center [449, 614] width 12 height 16
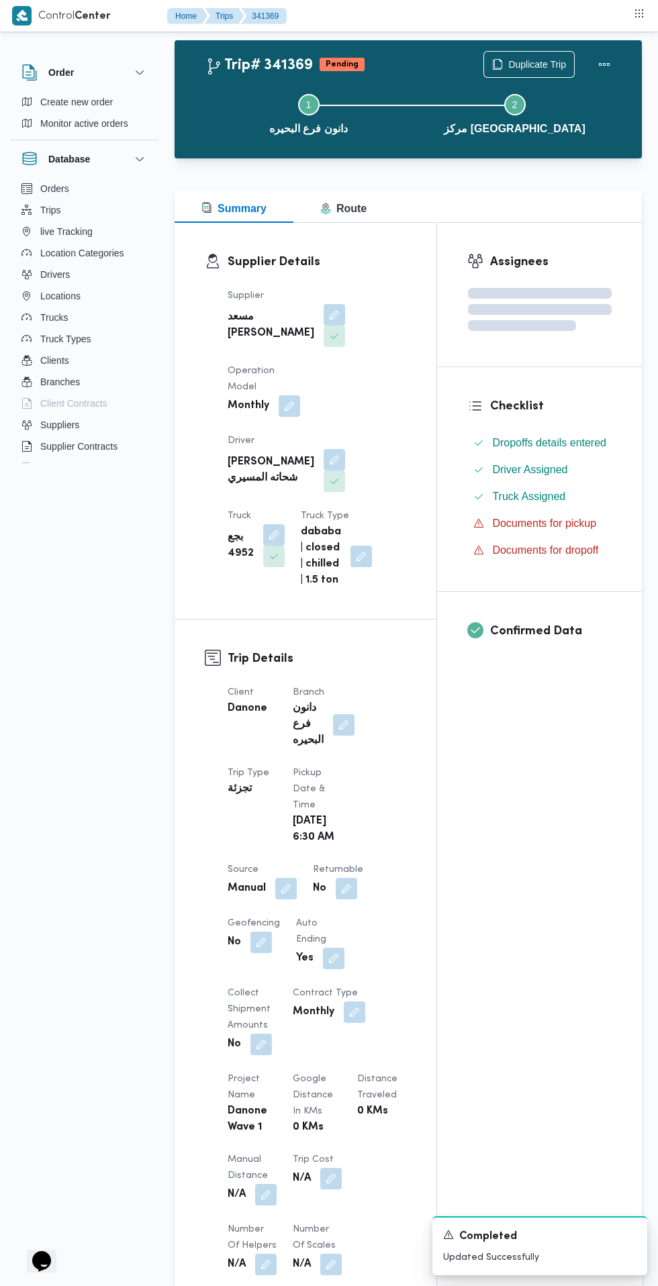
scroll to position [0, 0]
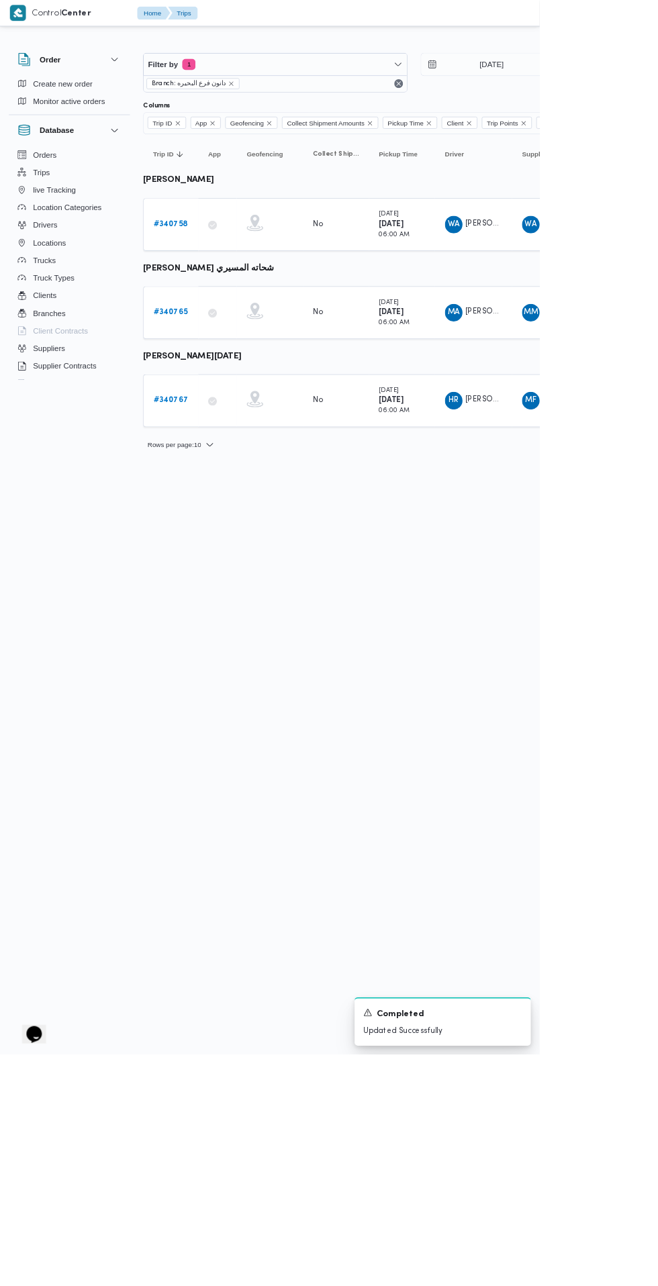
click at [212, 488] on b "# 340767" at bounding box center [208, 488] width 42 height 9
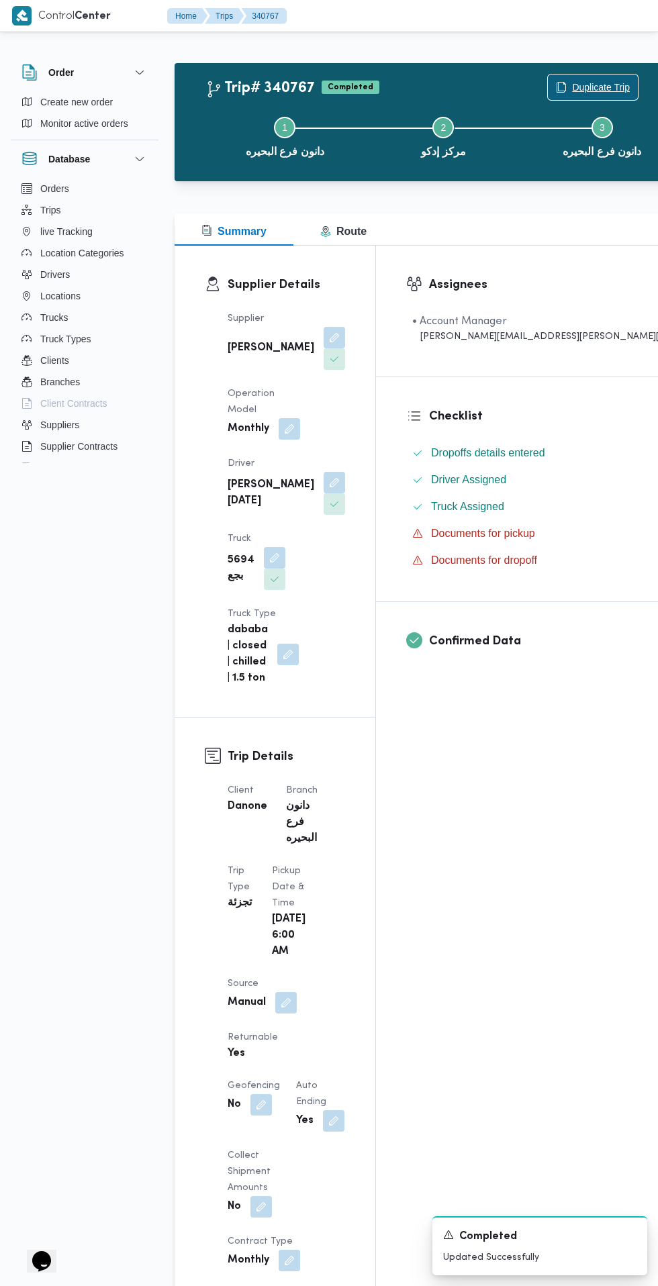
click at [548, 78] on span "Duplicate Trip" at bounding box center [593, 88] width 90 height 26
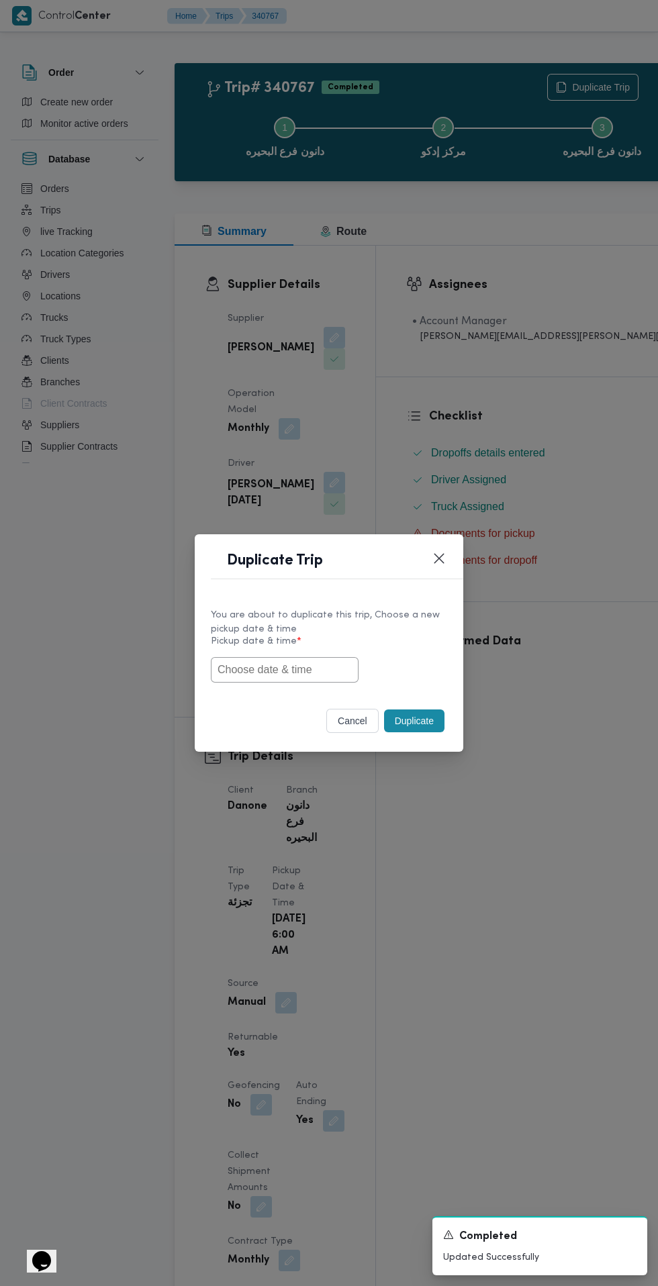
click at [297, 670] on input "text" at bounding box center [285, 670] width 148 height 26
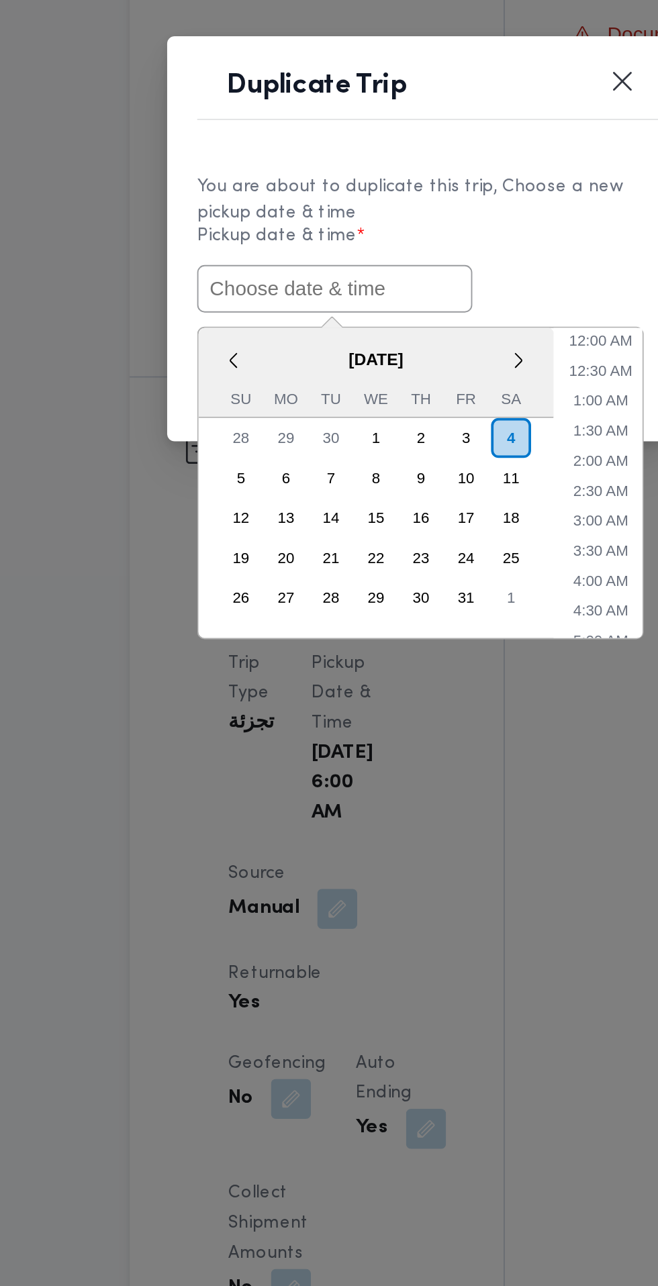
paste input "[DATE] 6:30AM"
type input "[DATE] 6:30AM"
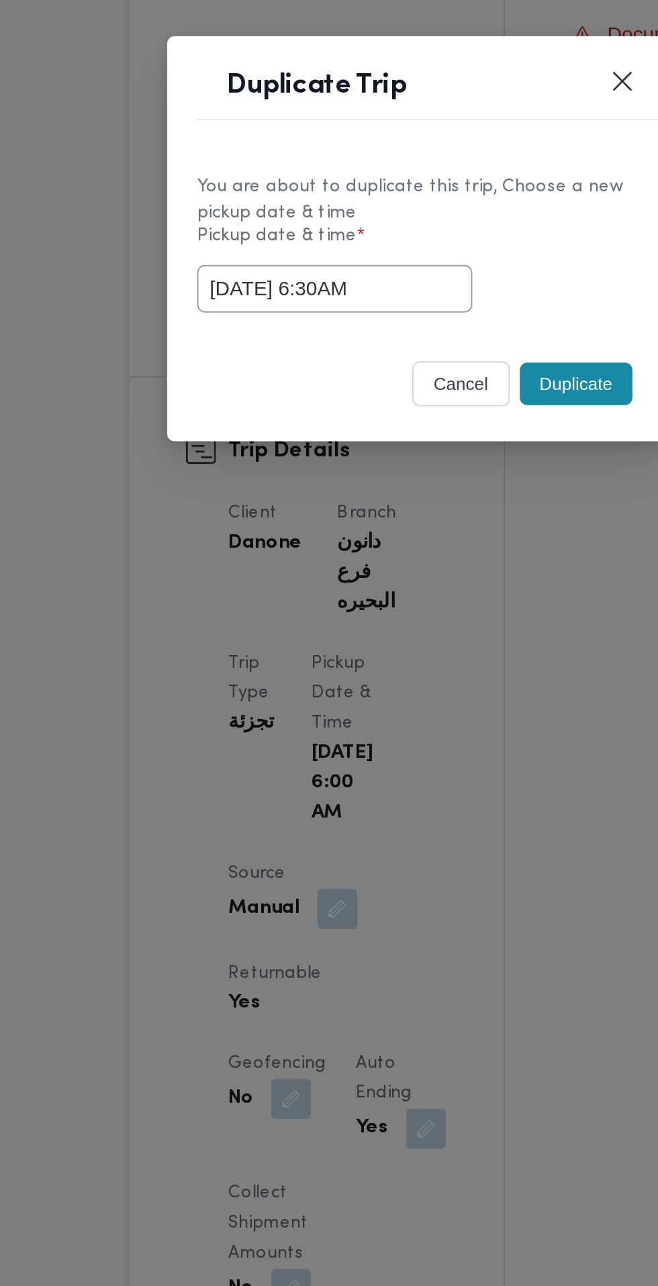
click at [420, 653] on label "Pickup date & time *" at bounding box center [329, 646] width 236 height 21
click at [417, 724] on button "Duplicate" at bounding box center [414, 721] width 60 height 23
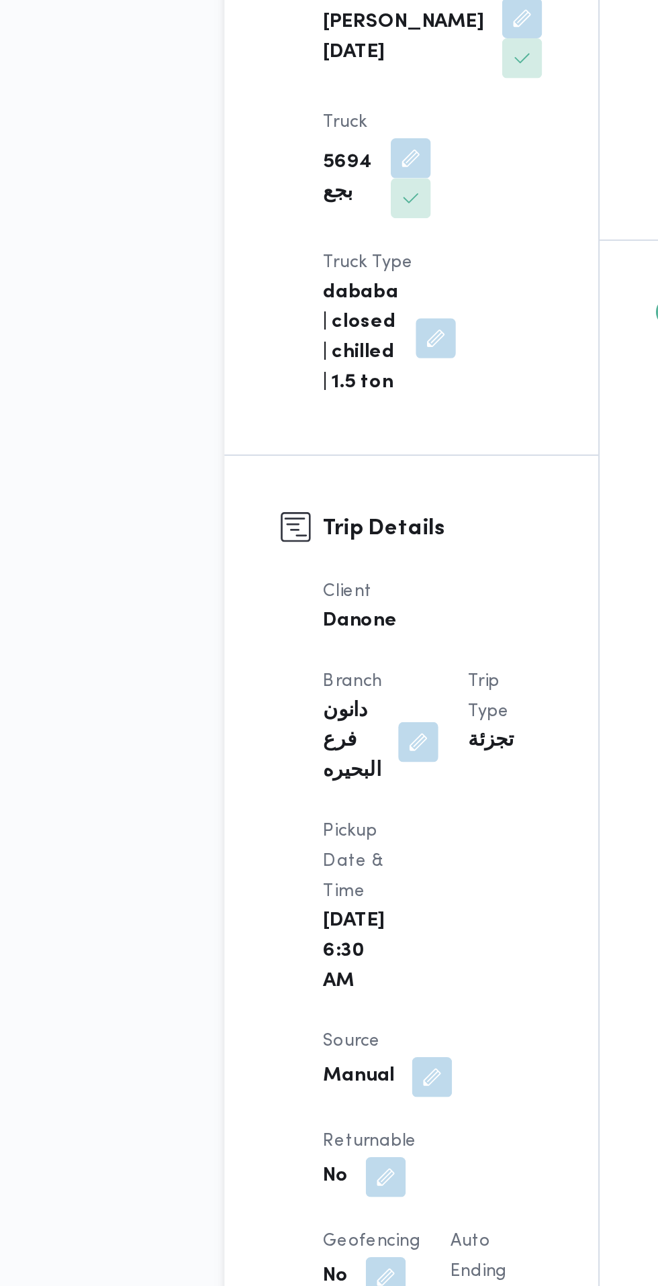
click at [272, 1094] on button "button" at bounding box center [260, 1104] width 21 height 21
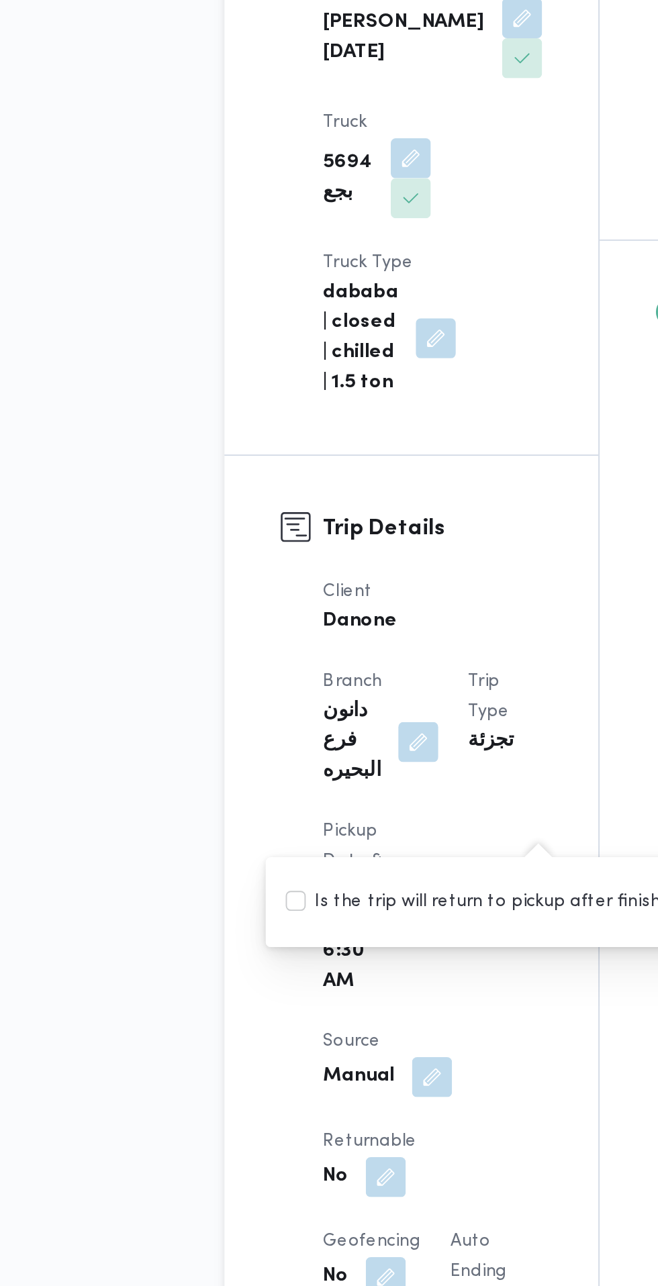
click at [291, 959] on label "Is the trip will return to pickup after finish?" at bounding box center [310, 957] width 206 height 16
checkbox input "true"
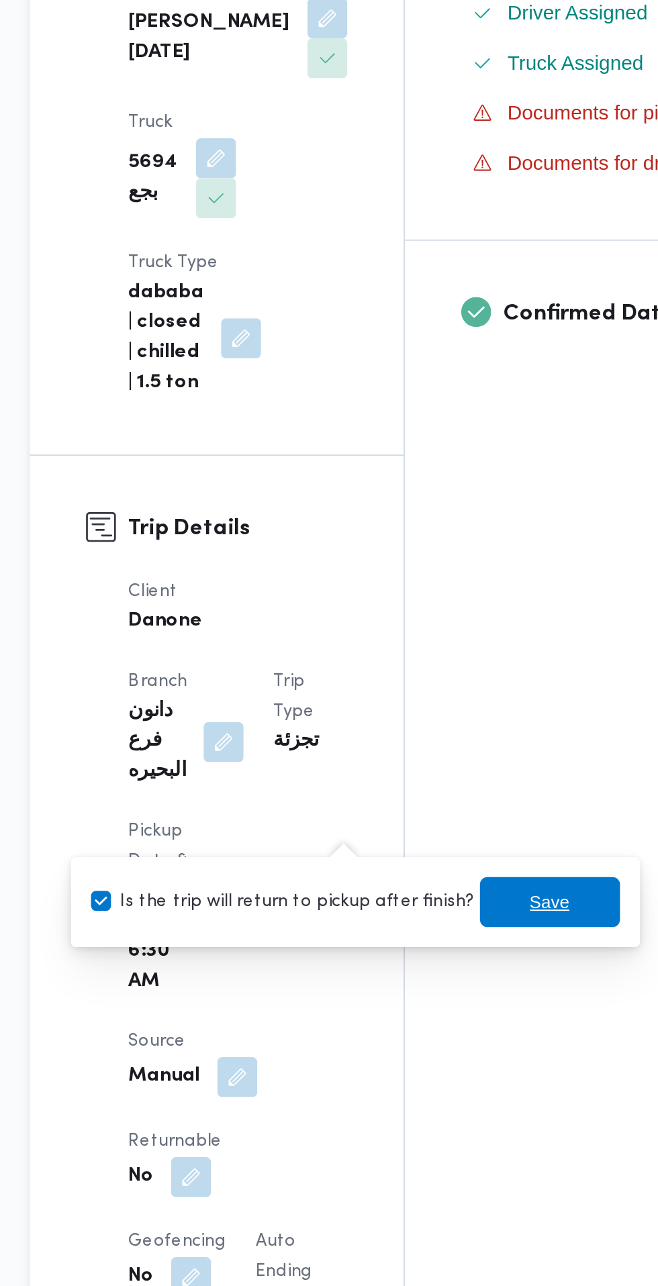
click at [443, 960] on span "Save" at bounding box center [453, 957] width 21 height 16
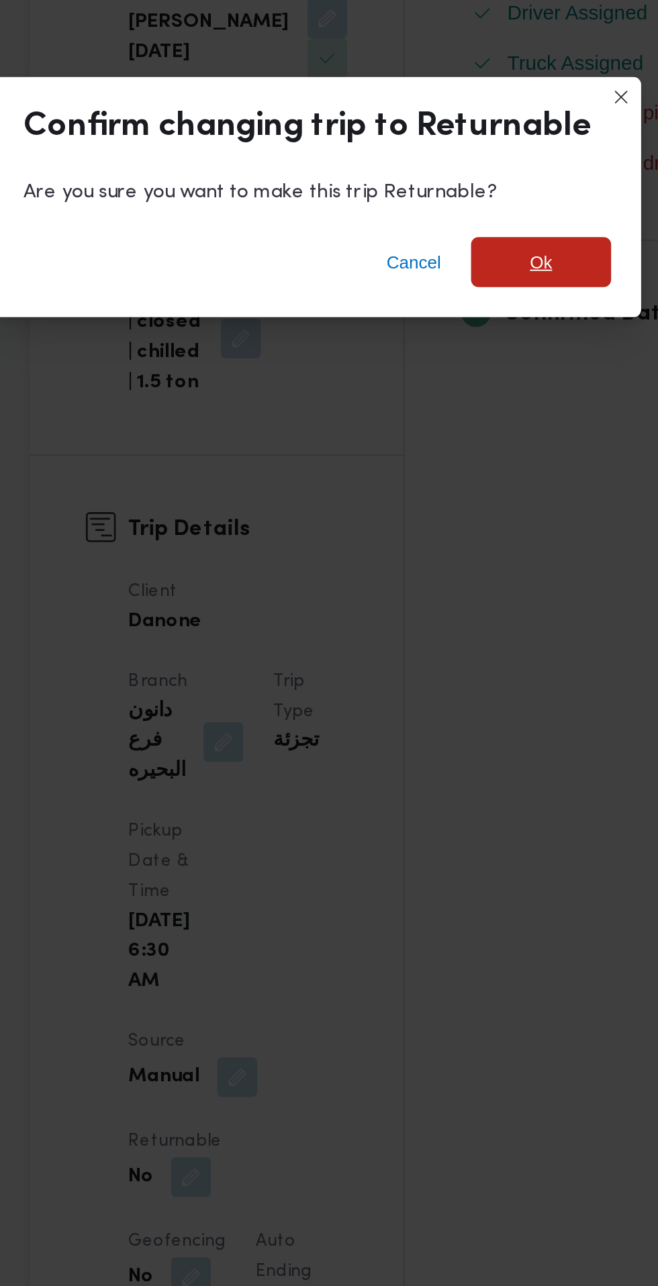
click at [448, 622] on span "Ok" at bounding box center [449, 614] width 12 height 16
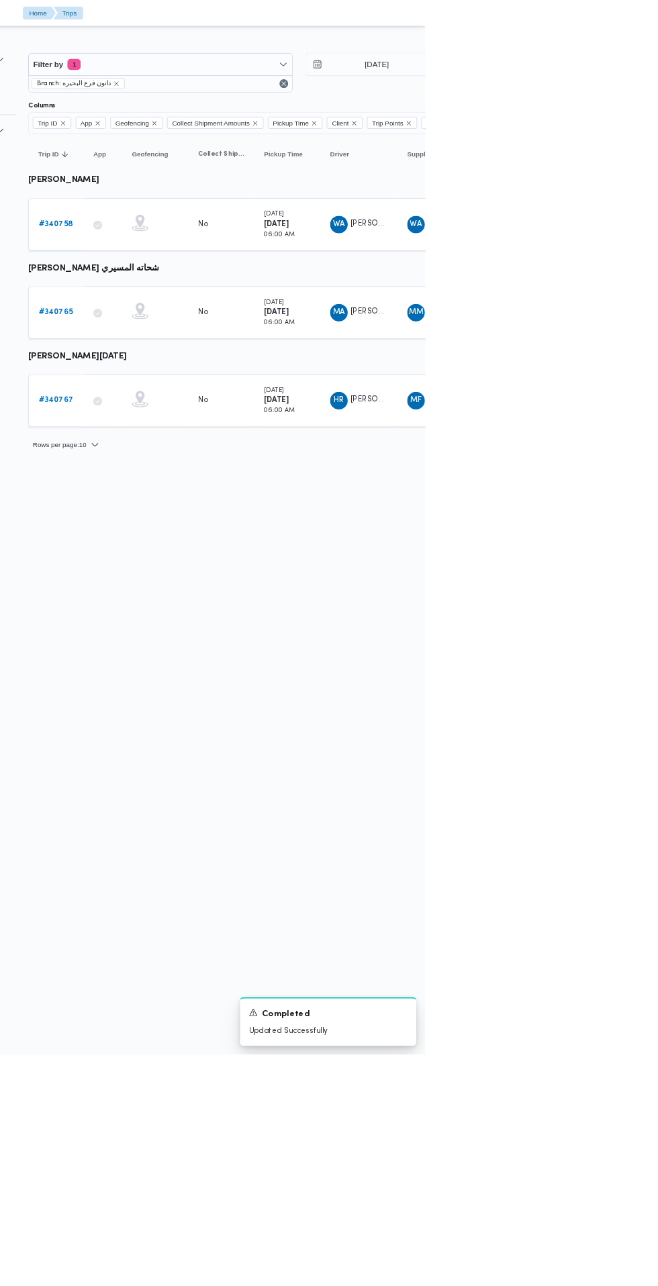
scroll to position [0, 21]
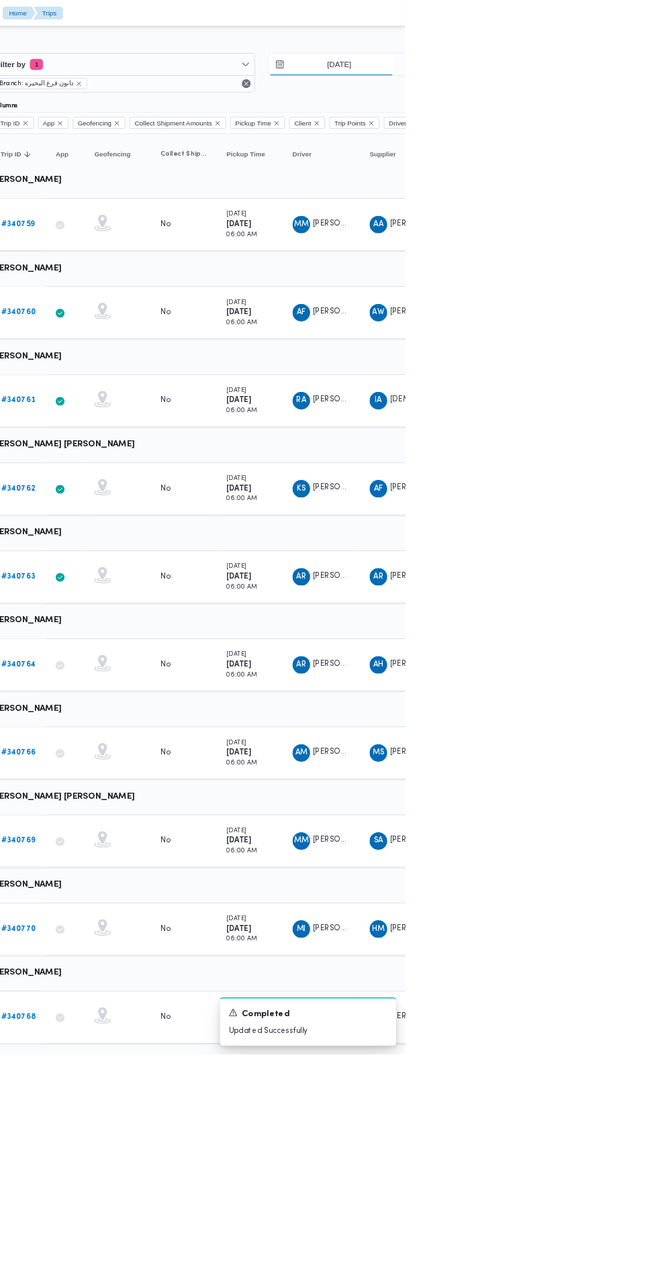
click at [587, 79] on input "[DATE]" at bounding box center [568, 78] width 152 height 27
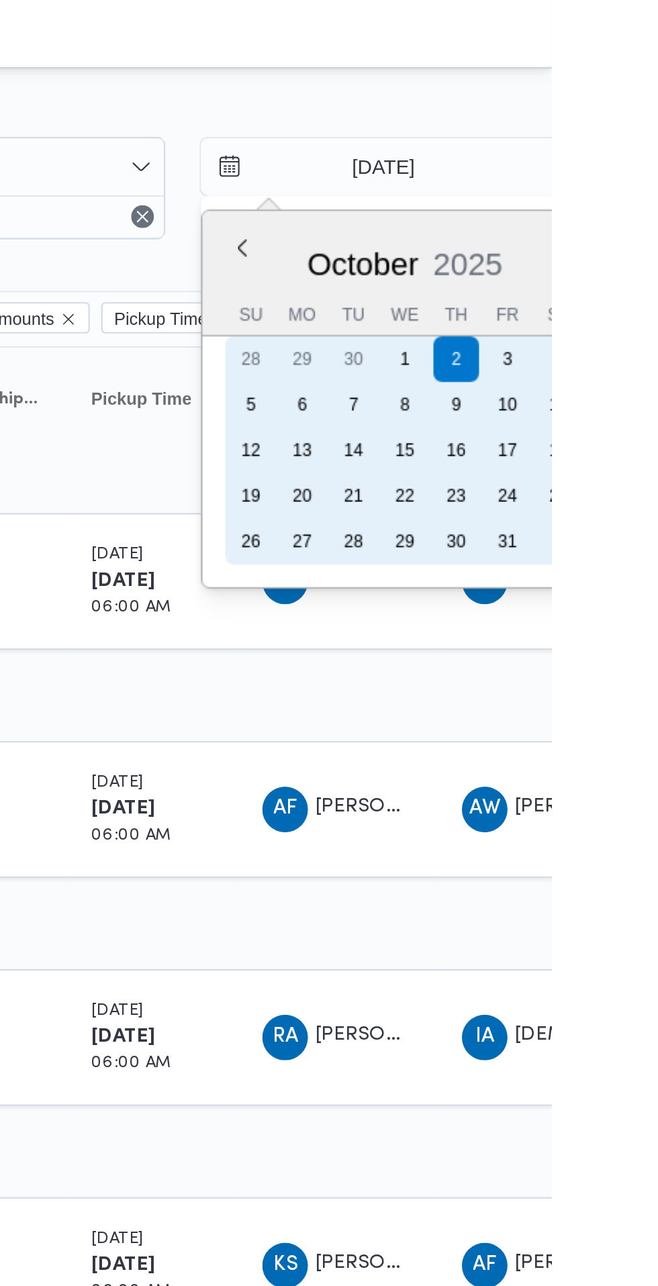
click at [657, 169] on div "4" at bounding box center [661, 168] width 21 height 21
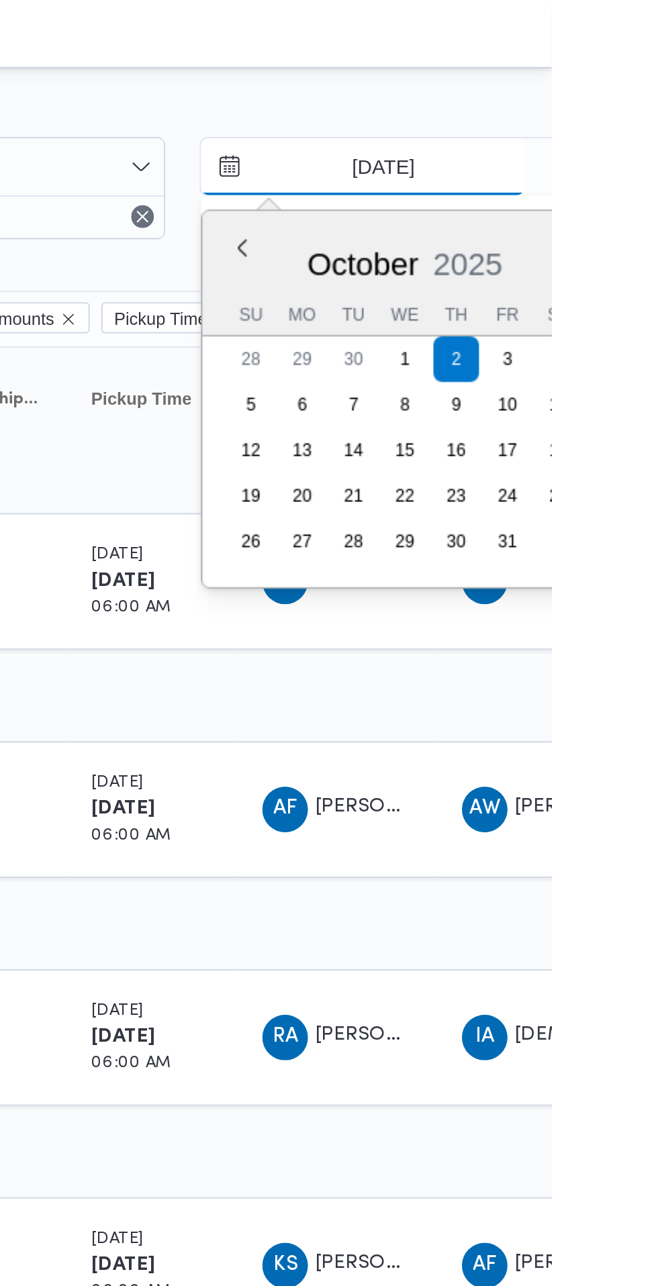
type input "[DATE]"
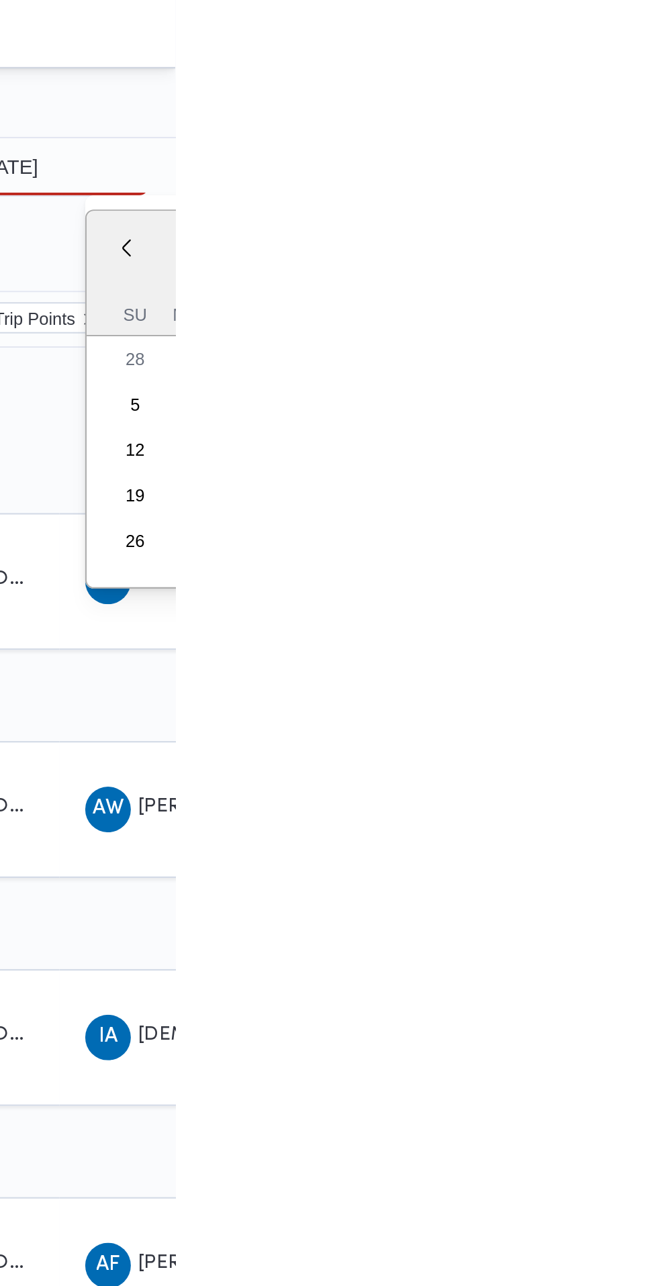
type input "[DATE]"
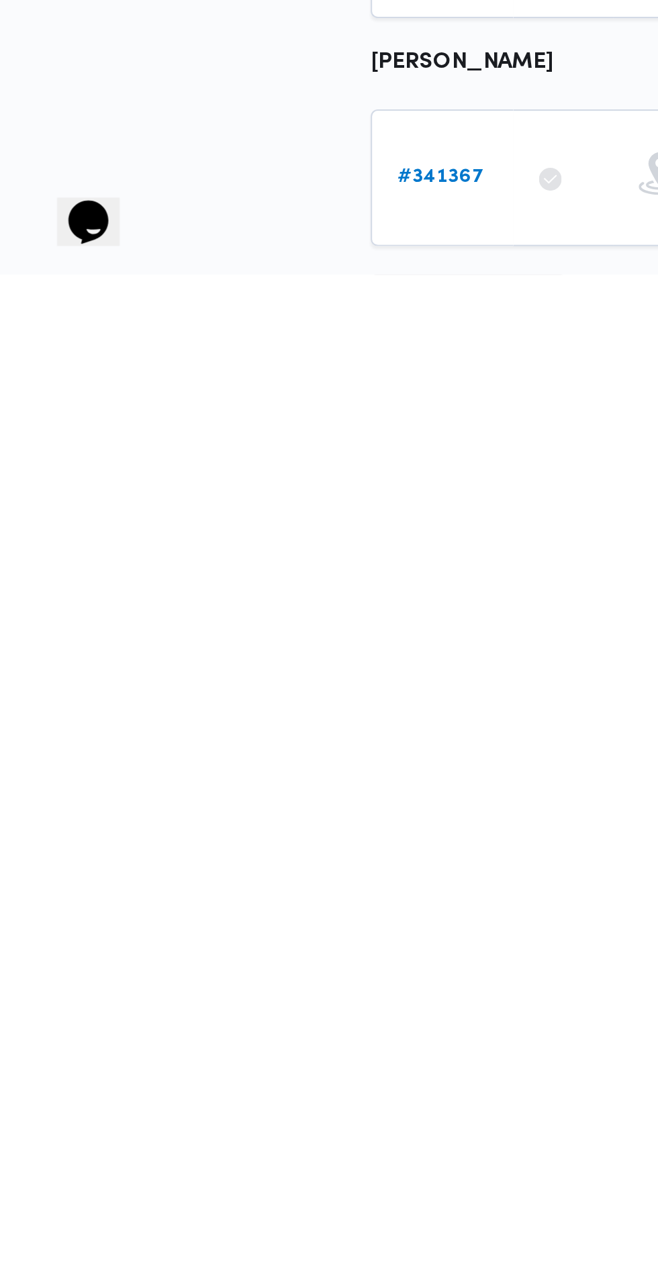
click at [234, 1286] on span "Rows per page : 10" at bounding box center [212, 1294] width 65 height 16
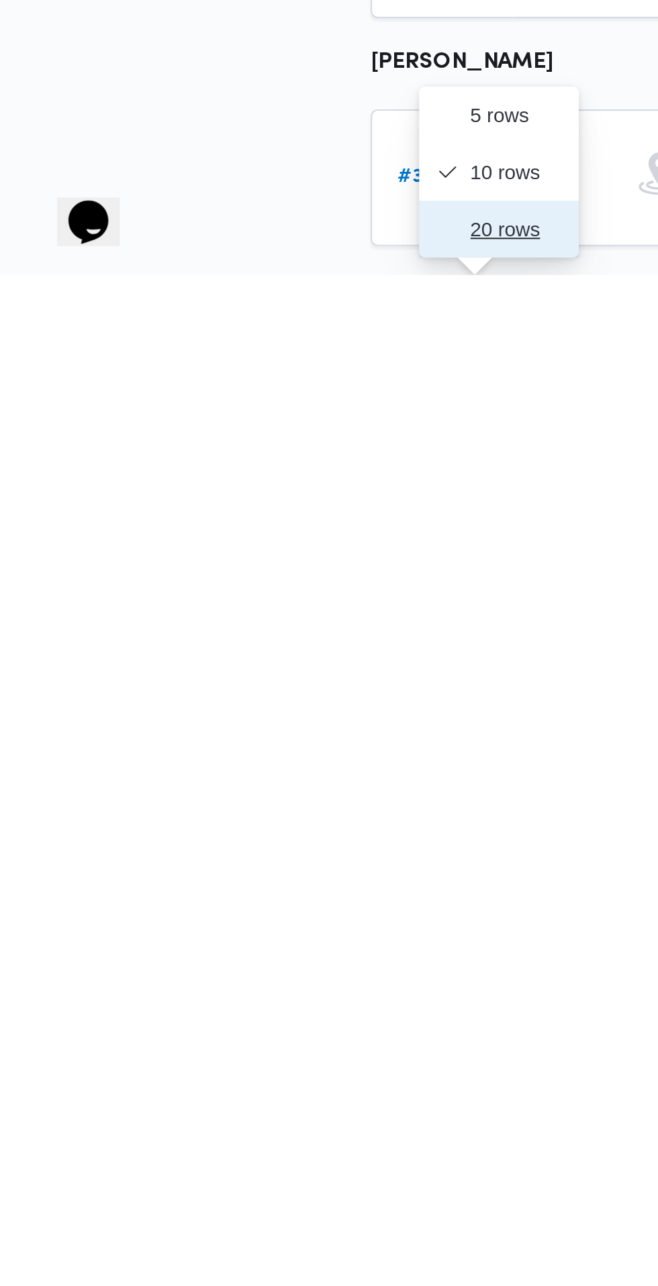
click at [240, 1265] on span "20 rows" at bounding box center [243, 1264] width 43 height 11
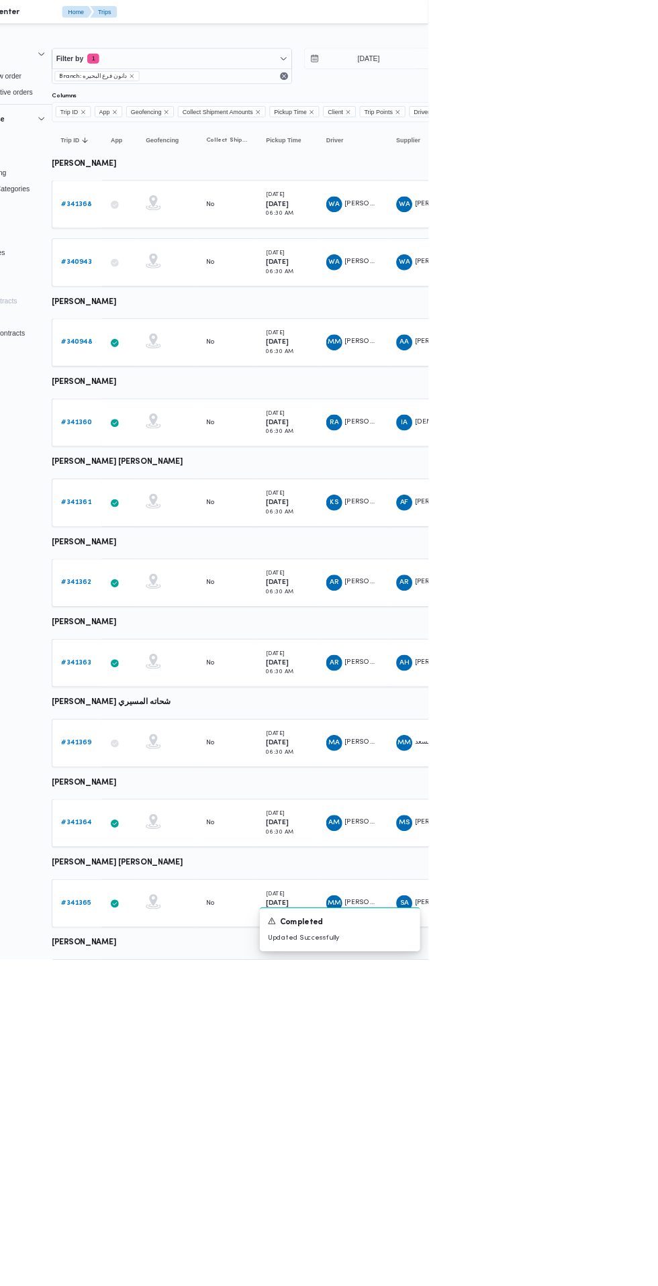
scroll to position [0, 21]
click at [579, 79] on input "[DATE]" at bounding box center [568, 78] width 152 height 27
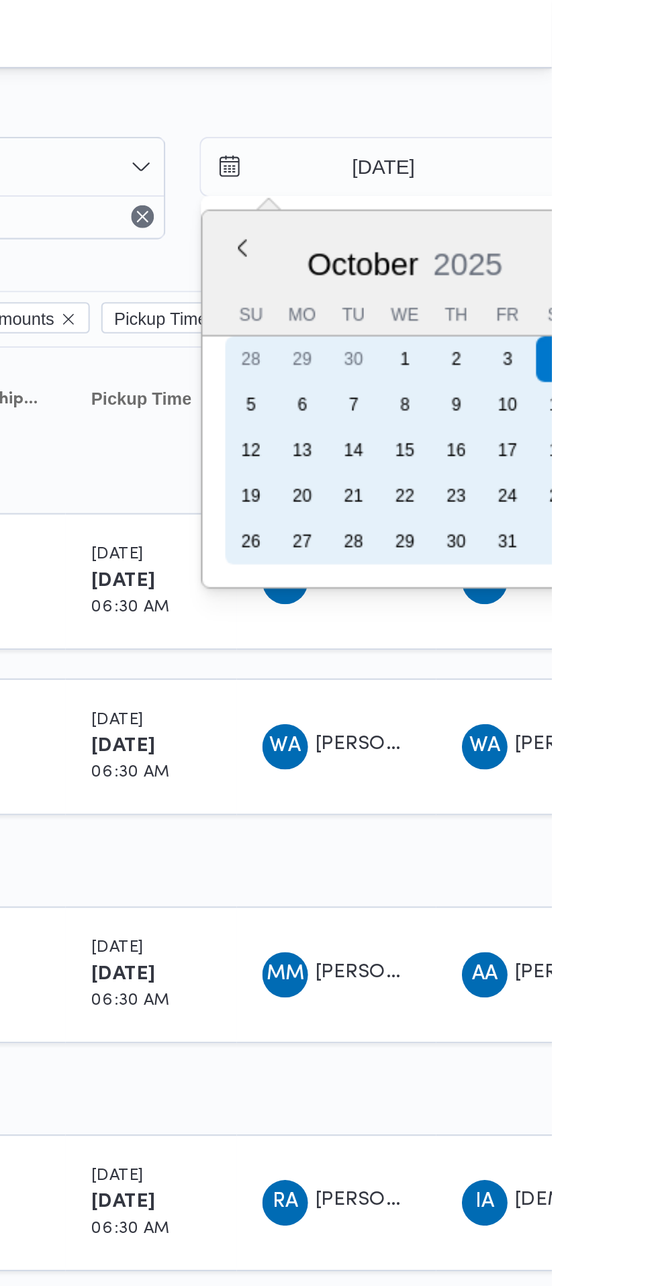
click at [612, 171] on div "2" at bounding box center [612, 168] width 21 height 21
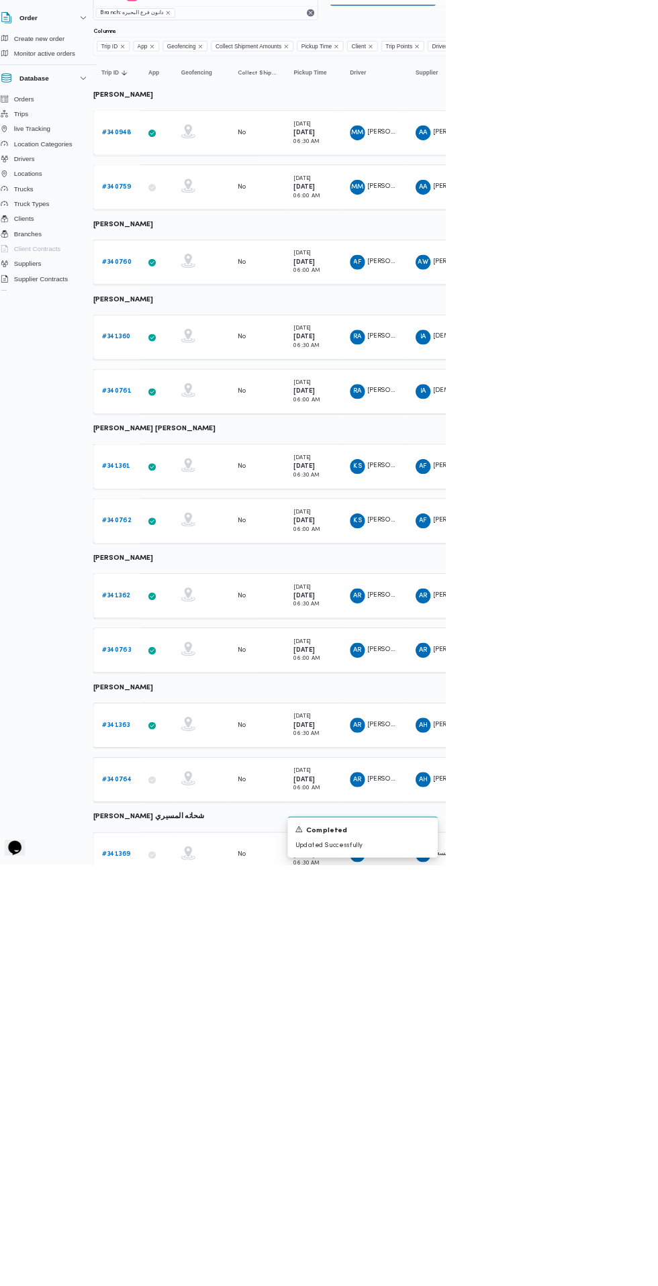
scroll to position [230, 21]
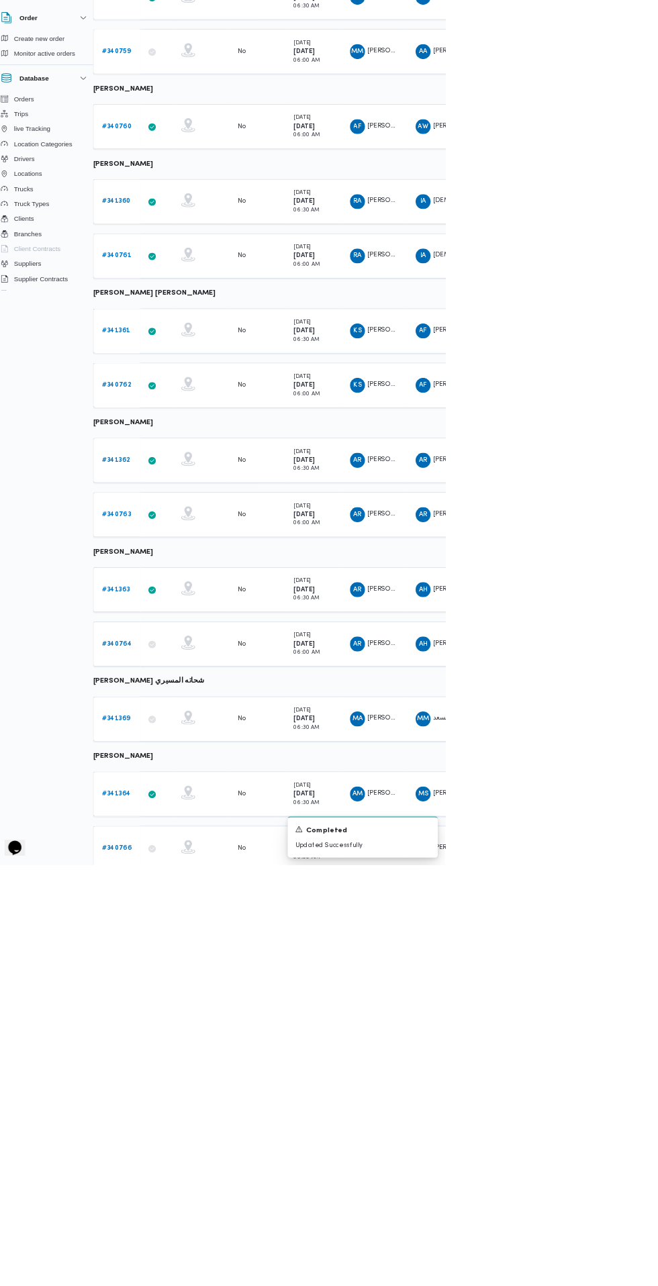
click at [636, 1245] on div "Completed" at bounding box center [539, 1237] width 193 height 17
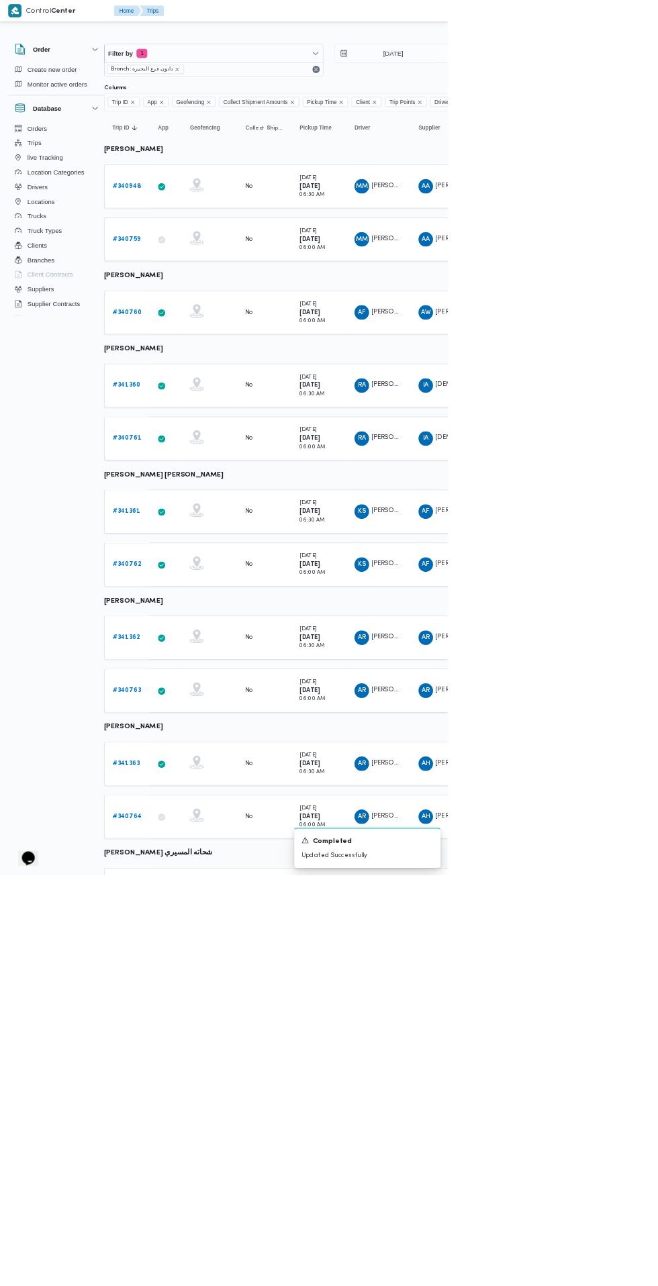
scroll to position [80, 21]
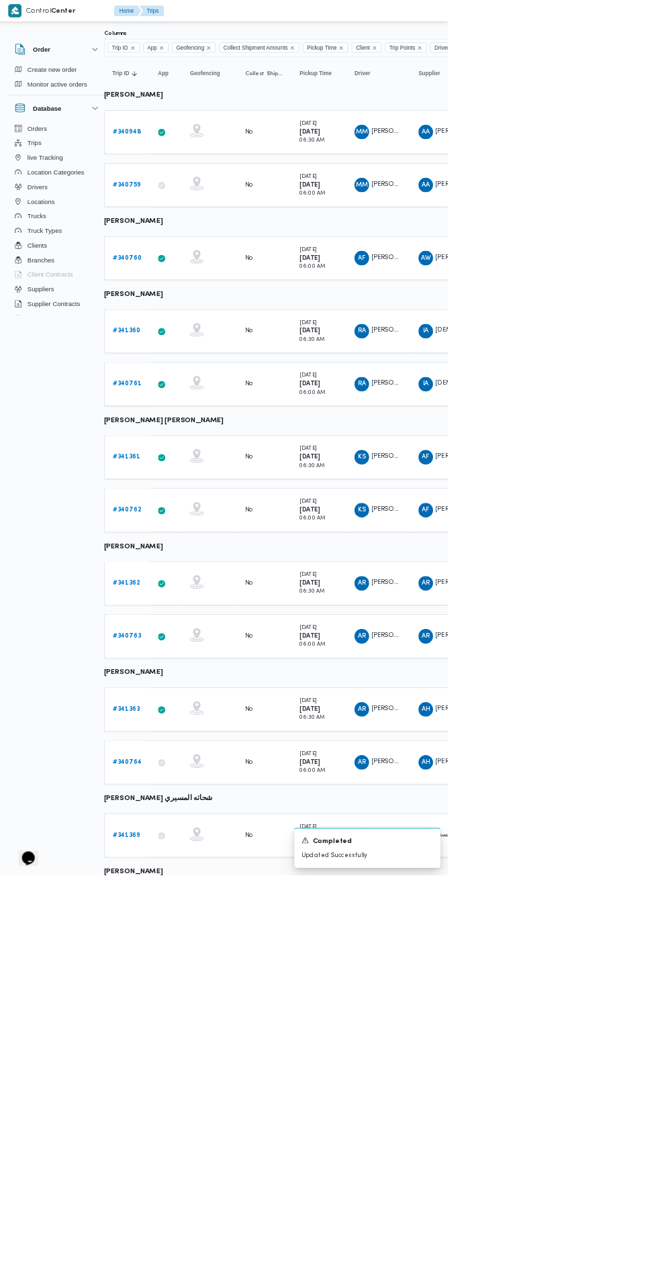
click at [657, 1286] on div "A new notification appears Completed Updated Successfully" at bounding box center [523, 1246] width 269 height 81
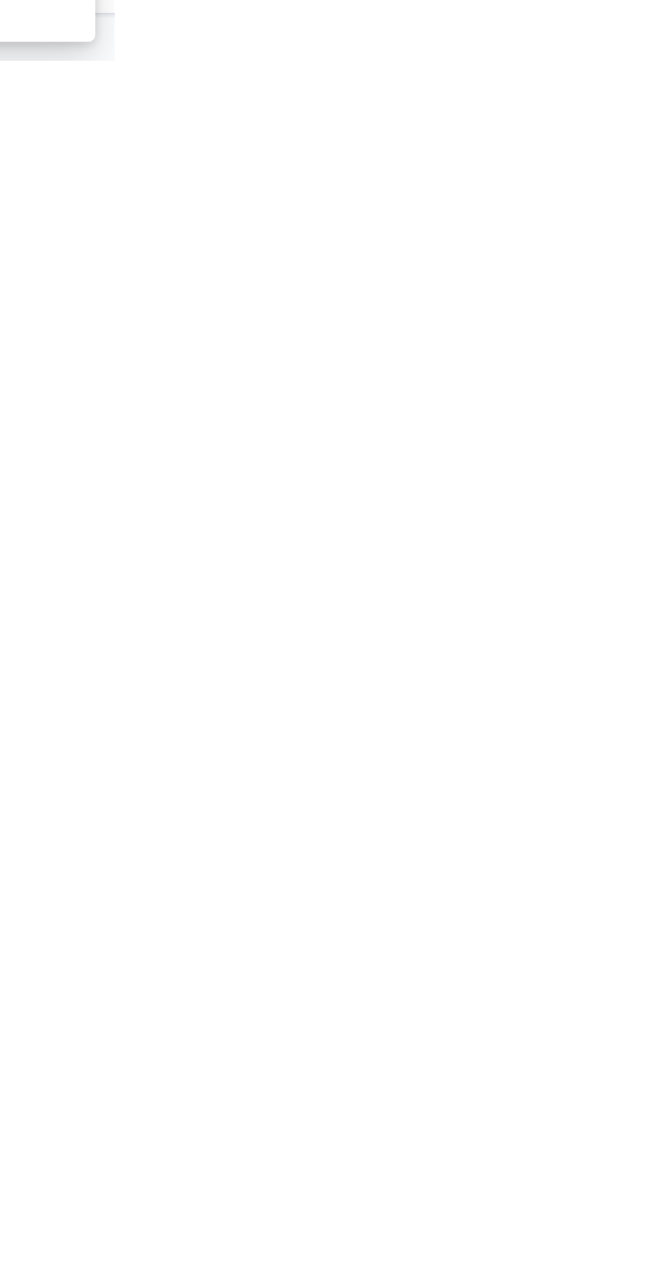
click at [636, 1239] on icon "Dismiss toast" at bounding box center [631, 1234] width 11 height 11
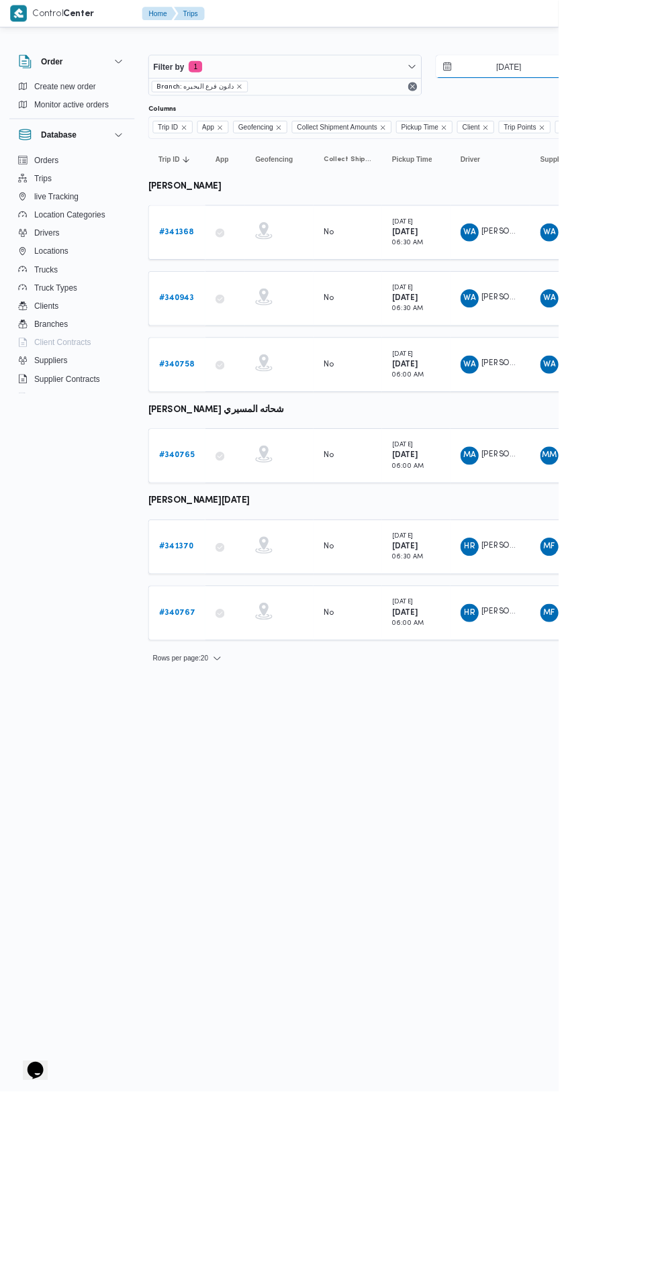
click at [630, 79] on input "[DATE]" at bounding box center [590, 78] width 152 height 27
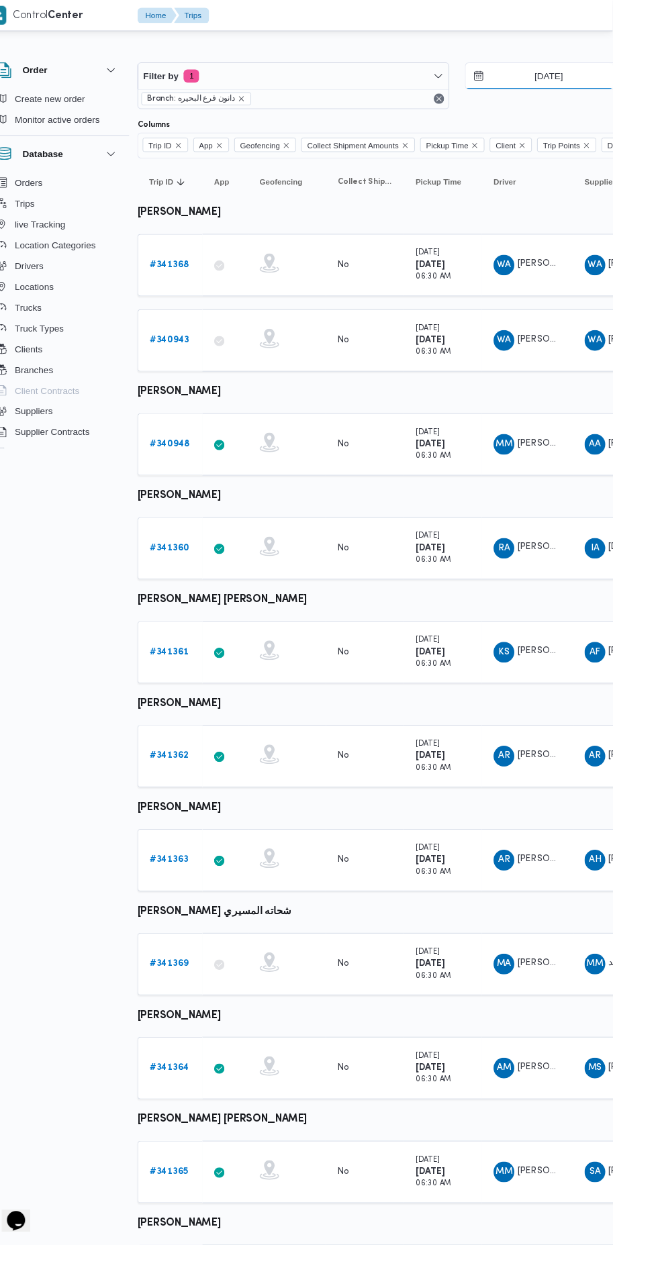
scroll to position [0, 7]
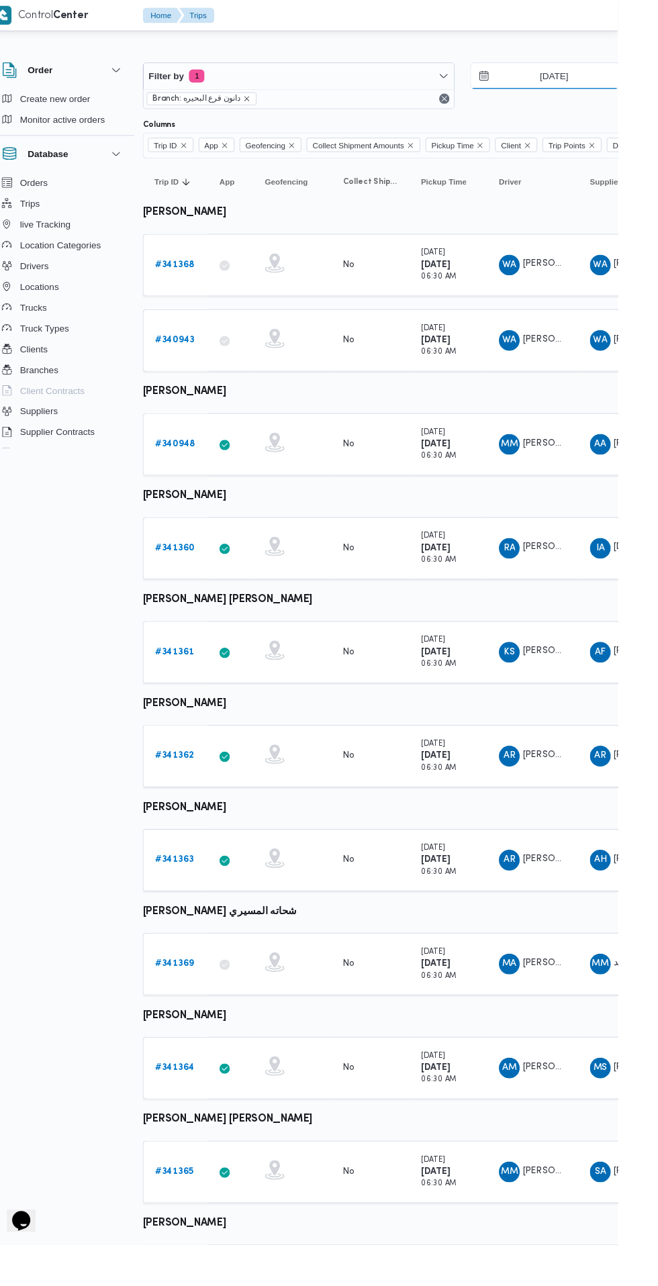
click at [604, 81] on input "[DATE]" at bounding box center [582, 78] width 152 height 27
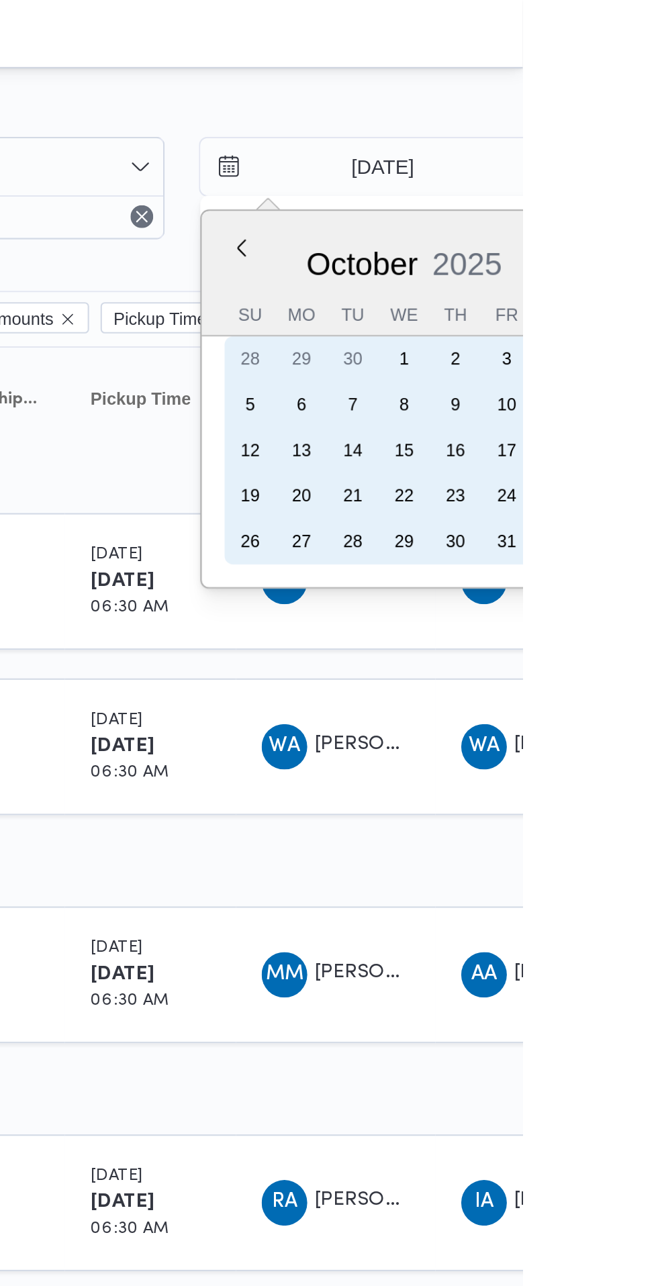
click at [625, 169] on div "2" at bounding box center [626, 168] width 21 height 21
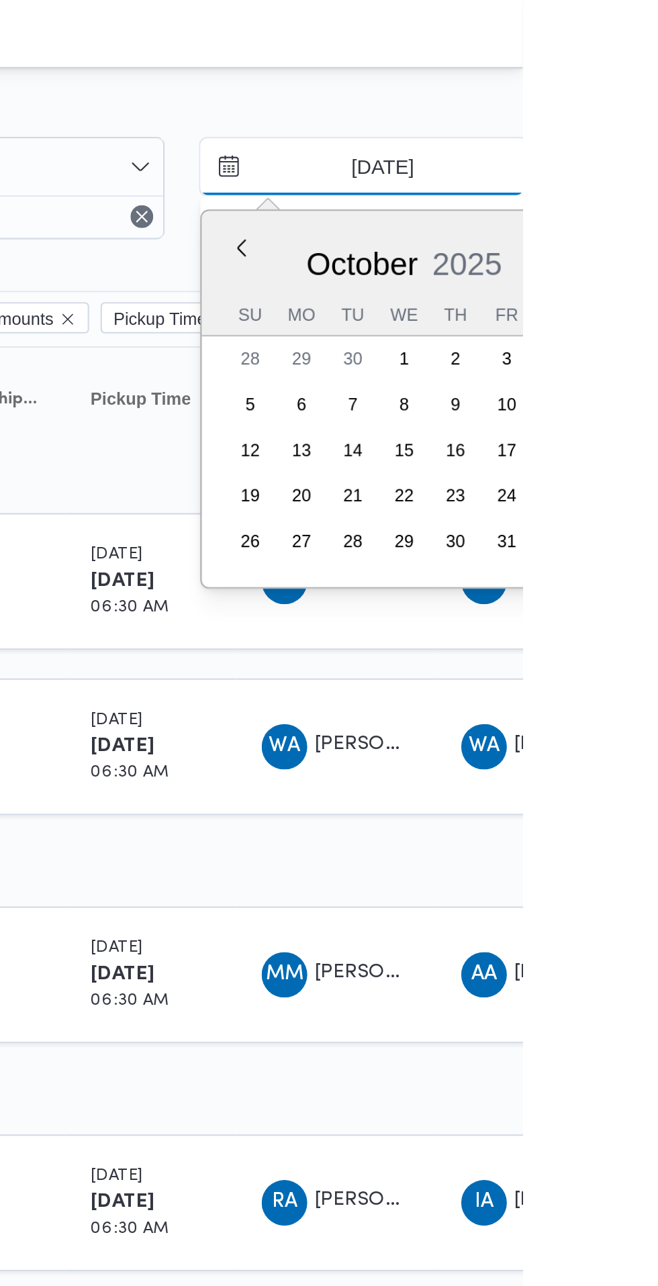
type input "[DATE]"
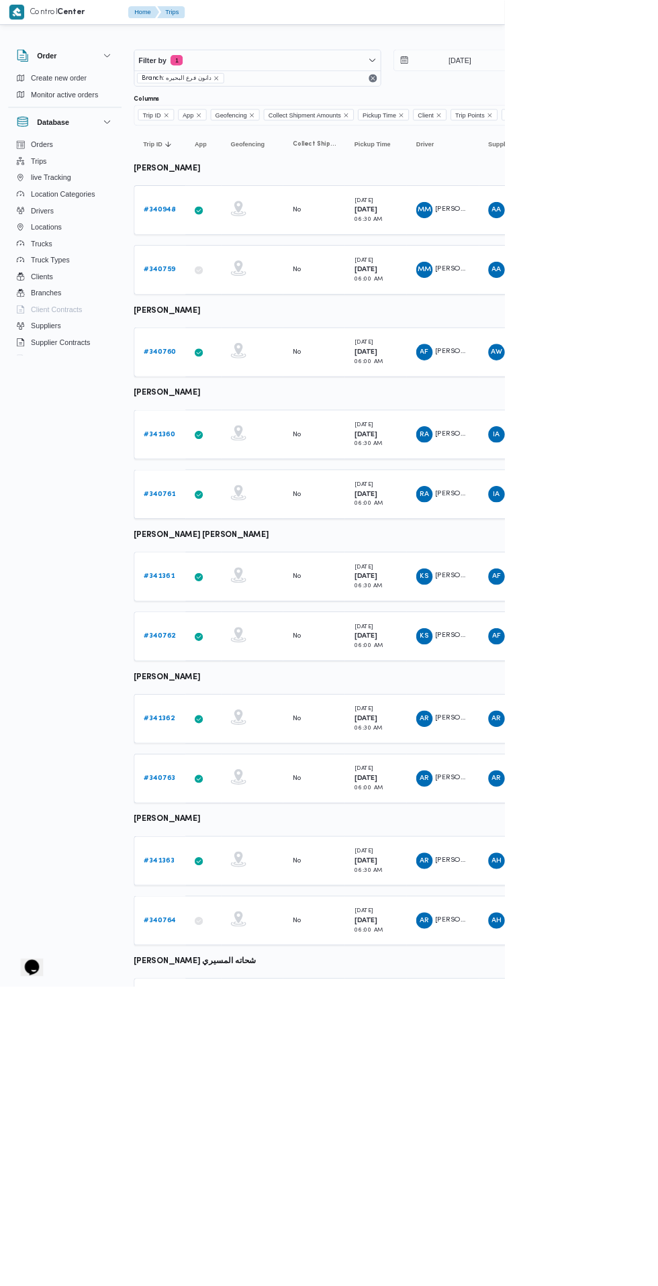
click at [198, 455] on b "# 340760" at bounding box center [208, 459] width 42 height 9
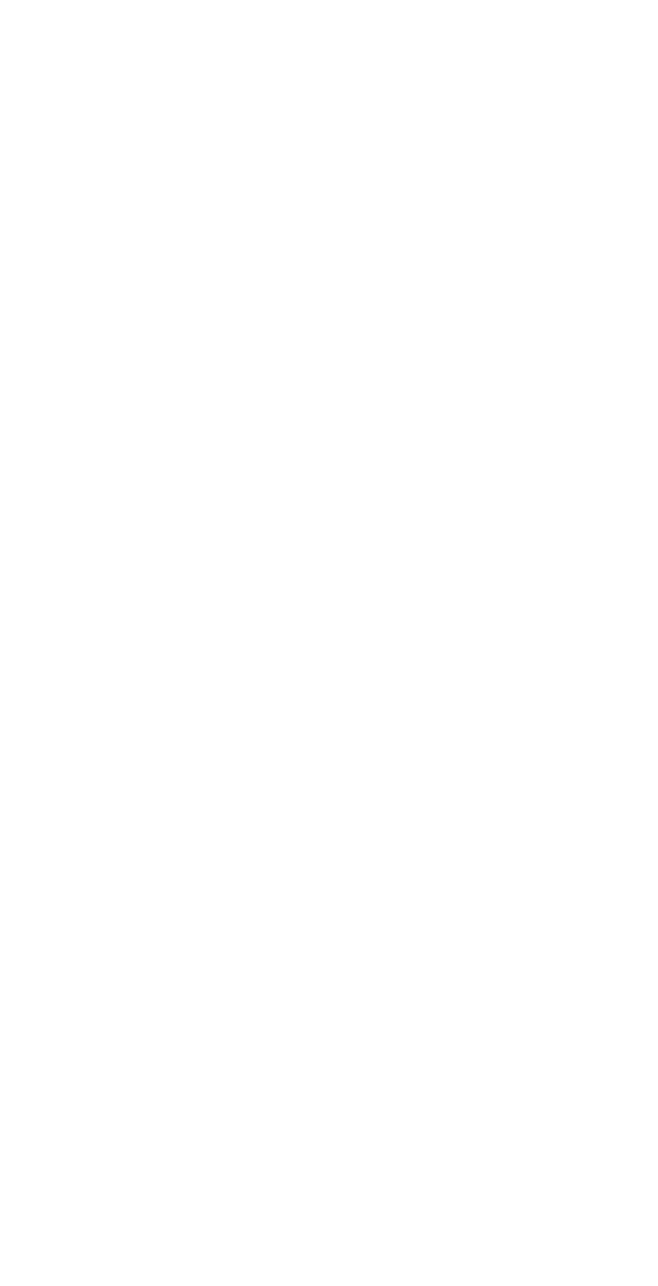
scroll to position [80, 21]
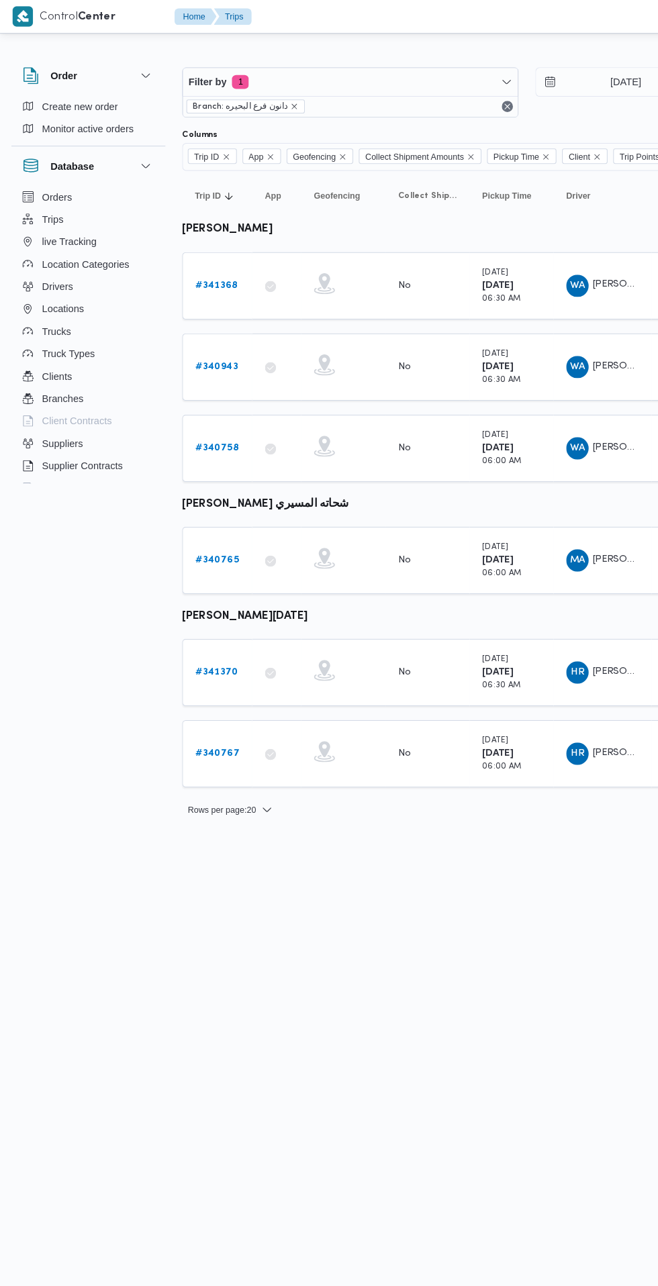
click at [191, 274] on b "# 341368" at bounding box center [207, 273] width 41 height 9
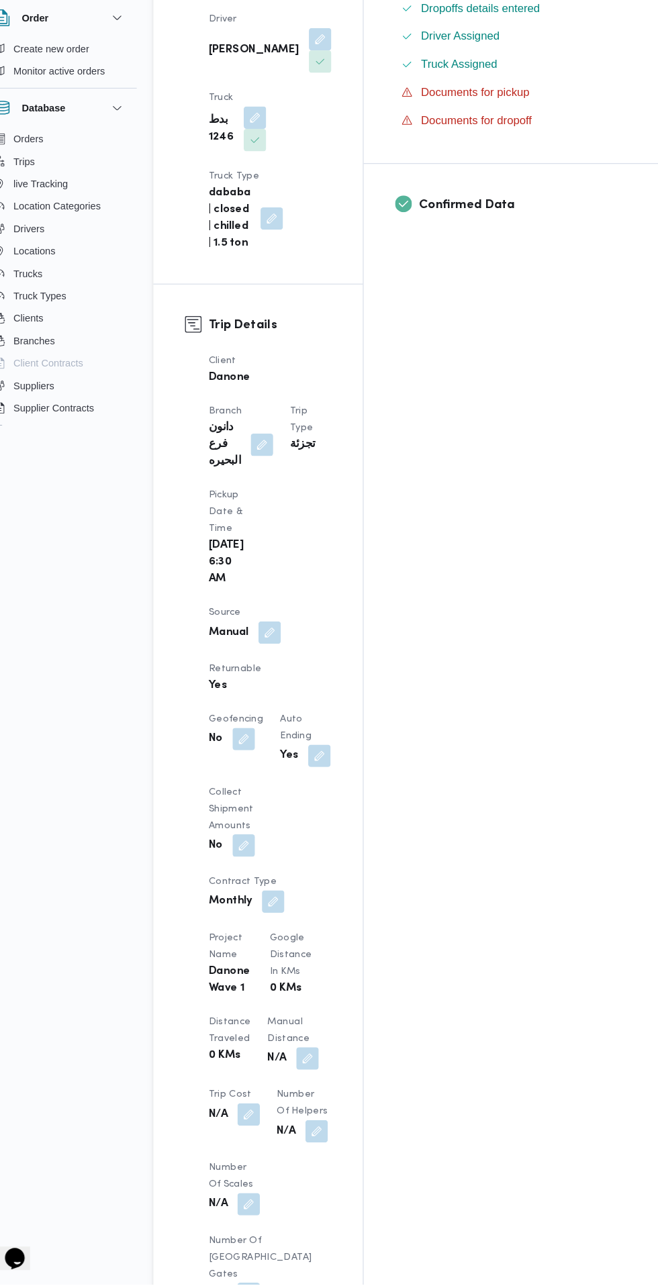
scroll to position [436, 0]
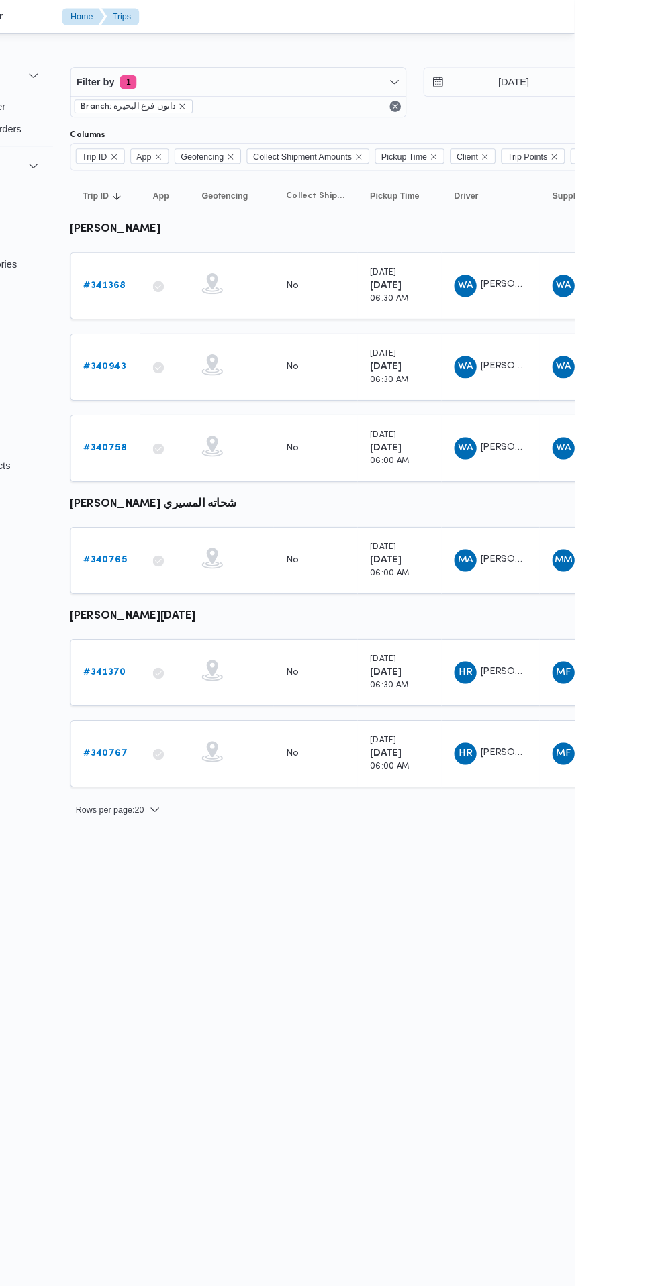
scroll to position [0, 21]
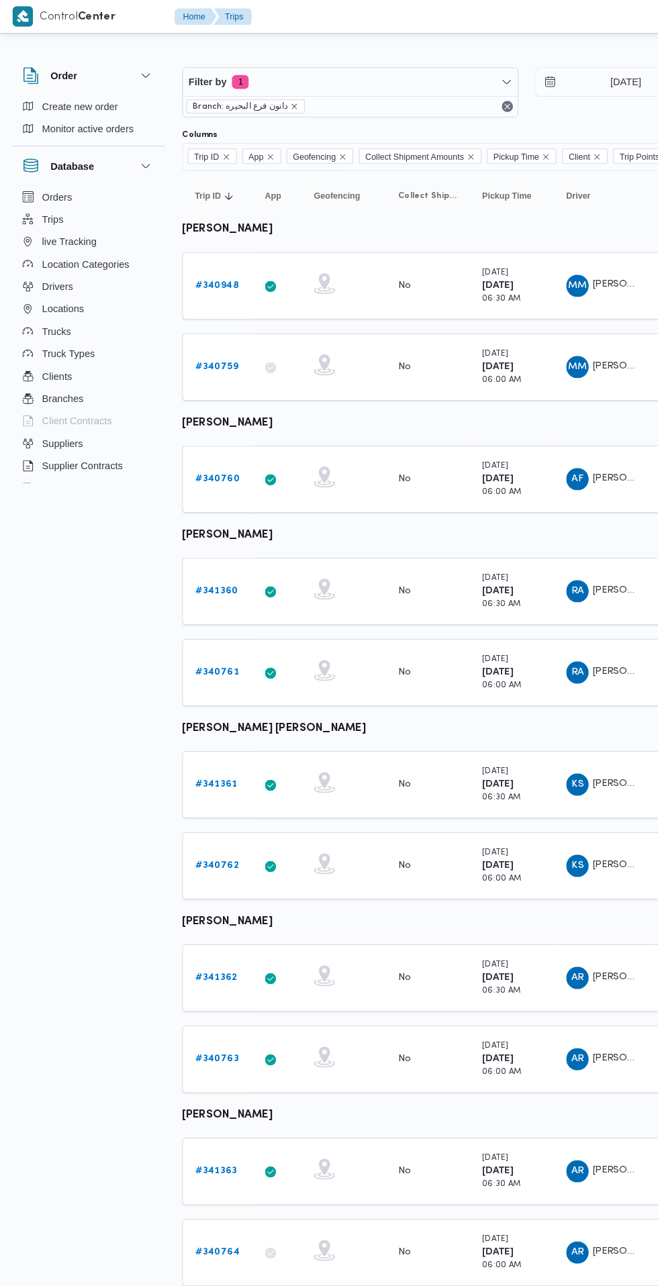
click at [224, 458] on b "# 340760" at bounding box center [208, 459] width 42 height 9
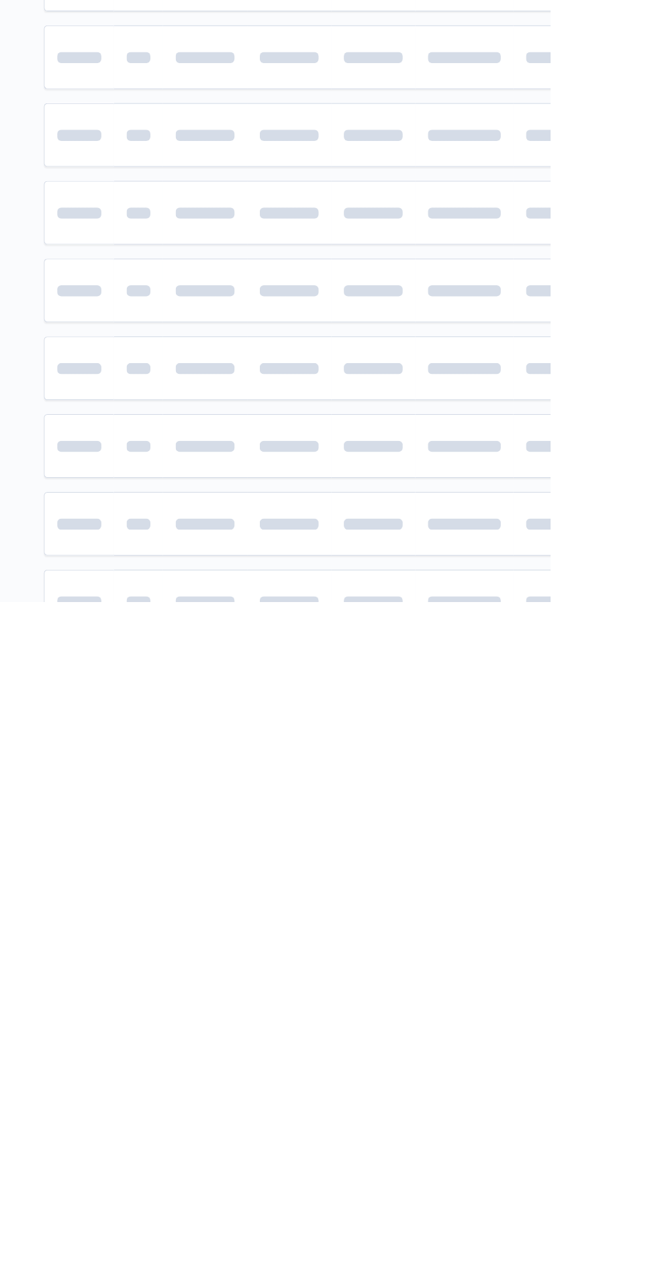
scroll to position [0, 21]
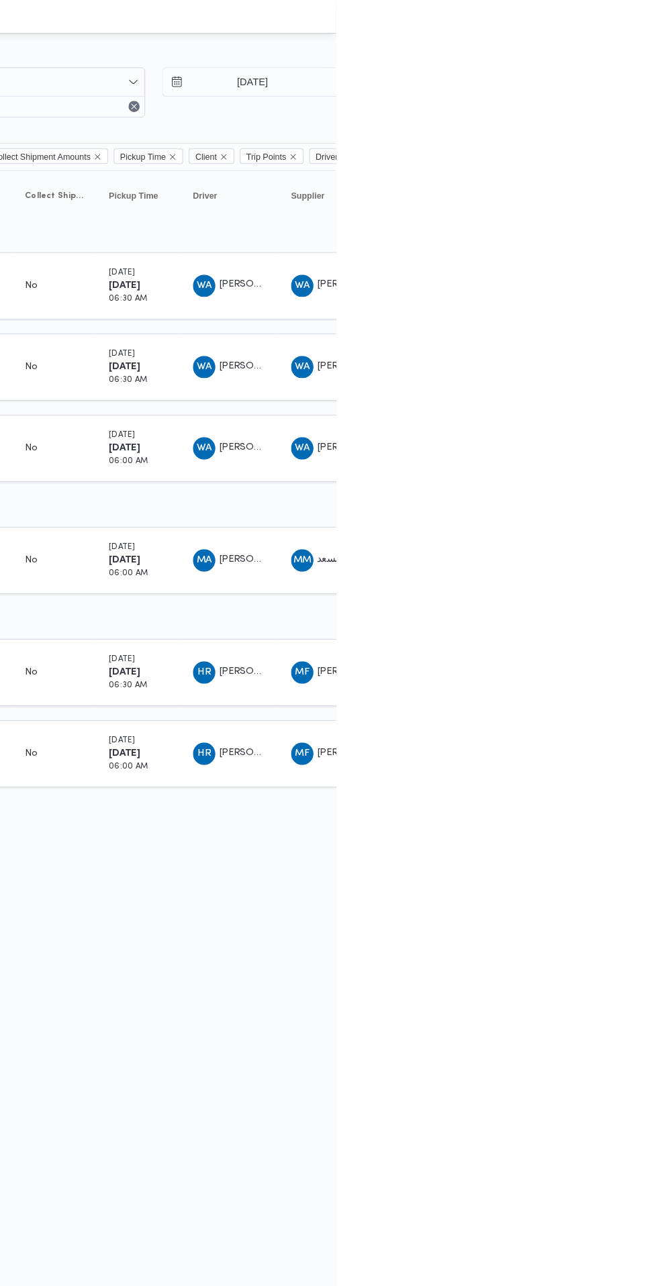
scroll to position [0, 21]
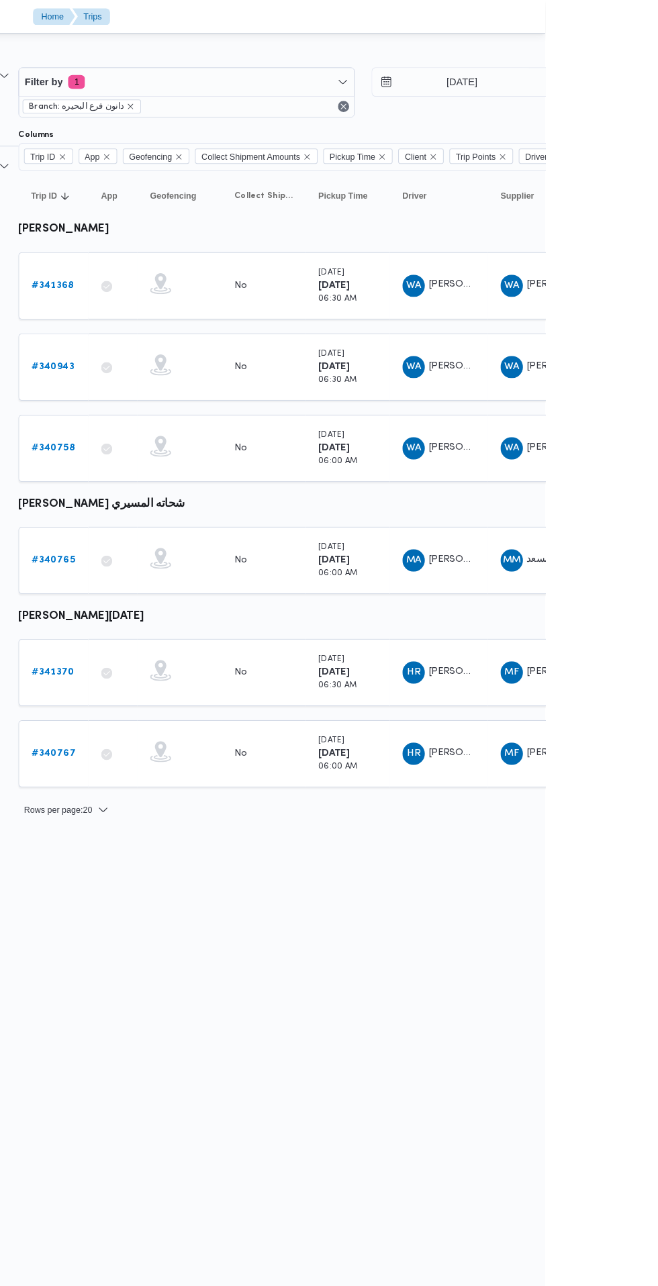
click at [203, 277] on b "# 341368" at bounding box center [186, 273] width 41 height 9
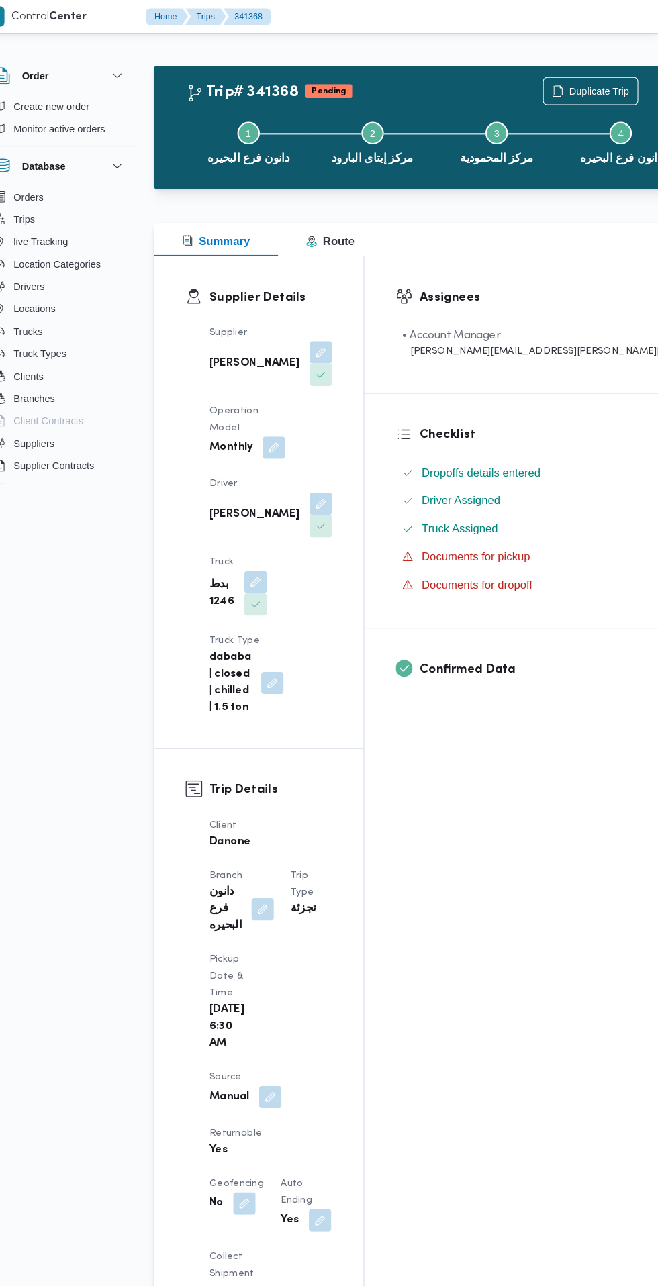
click at [324, 348] on button "button" at bounding box center [334, 337] width 21 height 21
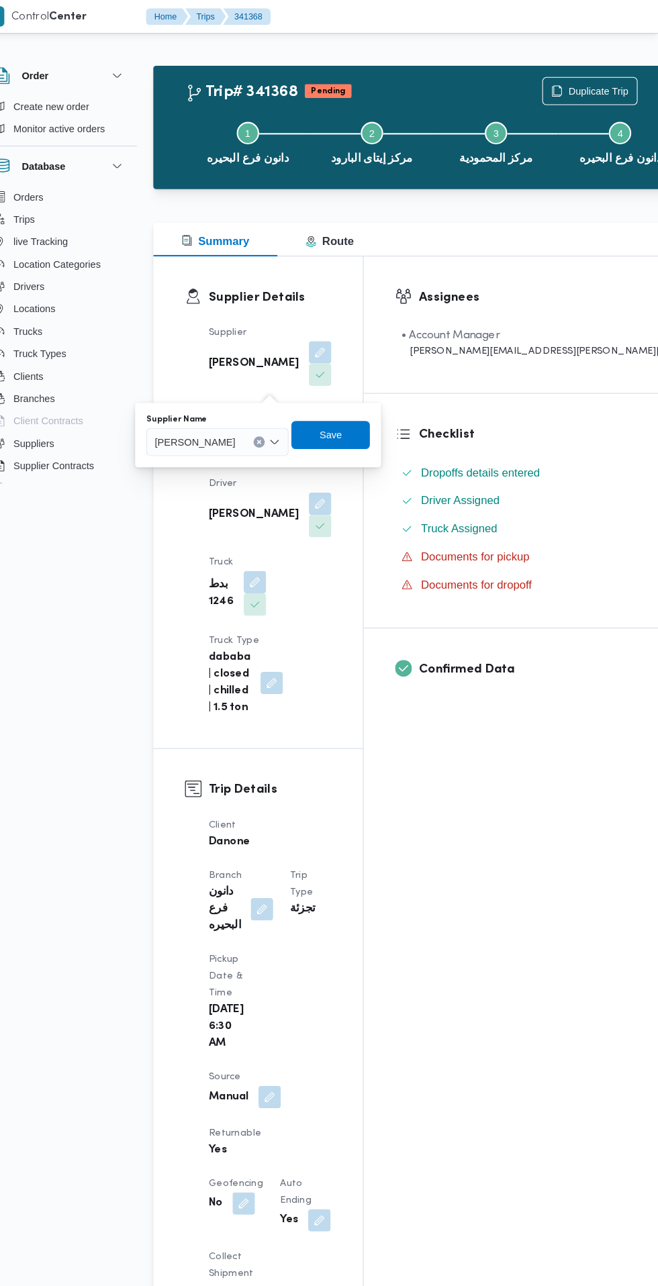
click at [260, 424] on input "Supplier Name" at bounding box center [258, 424] width 1 height 16
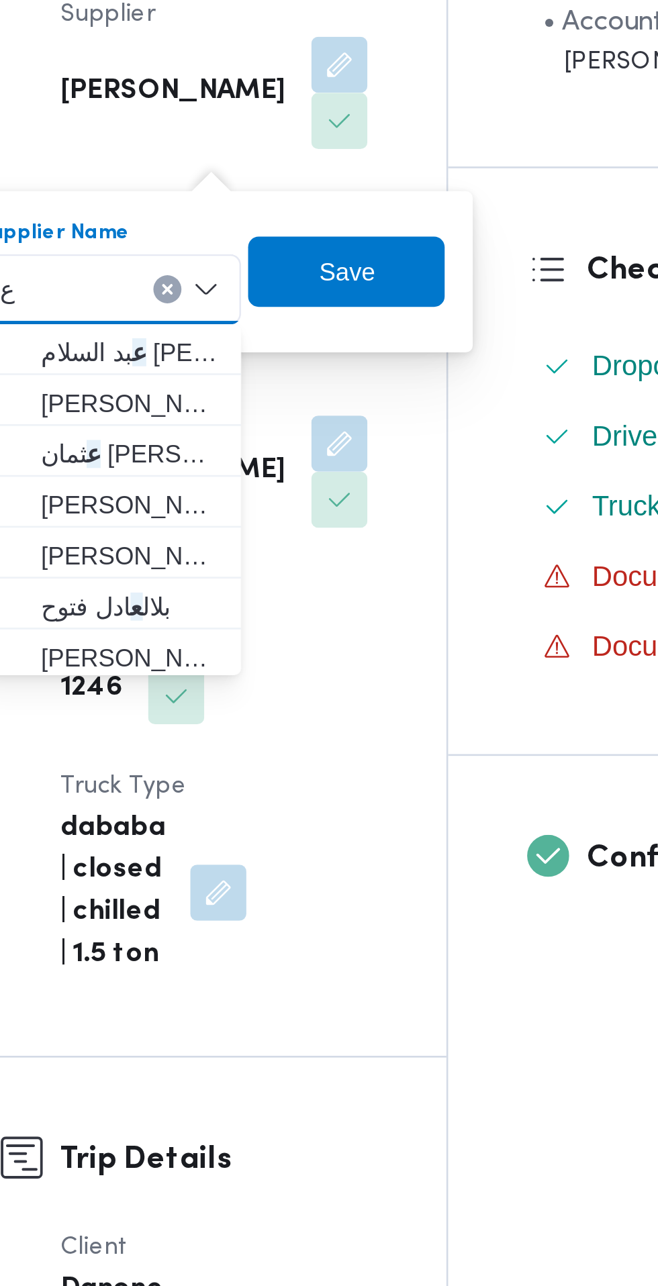
type input "ع"
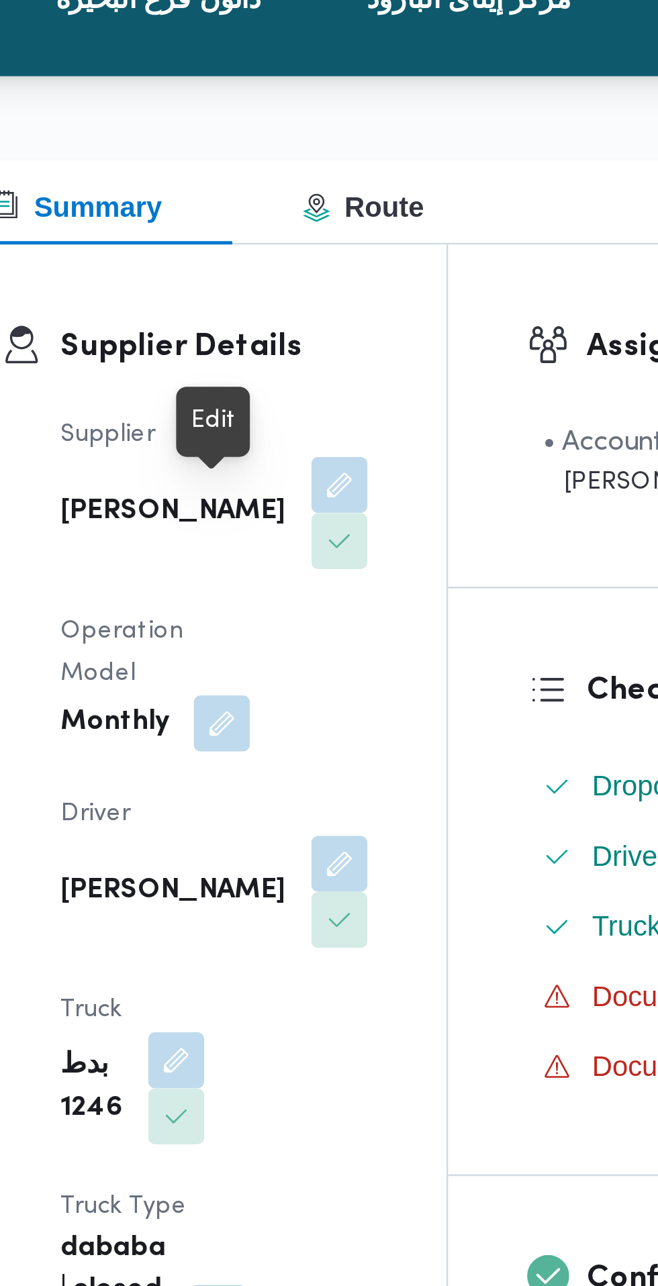
click at [324, 346] on button "button" at bounding box center [334, 337] width 21 height 21
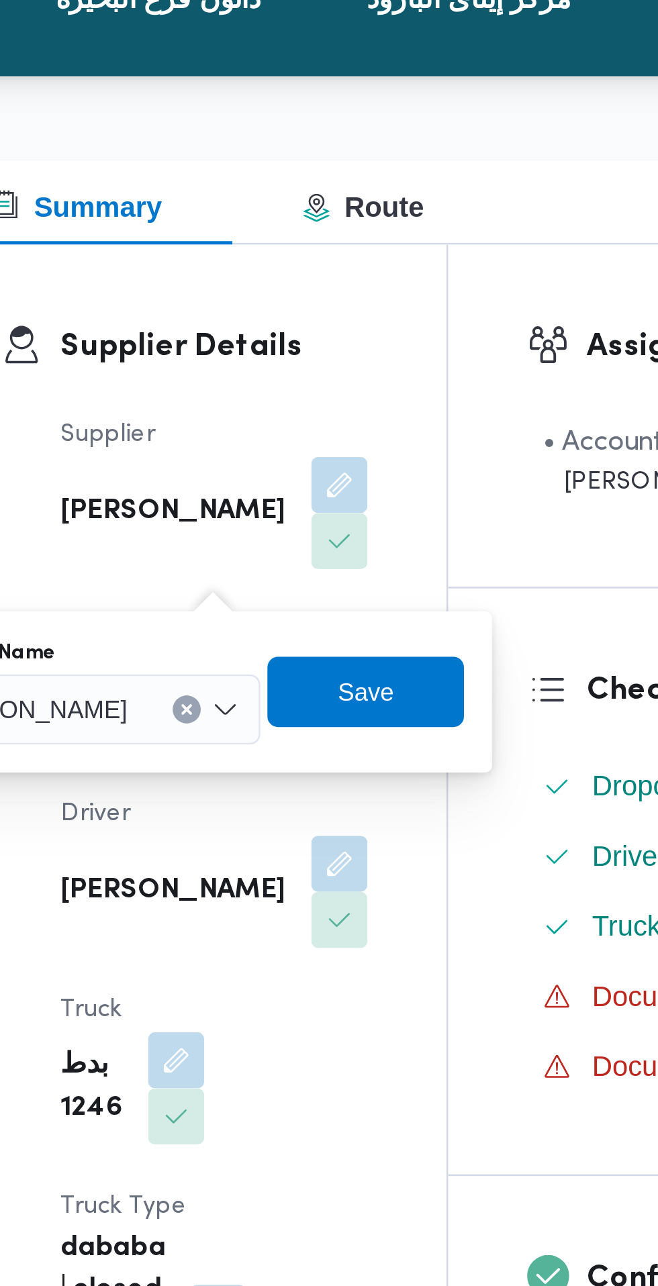
click at [281, 418] on button "Clear input" at bounding box center [276, 423] width 11 height 11
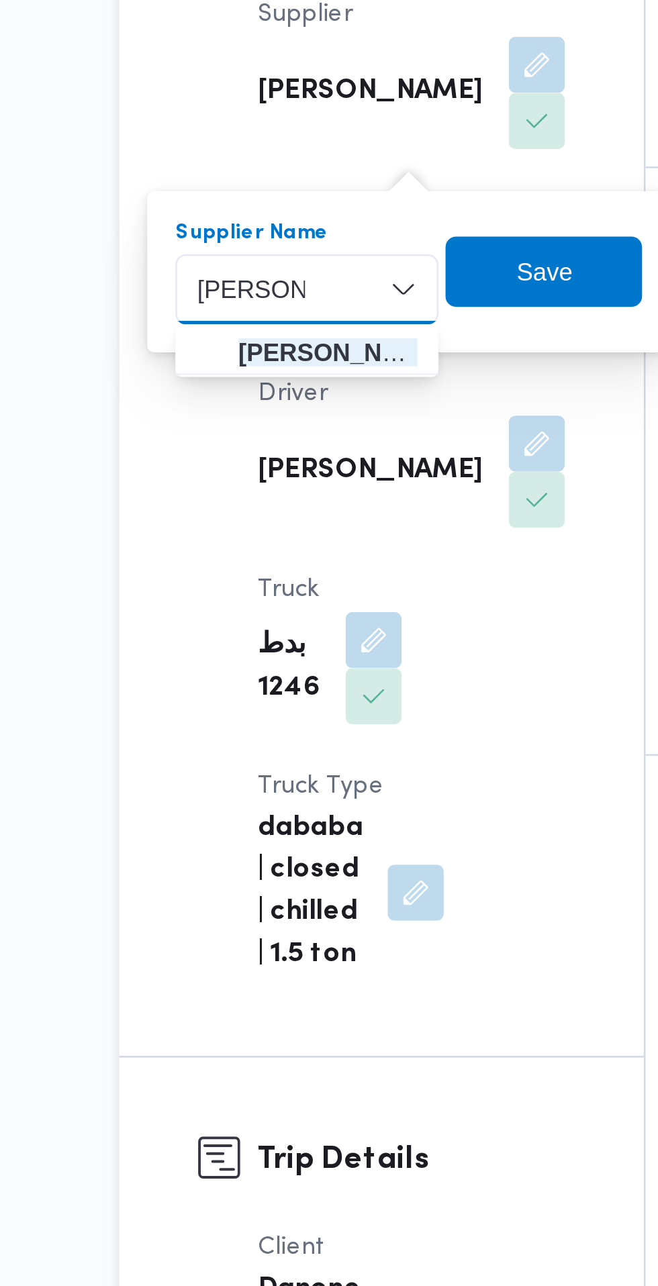
type input "عمرو وحيد"
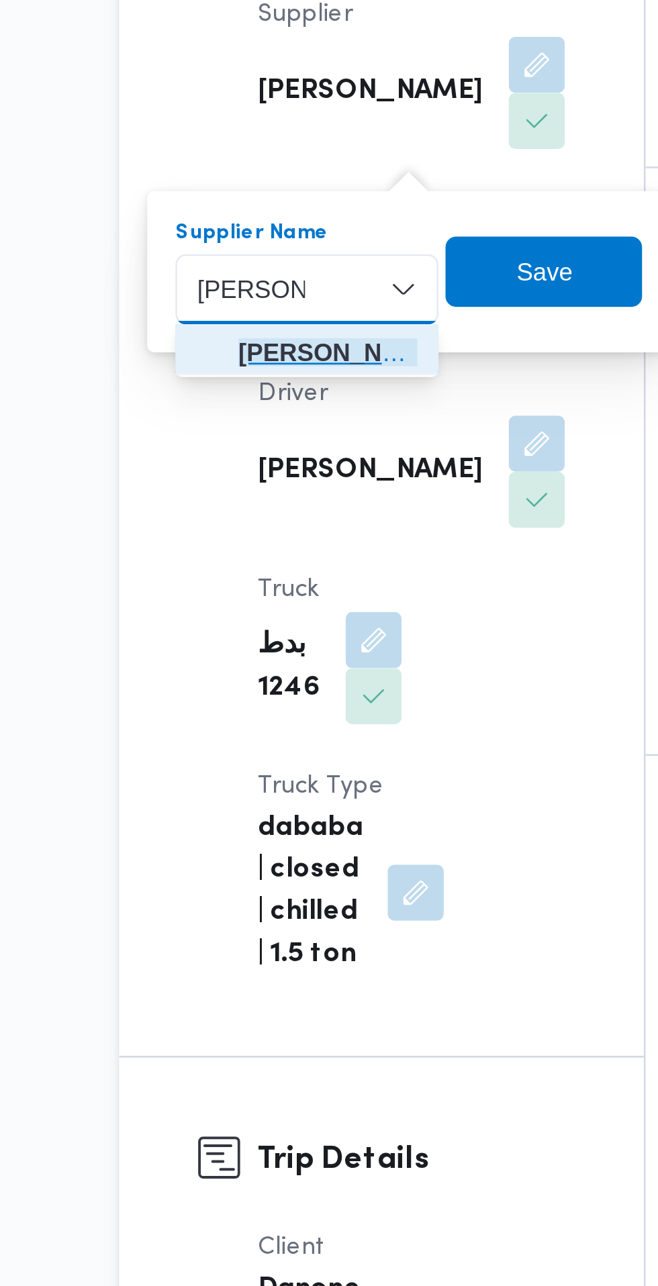
click at [271, 450] on span "عمرو وحيد عطية جاب الله" at bounding box center [254, 448] width 68 height 16
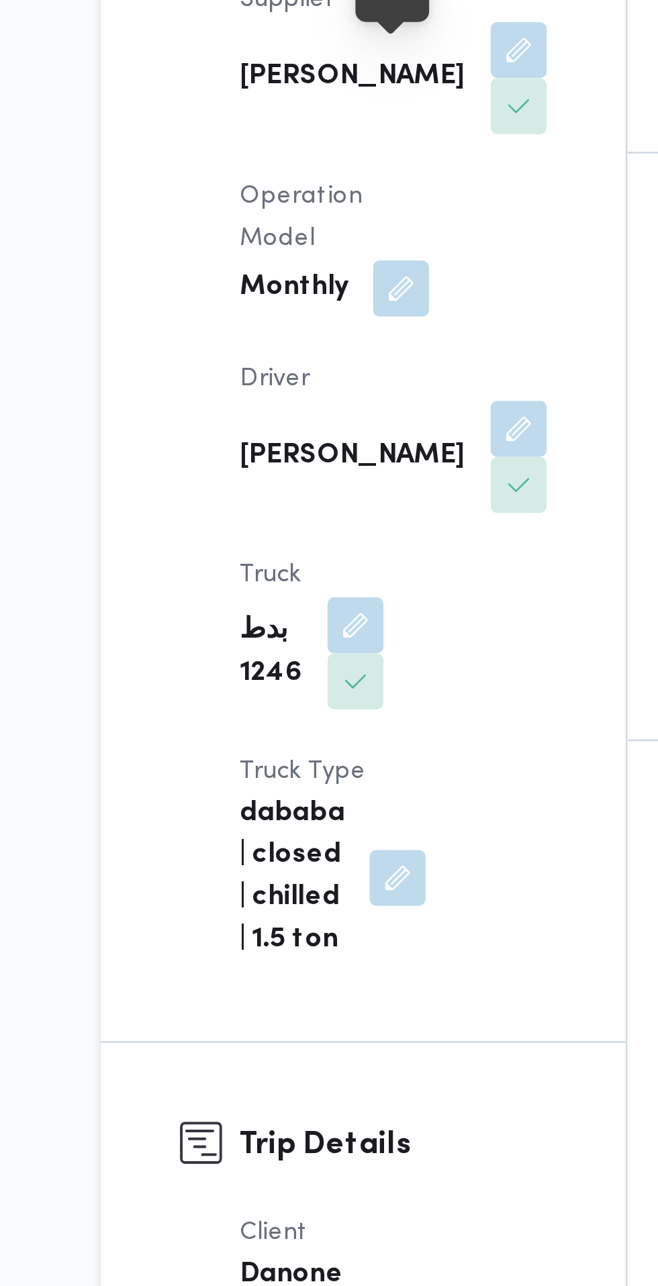
click at [324, 348] on button "button" at bounding box center [334, 337] width 21 height 21
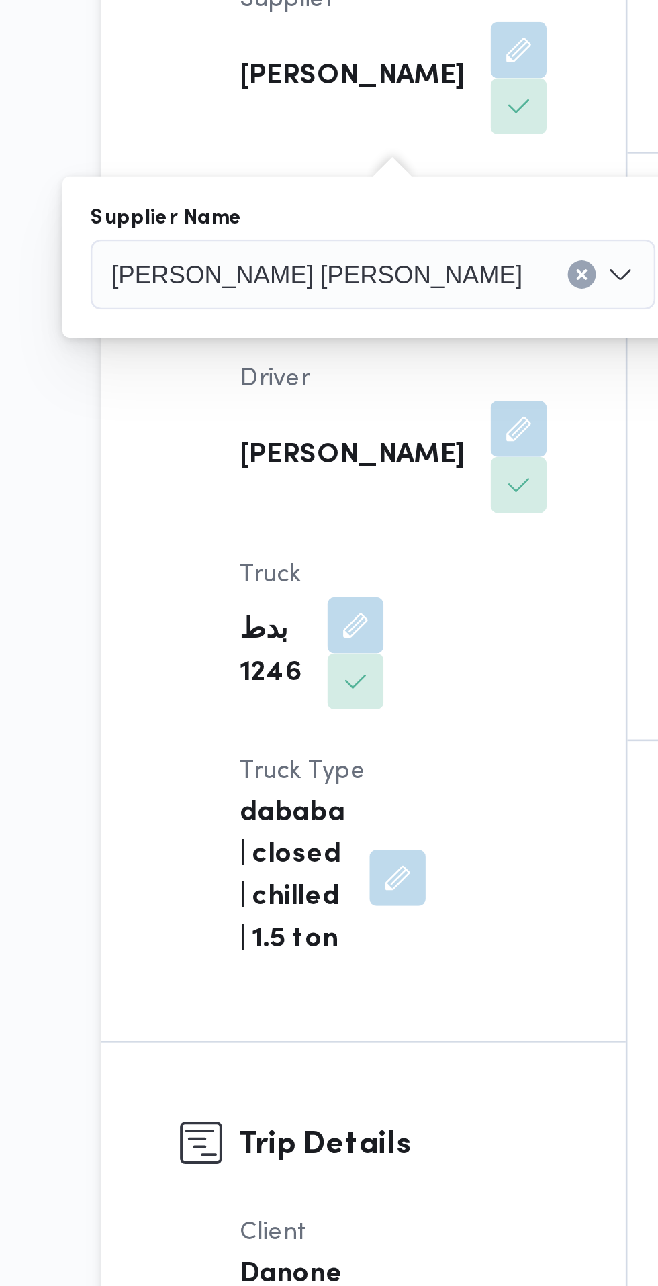
click at [416, 420] on span "Save" at bounding box center [426, 417] width 21 height 16
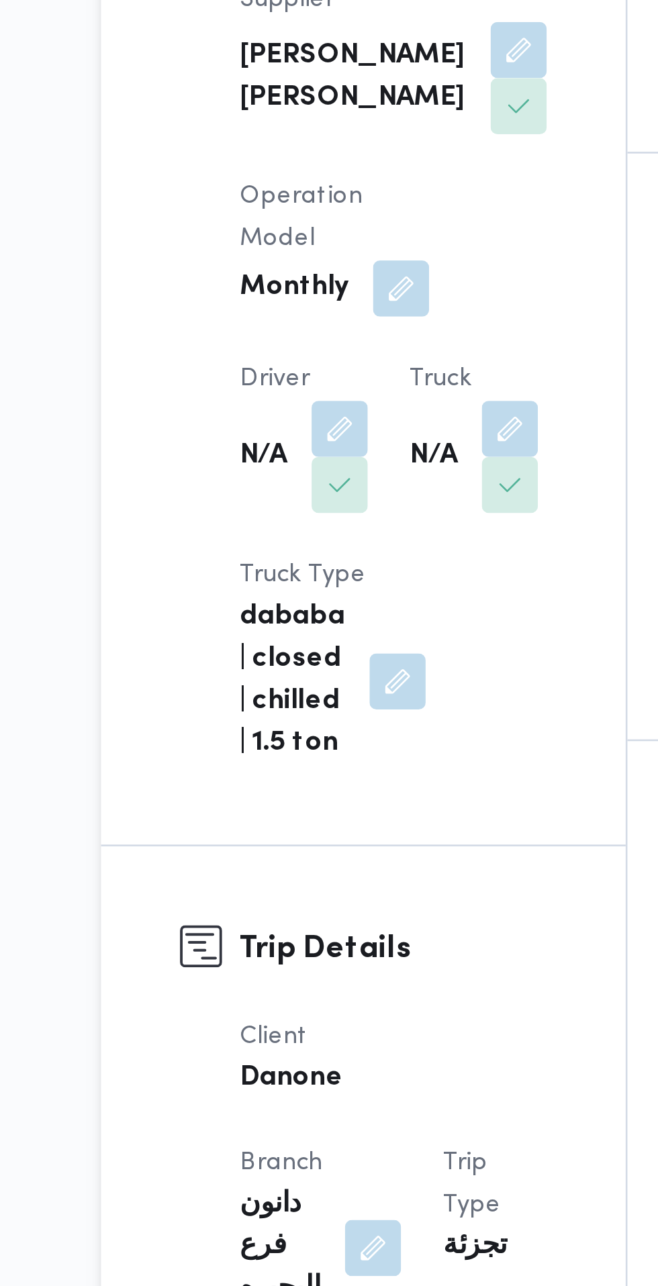
click at [289, 448] on div "Supplier عمرو وحيد عطية جاب الله Operation Model Monthly Driver N/A Truck N/A T…" at bounding box center [287, 461] width 134 height 317
click at [267, 472] on button "button" at bounding box center [265, 482] width 21 height 21
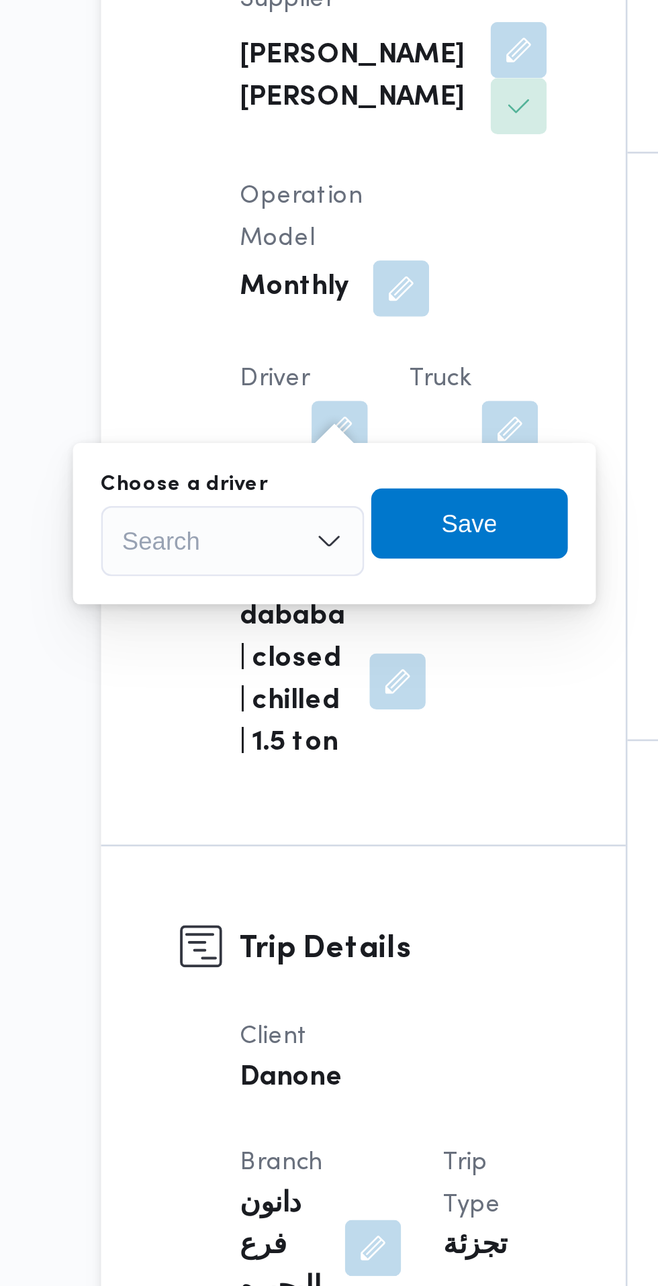
click at [242, 536] on div "Search" at bounding box center [225, 525] width 101 height 27
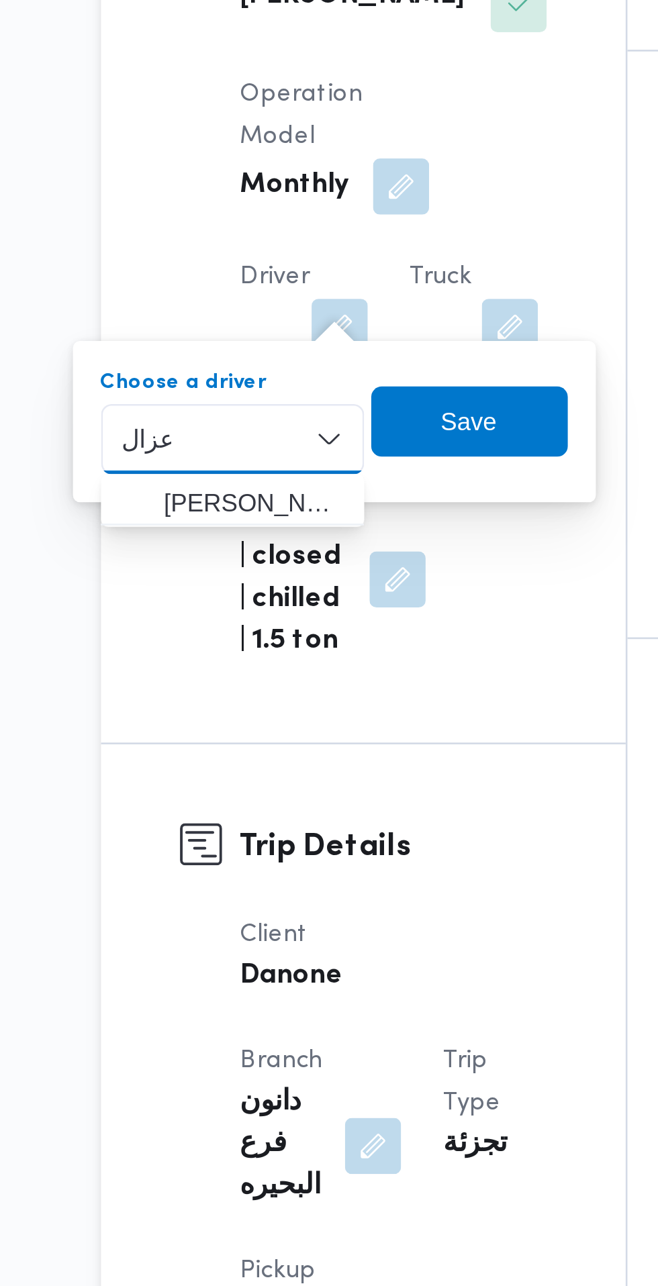
type input "عزال"
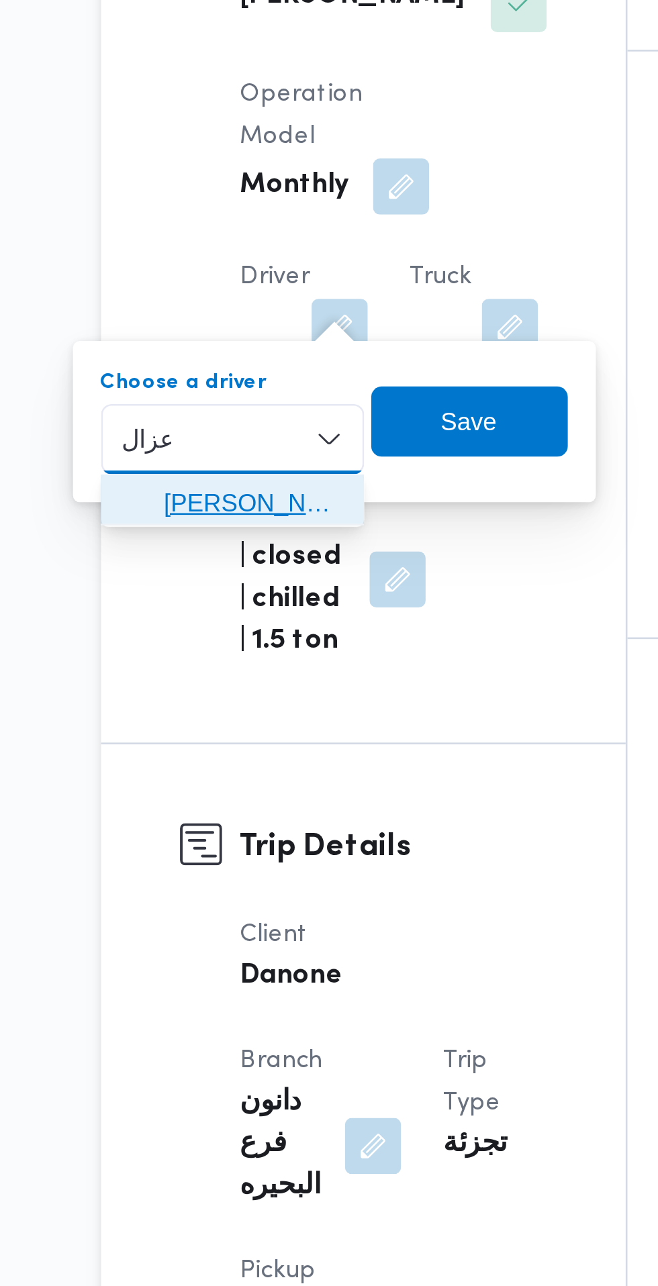
click at [247, 546] on span "احمد فوزي احمد ال عزال ي" at bounding box center [233, 550] width 68 height 16
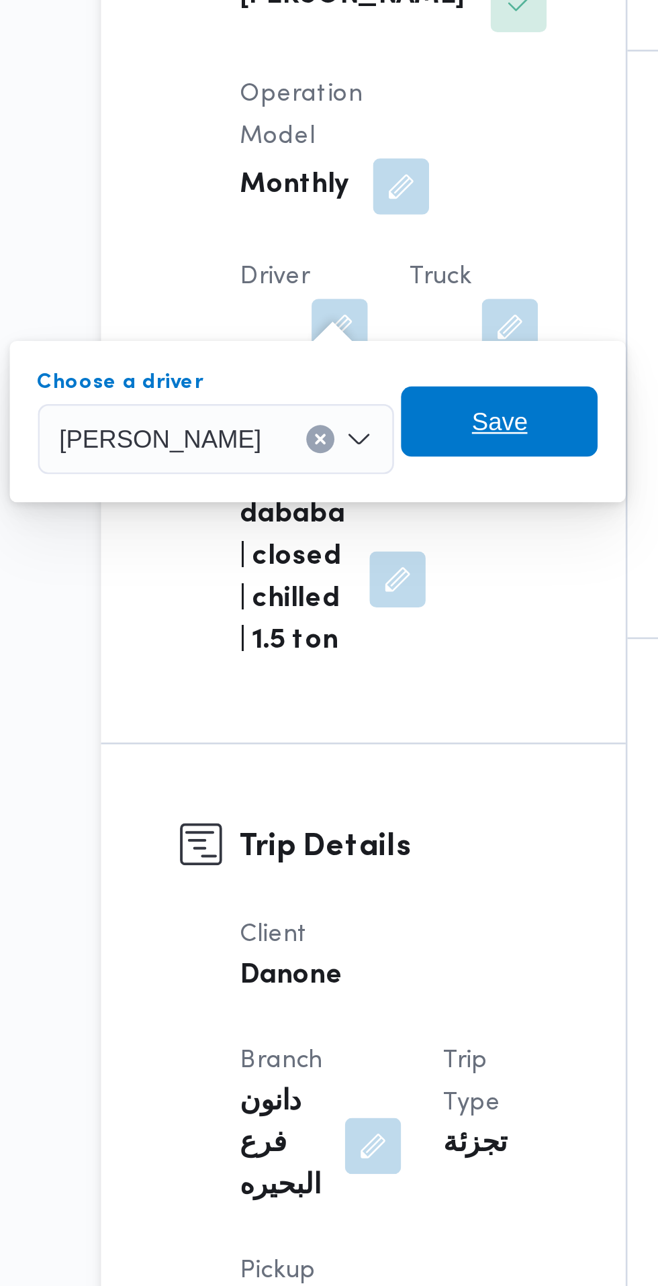
click at [330, 522] on span "Save" at bounding box center [326, 519] width 21 height 16
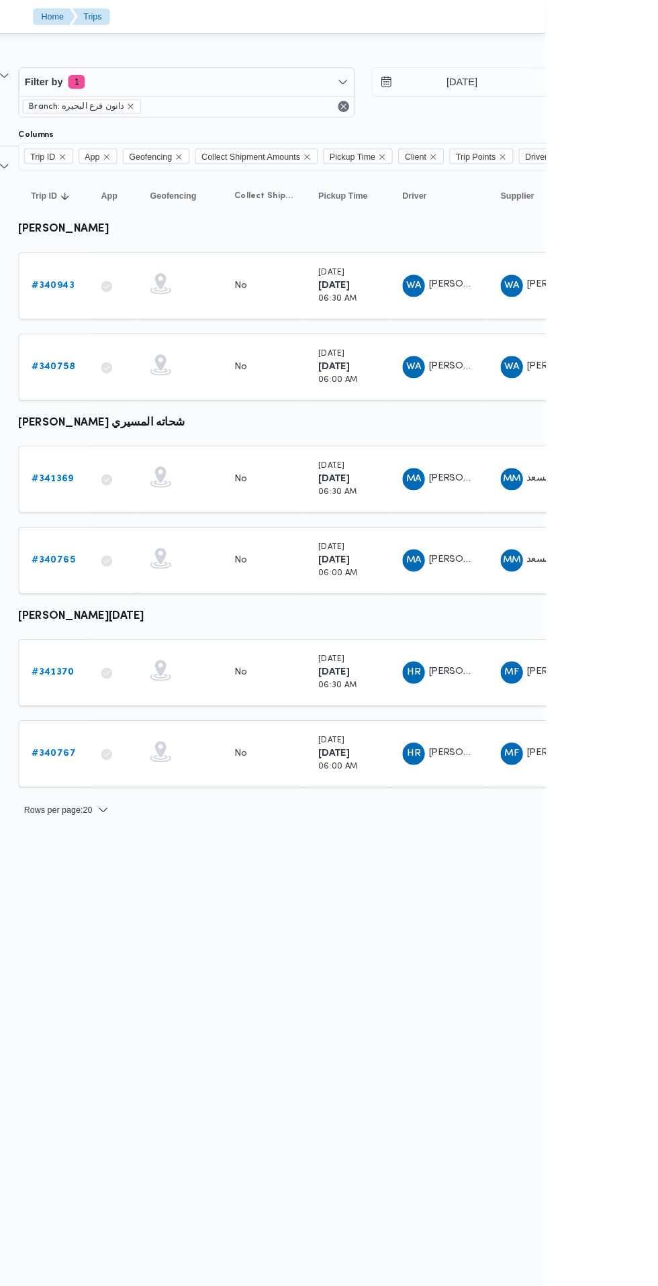
scroll to position [0, 21]
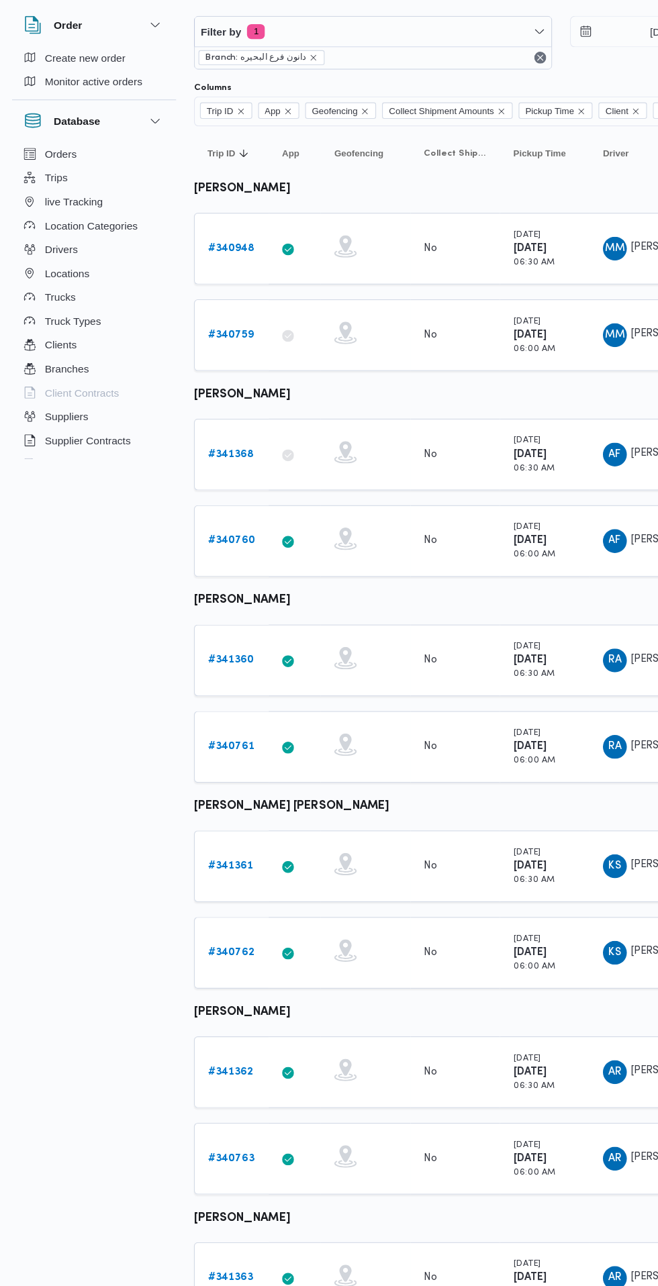
click at [207, 536] on b "# 340760" at bounding box center [208, 536] width 42 height 9
click at [206, 455] on b "# 341368" at bounding box center [207, 459] width 41 height 9
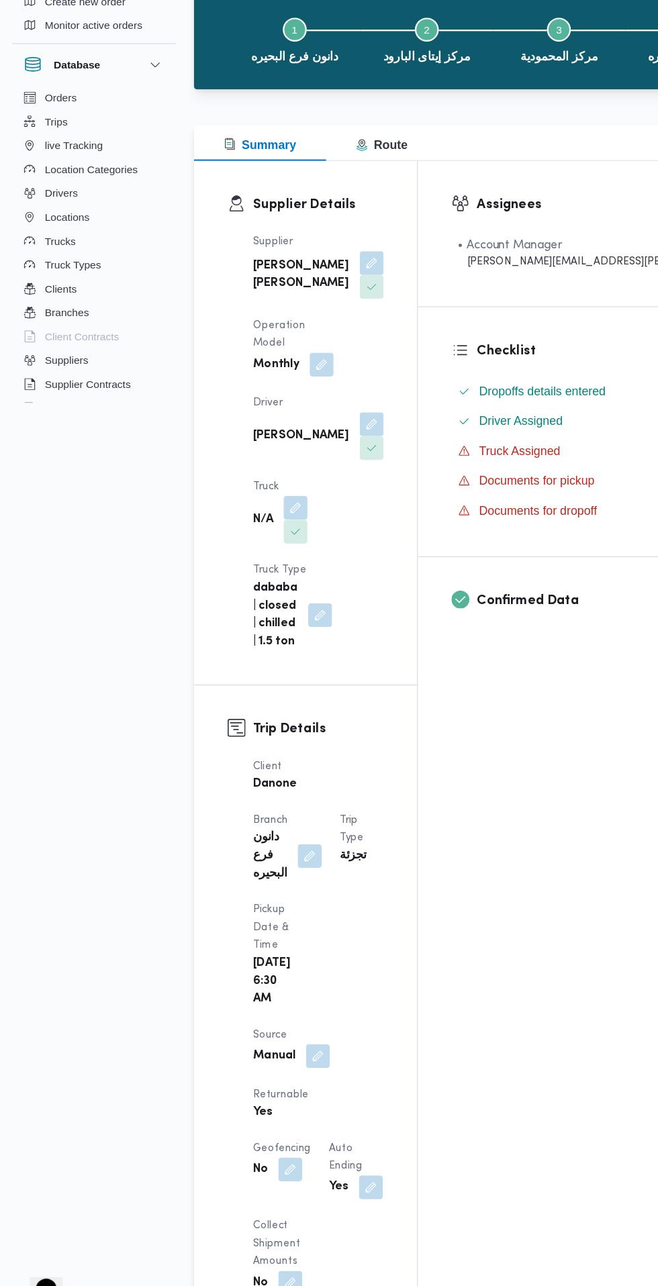
click at [286, 1041] on button "button" at bounding box center [285, 1051] width 21 height 21
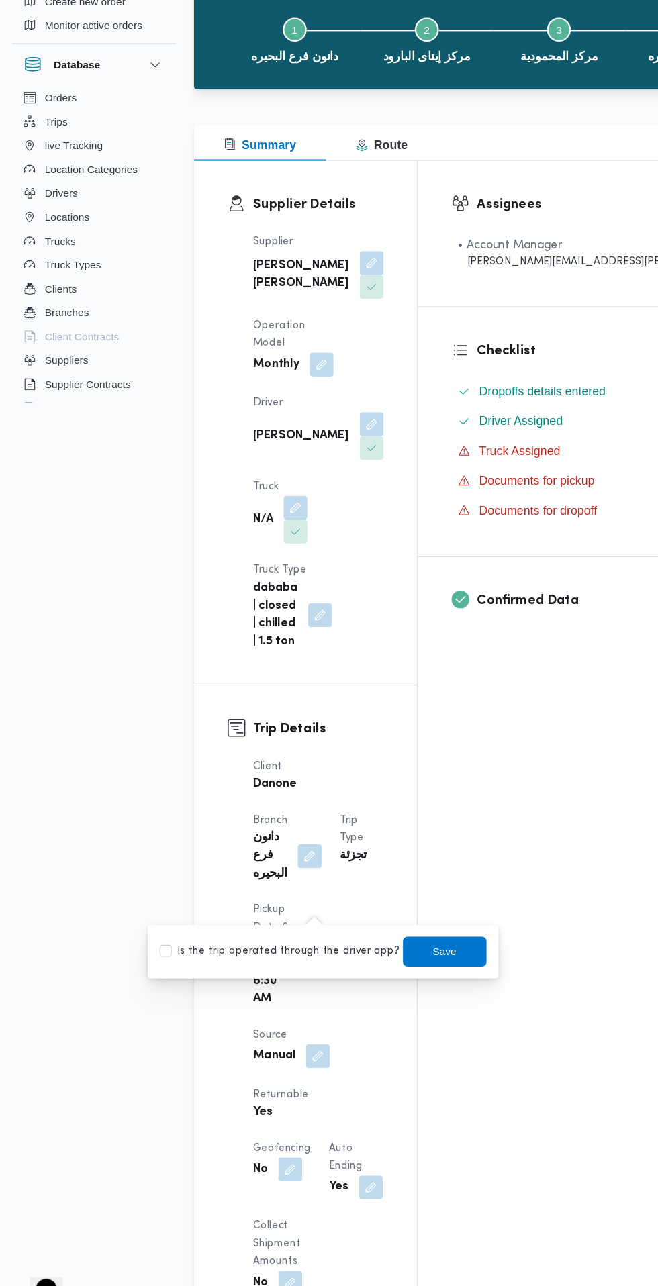
click at [281, 964] on label "Is the trip operated through the driver app?" at bounding box center [252, 957] width 216 height 16
checkbox input "true"
click at [407, 953] on span "Save" at bounding box center [400, 957] width 75 height 27
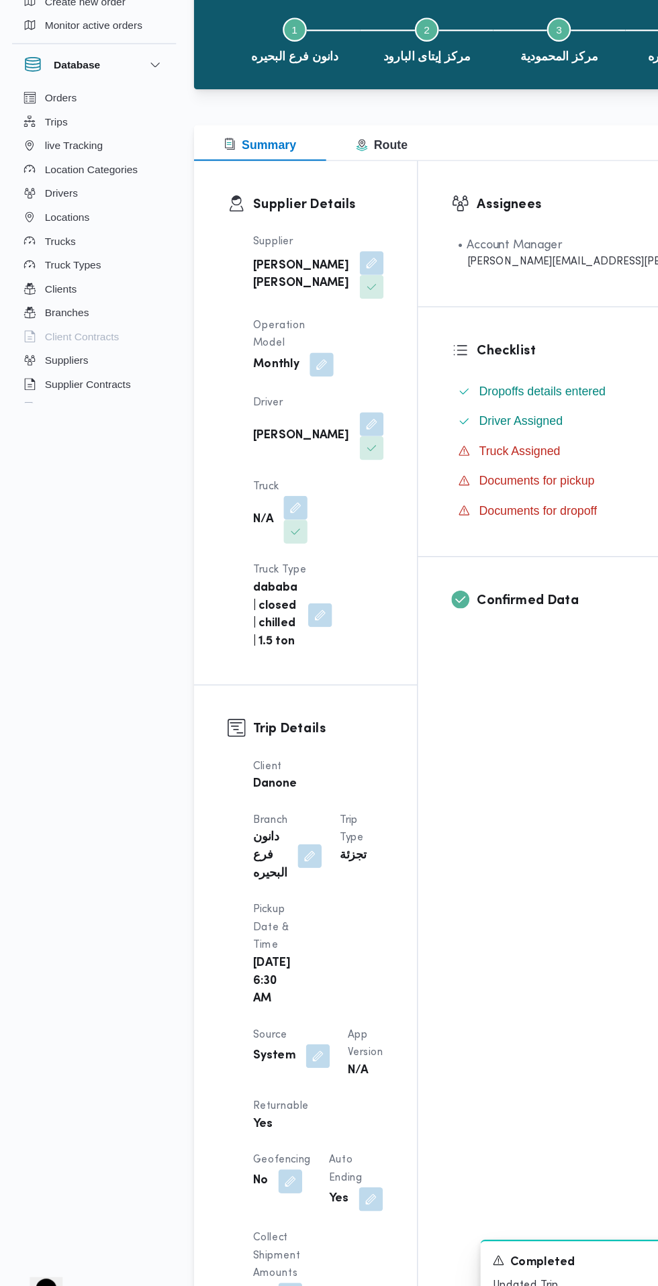
click at [277, 547] on button "button" at bounding box center [265, 557] width 21 height 21
click at [297, 531] on div "Search" at bounding box center [305, 525] width 101 height 27
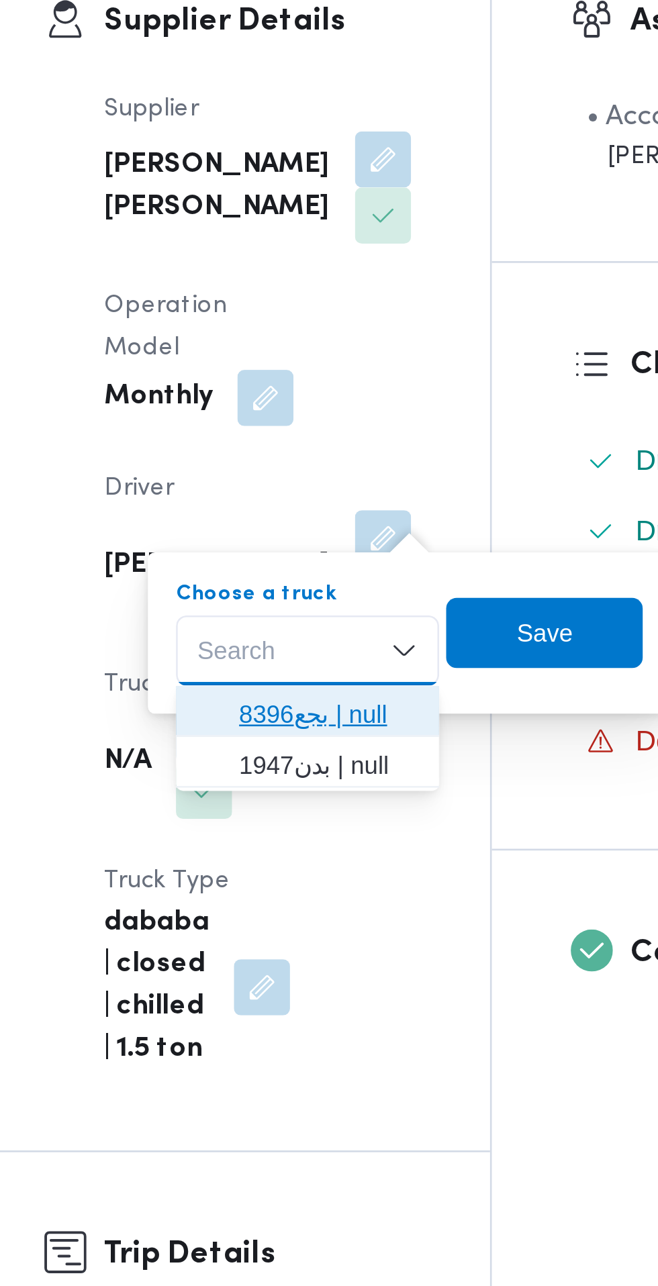
click at [326, 545] on span "بجع8396 | null" at bounding box center [313, 550] width 68 height 16
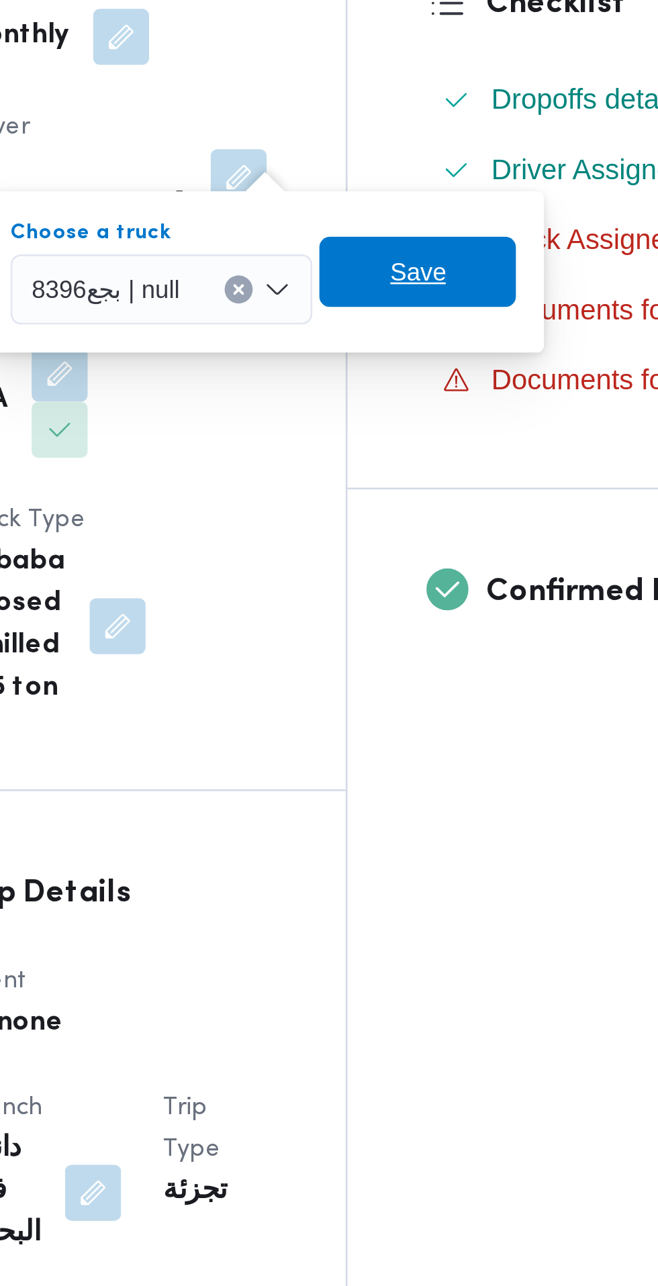
click at [422, 521] on span "Save" at bounding box center [402, 519] width 75 height 27
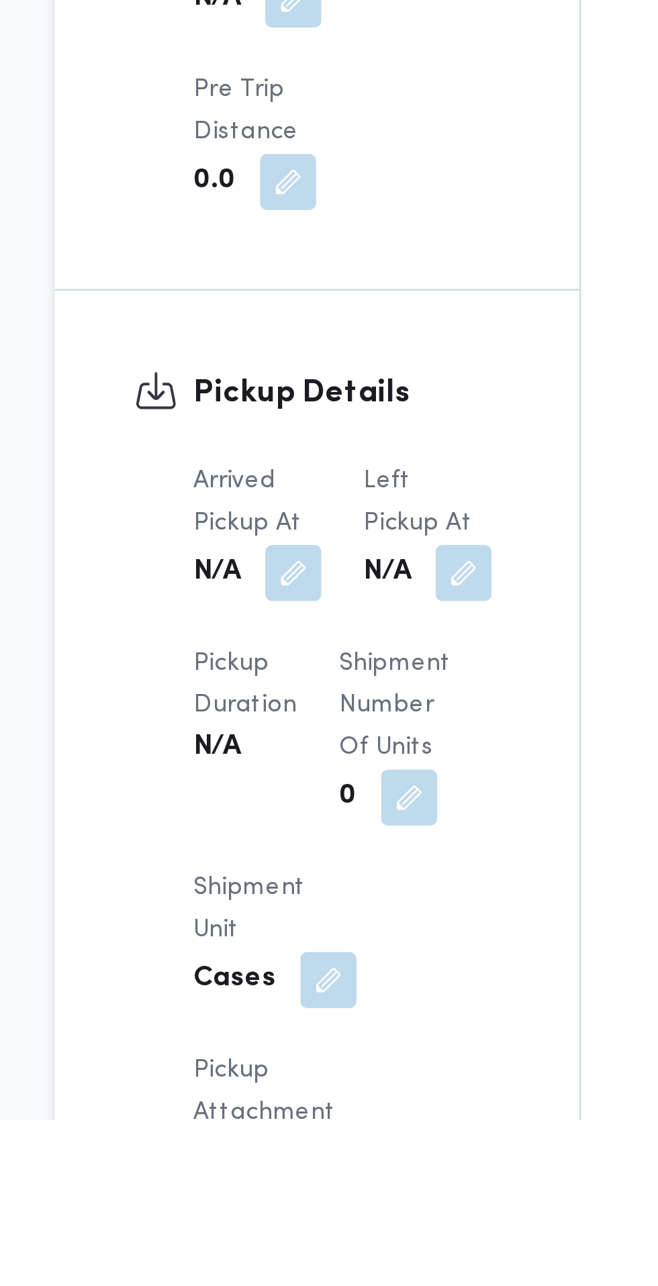
scroll to position [843, 0]
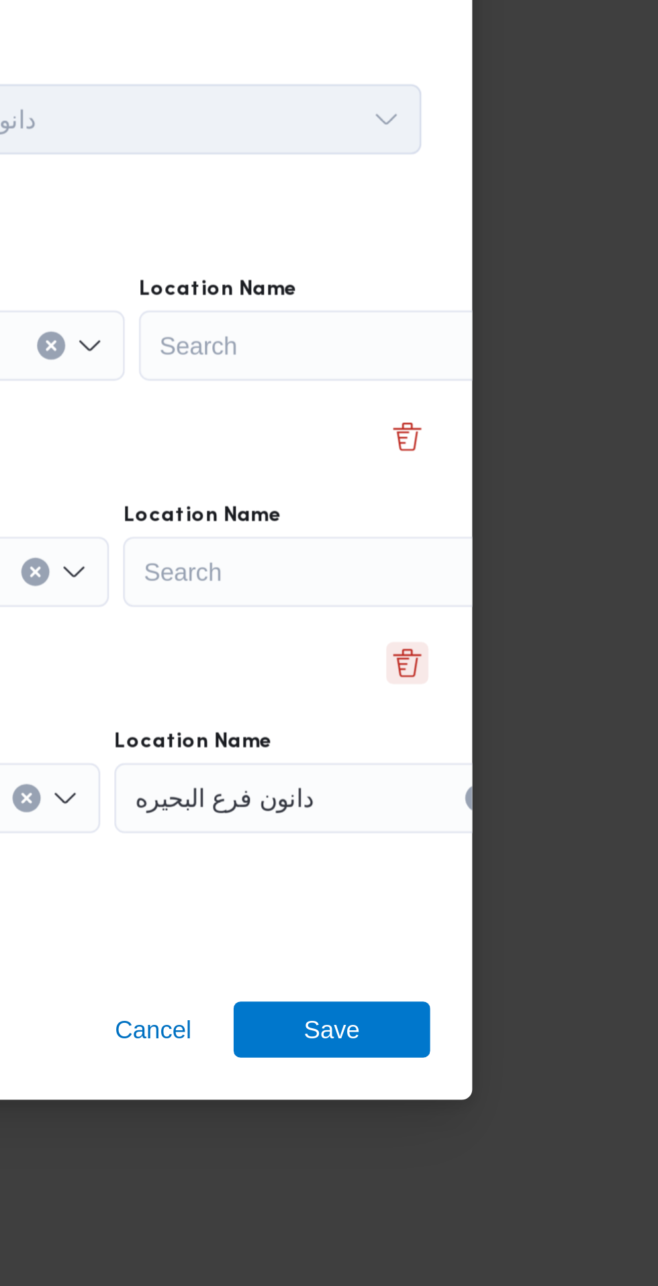
click at [561, 664] on button "Delete" at bounding box center [562, 656] width 16 height 16
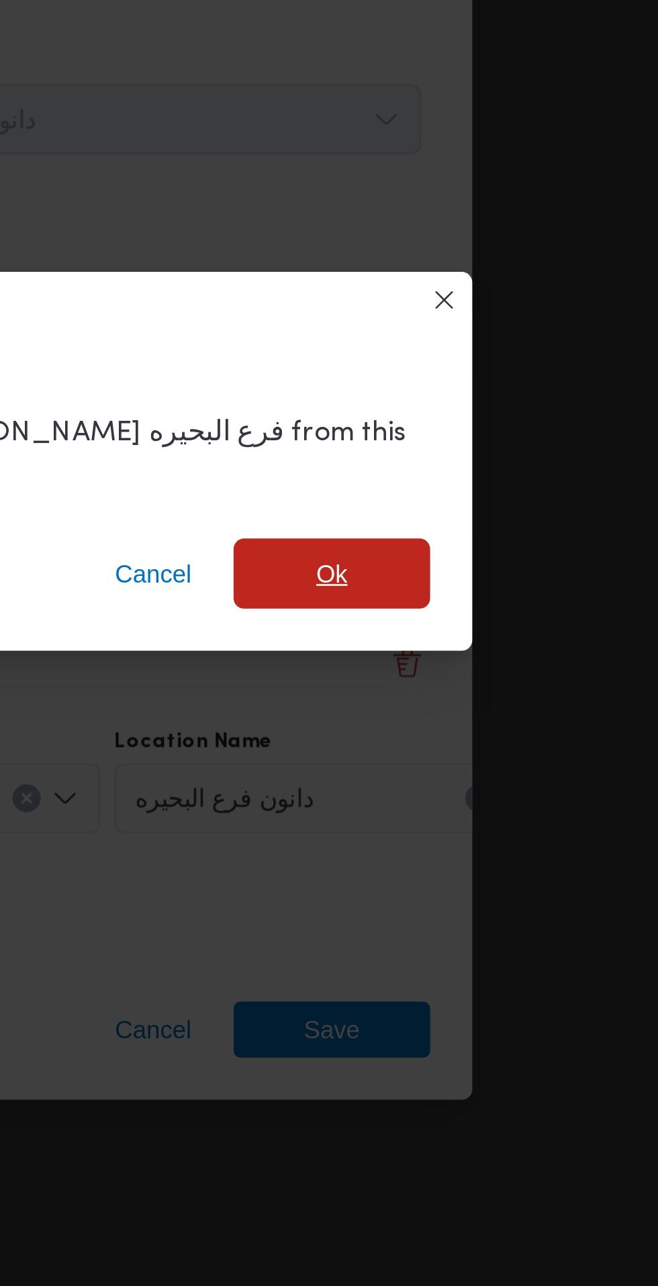
click at [526, 635] on span "Ok" at bounding box center [532, 621] width 75 height 27
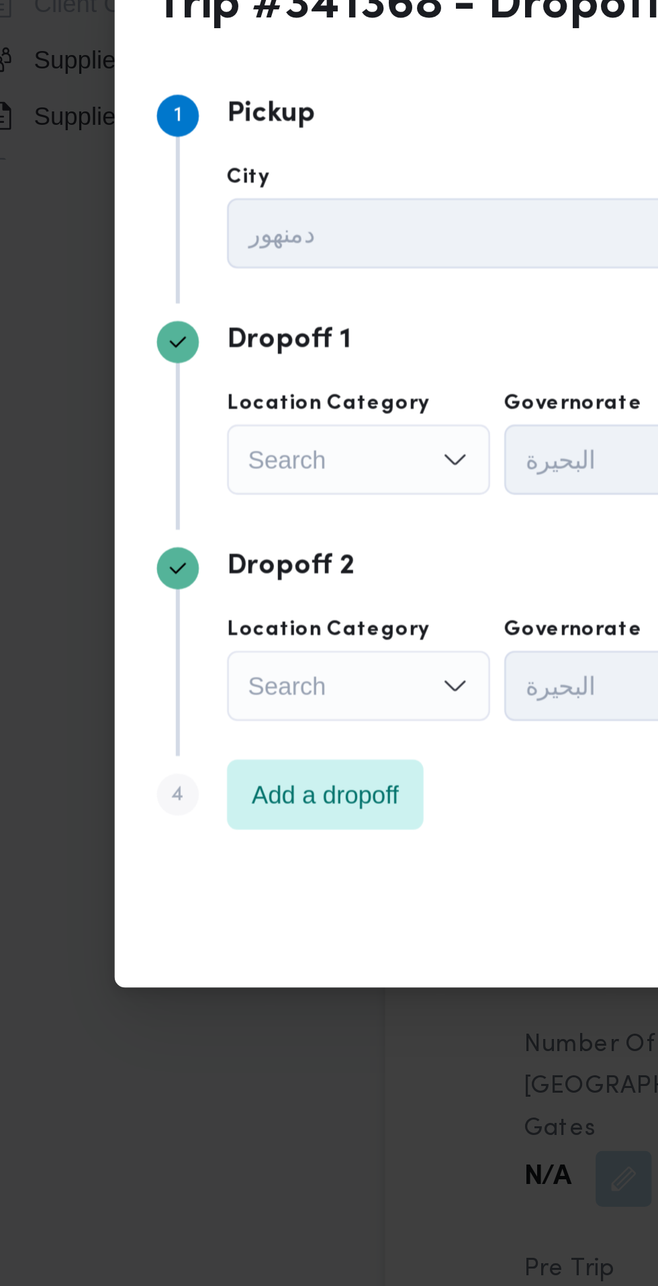
click at [163, 591] on div "Search" at bounding box center [164, 578] width 101 height 27
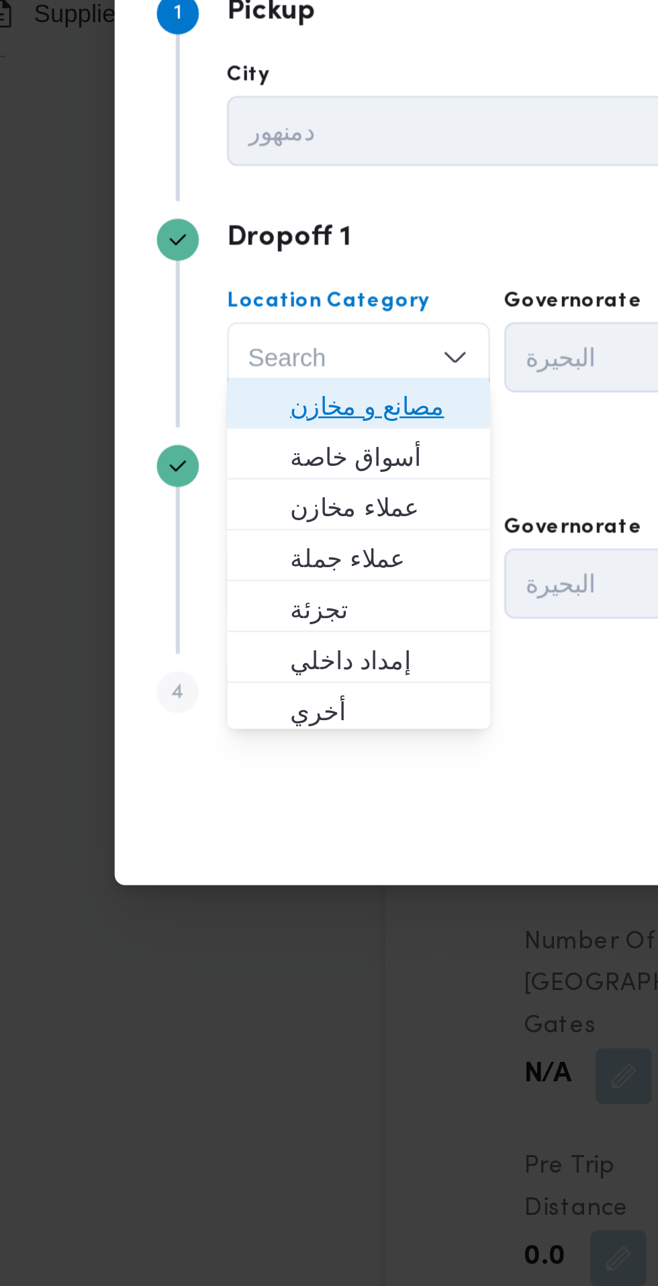
click at [196, 596] on span "مصانع و مخازن" at bounding box center [172, 597] width 68 height 16
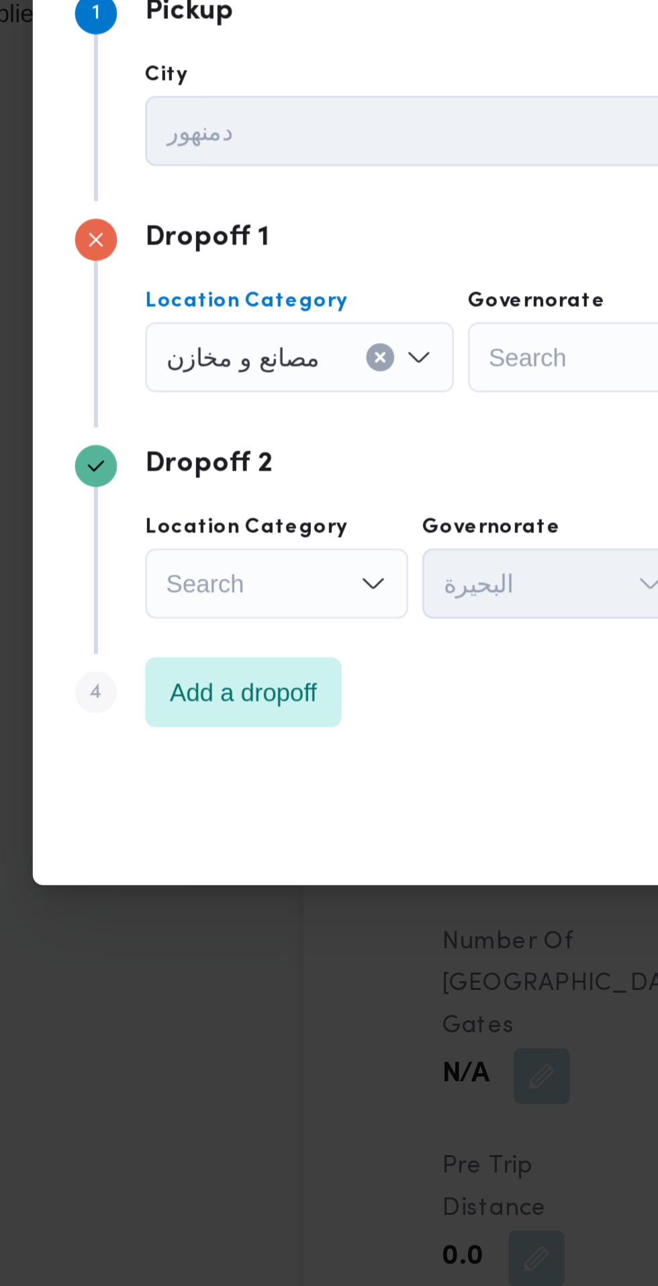
click at [264, 577] on div "Search" at bounding box center [288, 578] width 101 height 27
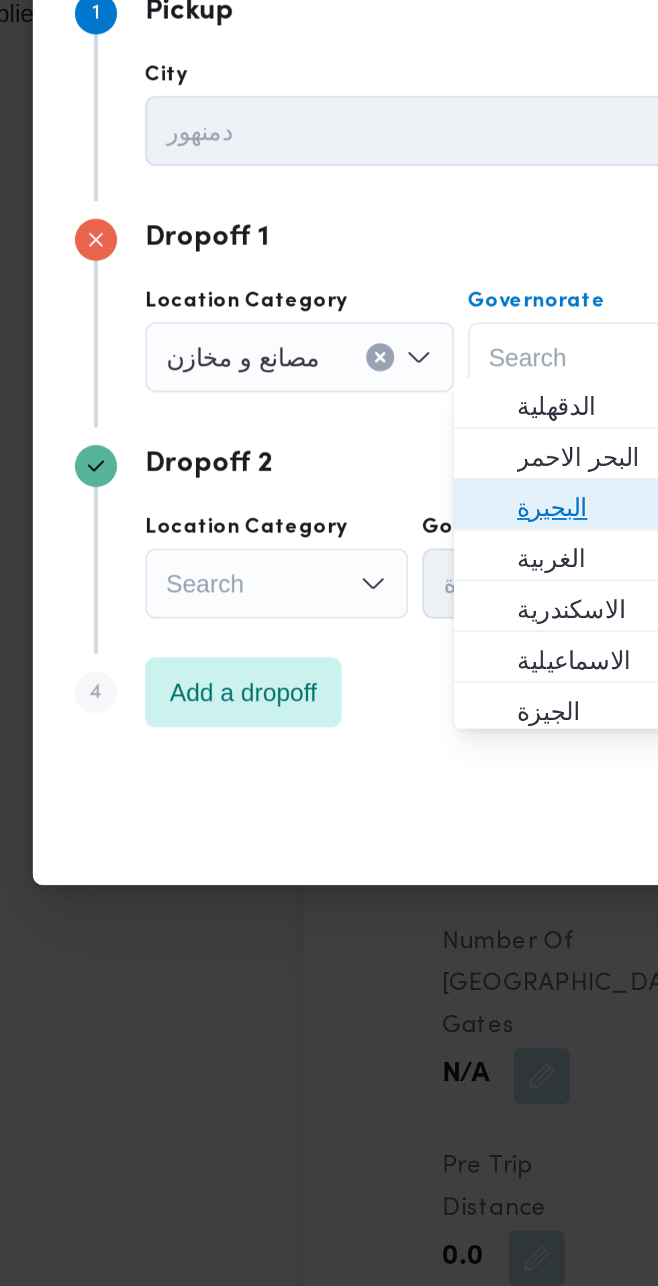
click at [279, 637] on span "البحيرة" at bounding box center [290, 636] width 68 height 16
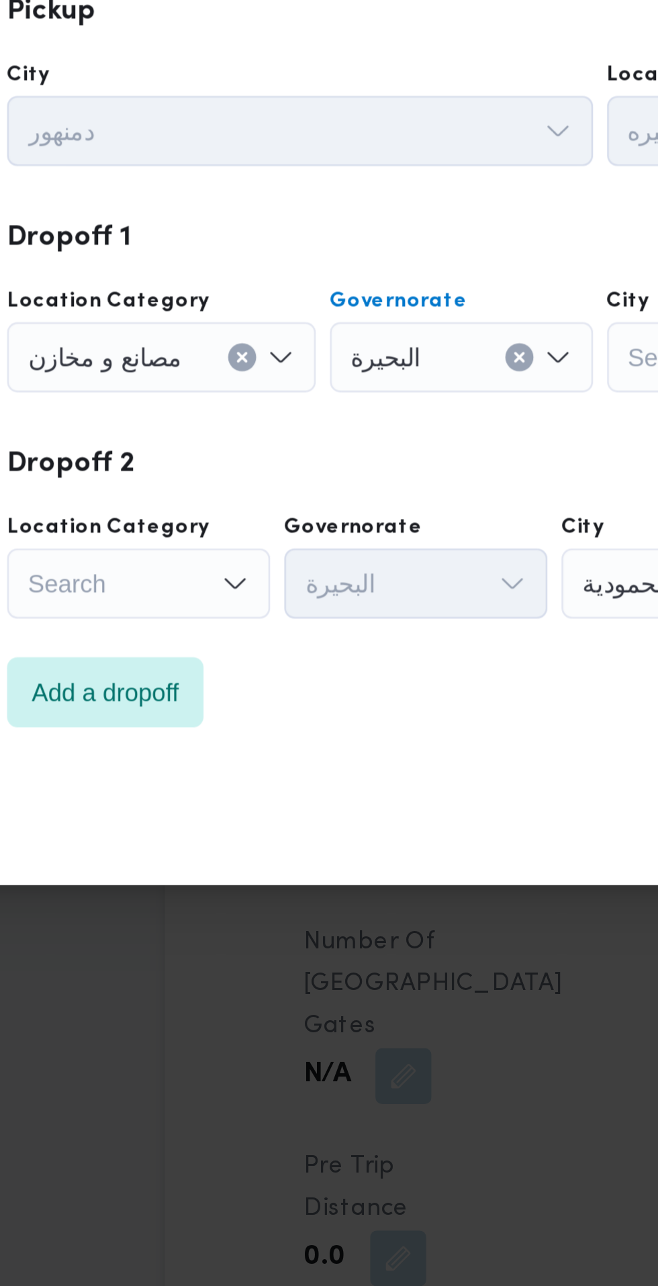
click at [352, 575] on input "City" at bounding box center [352, 578] width 1 height 16
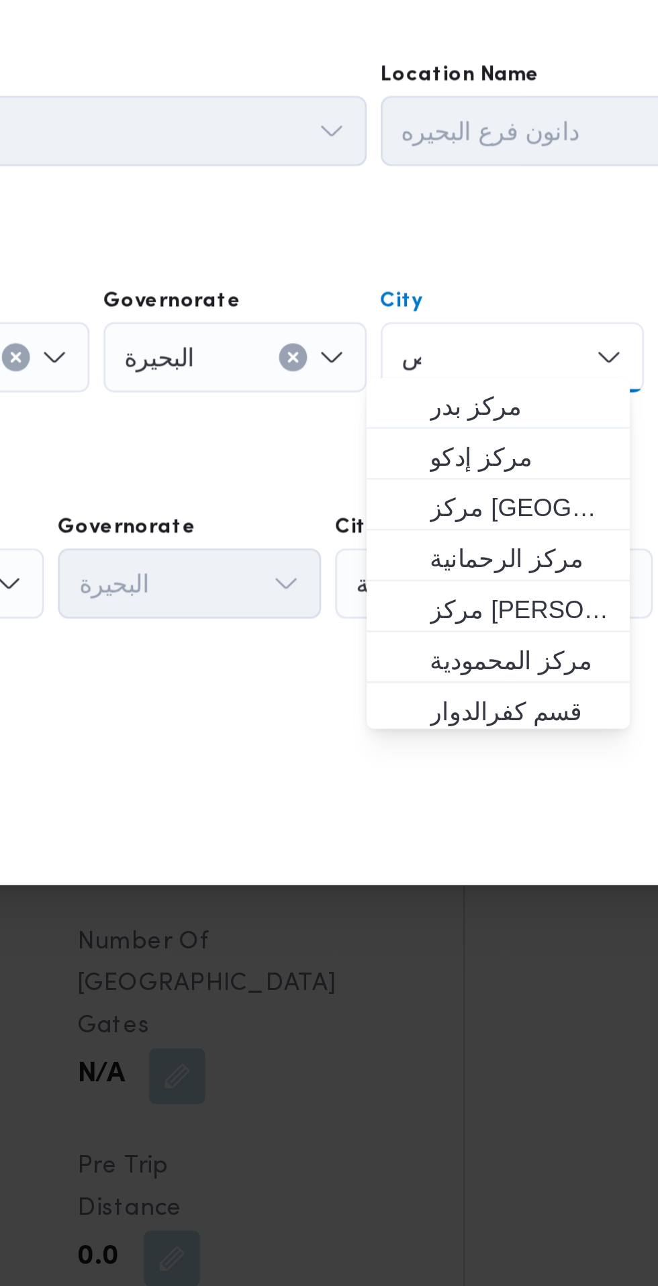
scroll to position [0, 0]
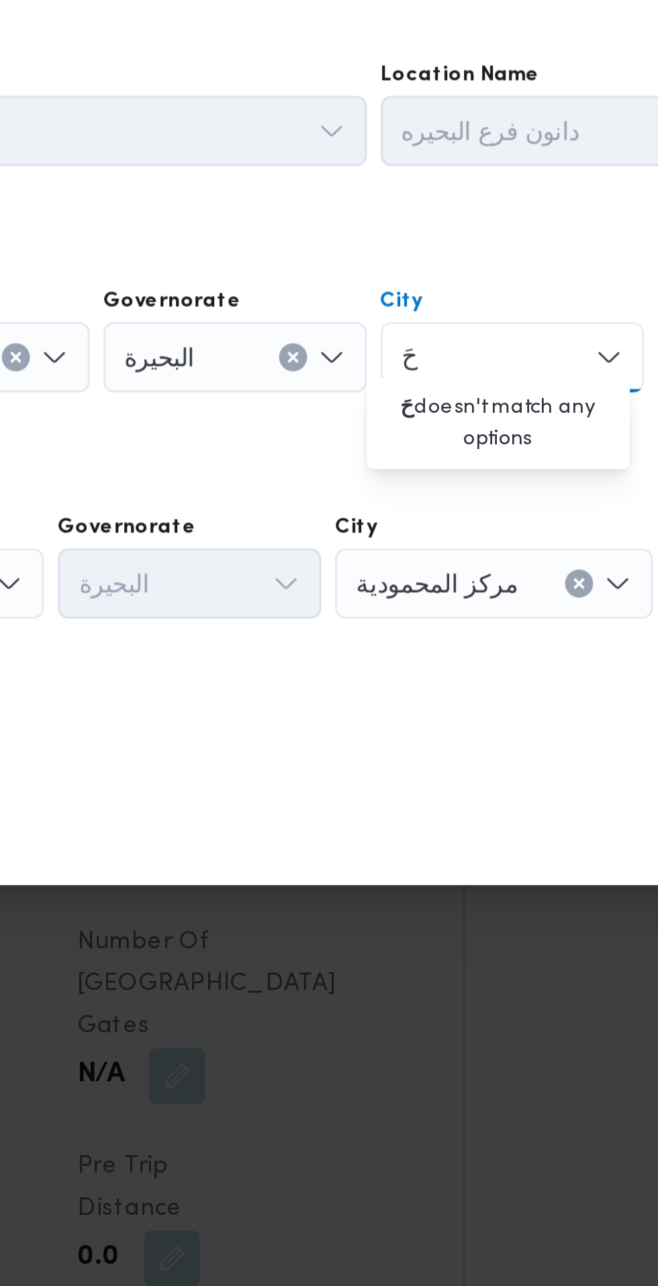
type input "ح"
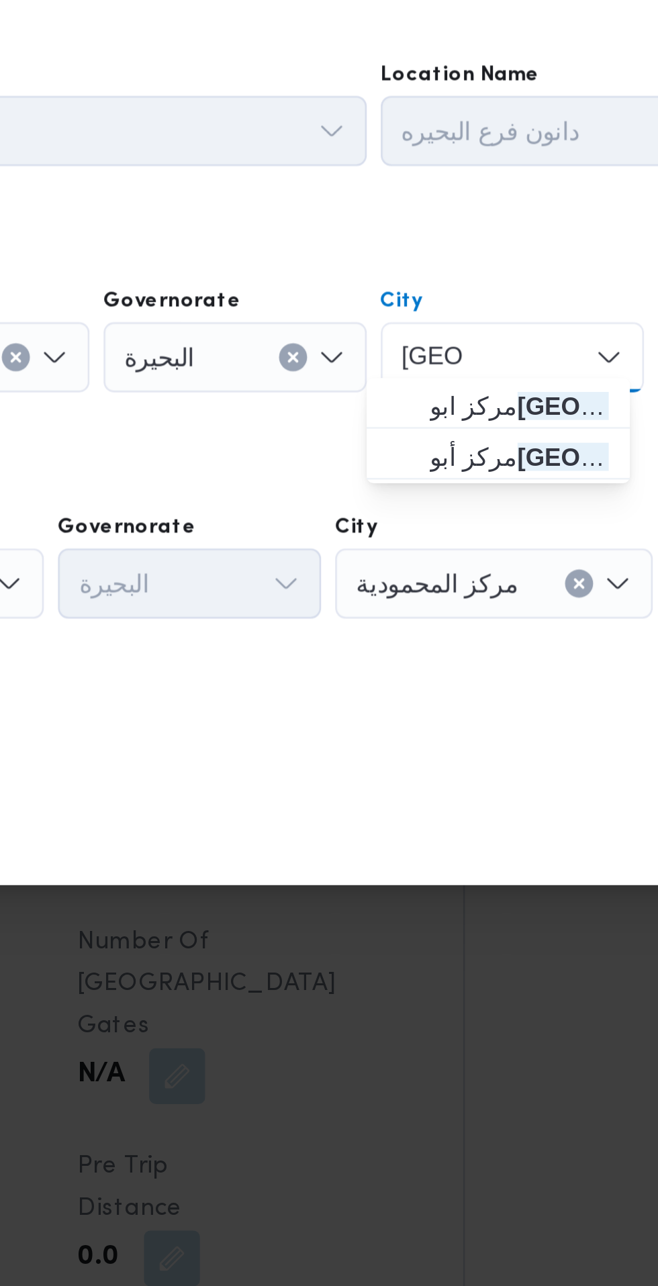
type input "حمص"
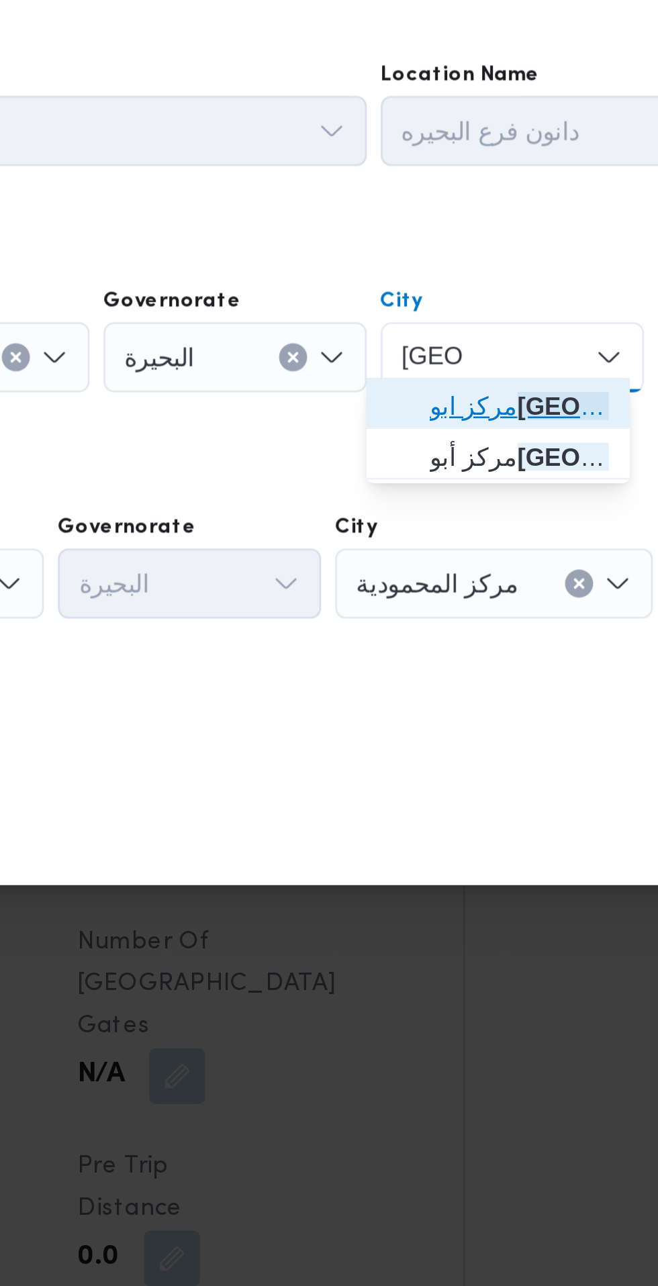
click at [417, 593] on span "مركز ابو حمص" at bounding box center [397, 597] width 68 height 16
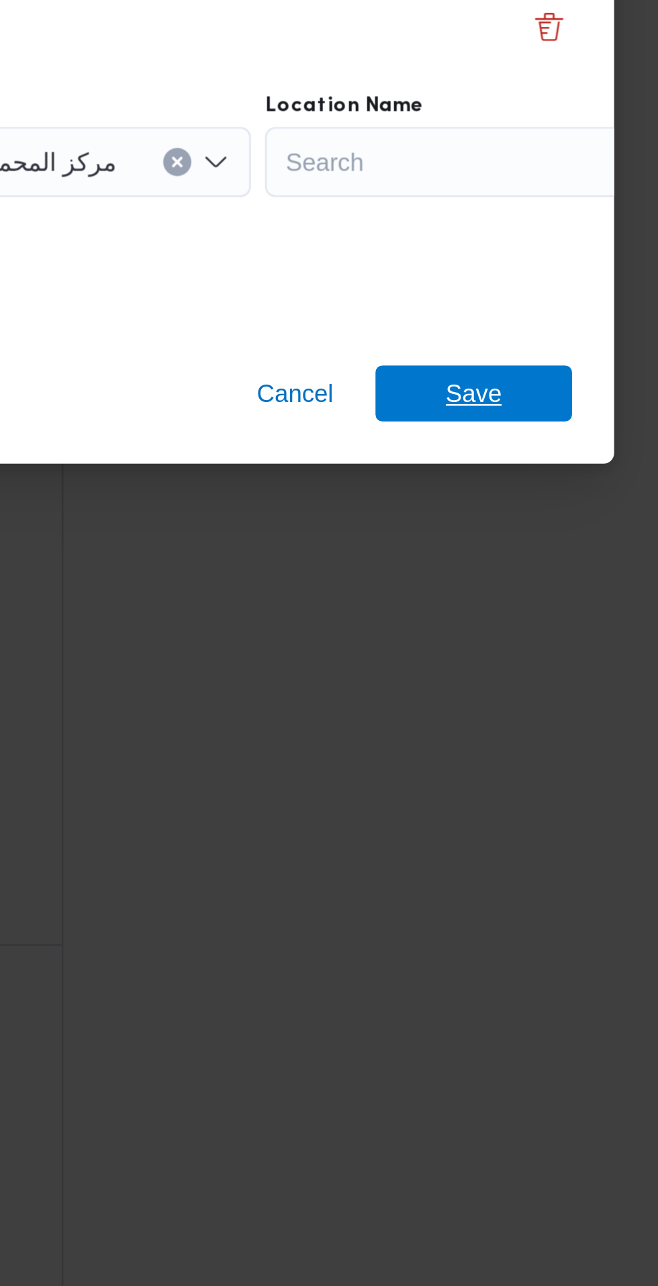
click at [557, 749] on span "Save" at bounding box center [532, 753] width 75 height 21
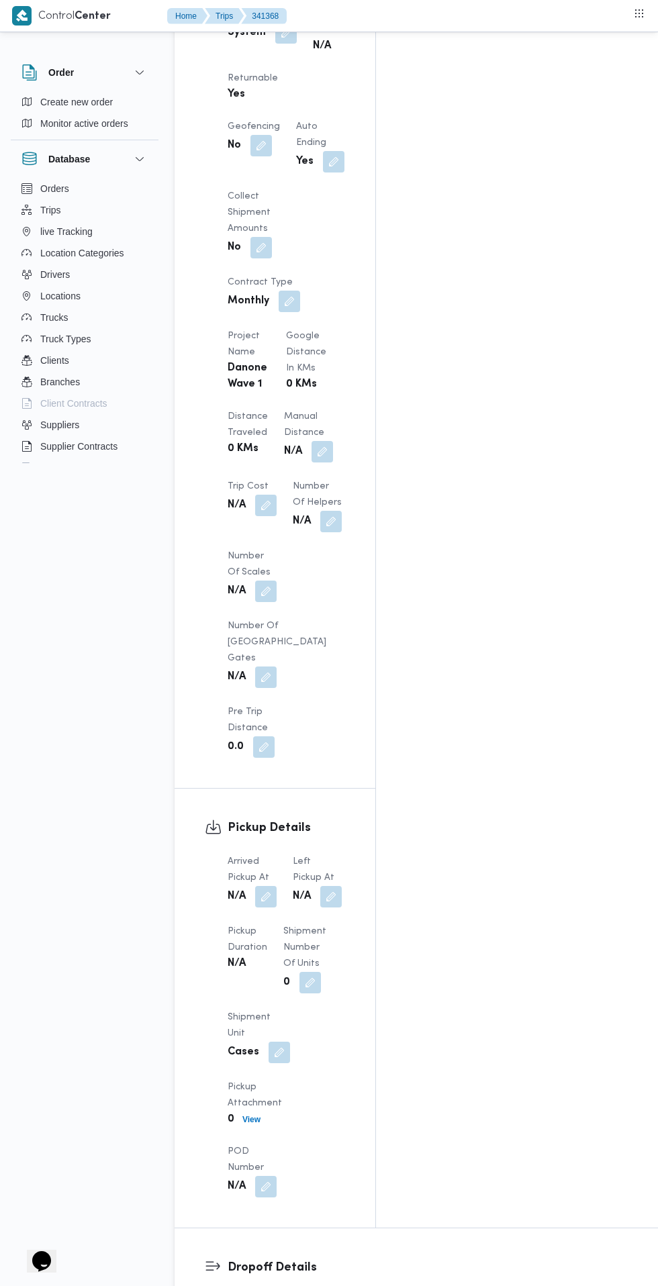
scroll to position [1004, 0]
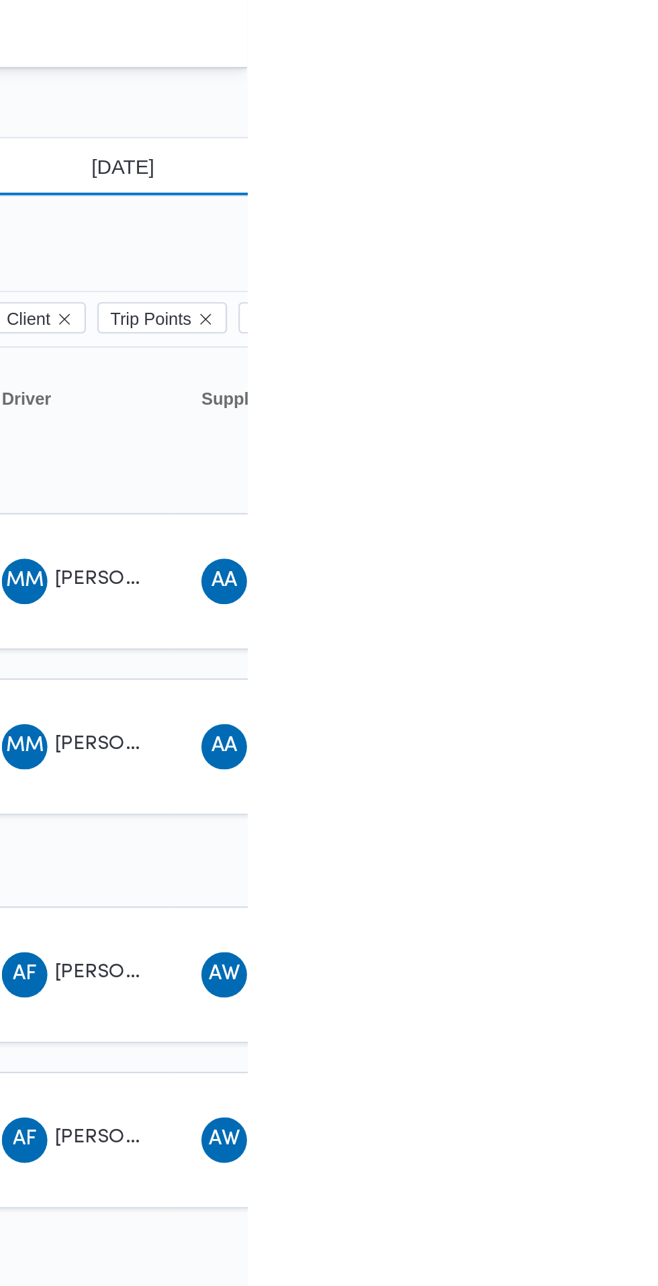
click at [638, 79] on input "[DATE]" at bounding box center [590, 78] width 152 height 27
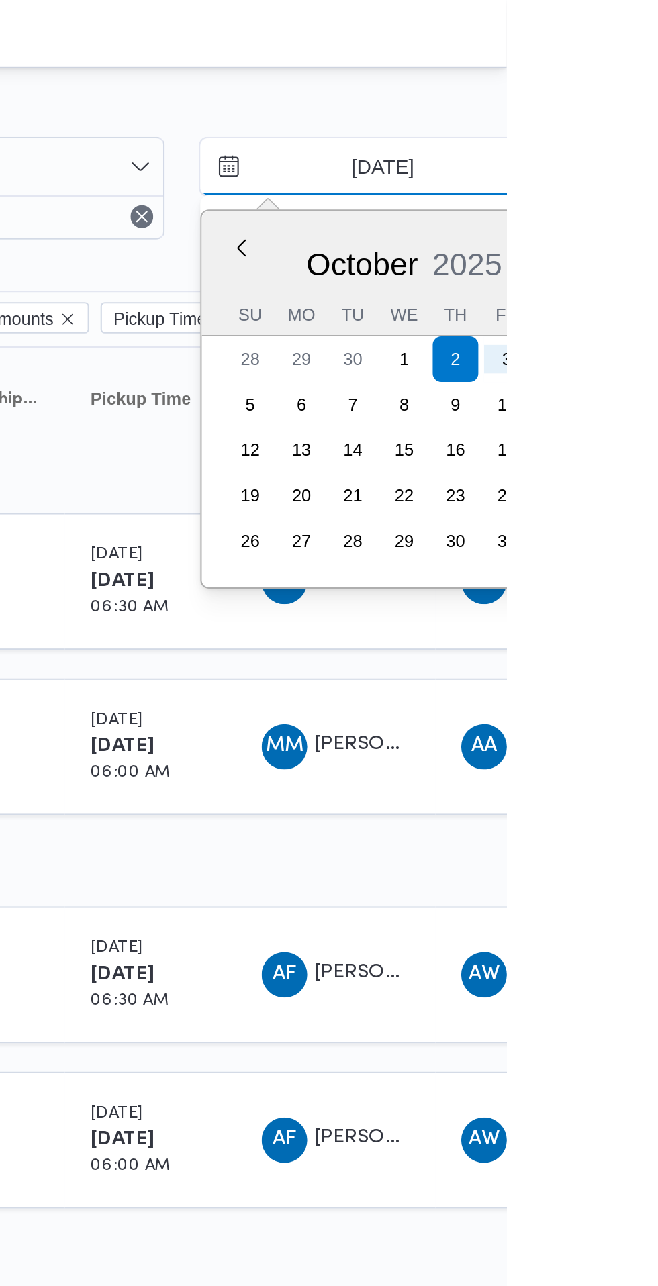
type input "[DATE]"
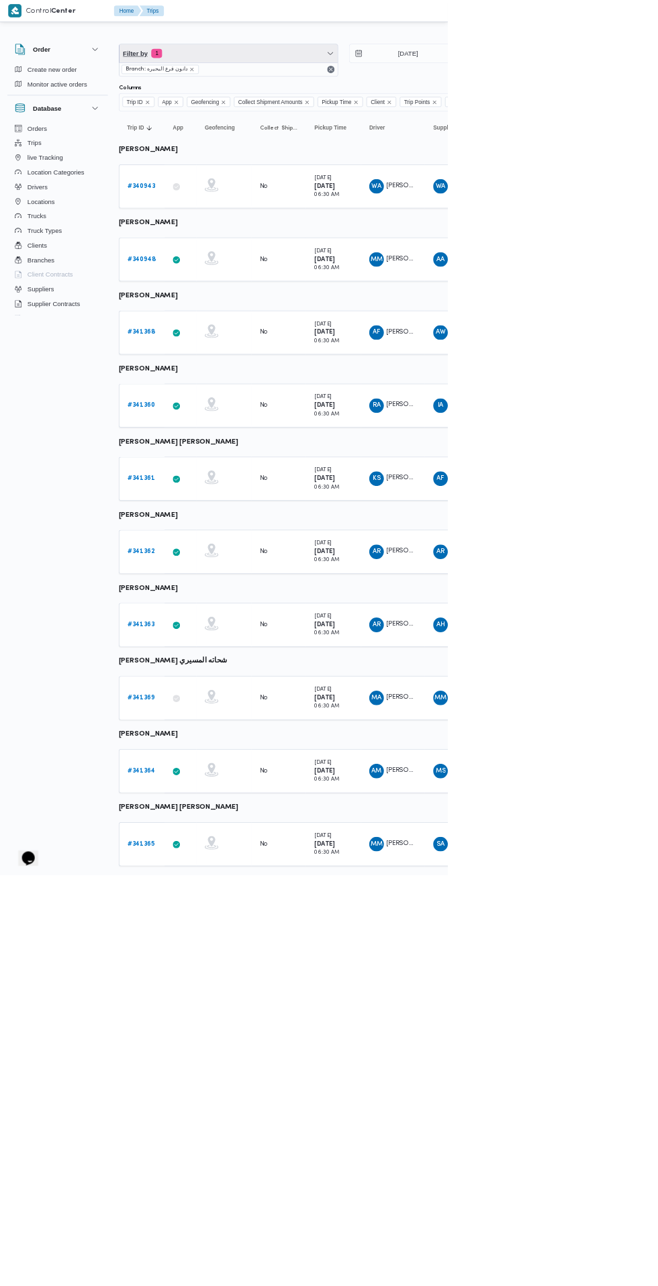
click at [356, 89] on span "Filter by 1" at bounding box center [335, 78] width 321 height 27
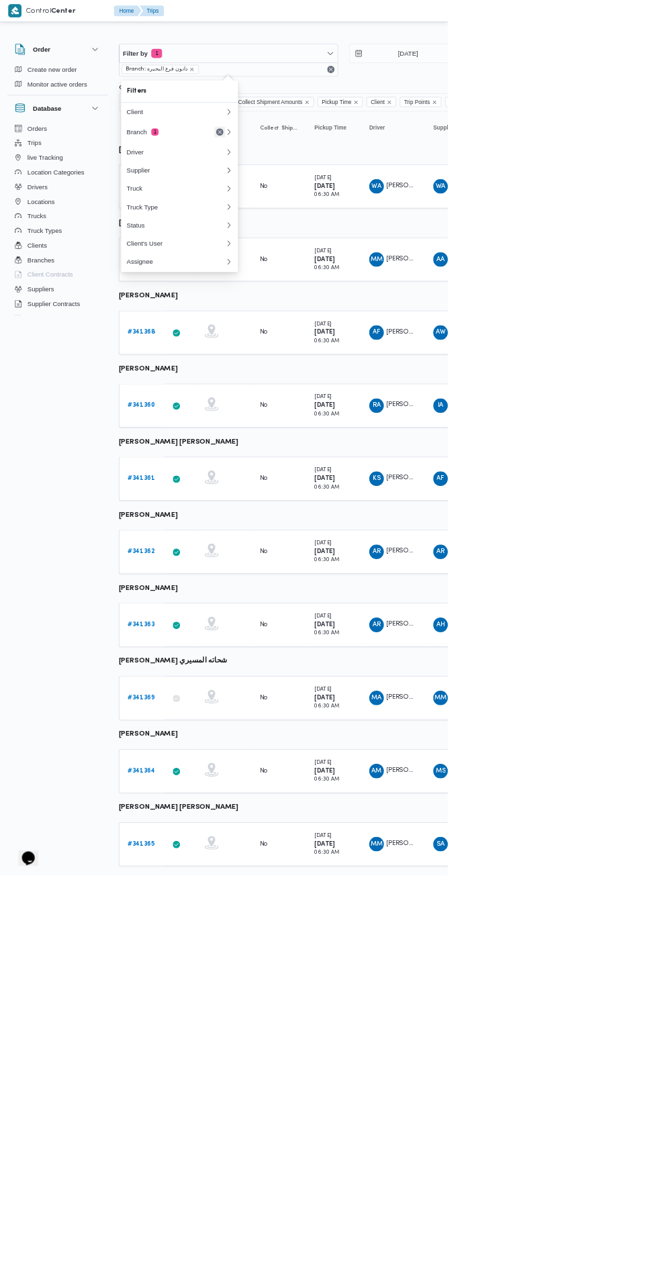
click at [322, 188] on button "Remove" at bounding box center [323, 194] width 16 height 16
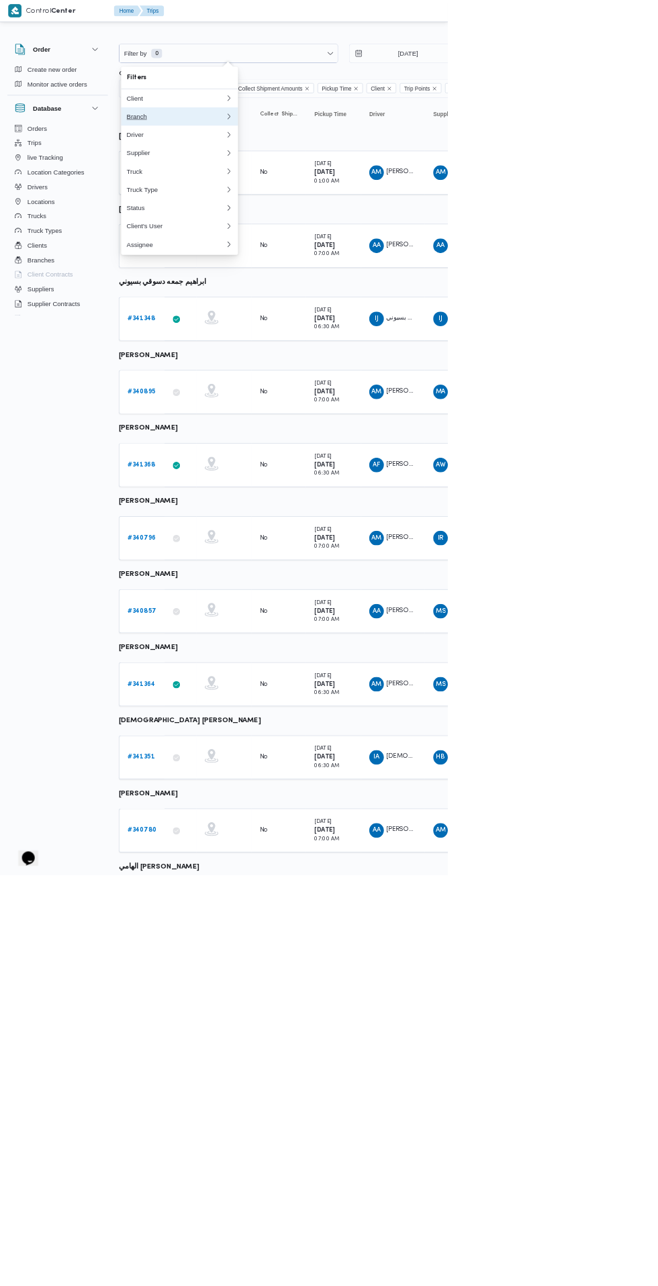
click at [274, 178] on button "Branch 0" at bounding box center [264, 171] width 172 height 27
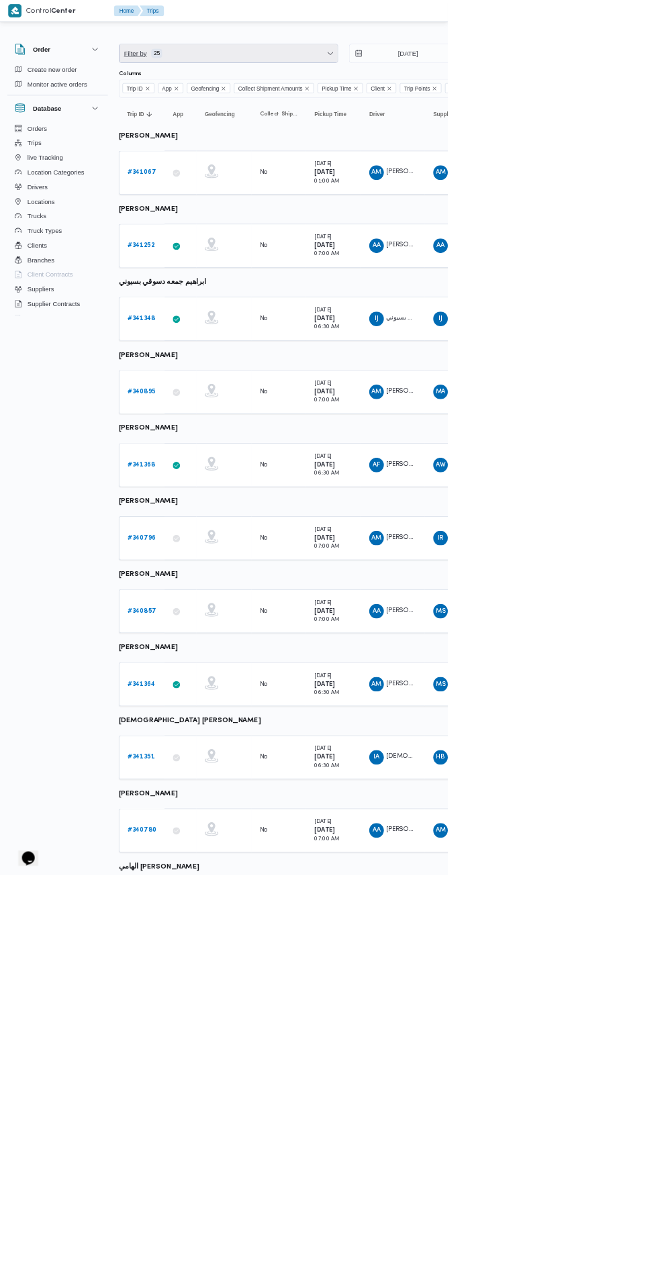
click at [396, 70] on span "Filter by 25" at bounding box center [335, 78] width 321 height 27
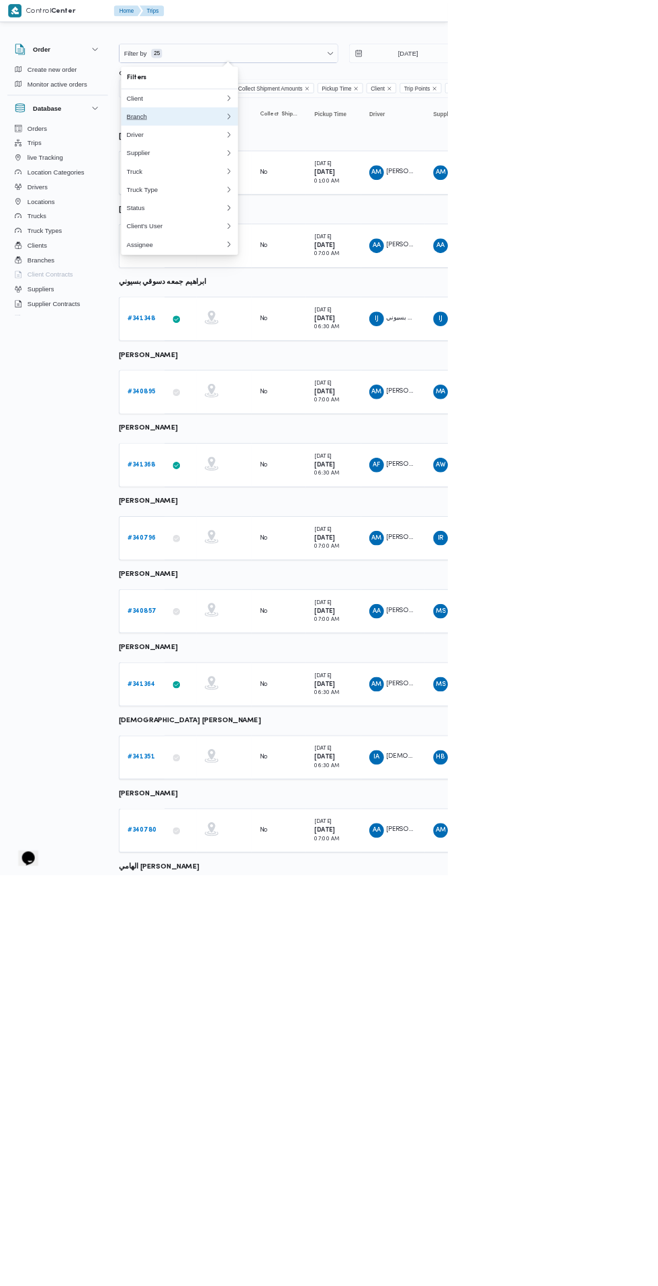
click at [299, 178] on button "Branch 0" at bounding box center [264, 171] width 172 height 27
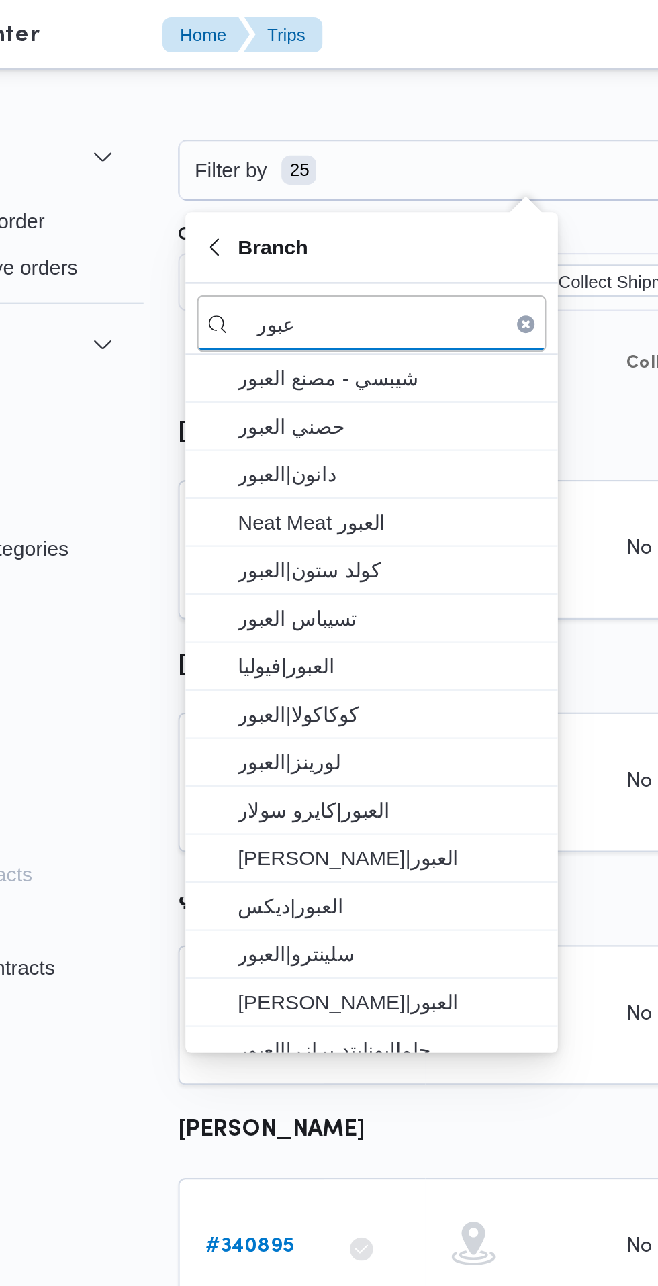
type input "عبور"
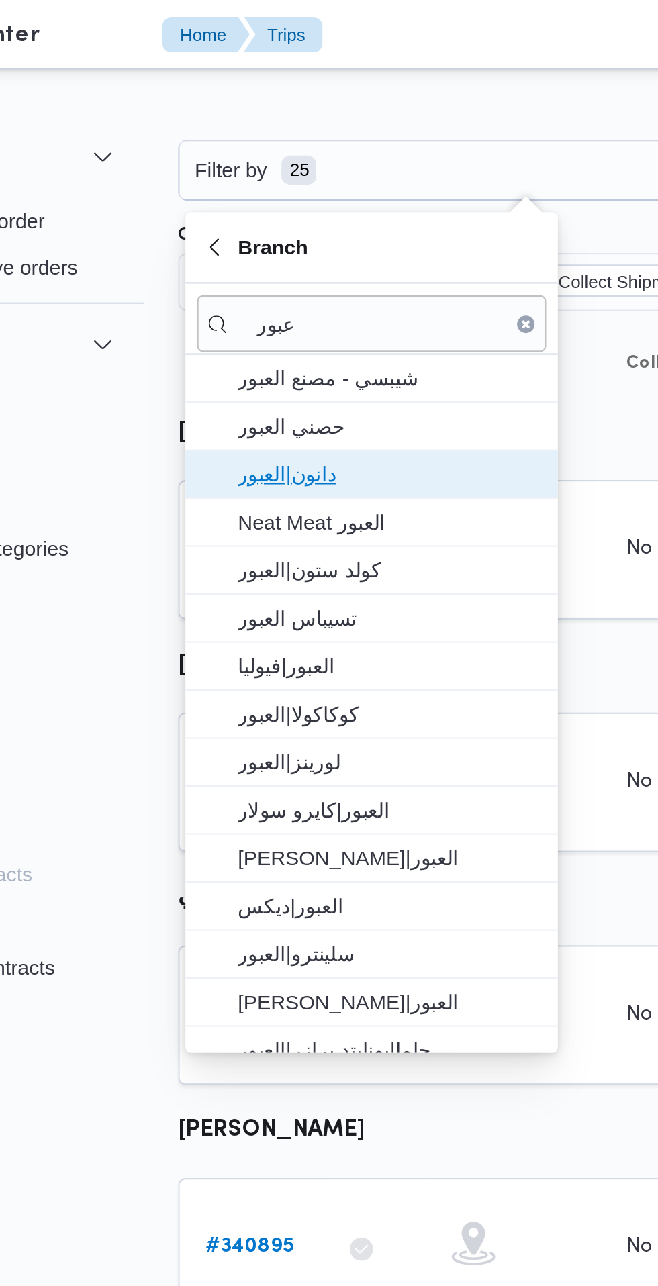
click at [271, 217] on span "دانون|العبور" at bounding box center [272, 219] width 140 height 16
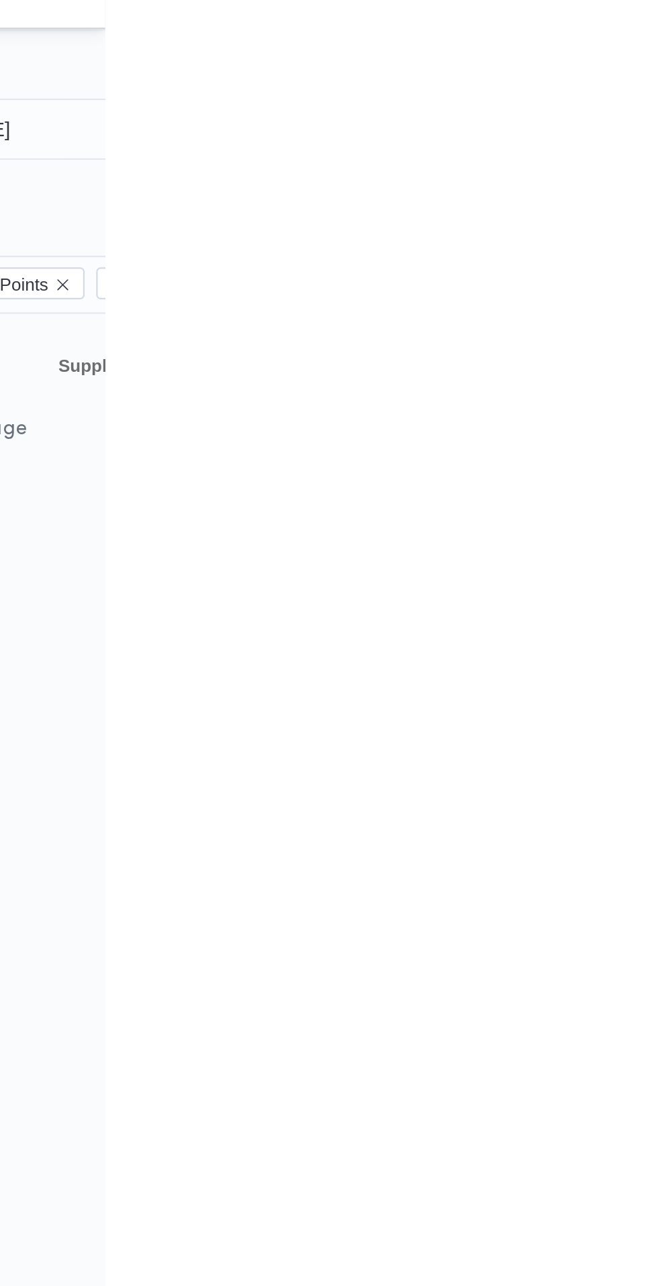
scroll to position [0, 21]
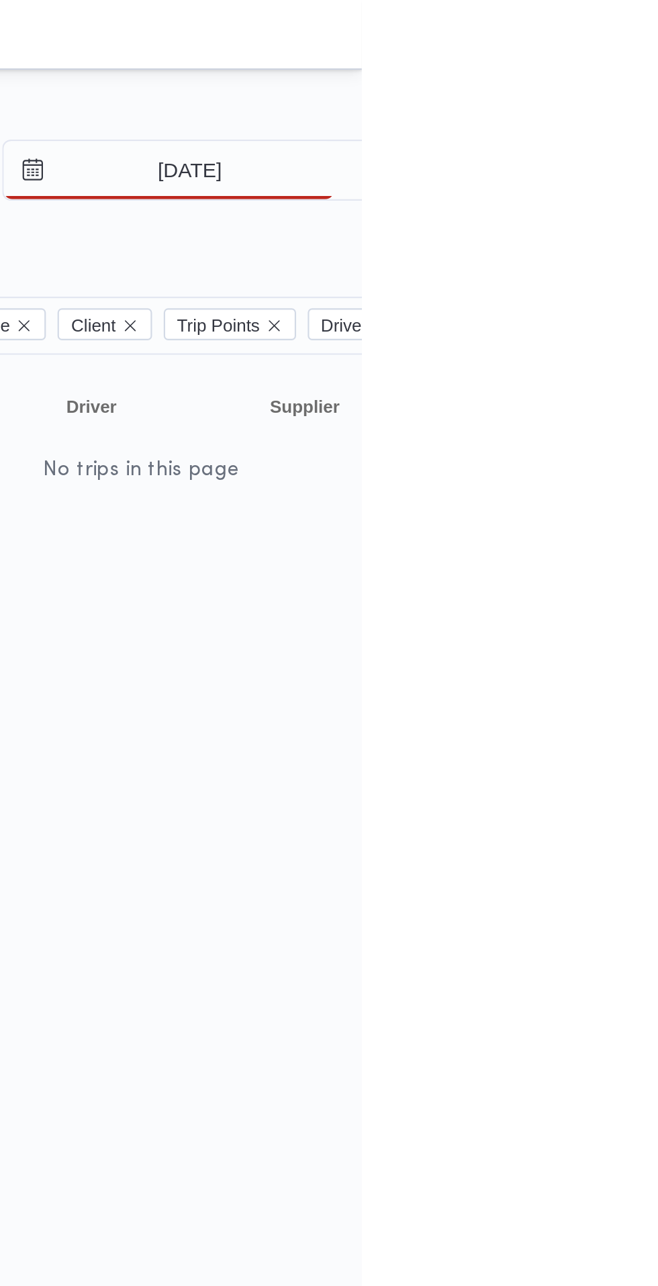
type input "[DATE]"
click at [623, 79] on input "[DATE]" at bounding box center [569, 78] width 152 height 27
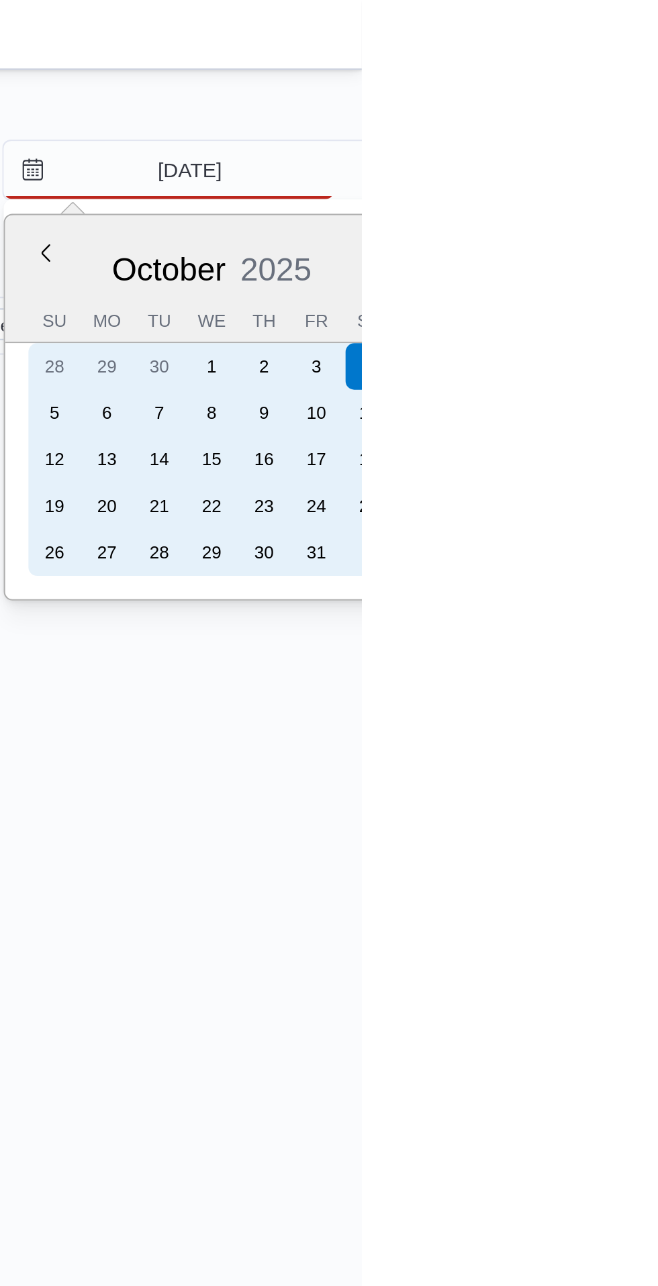
click at [611, 169] on div "2" at bounding box center [612, 168] width 21 height 21
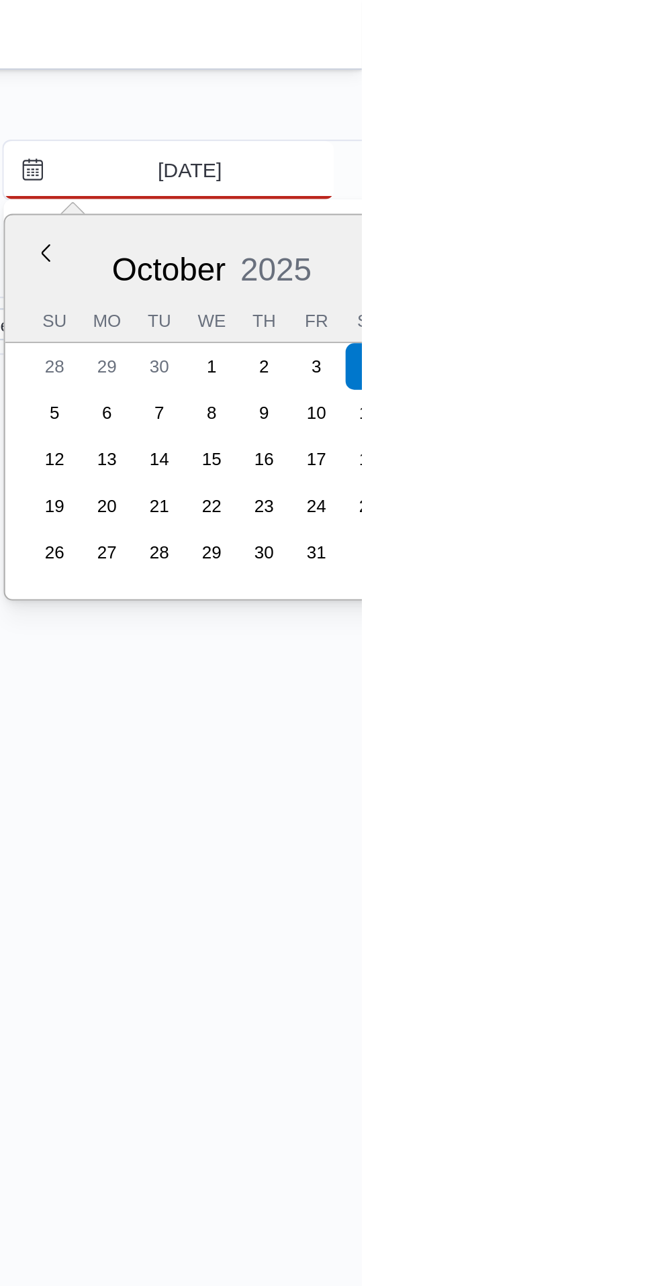
type input "[DATE]"
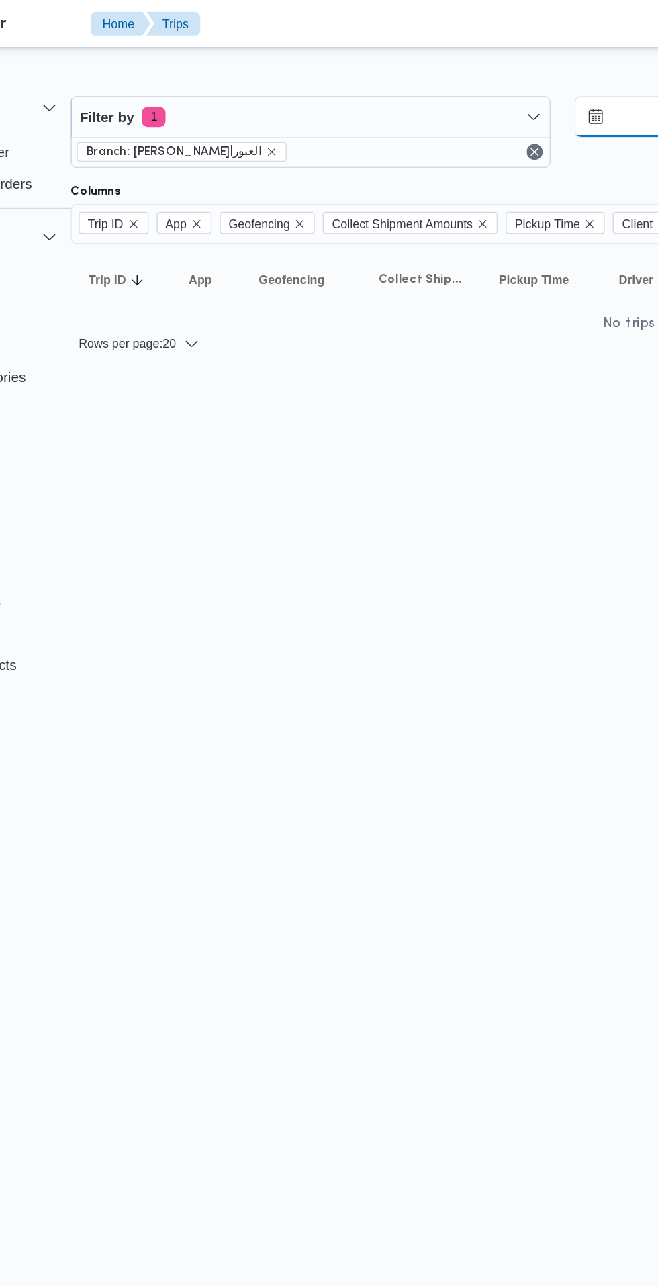
scroll to position [0, 21]
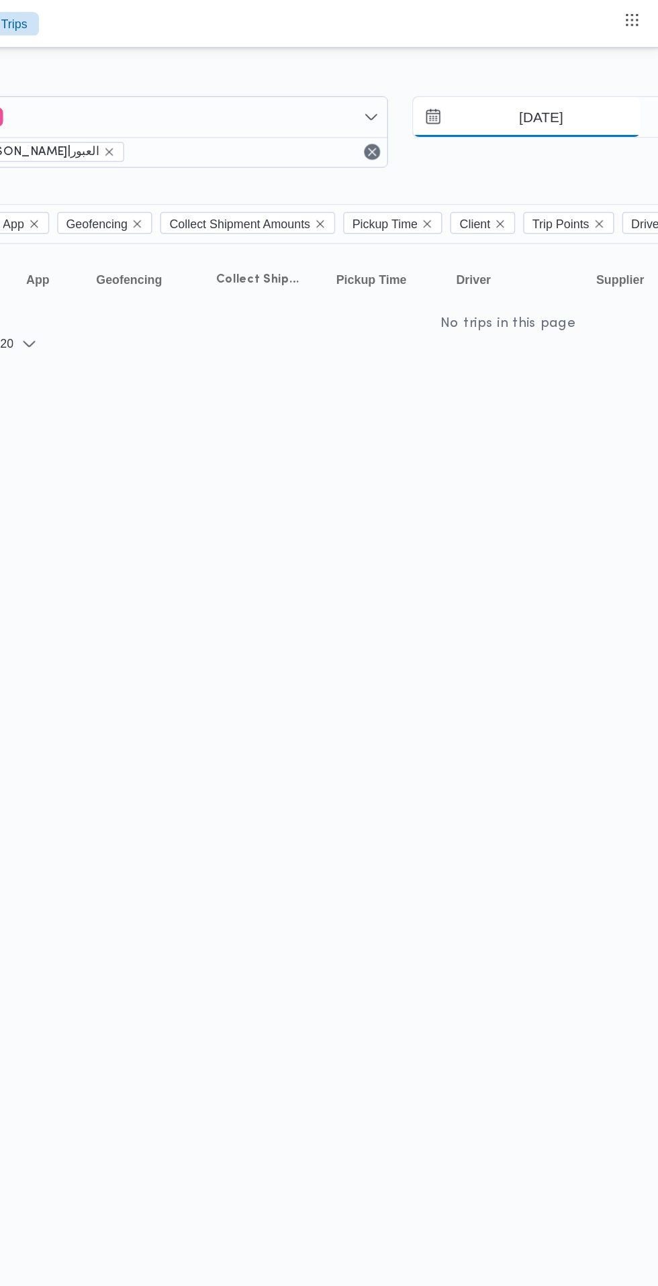
click at [557, 81] on input "[DATE]" at bounding box center [568, 78] width 152 height 27
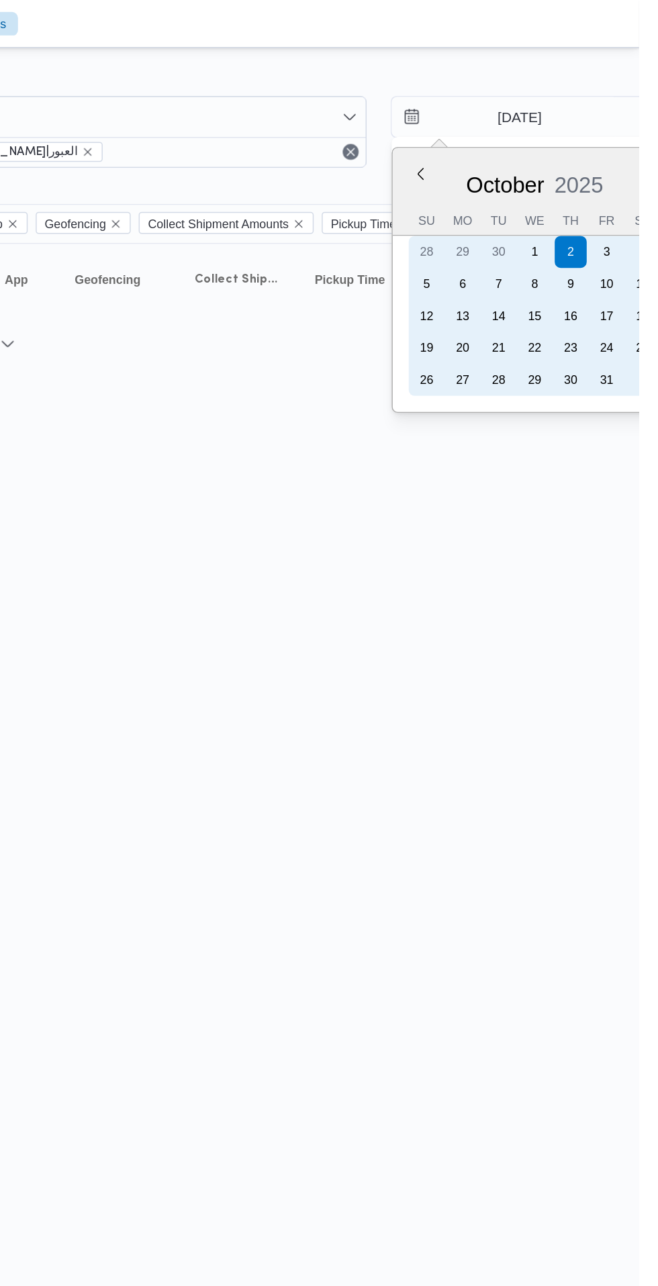
click at [639, 167] on div "3" at bounding box center [636, 168] width 21 height 21
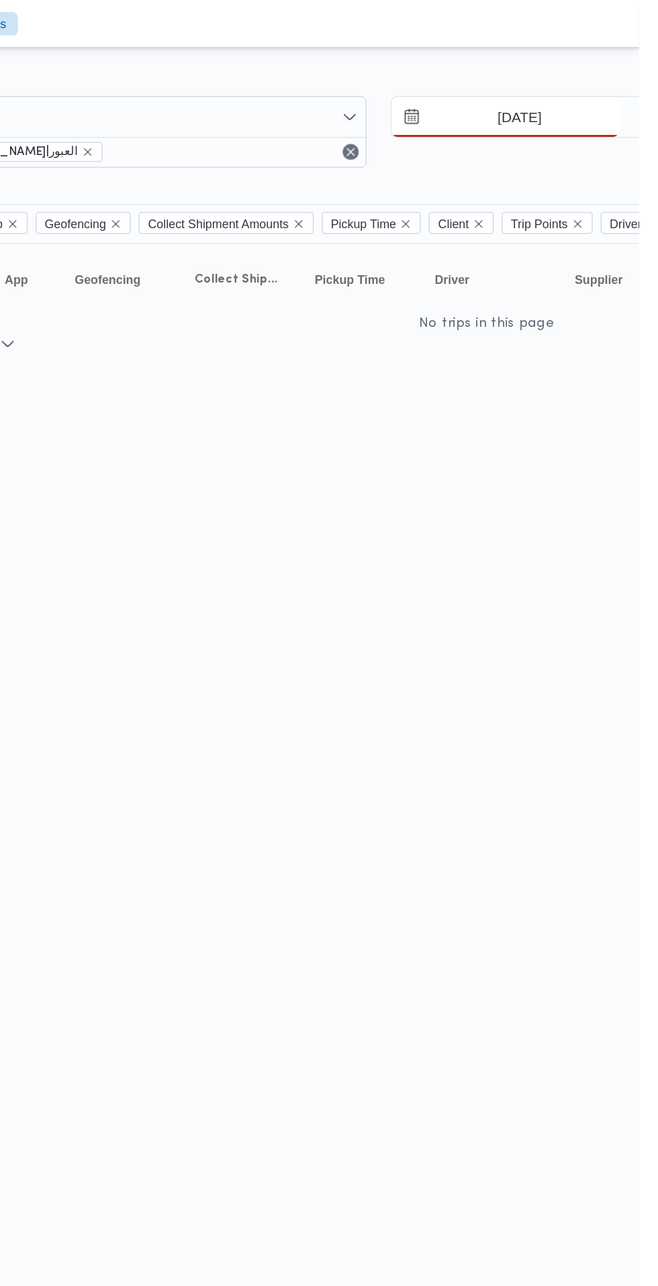
click at [573, 82] on input "3/10/2025" at bounding box center [568, 78] width 152 height 27
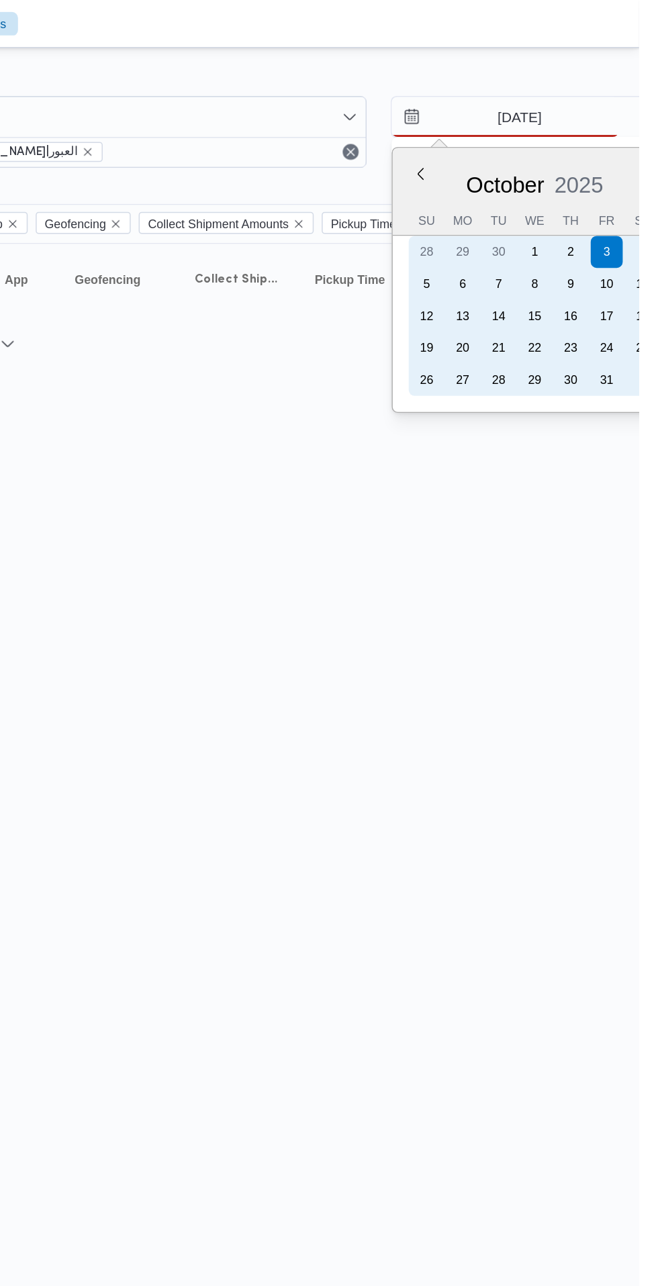
click at [590, 172] on div "1" at bounding box center [587, 168] width 21 height 21
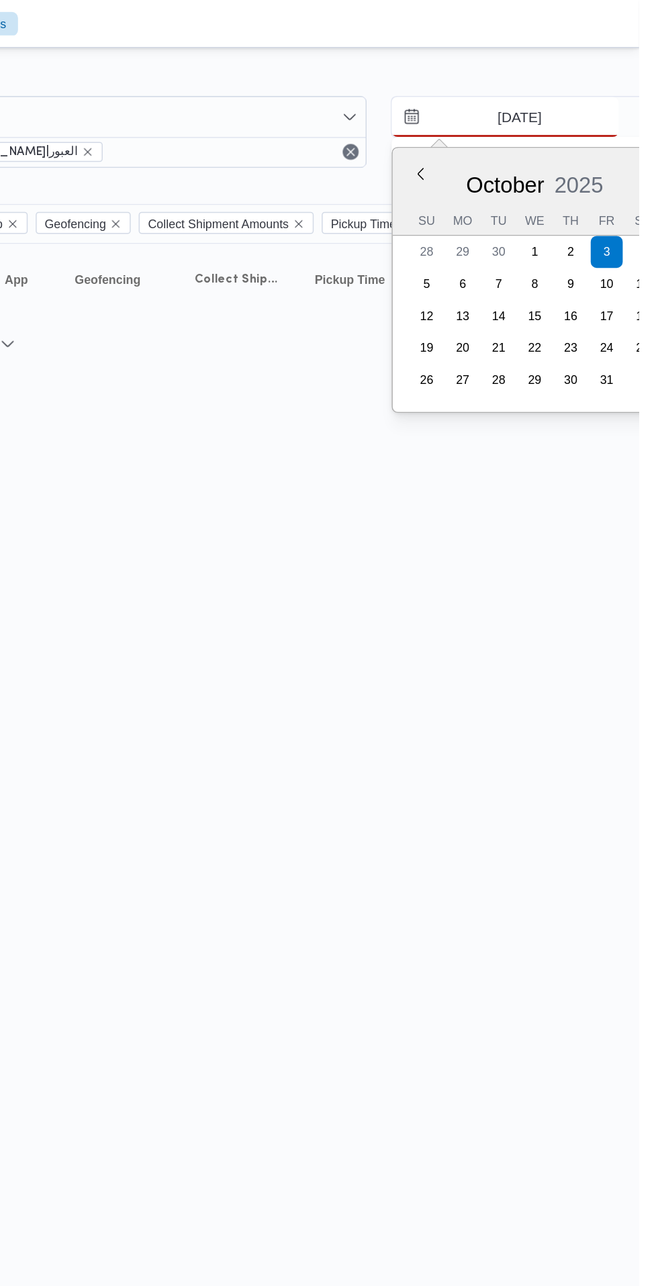
type input "1/10/2025"
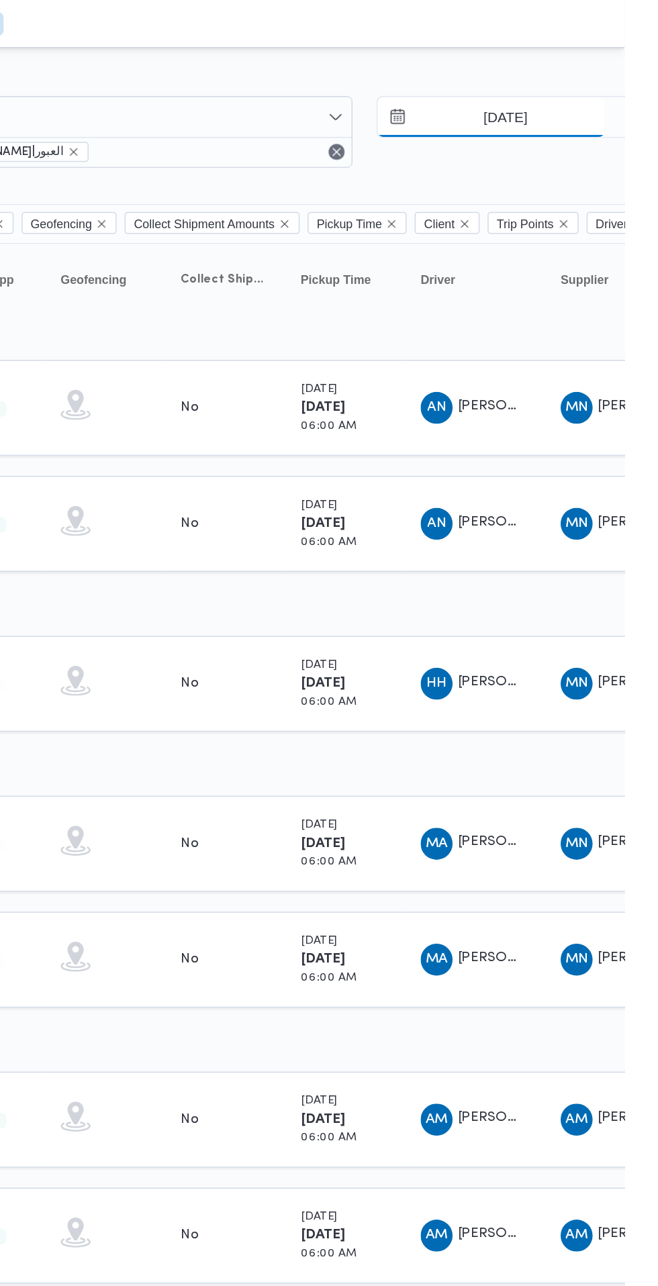
scroll to position [0, 21]
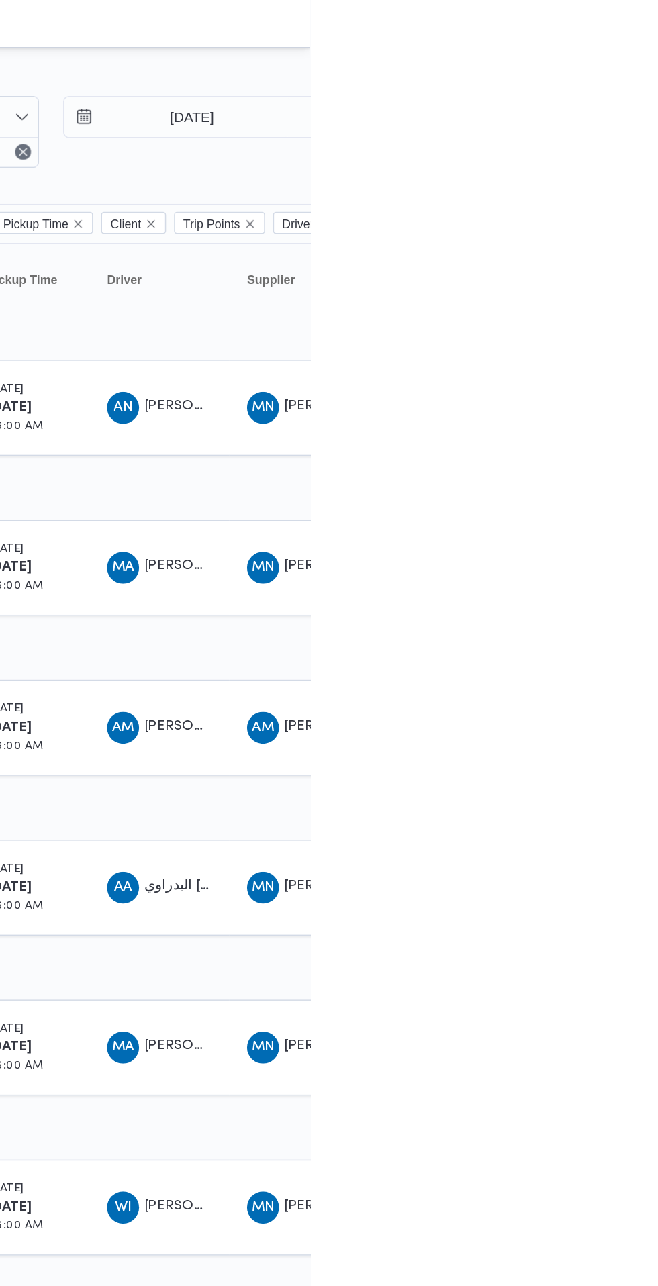
scroll to position [0, 21]
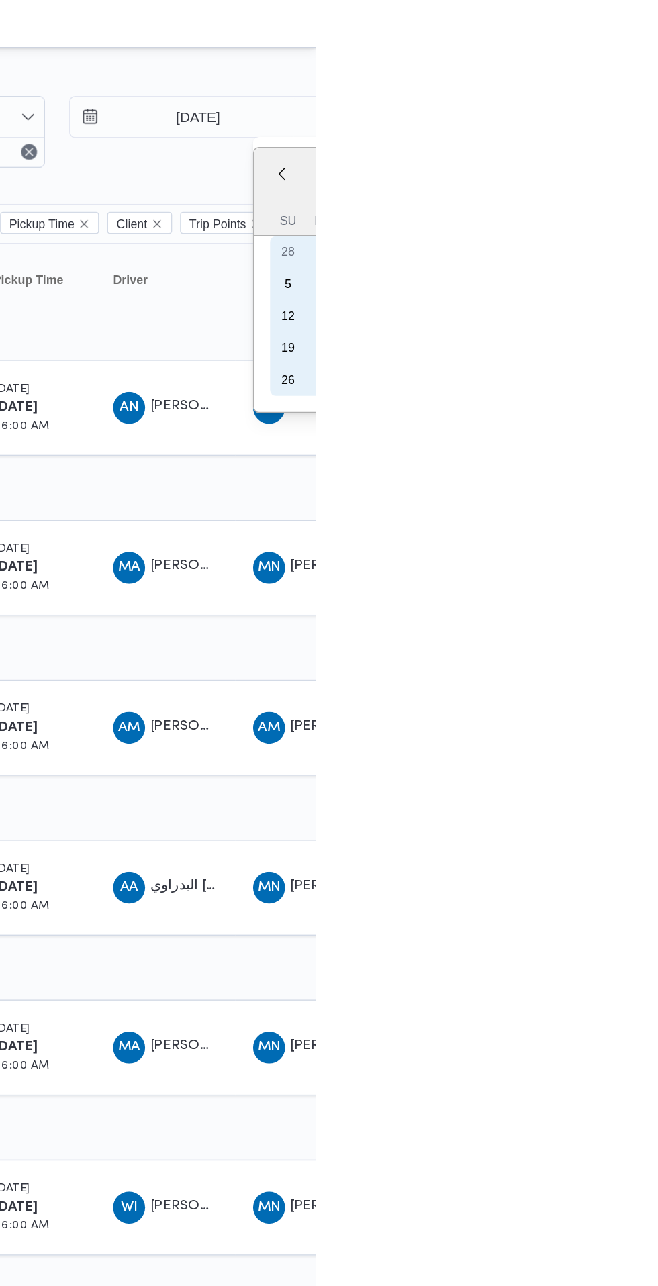
type input "[DATE]"
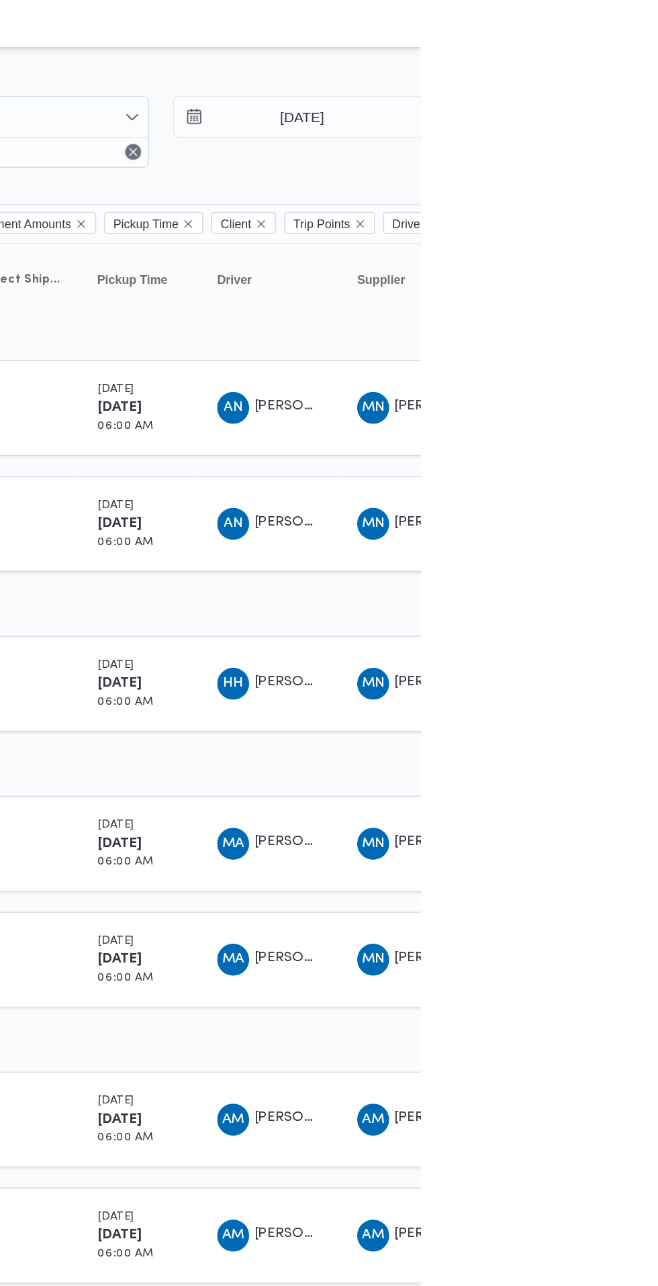
scroll to position [0, 21]
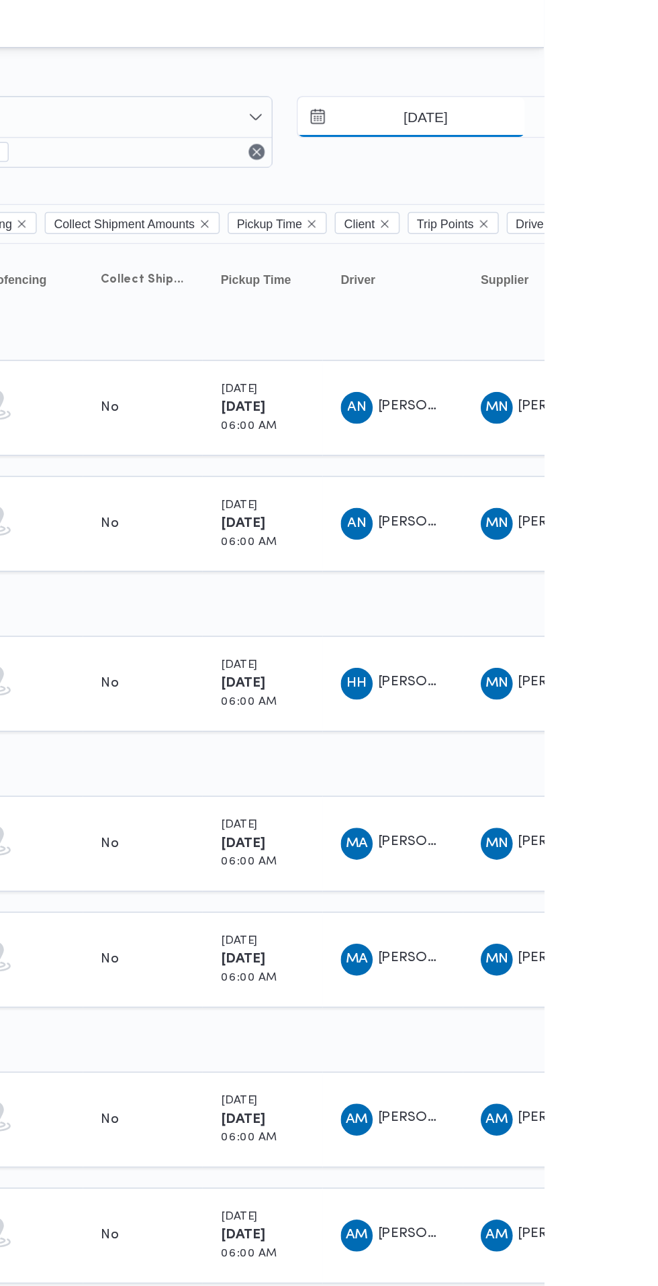
click at [583, 83] on input "1/10/2025" at bounding box center [569, 78] width 152 height 27
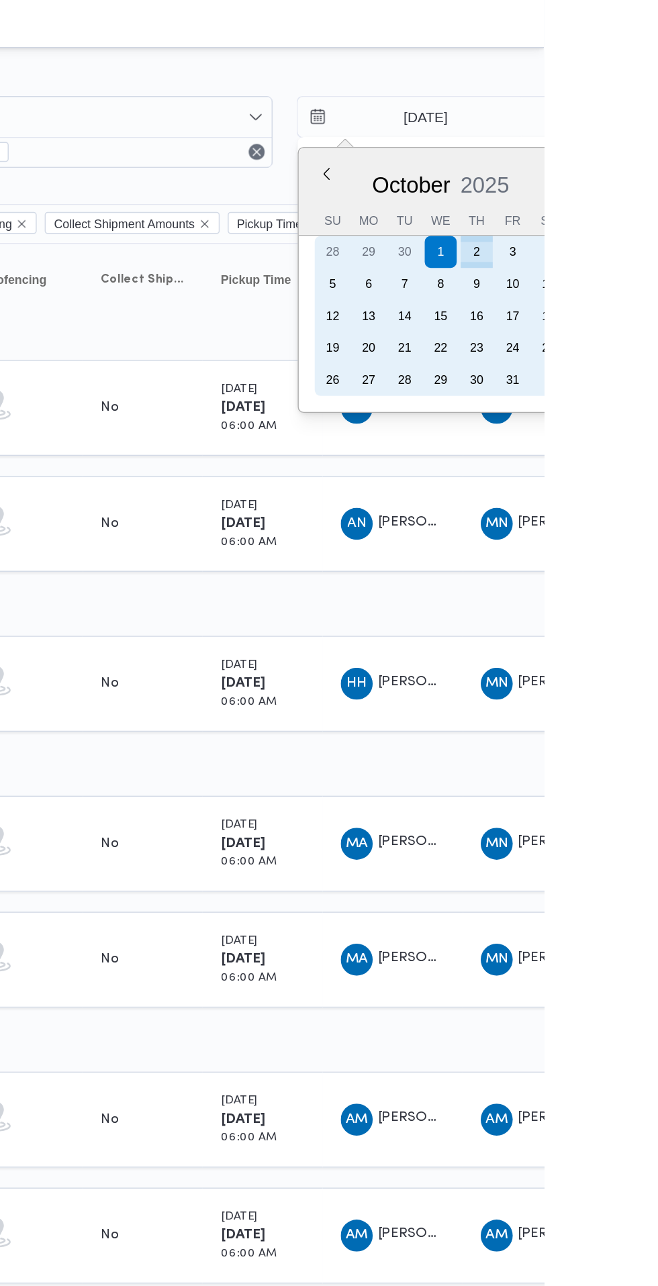
click at [610, 166] on div "2" at bounding box center [612, 168] width 21 height 21
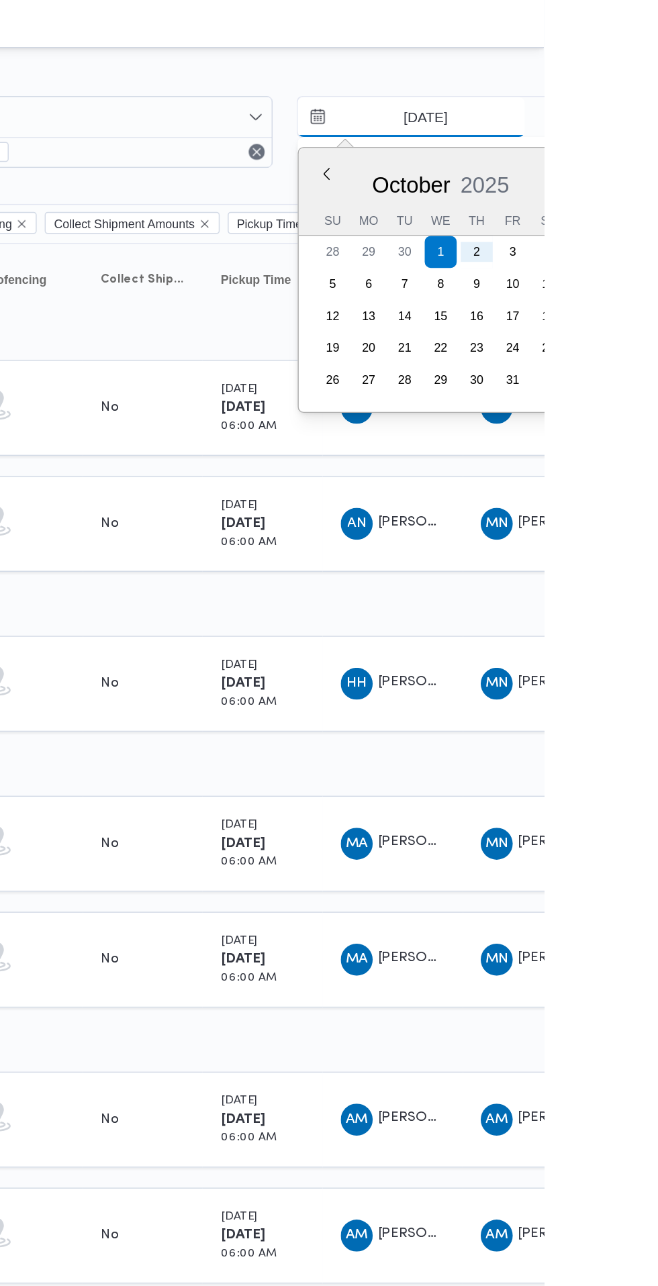
type input "[DATE]"
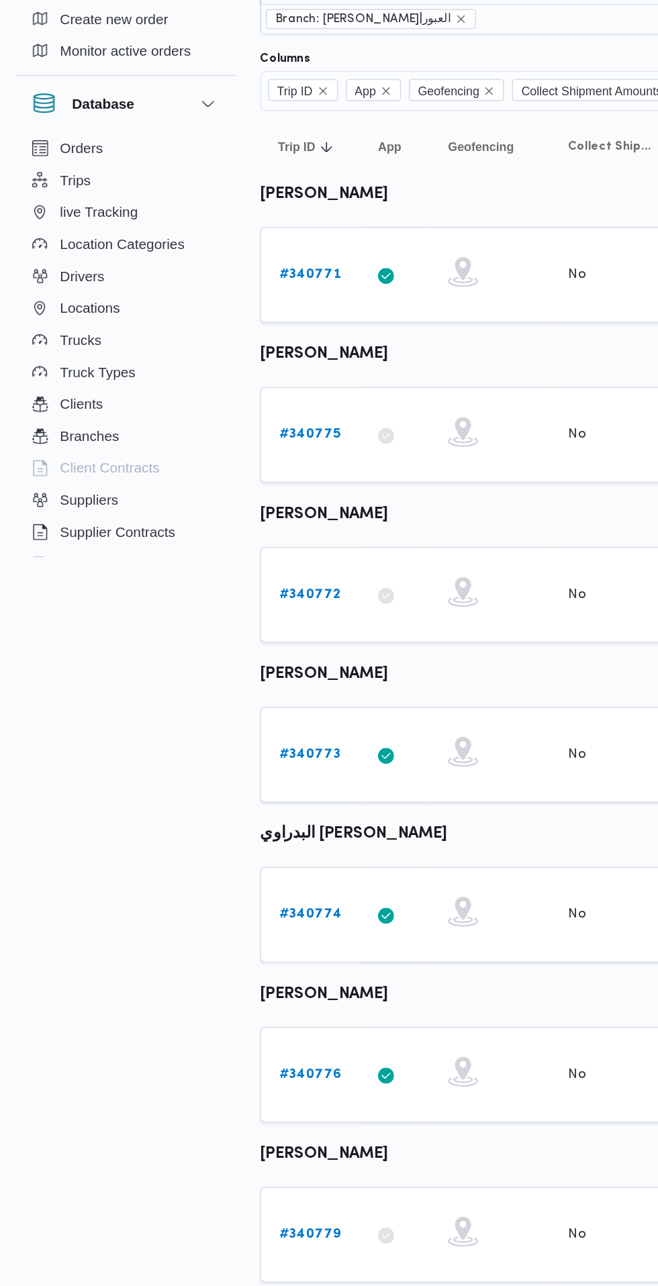
click at [214, 274] on b "# 340771" at bounding box center [208, 273] width 42 height 9
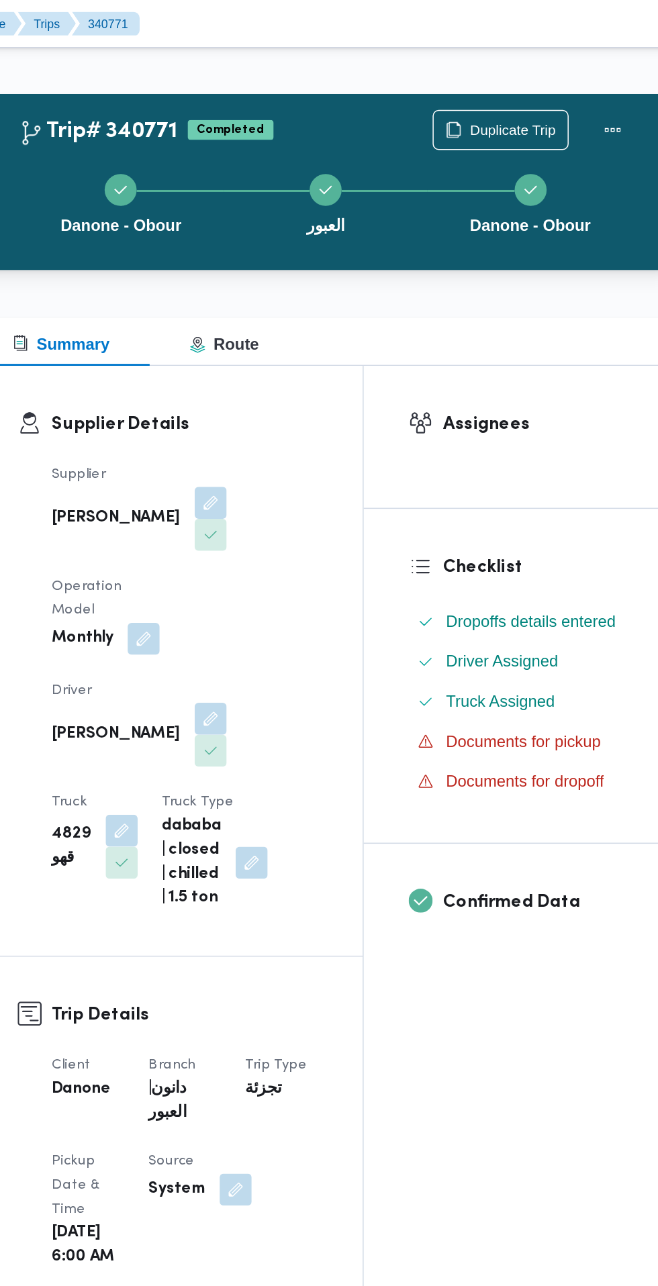
click at [538, 93] on div "Danone - Obour العبور Danone - Obour" at bounding box center [411, 136] width 428 height 86
click at [534, 87] on span "Duplicate Trip" at bounding box center [537, 87] width 58 height 16
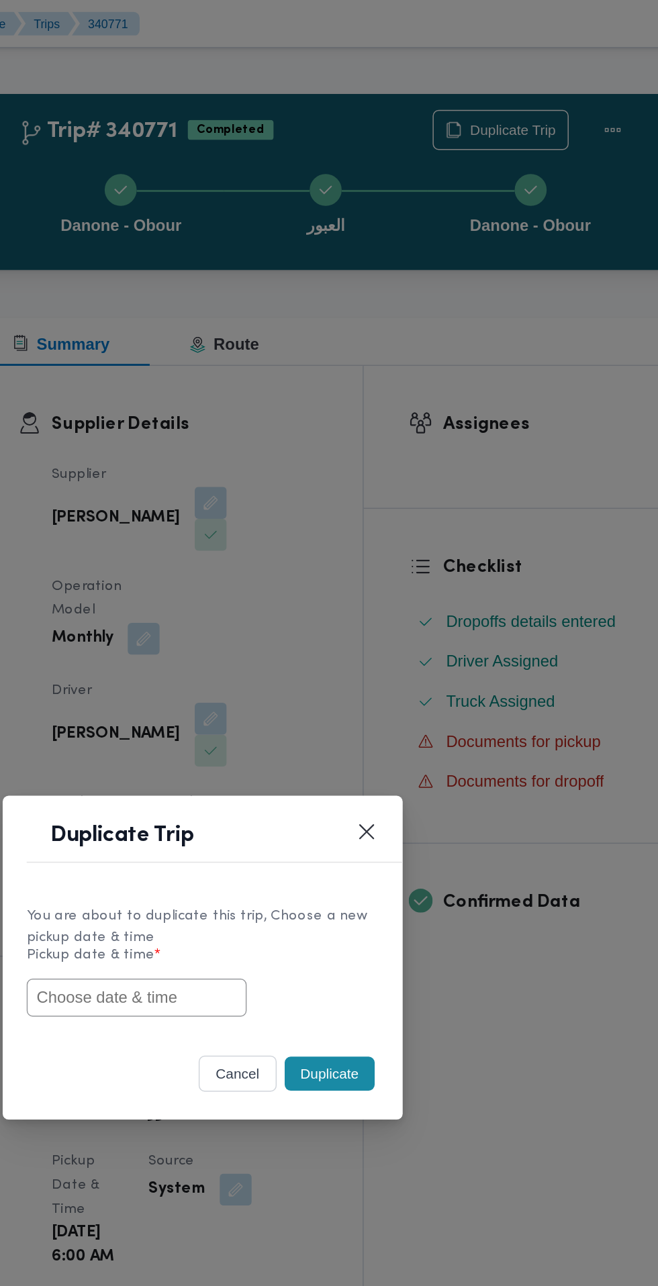
click at [324, 667] on input "text" at bounding box center [285, 670] width 148 height 26
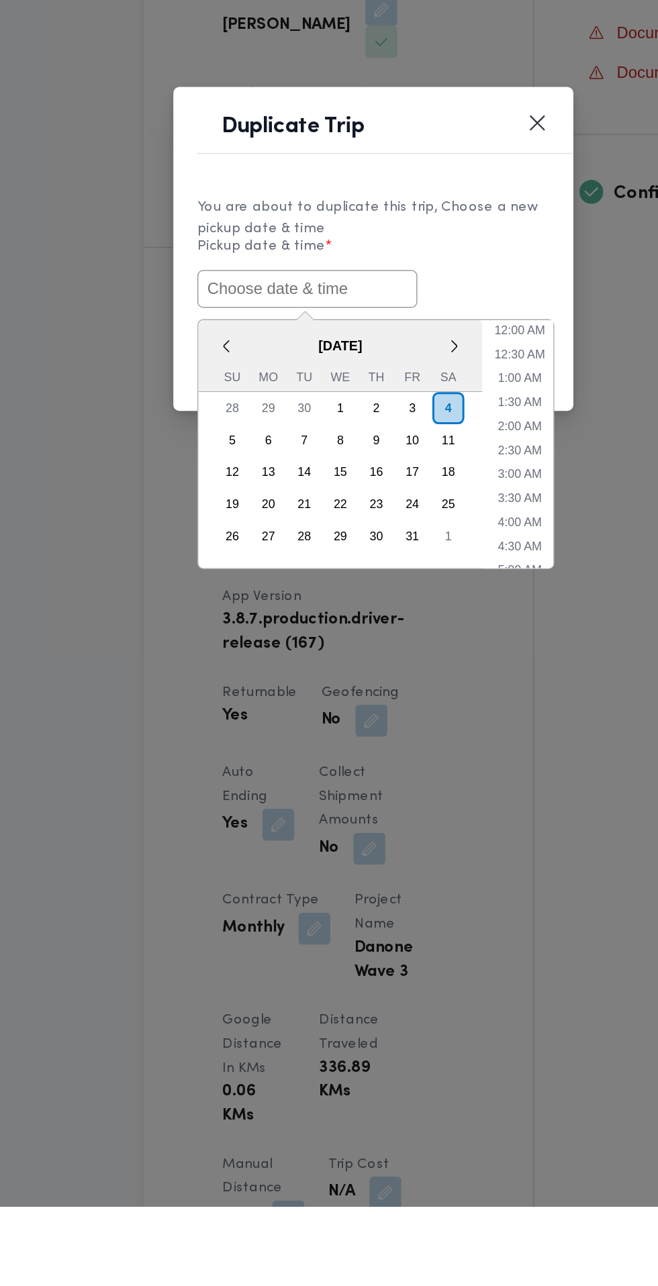
paste input "[DATE] 6:30AM"
type input "[DATE] 6:30AM"
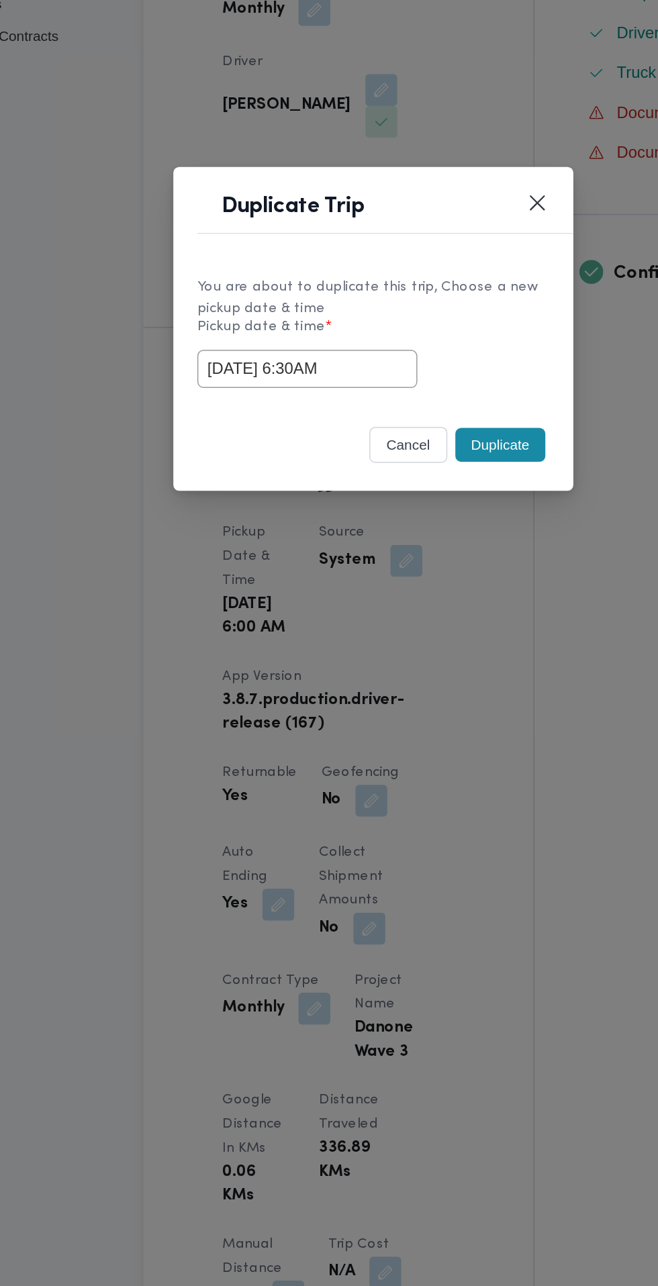
click at [422, 599] on div "You are about to duplicate this trip, Choose a new pickup date & time Pickup da…" at bounding box center [329, 646] width 269 height 100
click at [412, 720] on button "Duplicate" at bounding box center [414, 721] width 60 height 23
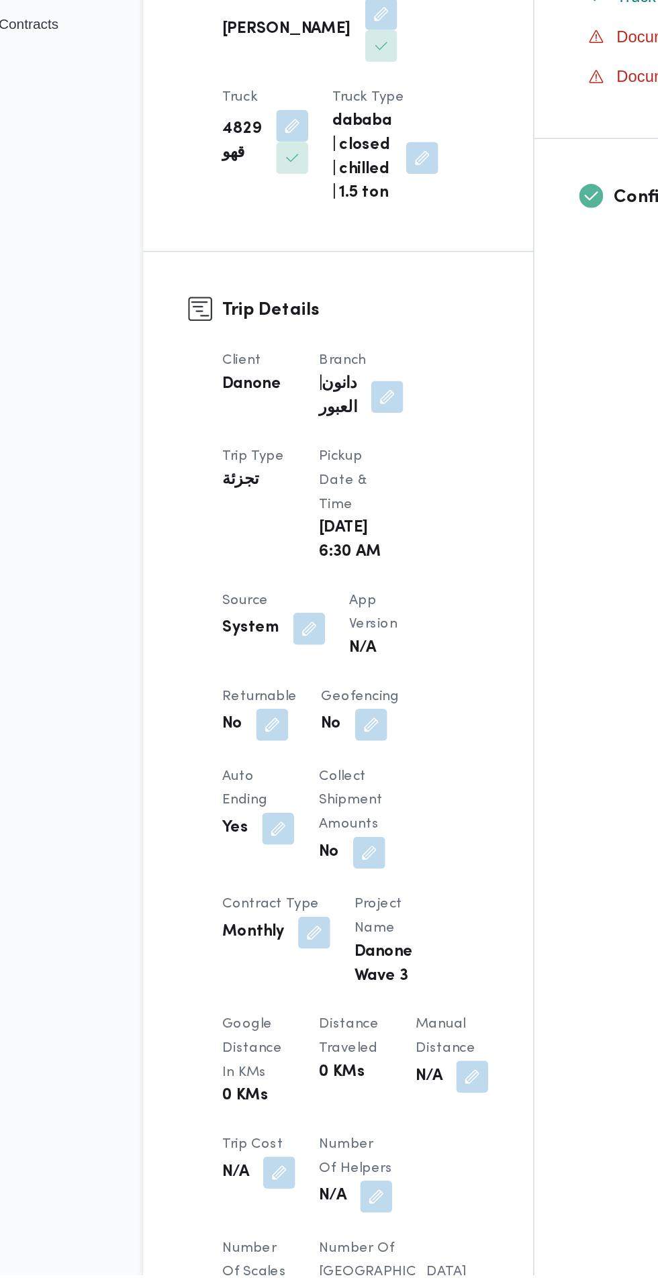
scroll to position [58, 0]
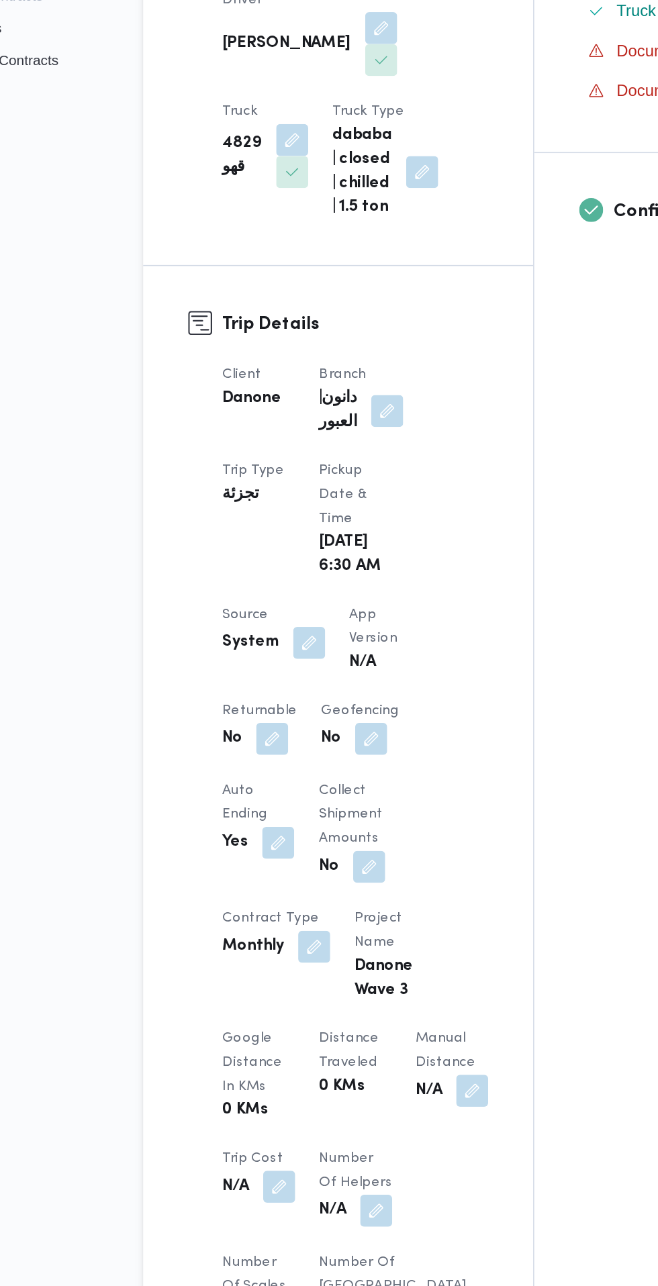
click at [267, 898] on button "button" at bounding box center [260, 902] width 21 height 21
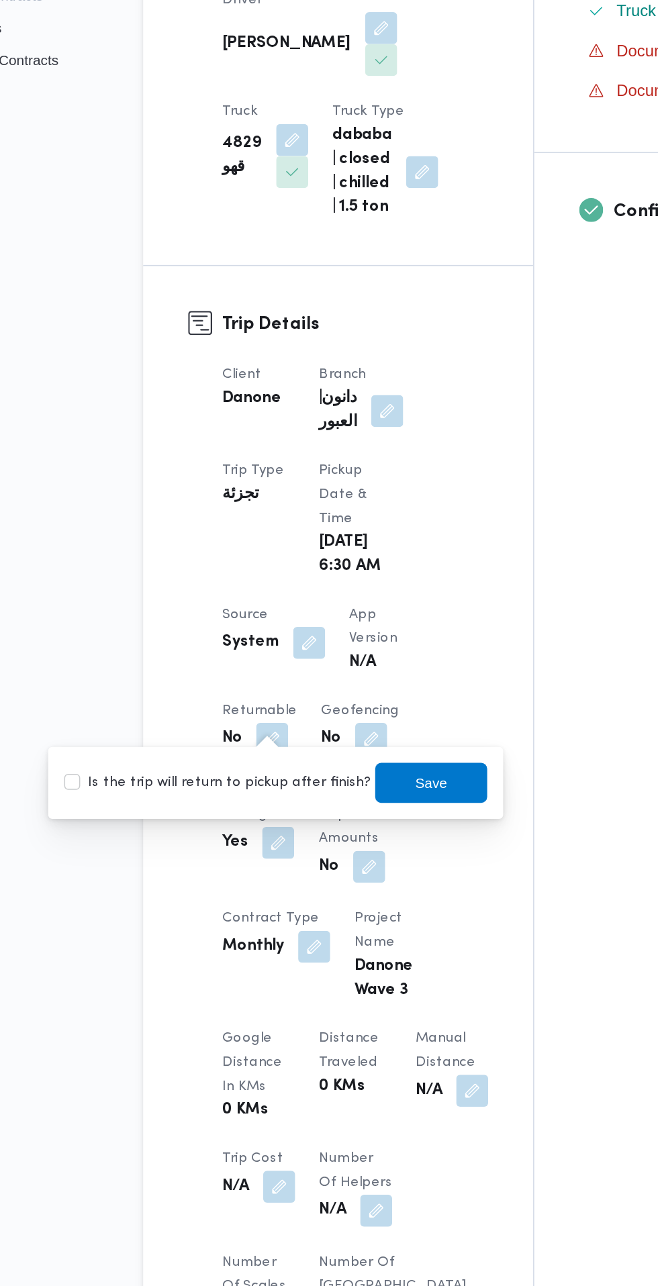
click at [267, 935] on label "Is the trip will return to pickup after finish?" at bounding box center [225, 932] width 206 height 16
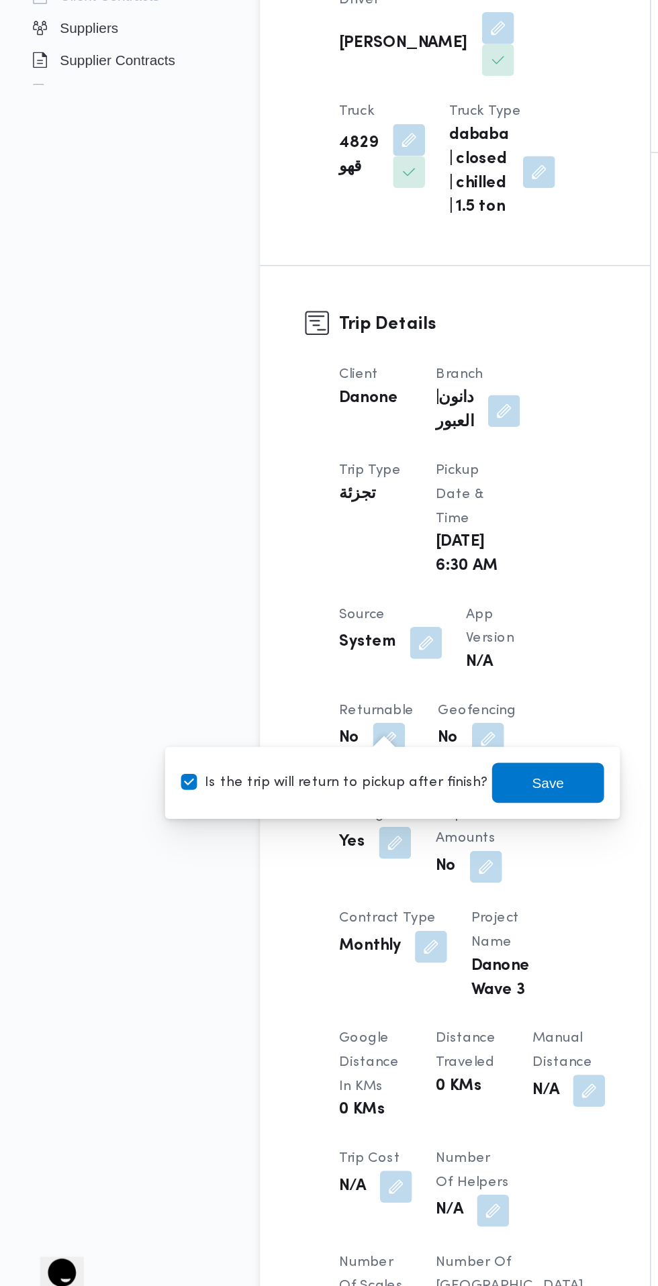
click at [312, 931] on label "Is the trip will return to pickup after finish?" at bounding box center [225, 932] width 206 height 16
click at [269, 933] on label "Is the trip will return to pickup after finish?" at bounding box center [225, 932] width 206 height 16
checkbox input "true"
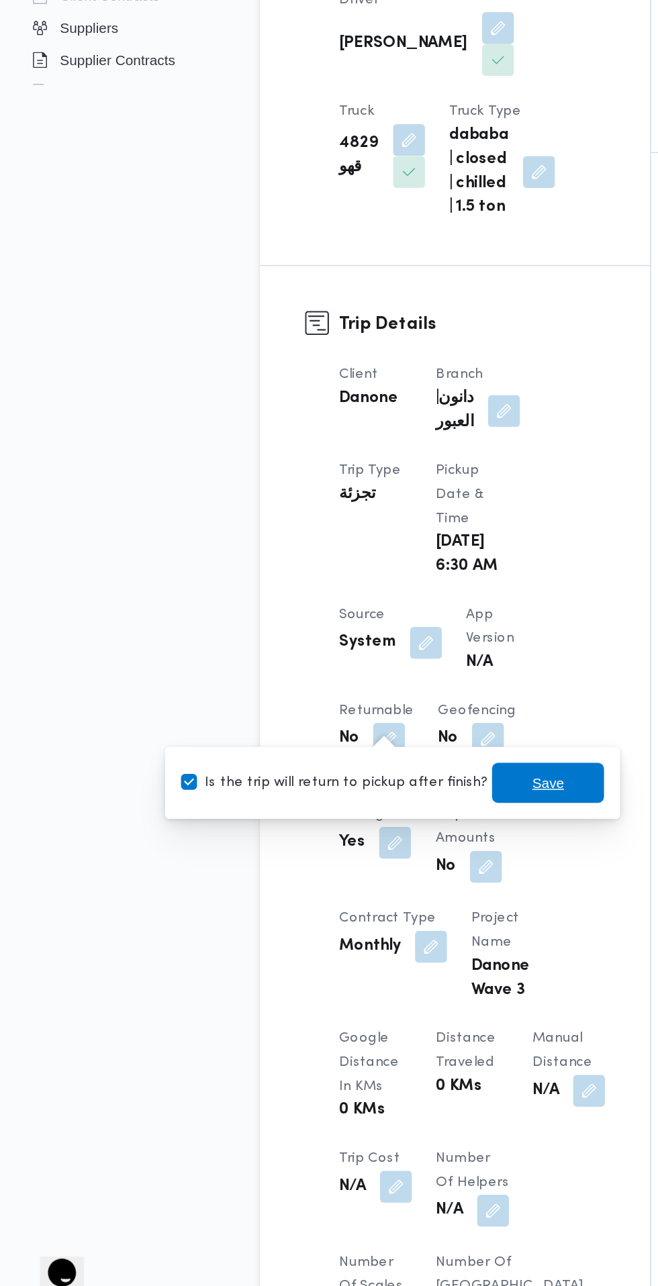
click at [367, 935] on span "Save" at bounding box center [367, 931] width 75 height 27
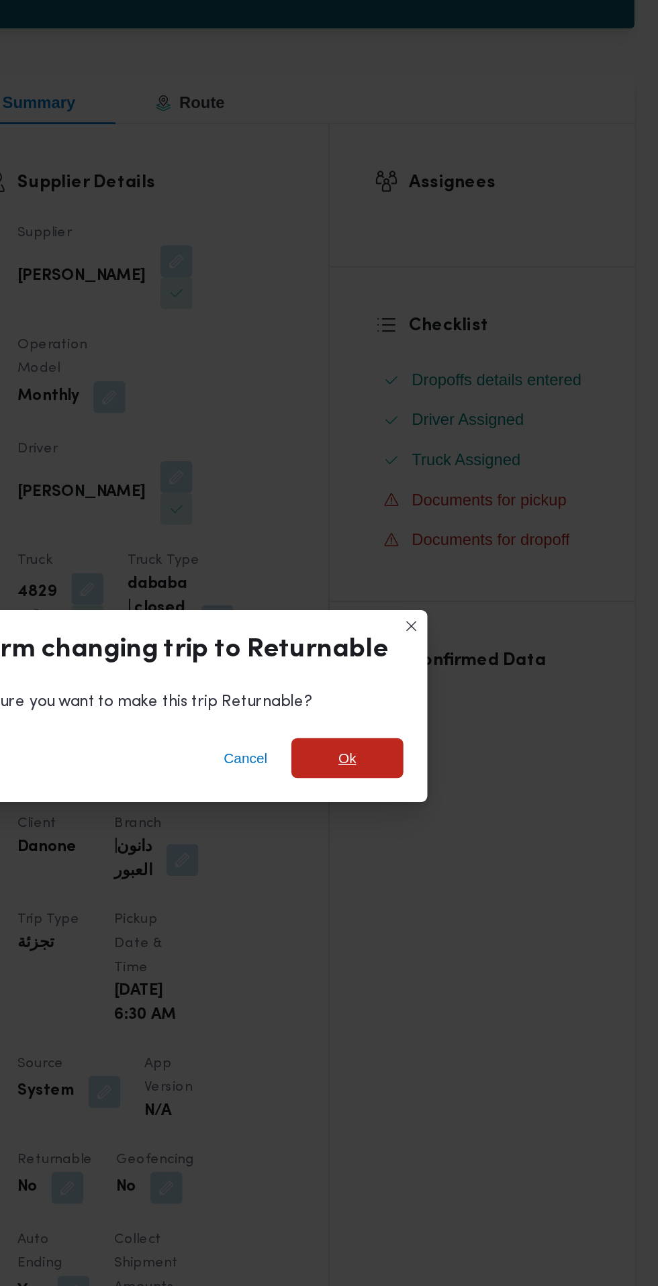
click at [469, 614] on span "Ok" at bounding box center [449, 613] width 75 height 27
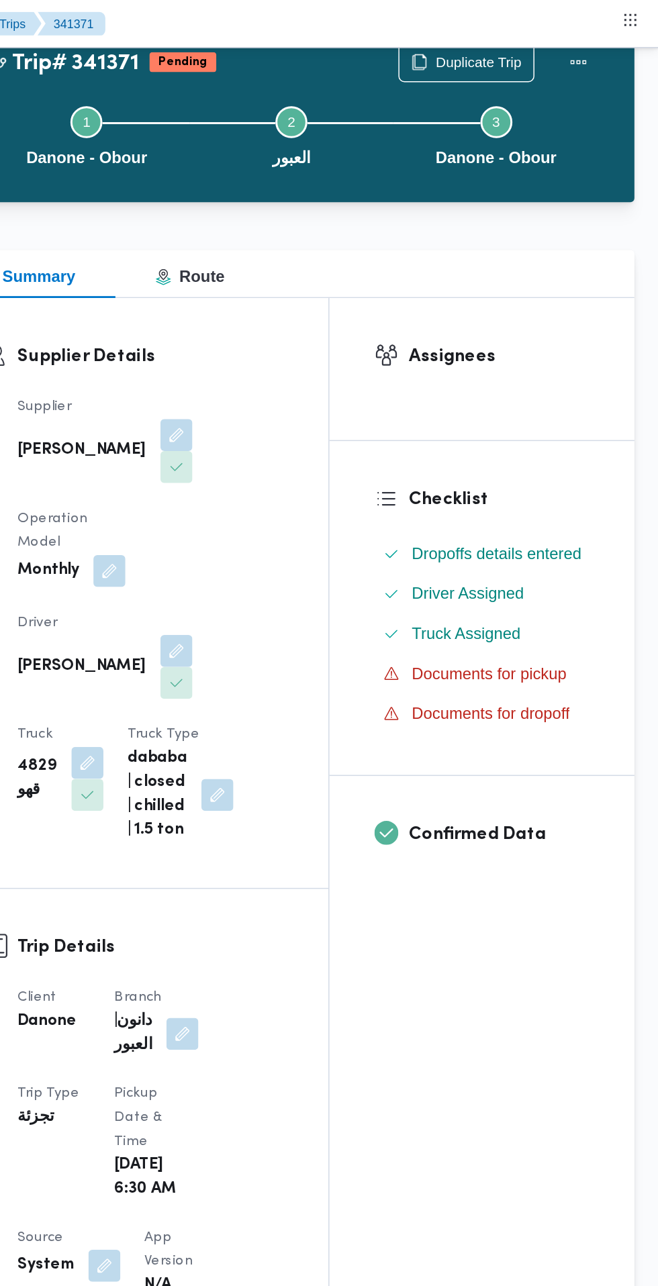
scroll to position [0, 0]
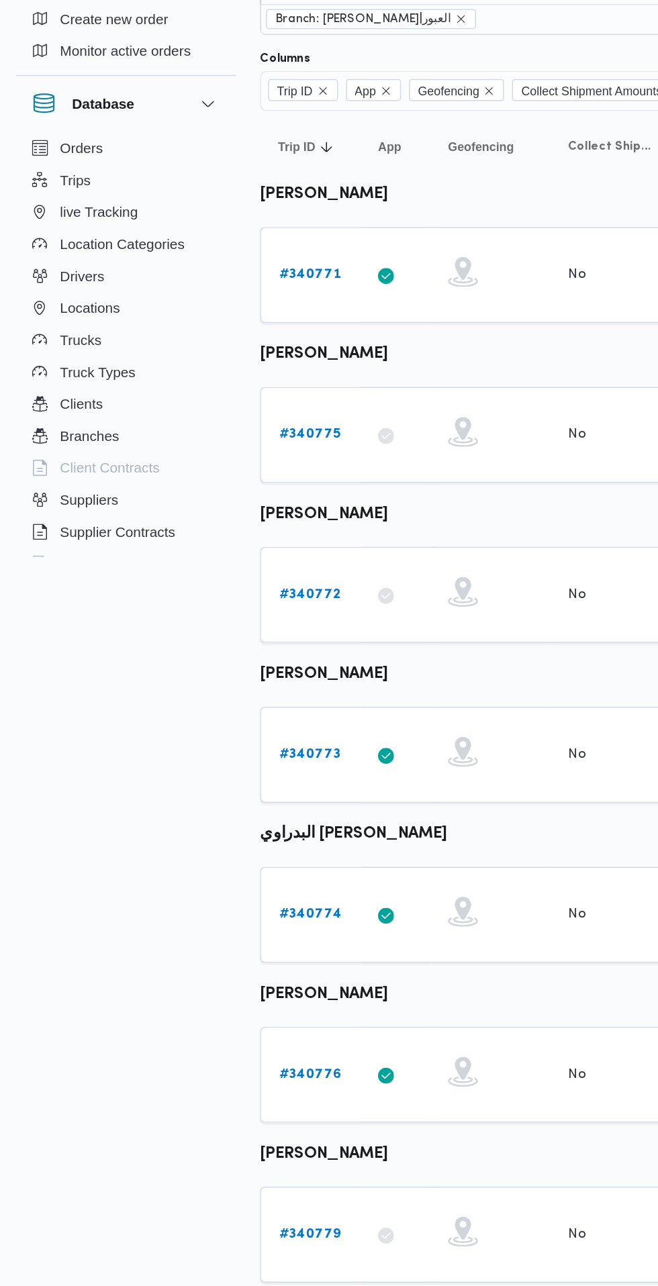
click at [210, 381] on b "# 340775" at bounding box center [208, 381] width 42 height 9
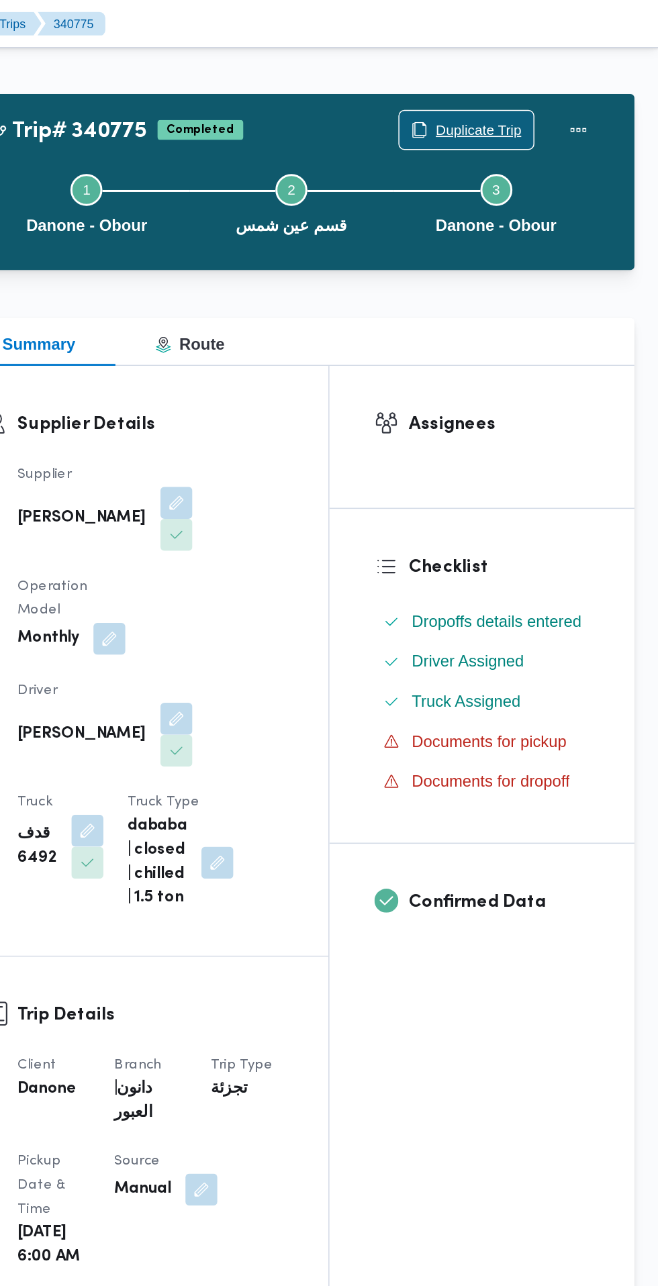
click at [539, 86] on span "Duplicate Trip" at bounding box center [537, 87] width 58 height 16
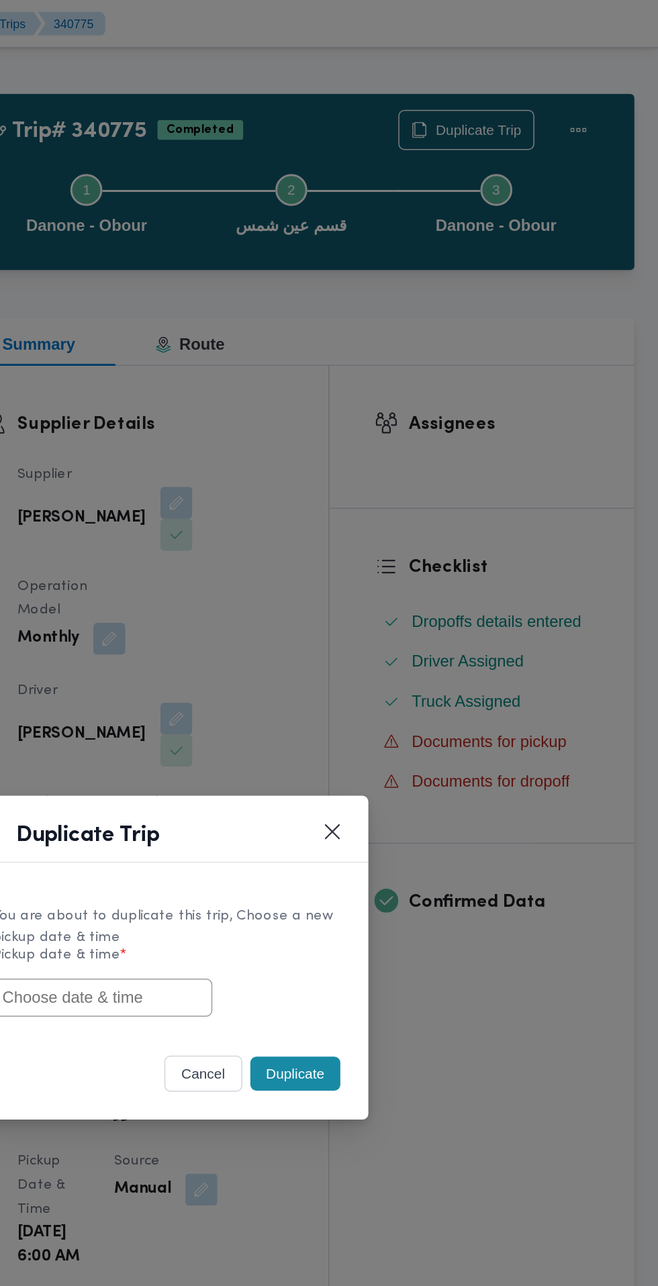
click at [326, 676] on input "text" at bounding box center [285, 670] width 148 height 26
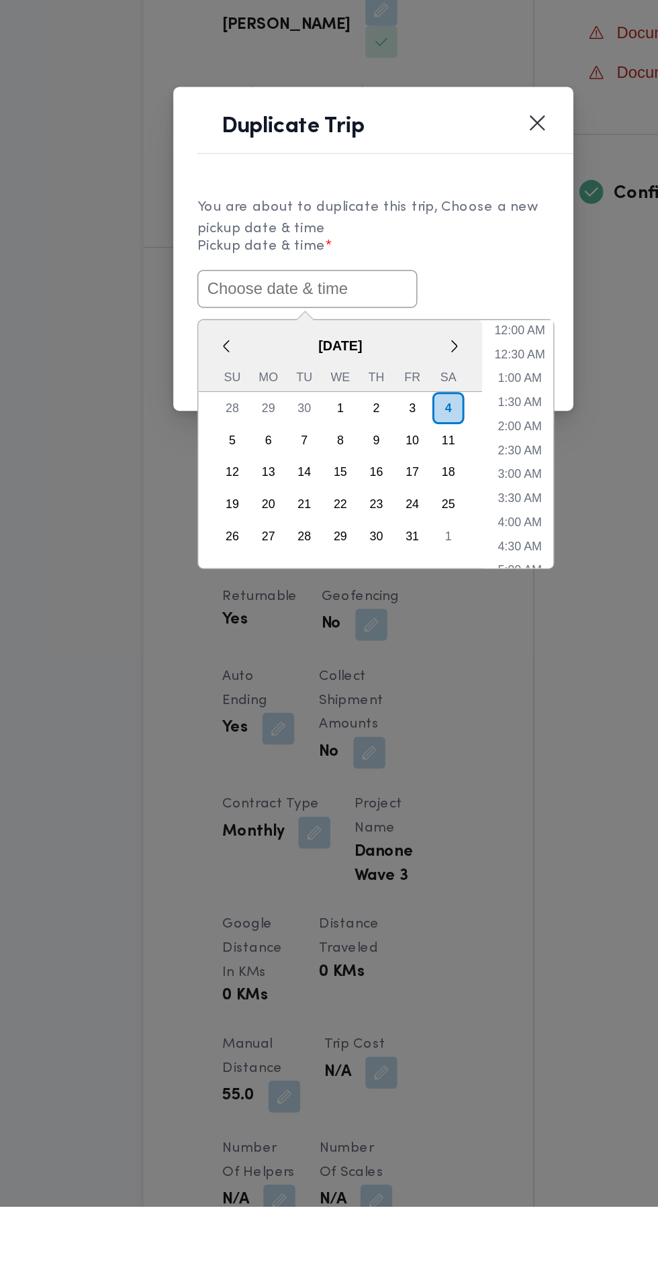
paste input "[DATE] 6:30AM"
type input "[DATE] 6:30AM"
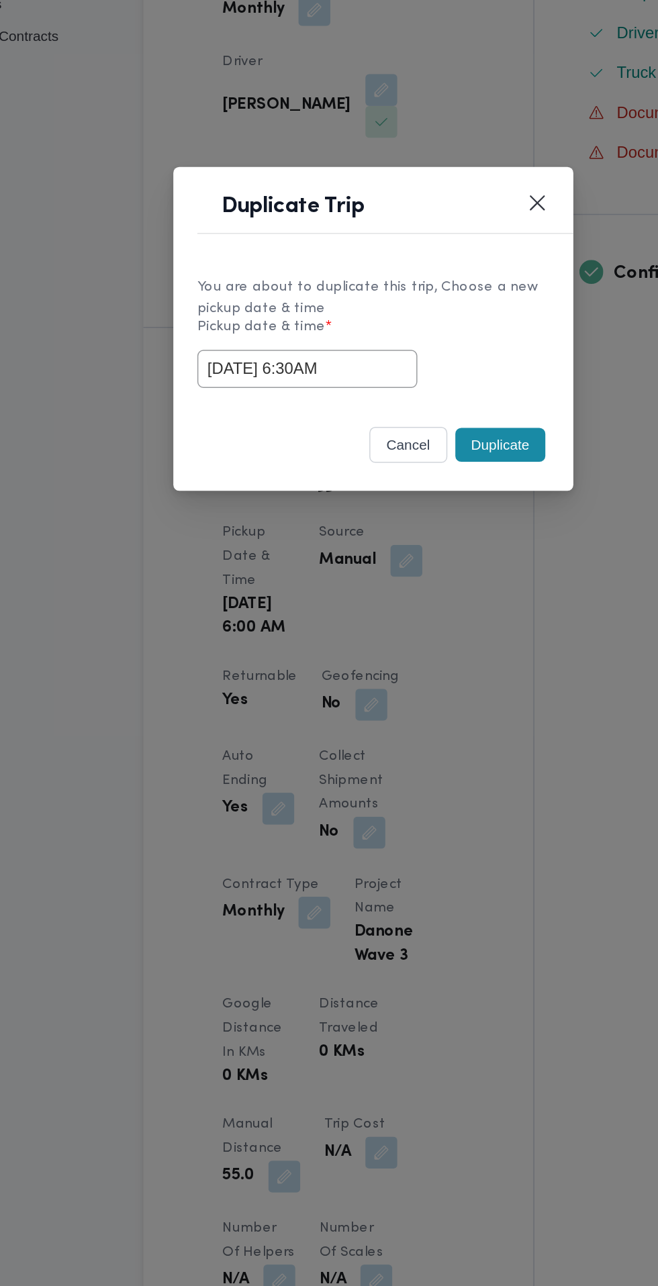
click at [416, 602] on div "You are about to duplicate this trip, Choose a new pickup date & time Pickup da…" at bounding box center [329, 646] width 269 height 100
click at [422, 726] on button "Duplicate" at bounding box center [414, 721] width 60 height 23
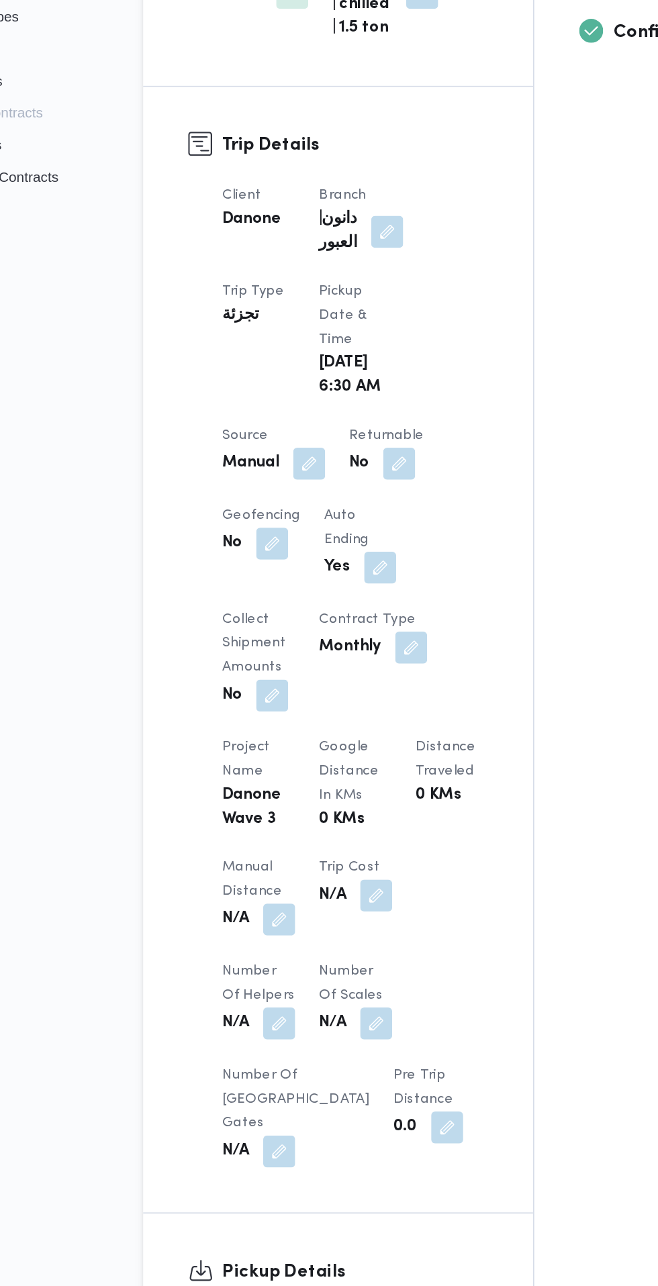
scroll to position [257, 0]
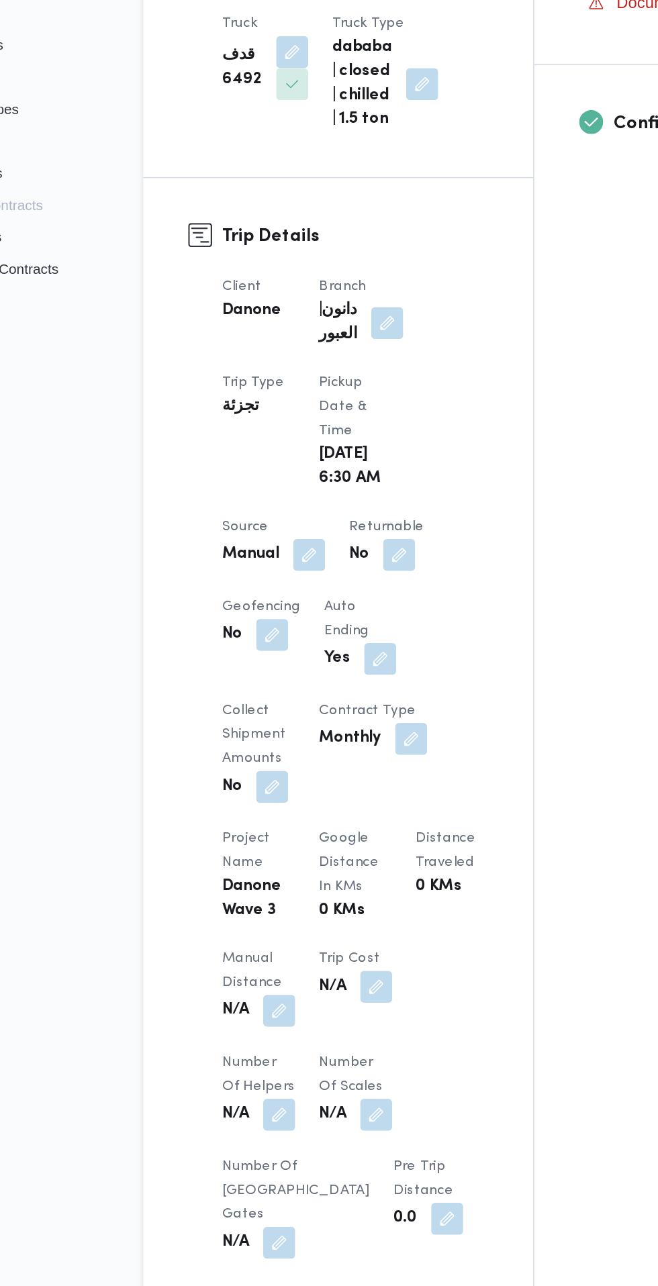
click at [386, 712] on div "Client Danone Branch دانون|العبور Trip Type تجزئة Pickup date & time Sat, Oct 4…" at bounding box center [317, 780] width 195 height 677
click at [340, 634] on button "button" at bounding box center [346, 638] width 21 height 21
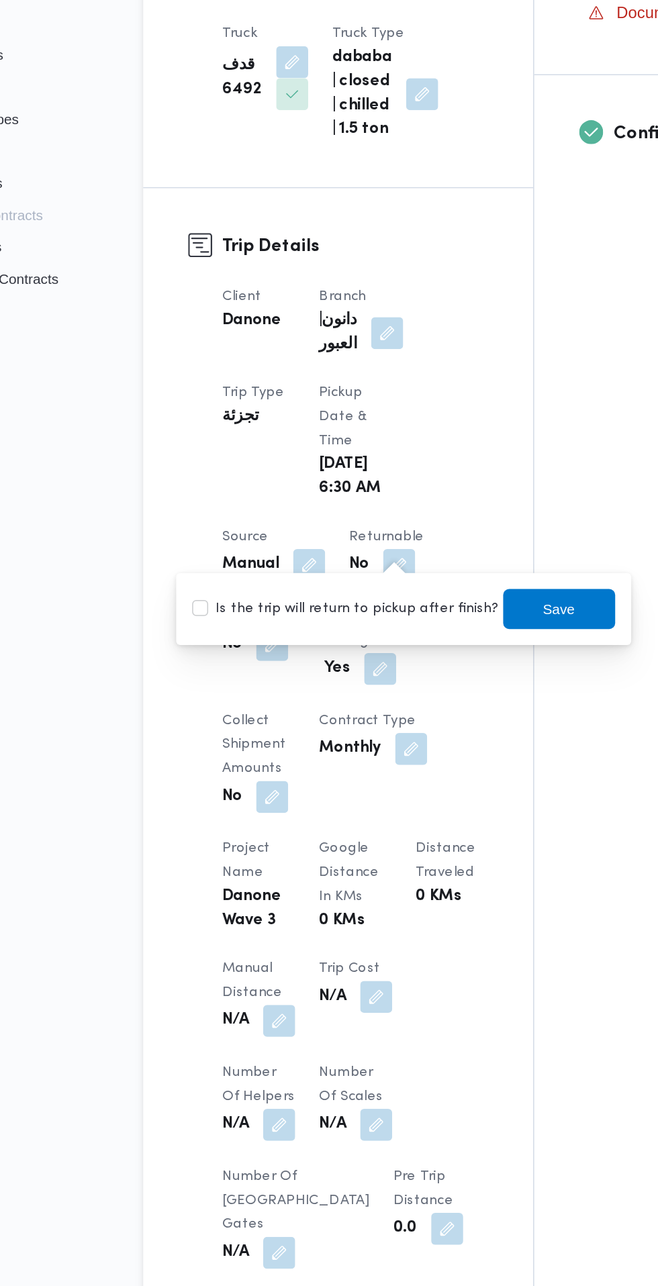
click at [328, 665] on label "Is the trip will return to pickup after finish?" at bounding box center [310, 668] width 206 height 16
checkbox input "true"
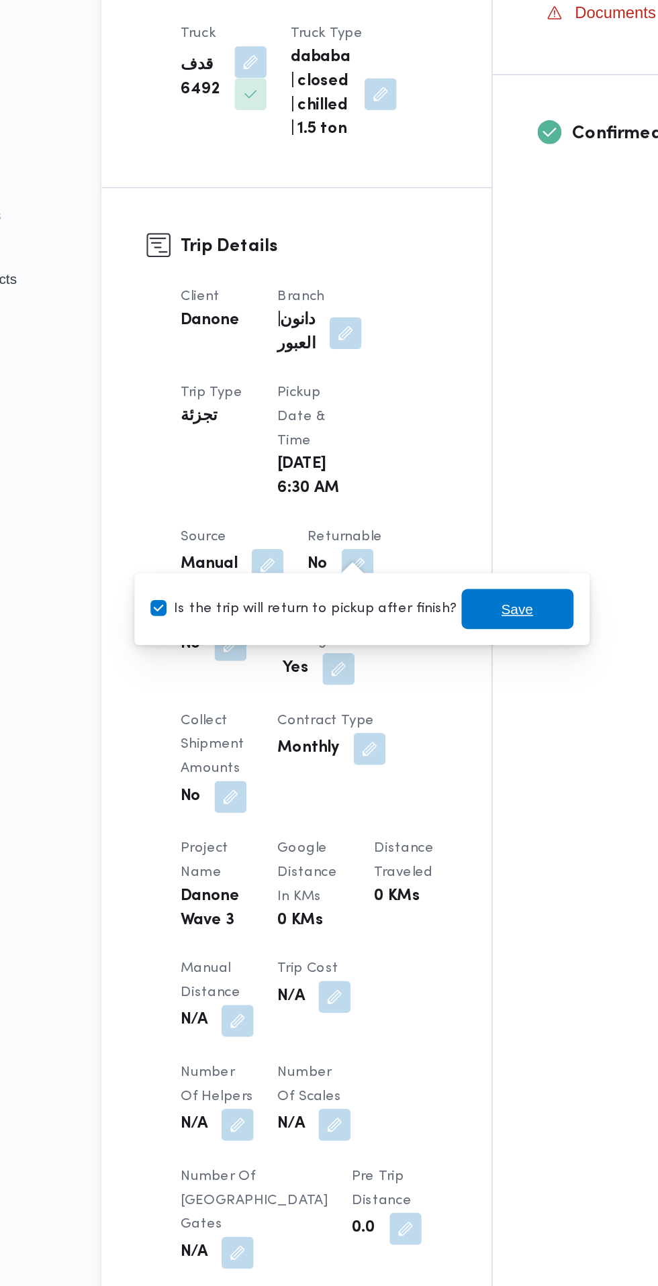
click at [443, 667] on span "Save" at bounding box center [453, 668] width 21 height 16
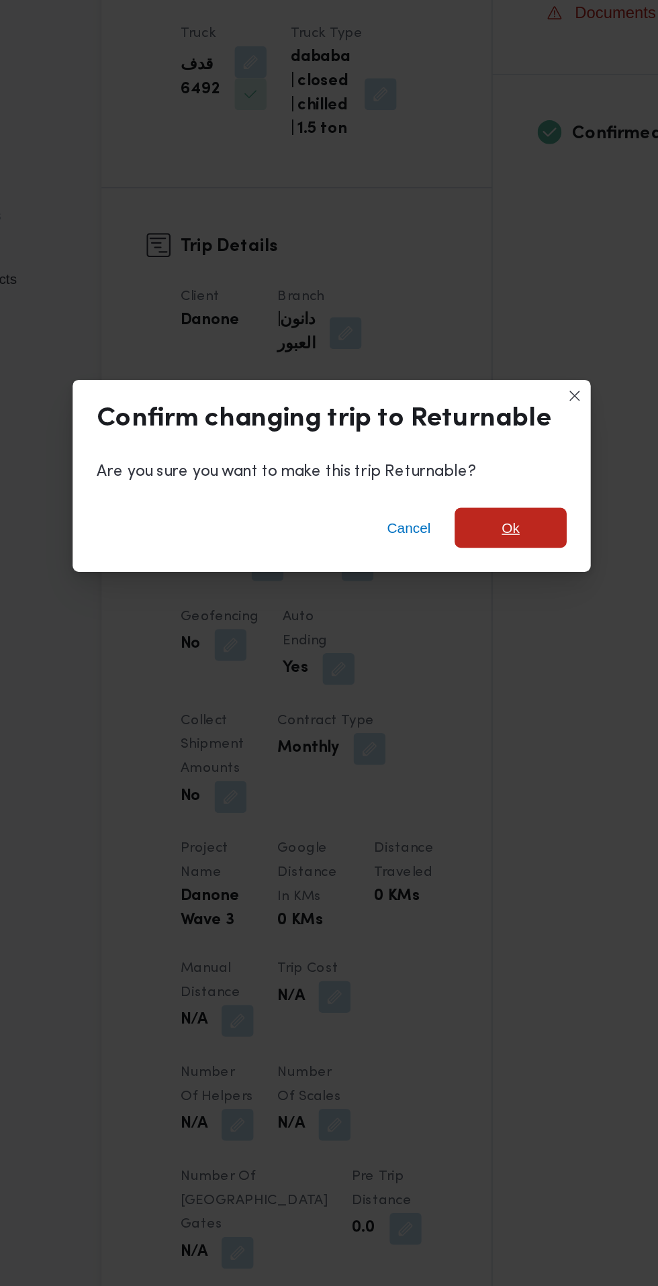
click at [463, 613] on span "Ok" at bounding box center [449, 613] width 75 height 27
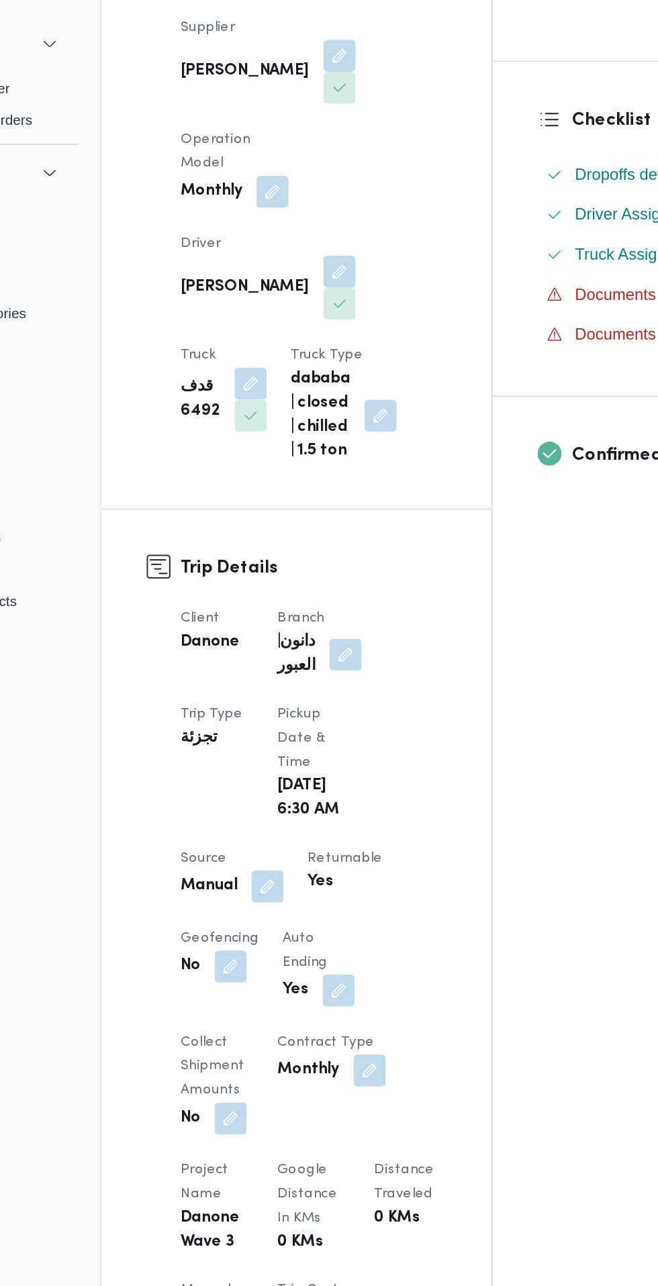
scroll to position [0, 0]
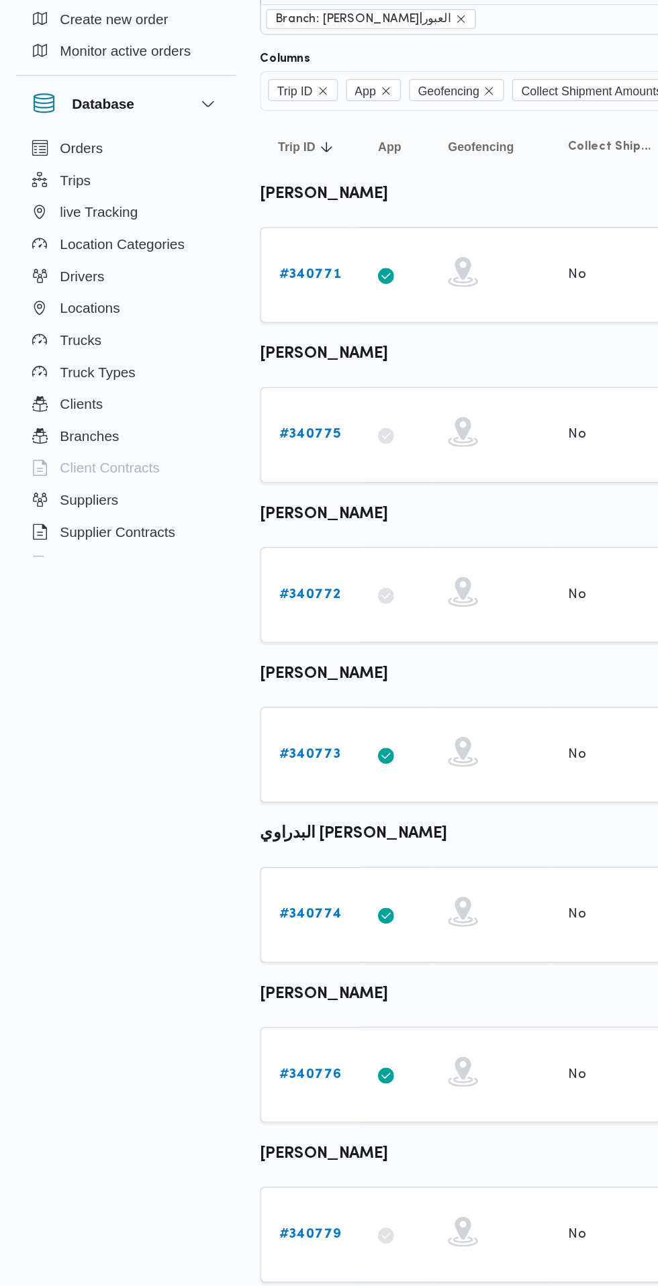
click at [214, 488] on b "# 340772" at bounding box center [208, 488] width 42 height 9
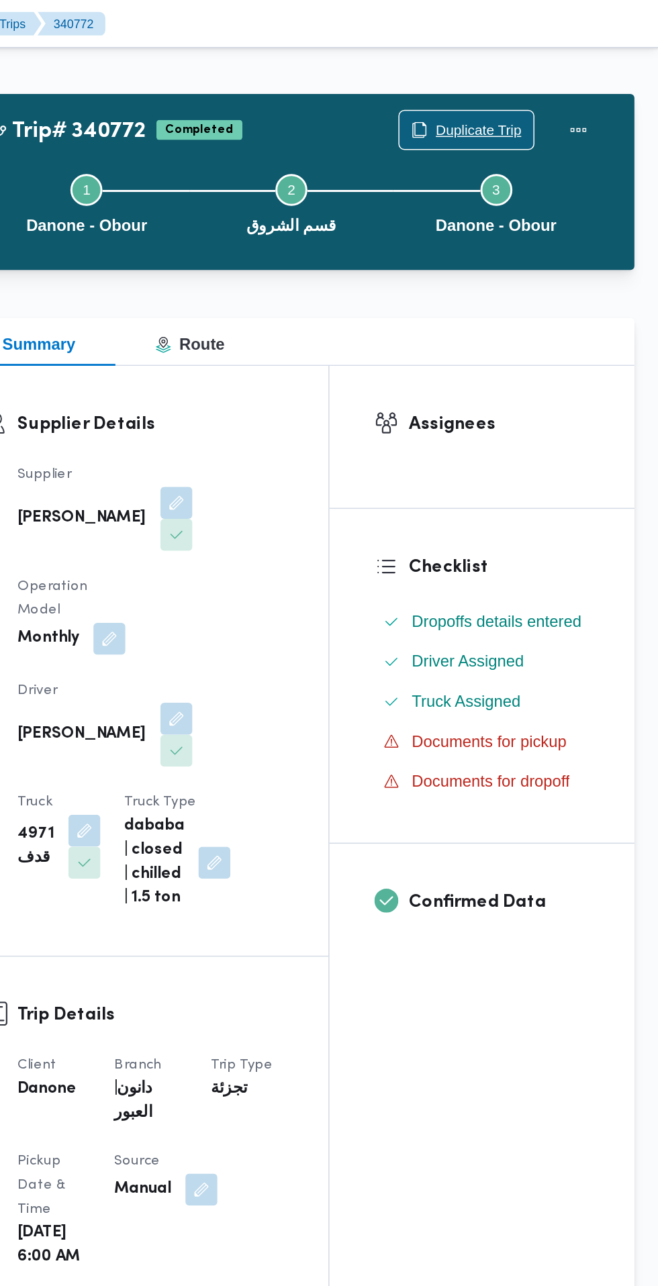
click at [546, 87] on span "Duplicate Trip" at bounding box center [537, 87] width 58 height 16
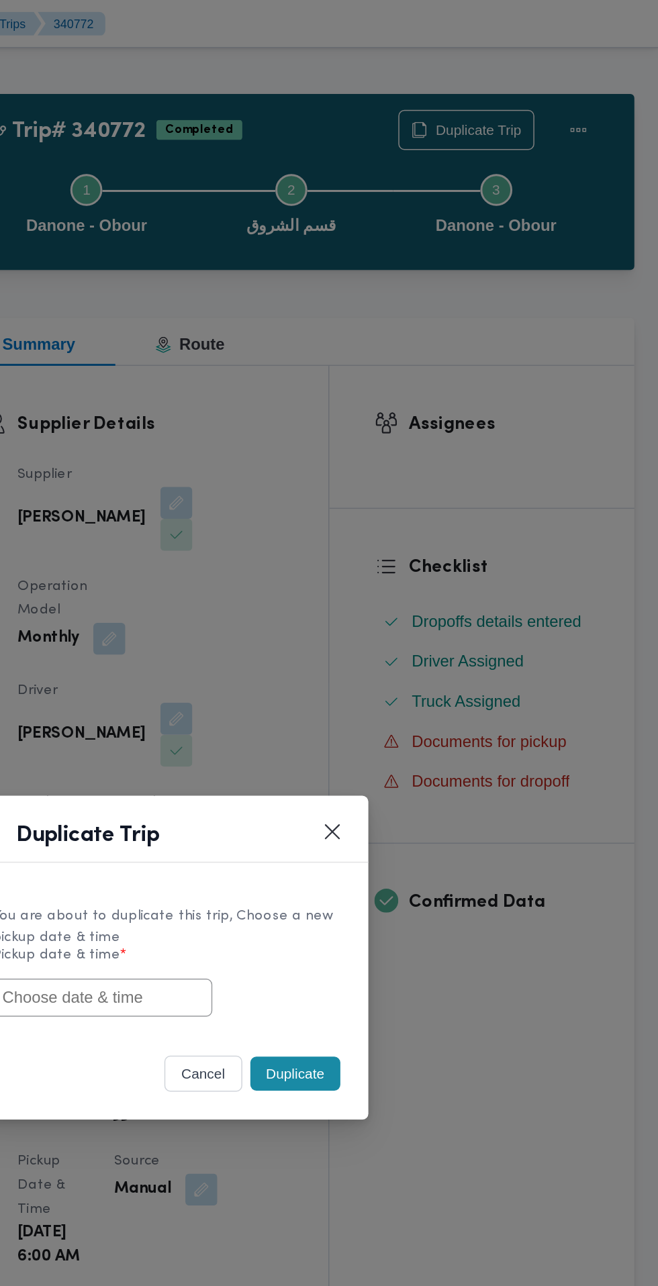
click at [307, 667] on input "text" at bounding box center [285, 670] width 148 height 26
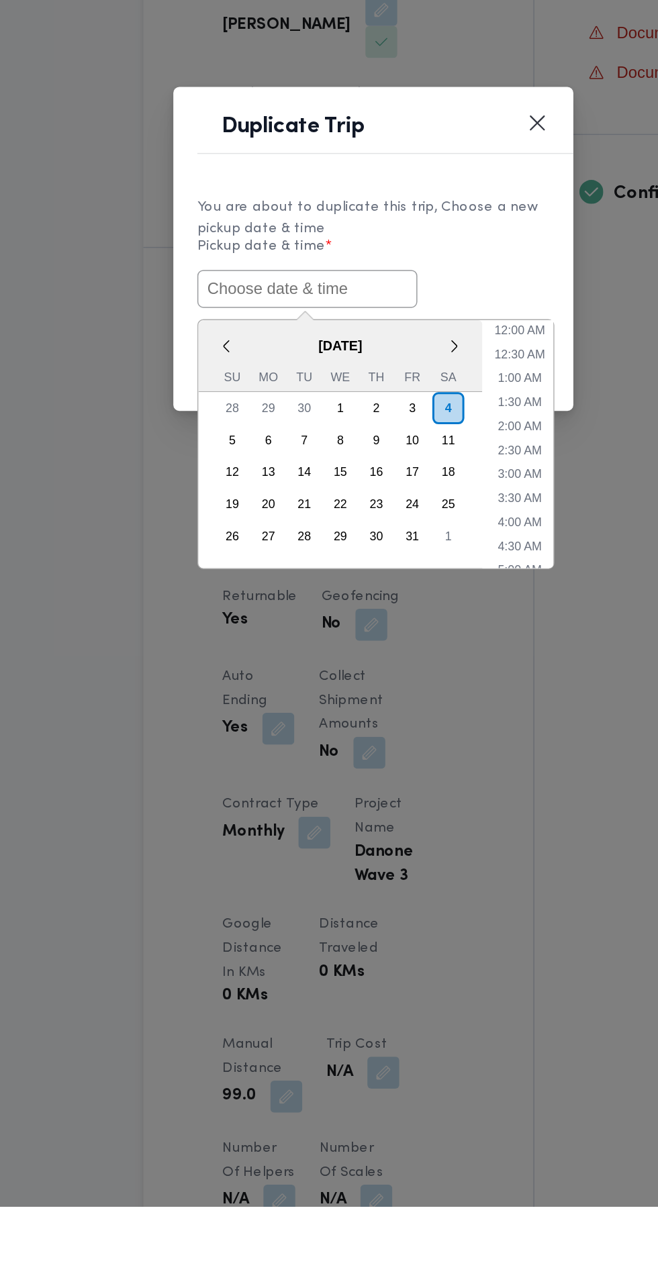
paste input "[DATE] 6:30AM"
type input "[DATE] 6:30AM"
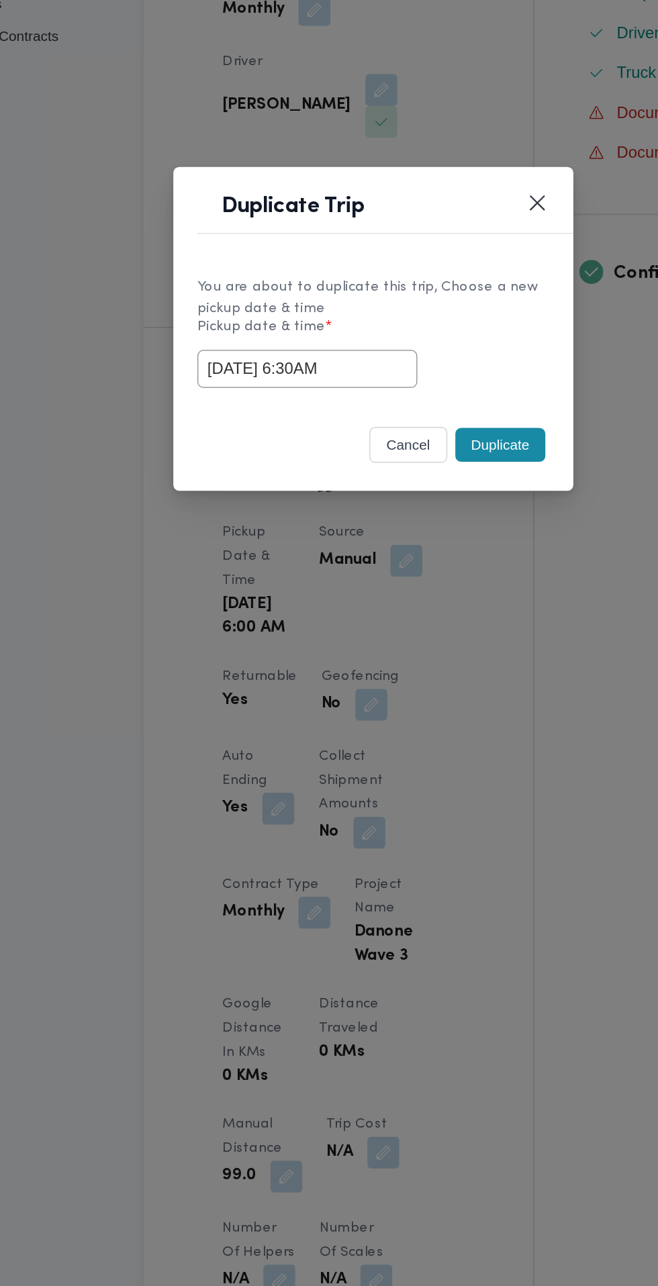
click at [419, 605] on div "You are about to duplicate this trip, Choose a new pickup date & time Pickup da…" at bounding box center [329, 646] width 269 height 100
click at [431, 726] on button "Duplicate" at bounding box center [414, 721] width 60 height 23
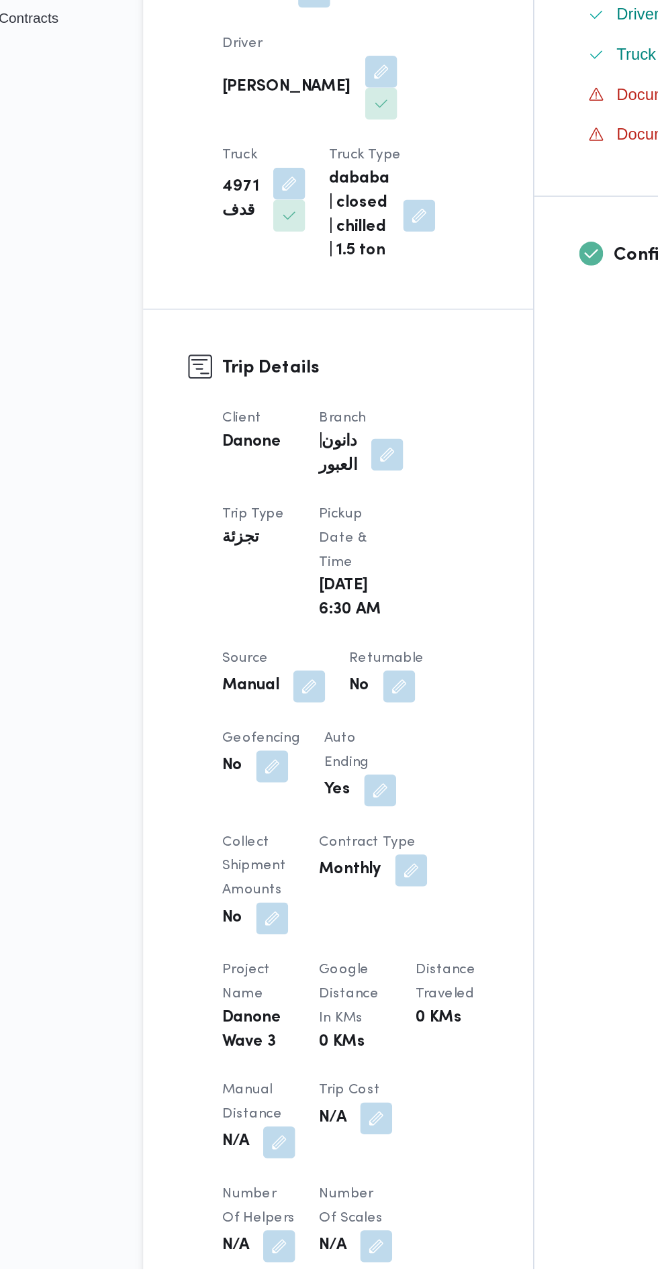
click at [354, 902] on button "button" at bounding box center [346, 895] width 21 height 21
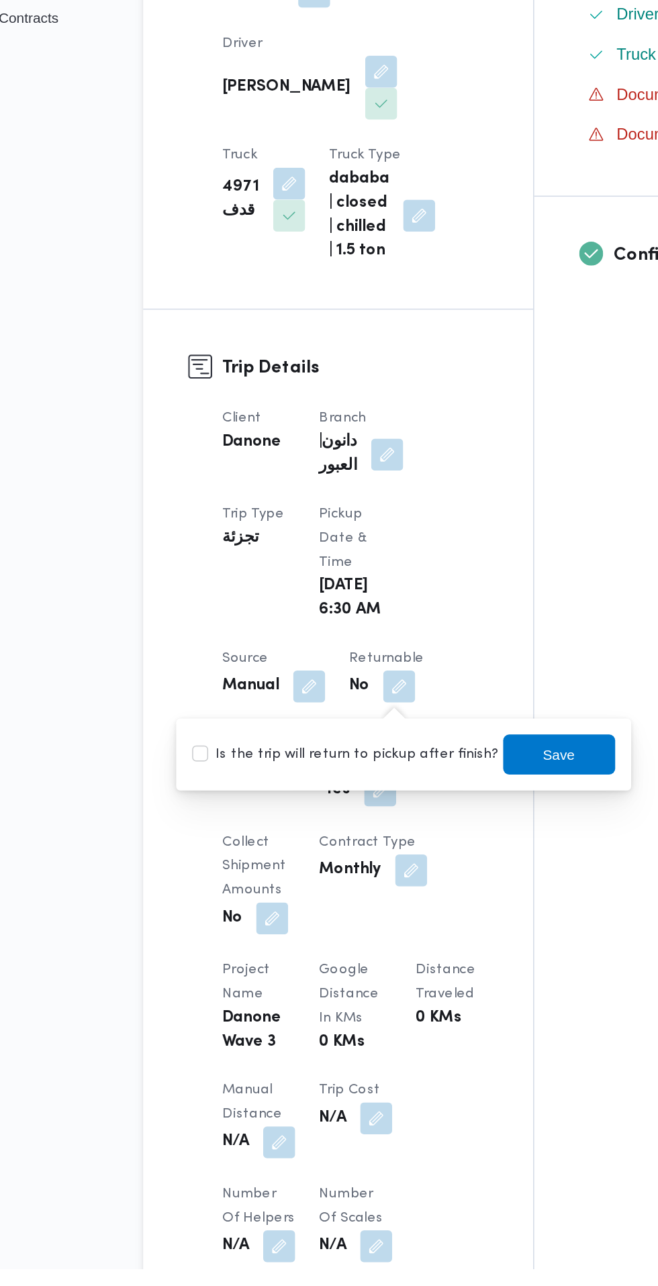
click at [332, 941] on label "Is the trip will return to pickup after finish?" at bounding box center [310, 941] width 206 height 16
checkbox input "true"
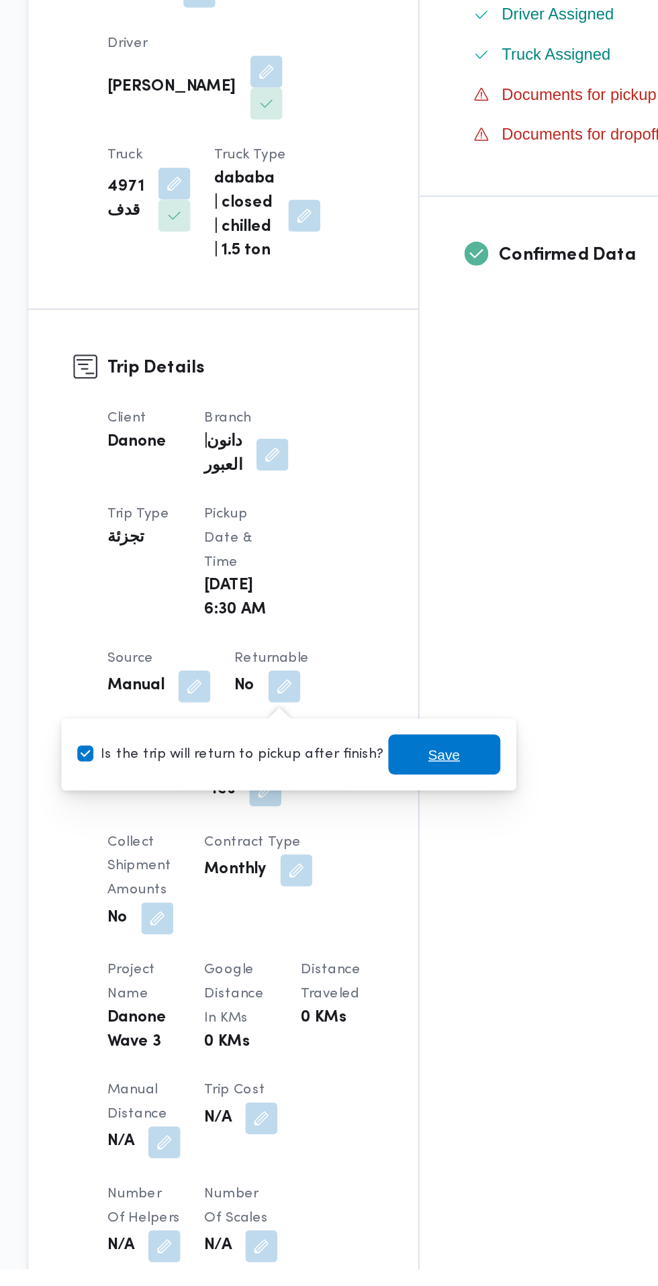
click at [446, 948] on span "Save" at bounding box center [453, 941] width 21 height 16
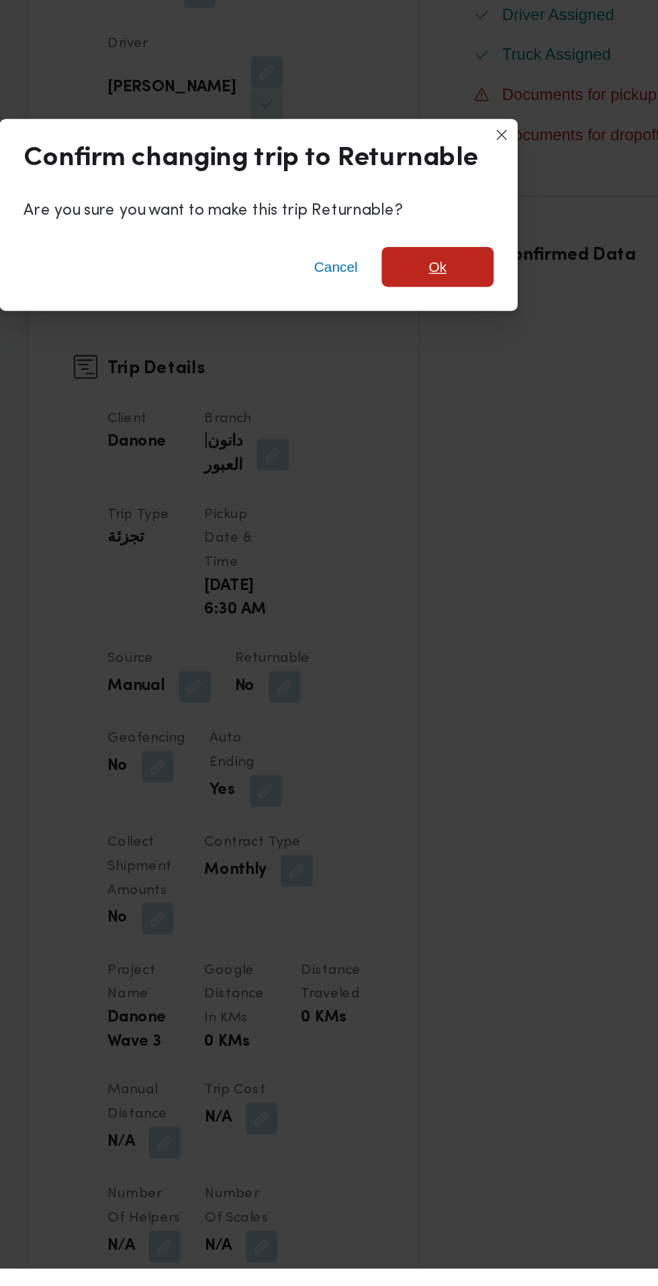
click at [472, 627] on span "Ok" at bounding box center [449, 613] width 75 height 27
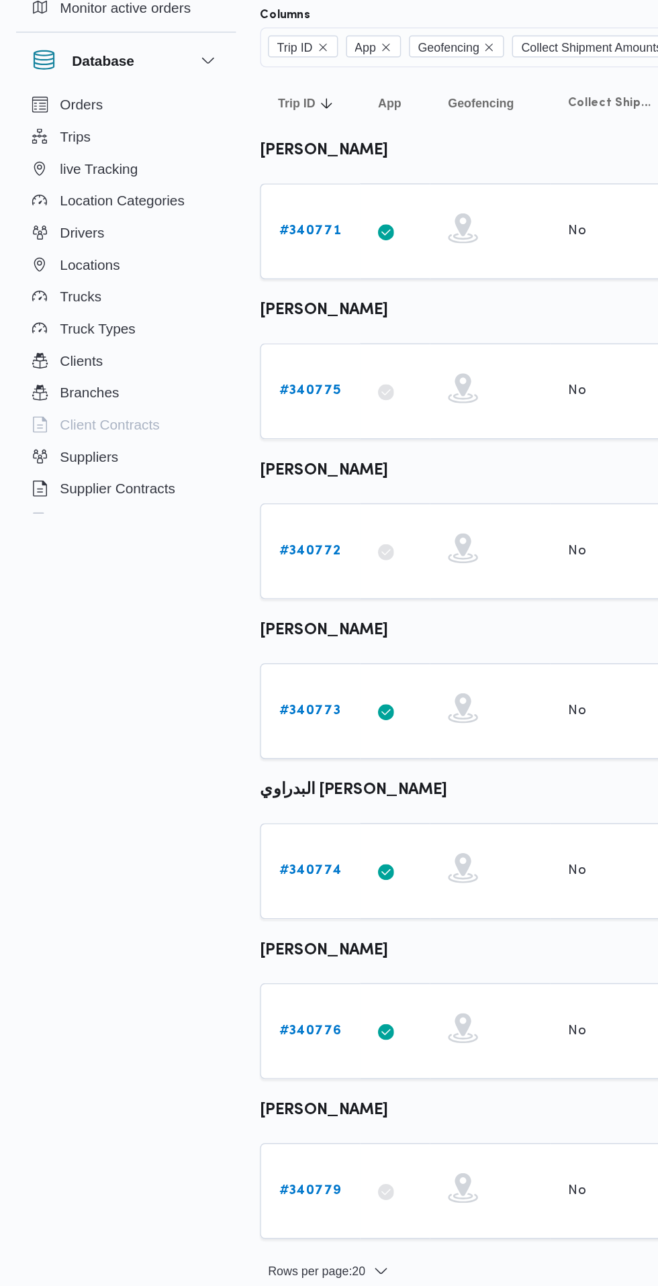
click at [212, 599] on b "# 340773" at bounding box center [208, 595] width 42 height 9
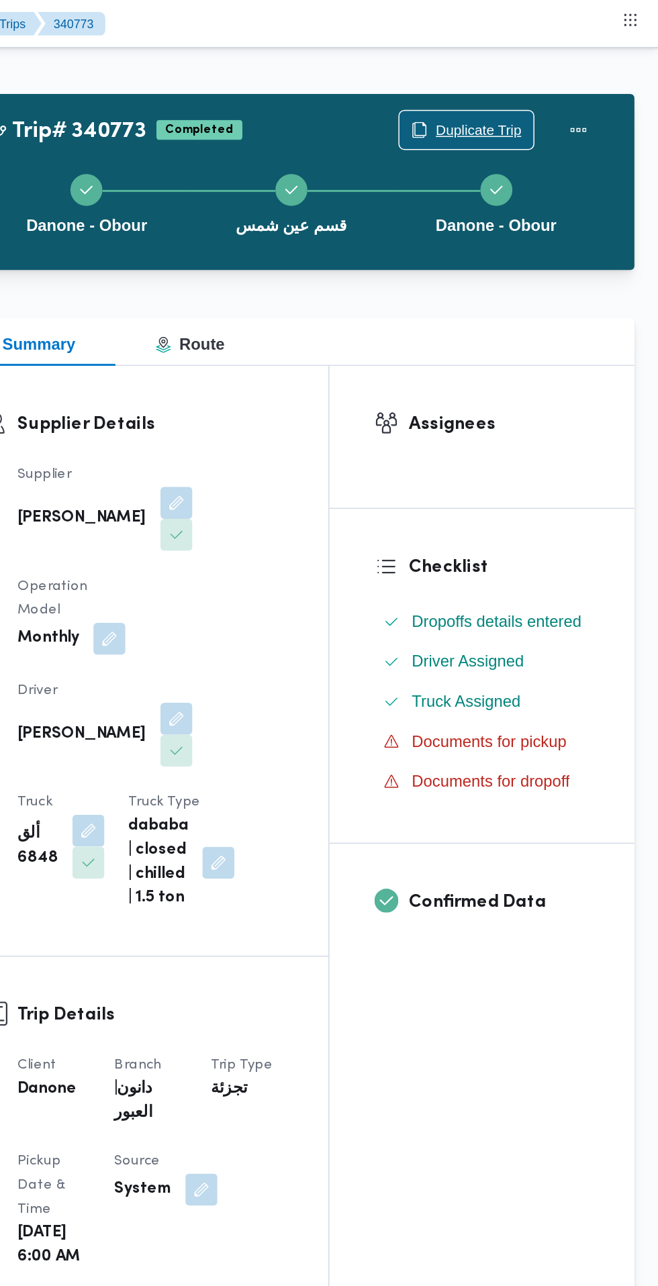
click at [534, 87] on span "Duplicate Trip" at bounding box center [537, 87] width 58 height 16
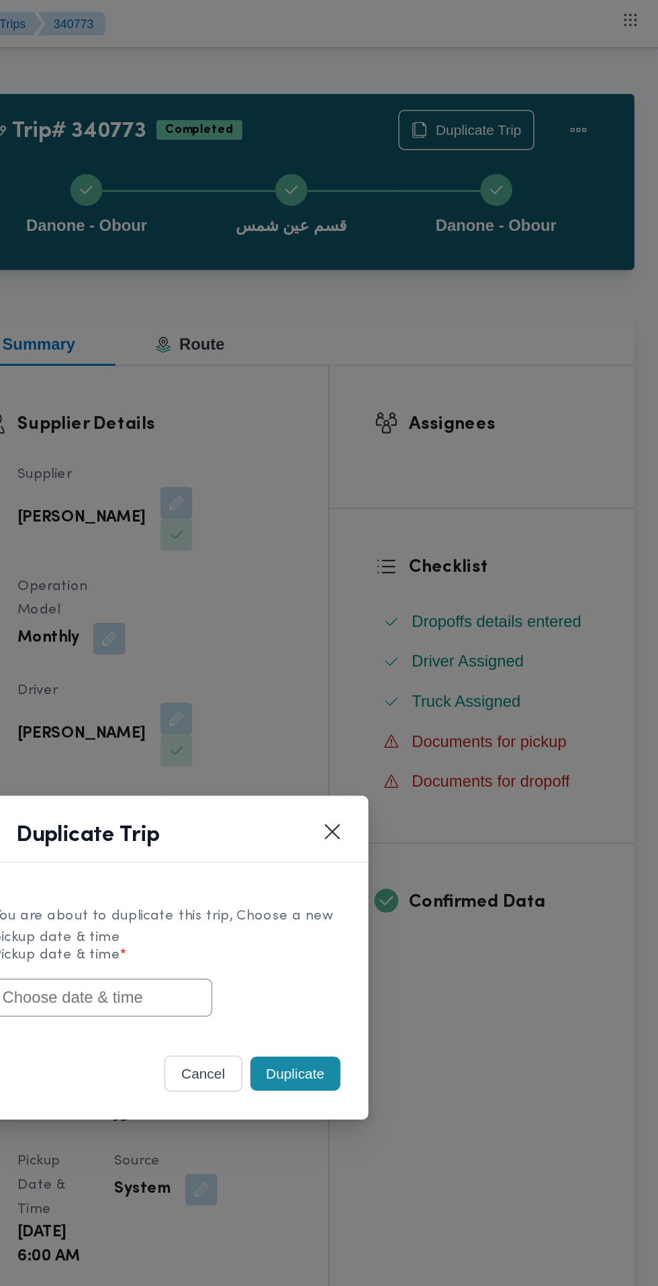
click at [336, 666] on input "text" at bounding box center [285, 670] width 148 height 26
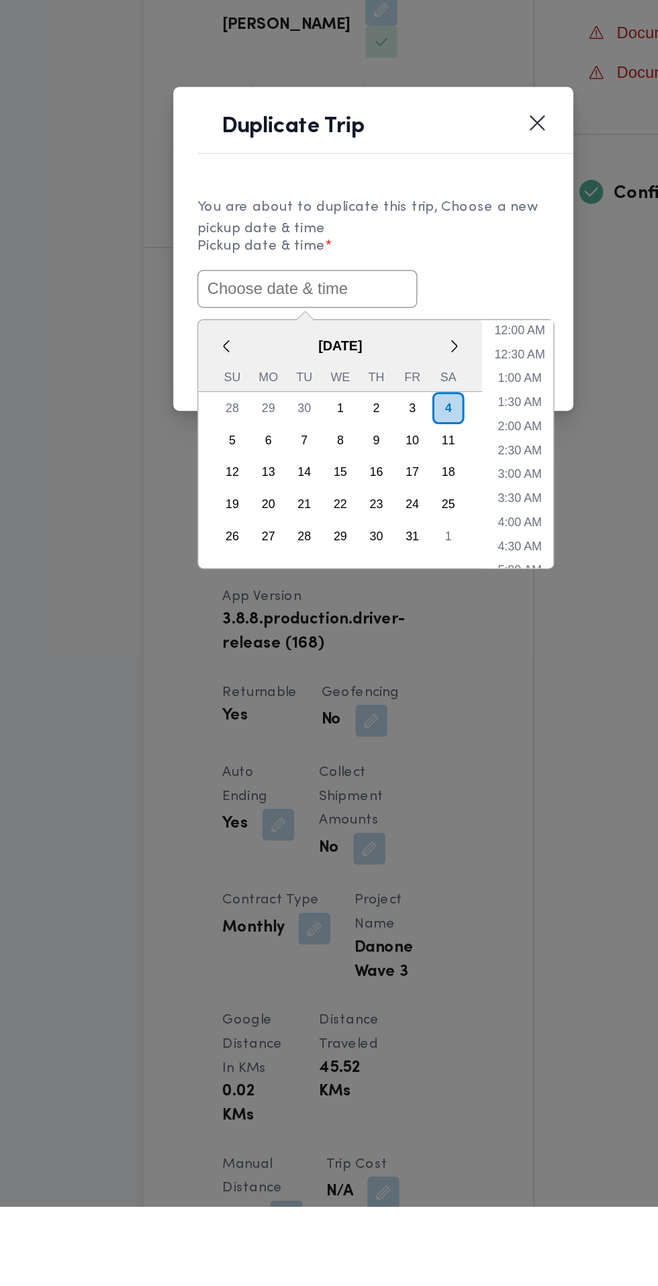
paste input "[DATE] 6:30AM"
type input "[DATE] 6:30AM"
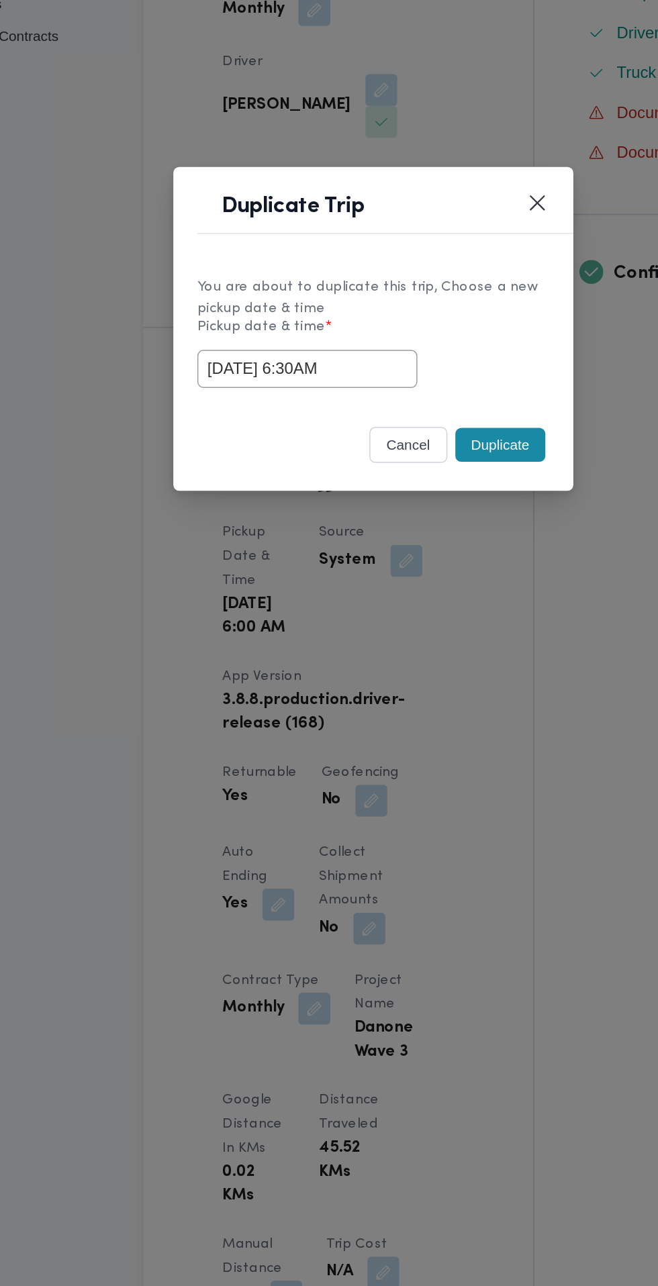
click at [423, 613] on div "You are about to duplicate this trip, Choose a new pickup date & time" at bounding box center [329, 622] width 236 height 28
click at [429, 722] on button "Duplicate" at bounding box center [414, 721] width 60 height 23
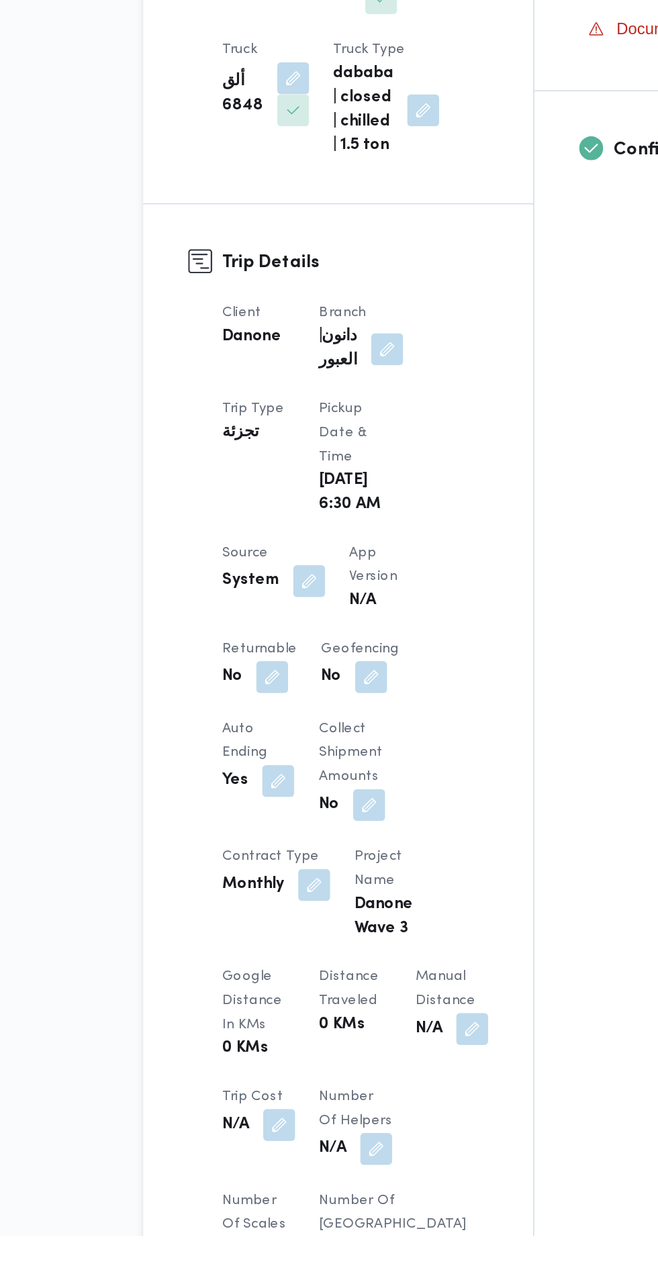
scroll to position [116, 0]
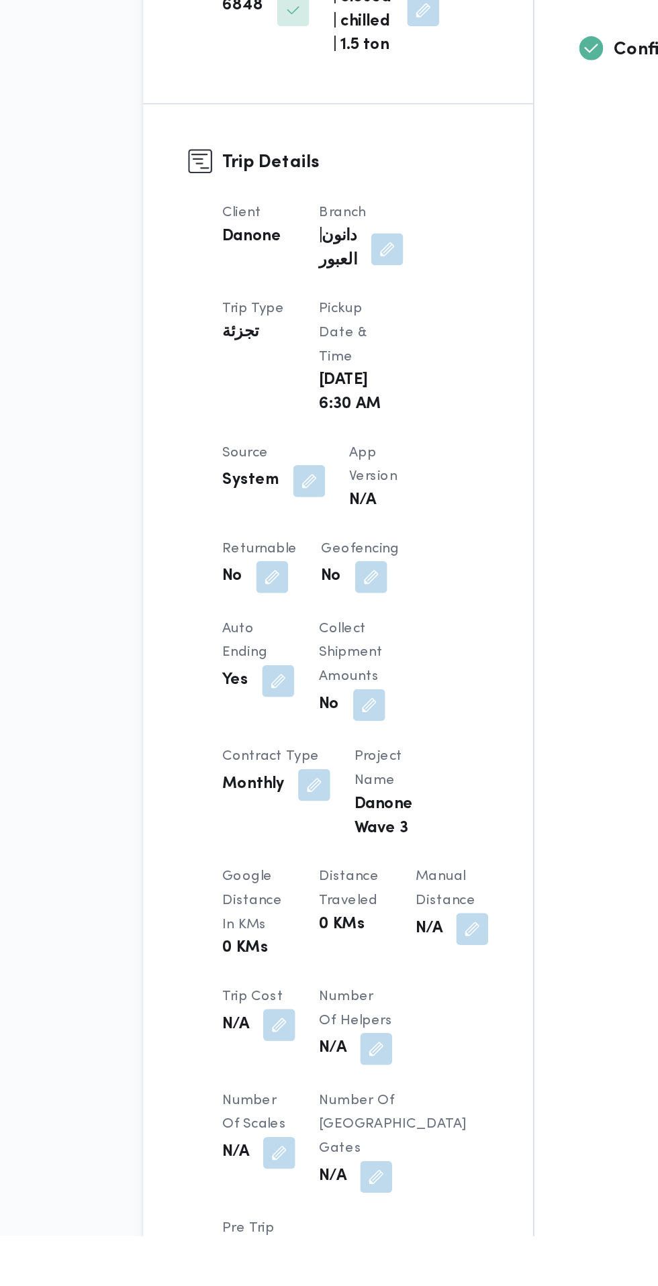
click at [263, 841] on button "button" at bounding box center [260, 843] width 21 height 21
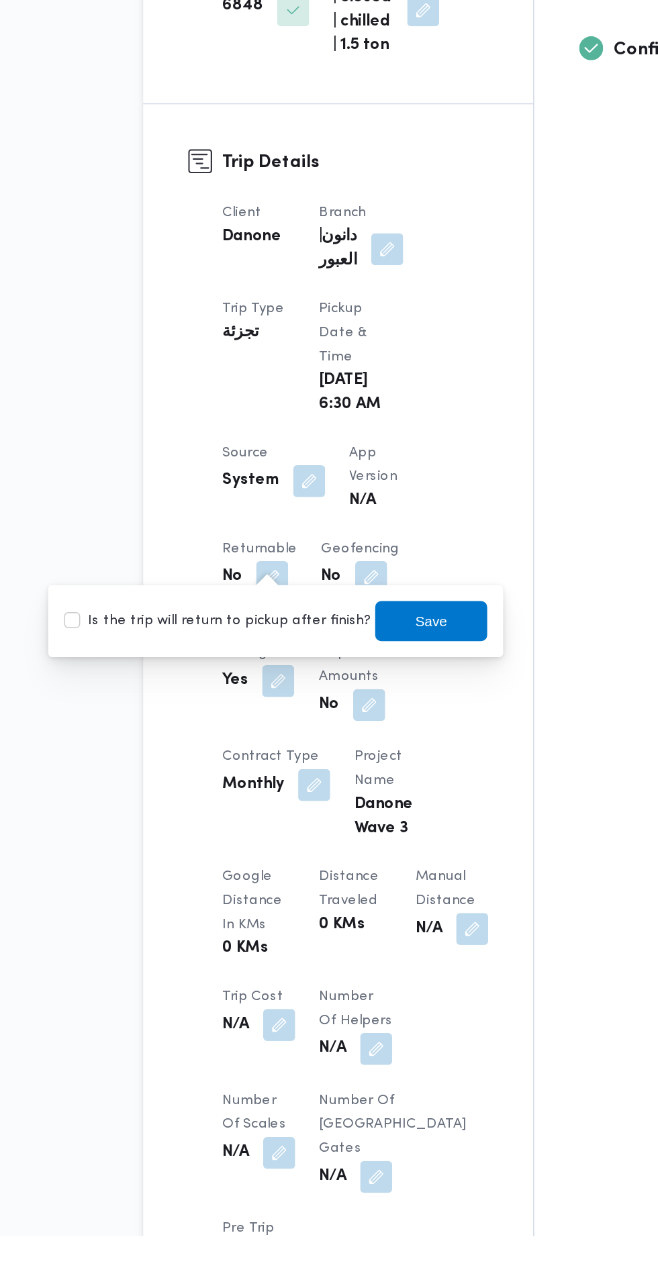
click at [258, 875] on label "Is the trip will return to pickup after finish?" at bounding box center [225, 873] width 206 height 16
checkbox input "true"
click at [361, 871] on span "Save" at bounding box center [367, 873] width 21 height 16
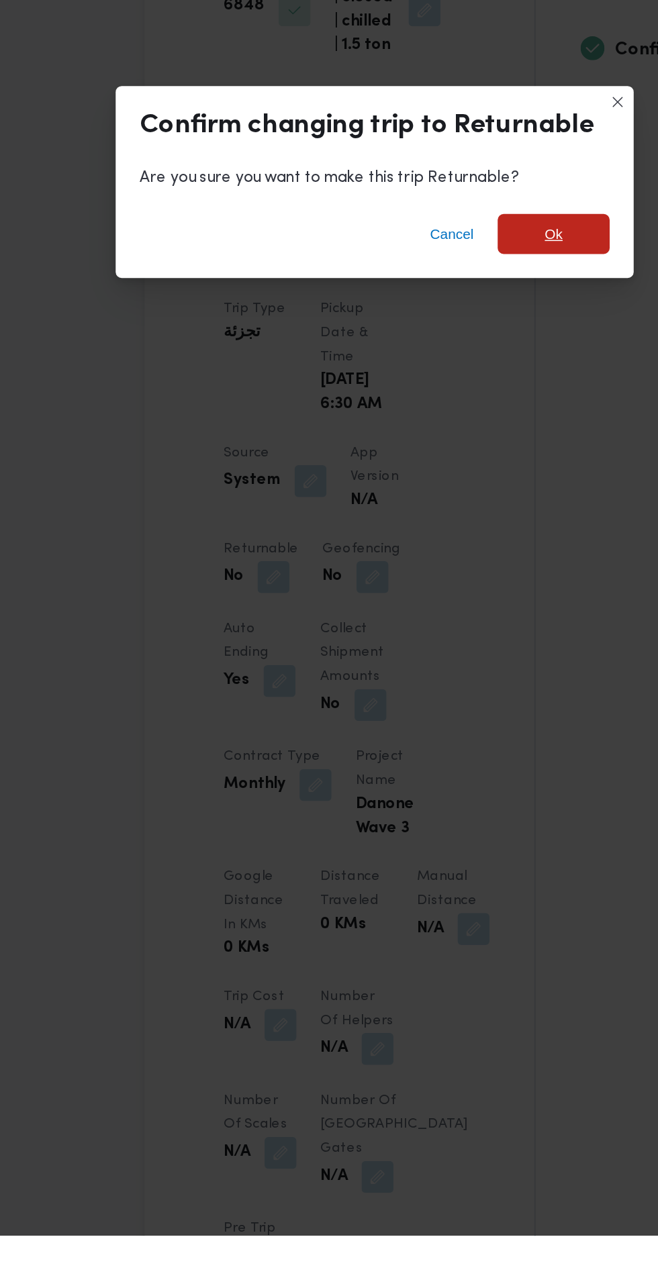
click at [436, 627] on span "Ok" at bounding box center [449, 613] width 75 height 27
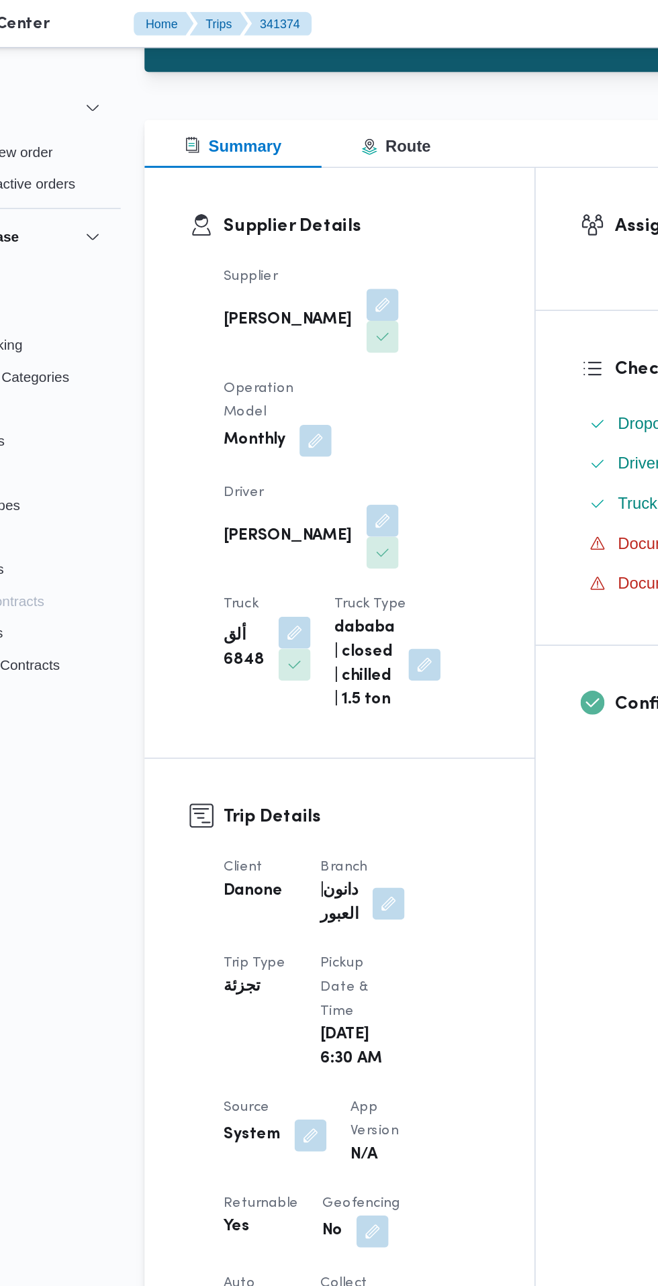
scroll to position [0, 0]
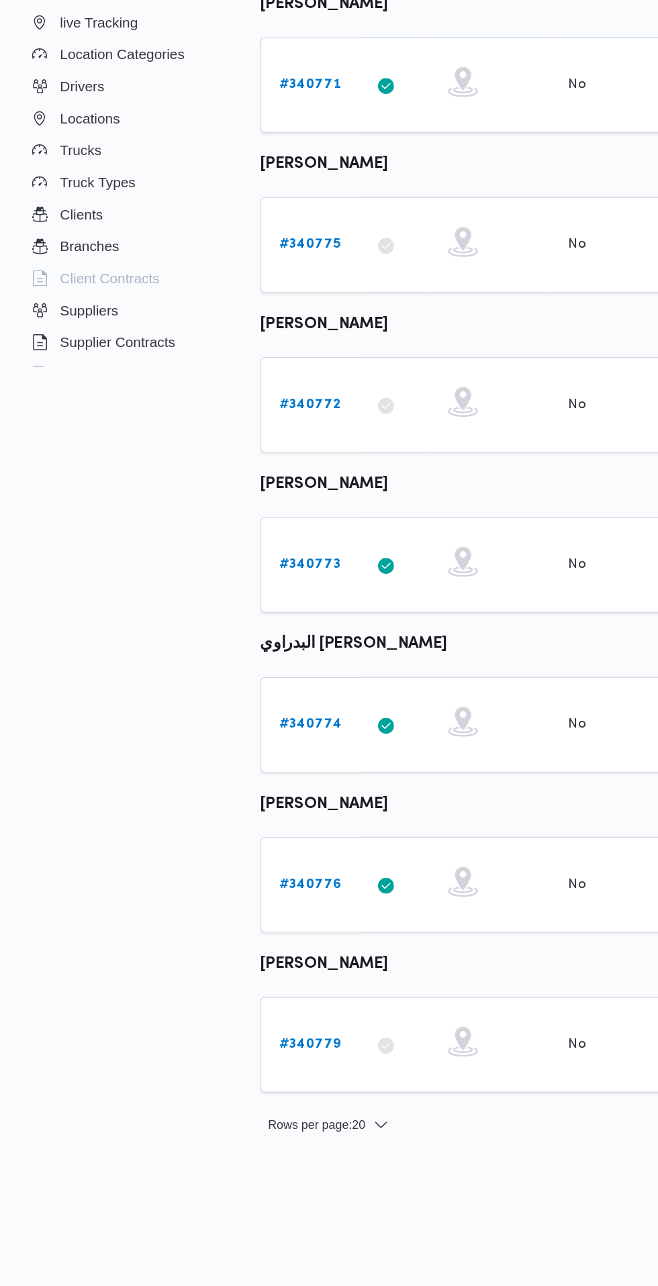
click at [210, 704] on b "# 340774" at bounding box center [208, 703] width 42 height 9
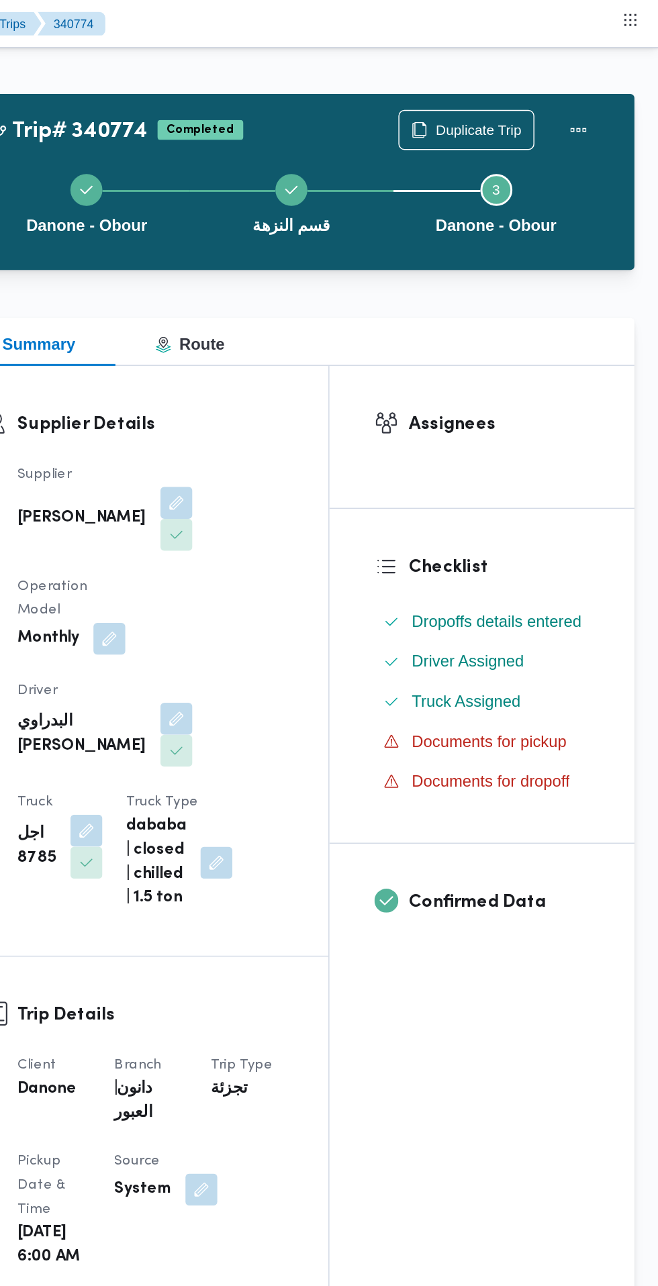
click at [542, 95] on div "Danone - Obour قسم النزهة Step 3 is incomplete 3 Danone - Obour" at bounding box center [411, 136] width 428 height 86
click at [546, 80] on span "Duplicate Trip" at bounding box center [537, 87] width 58 height 16
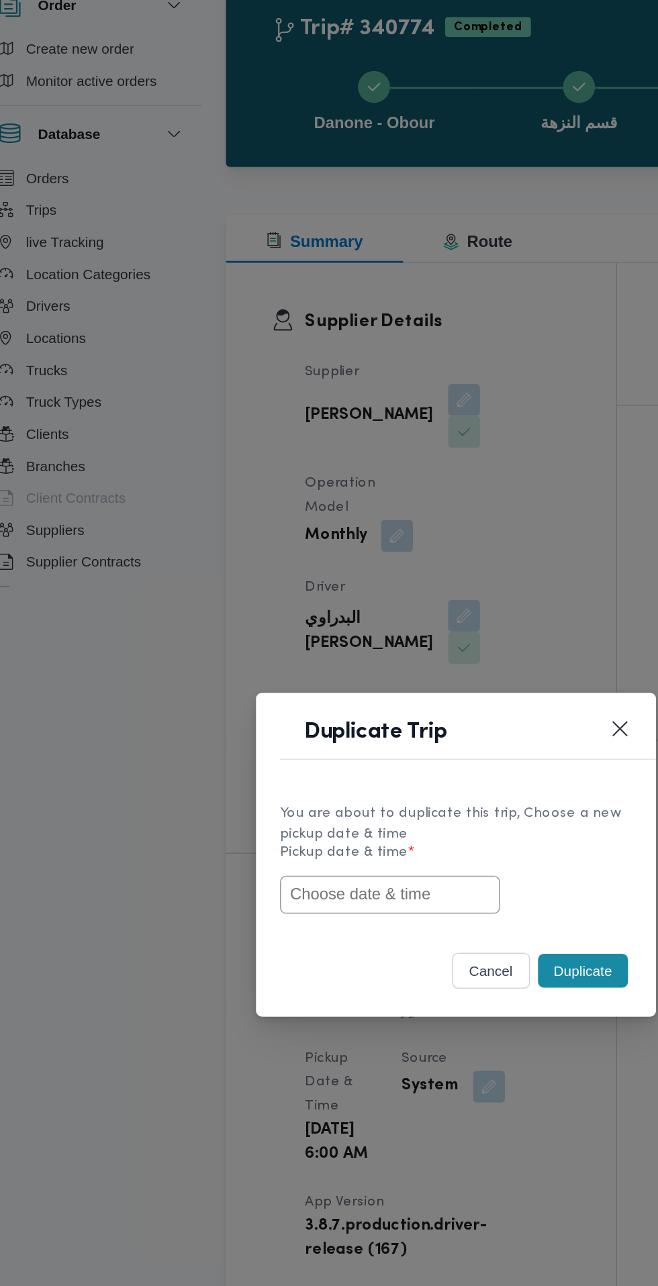
click at [276, 636] on div "You are about to duplicate this trip, Choose a new pickup date & time" at bounding box center [329, 622] width 236 height 28
click at [279, 683] on input "text" at bounding box center [285, 670] width 148 height 26
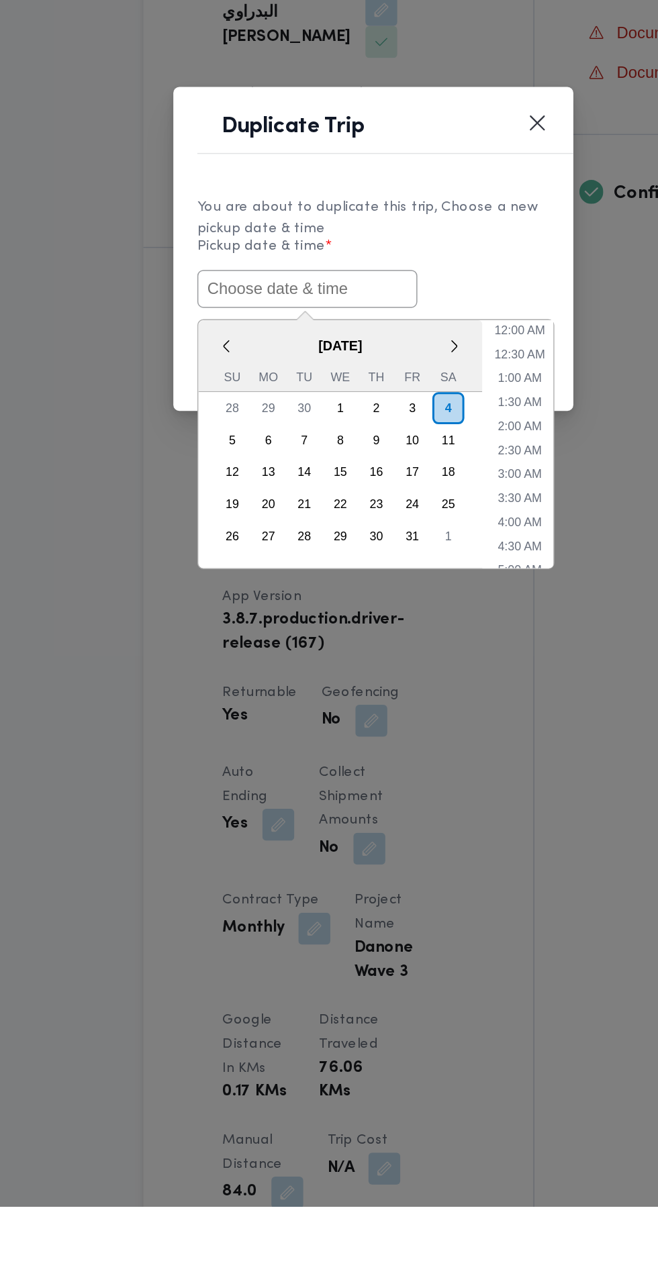
paste input "[DATE] 6:30AM"
type input "[DATE] 6:30AM"
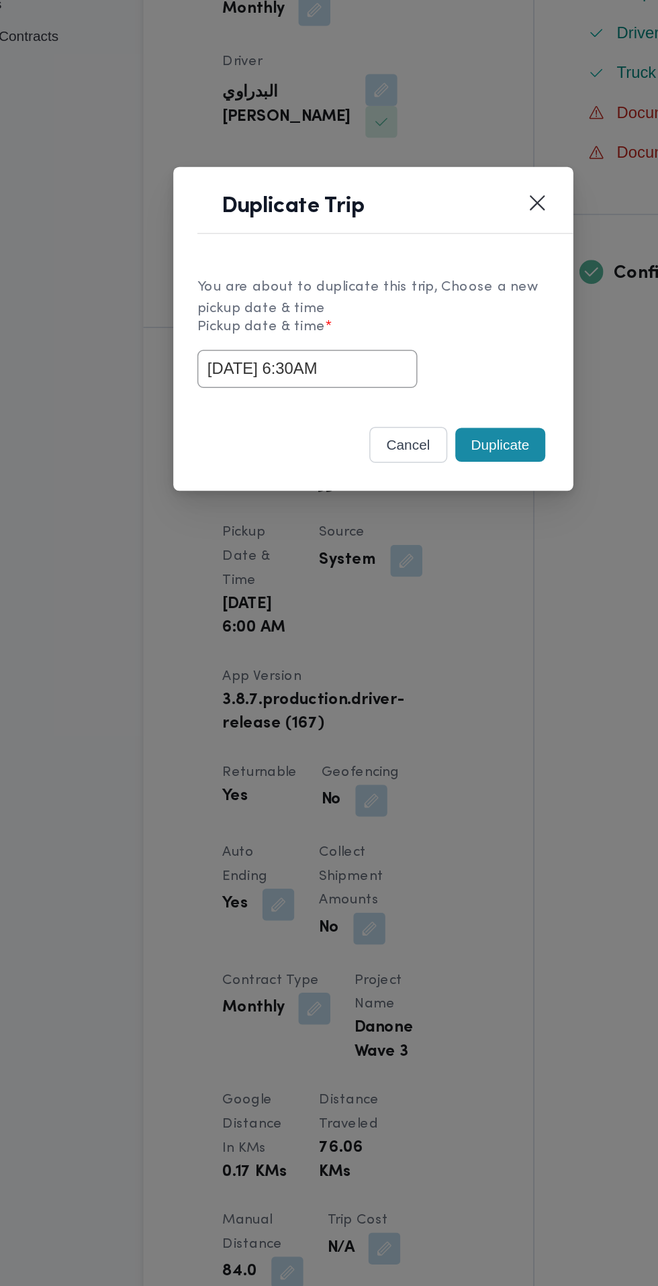
click at [419, 602] on div "You are about to duplicate this trip, Choose a new pickup date & time Pickup da…" at bounding box center [329, 646] width 269 height 100
click at [428, 720] on button "Duplicate" at bounding box center [414, 721] width 60 height 23
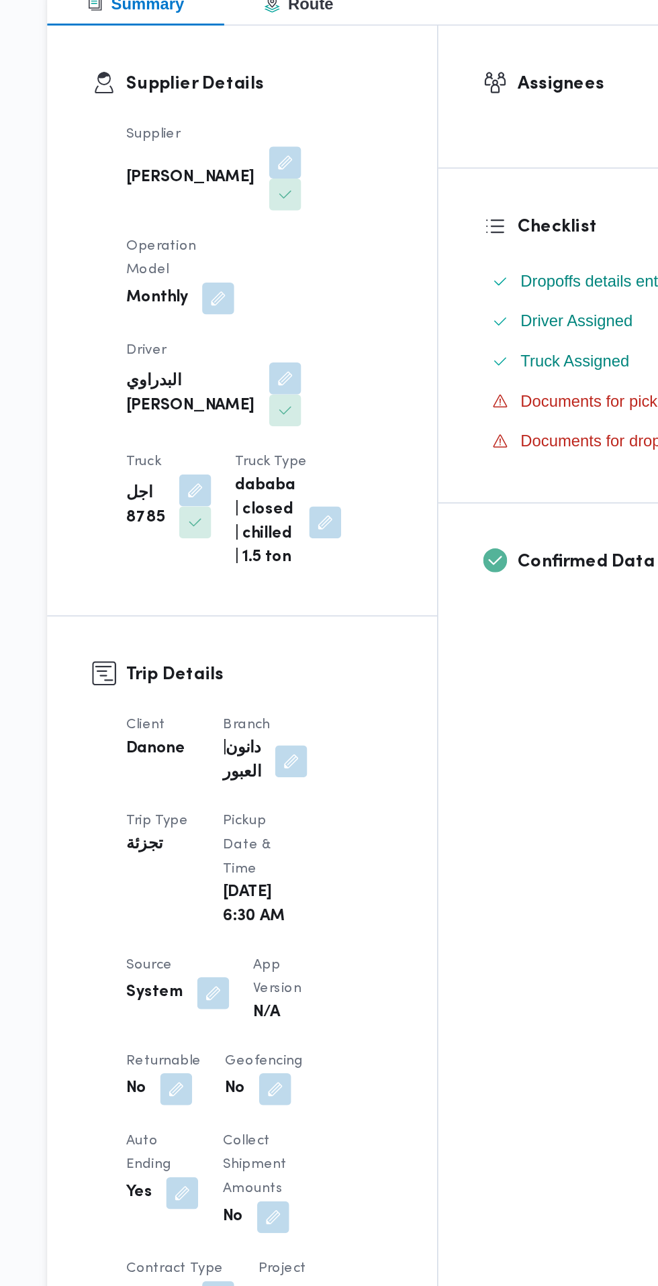
click at [265, 949] on button "button" at bounding box center [260, 959] width 21 height 21
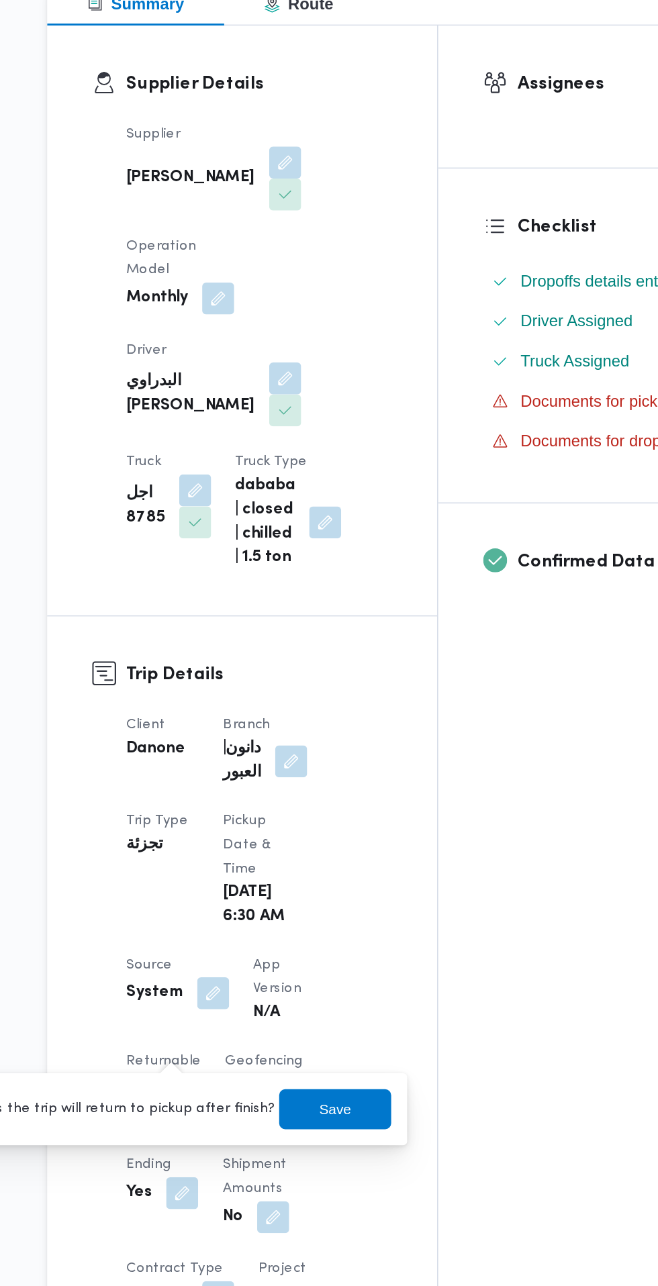
click at [260, 973] on label "Is the trip will return to pickup after finish?" at bounding box center [225, 973] width 206 height 16
checkbox input "true"
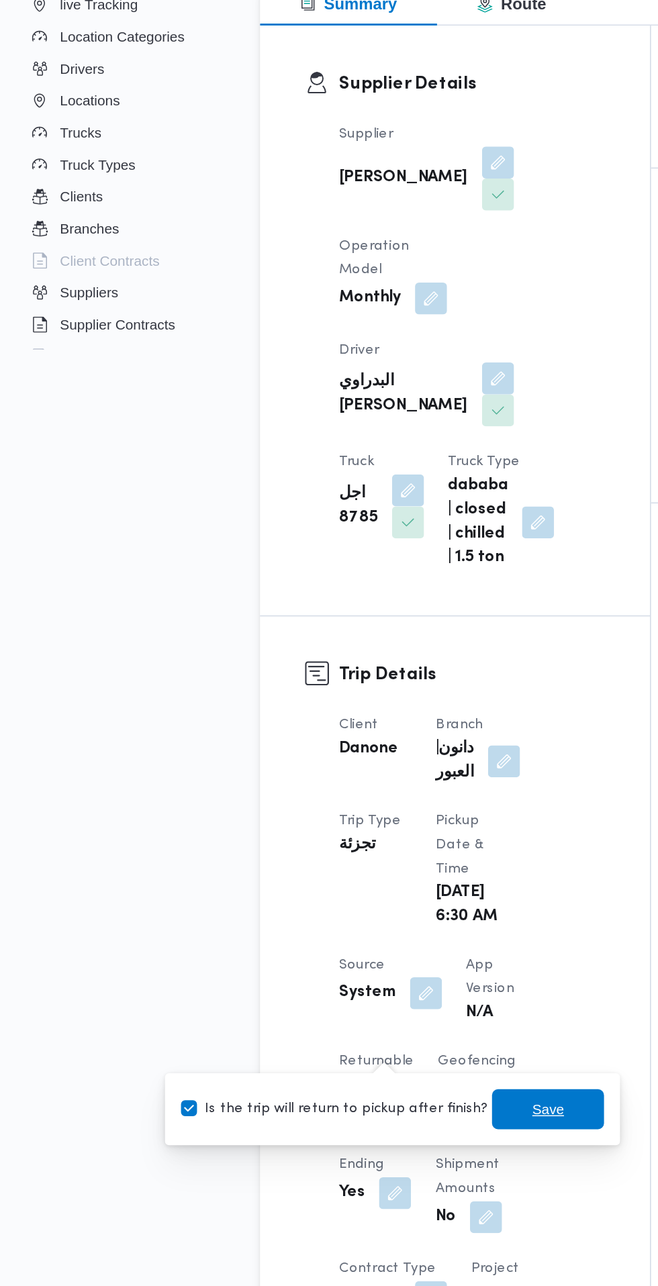
click at [358, 973] on span "Save" at bounding box center [367, 973] width 21 height 16
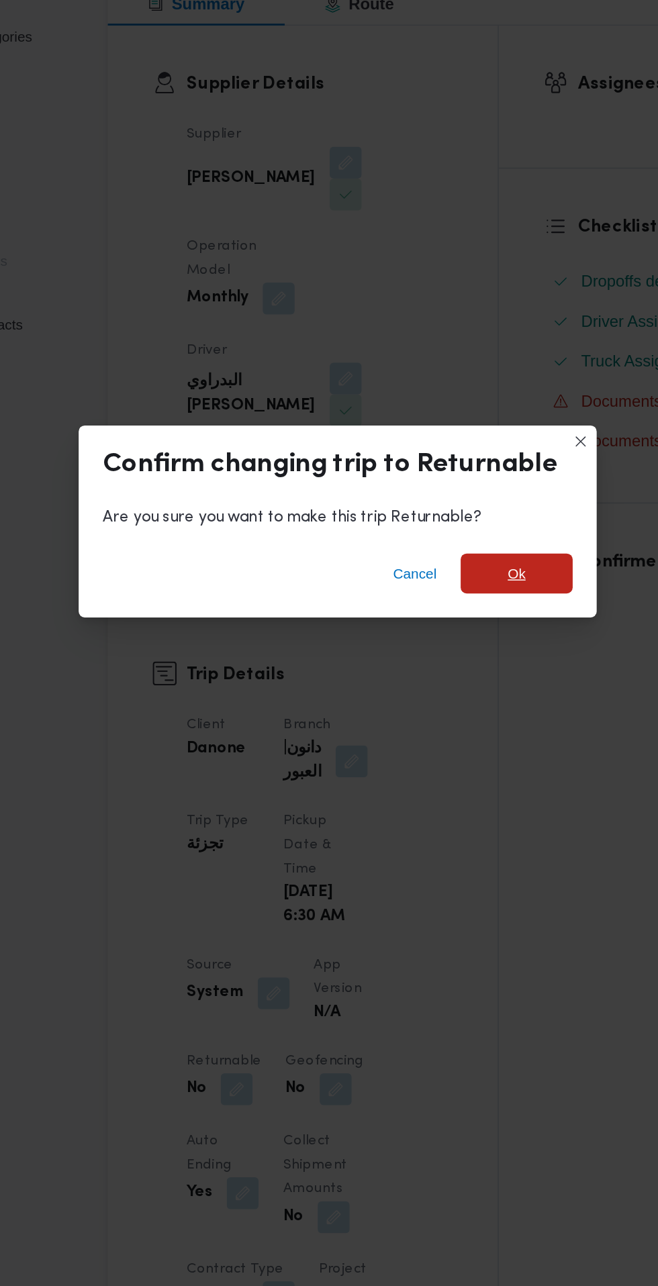
click at [464, 627] on span "Ok" at bounding box center [449, 613] width 75 height 27
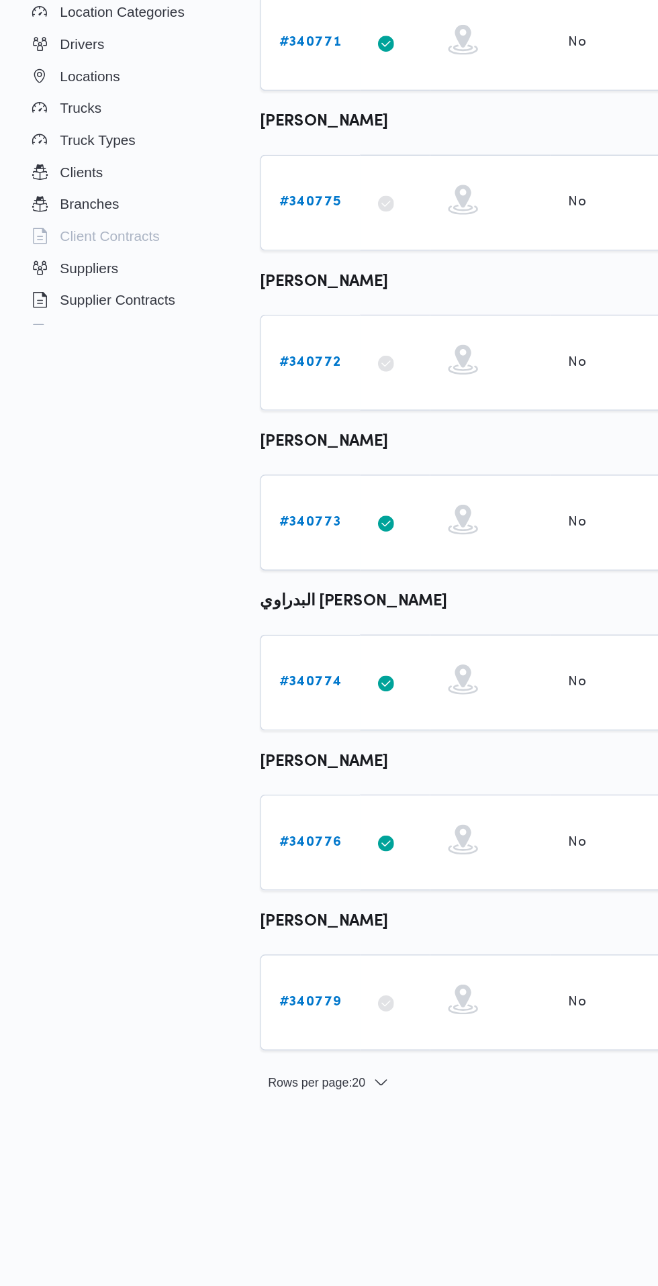
click at [191, 810] on b "# 340776" at bounding box center [208, 810] width 42 height 9
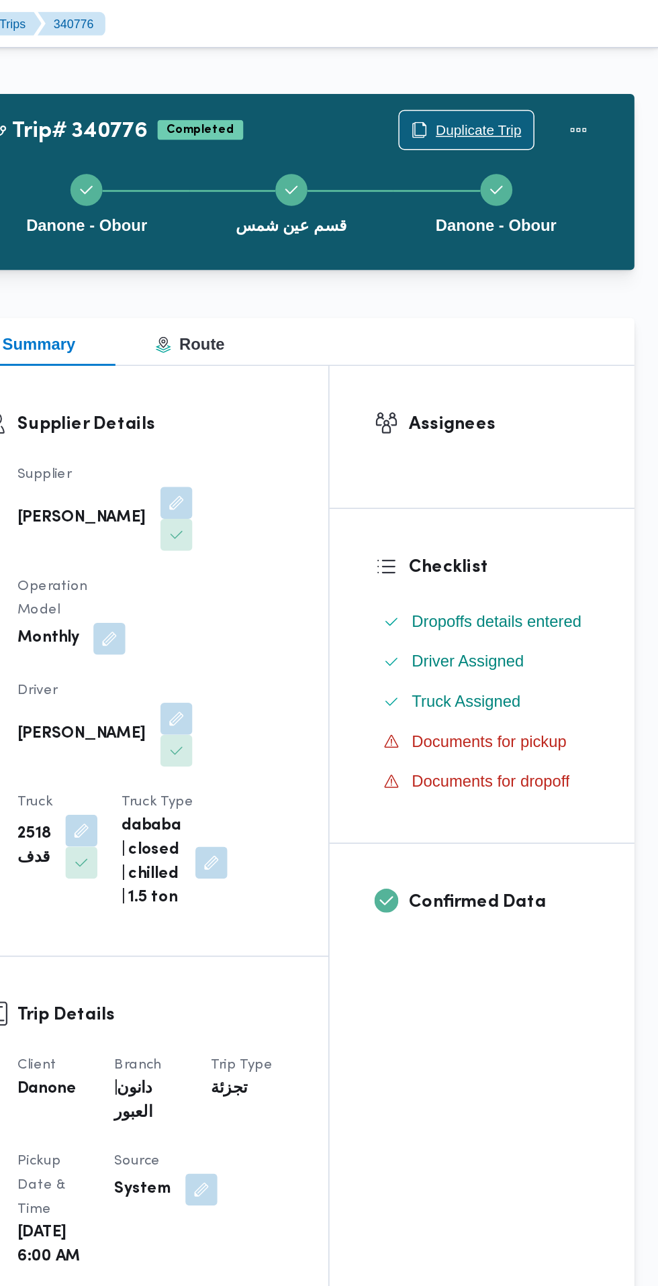
click at [571, 82] on span "Duplicate Trip" at bounding box center [529, 88] width 90 height 26
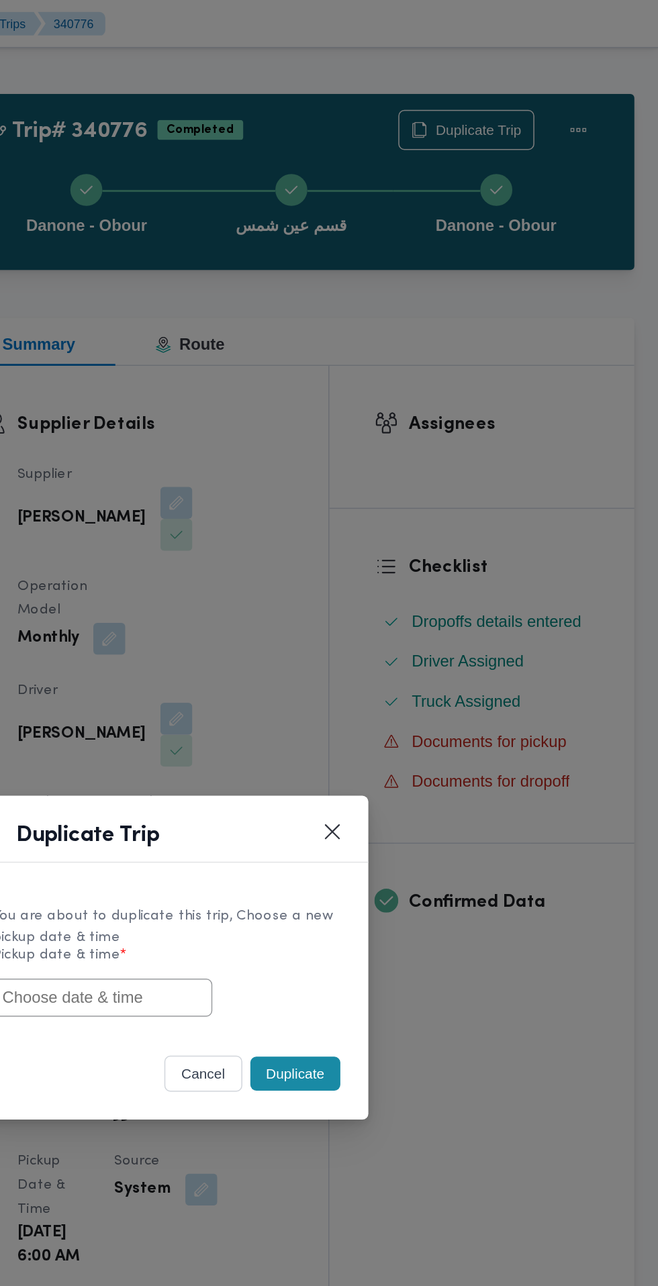
click at [326, 669] on input "text" at bounding box center [285, 670] width 148 height 26
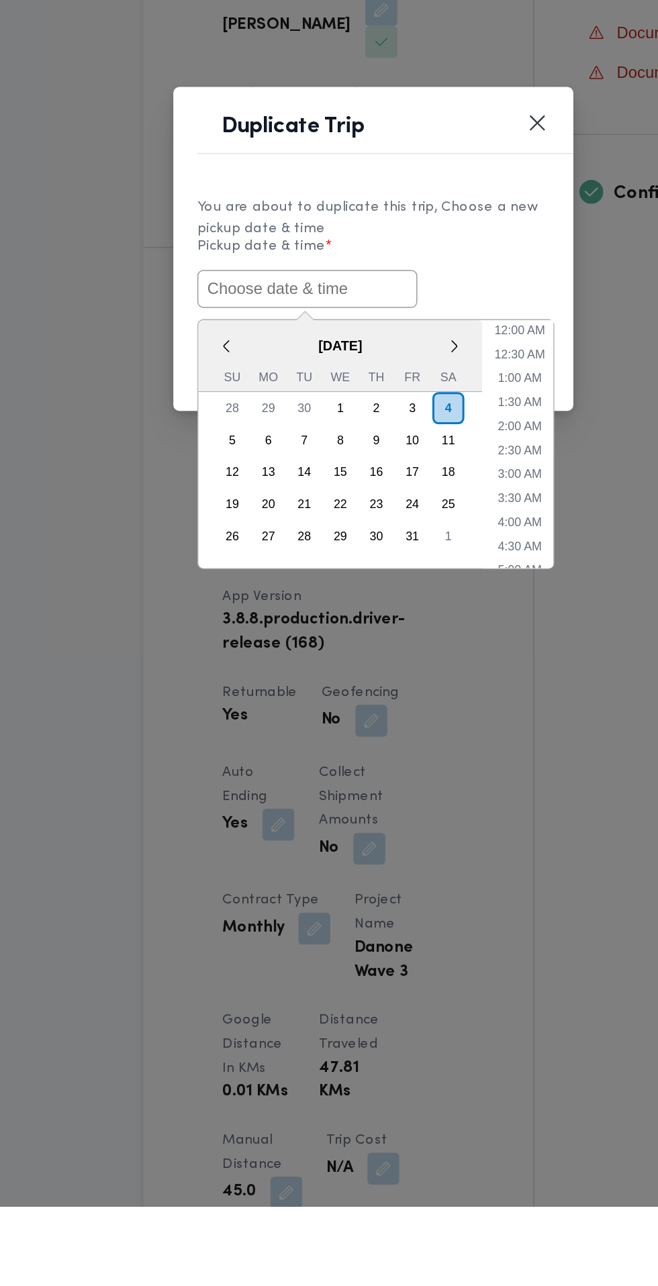
paste input "[DATE] 6:30AM"
type input "[DATE] 6:30AM"
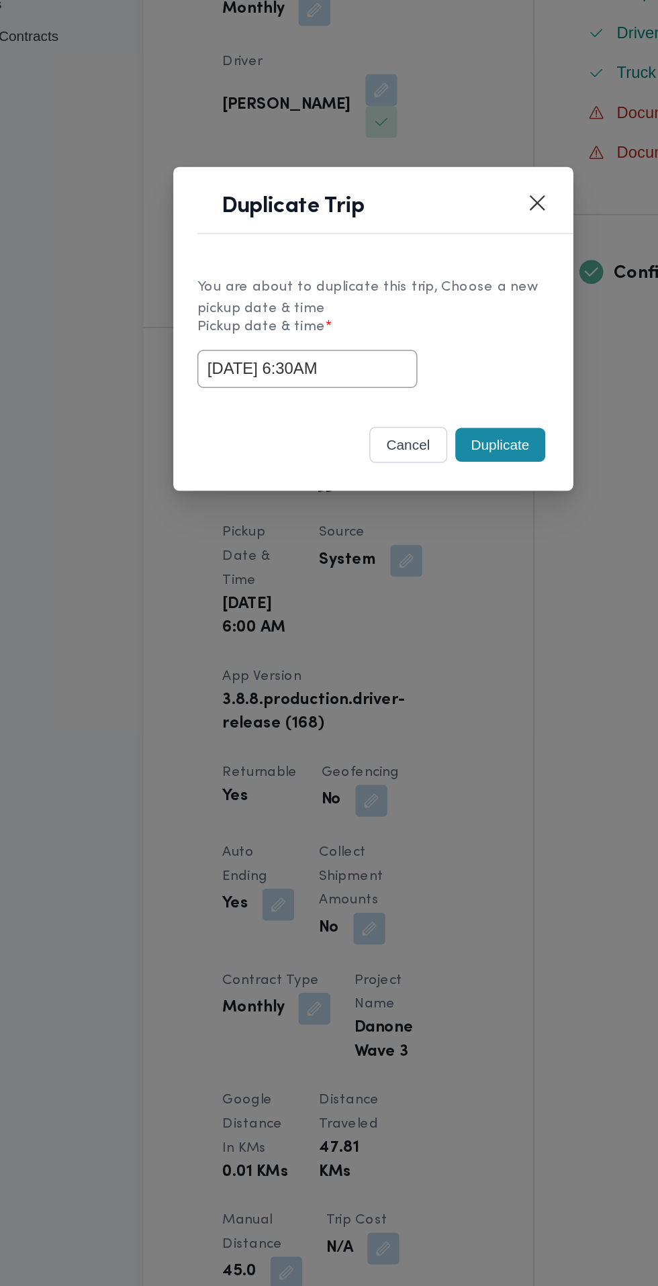
click at [412, 601] on div "You are about to duplicate this trip, Choose a new pickup date & time Pickup da…" at bounding box center [329, 646] width 269 height 100
click at [423, 732] on button "Duplicate" at bounding box center [414, 721] width 60 height 23
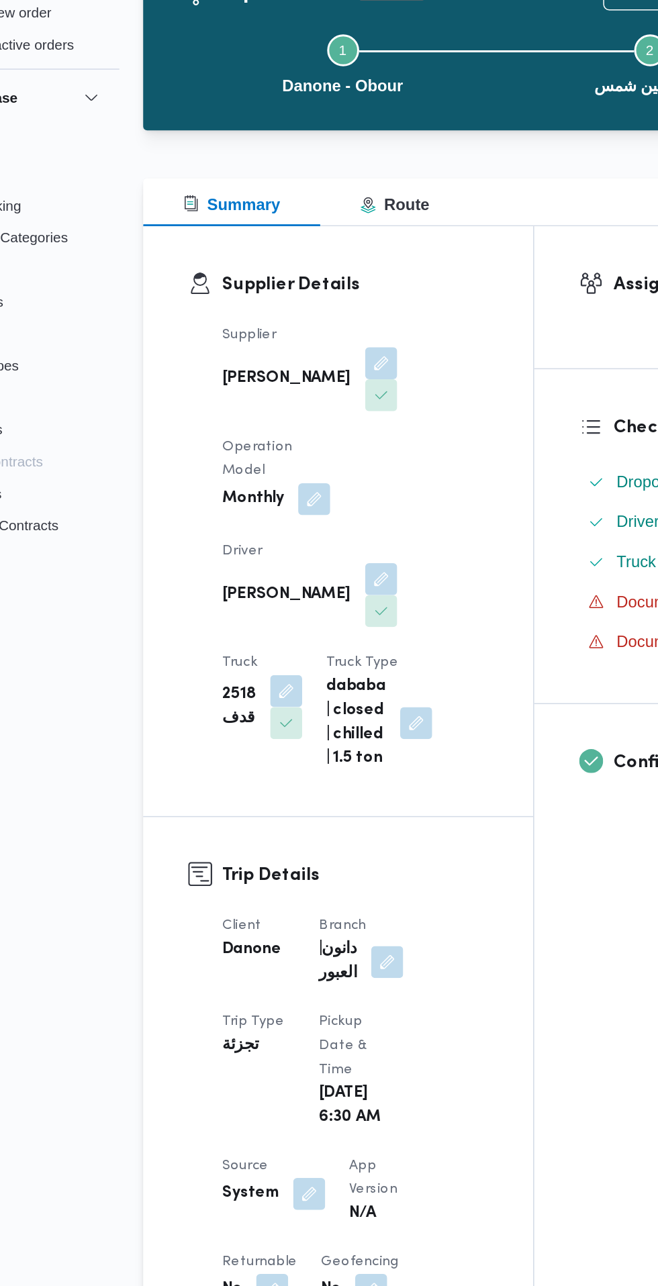
click at [267, 949] on button "button" at bounding box center [260, 959] width 21 height 21
click at [273, 993] on label "Is the trip will return to pickup after finish?" at bounding box center [225, 990] width 206 height 16
checkbox input "true"
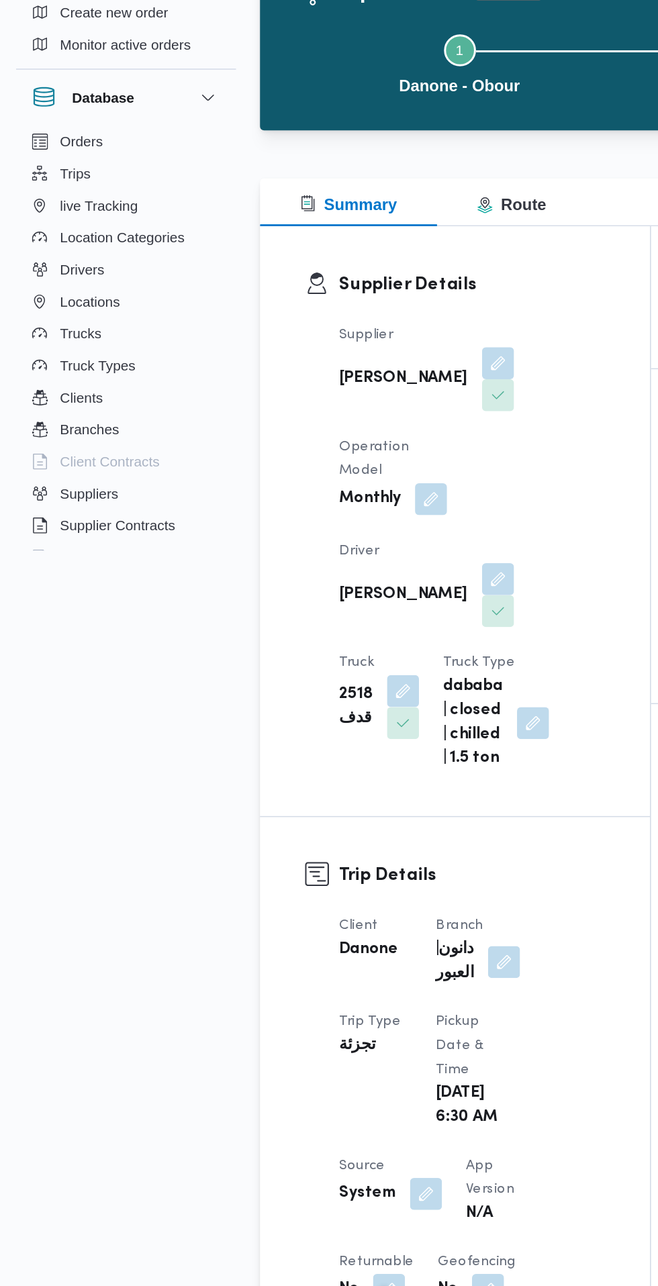
click at [361, 993] on span "Save" at bounding box center [367, 990] width 21 height 16
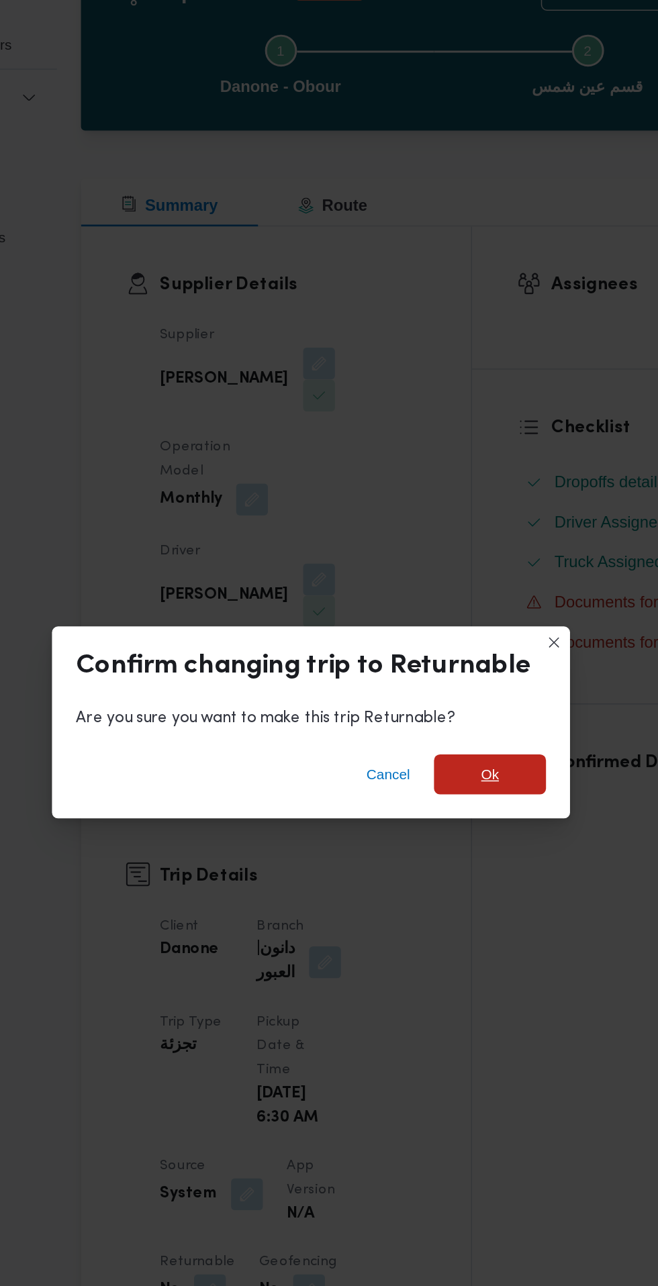
click at [453, 622] on span "Ok" at bounding box center [449, 614] width 12 height 16
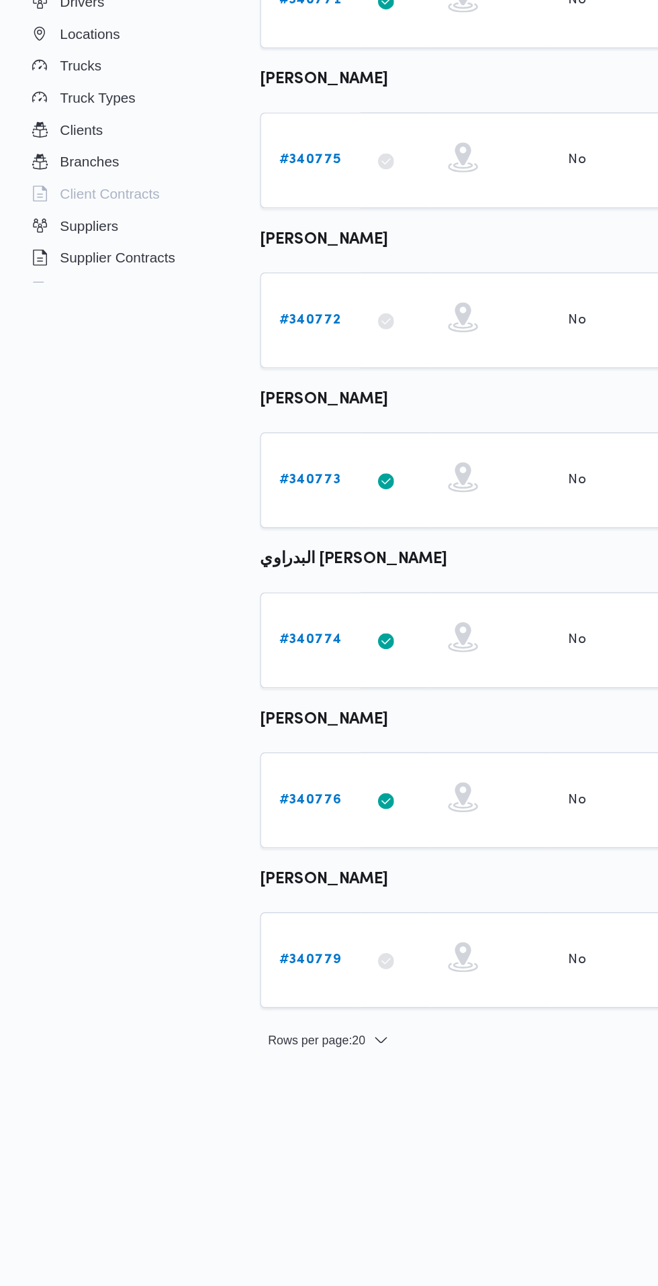
click at [201, 939] on td "Trip ID # 340779" at bounding box center [208, 918] width 67 height 64
click at [214, 917] on b "# 340779" at bounding box center [208, 918] width 42 height 9
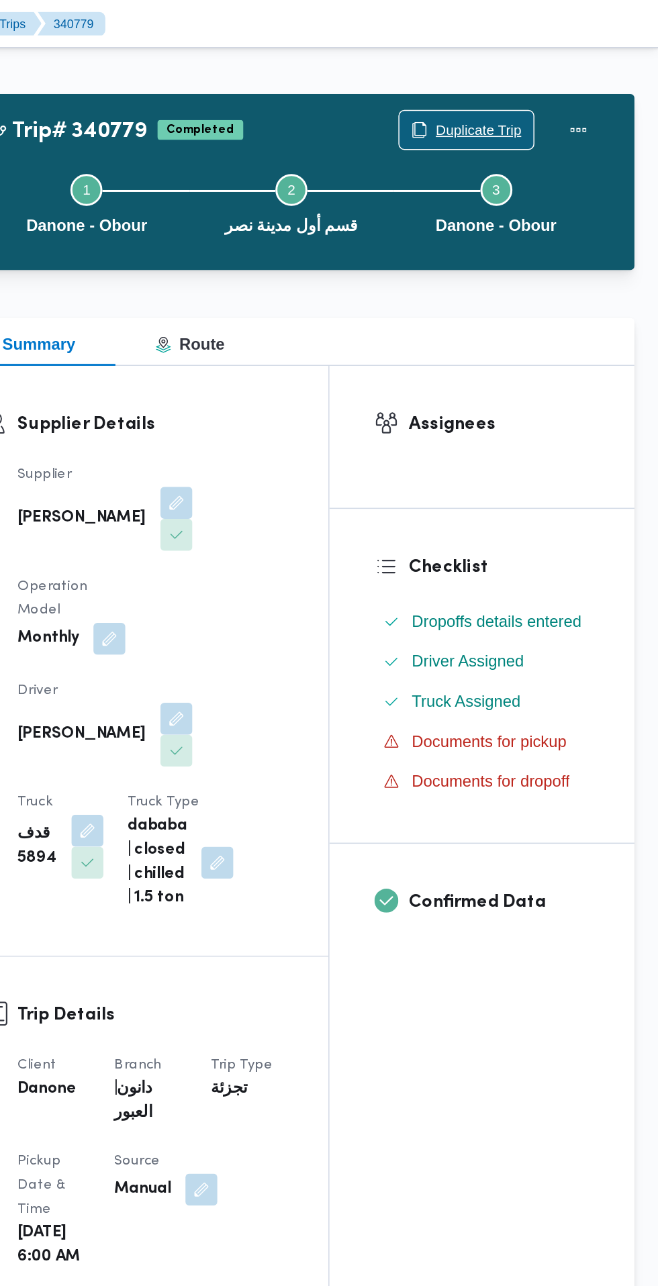
click at [523, 83] on span "Duplicate Trip" at bounding box center [537, 87] width 58 height 16
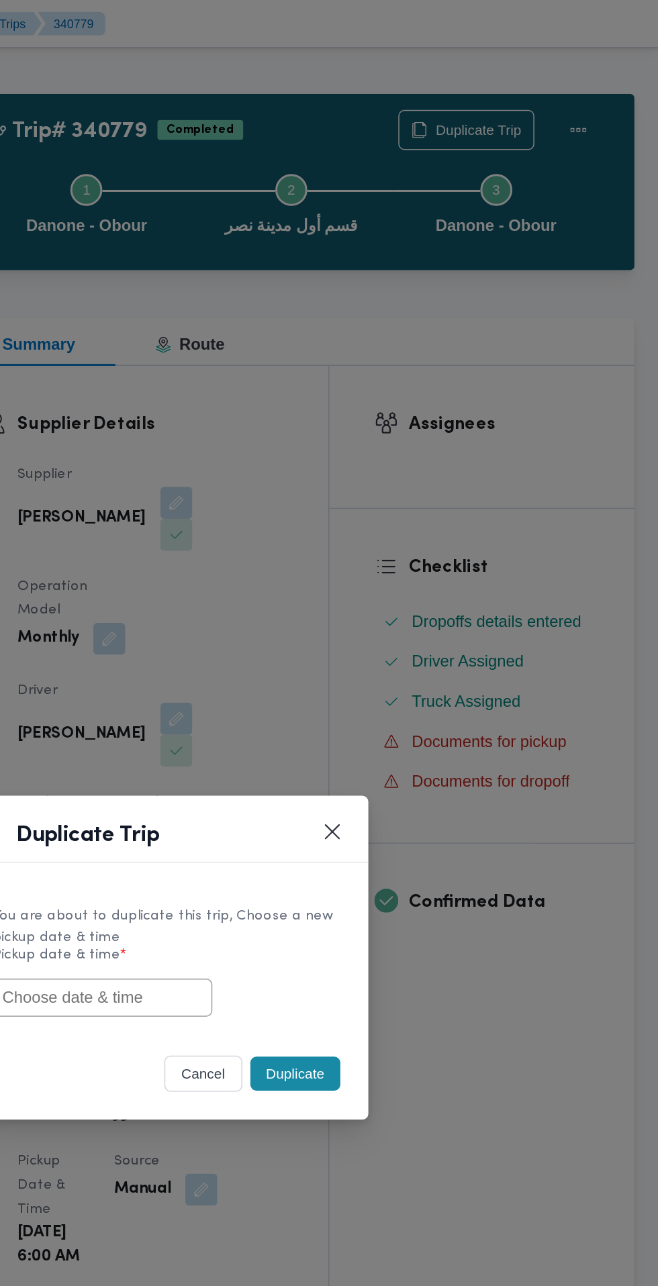
click at [337, 711] on button "cancel" at bounding box center [352, 721] width 52 height 24
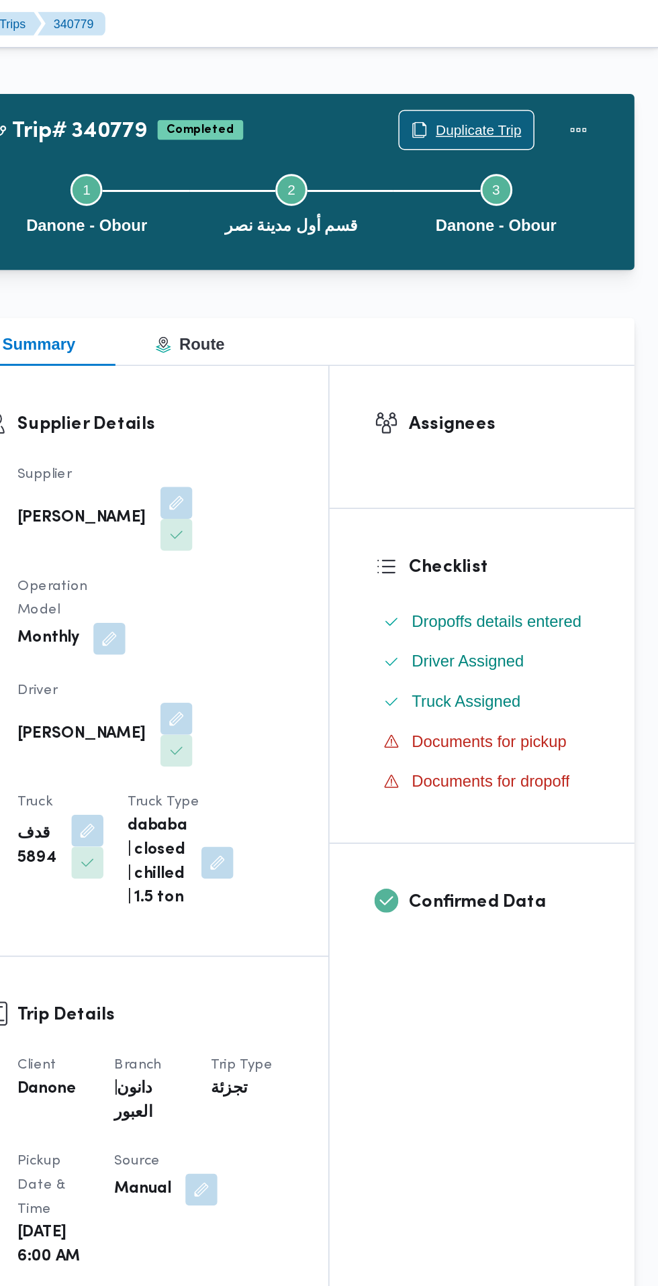
click at [548, 91] on span "Duplicate Trip" at bounding box center [537, 87] width 58 height 16
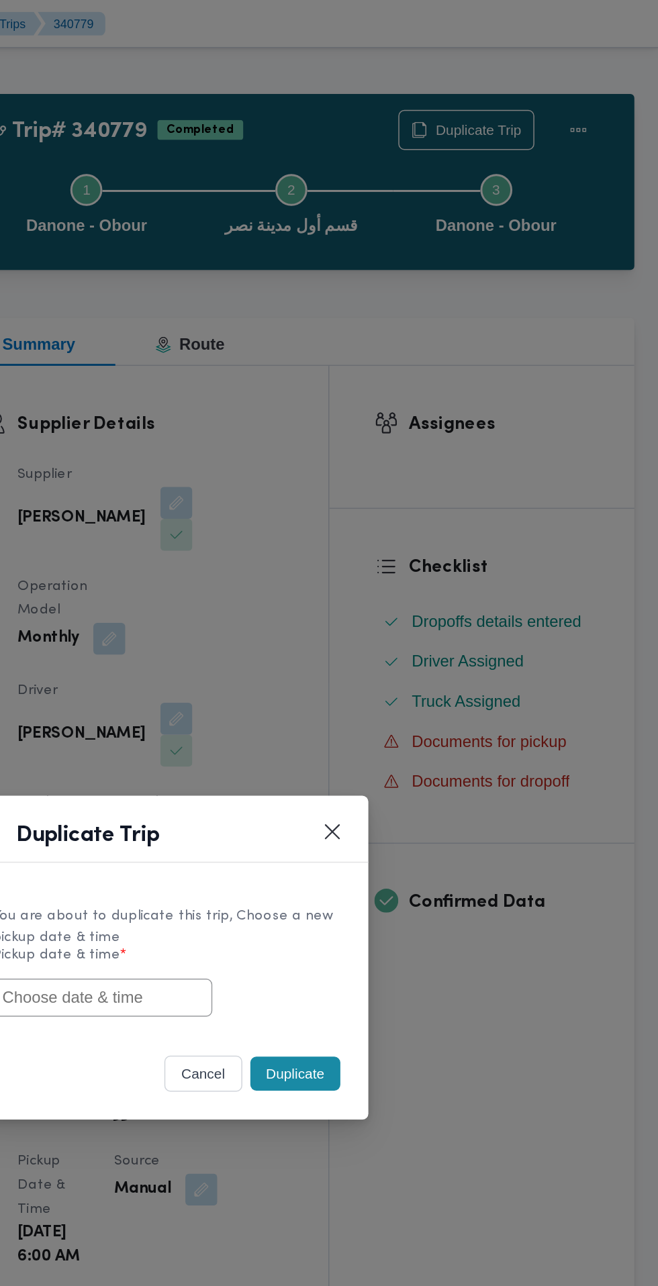
click at [330, 670] on input "text" at bounding box center [285, 670] width 148 height 26
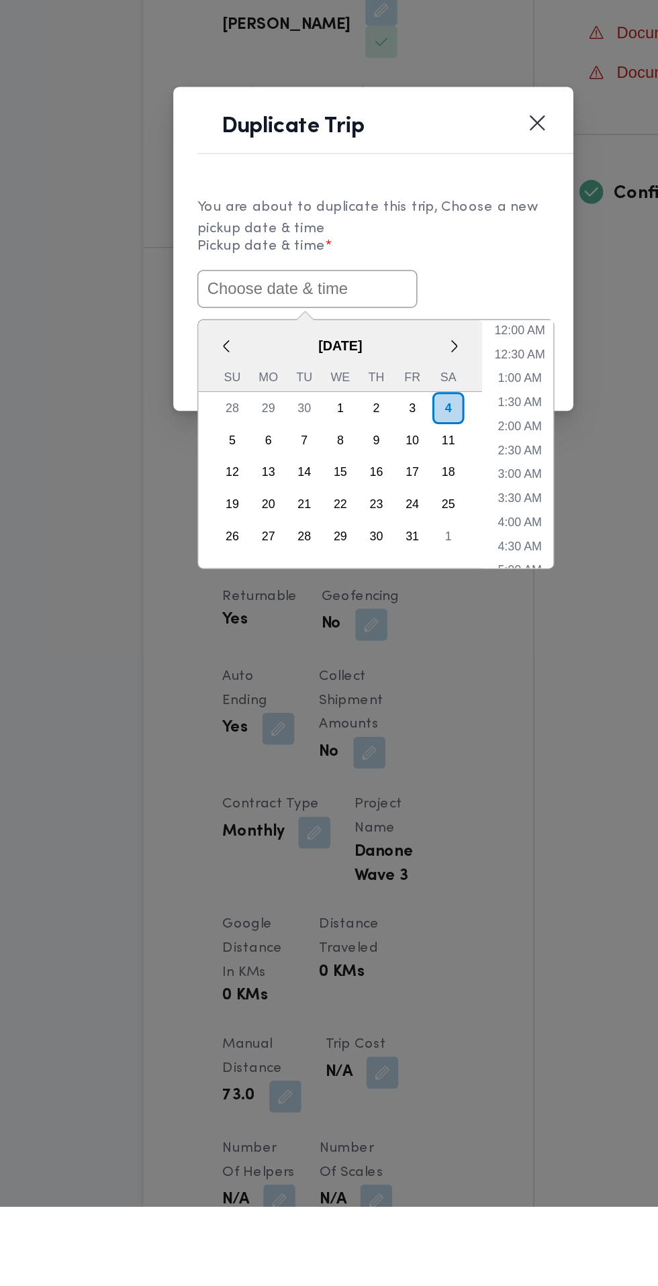
paste input "[DATE] 6:30AM"
type input "[DATE] 6:30AM"
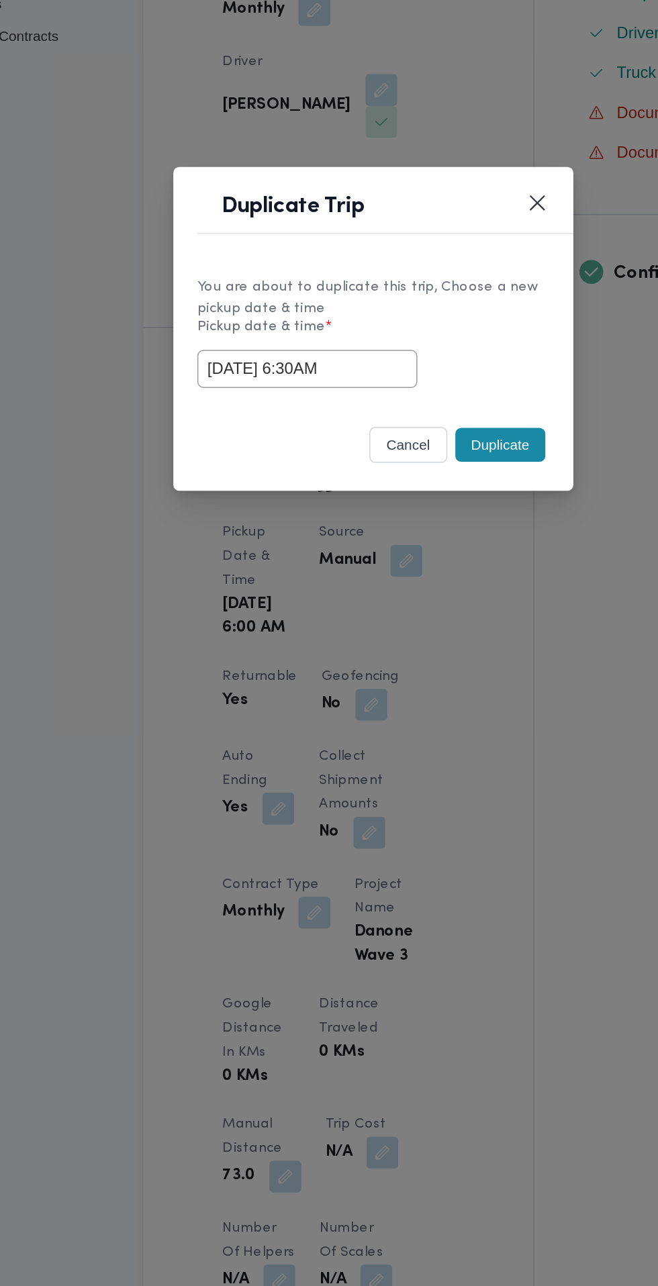
click at [412, 599] on div "You are about to duplicate this trip, Choose a new pickup date & time Pickup da…" at bounding box center [329, 646] width 269 height 100
click at [411, 728] on button "Duplicate" at bounding box center [414, 721] width 60 height 23
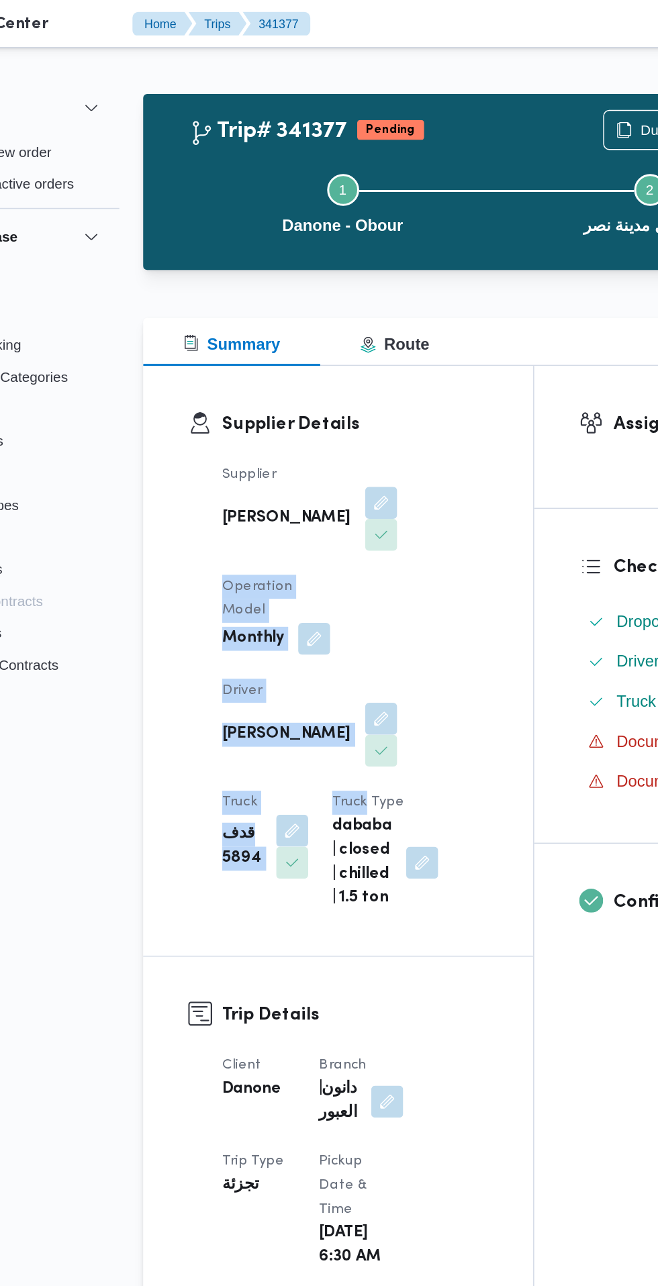
click at [396, 526] on div "Supplier مينا نجيب شفيق قلاده Operation Model Monthly Driver يوسف السيد شحات ال…" at bounding box center [317, 461] width 195 height 317
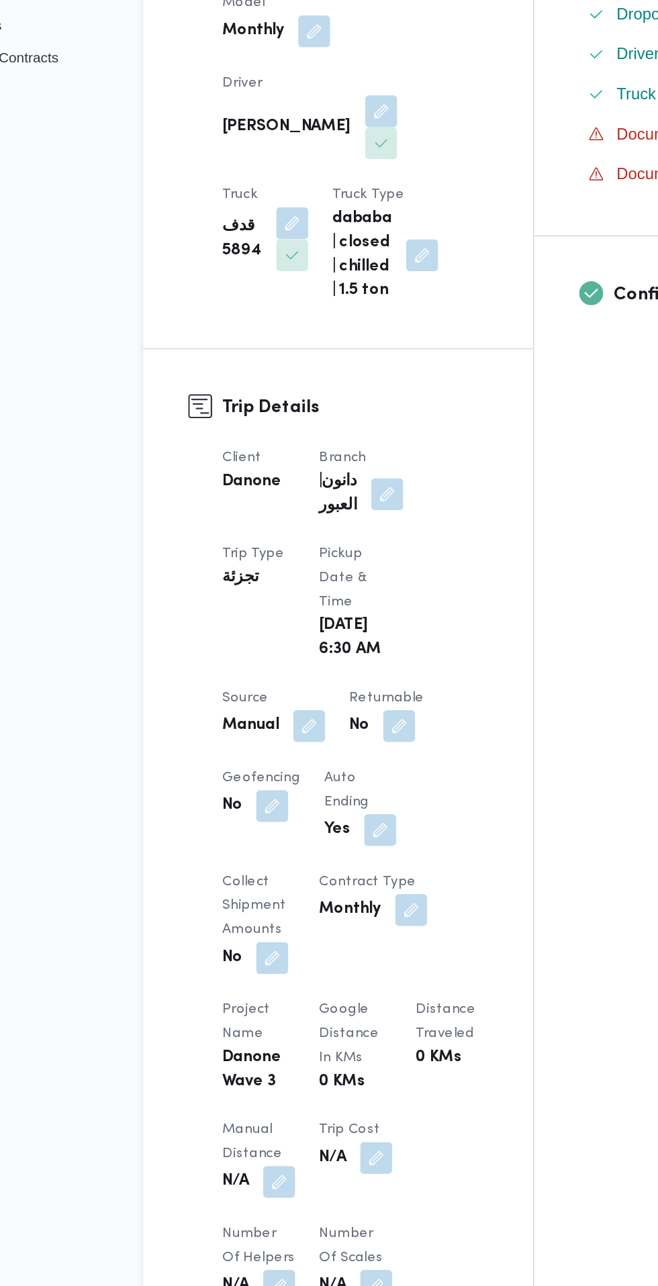
click at [347, 904] on button "button" at bounding box center [346, 895] width 21 height 21
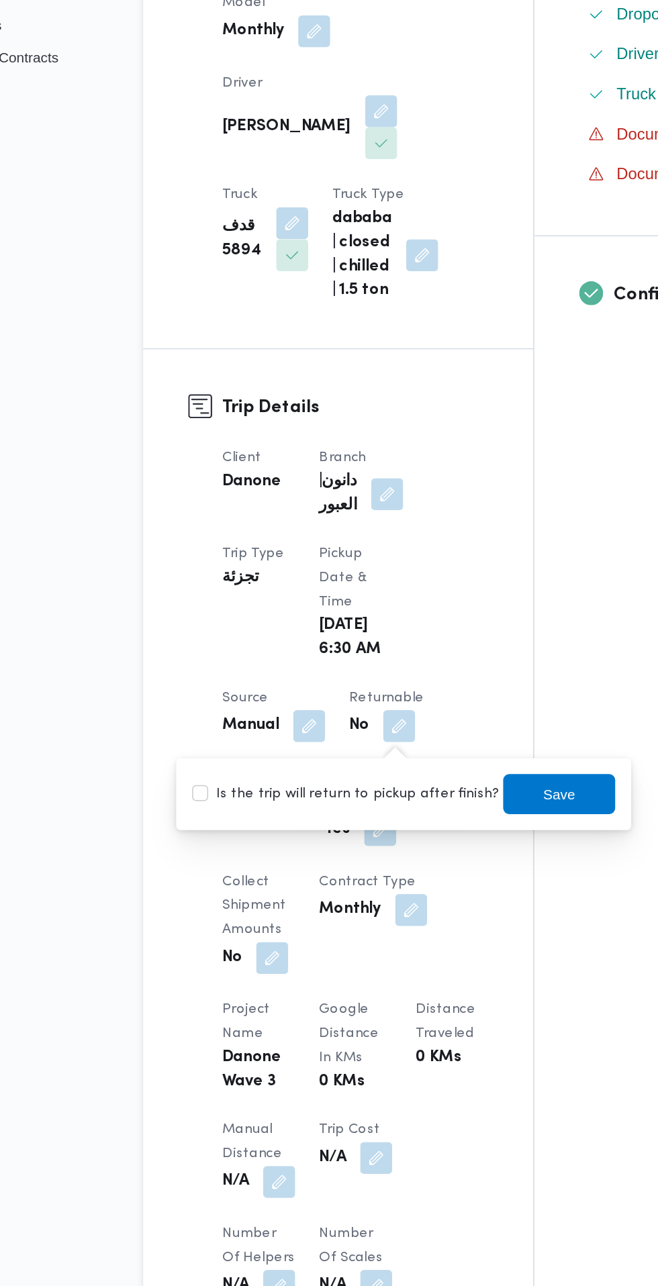
click at [334, 949] on label "Is the trip will return to pickup after finish?" at bounding box center [310, 941] width 206 height 16
checkbox input "true"
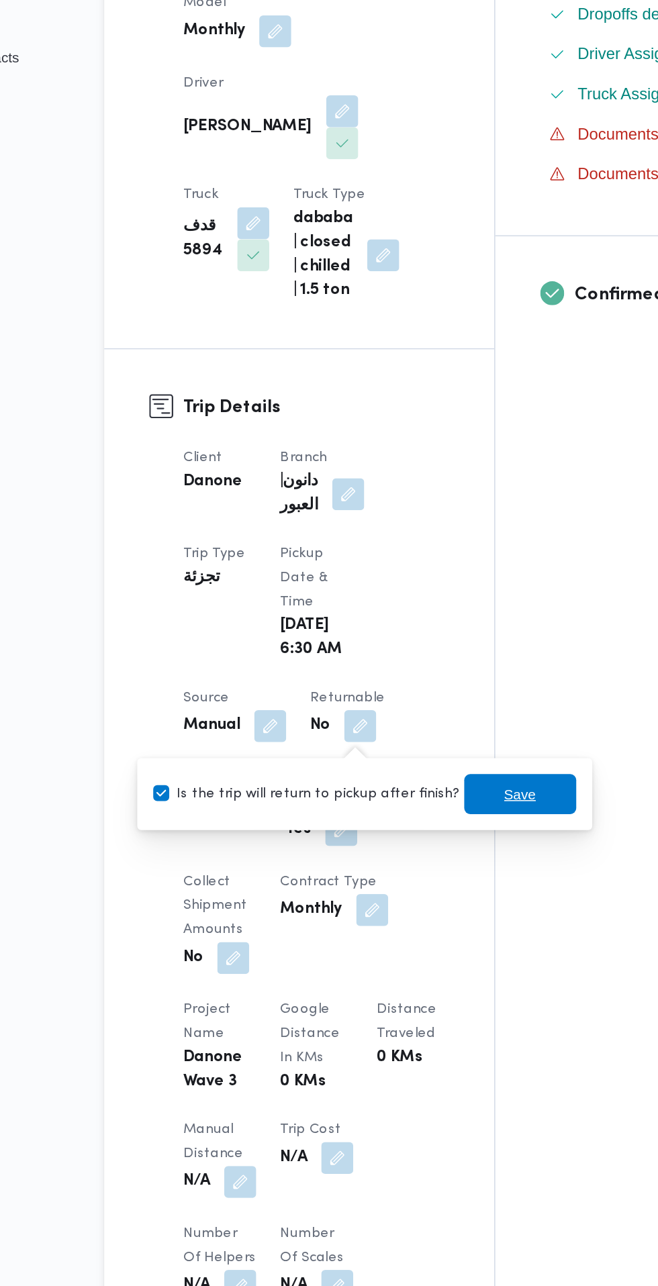
click at [457, 945] on span "Save" at bounding box center [453, 941] width 75 height 27
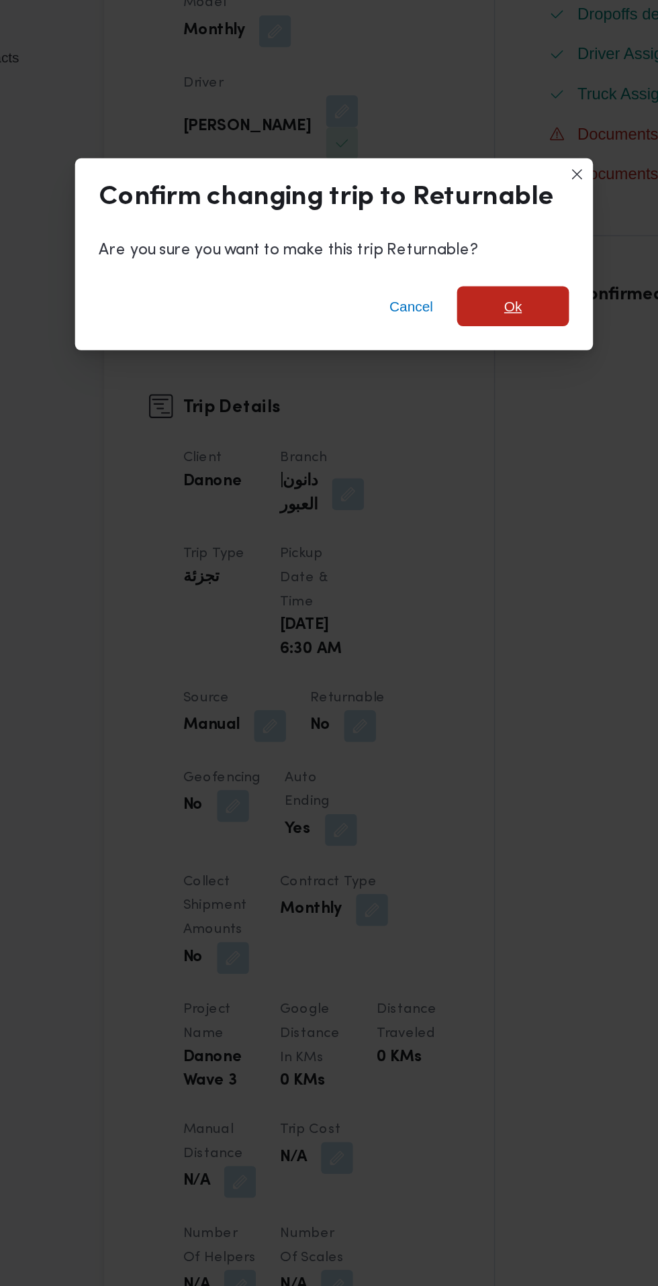
click at [451, 627] on span "Ok" at bounding box center [449, 613] width 75 height 27
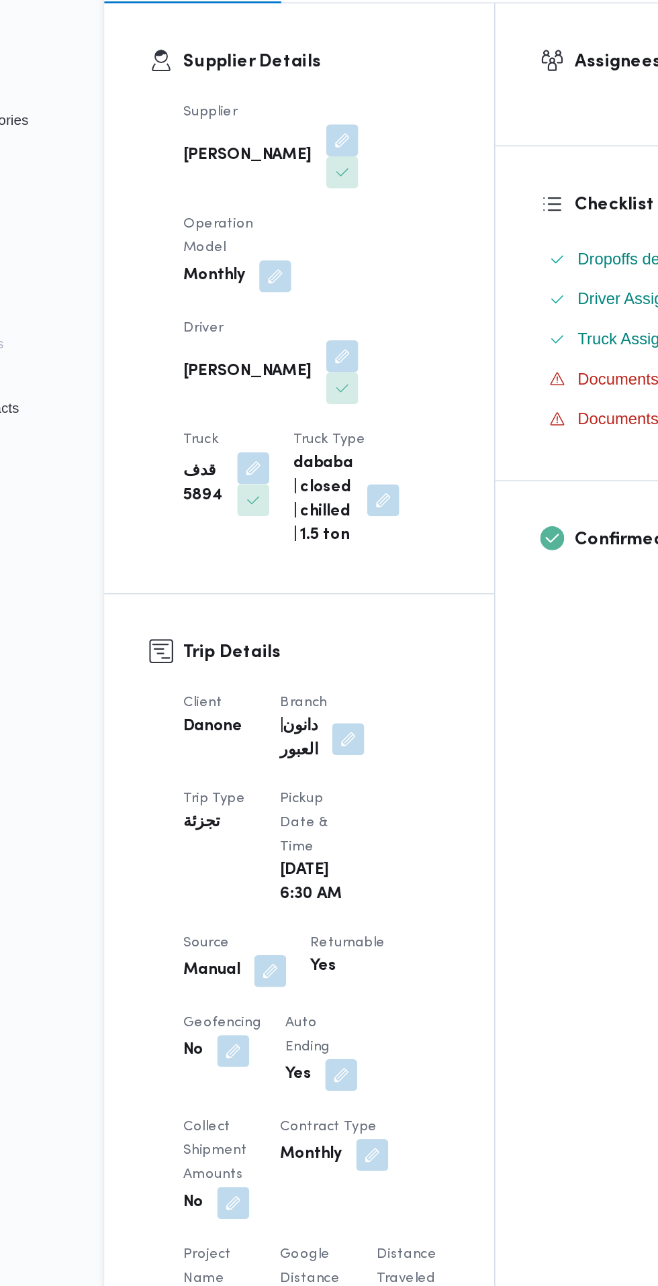
scroll to position [59, 0]
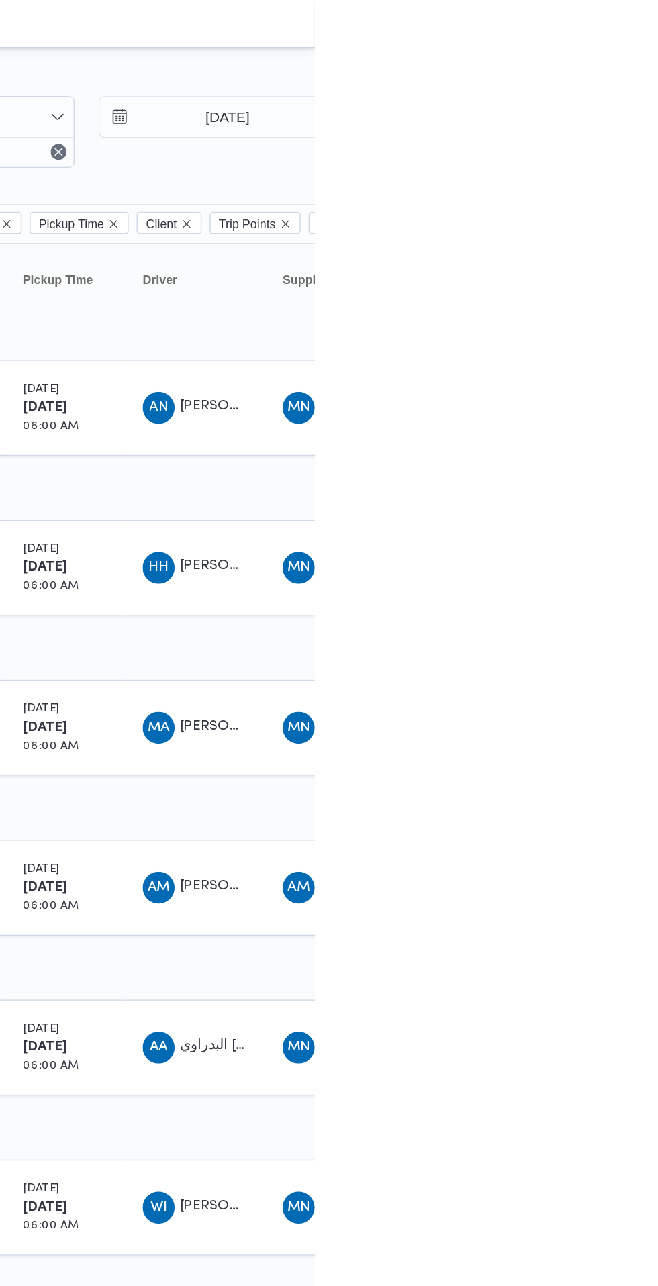
scroll to position [0, 21]
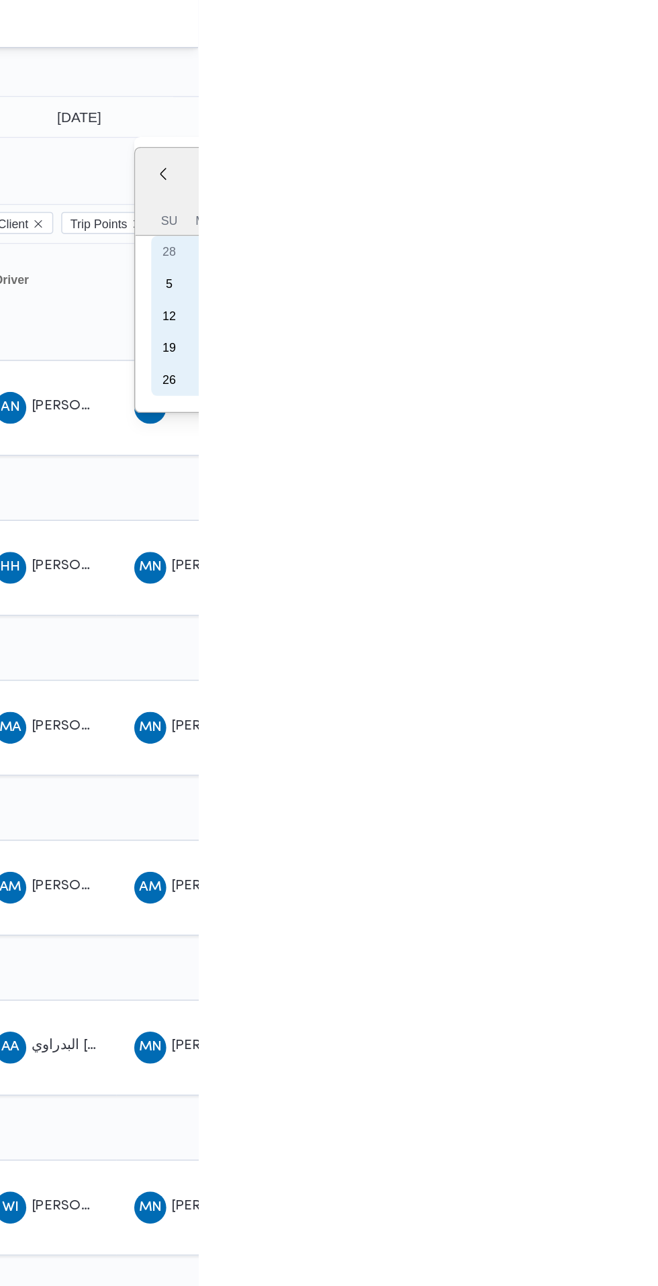
type input "[DATE]"
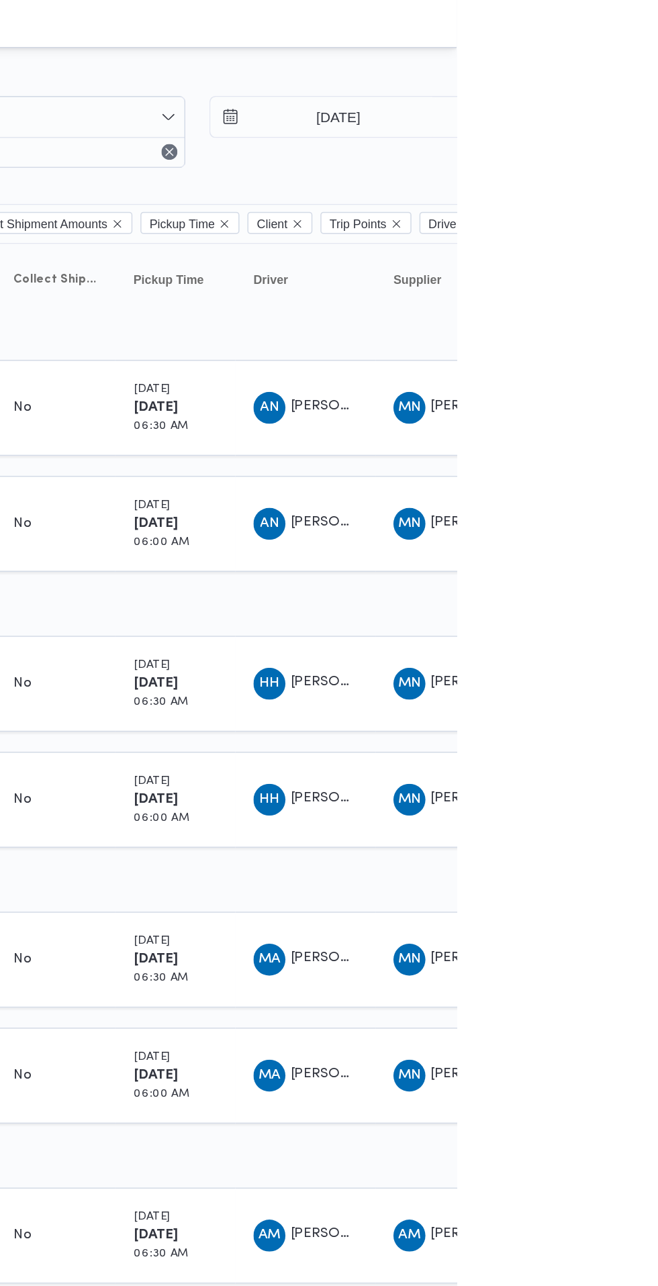
scroll to position [0, 21]
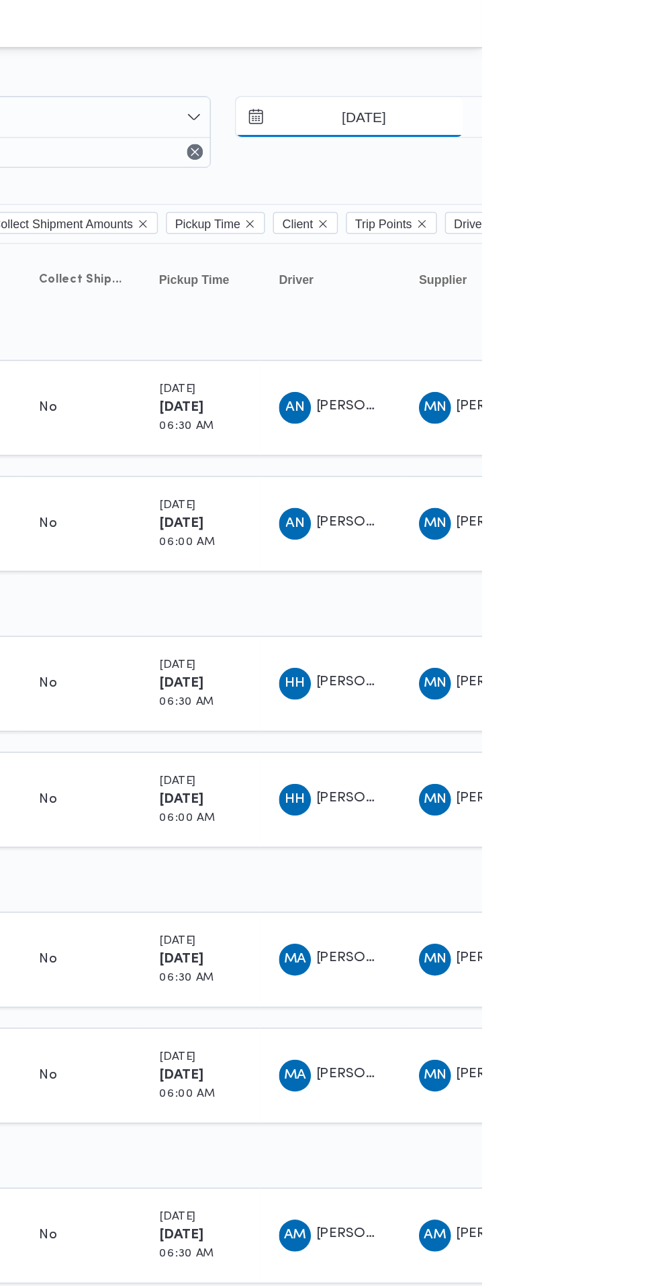
click at [608, 81] on input "[DATE]" at bounding box center [569, 78] width 152 height 27
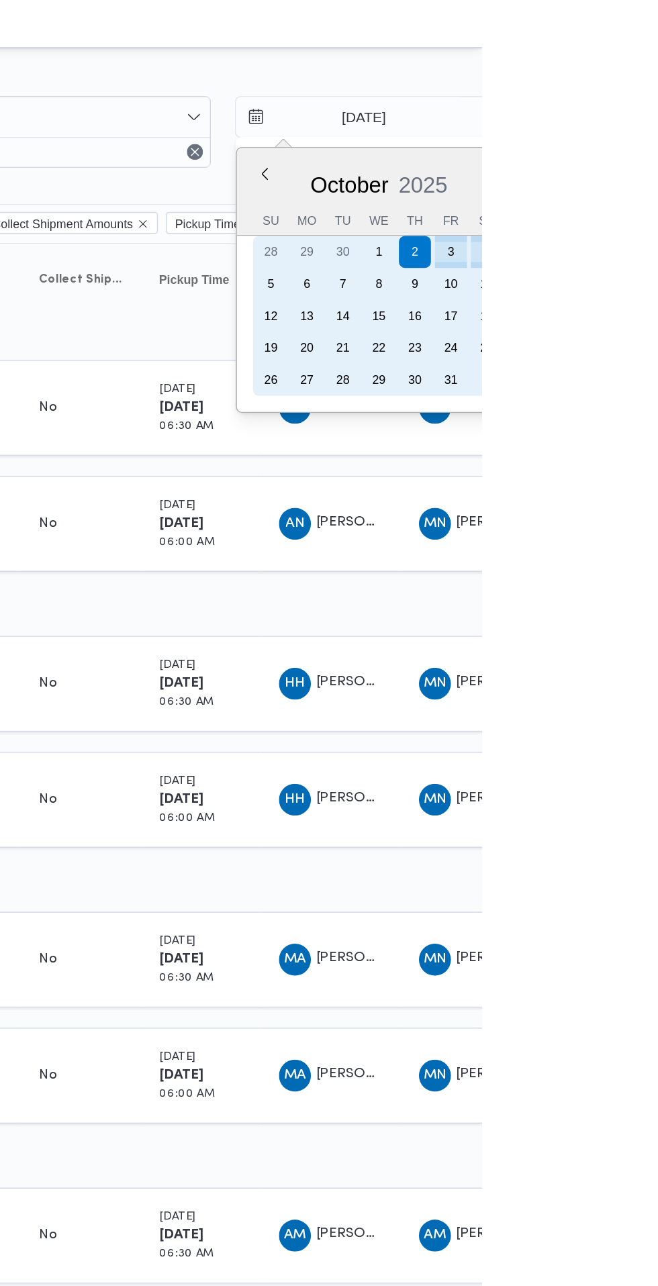
click at [657, 171] on div "4" at bounding box center [661, 168] width 21 height 21
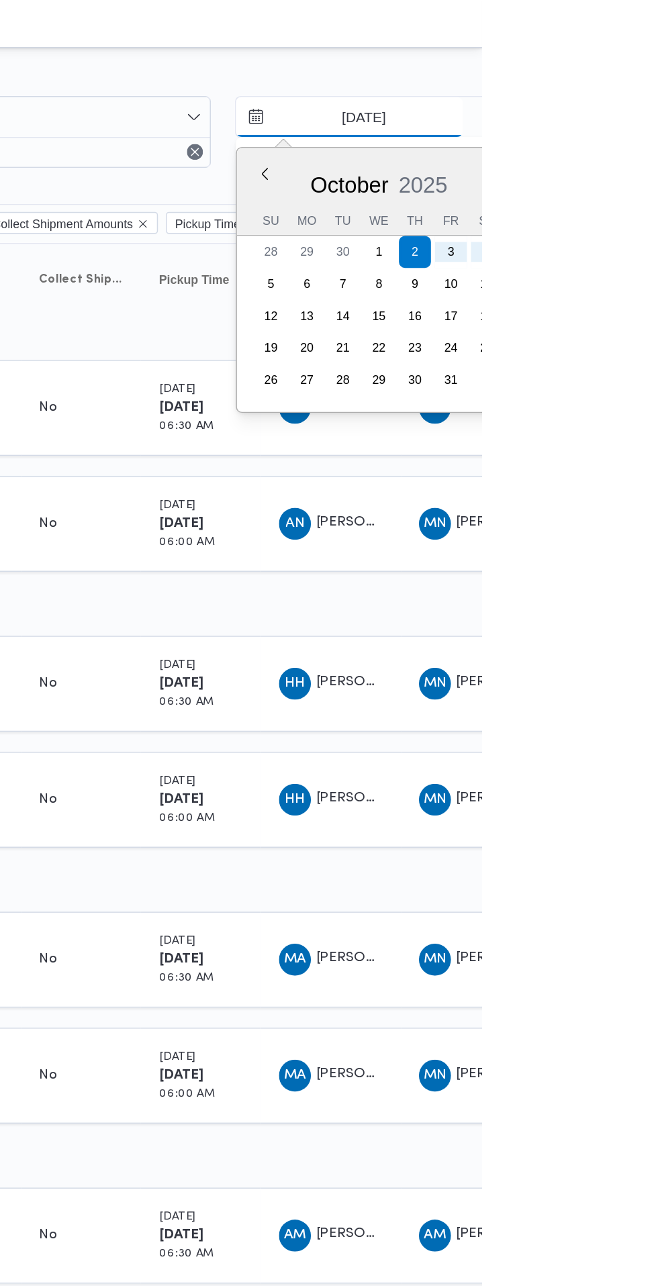
type input "[DATE]"
